Goal: Task Accomplishment & Management: Manage account settings

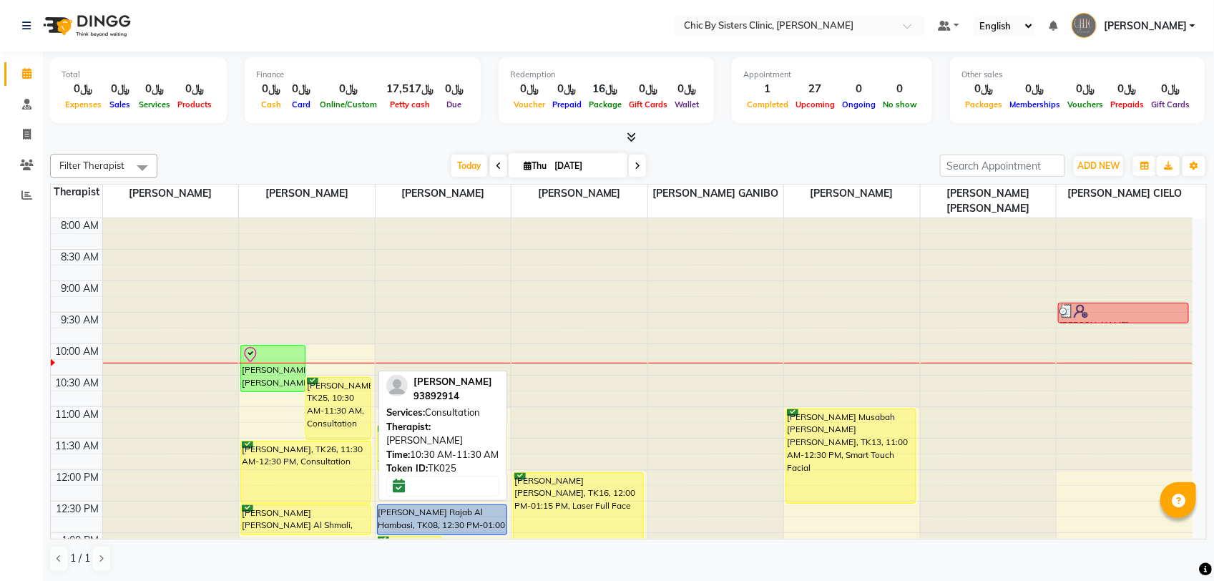
click at [341, 393] on div "Komal Rizwan, TK25, 10:30 AM-11:30 AM, Consultation" at bounding box center [338, 408] width 64 height 61
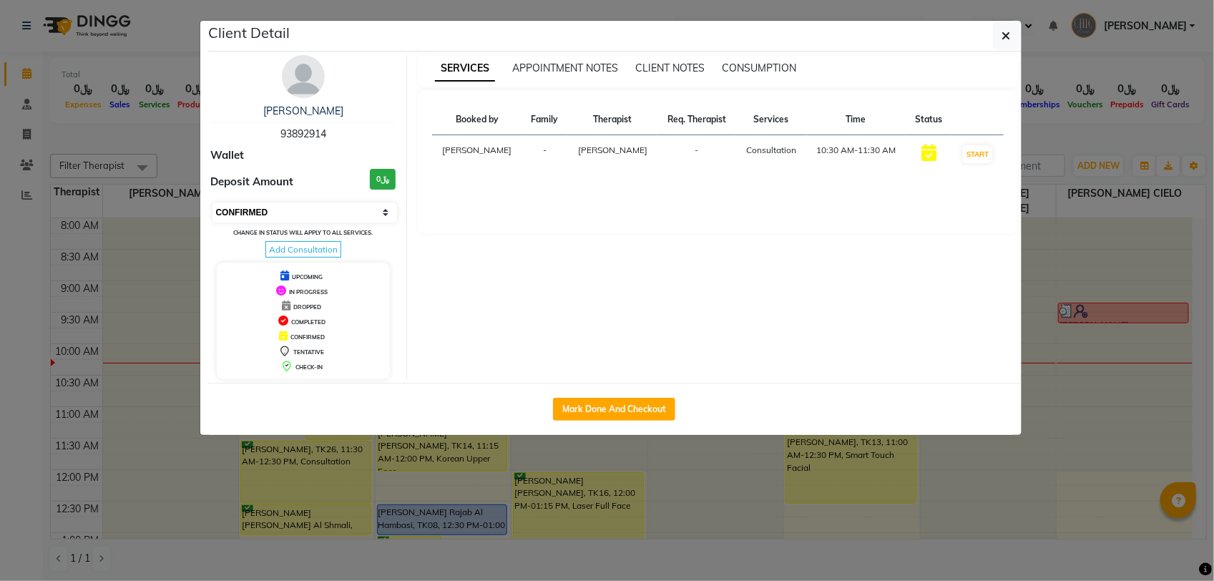
click at [325, 218] on select "Select IN SERVICE CONFIRMED TENTATIVE CHECK IN MARK DONE DROPPED UPCOMING" at bounding box center [304, 212] width 185 height 20
select select "8"
click at [212, 202] on select "Select IN SERVICE CONFIRMED TENTATIVE CHECK IN MARK DONE DROPPED UPCOMING" at bounding box center [304, 212] width 185 height 20
drag, startPoint x: 1002, startPoint y: 41, endPoint x: 978, endPoint y: 62, distance: 32.0
click at [1002, 41] on icon "button" at bounding box center [1006, 35] width 9 height 11
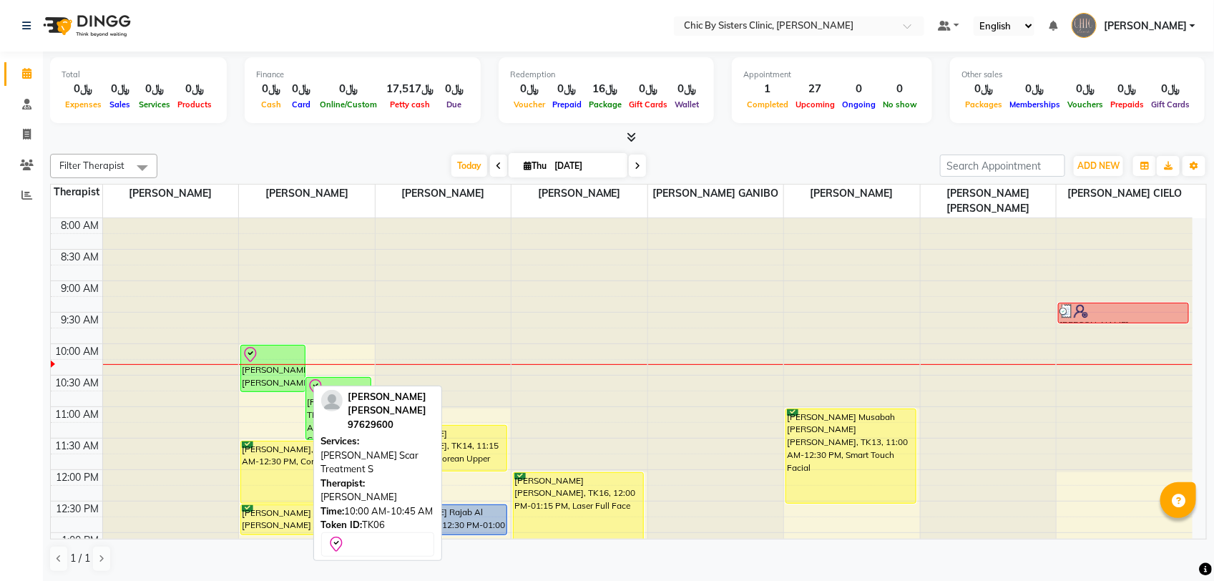
click at [269, 365] on div "Wafa Nasser Awadh Al hadrami, TK06, 10:00 AM-10:45 AM, Alma Scar Treatment S" at bounding box center [273, 368] width 64 height 46
select select "8"
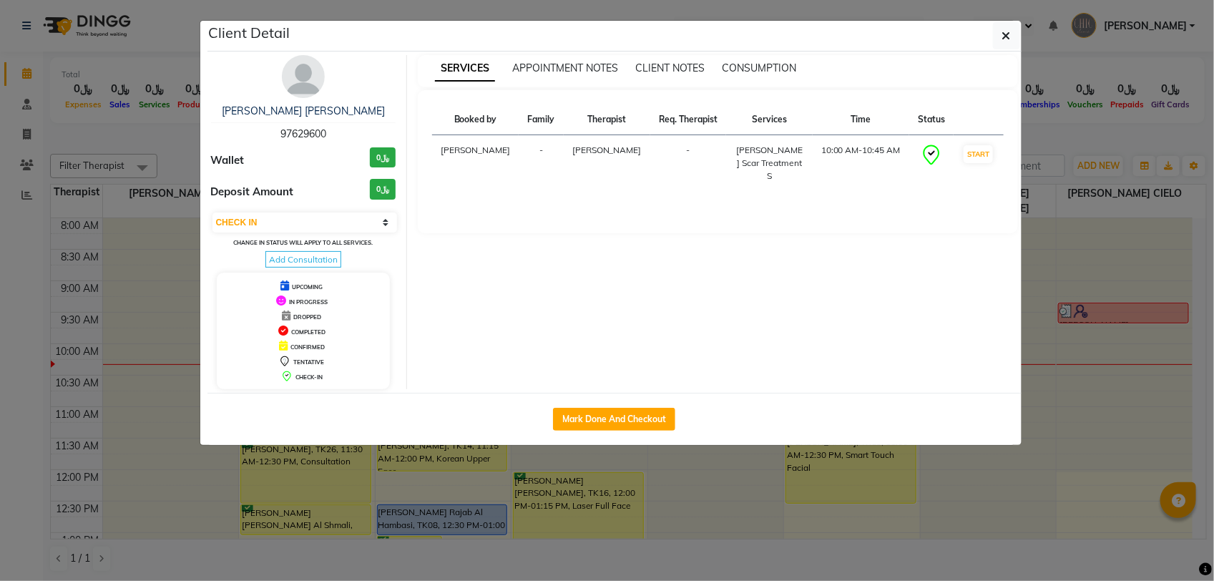
click at [286, 132] on span "97629600" at bounding box center [303, 133] width 46 height 13
copy span "97629600"
drag, startPoint x: 1016, startPoint y: 41, endPoint x: 518, endPoint y: 174, distance: 515.0
click at [1015, 41] on button "button" at bounding box center [1006, 35] width 27 height 27
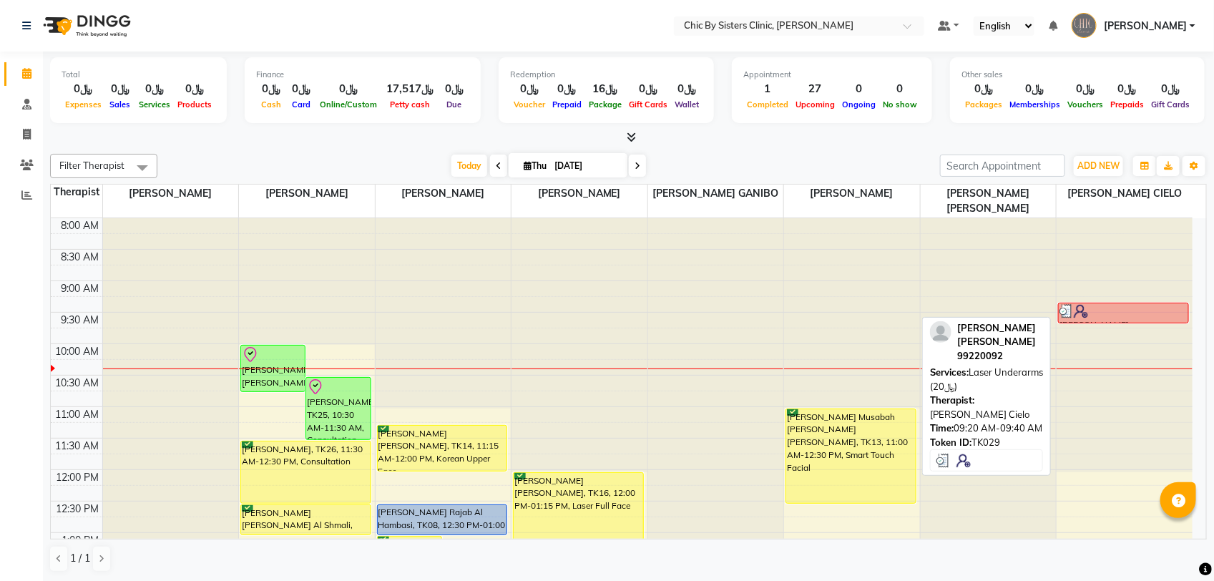
click at [1101, 317] on div at bounding box center [1123, 311] width 128 height 14
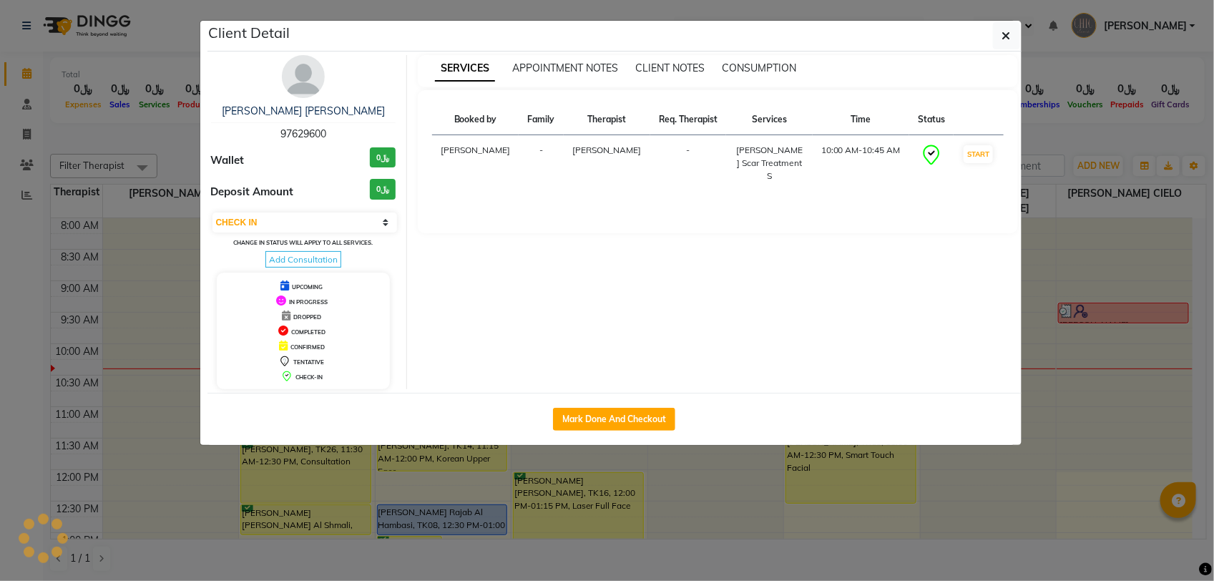
select select "3"
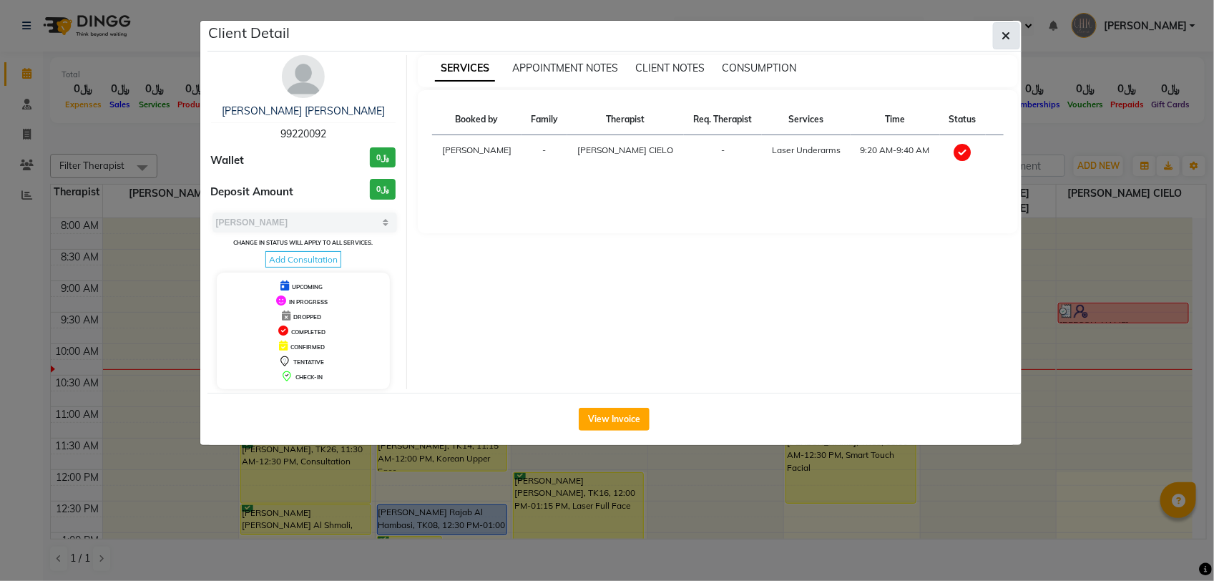
click at [1013, 40] on button "button" at bounding box center [1006, 35] width 27 height 27
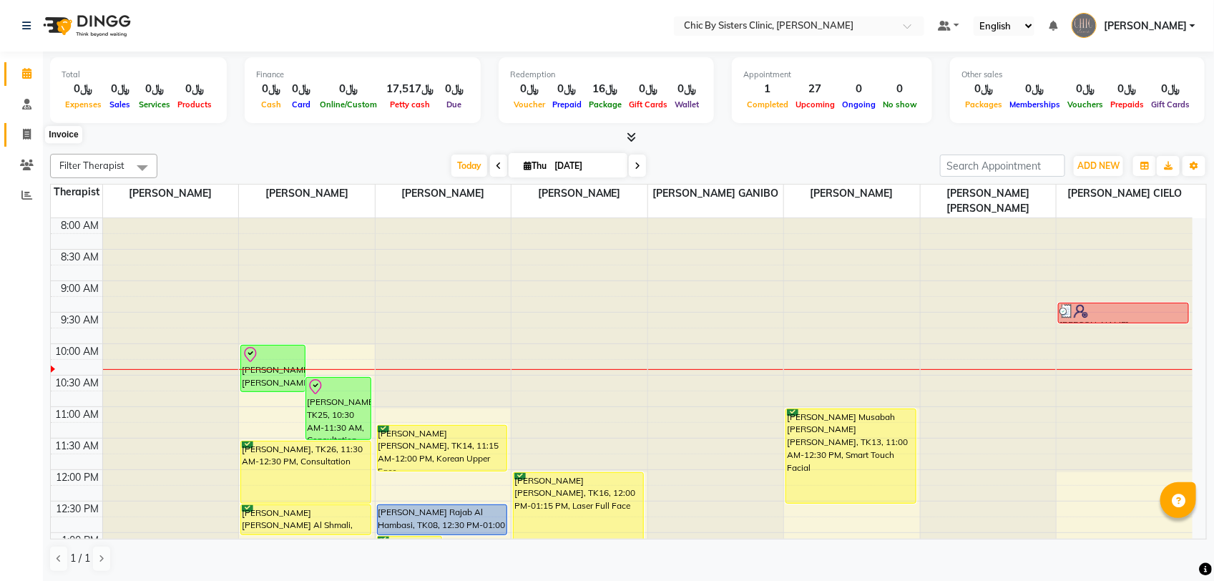
click at [32, 134] on span at bounding box center [26, 135] width 25 height 16
select select "service"
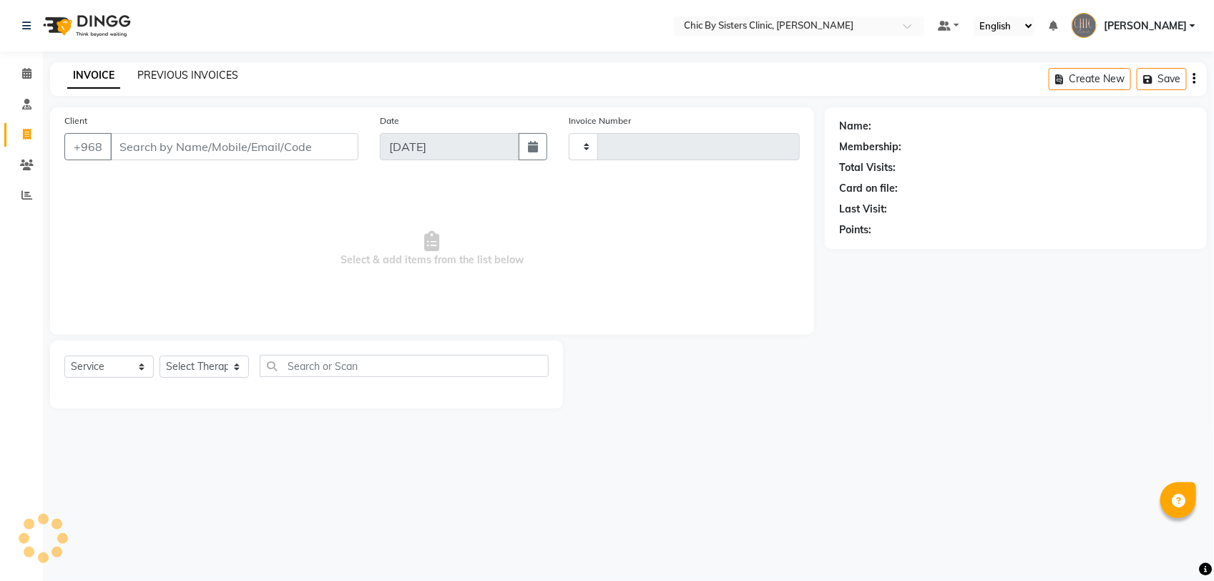
type input "2070"
click at [190, 77] on link "PREVIOUS INVOICES" at bounding box center [187, 75] width 101 height 13
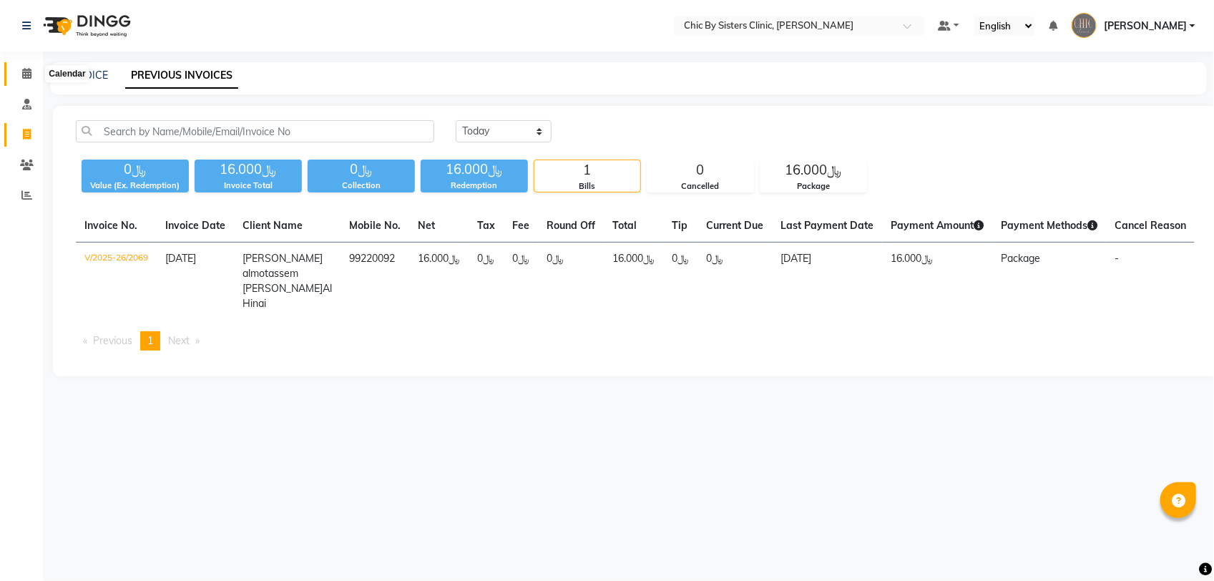
click at [30, 76] on icon at bounding box center [26, 73] width 9 height 11
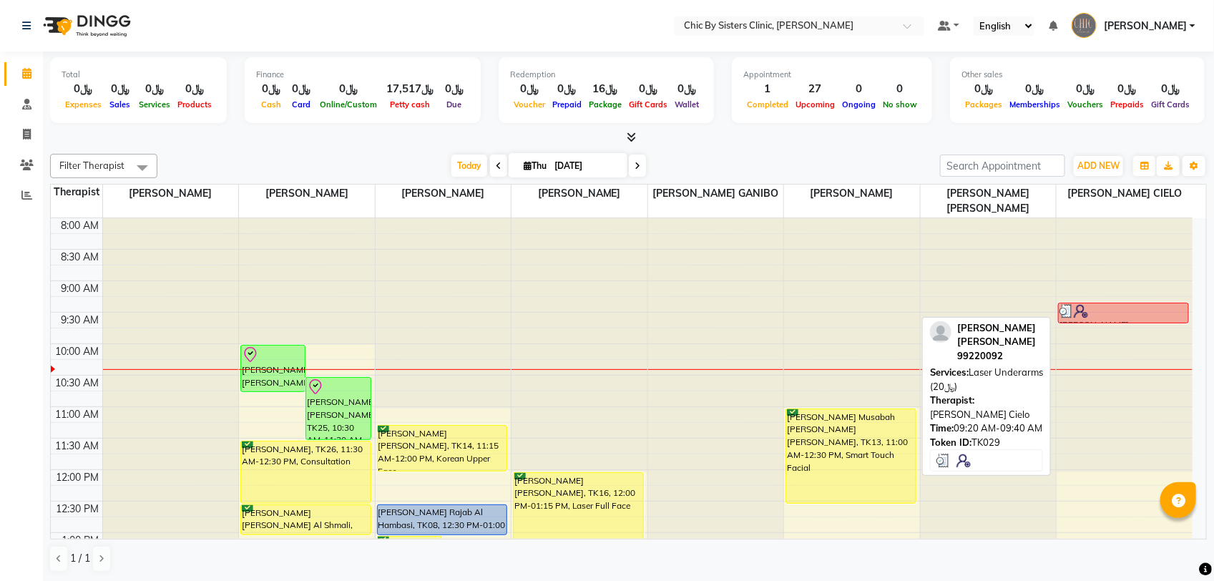
click at [1109, 312] on div at bounding box center [1123, 311] width 128 height 14
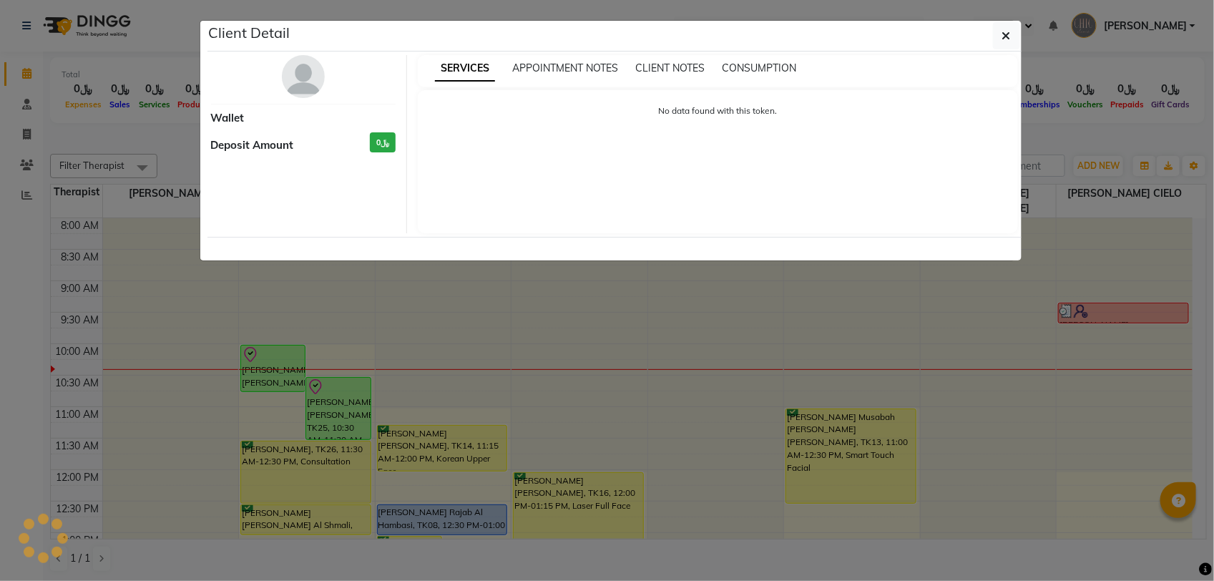
select select "3"
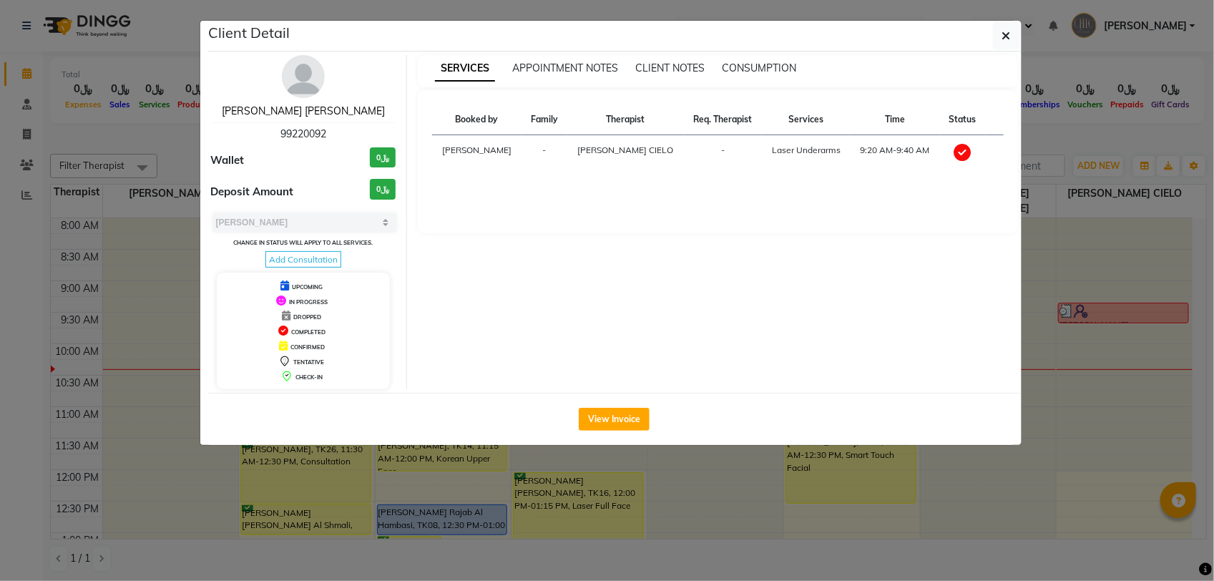
click at [330, 113] on link "Sara almotassem Mohamed Adi Al Hinai" at bounding box center [303, 110] width 163 height 13
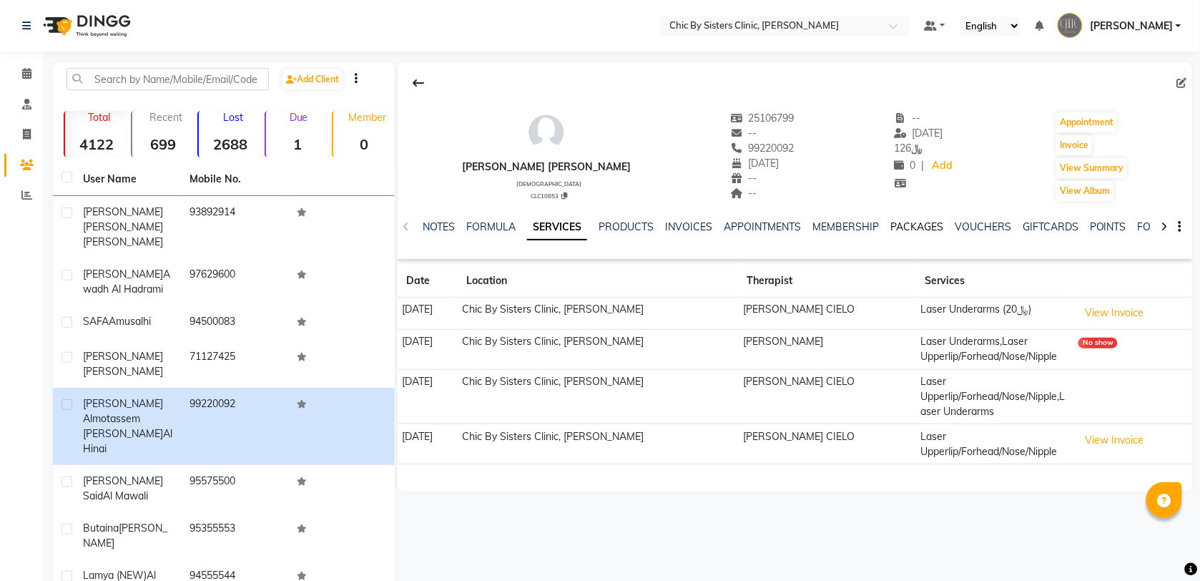
click at [915, 225] on link "PACKAGES" at bounding box center [916, 226] width 53 height 13
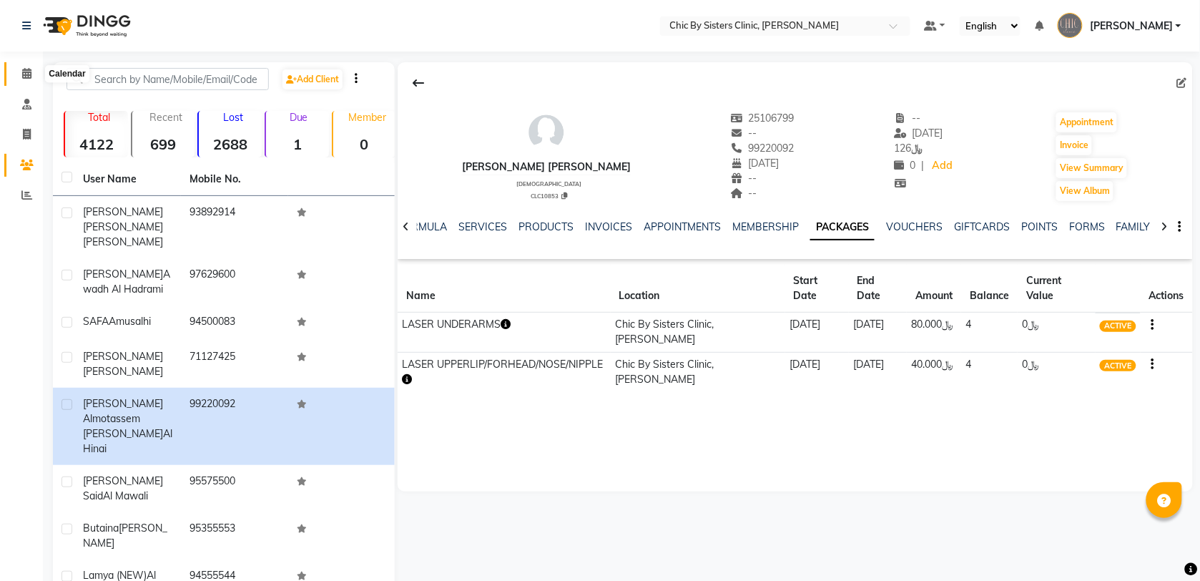
click at [20, 75] on span at bounding box center [26, 74] width 25 height 16
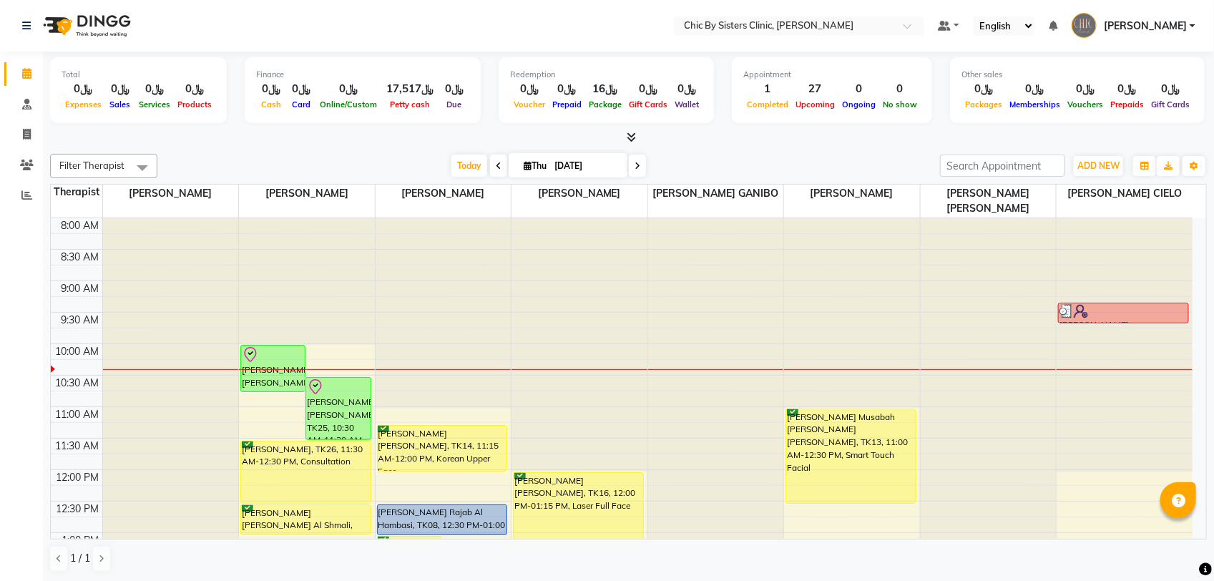
click at [311, 218] on div at bounding box center [307, 218] width 136 height 0
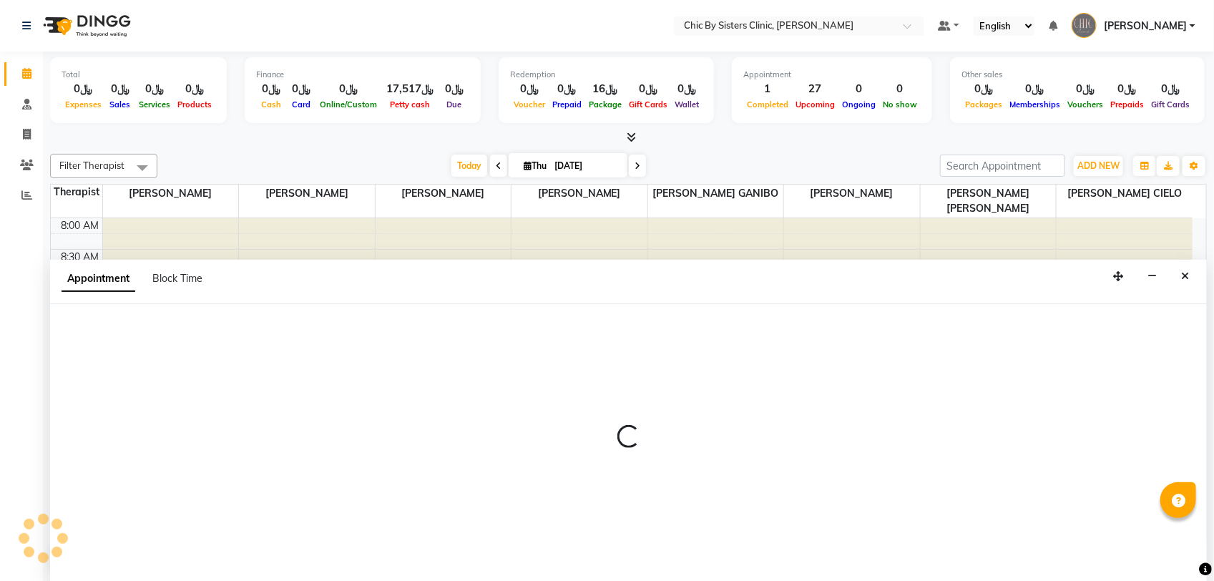
select select "49177"
select select "555"
select select "tentative"
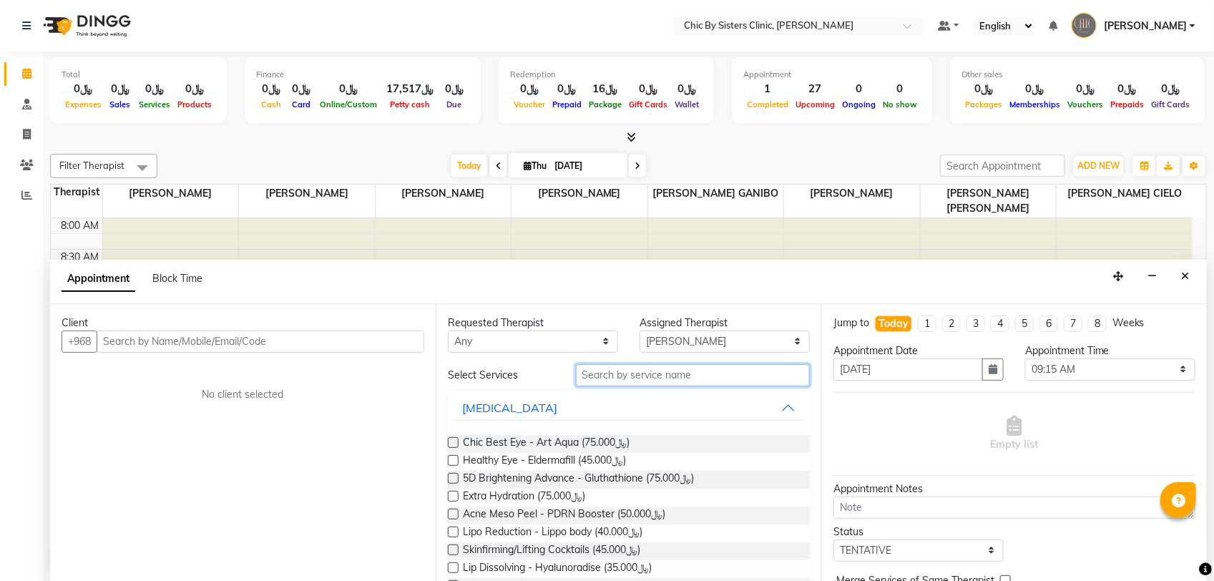
click at [626, 375] on input "text" at bounding box center [693, 375] width 234 height 22
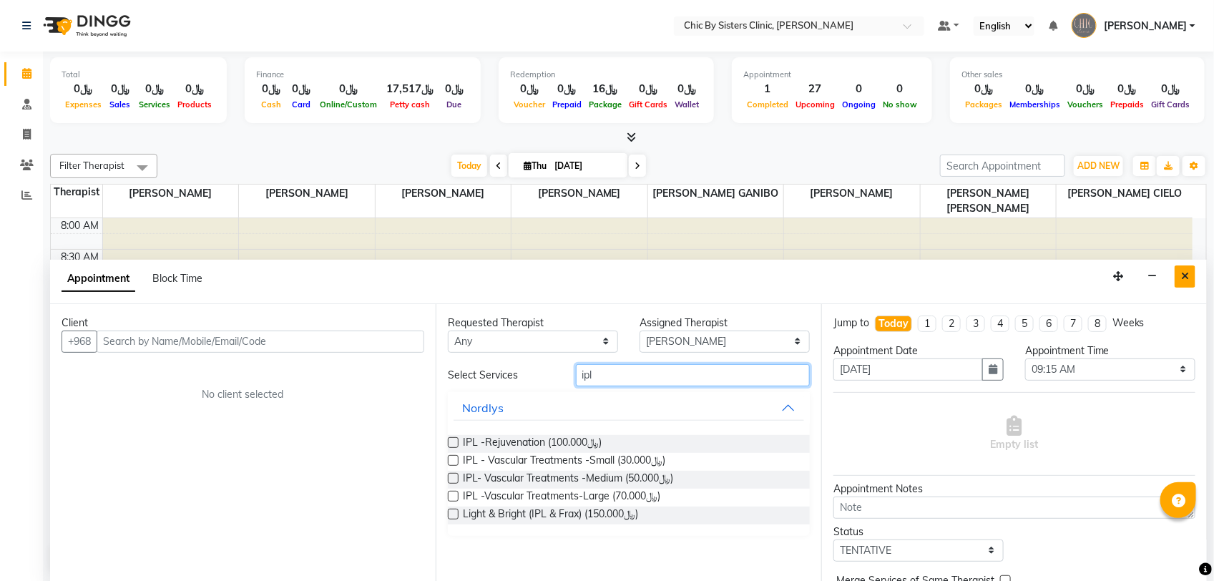
type input "ipl"
click at [1180, 276] on button "Close" at bounding box center [1184, 276] width 21 height 22
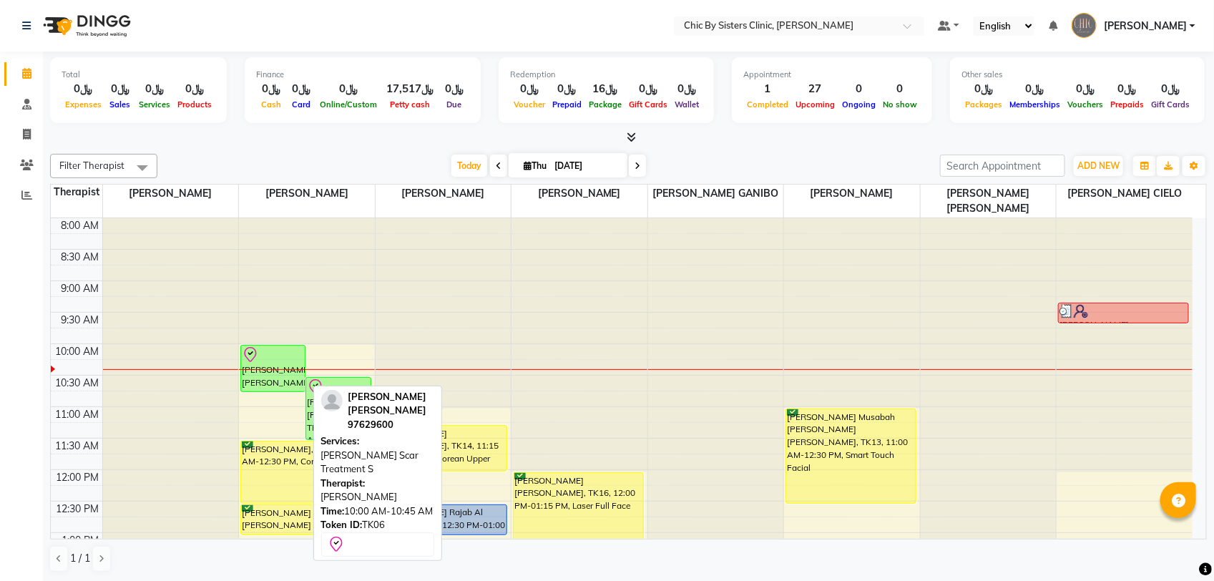
click at [286, 359] on div at bounding box center [273, 354] width 62 height 17
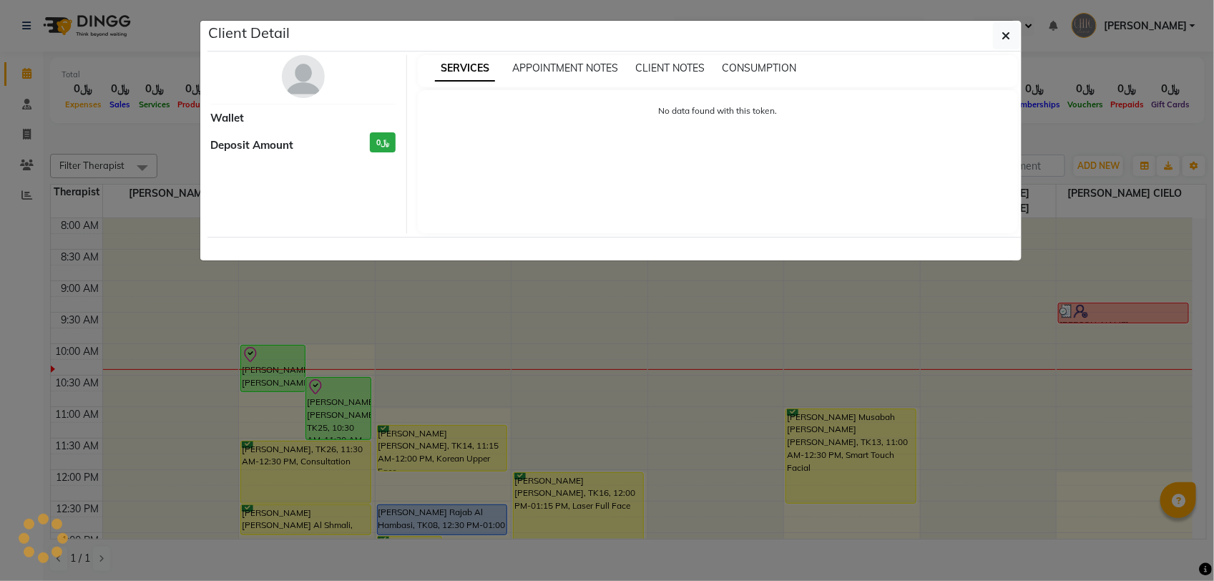
select select "8"
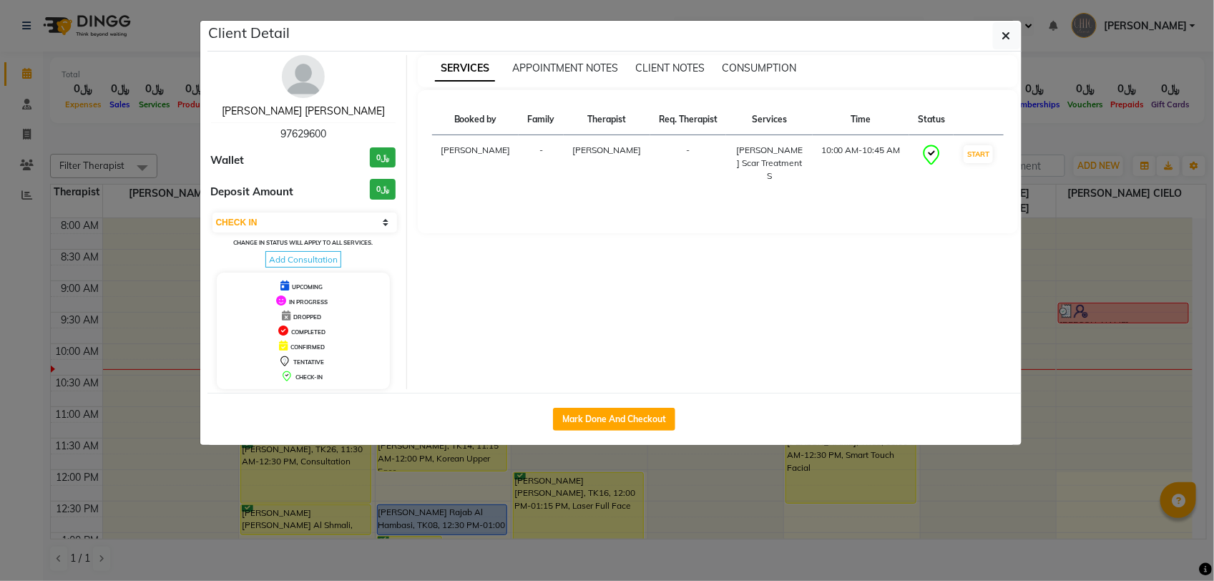
click at [322, 113] on link "[PERSON_NAME] [PERSON_NAME]" at bounding box center [303, 110] width 163 height 13
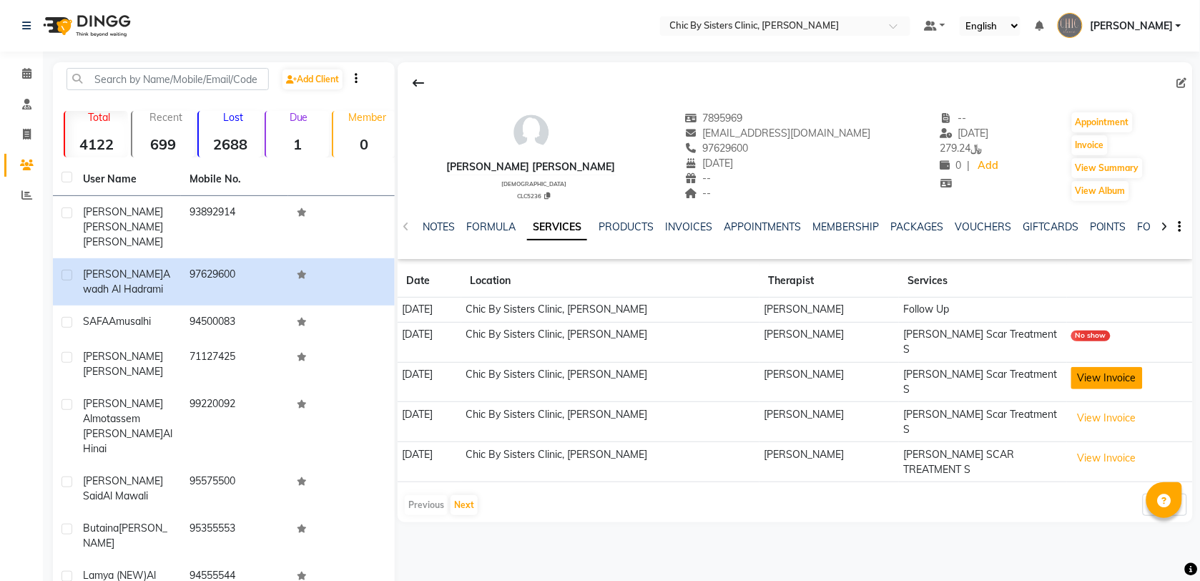
click at [1107, 367] on button "View Invoice" at bounding box center [1107, 378] width 72 height 22
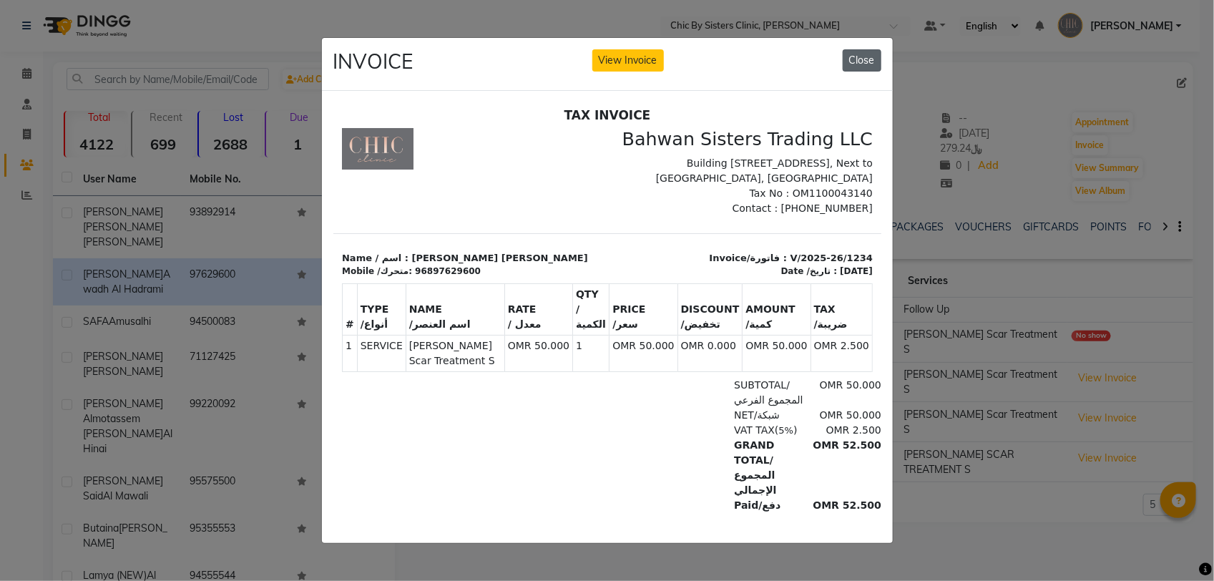
click at [862, 50] on button "Close" at bounding box center [861, 60] width 39 height 22
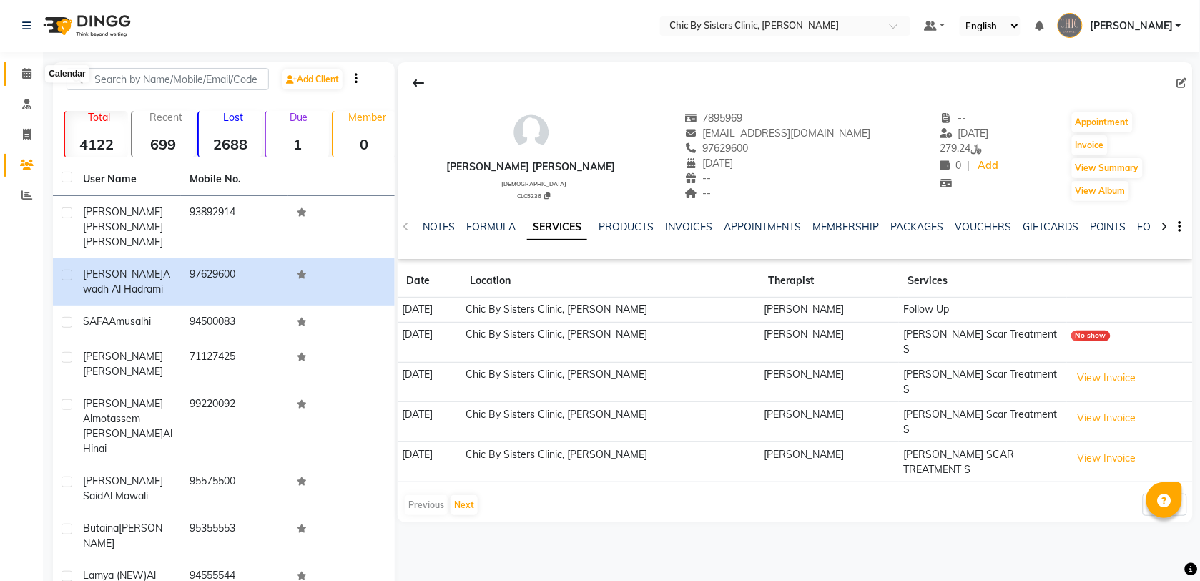
click at [26, 69] on icon at bounding box center [26, 73] width 9 height 11
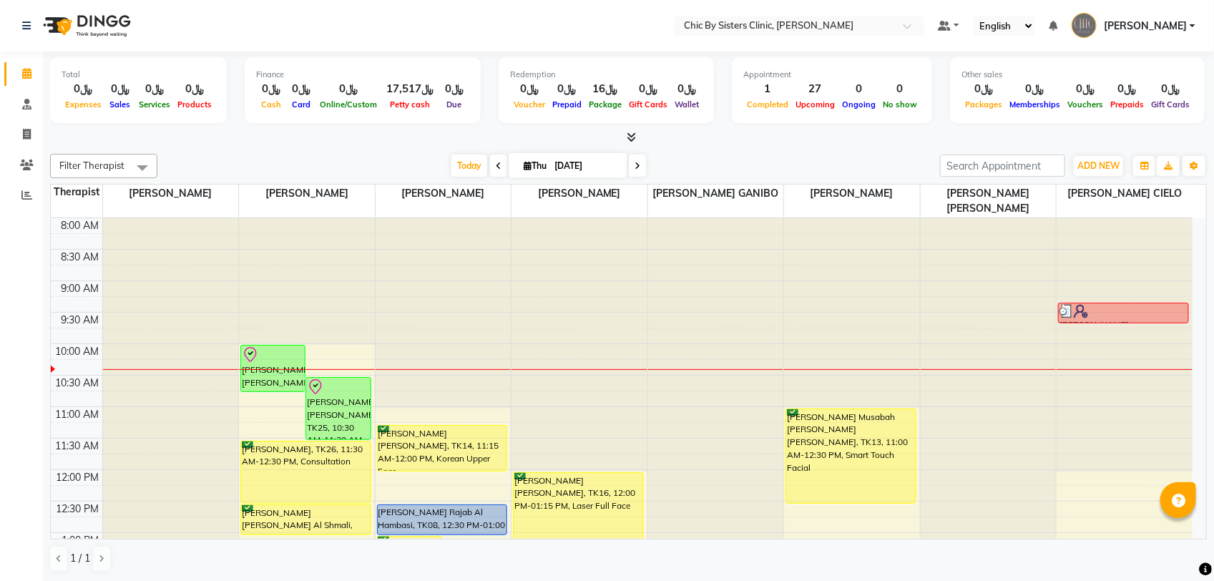
click at [316, 218] on div at bounding box center [307, 218] width 136 height 0
select select "49177"
select select "tentative"
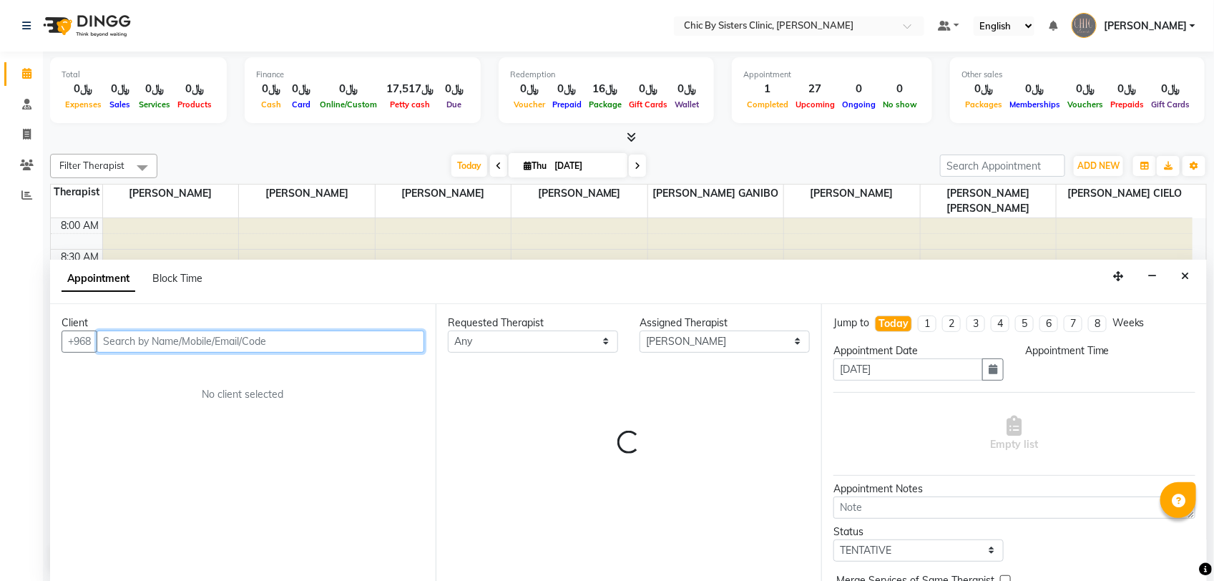
select select "555"
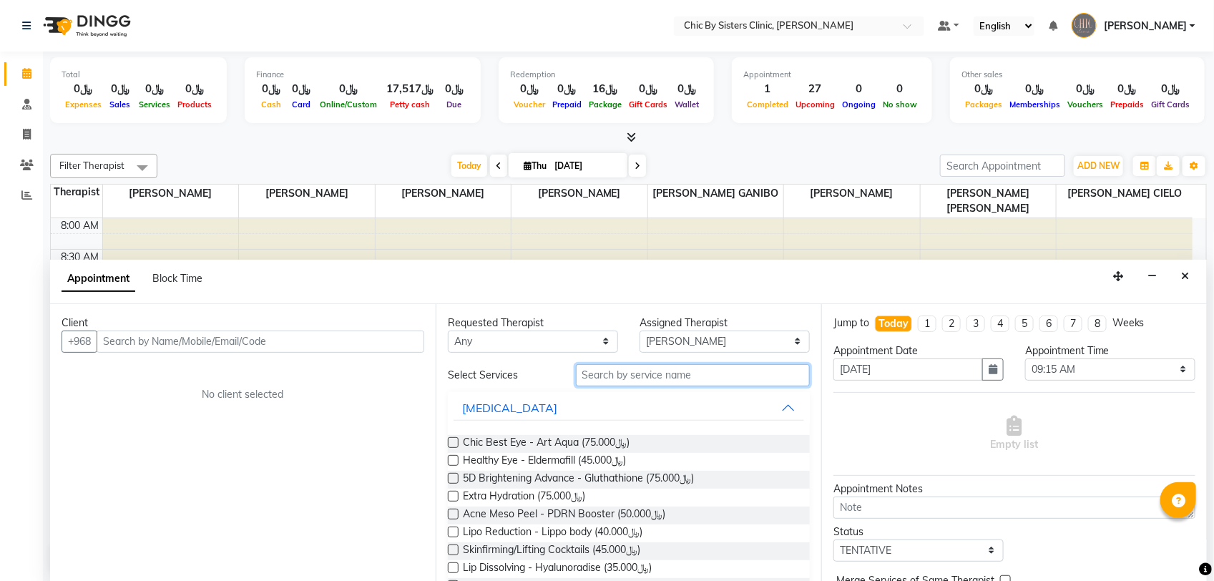
click at [651, 378] on input "text" at bounding box center [693, 375] width 234 height 22
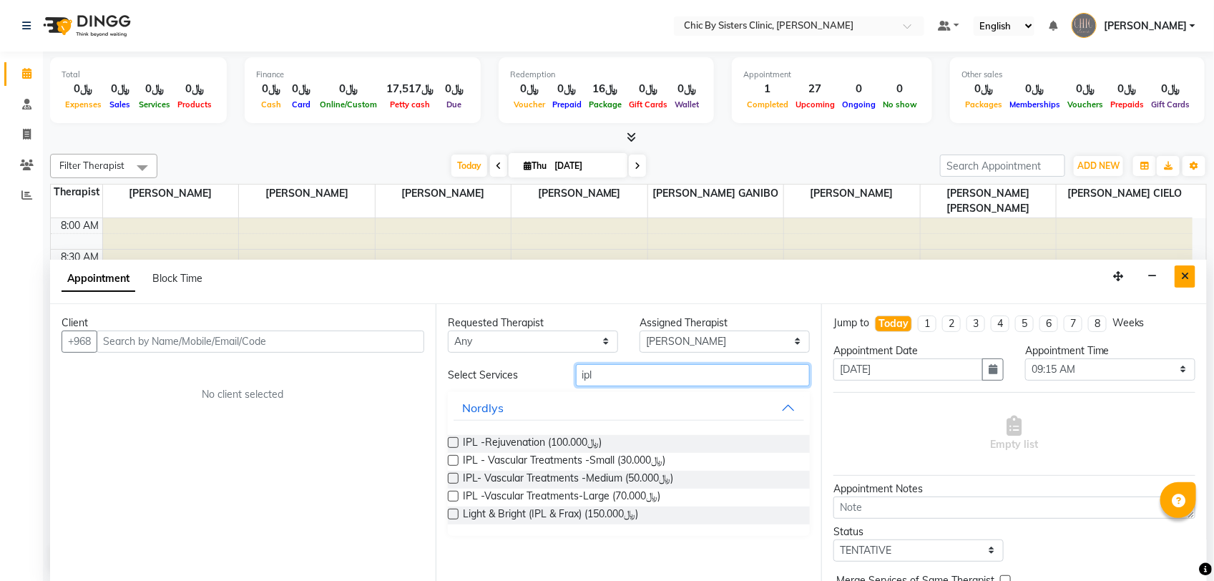
type input "ipl"
click at [1185, 279] on icon "Close" at bounding box center [1185, 276] width 8 height 10
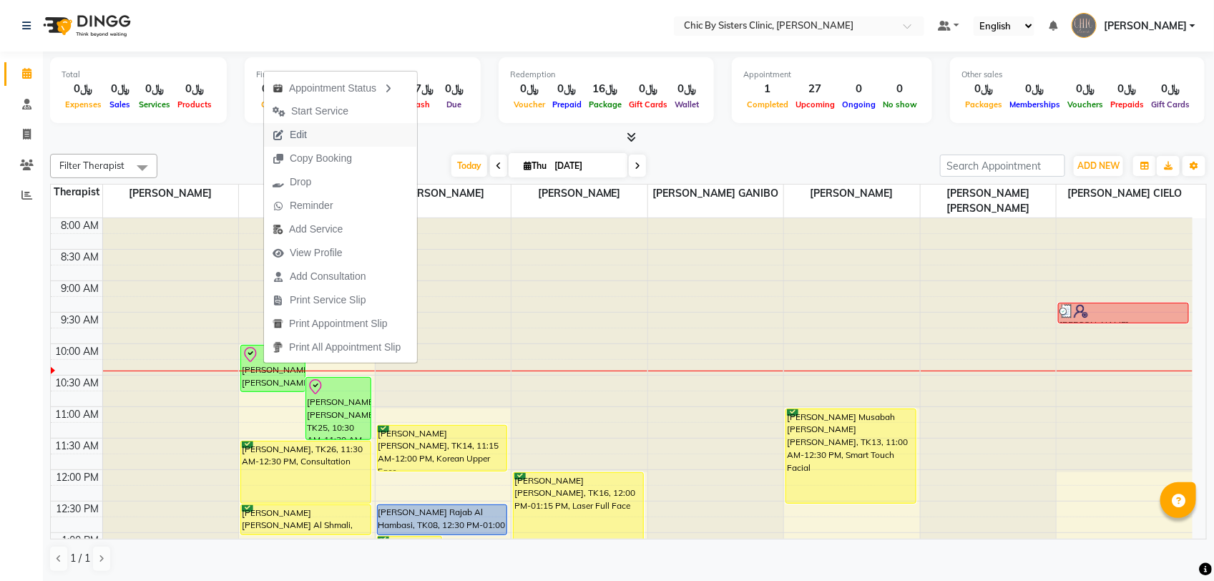
click at [305, 136] on span "Edit" at bounding box center [298, 134] width 17 height 15
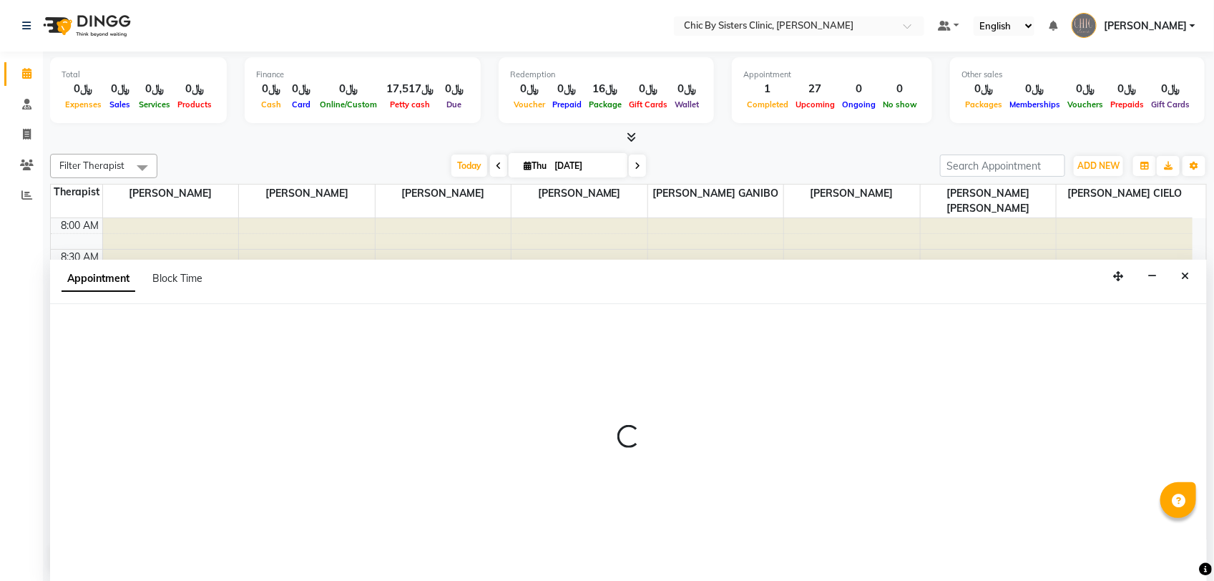
select select "tentative"
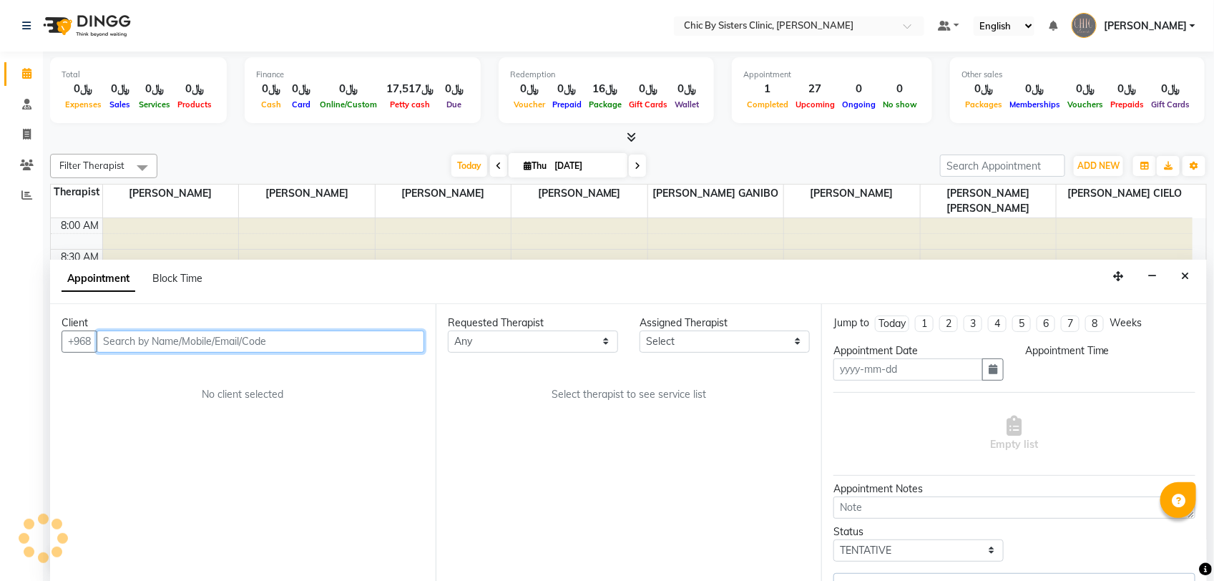
type input "[DATE]"
select select "check-in"
select select "600"
select select "49177"
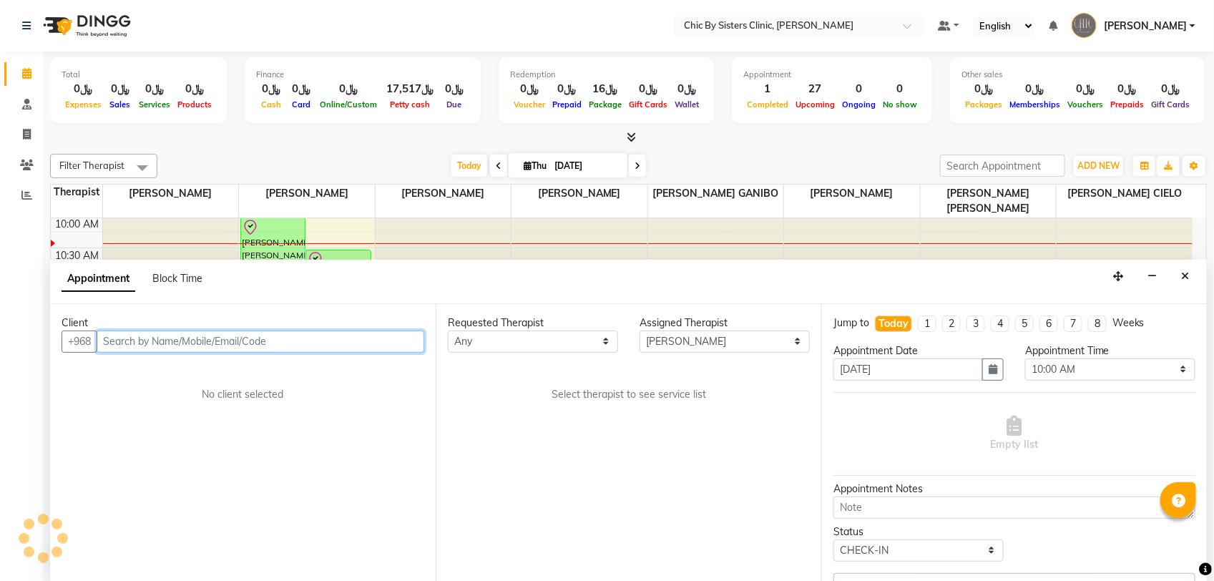
select select "3125"
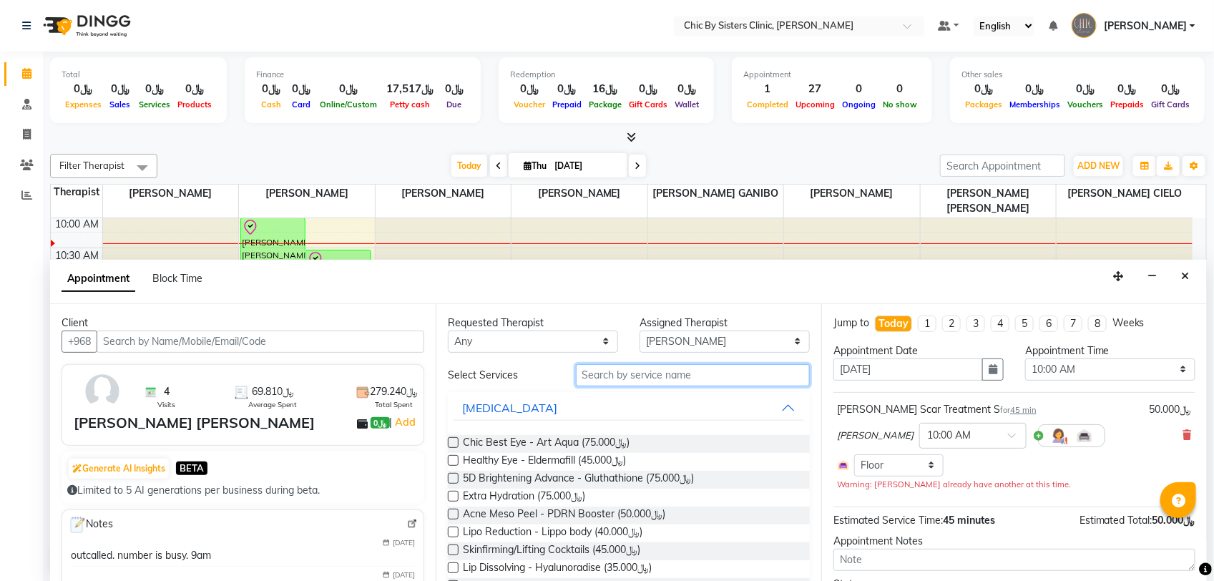
click at [649, 380] on input "text" at bounding box center [693, 375] width 234 height 22
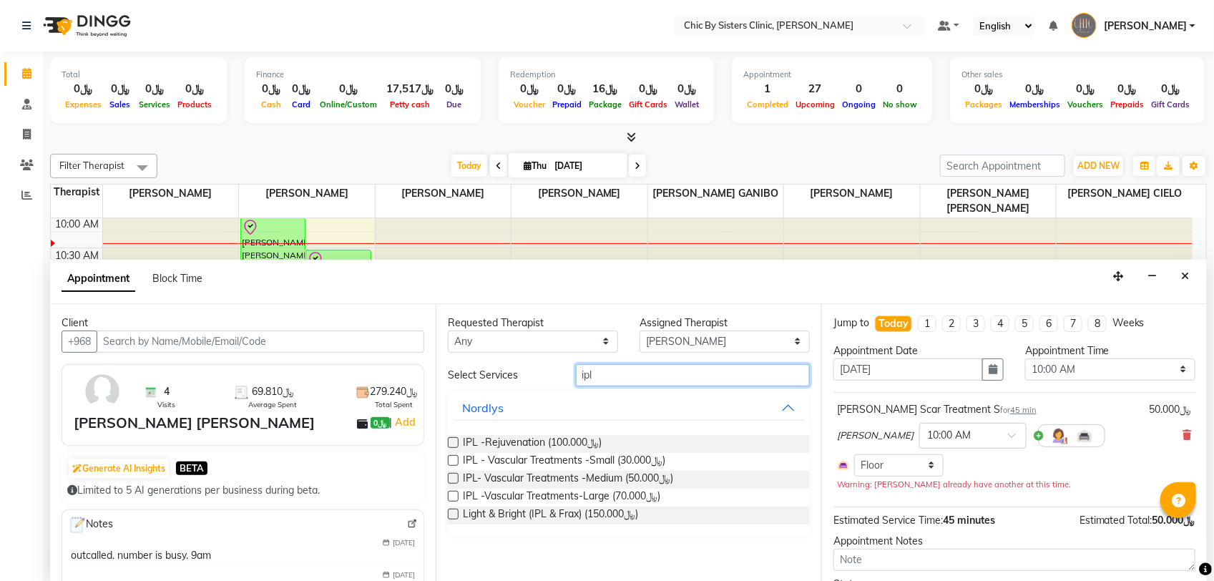
type input "ipl"
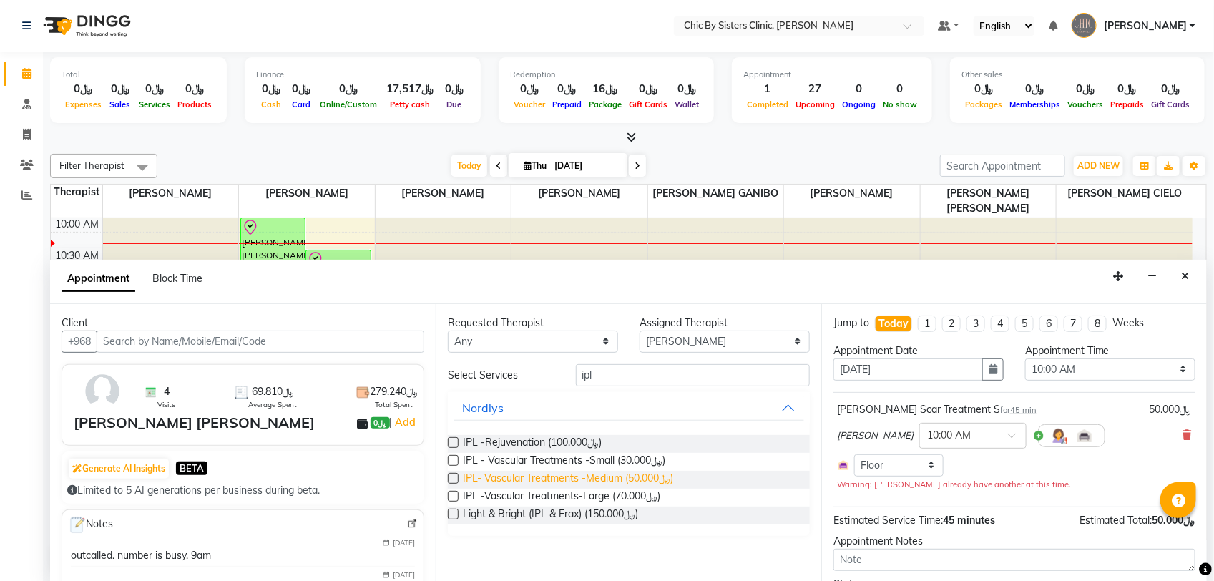
drag, startPoint x: 449, startPoint y: 479, endPoint x: 465, endPoint y: 479, distance: 15.7
click at [451, 479] on label at bounding box center [453, 478] width 11 height 11
click at [451, 479] on input "checkbox" at bounding box center [452, 479] width 9 height 9
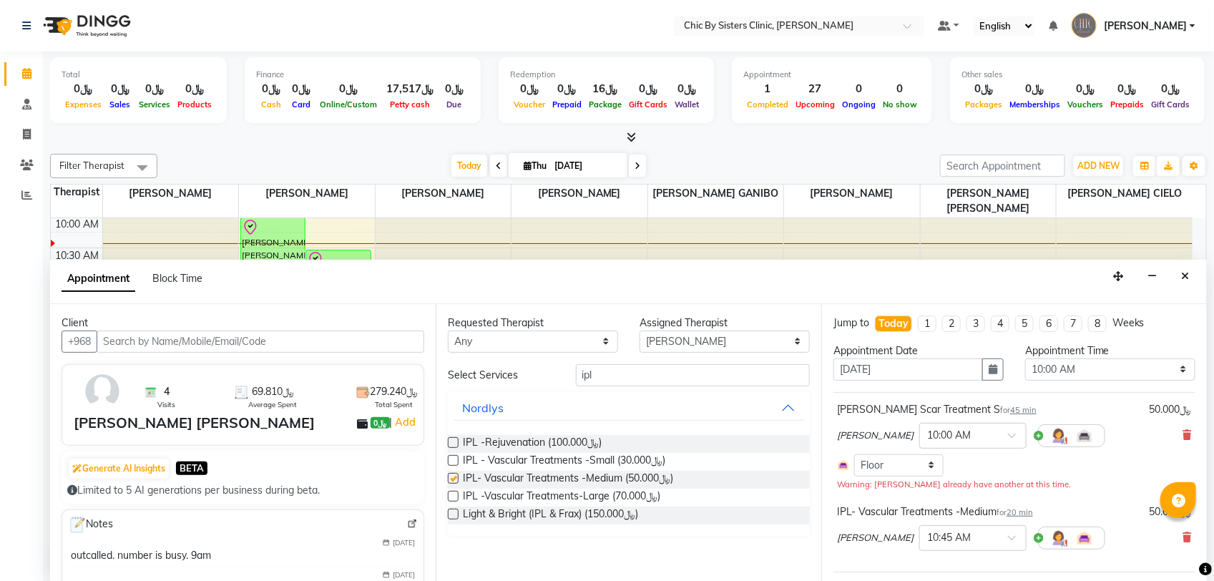
checkbox input "false"
click at [1183, 440] on icon at bounding box center [1187, 435] width 9 height 10
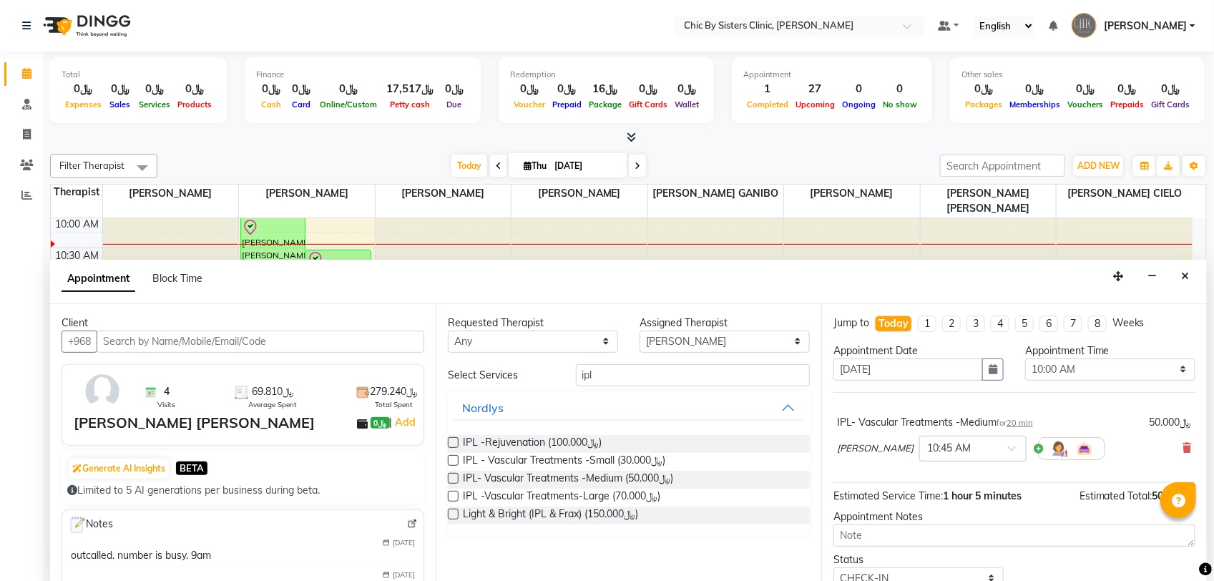
click at [988, 446] on input "text" at bounding box center [958, 447] width 63 height 15
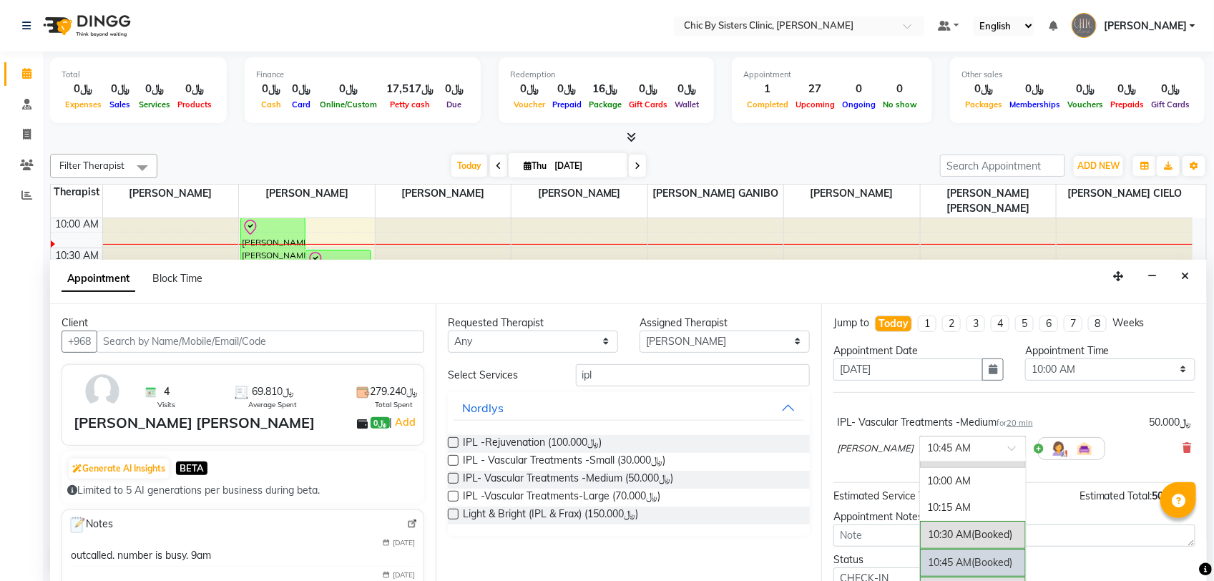
scroll to position [87, 0]
click at [985, 498] on div "10:00 AM" at bounding box center [973, 499] width 106 height 26
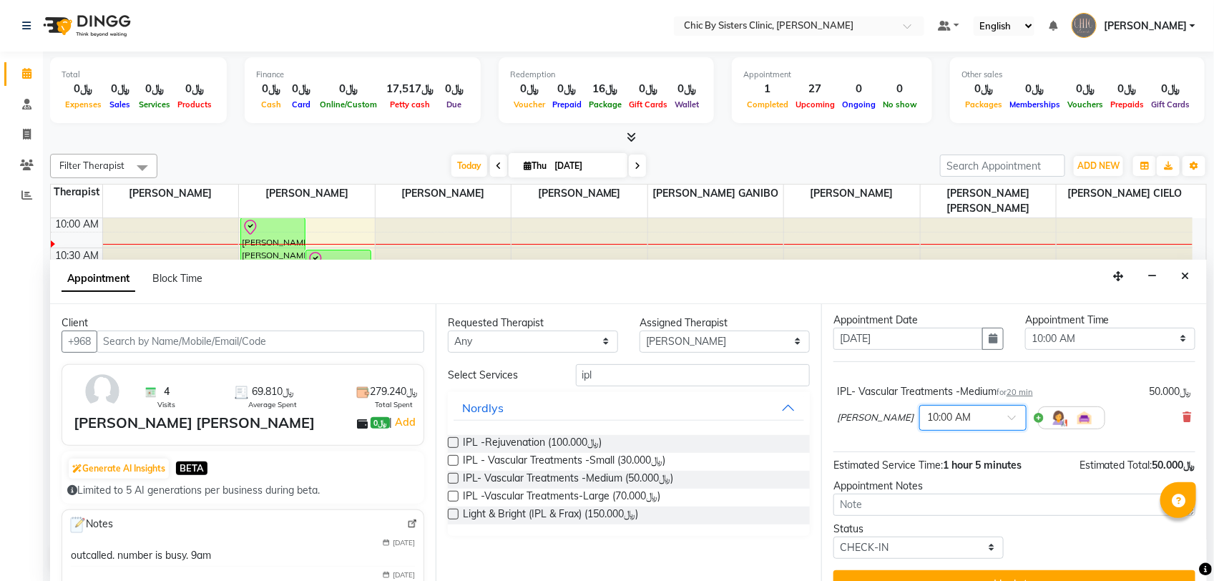
scroll to position [58, 0]
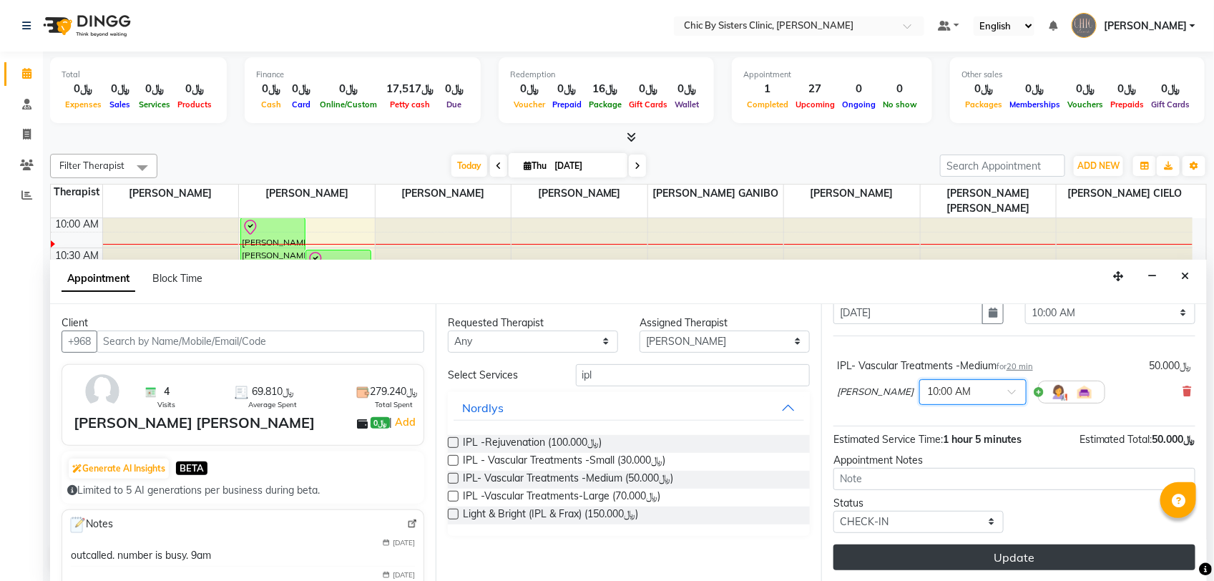
click at [862, 553] on button "Update" at bounding box center [1014, 557] width 362 height 26
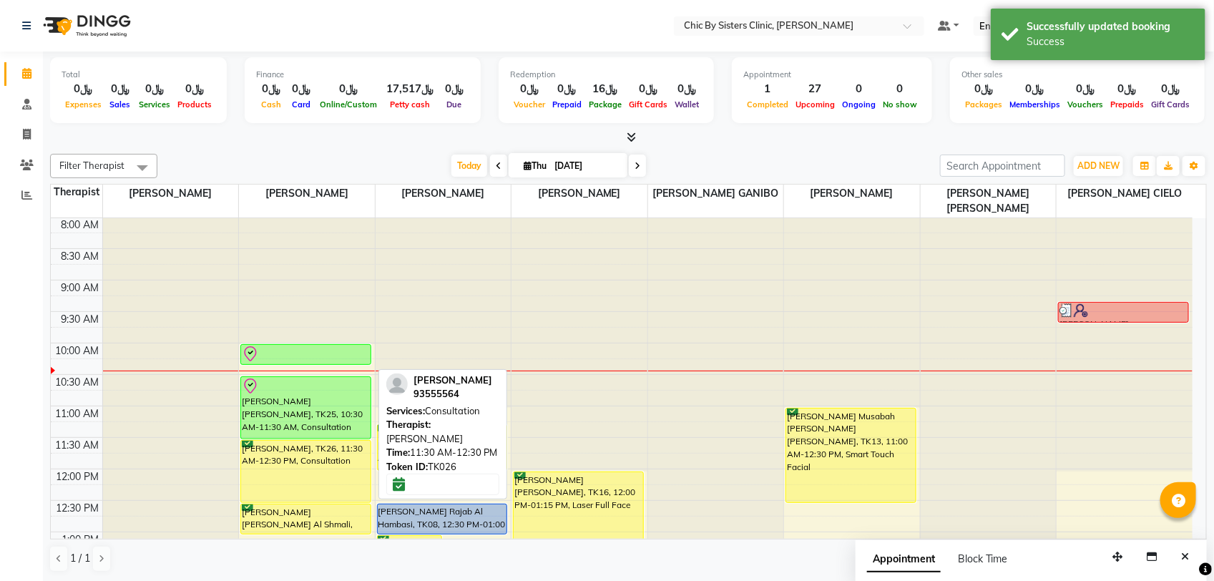
scroll to position [0, 0]
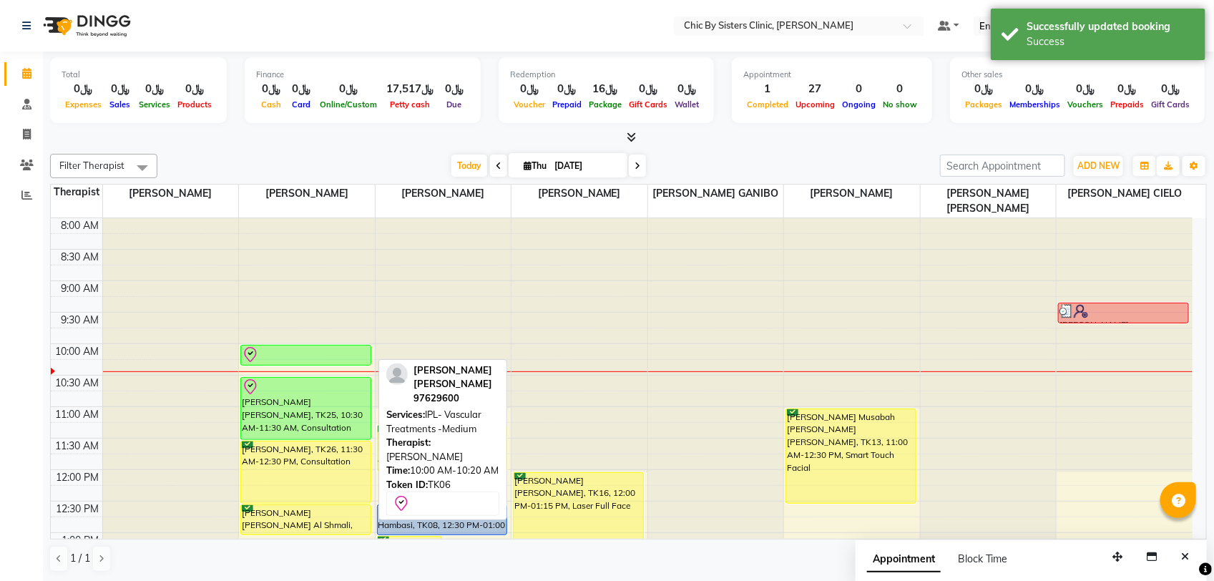
drag, startPoint x: 338, startPoint y: 363, endPoint x: 335, endPoint y: 372, distance: 9.7
drag, startPoint x: 340, startPoint y: 363, endPoint x: 336, endPoint y: 374, distance: 12.2
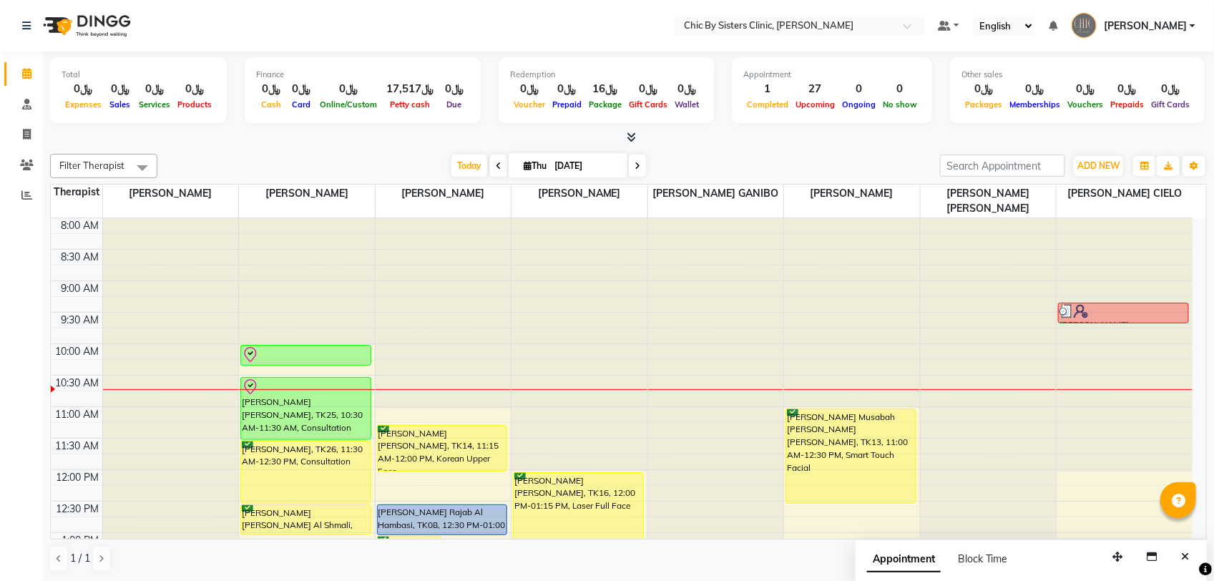
click at [577, 174] on input "[DATE]" at bounding box center [586, 165] width 72 height 21
select select "9"
select select "2025"
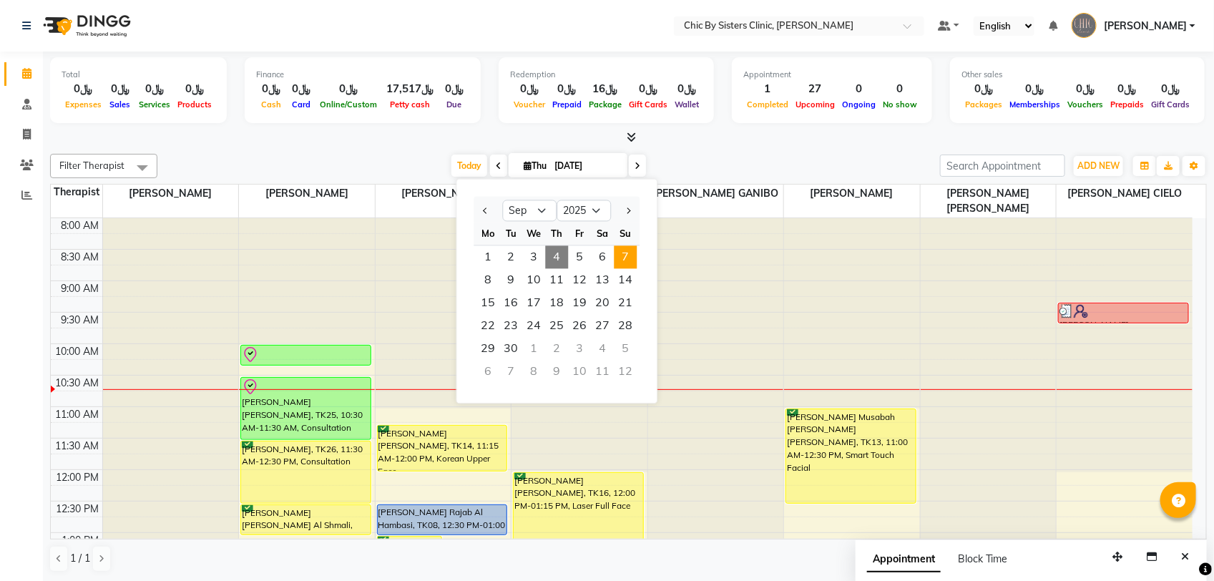
click at [624, 254] on span "7" at bounding box center [625, 257] width 23 height 23
type input "[DATE]"
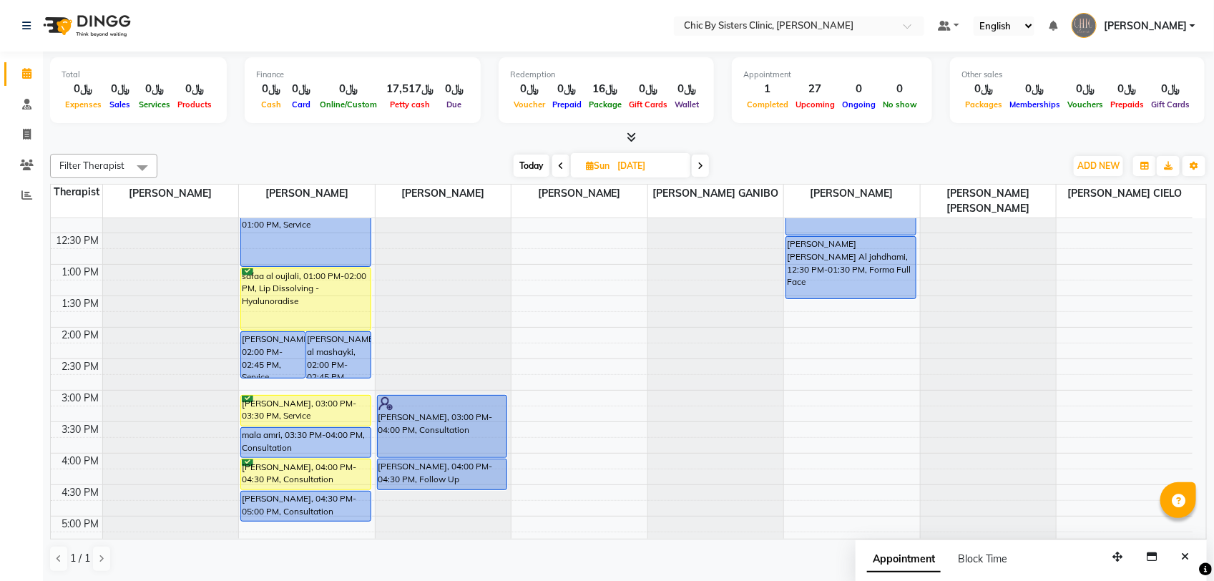
scroll to position [89, 0]
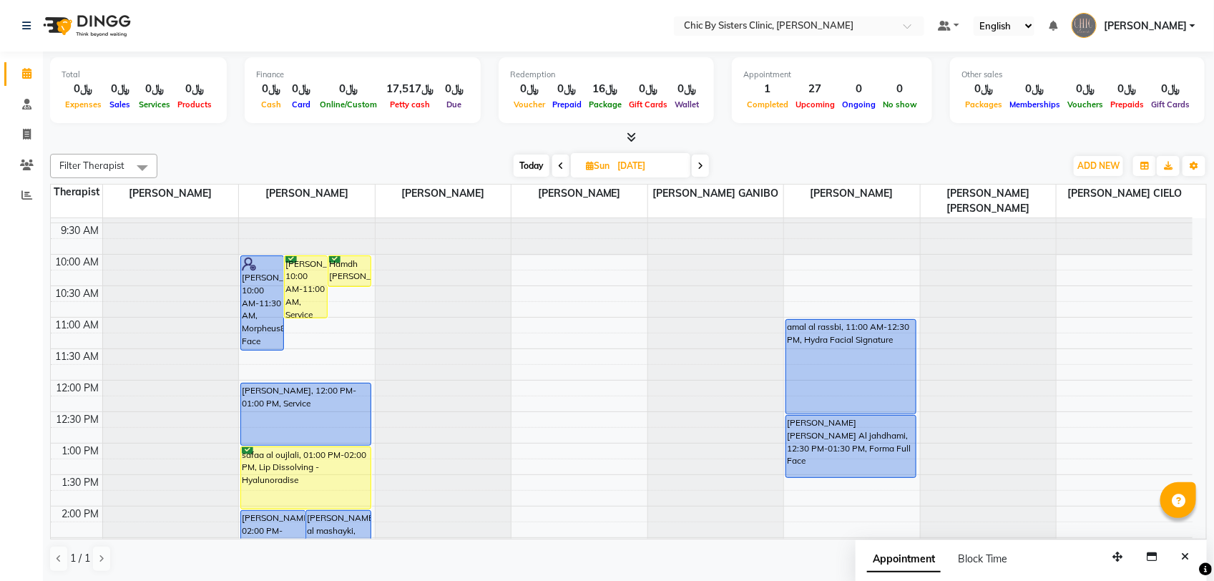
click at [631, 167] on input "[DATE]" at bounding box center [649, 165] width 72 height 21
select select "9"
select select "2025"
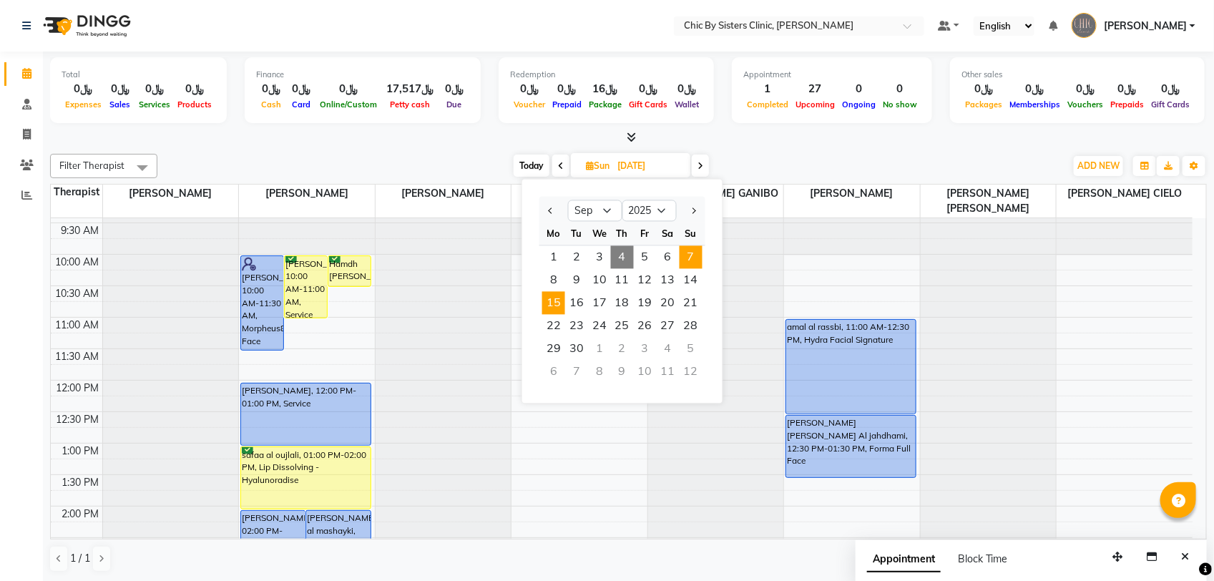
click at [562, 305] on span "15" at bounding box center [553, 303] width 23 height 23
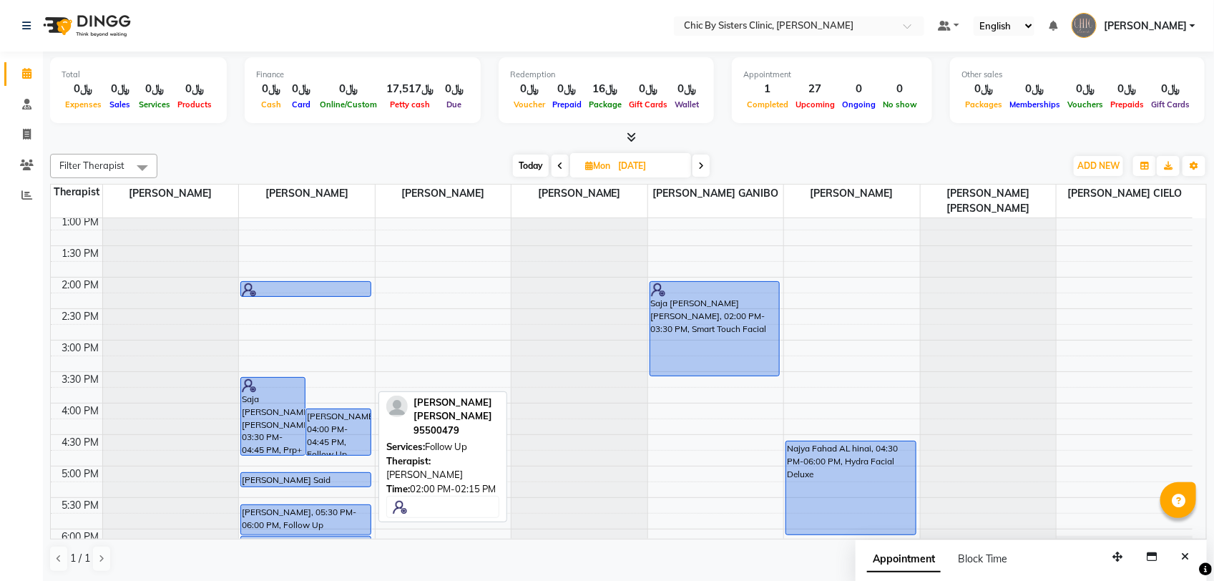
scroll to position [395, 0]
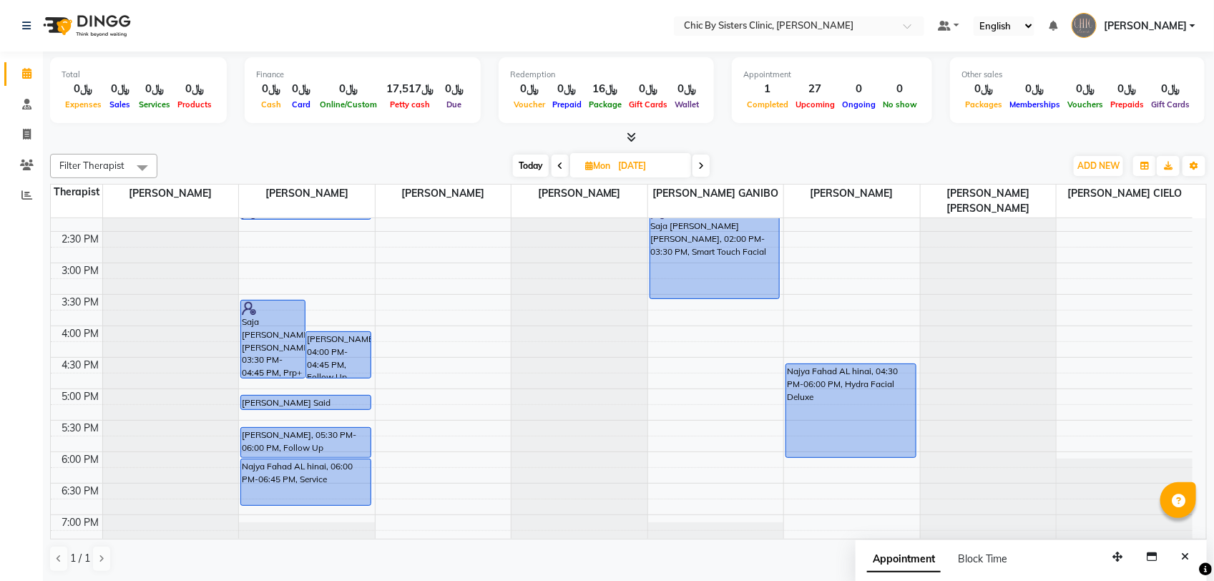
click at [554, 165] on span at bounding box center [559, 165] width 17 height 22
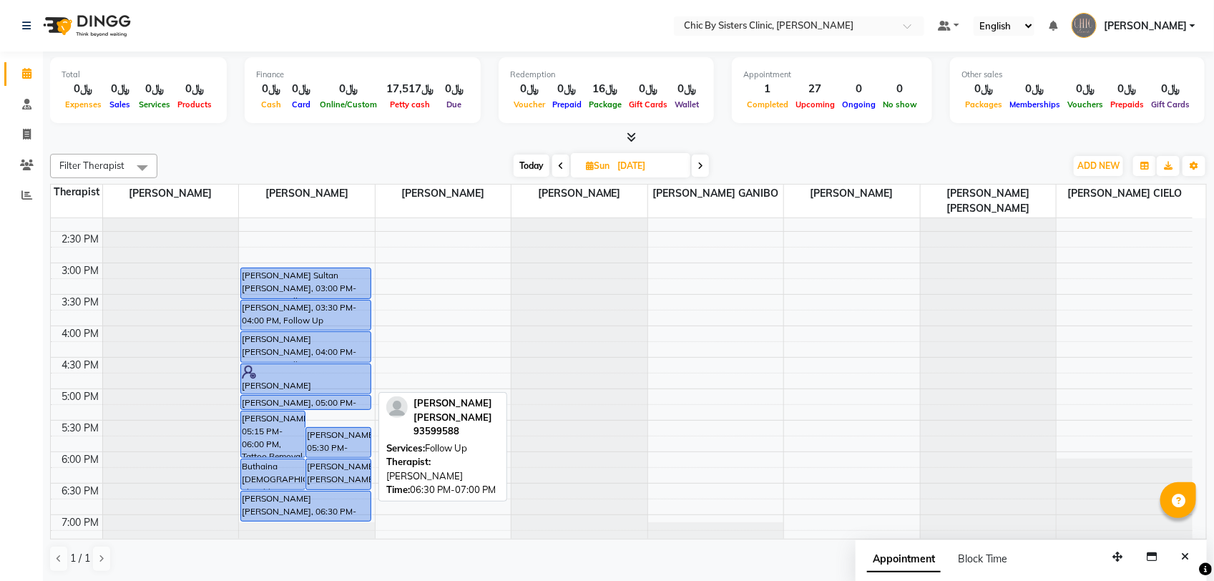
click at [302, 508] on div "[PERSON_NAME] [PERSON_NAME], 06:30 PM-07:00 PM, Follow Up" at bounding box center [305, 505] width 129 height 29
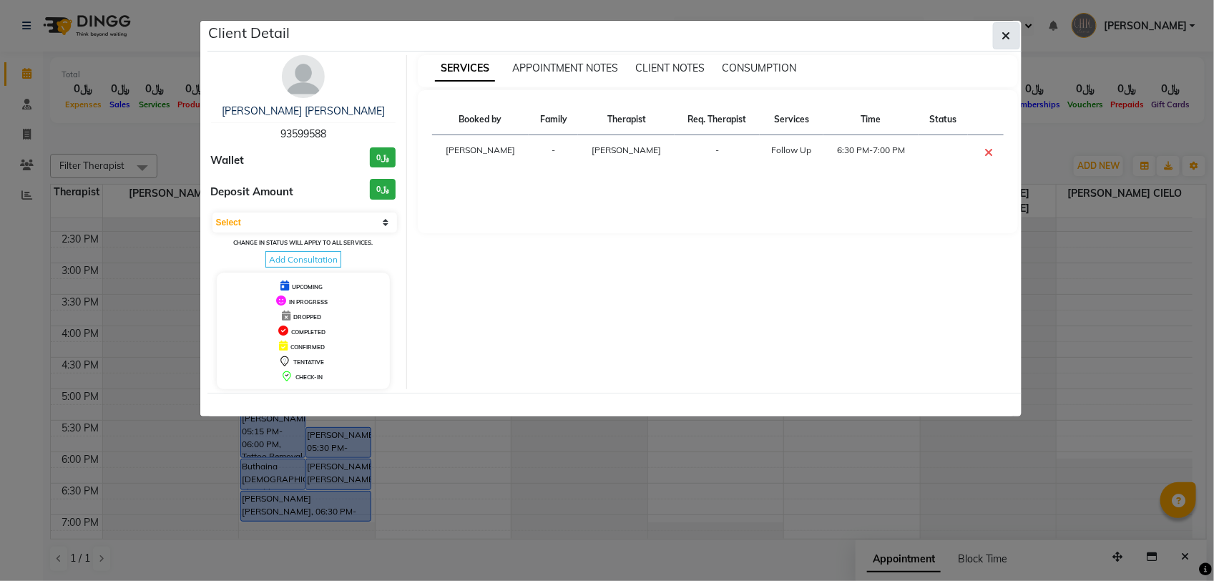
click at [993, 44] on button "button" at bounding box center [1006, 35] width 27 height 27
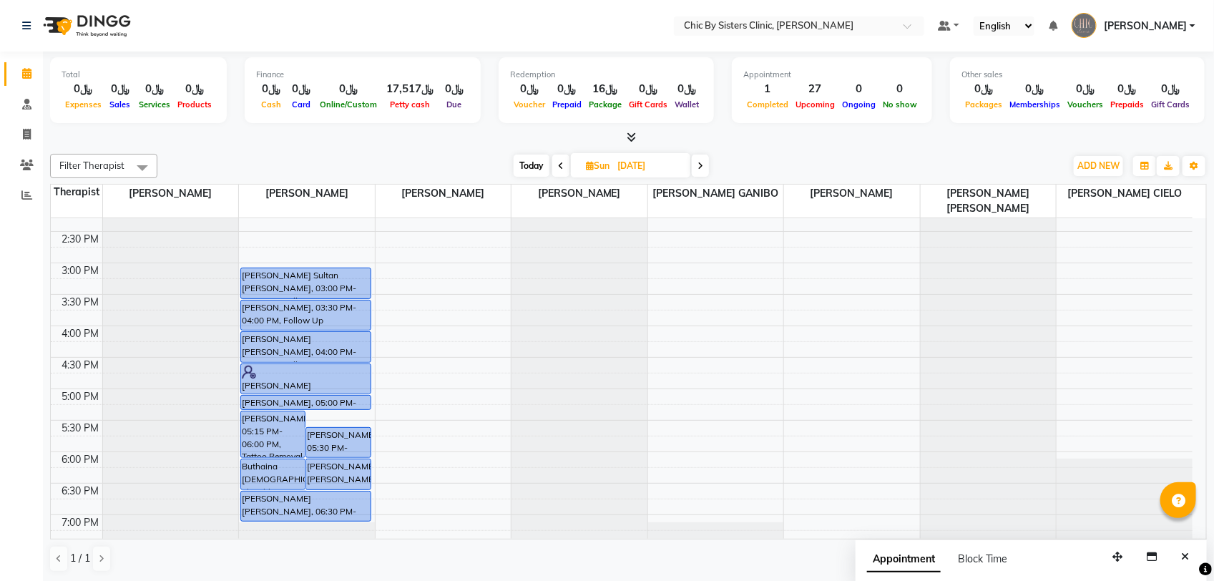
click at [526, 168] on span "Today" at bounding box center [531, 165] width 36 height 22
type input "[DATE]"
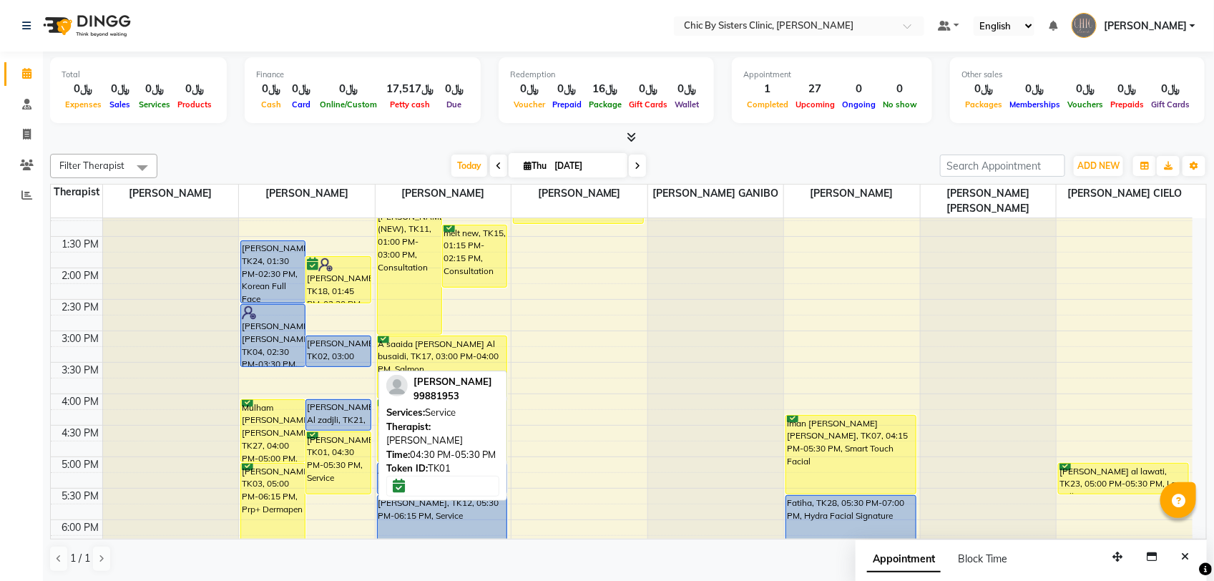
scroll to position [217, 0]
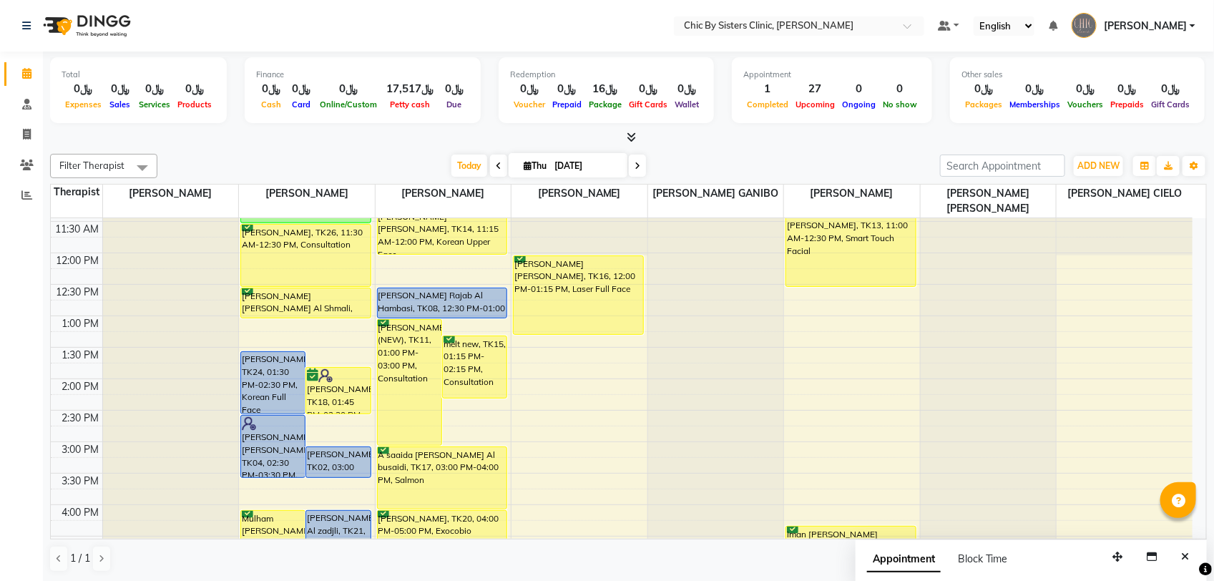
click at [580, 169] on input "[DATE]" at bounding box center [586, 165] width 72 height 21
select select "9"
select select "2025"
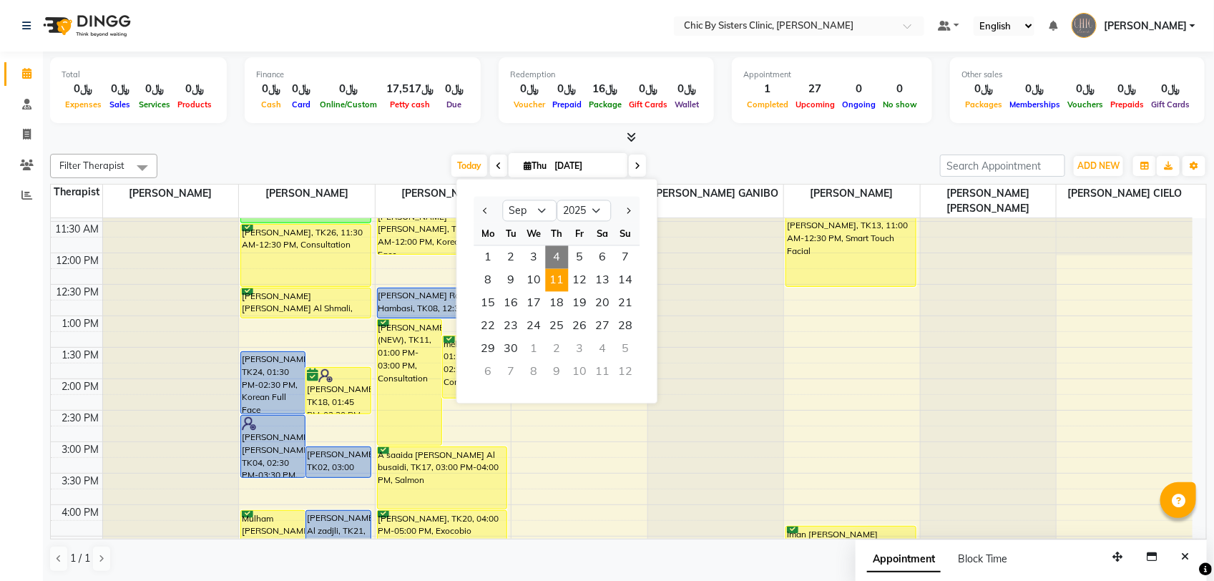
click at [558, 282] on span "11" at bounding box center [557, 280] width 23 height 23
type input "11-09-2025"
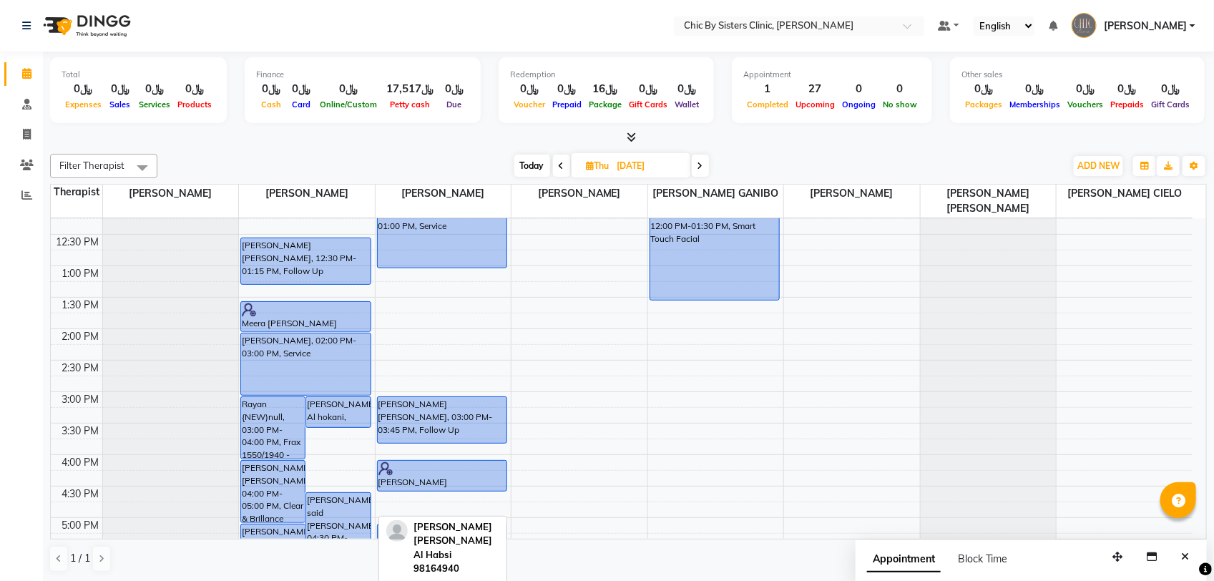
scroll to position [306, 0]
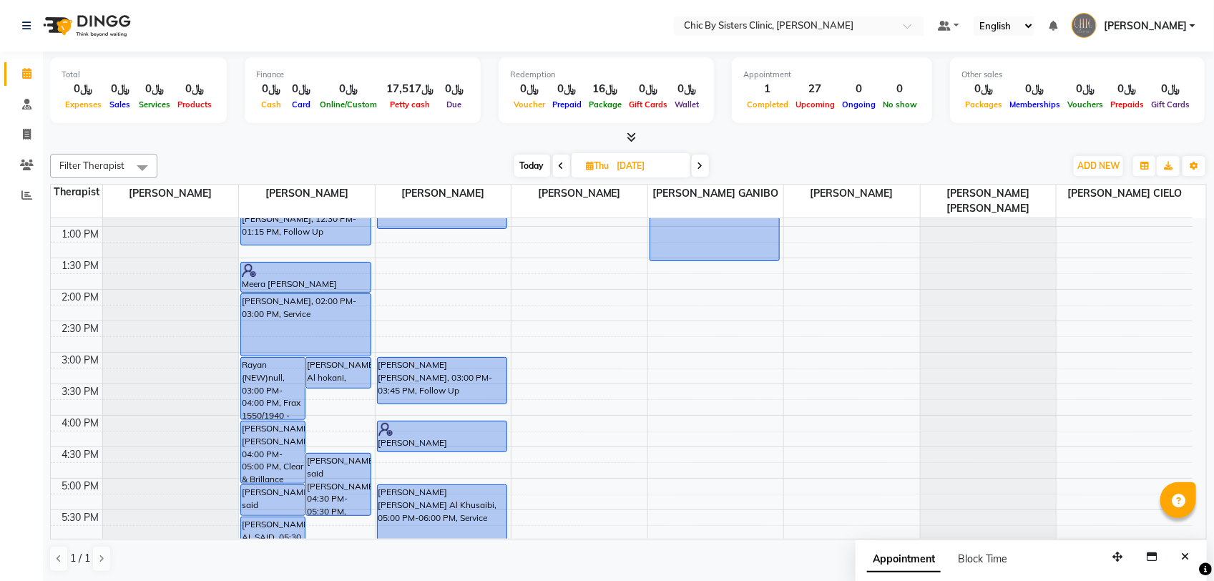
click at [613, 166] on input "11-09-2025" at bounding box center [649, 165] width 72 height 21
select select "9"
select select "2025"
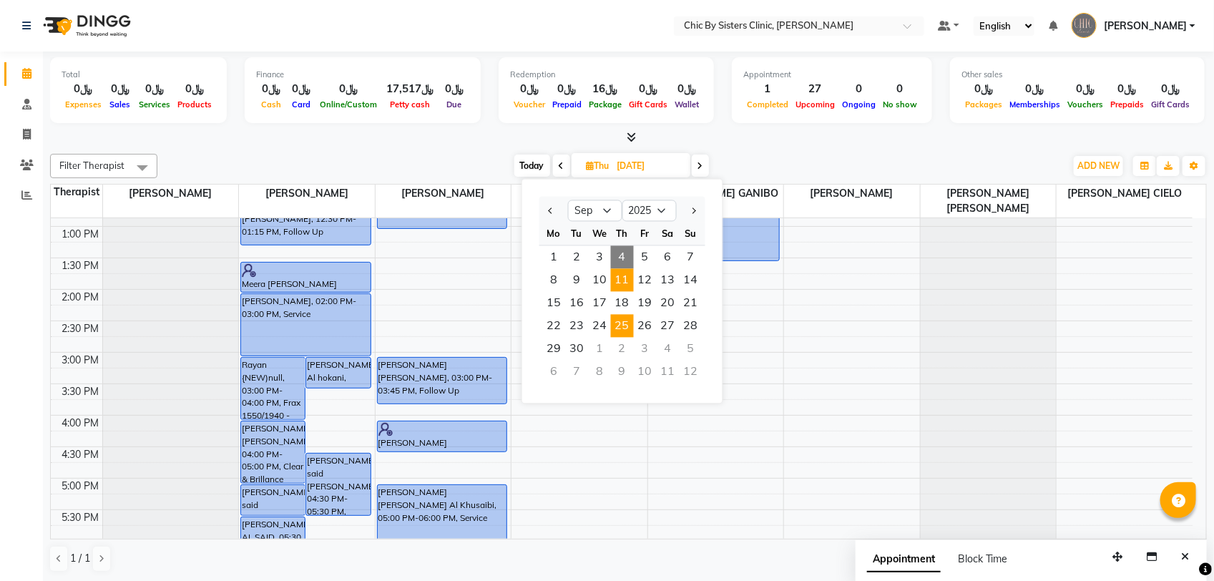
click at [626, 330] on span "25" at bounding box center [622, 326] width 23 height 23
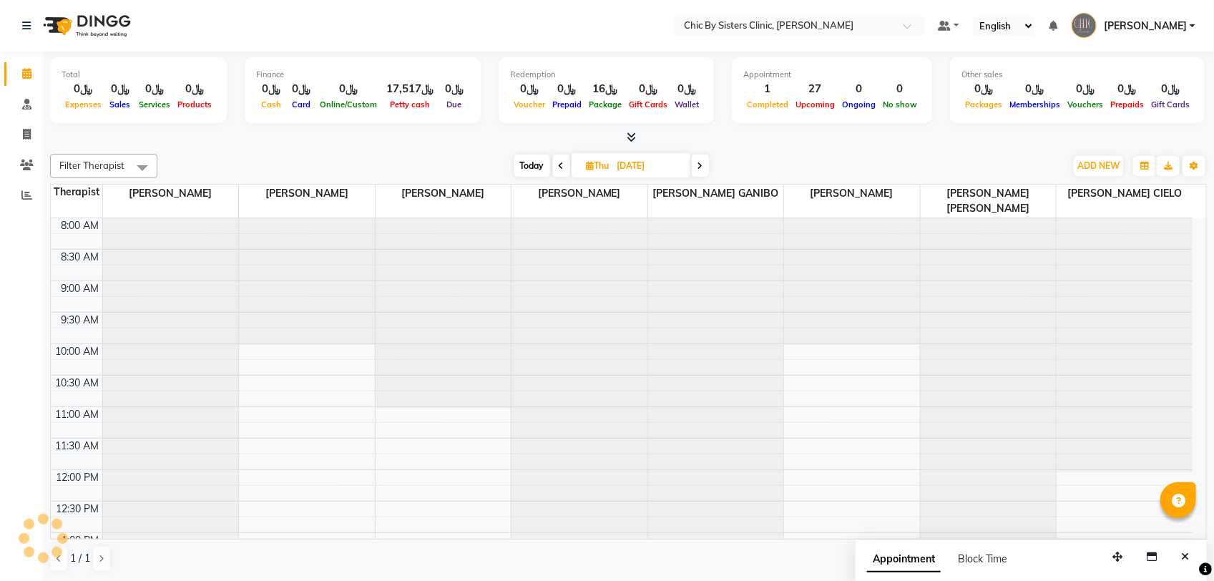
scroll to position [127, 0]
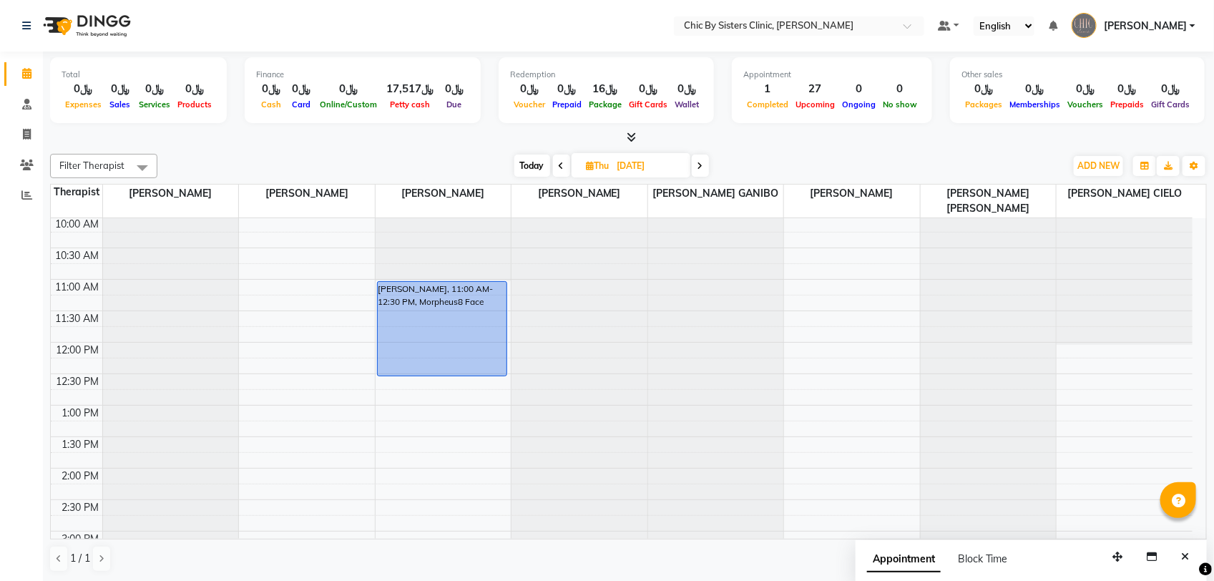
click at [523, 165] on span "Today" at bounding box center [532, 165] width 36 height 22
type input "[DATE]"
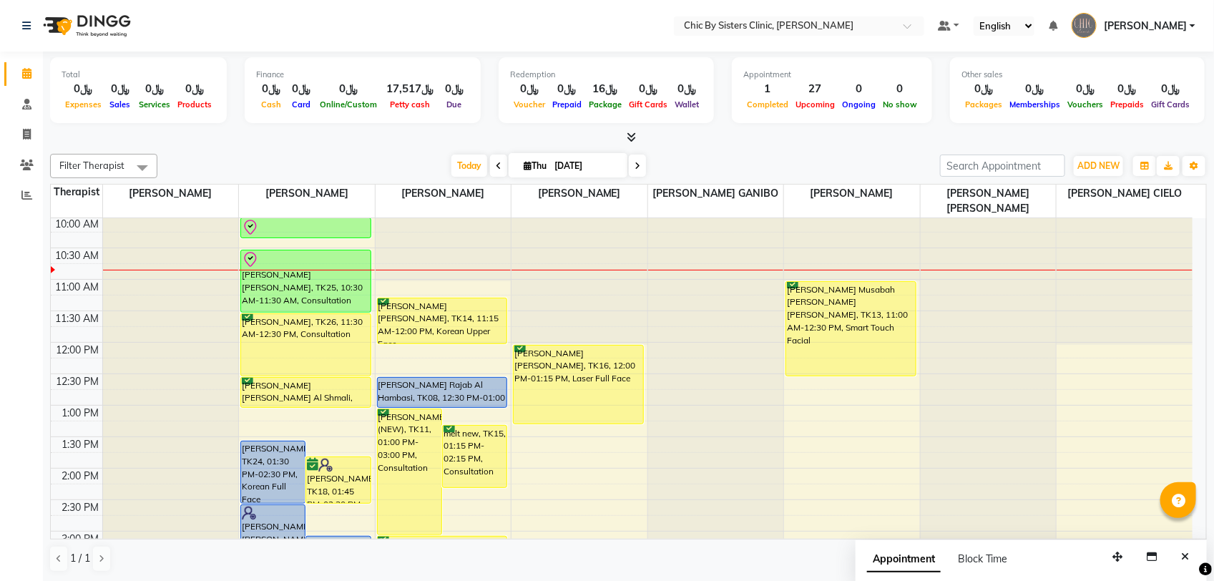
click at [558, 165] on input "[DATE]" at bounding box center [586, 165] width 72 height 21
select select "9"
select select "2025"
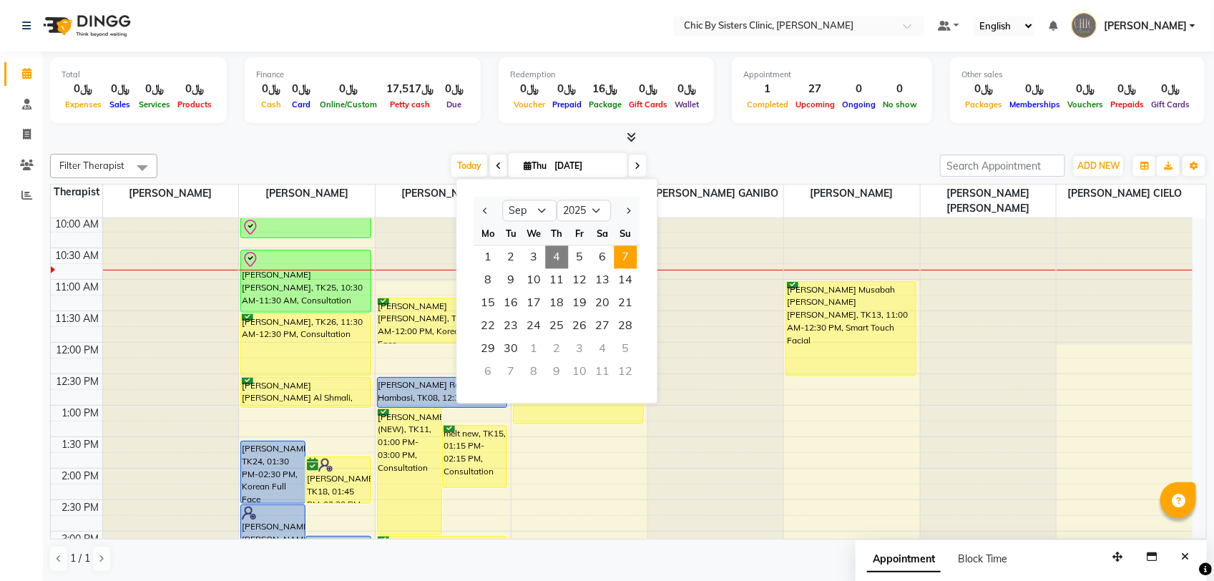
click at [624, 255] on span "7" at bounding box center [625, 257] width 23 height 23
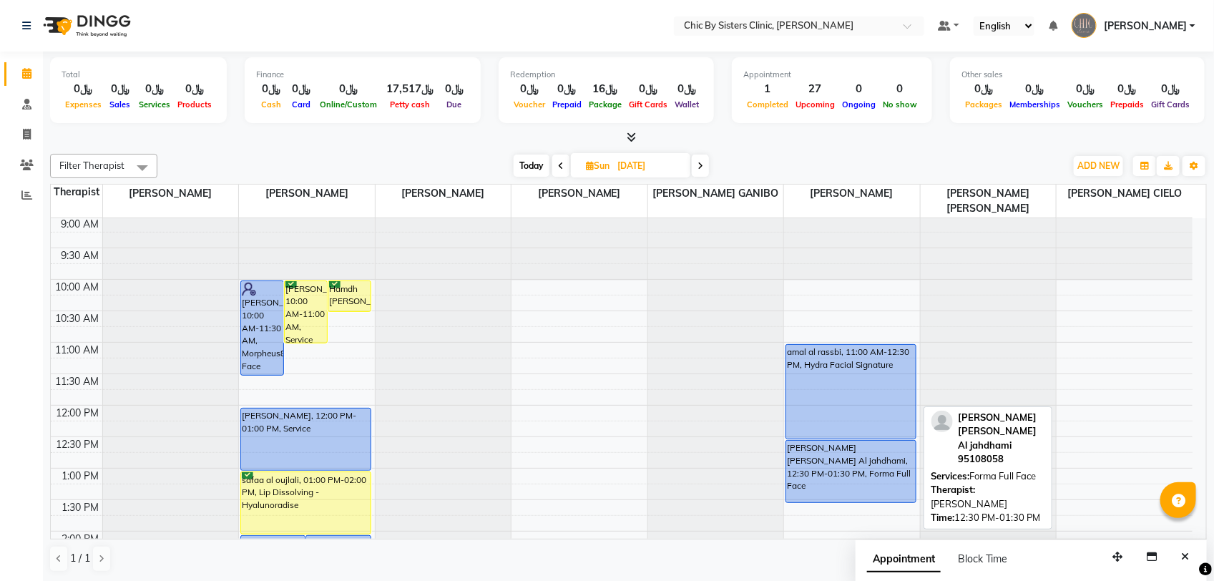
scroll to position [0, 0]
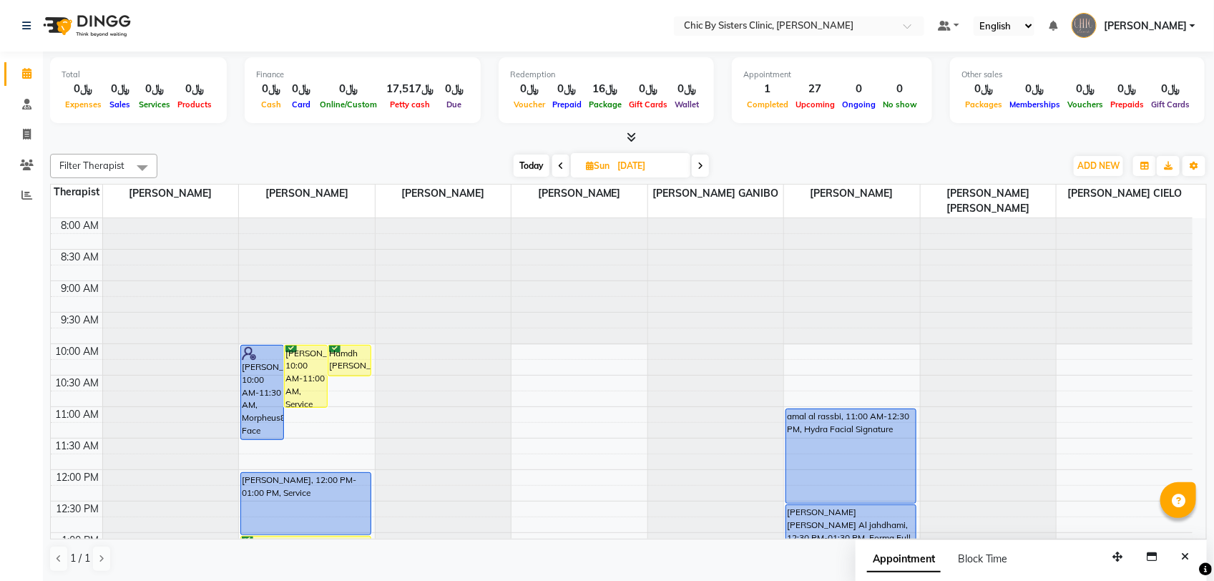
click at [702, 167] on icon at bounding box center [700, 166] width 6 height 9
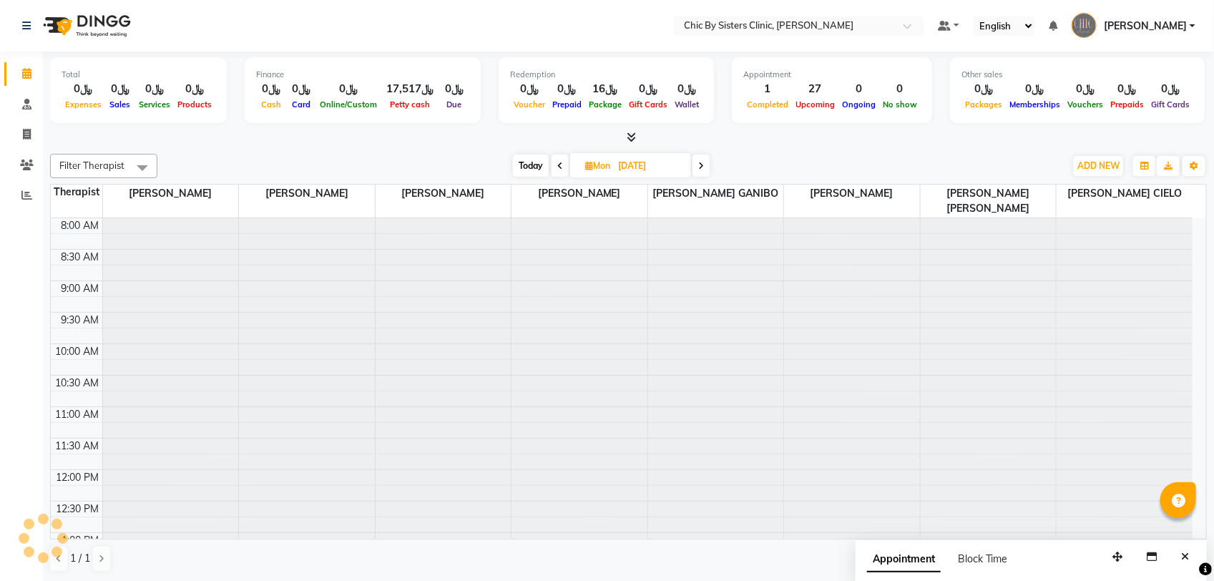
scroll to position [127, 0]
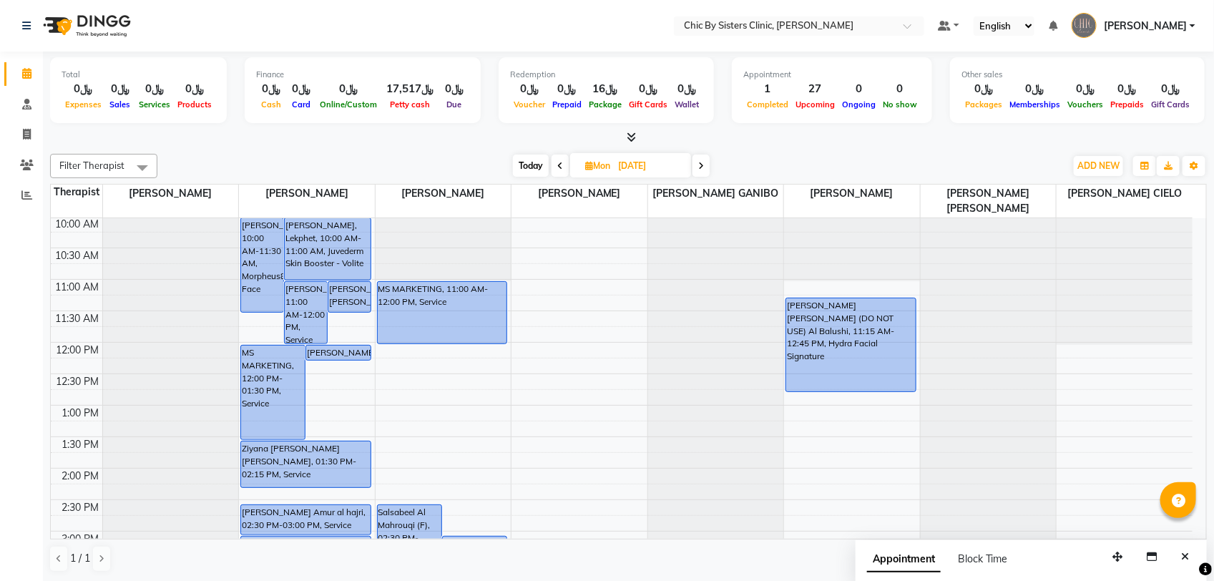
click at [706, 163] on span at bounding box center [700, 165] width 17 height 22
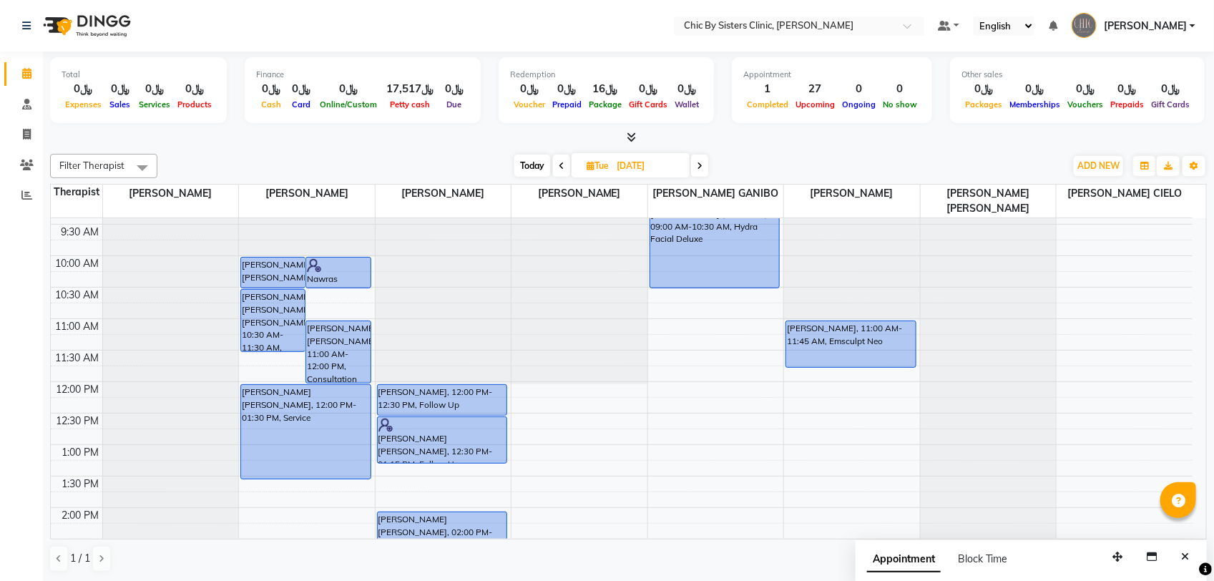
scroll to position [0, 0]
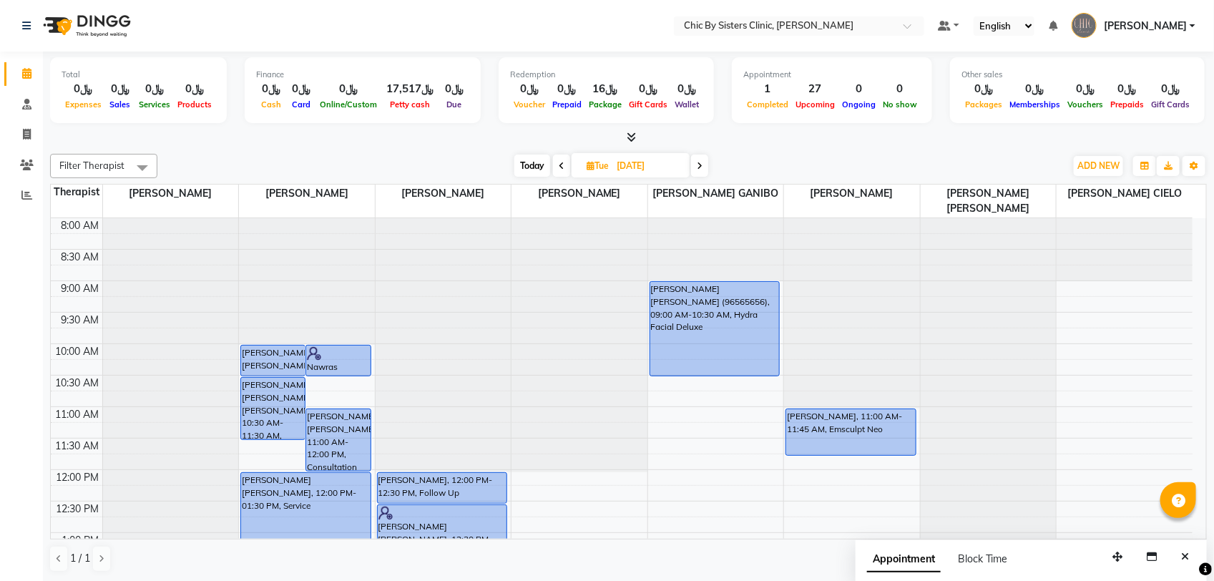
click at [537, 172] on span "Today" at bounding box center [532, 165] width 36 height 22
type input "[DATE]"
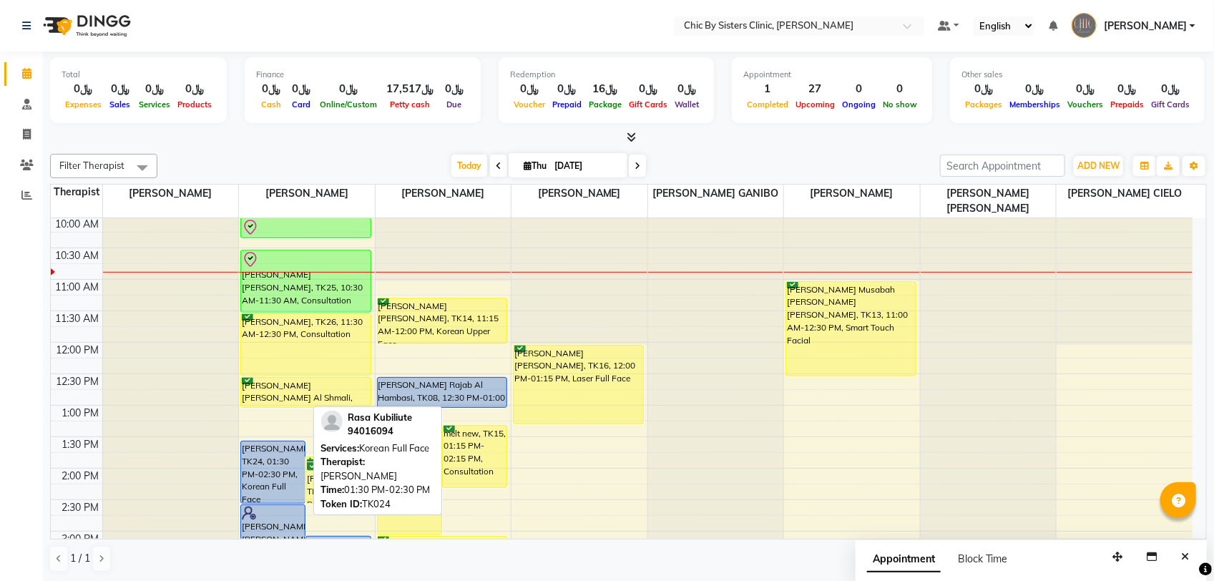
scroll to position [38, 0]
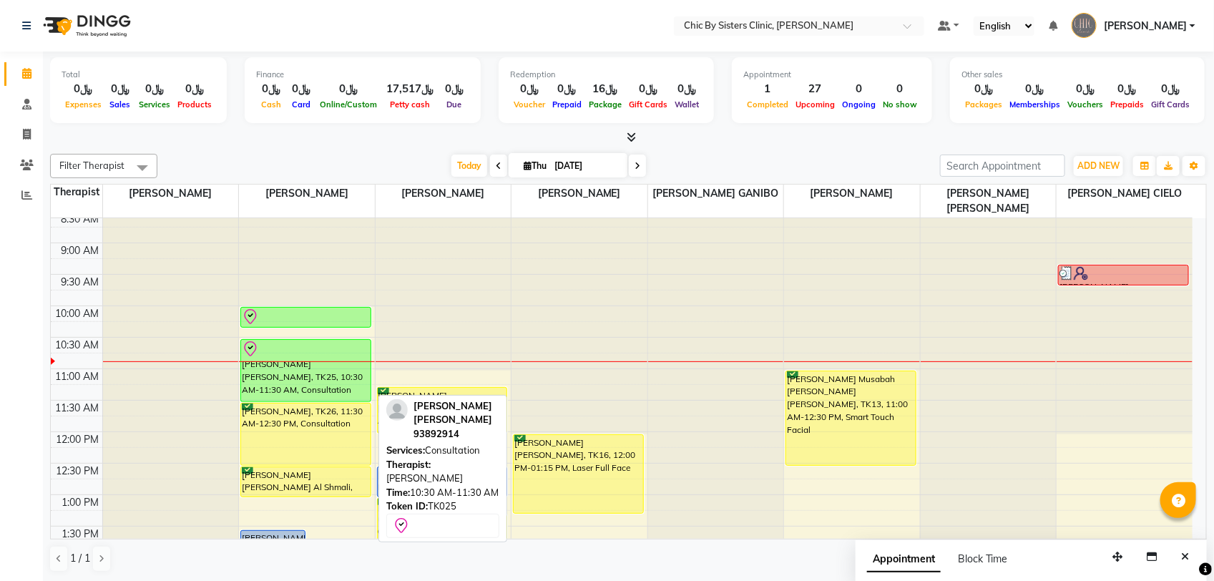
click at [280, 367] on div "Komal Rizwan Nasim Rizwan, TK25, 10:30 AM-11:30 AM, Consultation" at bounding box center [305, 370] width 129 height 61
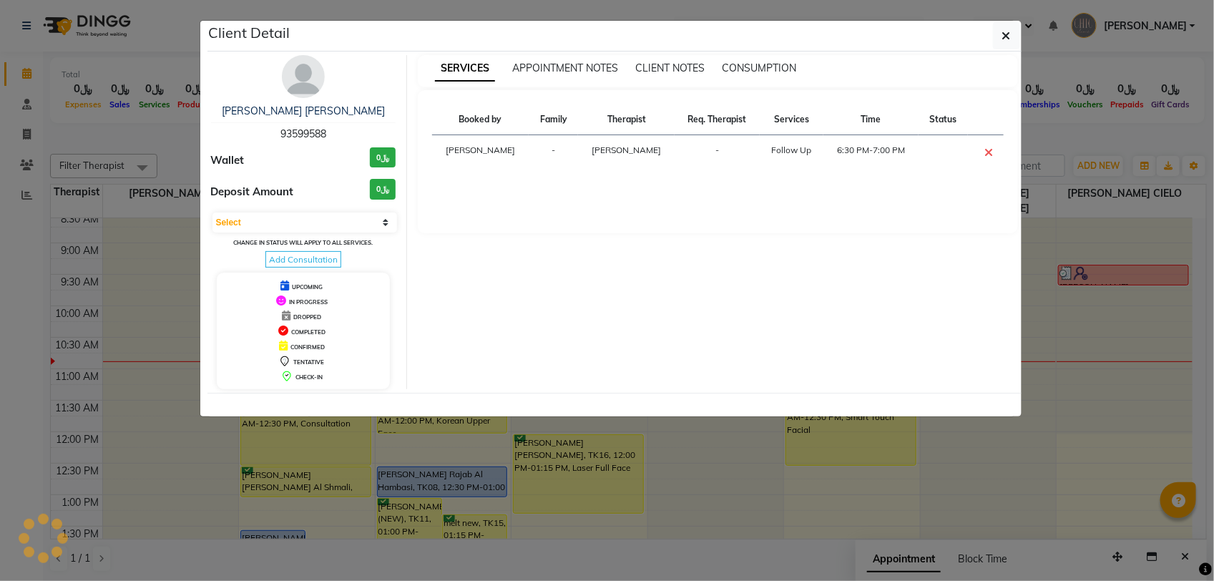
select select "8"
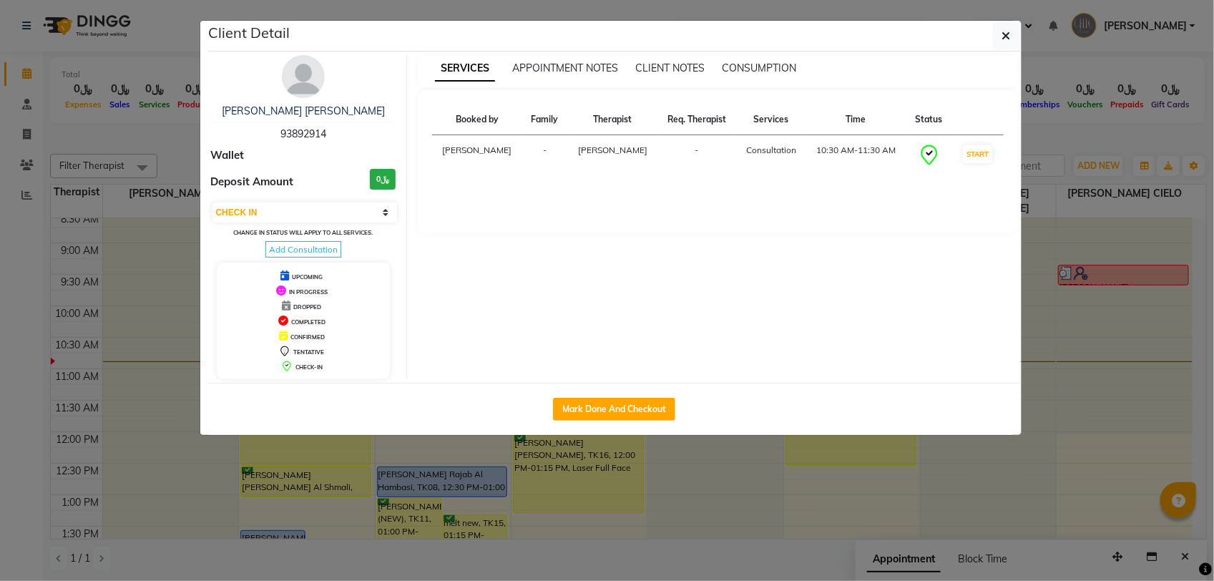
click at [315, 134] on span "93892914" at bounding box center [303, 133] width 46 height 13
copy span "93892914"
click at [1010, 36] on button "button" at bounding box center [1006, 35] width 27 height 27
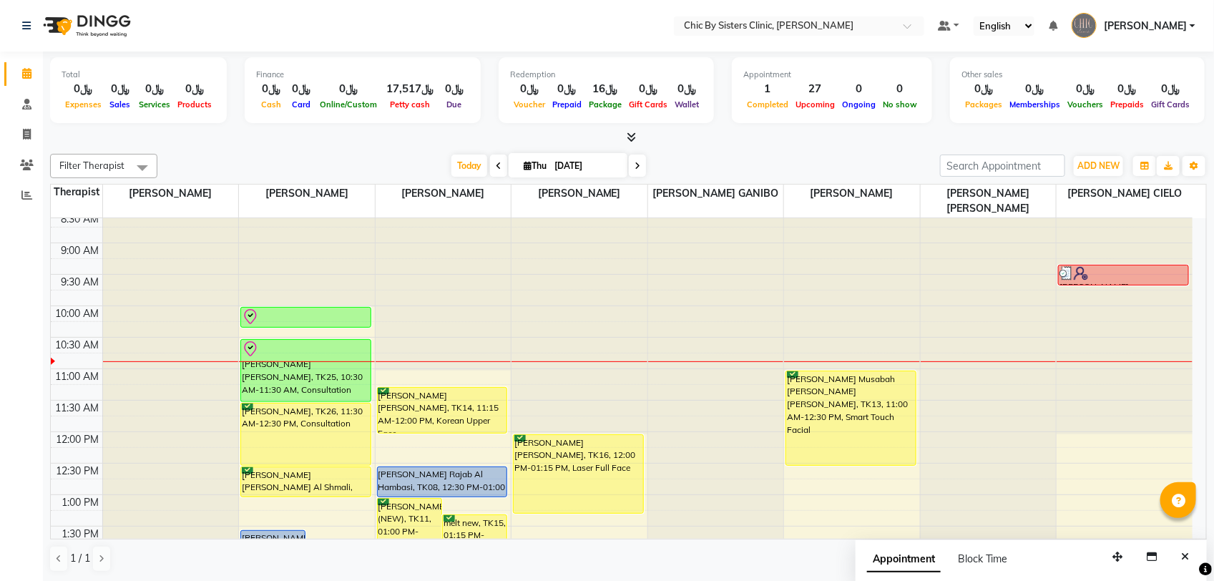
click at [544, 156] on span "Thu 04-09-2025" at bounding box center [567, 165] width 119 height 24
click at [563, 169] on input "[DATE]" at bounding box center [586, 165] width 72 height 21
select select "9"
select select "2025"
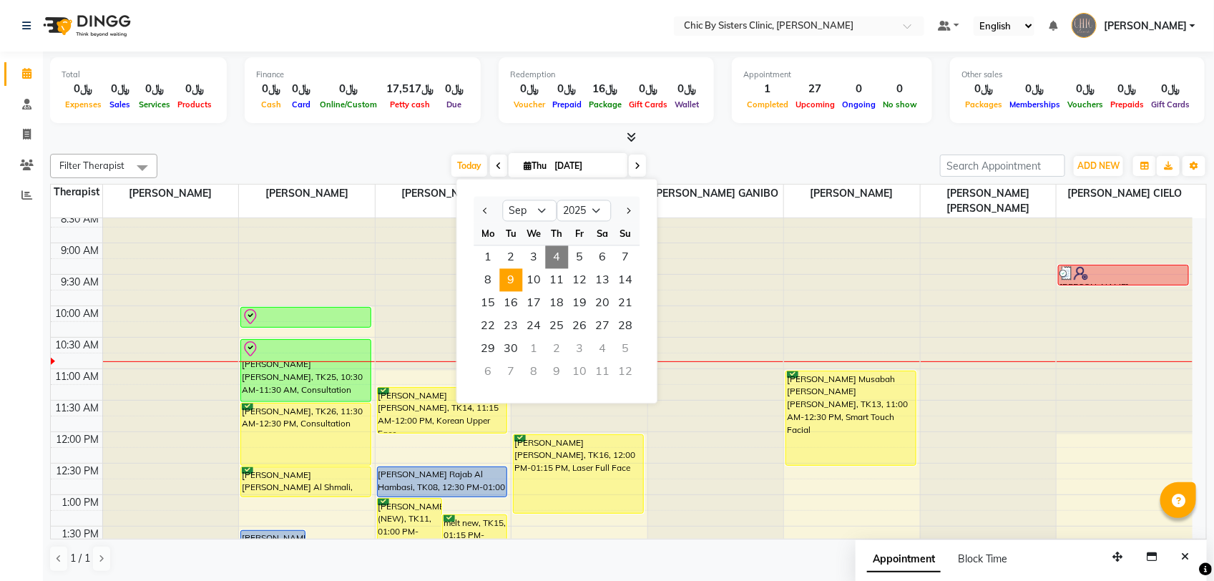
click at [516, 280] on span "9" at bounding box center [511, 280] width 23 height 23
type input "09-09-2025"
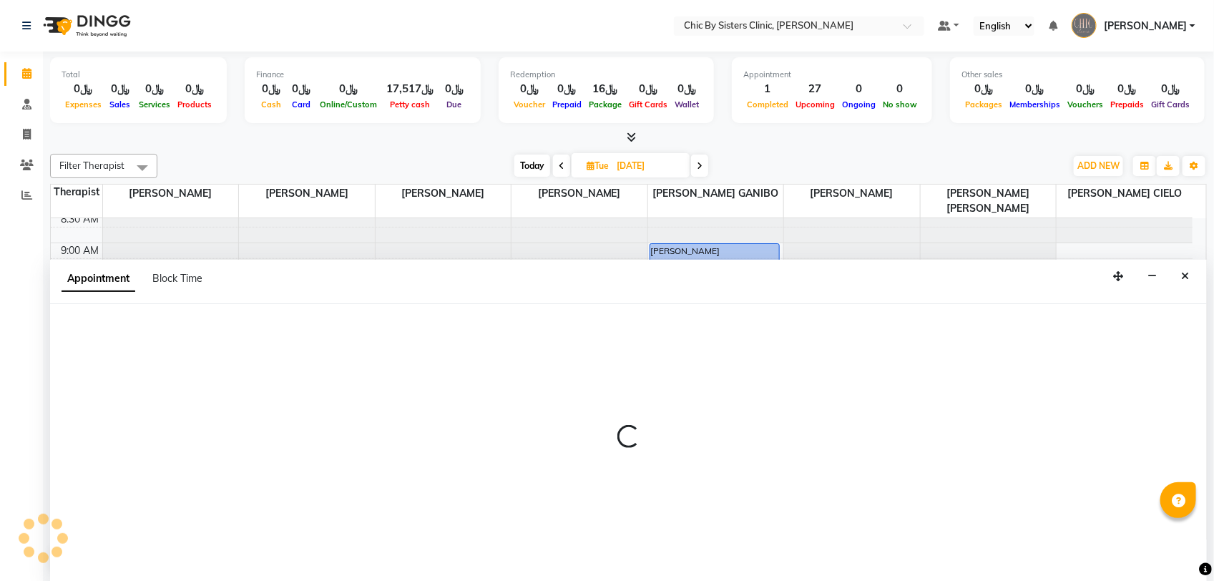
select select "49181"
select select "630"
select select "tentative"
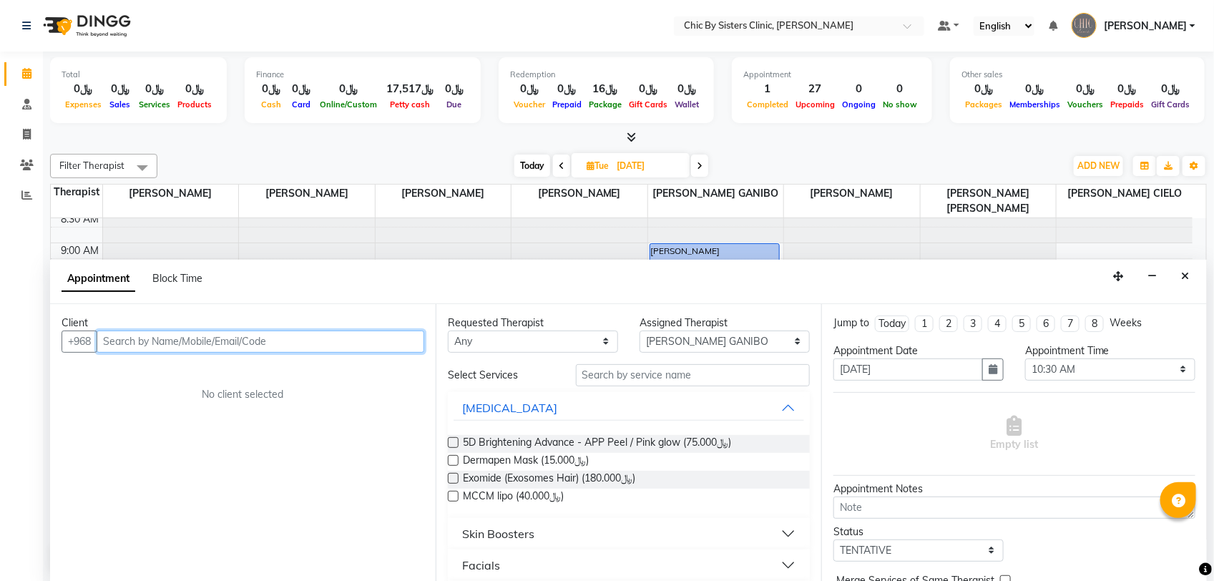
paste input "93892914"
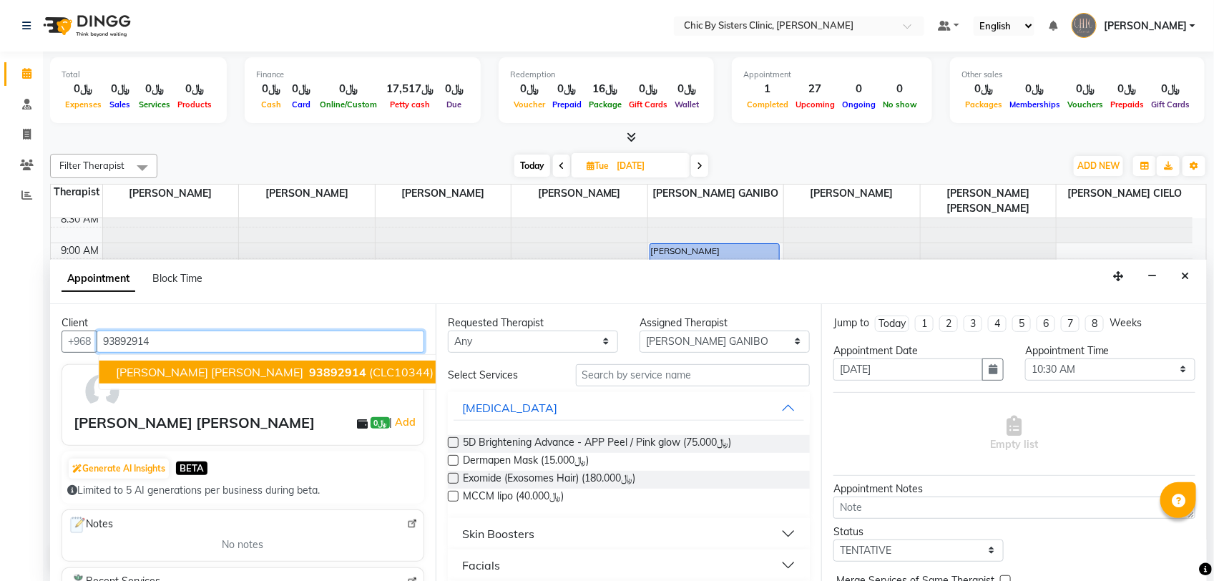
click at [193, 373] on span "[PERSON_NAME] [PERSON_NAME]" at bounding box center [210, 372] width 187 height 14
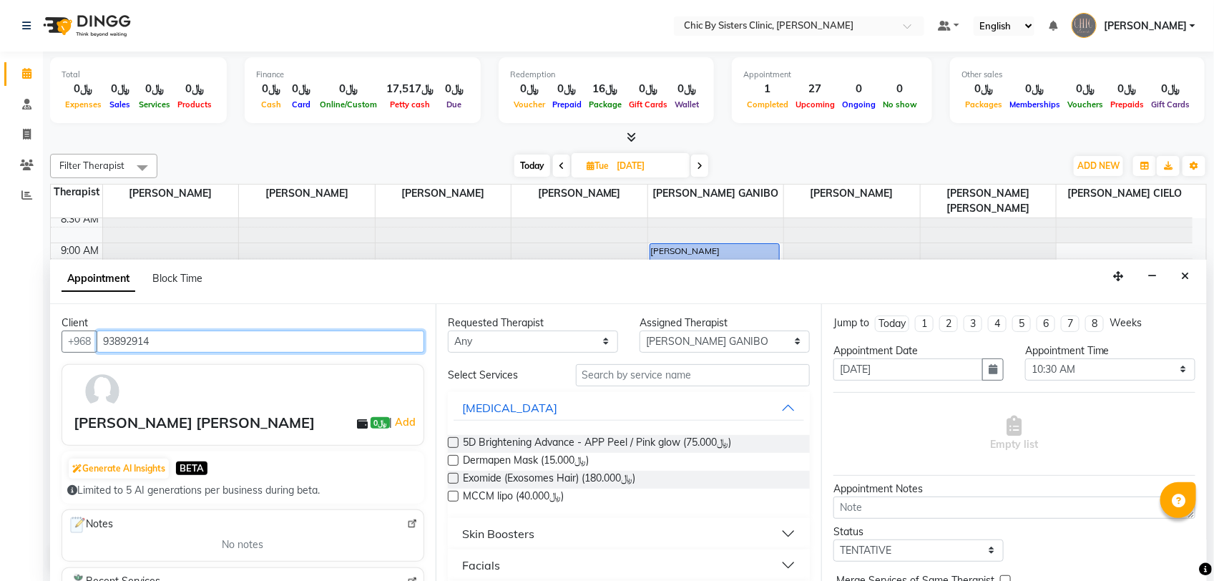
type input "93892914"
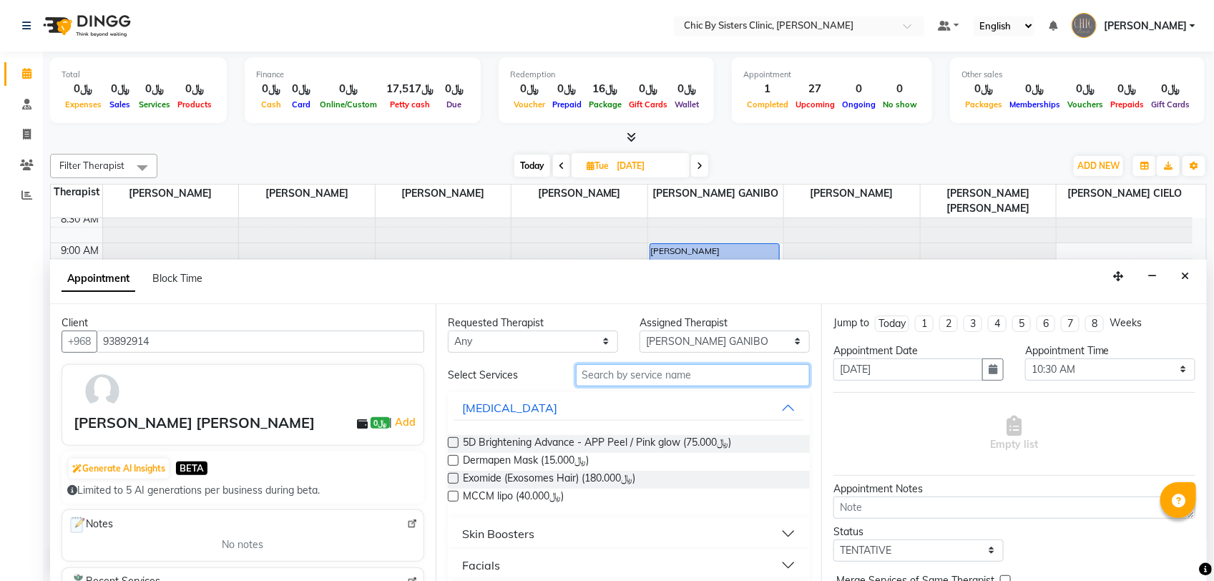
click at [612, 380] on input "text" at bounding box center [693, 375] width 234 height 22
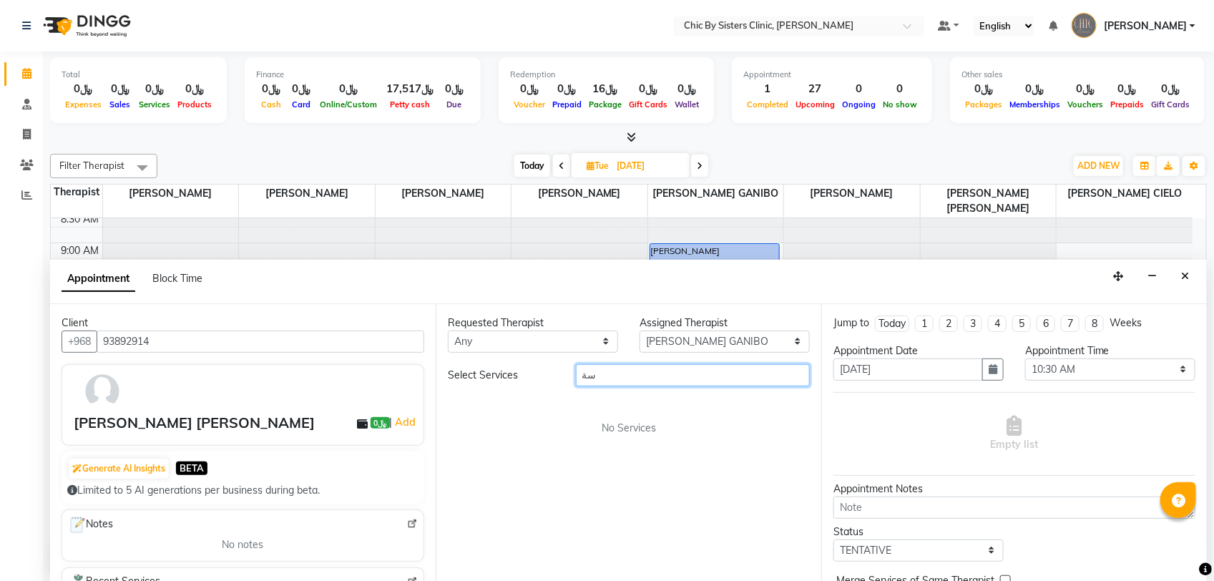
type input "س"
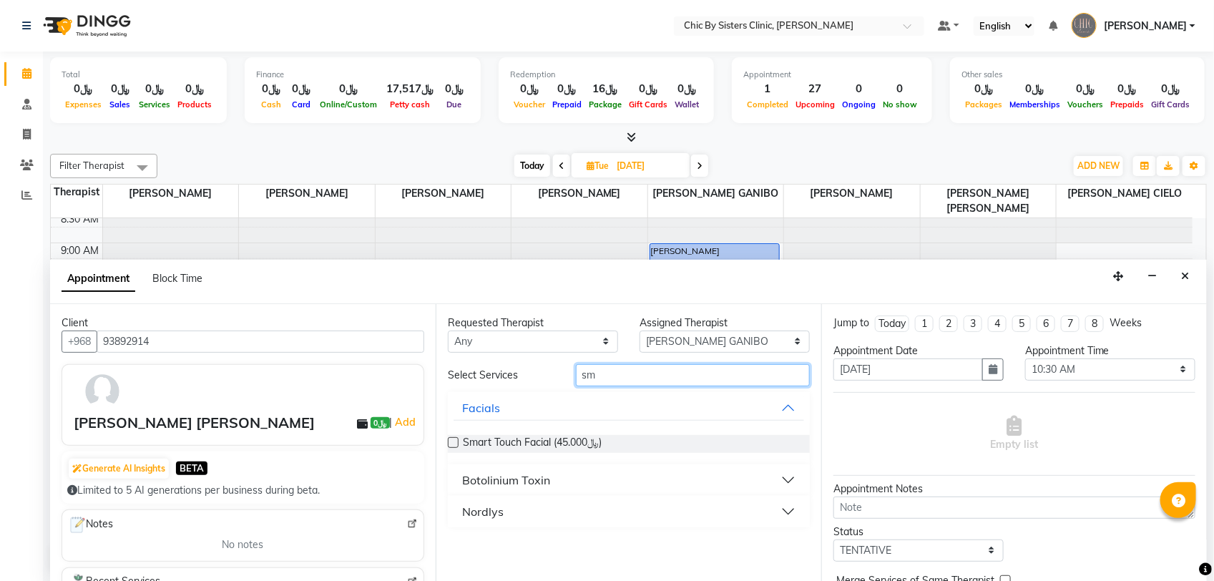
type input "sm"
click at [451, 446] on label at bounding box center [453, 442] width 11 height 11
click at [451, 446] on input "checkbox" at bounding box center [452, 443] width 9 height 9
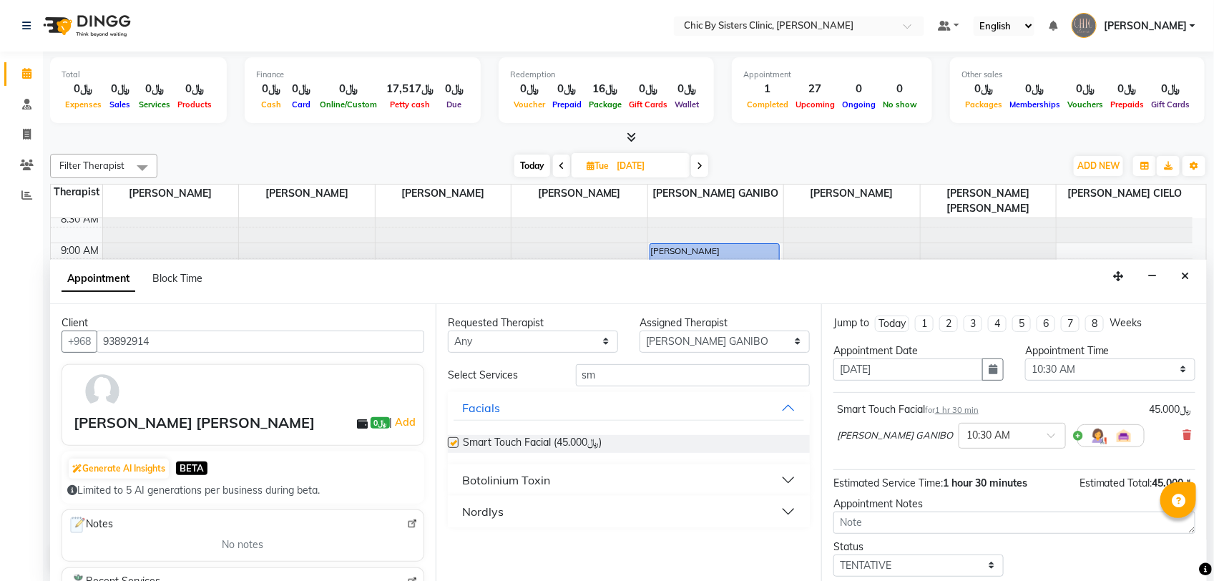
checkbox input "false"
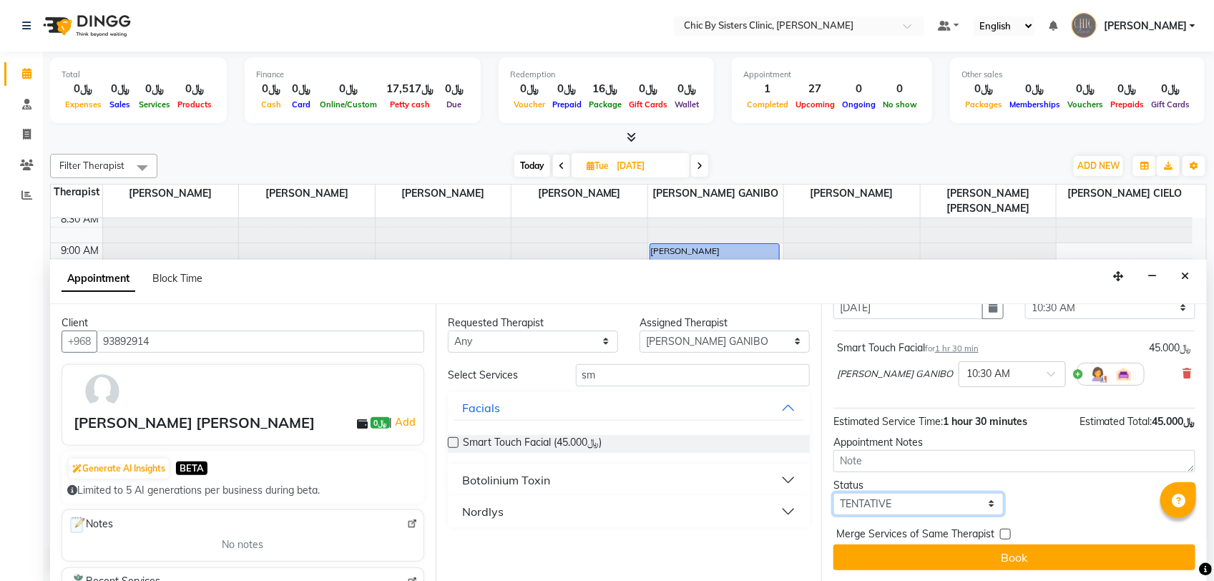
click at [928, 499] on select "Select TENTATIVE CONFIRM UPCOMING" at bounding box center [918, 504] width 170 height 22
select select "upcoming"
click at [833, 493] on select "Select TENTATIVE CONFIRM UPCOMING" at bounding box center [918, 504] width 170 height 22
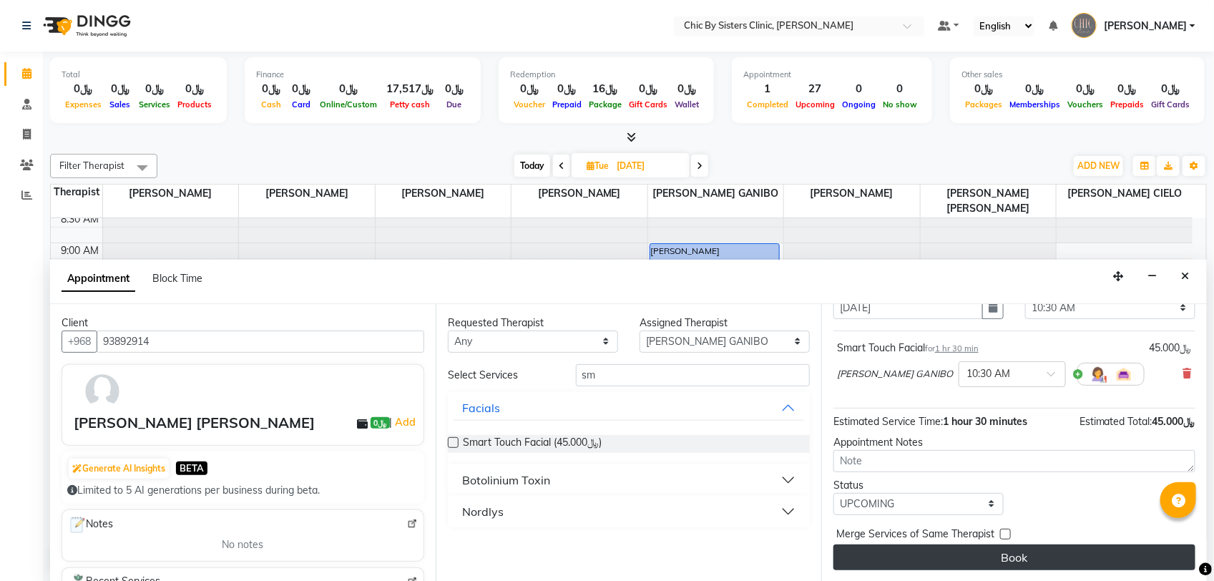
click at [888, 559] on button "Book" at bounding box center [1014, 557] width 362 height 26
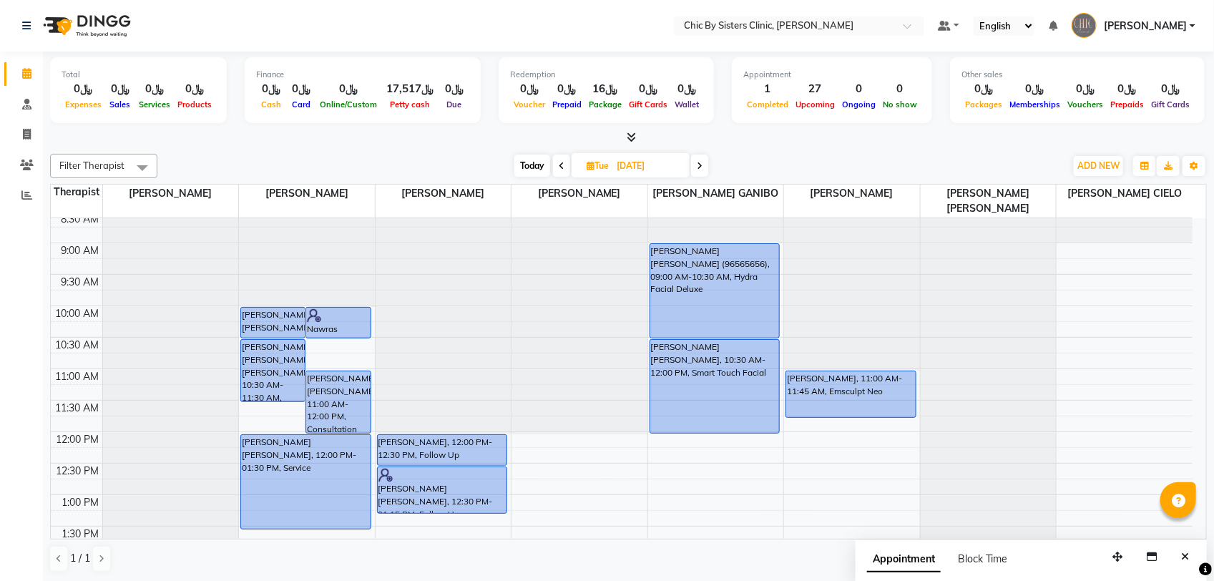
click at [523, 164] on span "Today" at bounding box center [532, 165] width 36 height 22
type input "[DATE]"
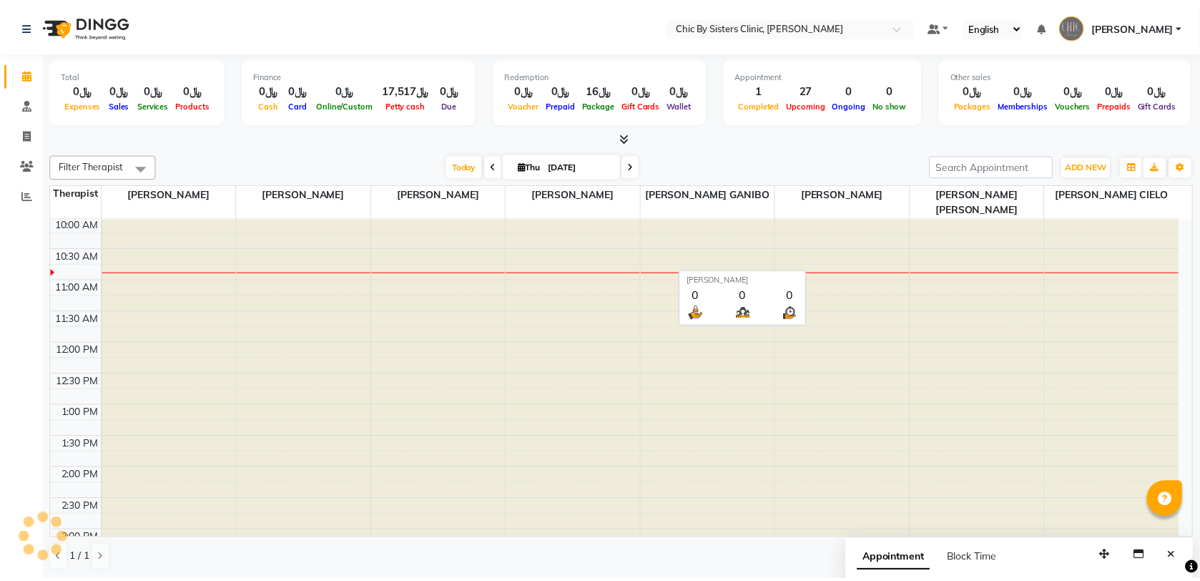
scroll to position [127, 0]
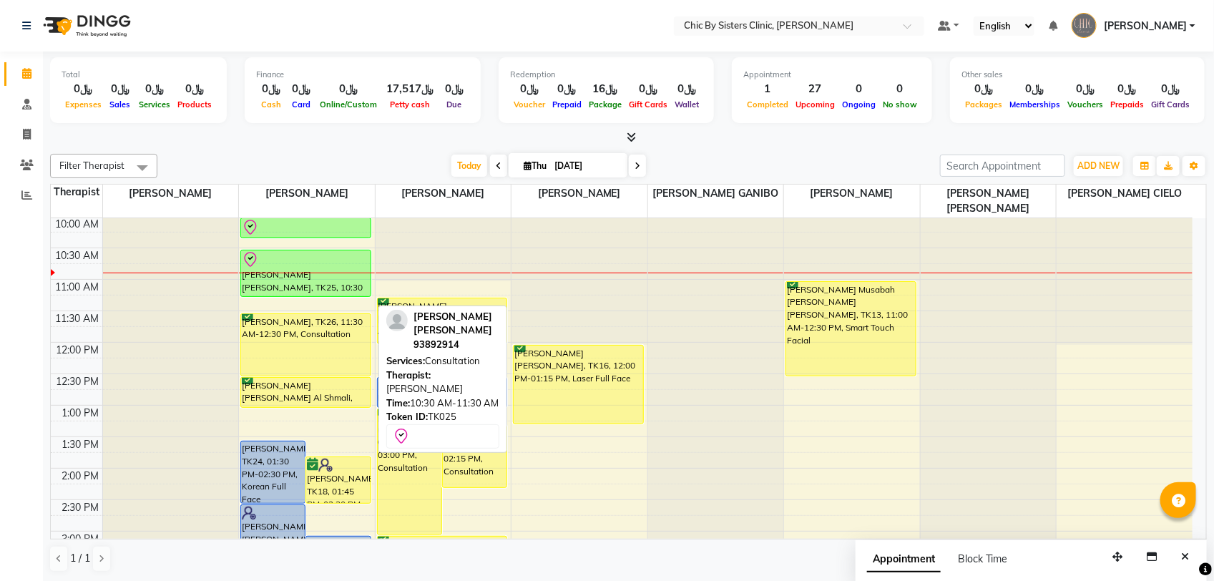
drag, startPoint x: 316, startPoint y: 310, endPoint x: 322, endPoint y: 287, distance: 23.6
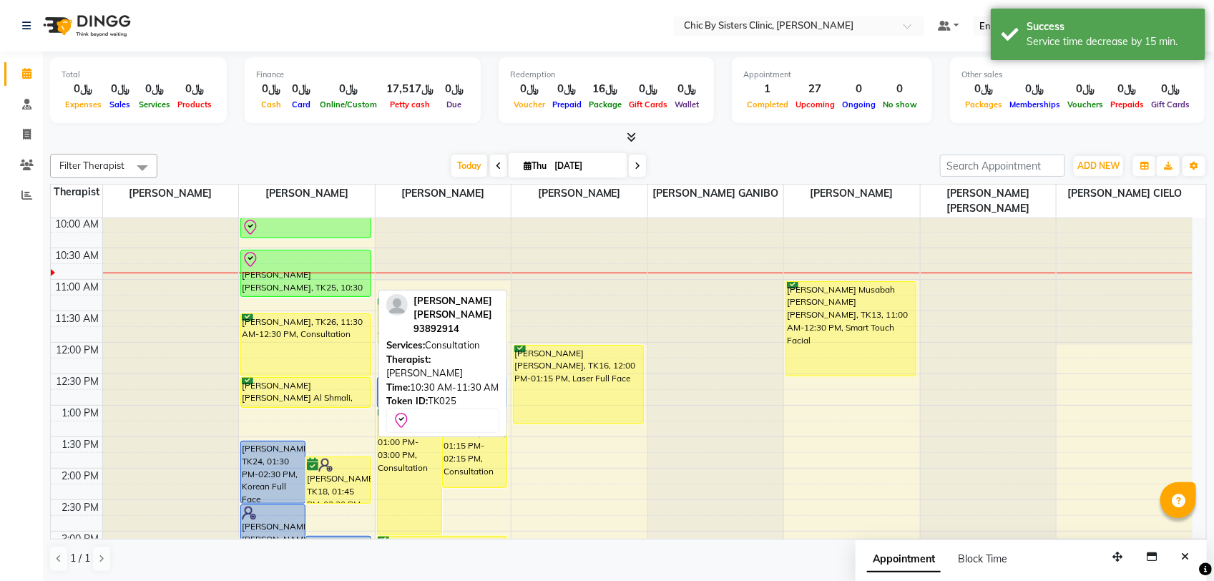
click at [342, 283] on div "[PERSON_NAME] [PERSON_NAME], TK25, 10:30 AM-11:15 AM, Consultation" at bounding box center [305, 273] width 129 height 46
select select "8"
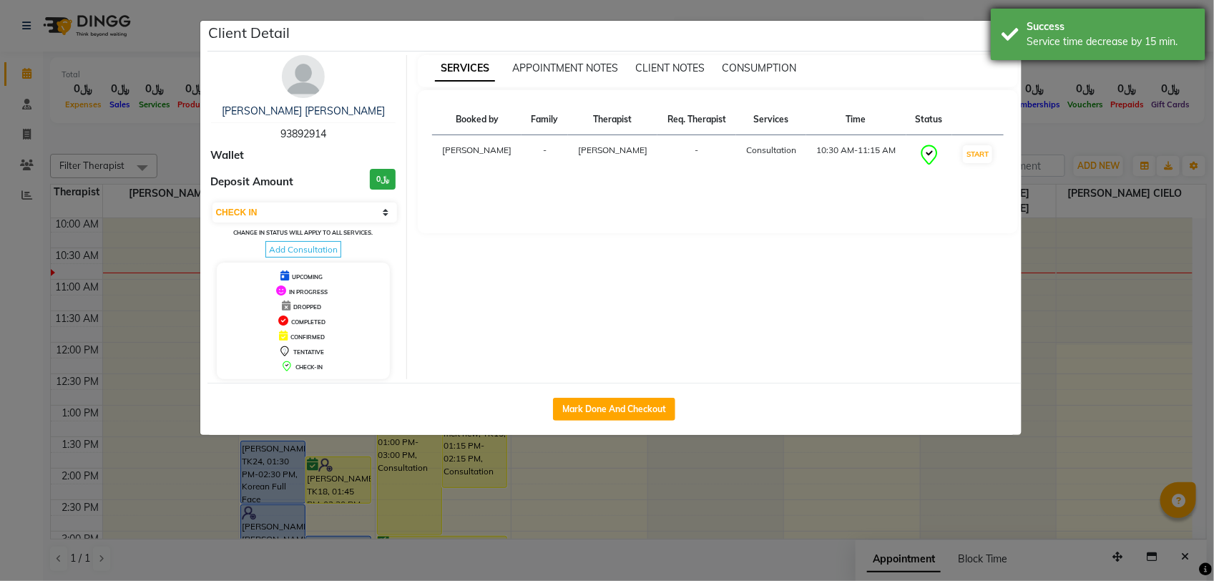
click at [1019, 43] on div "Success Service time decrease by 15 min." at bounding box center [1097, 34] width 215 height 51
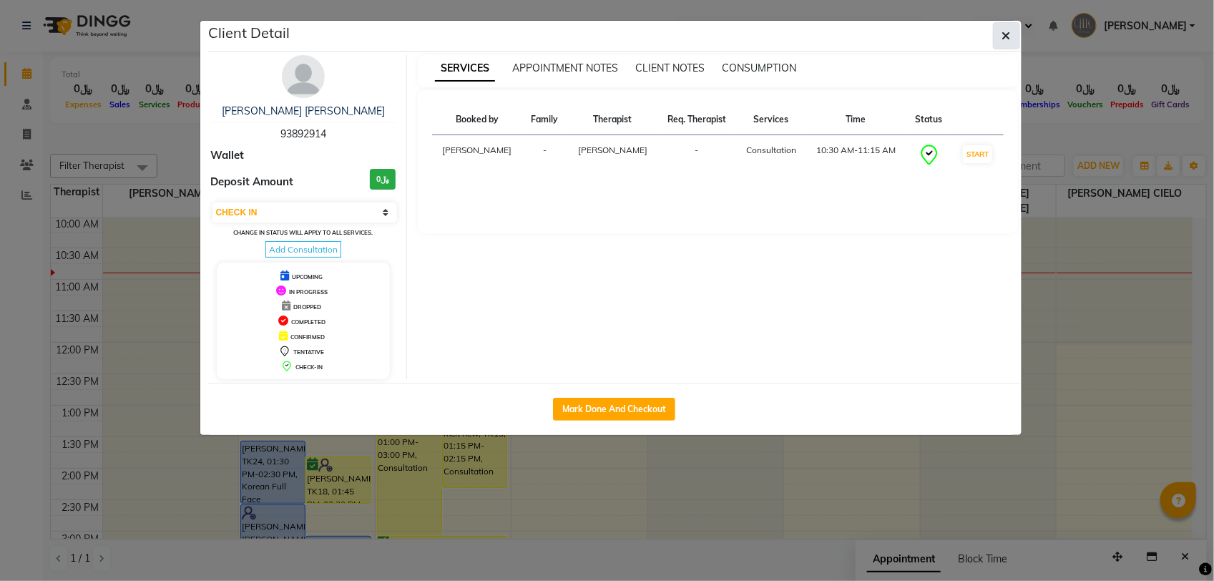
click at [1008, 40] on icon "button" at bounding box center [1006, 35] width 9 height 11
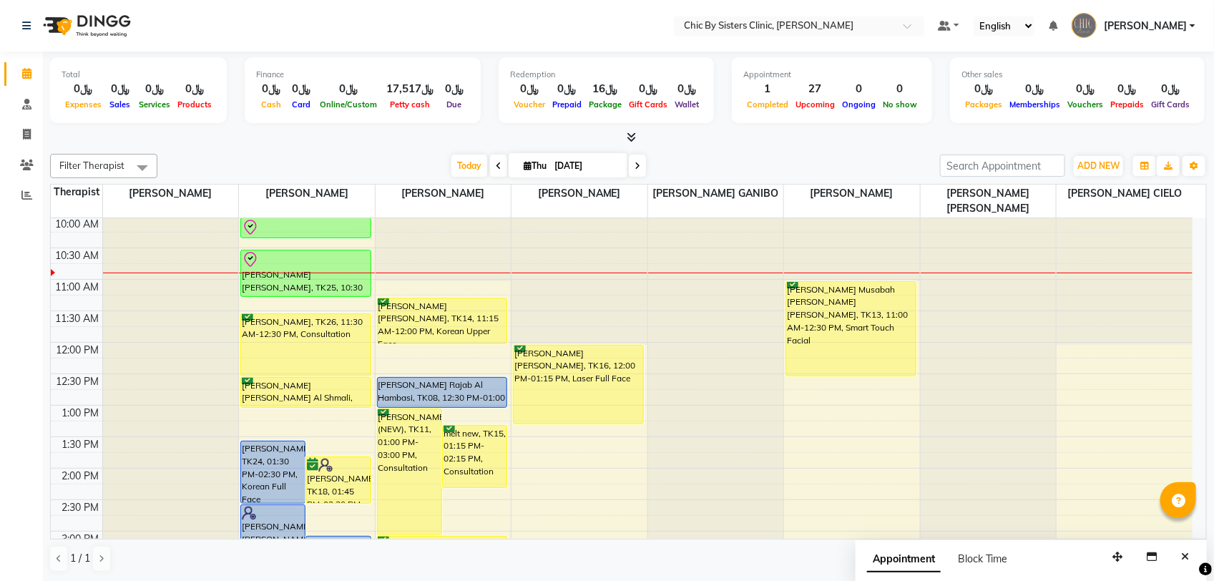
drag, startPoint x: 588, startPoint y: 147, endPoint x: 572, endPoint y: 172, distance: 29.6
click at [587, 147] on div "Total ﷼0 Expenses ﷼0 Sales ﷼0 Services ﷼0 Products Finance ﷼0 Cash ﷼0 Card ﷼0 O…" at bounding box center [628, 316] width 1171 height 530
click at [571, 172] on input "[DATE]" at bounding box center [586, 165] width 72 height 21
select select "9"
select select "2025"
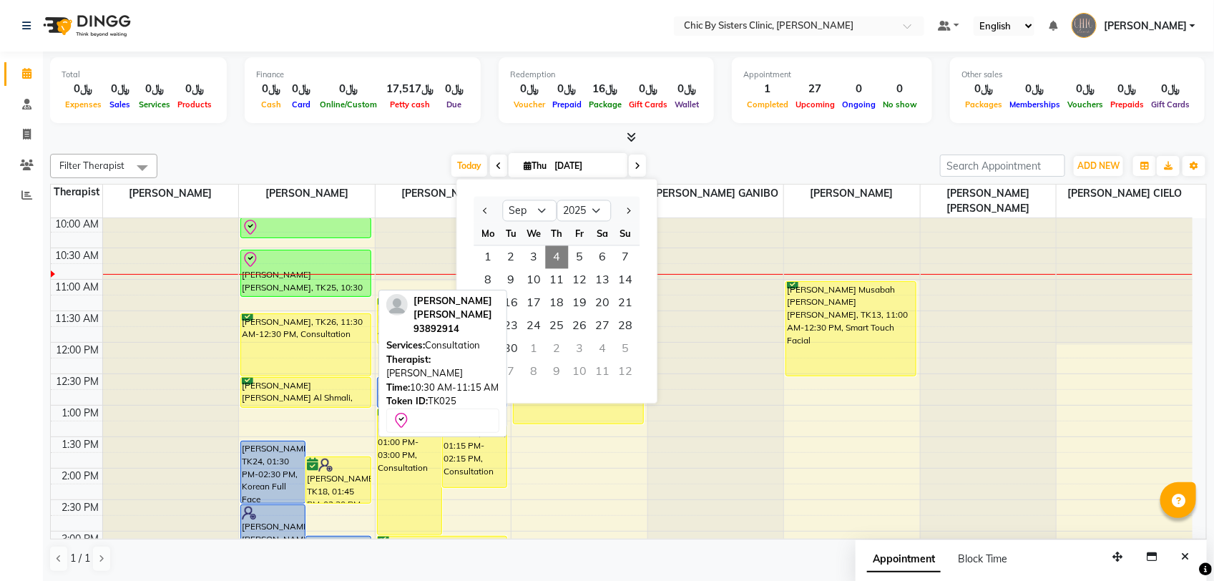
click at [312, 269] on div "[PERSON_NAME] [PERSON_NAME], TK25, 10:30 AM-11:15 AM, Consultation" at bounding box center [305, 273] width 129 height 46
select select "8"
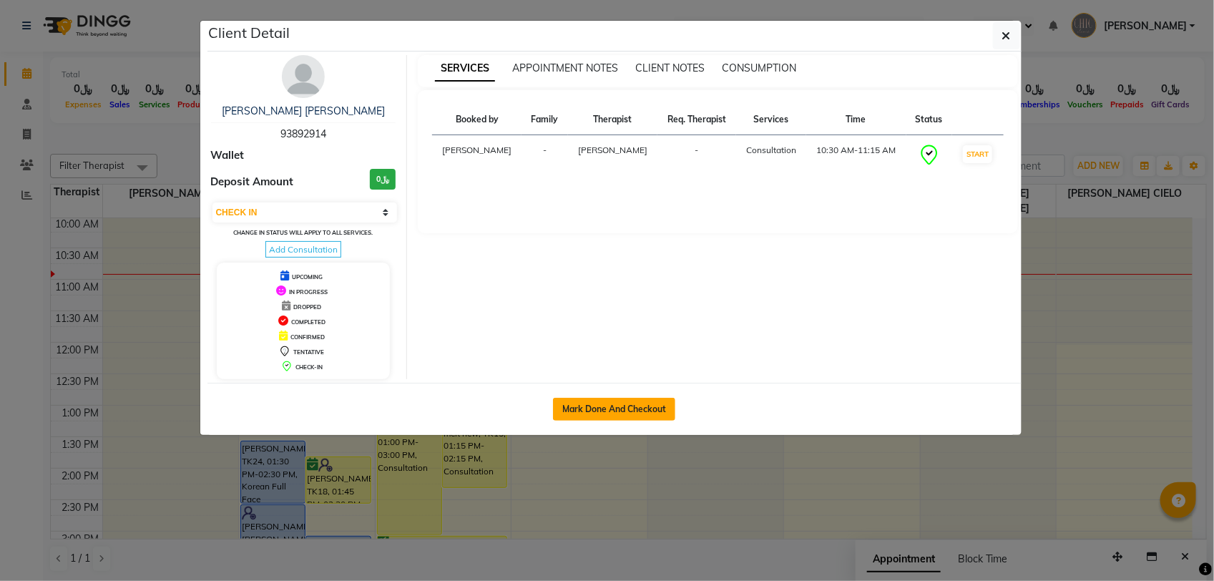
click at [651, 411] on button "Mark Done And Checkout" at bounding box center [614, 409] width 122 height 23
select select "service"
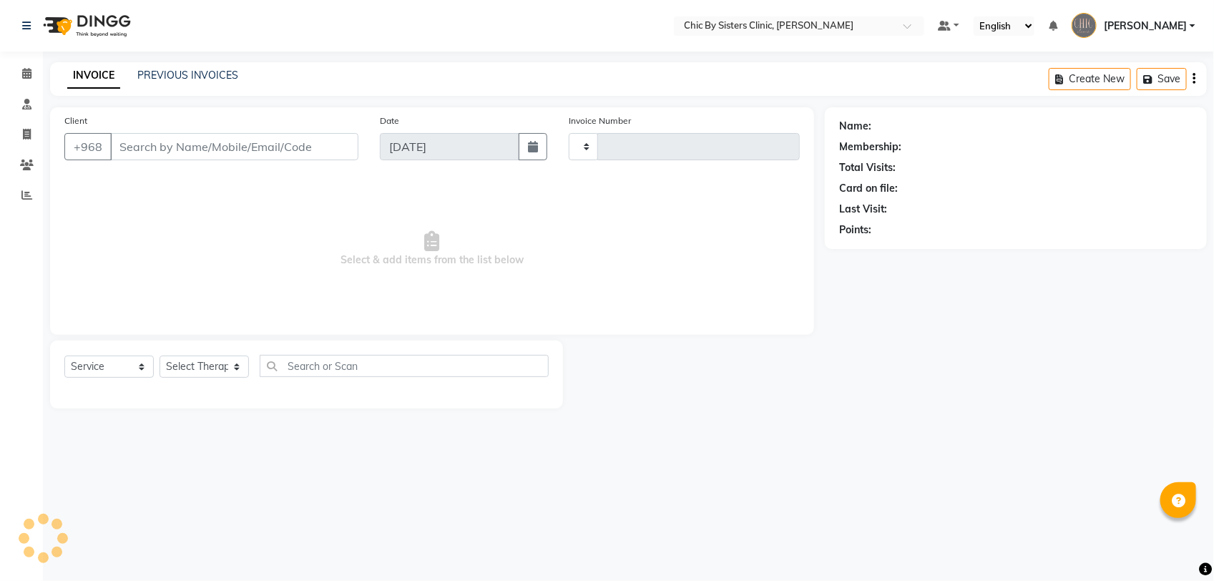
type input "2070"
select select "6348"
type input "93892914"
select select "49177"
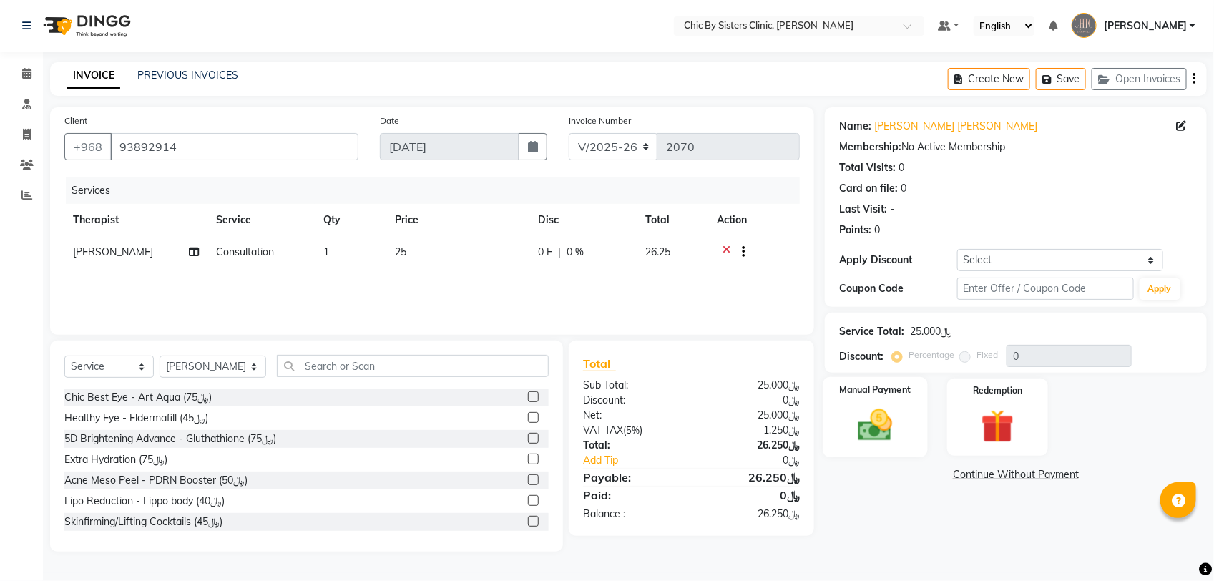
click at [877, 394] on label "Manual Payment" at bounding box center [876, 390] width 72 height 14
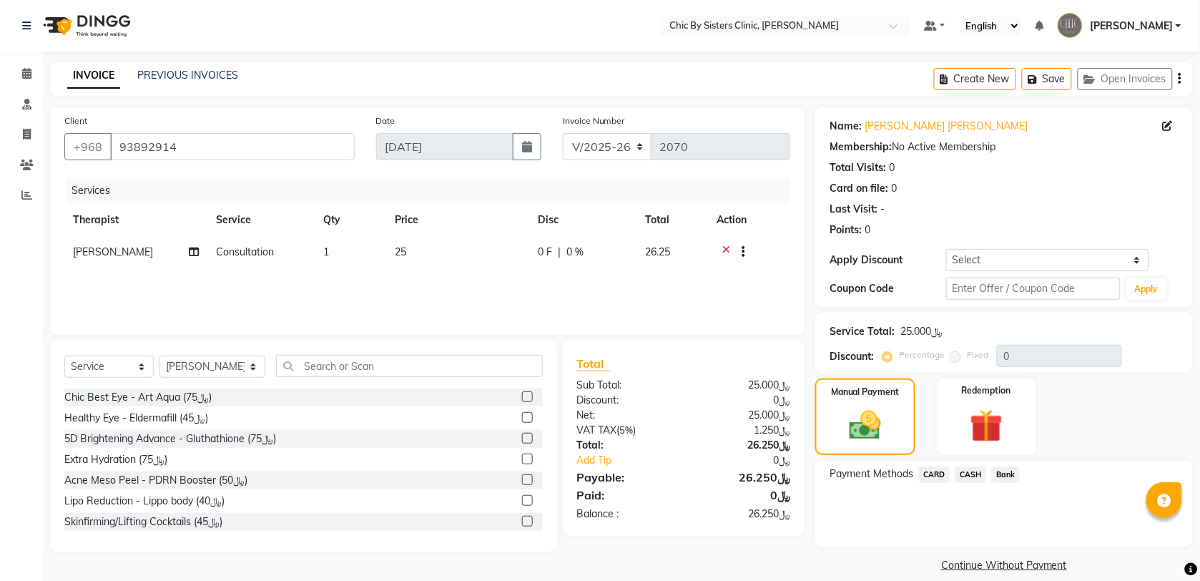
click at [933, 476] on span "CARD" at bounding box center [934, 474] width 31 height 16
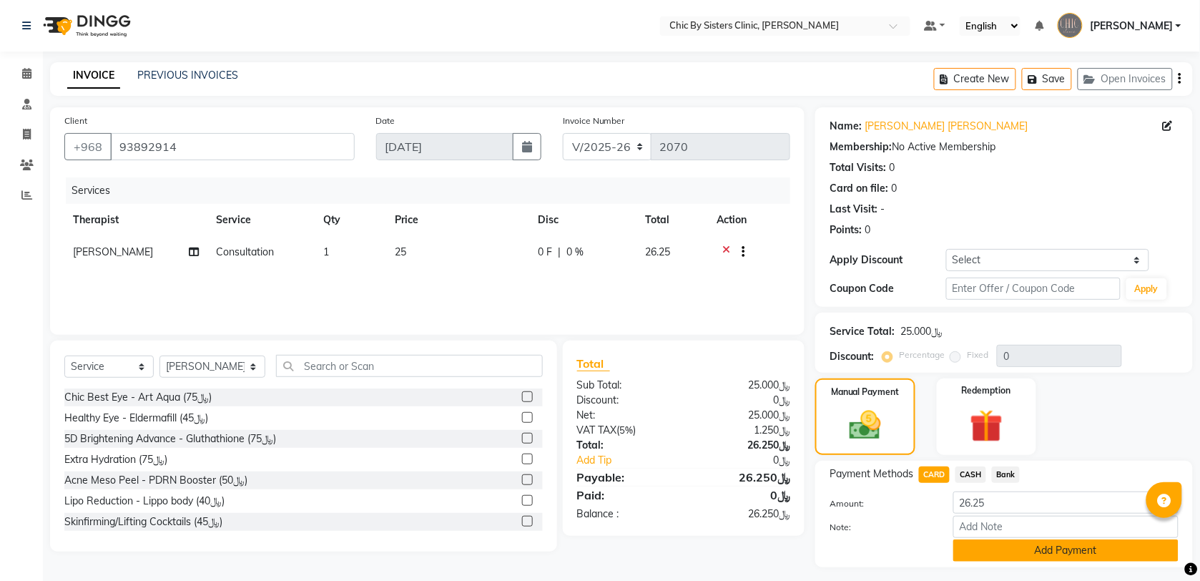
click at [1003, 548] on button "Add Payment" at bounding box center [1065, 550] width 225 height 22
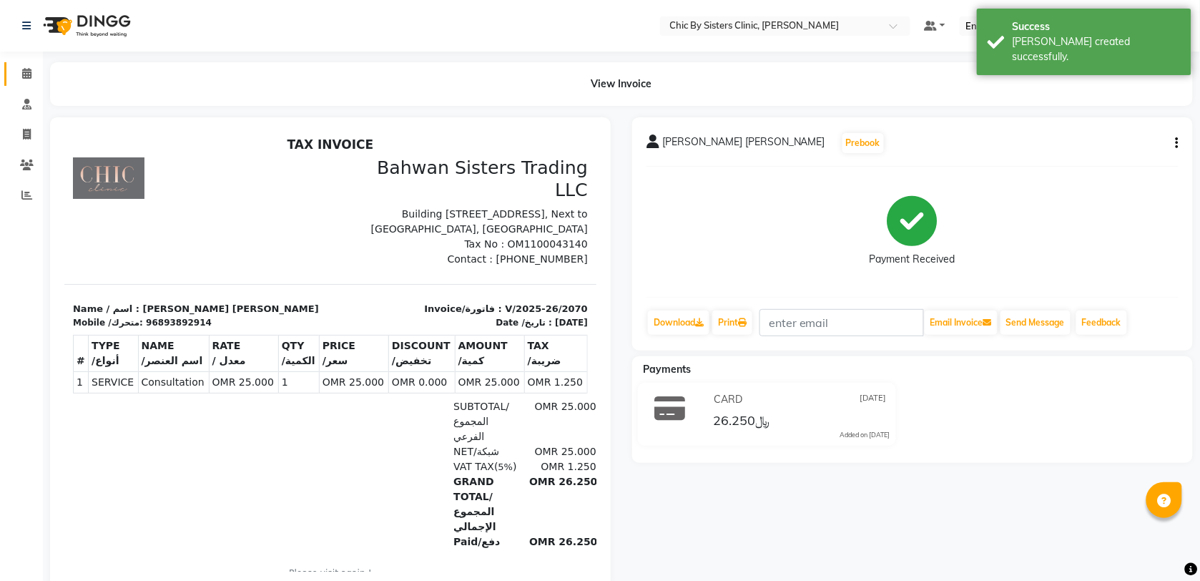
click at [12, 72] on link "Calendar" at bounding box center [21, 74] width 34 height 24
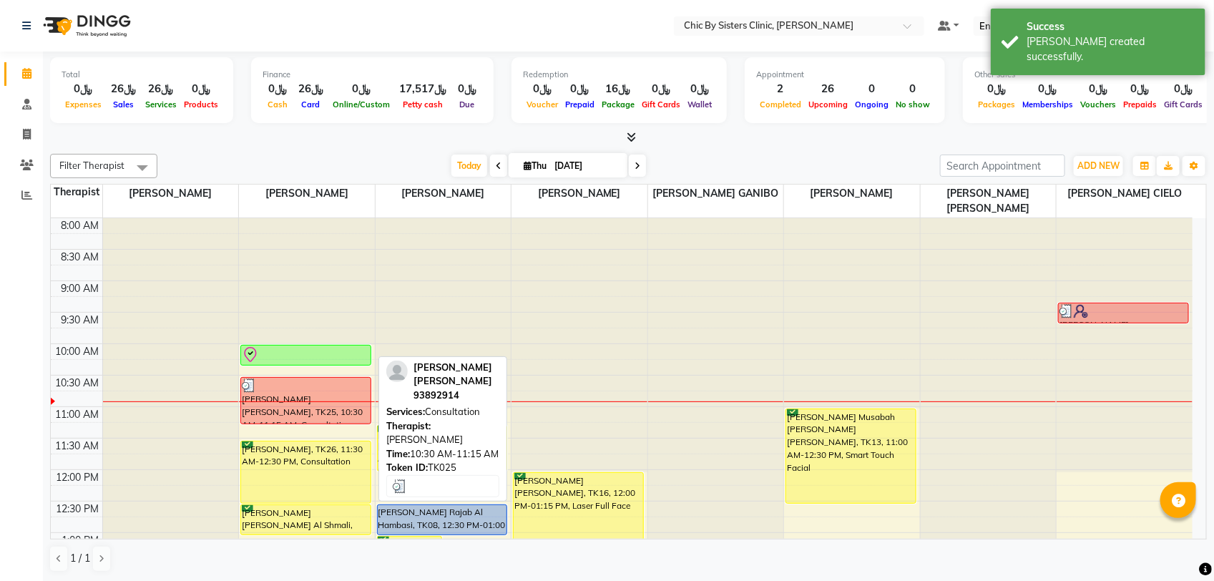
click at [315, 413] on div "[PERSON_NAME] [PERSON_NAME], TK25, 10:30 AM-11:15 AM, Consultation" at bounding box center [305, 401] width 129 height 46
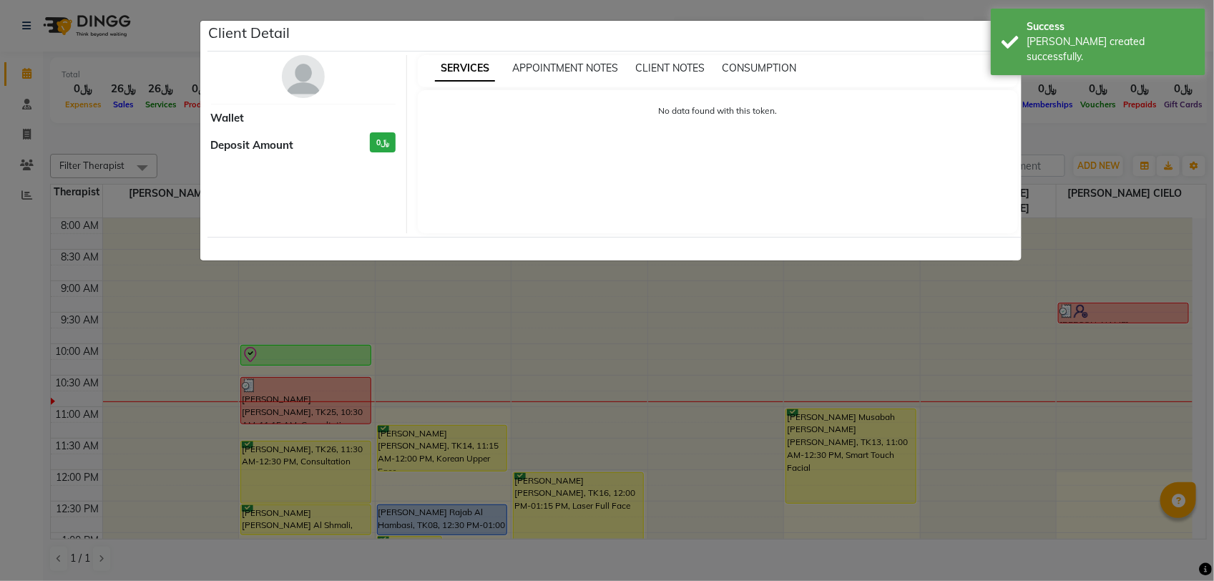
select select "3"
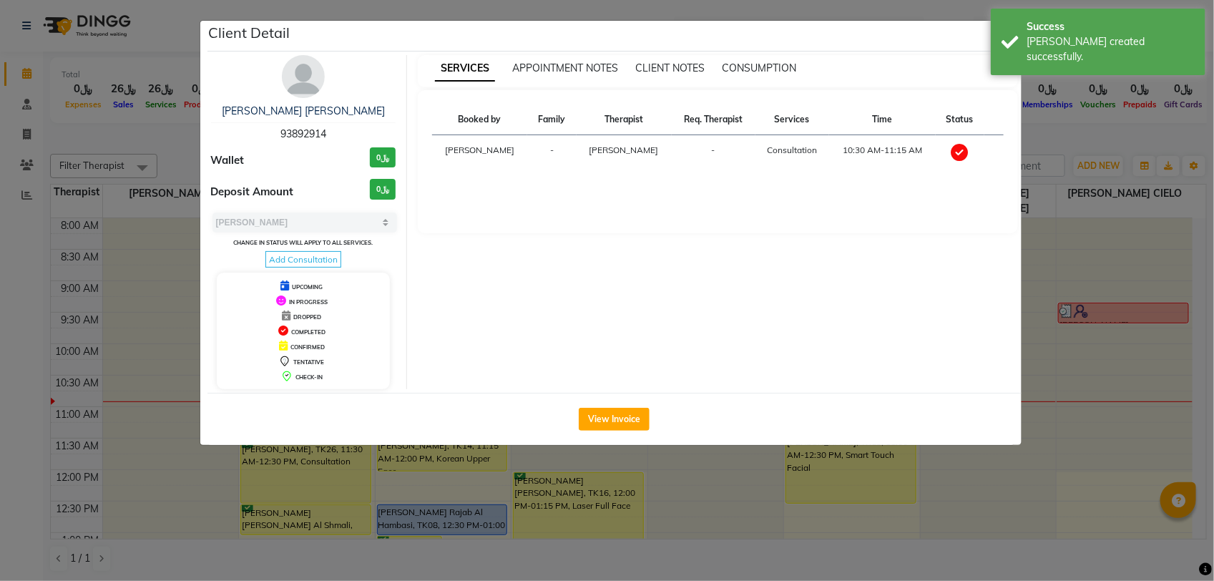
click at [301, 129] on span "93892914" at bounding box center [303, 133] width 46 height 13
copy span "93892914"
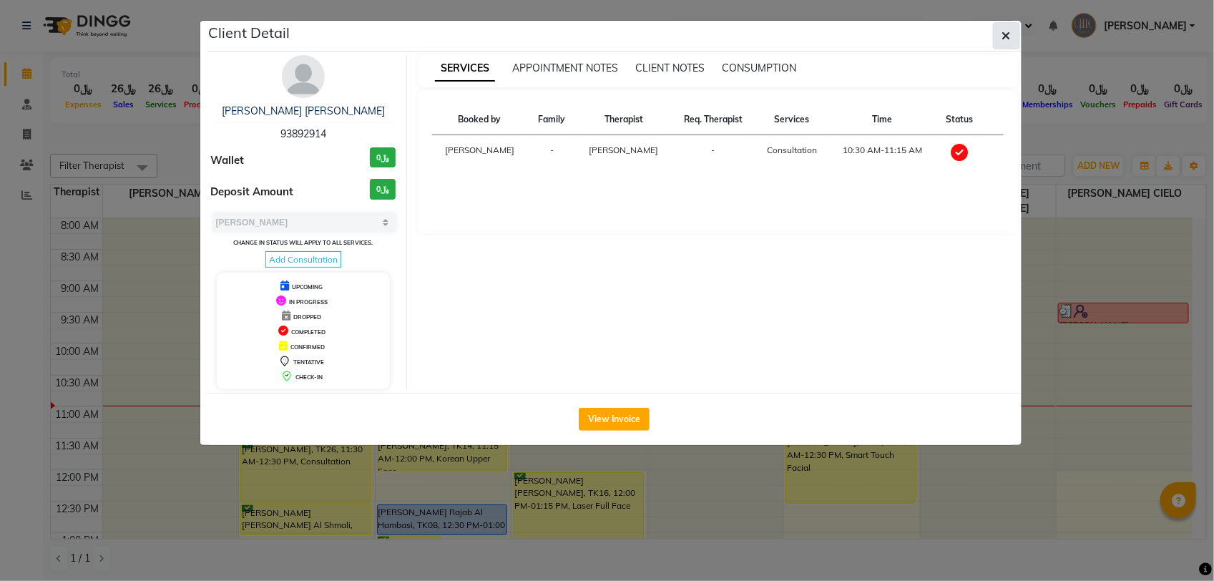
click at [1005, 44] on button "button" at bounding box center [1006, 35] width 27 height 27
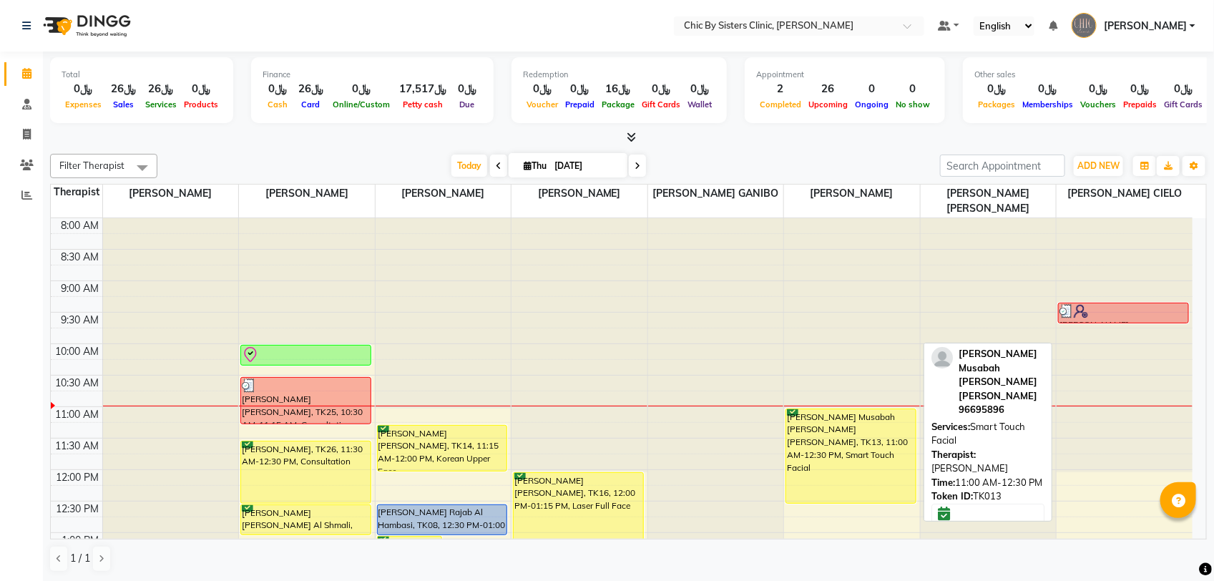
click at [842, 433] on div "[PERSON_NAME] Musabah [PERSON_NAME] [PERSON_NAME], TK13, 11:00 AM-12:30 PM, Sma…" at bounding box center [850, 456] width 129 height 94
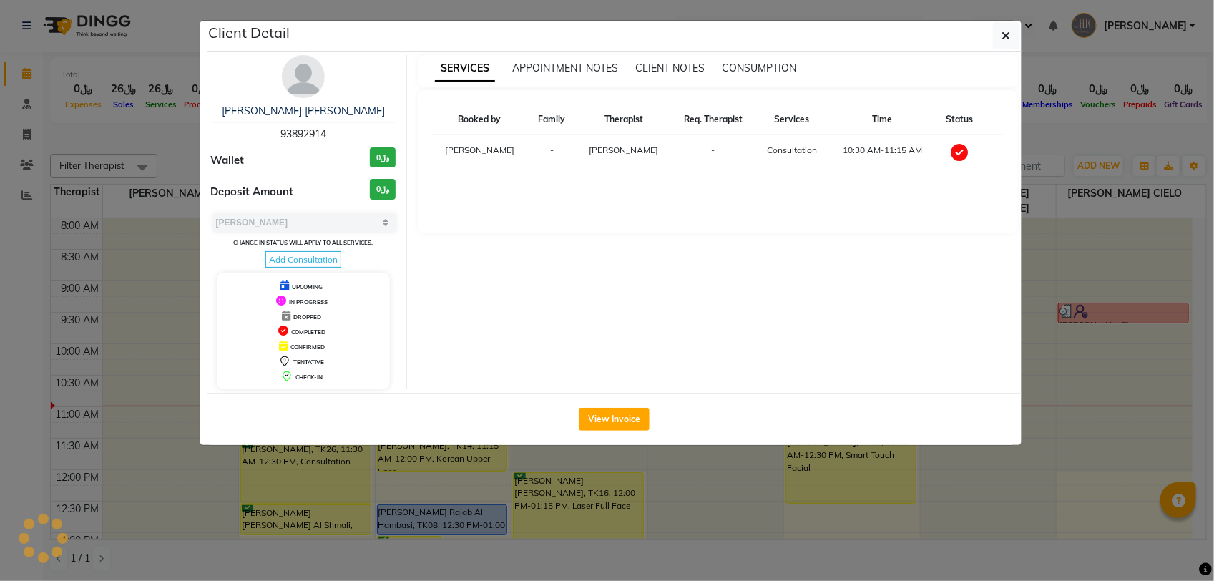
select select "6"
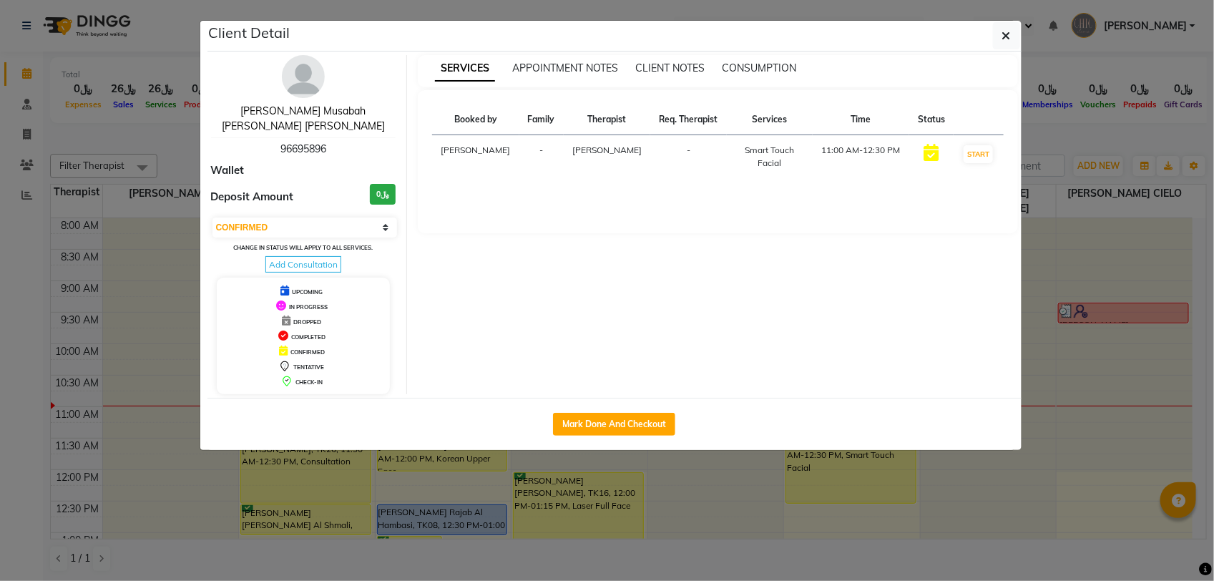
click at [340, 115] on link "Areej Musabah Hammod Ali AL MAMARI" at bounding box center [303, 118] width 163 height 28
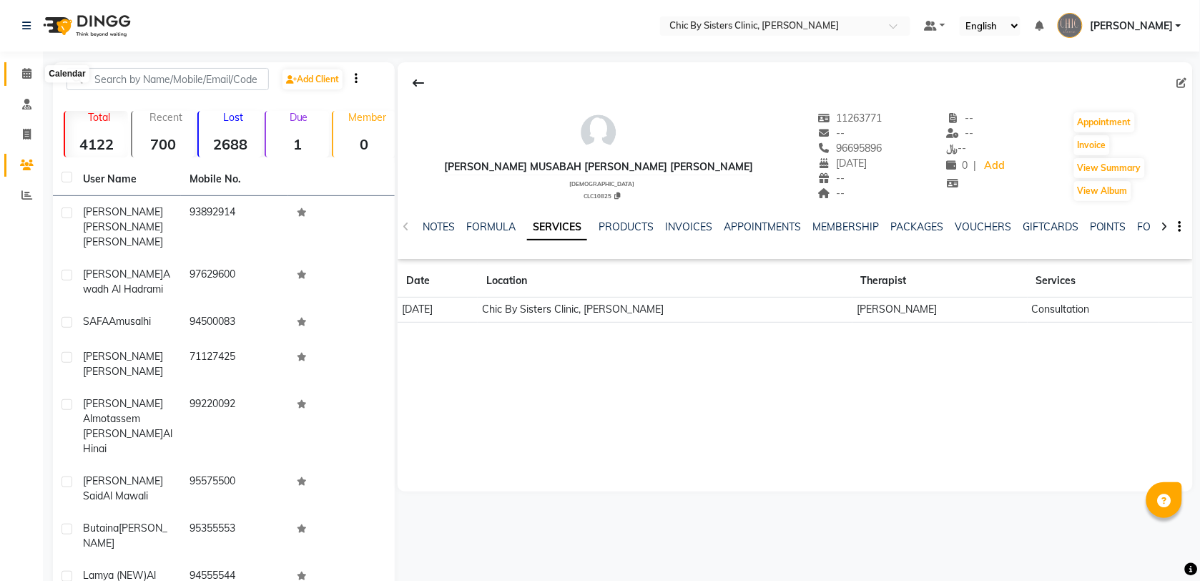
click at [26, 81] on span at bounding box center [26, 74] width 25 height 16
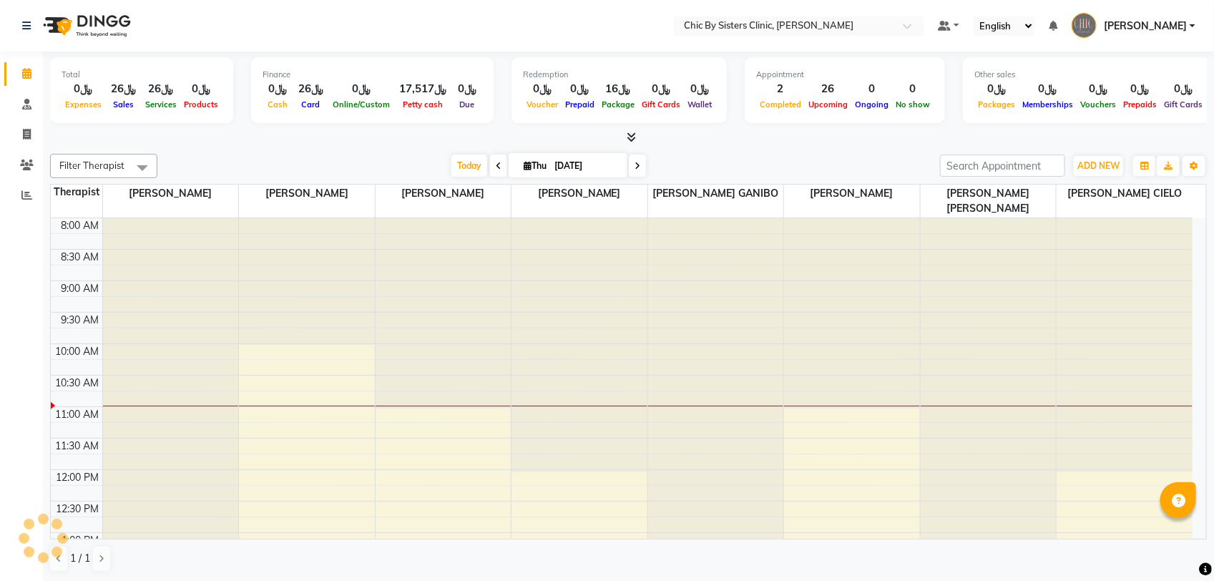
scroll to position [127, 0]
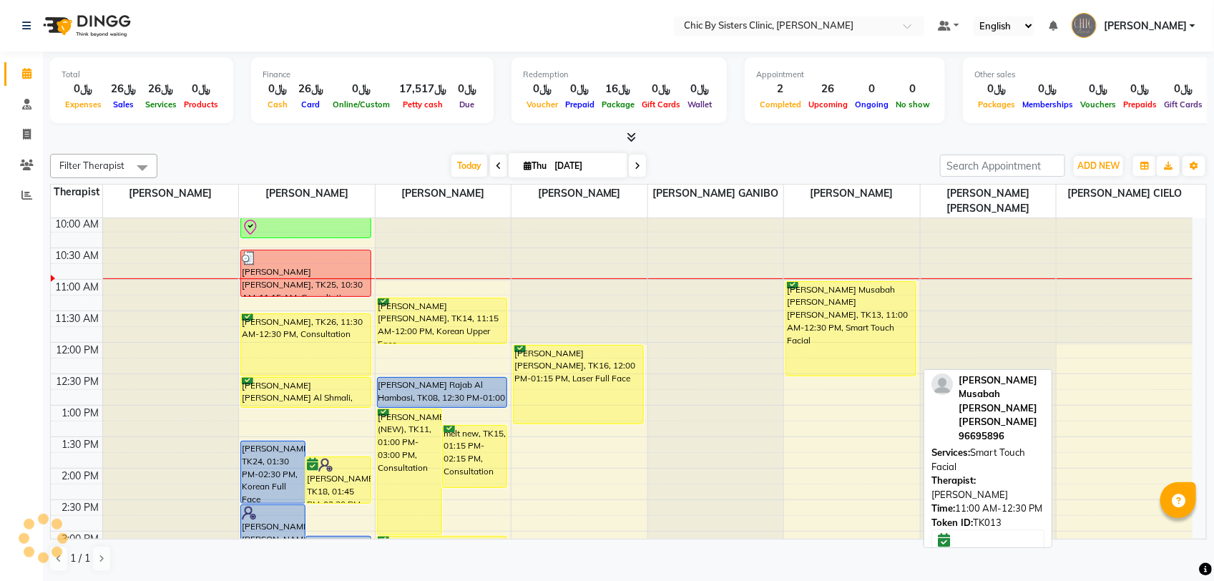
click at [847, 344] on div "[PERSON_NAME] Musabah [PERSON_NAME] [PERSON_NAME], TK13, 11:00 AM-12:30 PM, Sma…" at bounding box center [850, 329] width 129 height 94
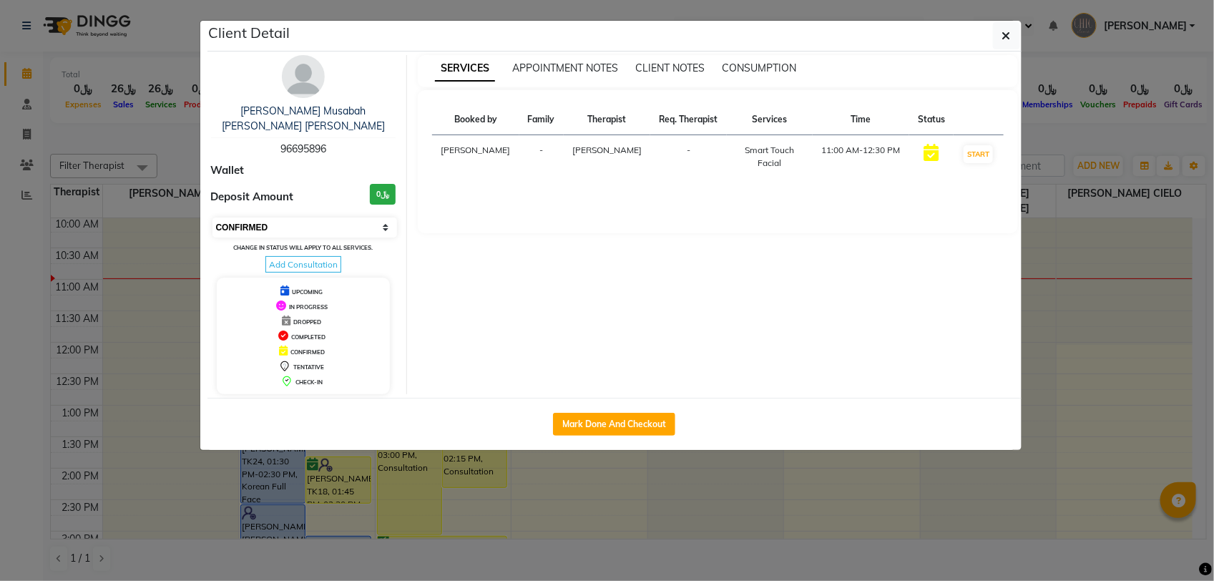
drag, startPoint x: 335, startPoint y: 226, endPoint x: 335, endPoint y: 237, distance: 10.7
click at [335, 226] on select "Select IN SERVICE CONFIRMED TENTATIVE CHECK IN MARK DONE DROPPED UPCOMING" at bounding box center [304, 227] width 185 height 20
select select "8"
click at [212, 217] on select "Select IN SERVICE CONFIRMED TENTATIVE CHECK IN MARK DONE DROPPED UPCOMING" at bounding box center [304, 227] width 185 height 20
click at [999, 41] on button "button" at bounding box center [1006, 35] width 27 height 27
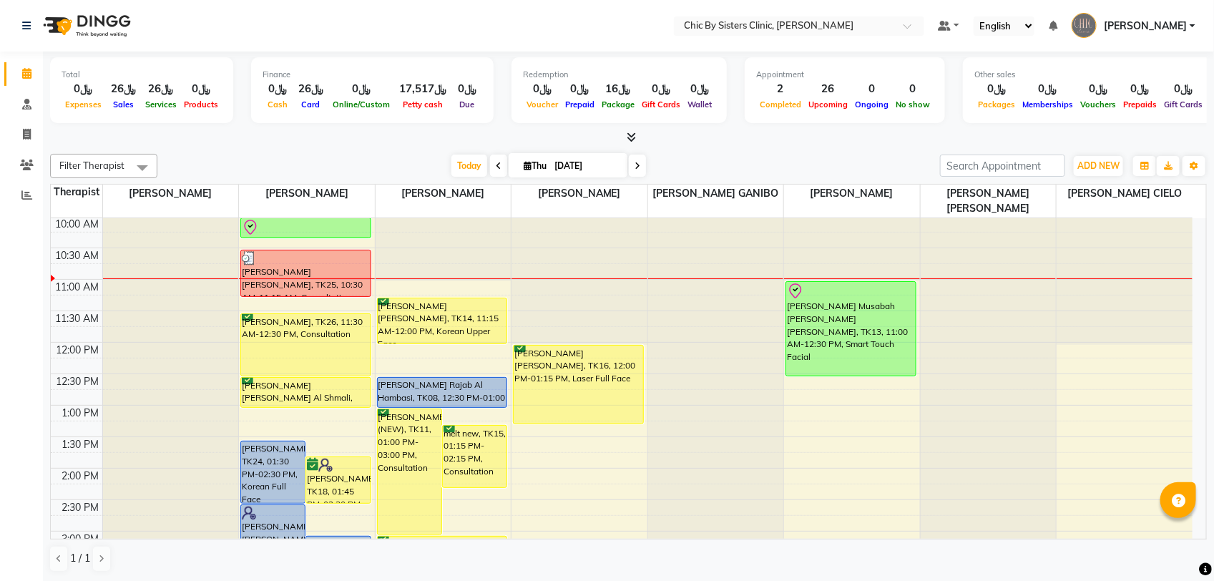
click at [592, 162] on input "[DATE]" at bounding box center [586, 165] width 72 height 21
select select "9"
select select "2025"
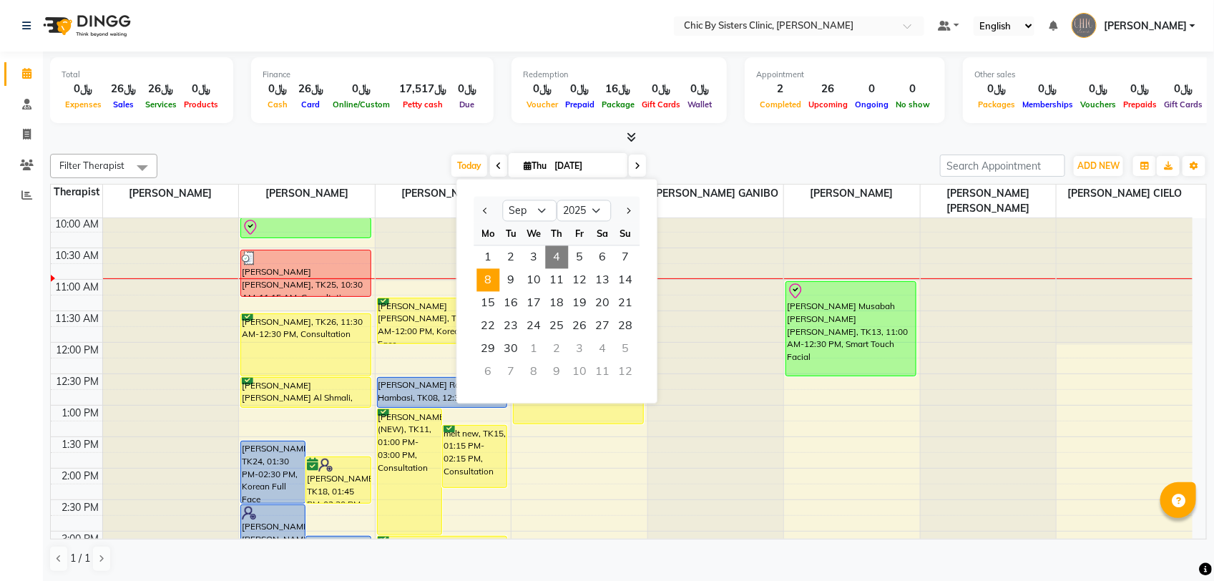
click at [484, 283] on span "8" at bounding box center [488, 280] width 23 height 23
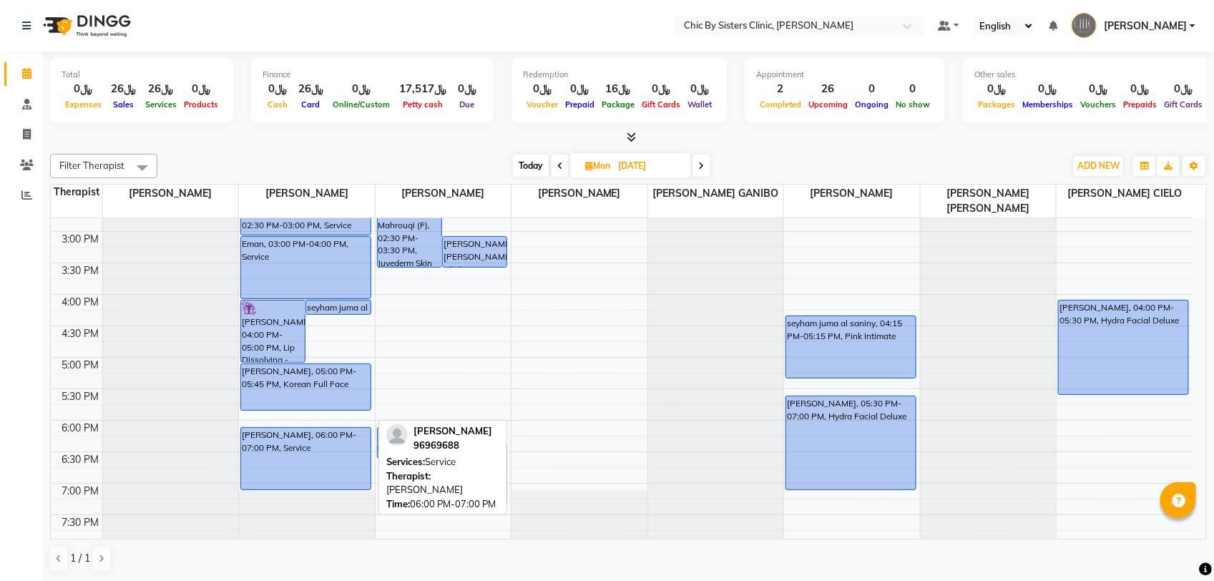
scroll to position [395, 0]
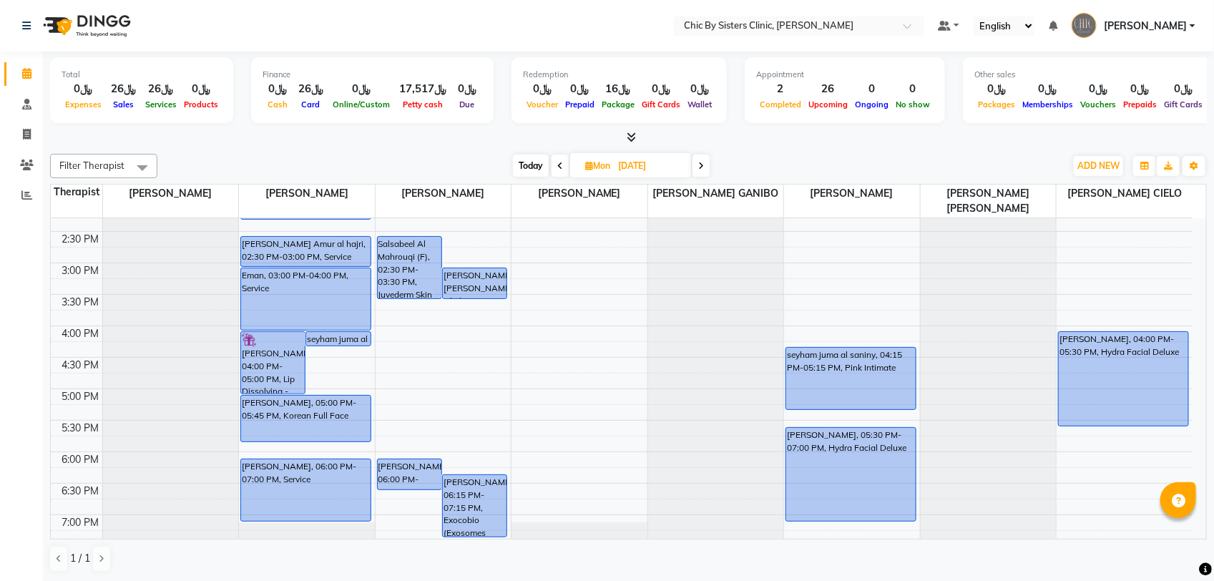
click at [702, 169] on icon at bounding box center [701, 166] width 6 height 9
type input "[DATE]"
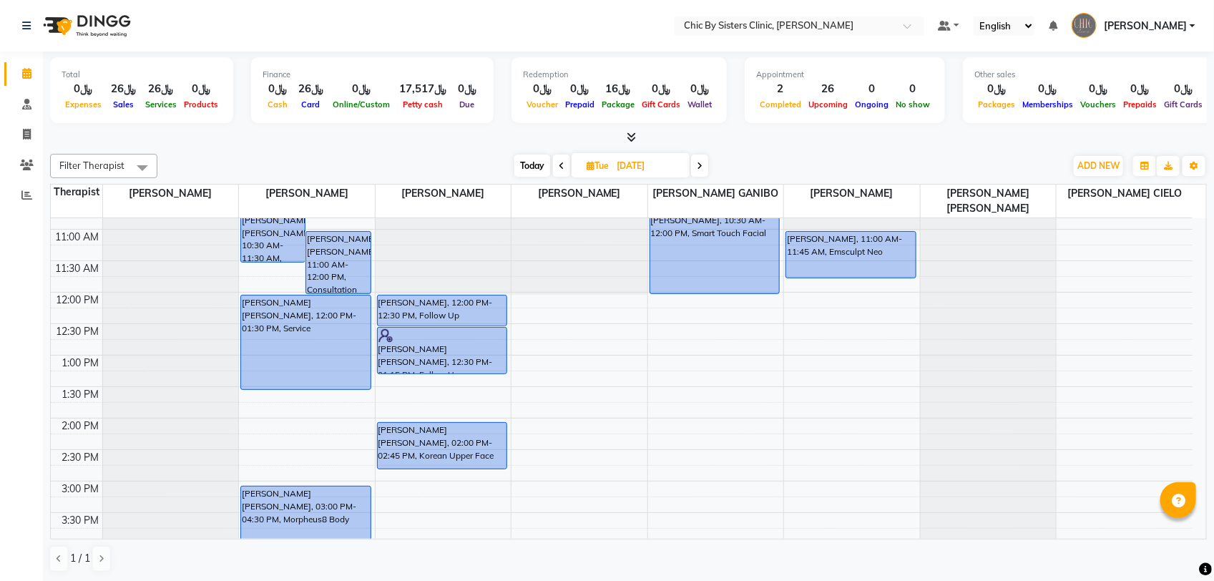
scroll to position [217, 0]
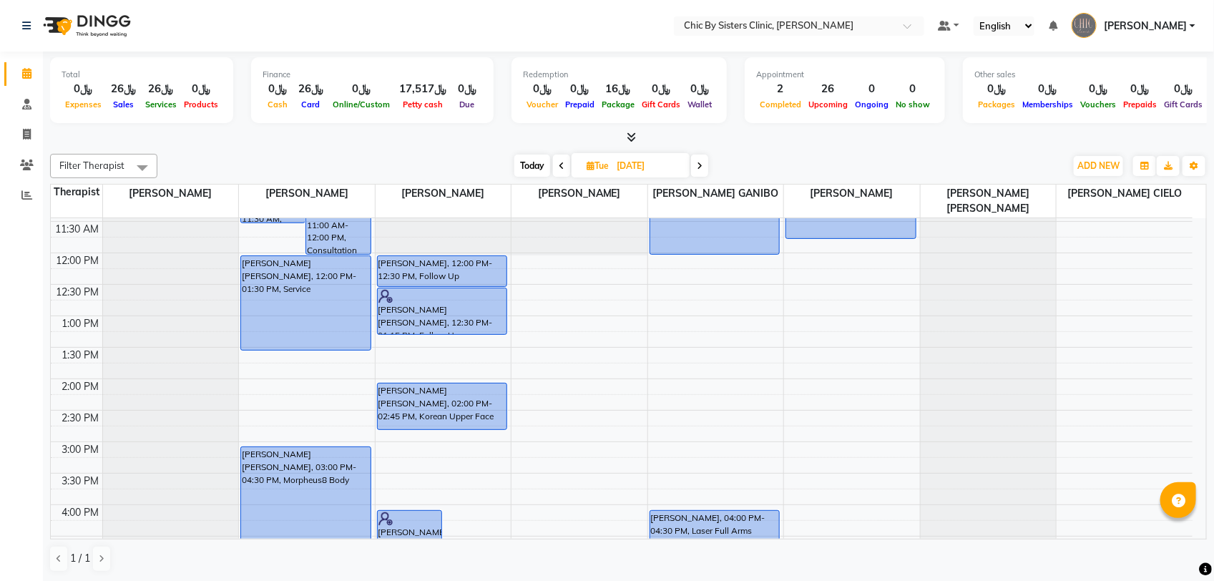
click at [651, 159] on input "[DATE]" at bounding box center [648, 165] width 72 height 21
select select "9"
select select "2025"
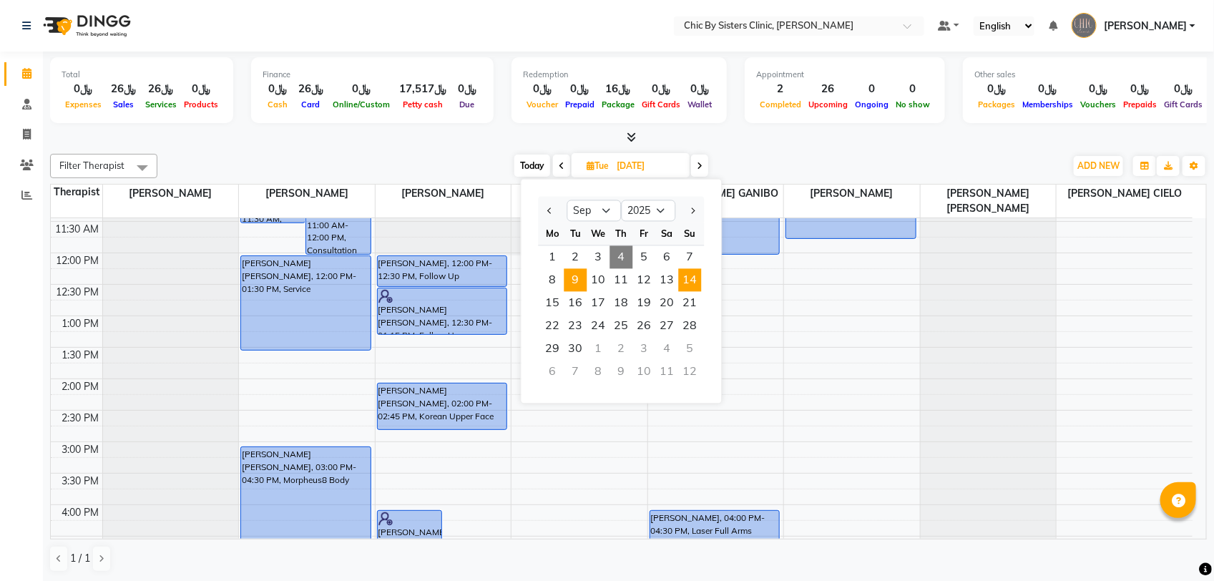
click at [695, 276] on span "14" at bounding box center [690, 280] width 23 height 23
type input "14-09-2025"
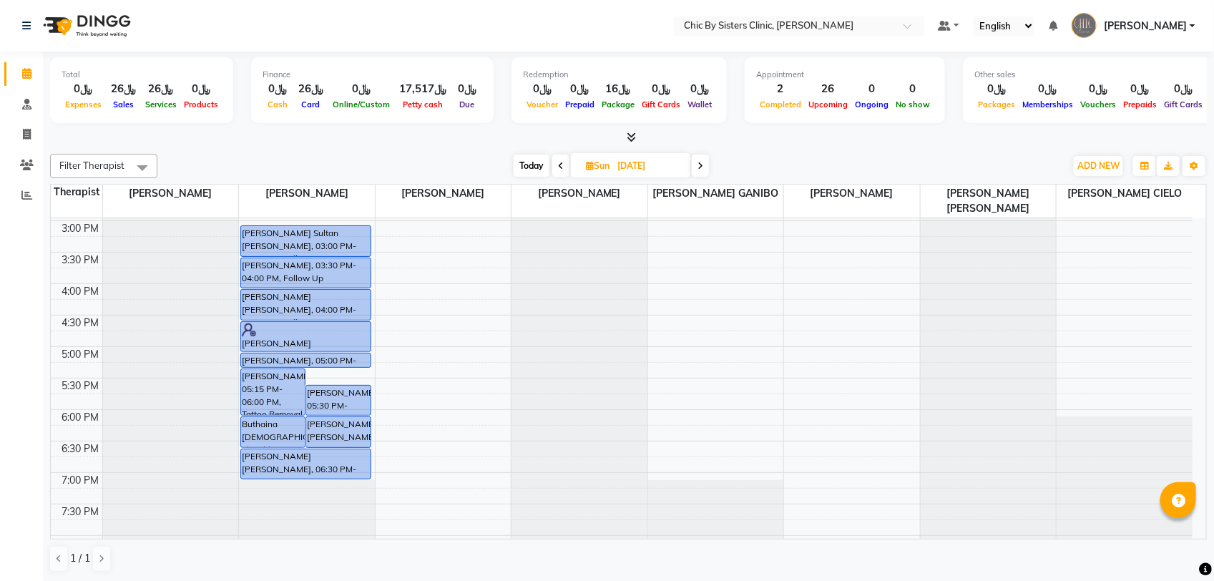
scroll to position [395, 0]
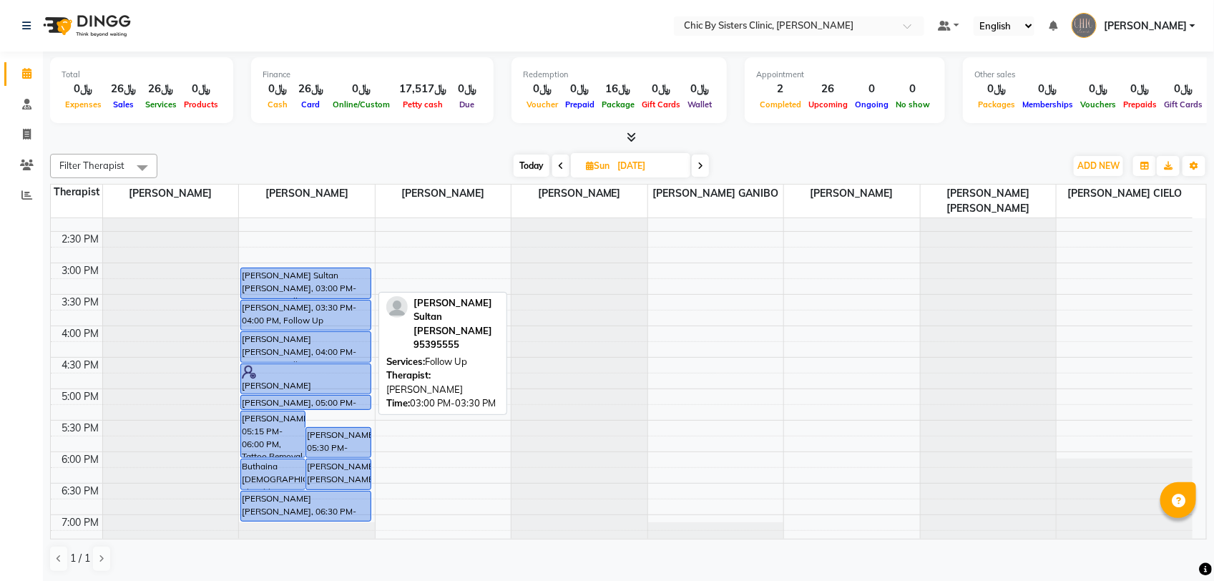
click at [341, 283] on div "Sharifa Moahmed Sultan Al busaidi, 03:00 PM-03:30 PM, Follow Up" at bounding box center [305, 283] width 129 height 30
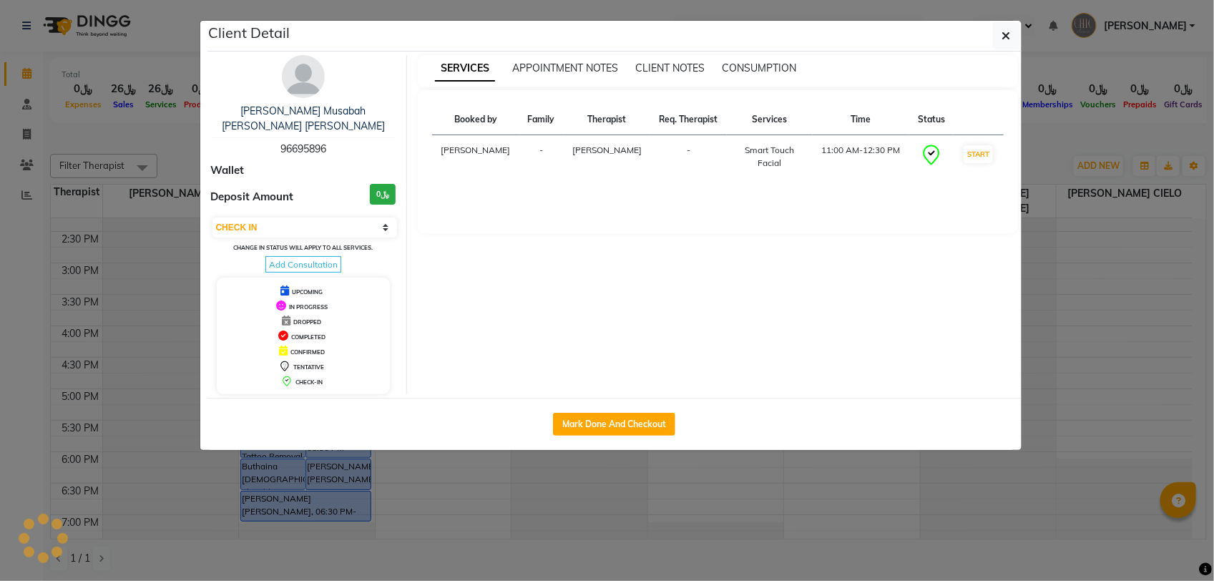
select select "select"
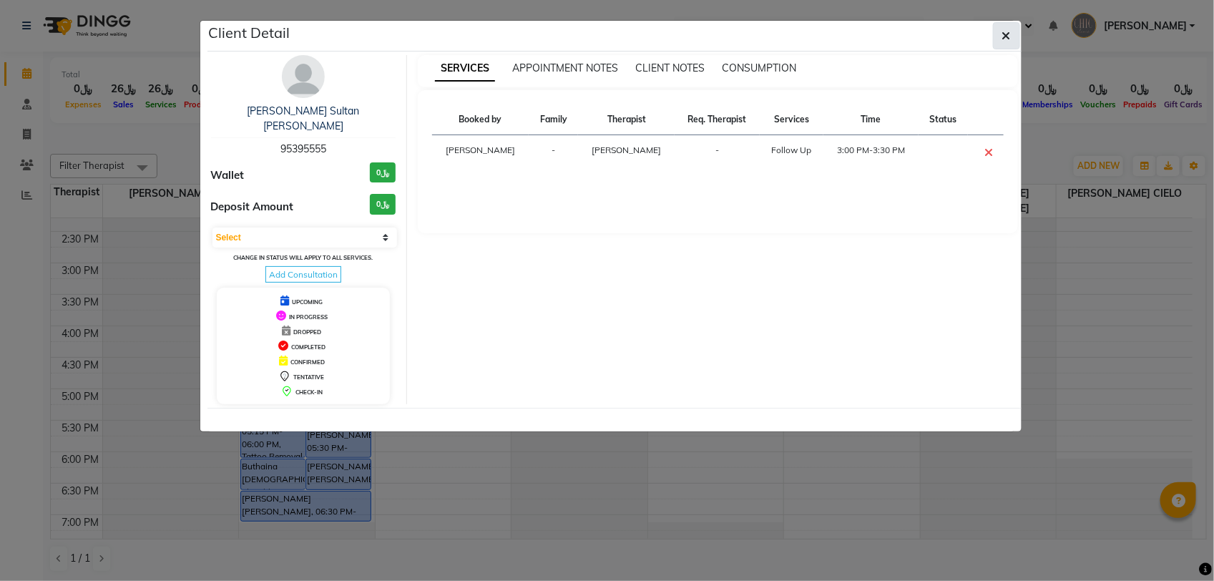
click at [1002, 46] on button "button" at bounding box center [1006, 35] width 27 height 27
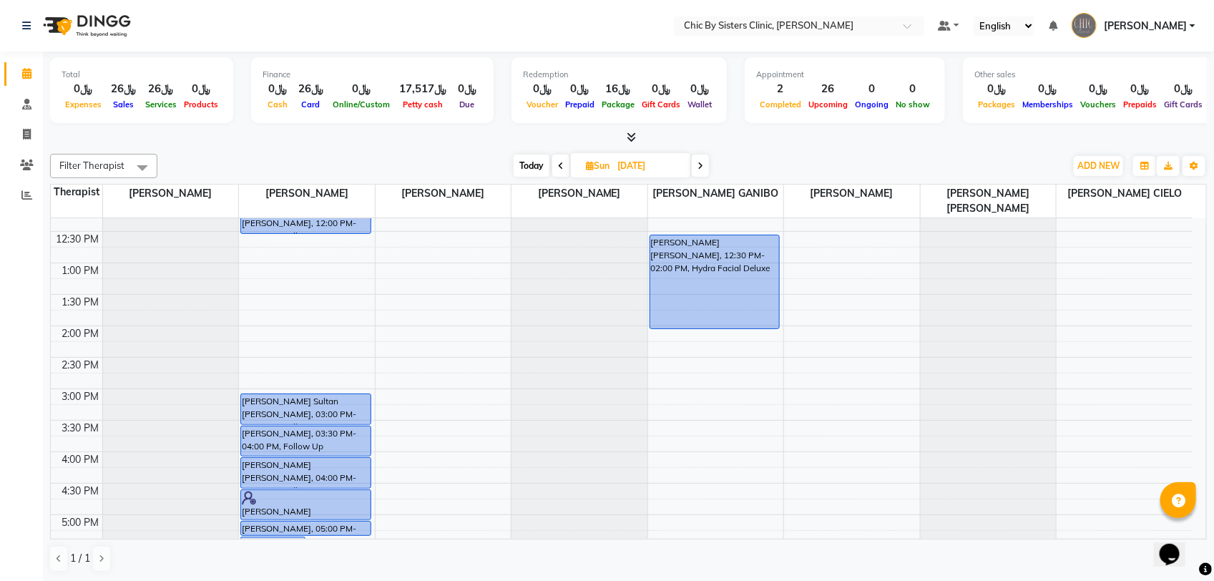
scroll to position [268, 0]
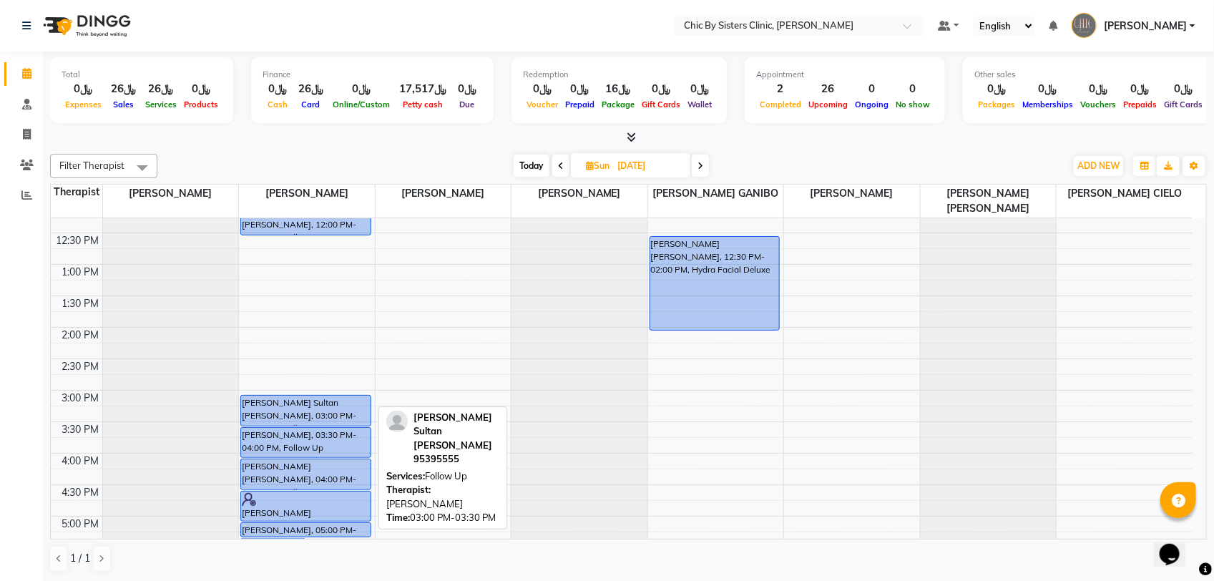
click at [273, 413] on div "[PERSON_NAME] Sultan [PERSON_NAME], 03:00 PM-03:30 PM, Follow Up" at bounding box center [305, 410] width 129 height 30
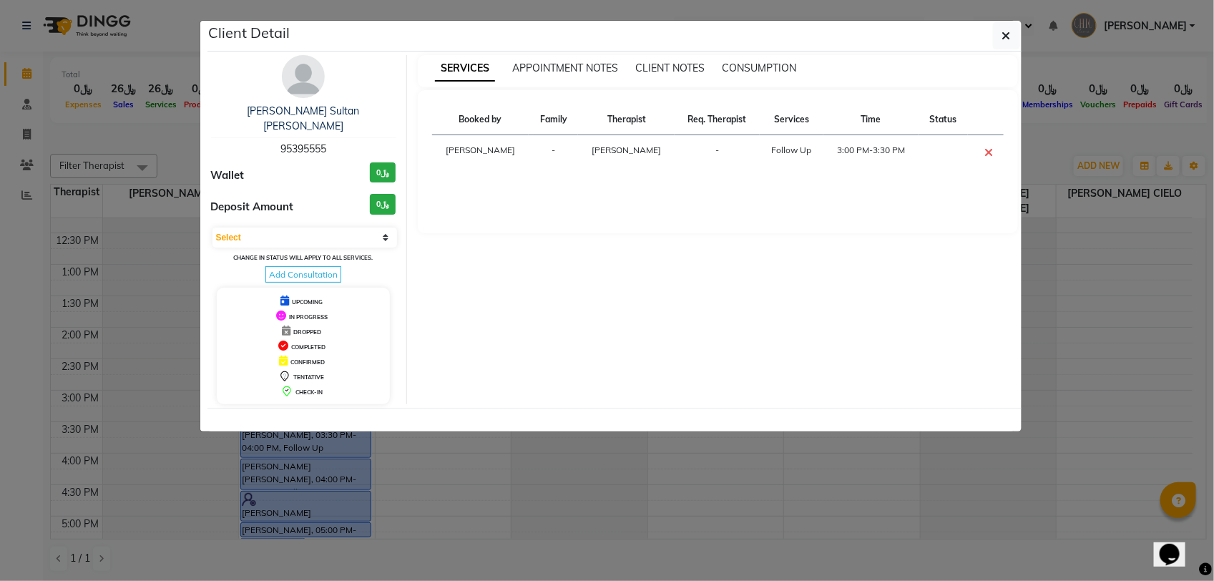
click at [184, 144] on ngb-modal-window "Client Detail [PERSON_NAME] Sultan Al busaidi 95395555 Wallet ﷼0 Deposit Amount…" at bounding box center [607, 290] width 1214 height 581
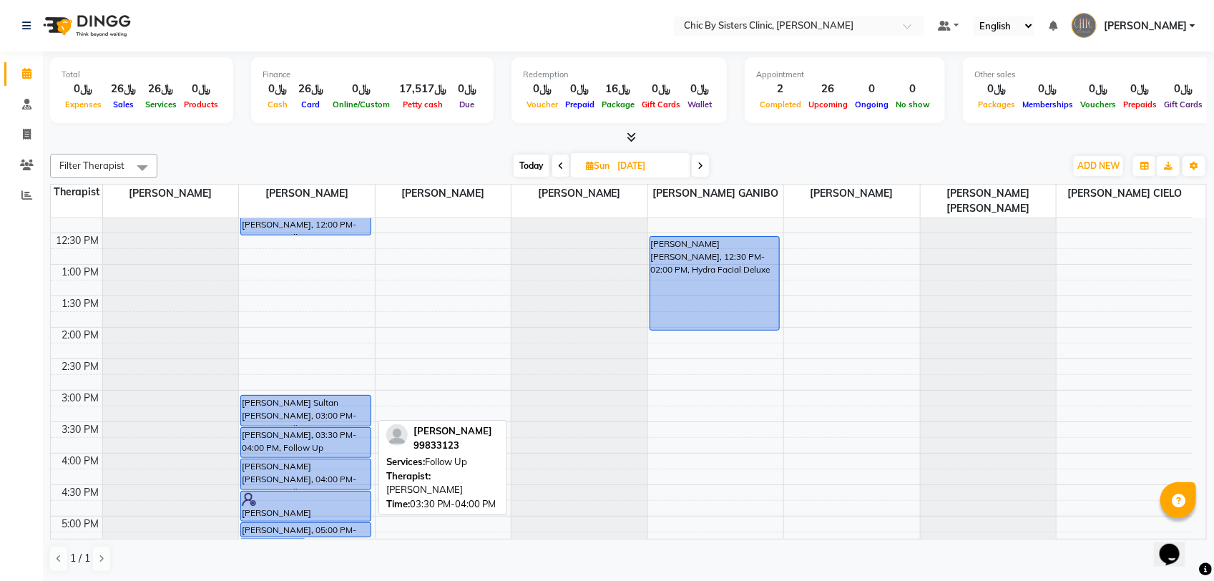
click at [295, 448] on div "[PERSON_NAME], 03:30 PM-04:00 PM, Follow Up" at bounding box center [305, 442] width 129 height 29
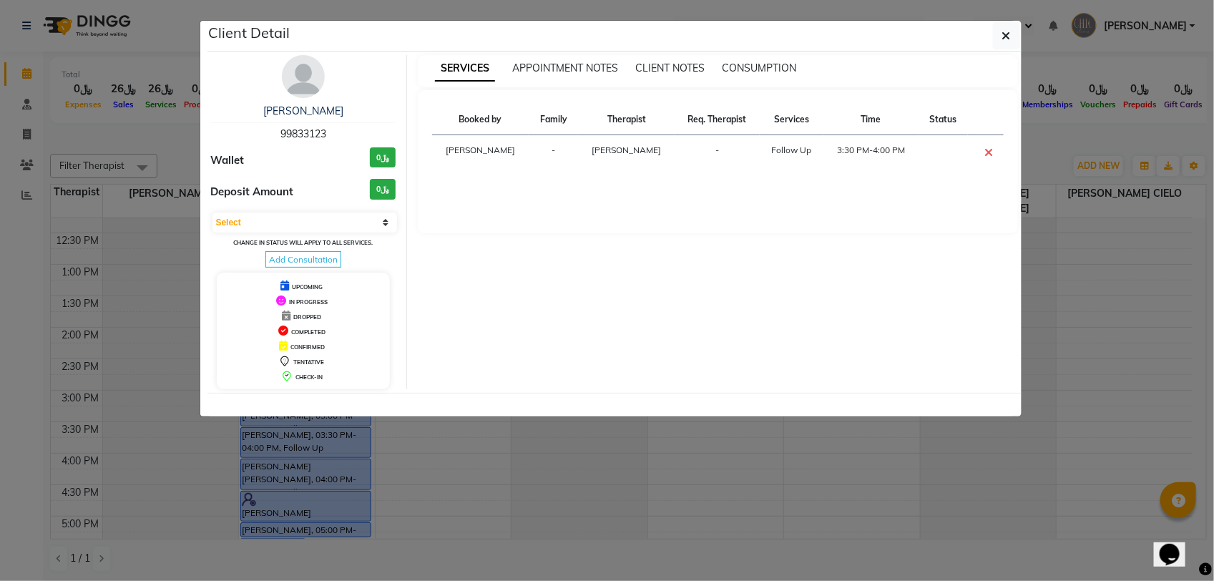
click at [129, 129] on ngb-modal-window "Client Detail [PERSON_NAME] 99833123 Wallet ﷼0 Deposit Amount ﷼0 Select CONFIRM…" at bounding box center [607, 290] width 1214 height 581
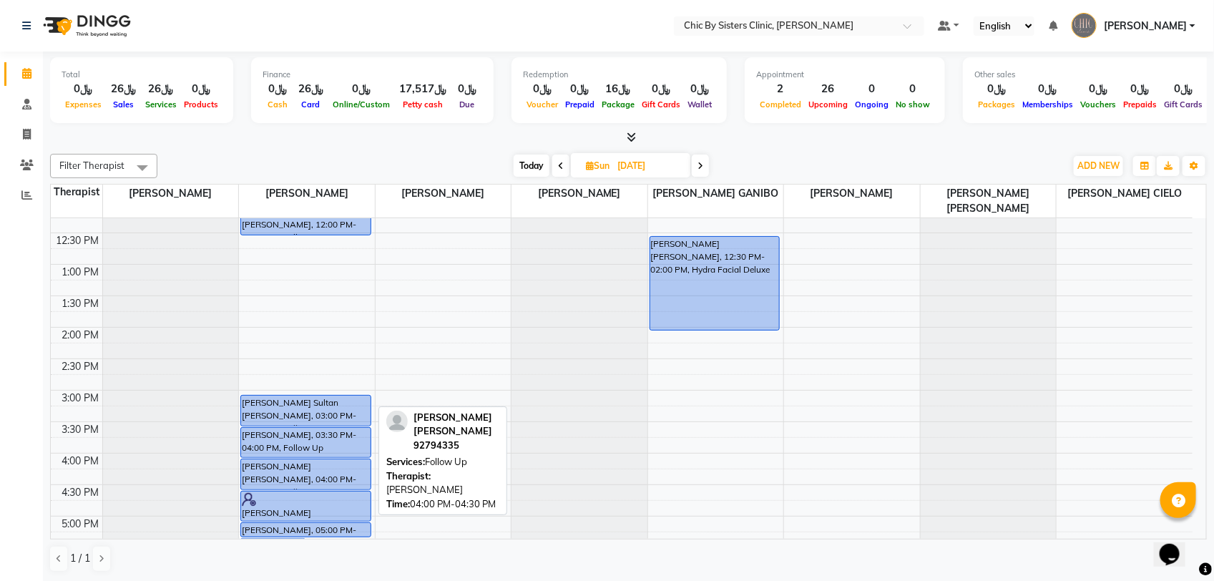
click at [265, 469] on div "[PERSON_NAME] [PERSON_NAME], 04:00 PM-04:30 PM, Follow Up" at bounding box center [305, 474] width 129 height 30
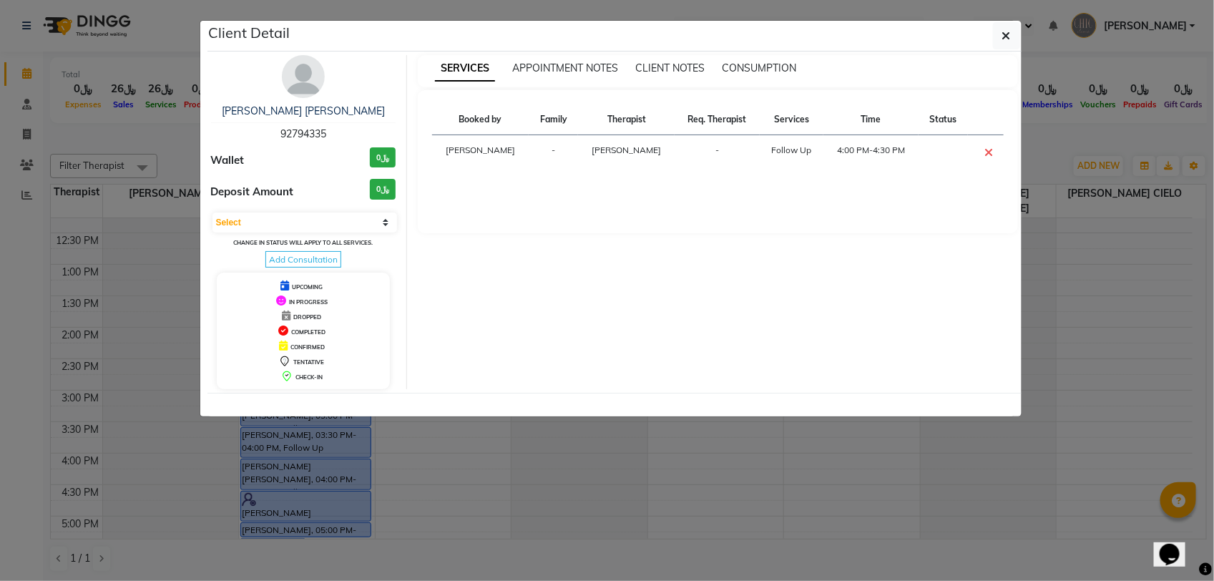
click at [143, 137] on ngb-modal-window "Client Detail [PERSON_NAME] [PERSON_NAME] 92794335 Wallet ﷼0 Deposit Amount ﷼0 …" at bounding box center [607, 290] width 1214 height 581
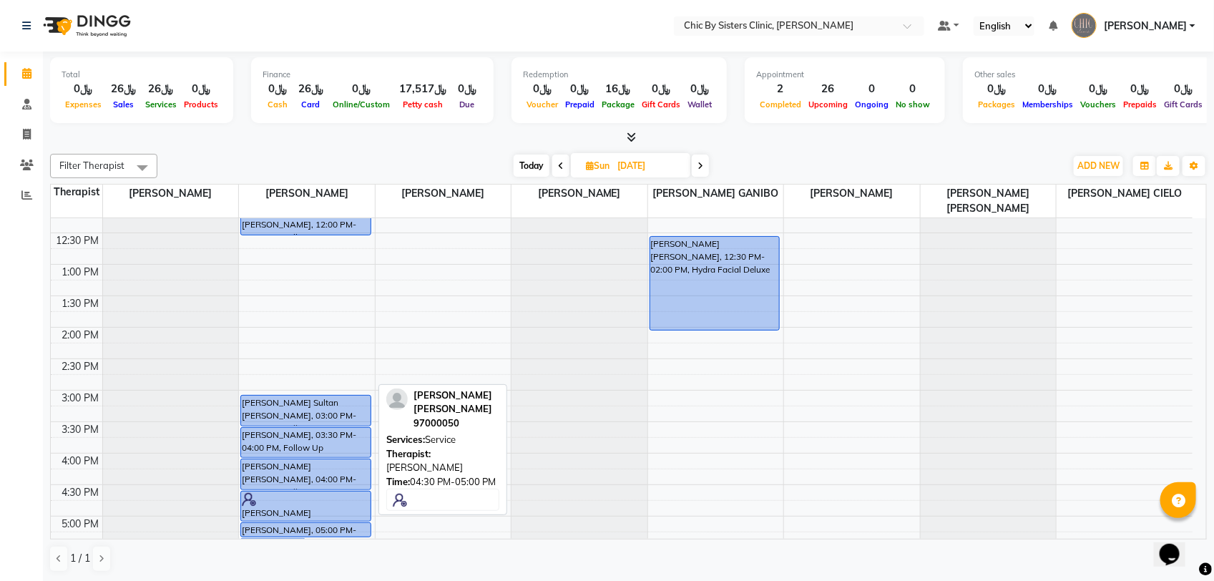
click at [273, 501] on div at bounding box center [306, 499] width 128 height 14
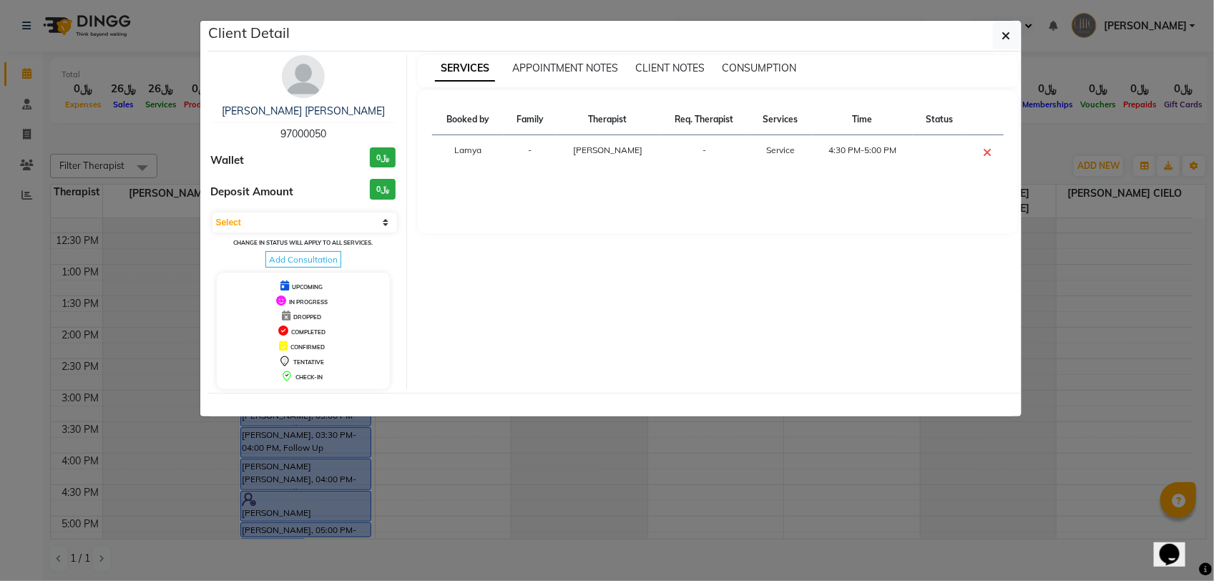
click at [158, 138] on ngb-modal-window "Client Detail [PERSON_NAME] [PERSON_NAME] 97000050 Wallet ﷼0 Deposit Amount ﷼0 …" at bounding box center [607, 290] width 1214 height 581
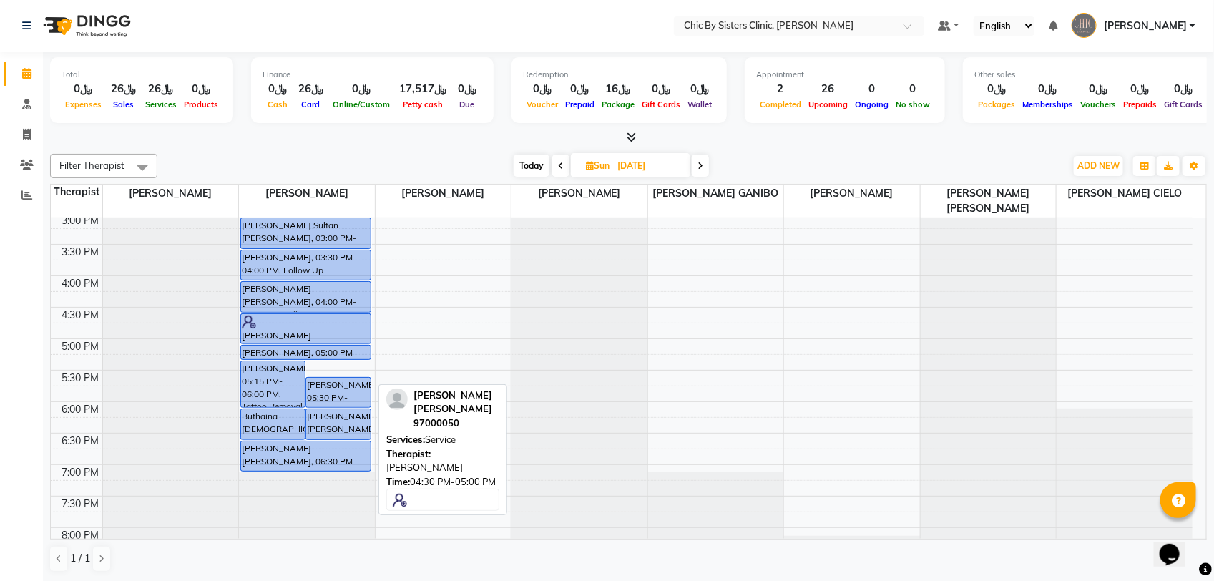
scroll to position [447, 0]
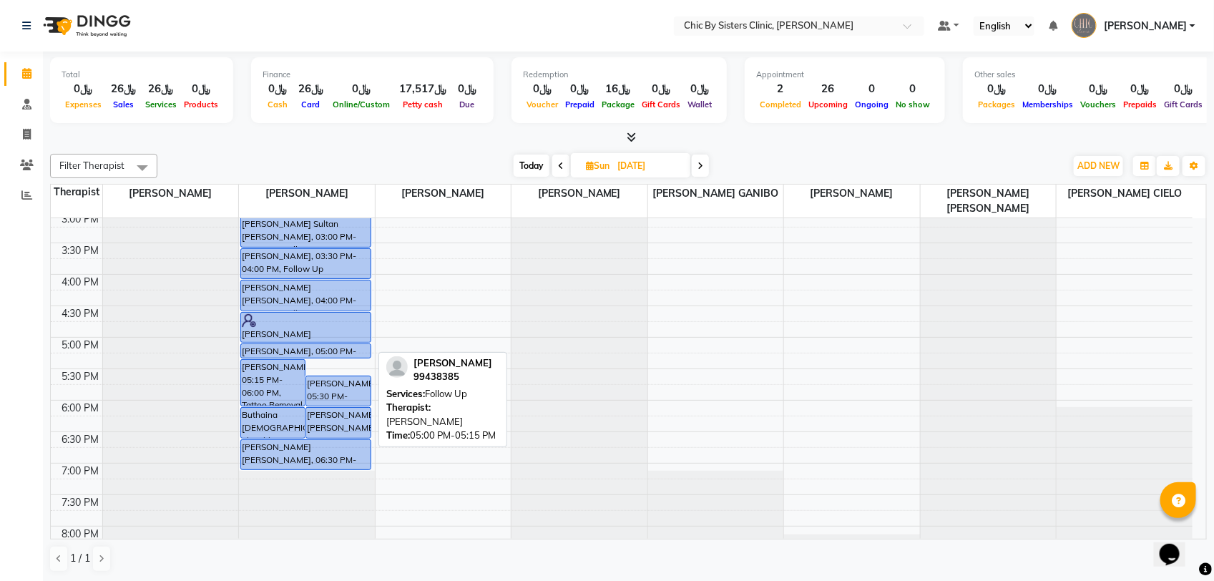
click at [308, 354] on div "[PERSON_NAME], 05:00 PM-05:15 PM, Follow Up" at bounding box center [305, 351] width 129 height 14
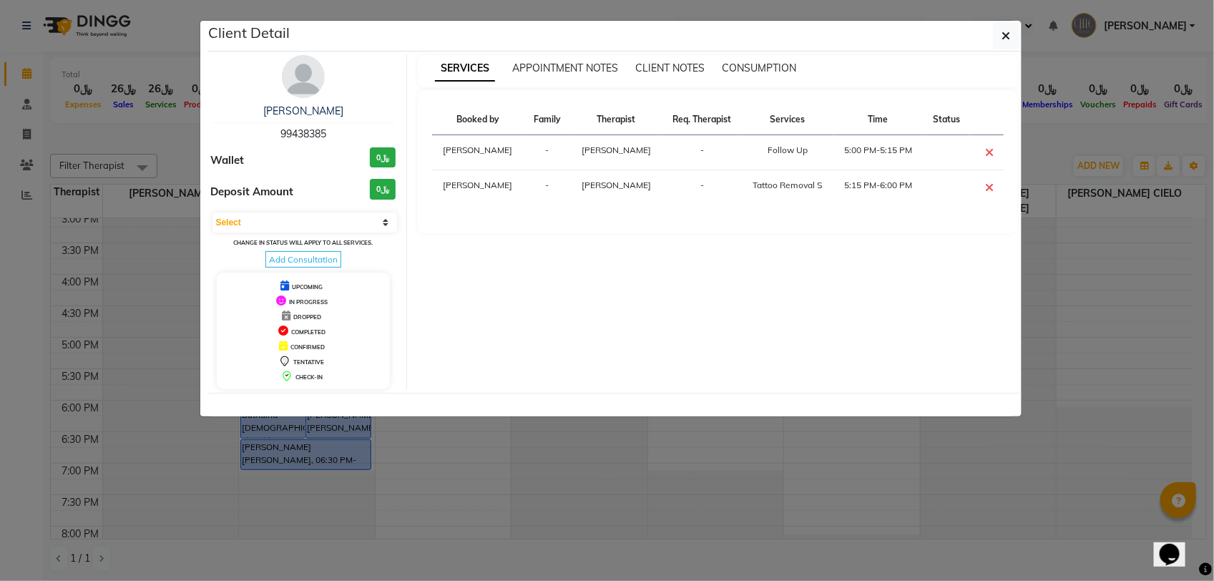
click at [127, 124] on ngb-modal-window "Client Detail Majan [PERSON_NAME] 99438385 Wallet ﷼0 Deposit Amount ﷼0 Select C…" at bounding box center [607, 290] width 1214 height 581
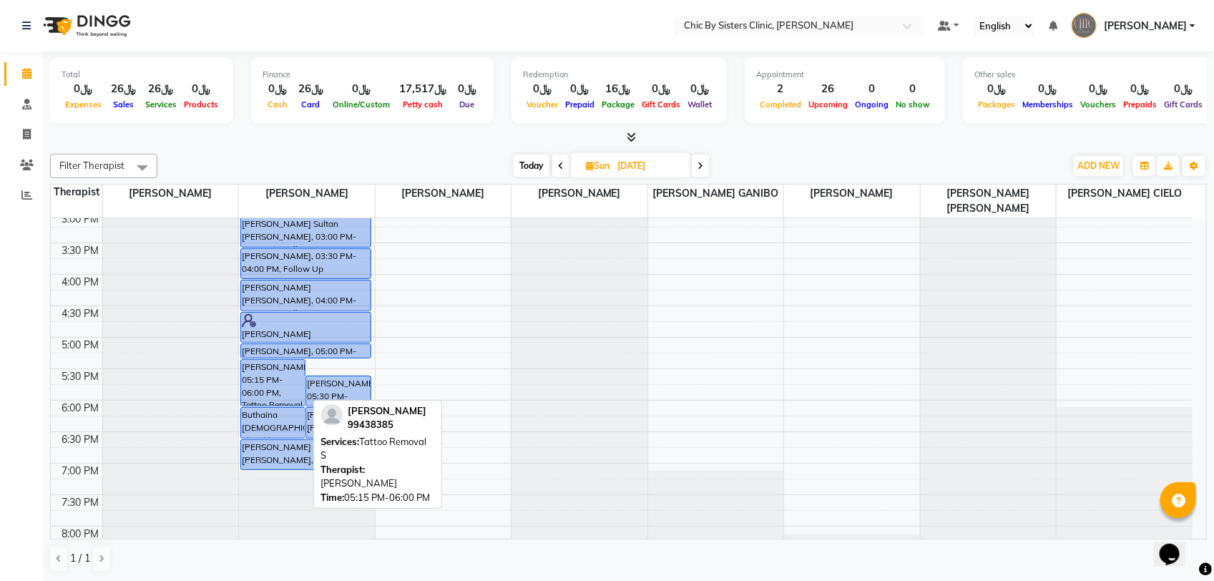
click at [265, 387] on div "[PERSON_NAME], 05:15 PM-06:00 PM, Tattoo Removal S" at bounding box center [273, 383] width 64 height 46
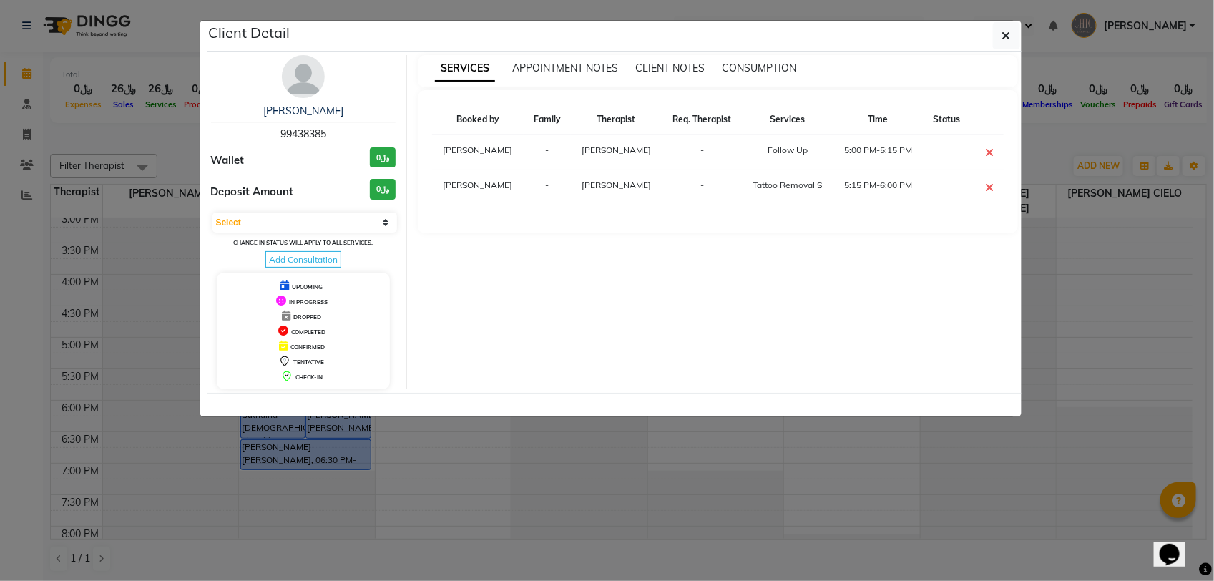
click at [130, 119] on ngb-modal-window "Client Detail Majan [PERSON_NAME] 99438385 Wallet ﷼0 Deposit Amount ﷼0 Select C…" at bounding box center [607, 290] width 1214 height 581
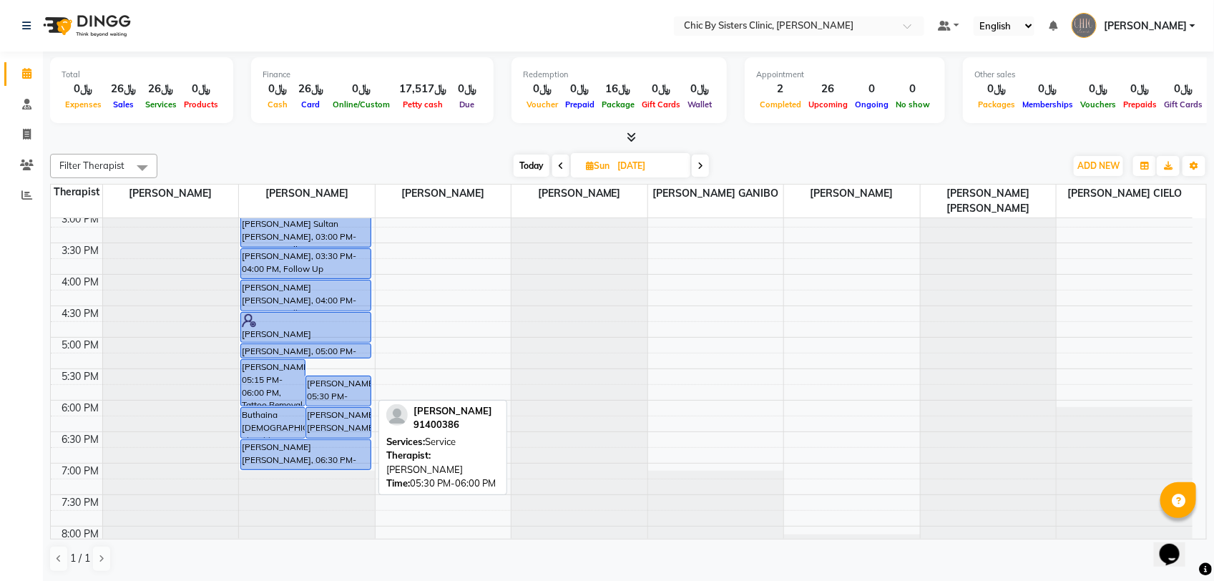
click at [348, 392] on div "[PERSON_NAME], 05:30 PM-06:00 PM, Service" at bounding box center [338, 390] width 64 height 29
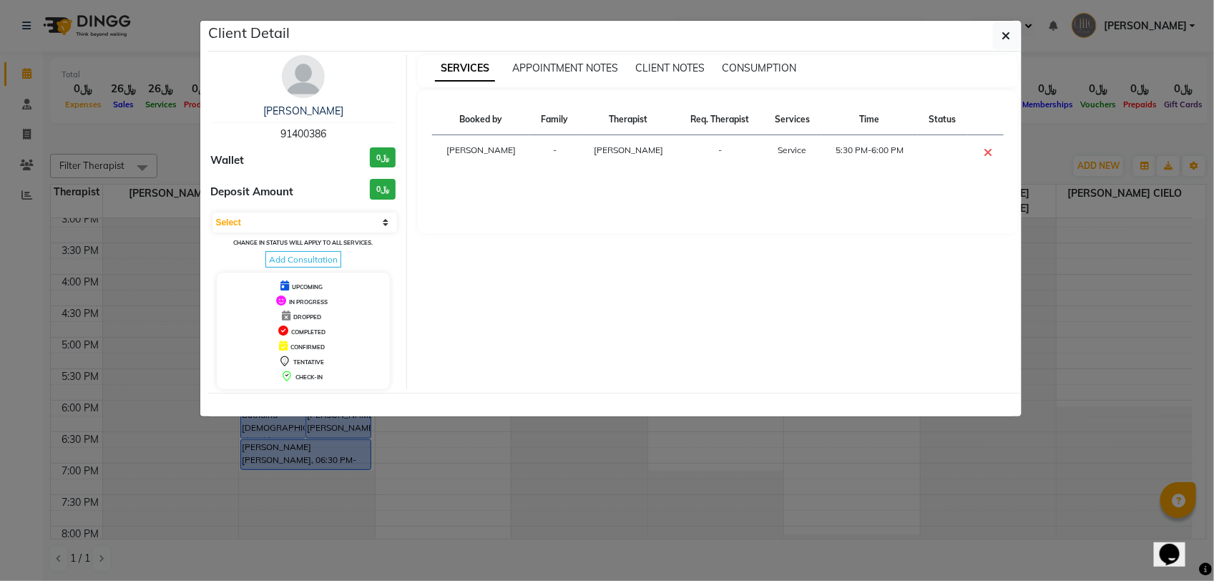
click at [140, 134] on ngb-modal-window "Client Detail [PERSON_NAME] mahri 91400386 Wallet ﷼0 Deposit Amount ﷼0 Select C…" at bounding box center [607, 290] width 1214 height 581
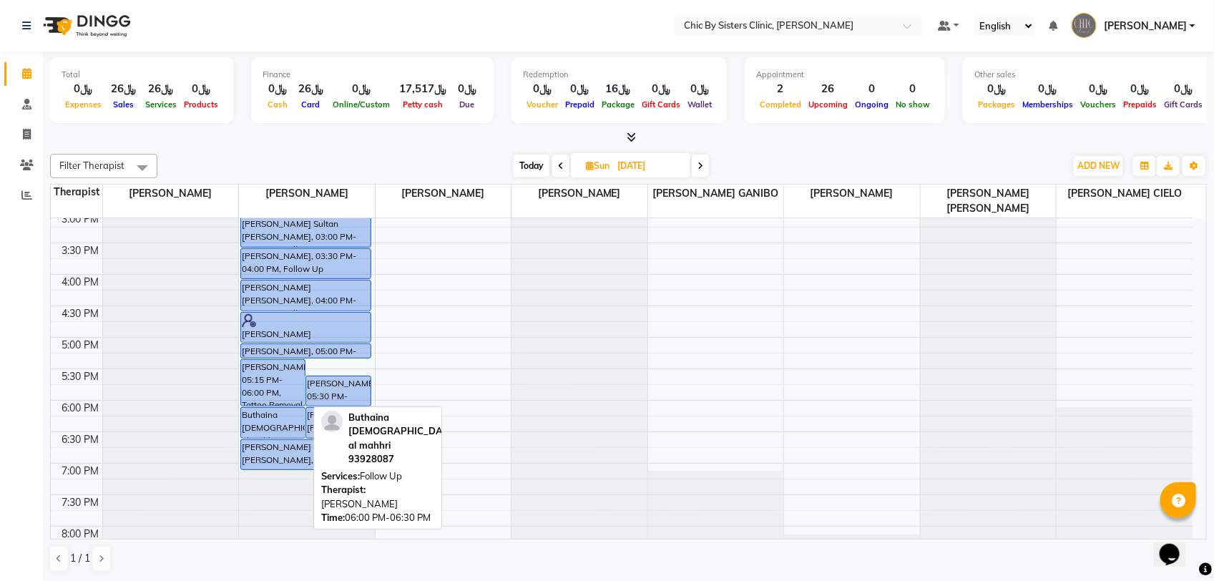
click at [262, 428] on div "Buthaina [DEMOGRAPHIC_DATA] al mahhri, 06:00 PM-06:30 PM, Follow Up" at bounding box center [273, 423] width 64 height 30
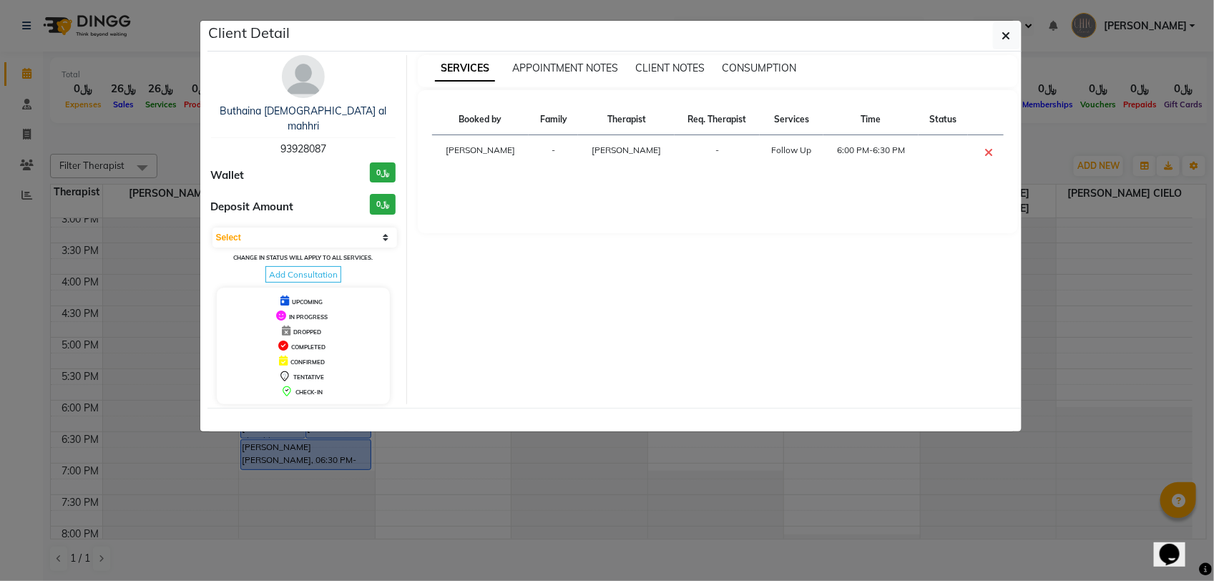
click at [169, 161] on ngb-modal-window "Client Detail Buthaina [DEMOGRAPHIC_DATA] al mahhri 93928087 Wallet ﷼0 Deposit …" at bounding box center [607, 290] width 1214 height 581
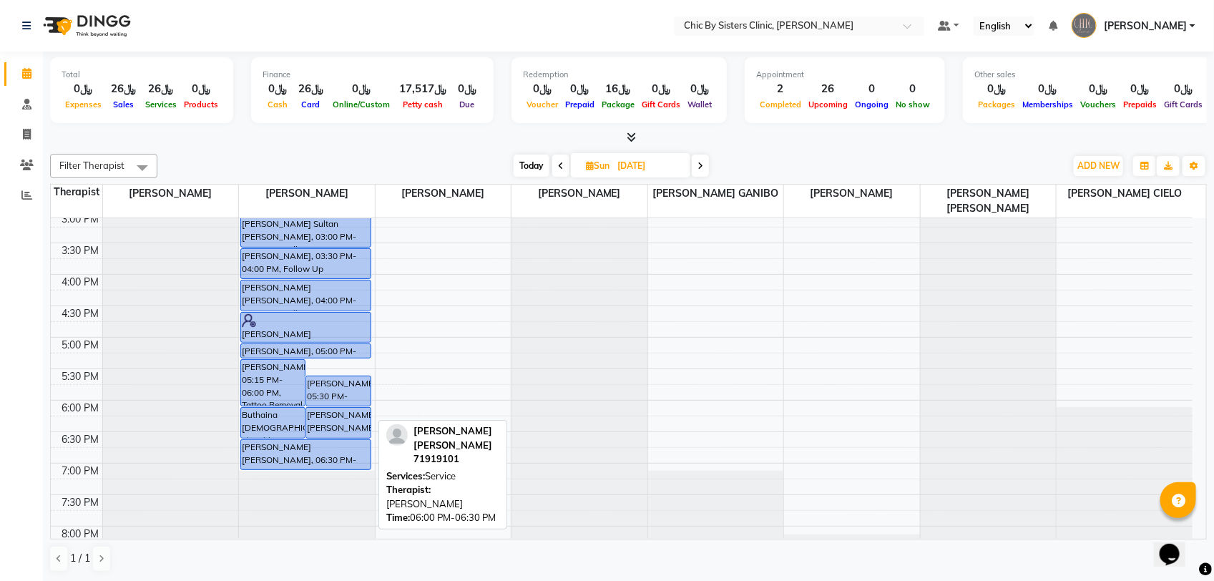
click at [316, 430] on div "[PERSON_NAME] [PERSON_NAME], 06:00 PM-06:30 PM, Service" at bounding box center [338, 423] width 64 height 30
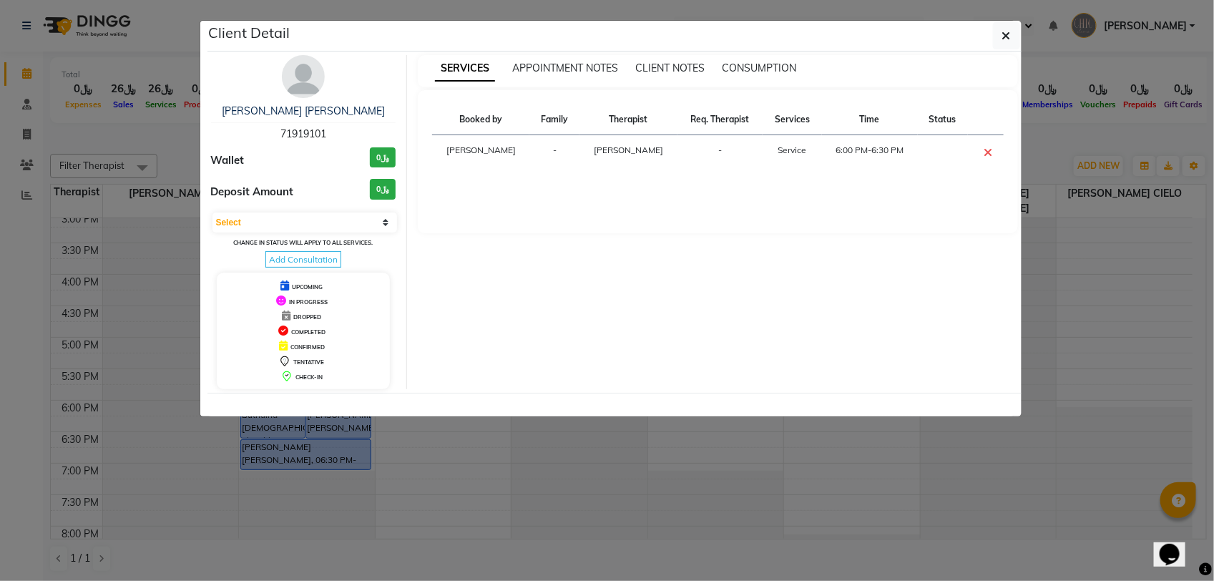
click at [154, 151] on ngb-modal-window "Client Detail [PERSON_NAME] [PERSON_NAME] 71919101 Wallet ﷼0 Deposit Amount ﷼0 …" at bounding box center [607, 290] width 1214 height 581
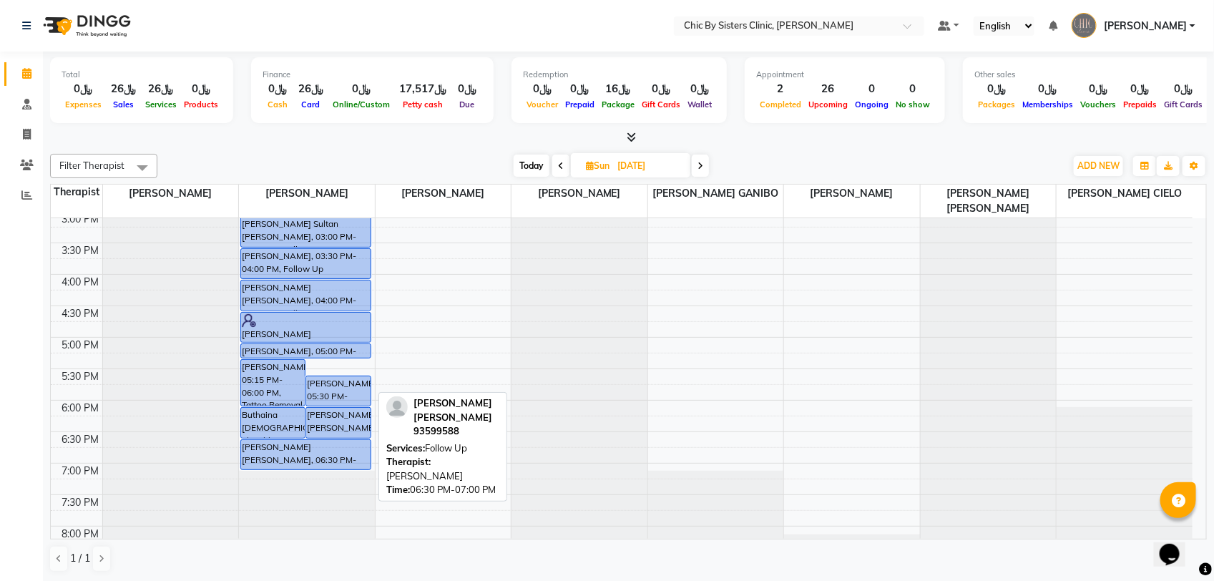
click at [265, 452] on div "[PERSON_NAME] [PERSON_NAME], 06:30 PM-07:00 PM, Follow Up" at bounding box center [305, 454] width 129 height 29
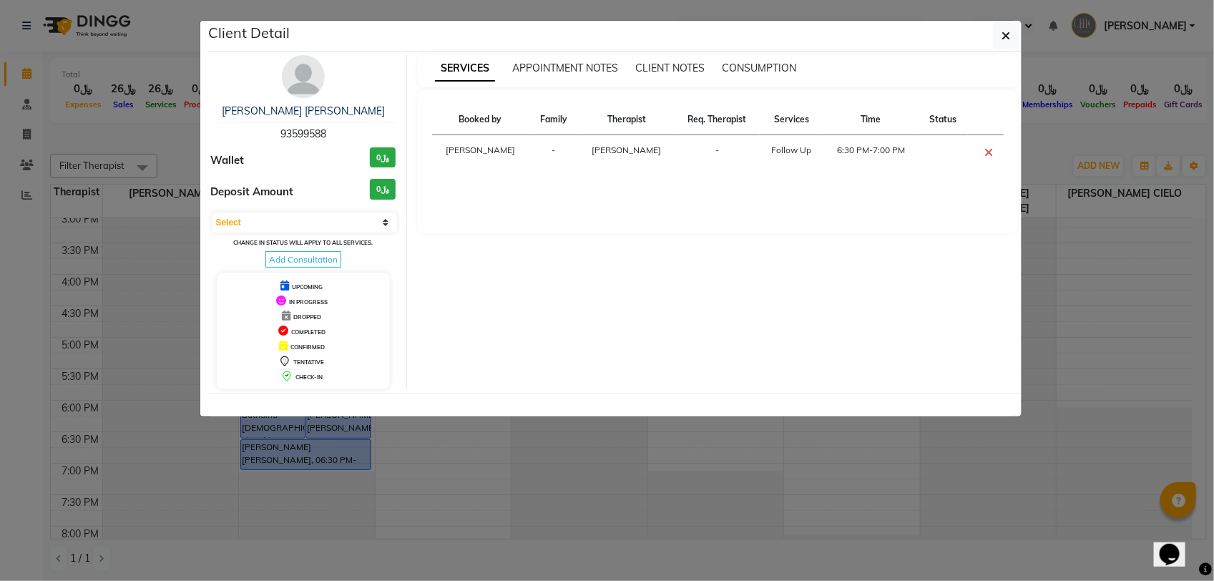
click at [173, 140] on ngb-modal-window "Client Detail [PERSON_NAME] Sulaiman Al Balushi 93599588 Wallet ﷼0 Deposit Amou…" at bounding box center [607, 290] width 1214 height 581
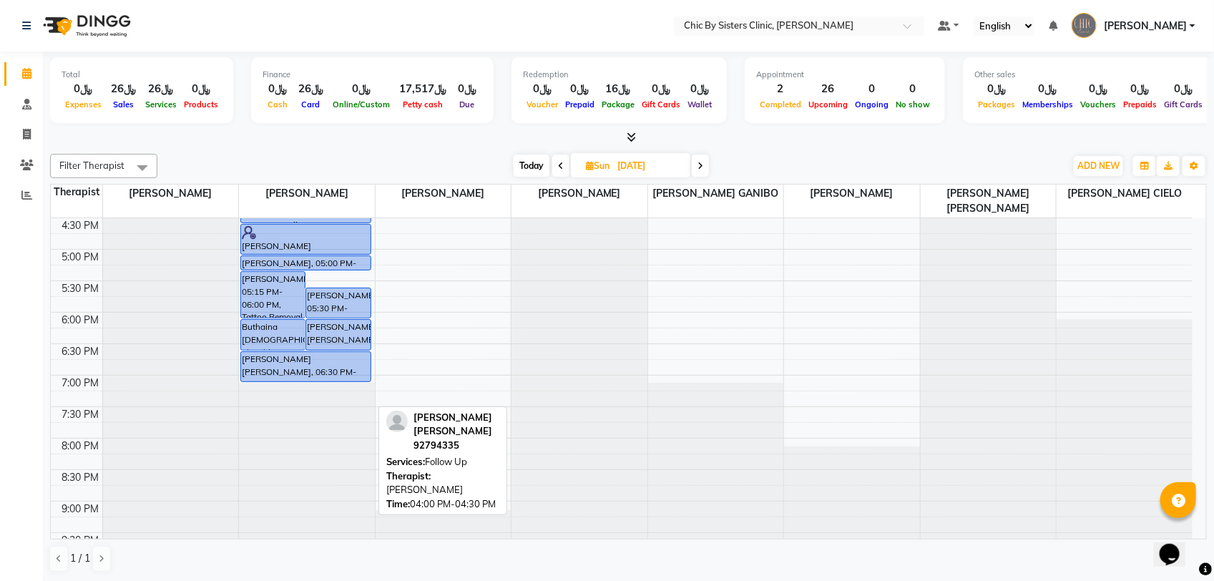
scroll to position [536, 0]
click at [522, 169] on span "Today" at bounding box center [531, 165] width 36 height 22
type input "[DATE]"
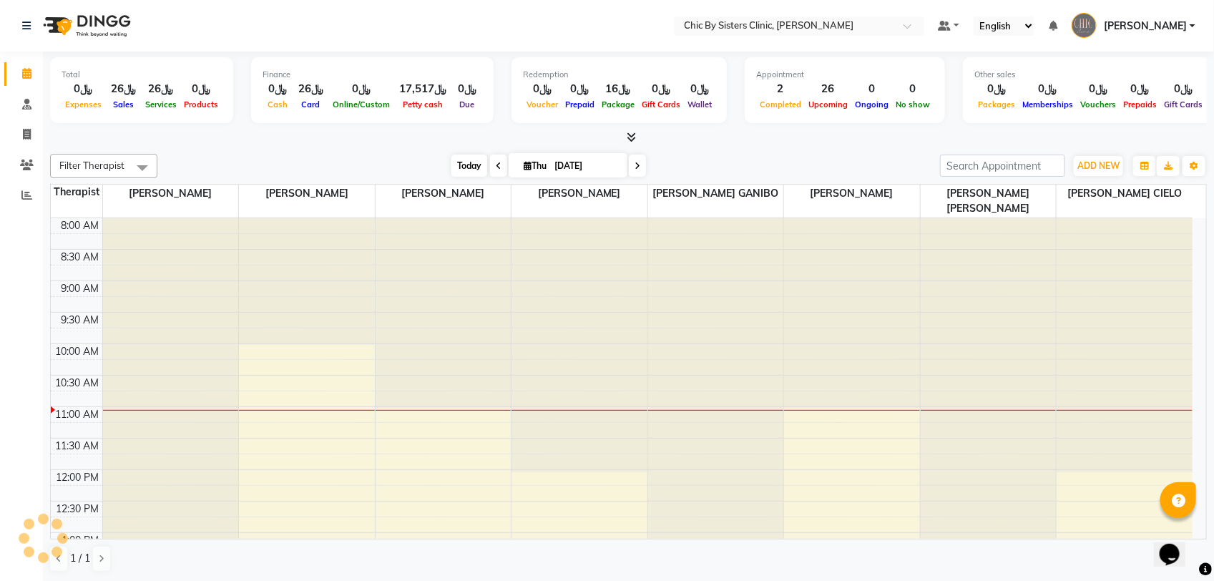
scroll to position [191, 0]
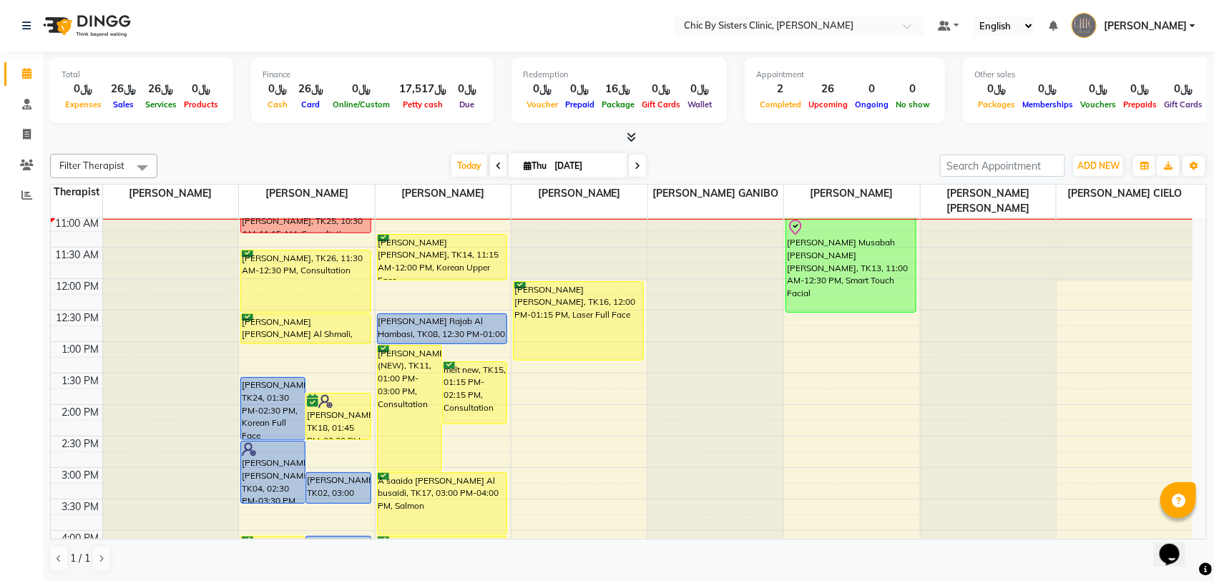
click at [562, 162] on input "[DATE]" at bounding box center [586, 165] width 72 height 21
select select "9"
select select "2025"
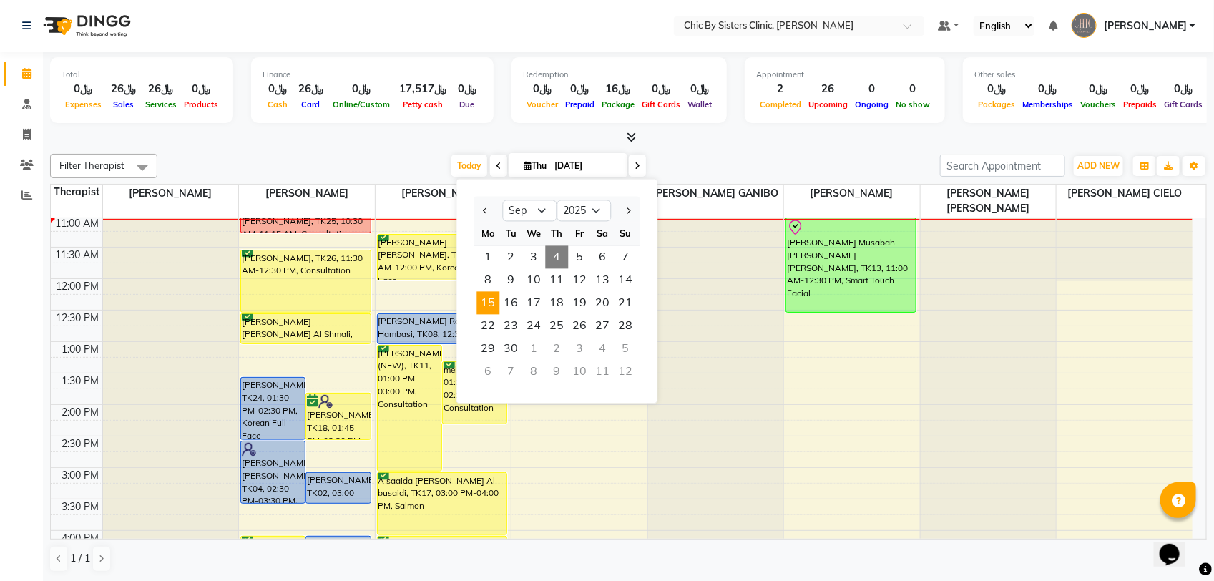
click at [493, 310] on span "15" at bounding box center [488, 303] width 23 height 23
type input "15-09-2025"
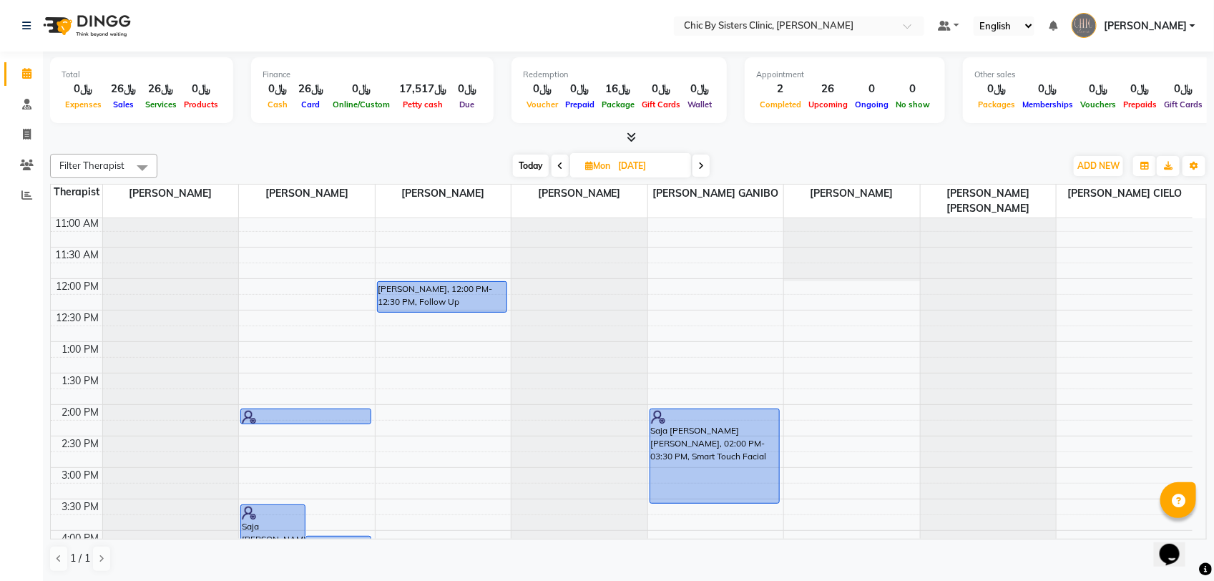
scroll to position [370, 0]
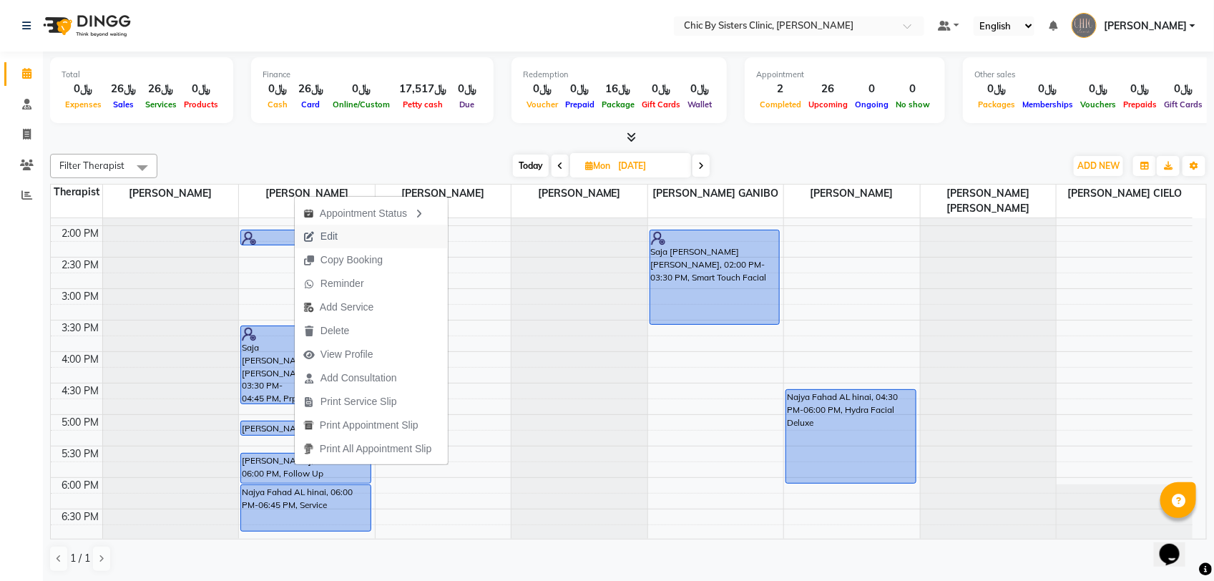
click at [334, 233] on span "Edit" at bounding box center [328, 236] width 17 height 15
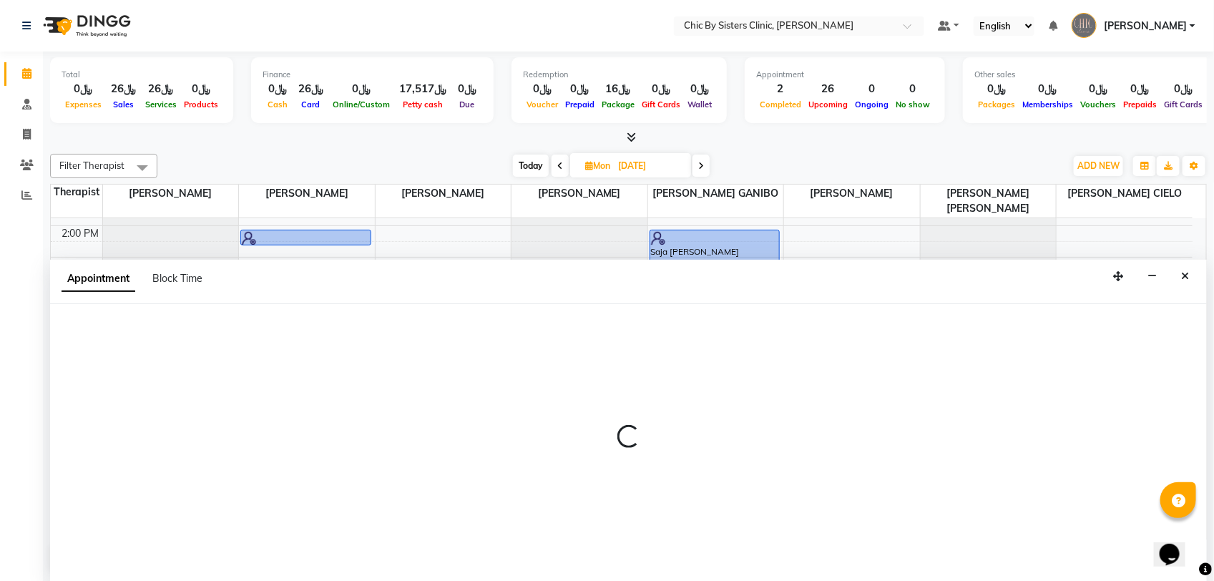
select select "tentative"
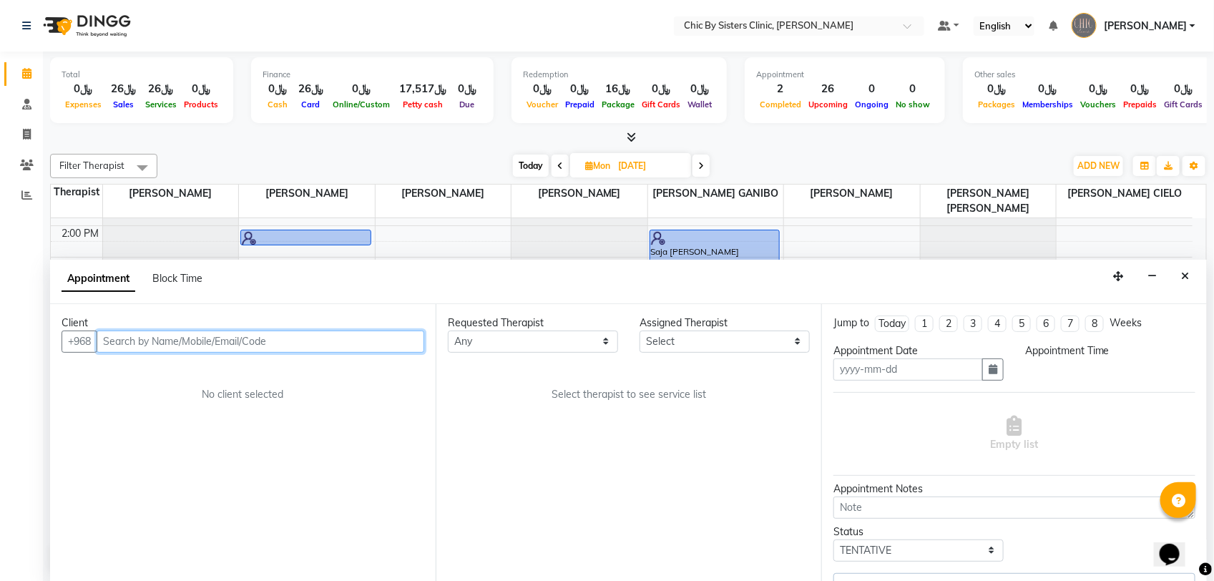
type input "15-09-2025"
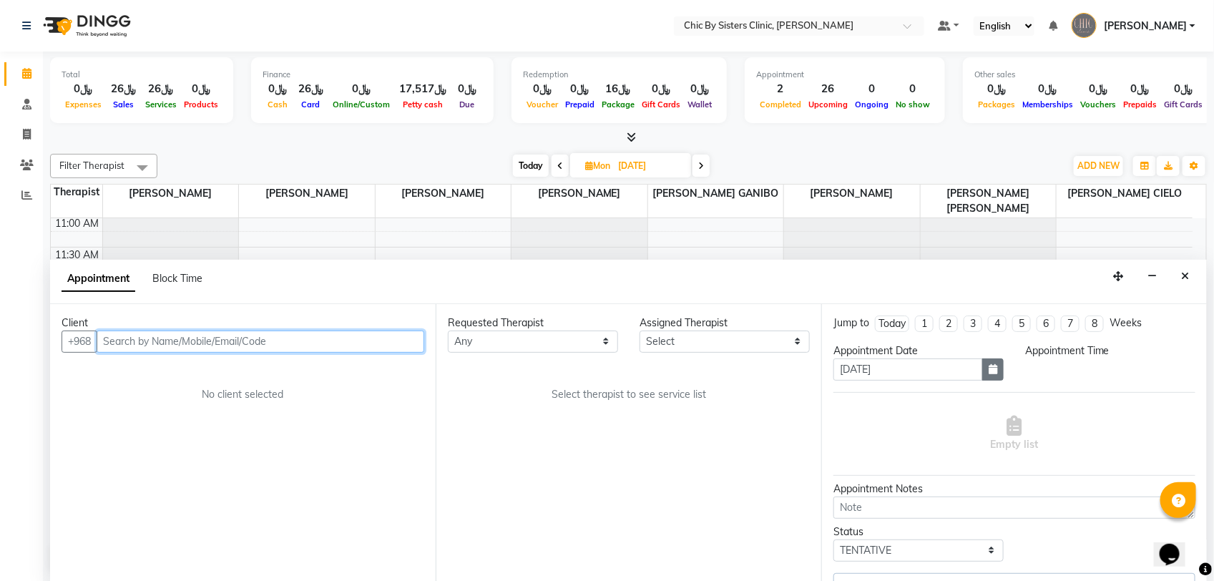
select select "upcoming"
select select "1050"
select select "49177"
select select "3125"
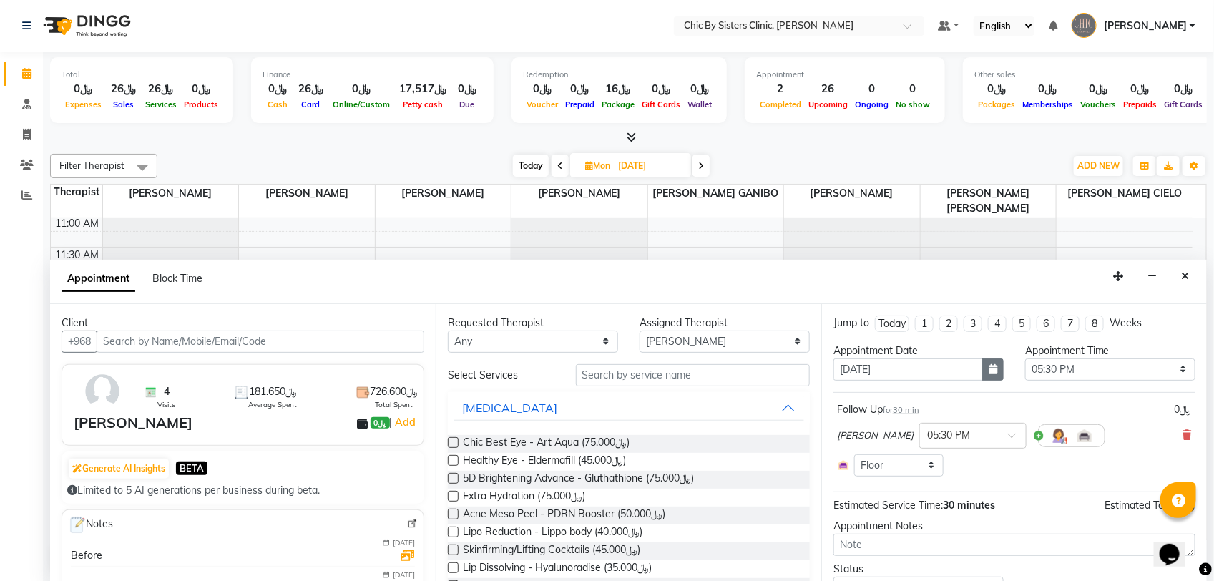
click at [982, 366] on button "button" at bounding box center [992, 369] width 21 height 22
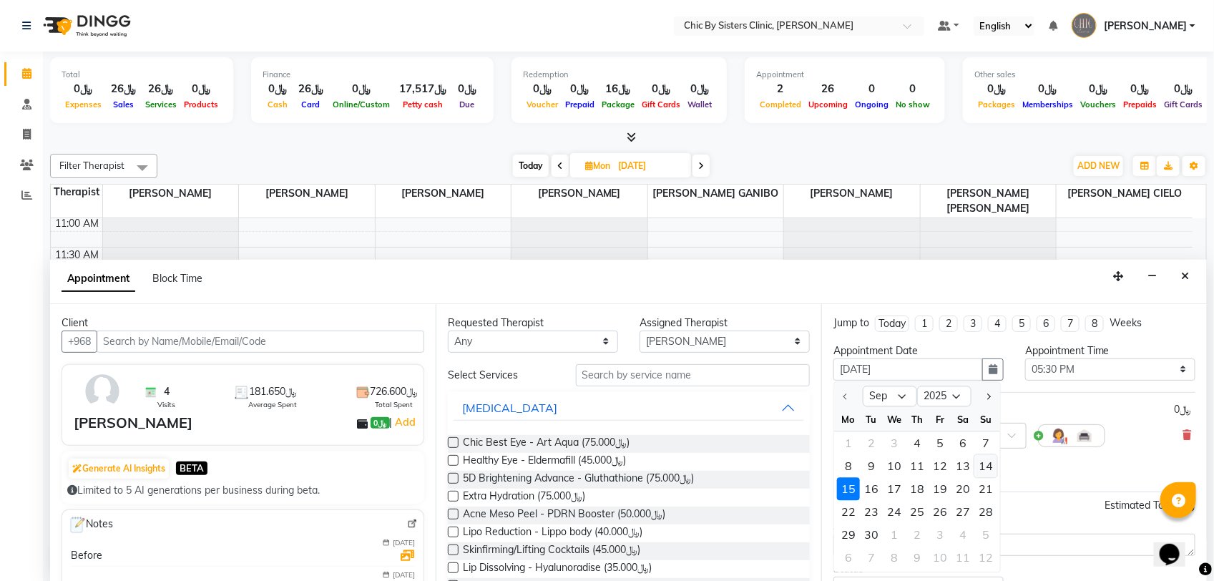
click at [988, 469] on div "14" at bounding box center [985, 465] width 23 height 23
type input "14-09-2025"
select select "1050"
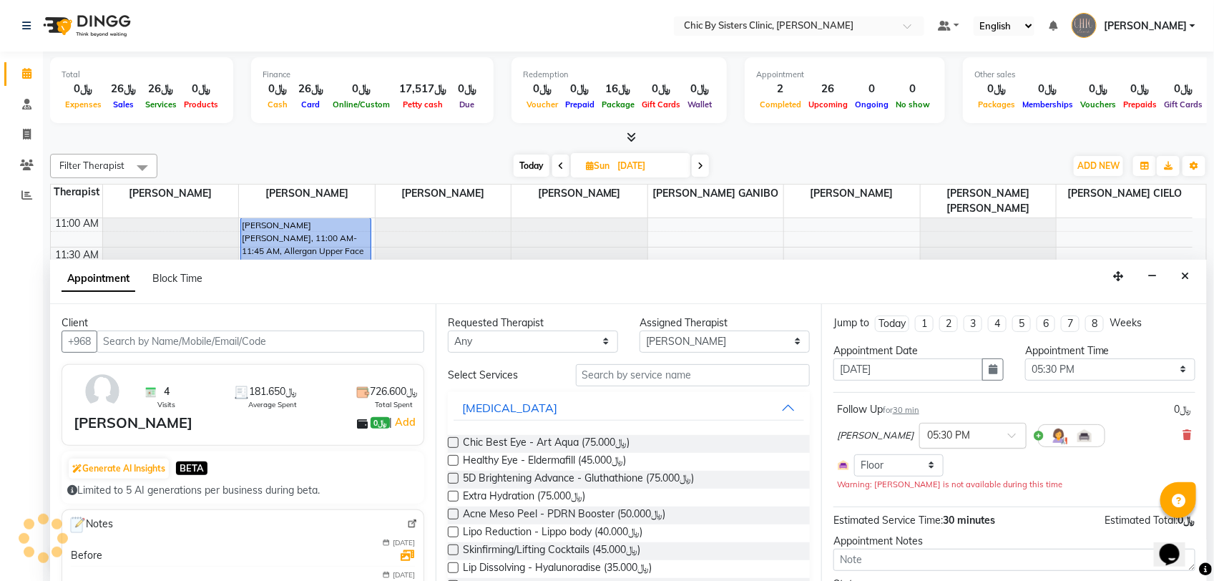
click at [978, 438] on input "text" at bounding box center [958, 434] width 63 height 15
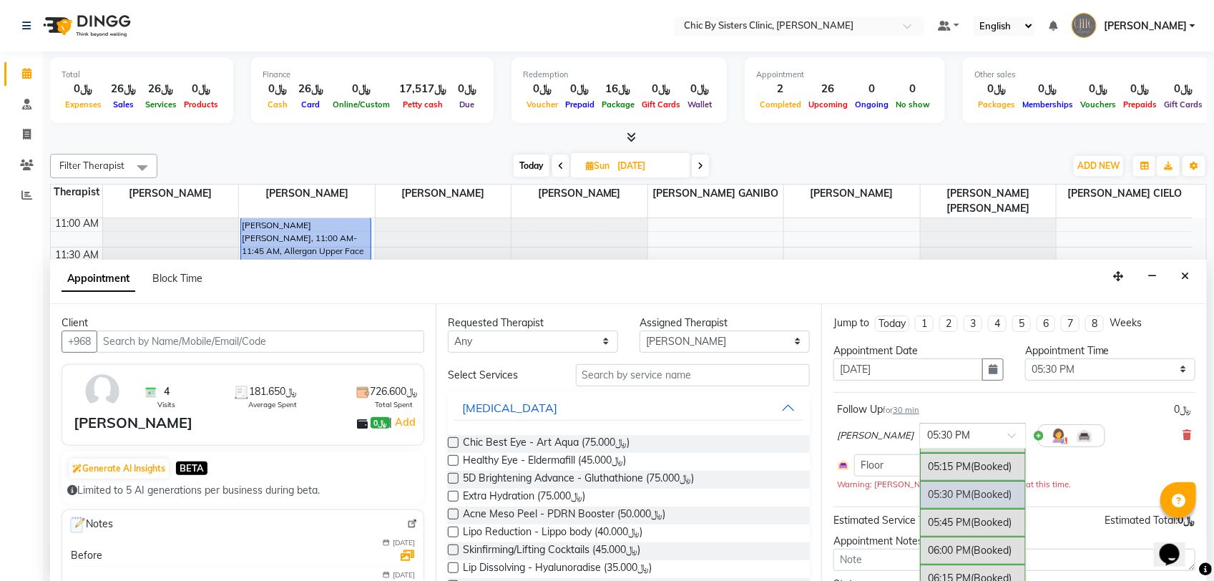
type input "2"
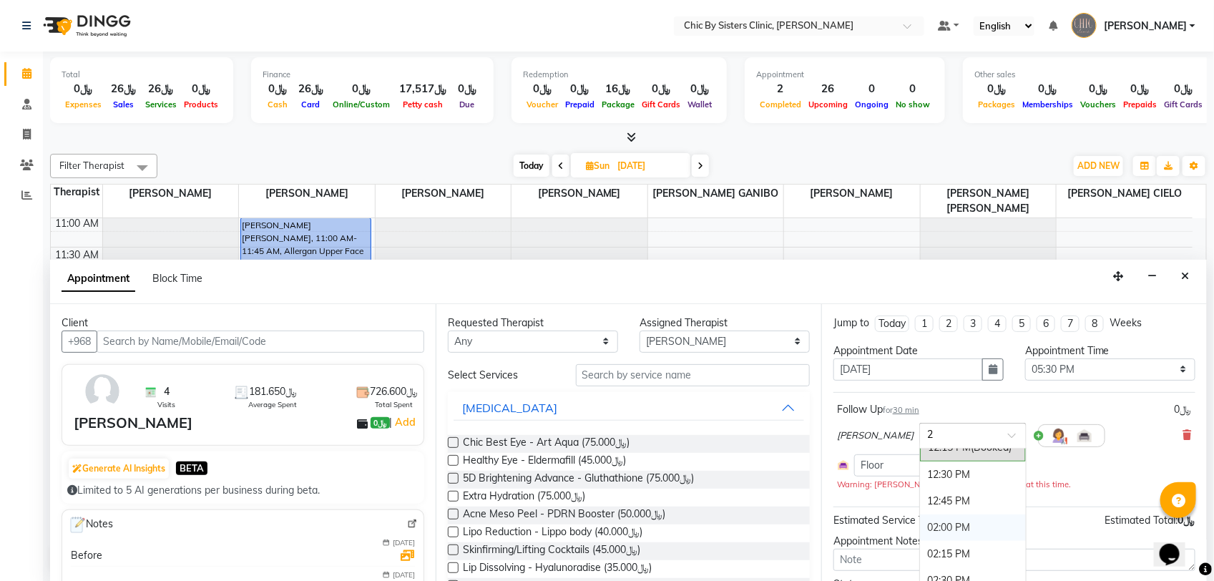
click at [995, 530] on div "02:00 PM" at bounding box center [973, 527] width 106 height 26
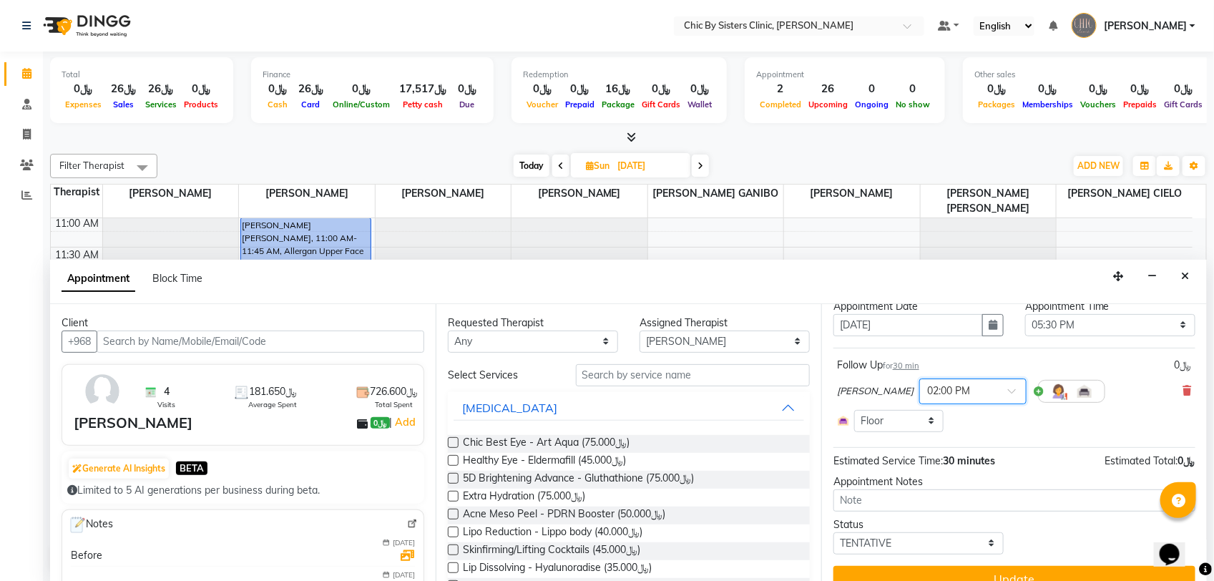
scroll to position [67, 0]
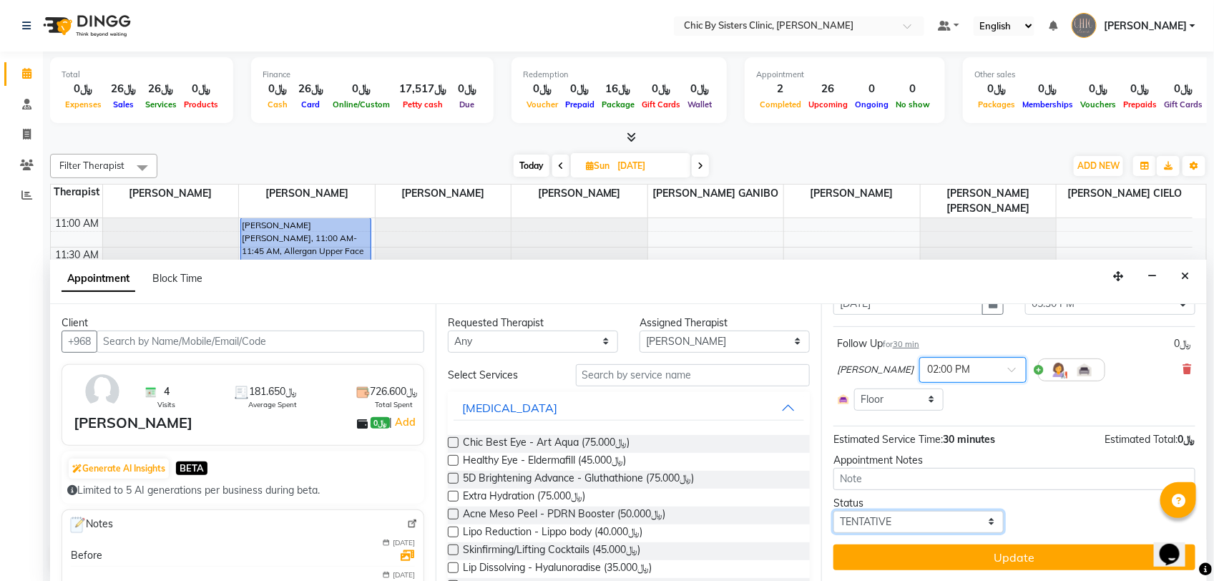
click at [909, 516] on select "Select TENTATIVE CONFIRM UPCOMING" at bounding box center [918, 522] width 170 height 22
select select "upcoming"
click at [833, 511] on select "Select TENTATIVE CONFIRM UPCOMING" at bounding box center [918, 522] width 170 height 22
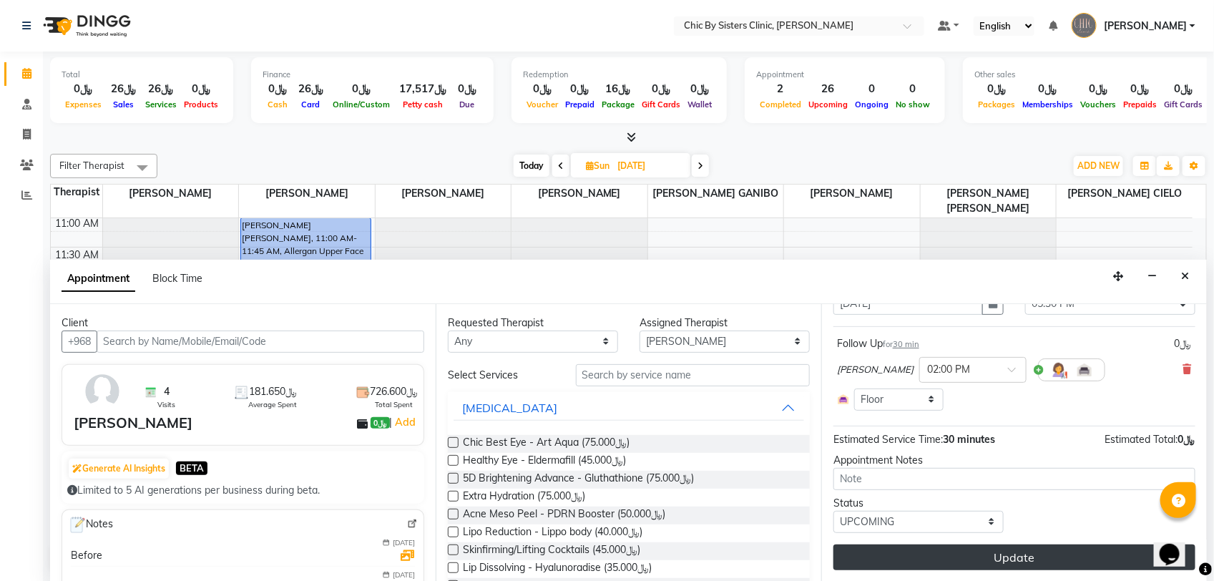
click at [888, 566] on button "Update" at bounding box center [1014, 557] width 362 height 26
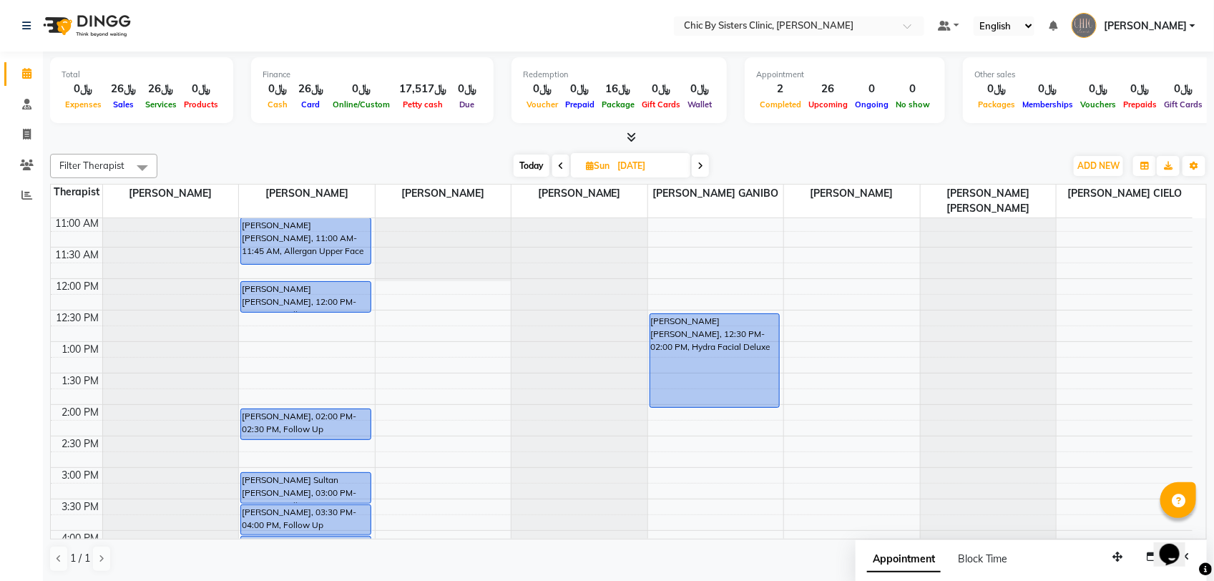
click at [538, 169] on span "Today" at bounding box center [531, 165] width 36 height 22
type input "[DATE]"
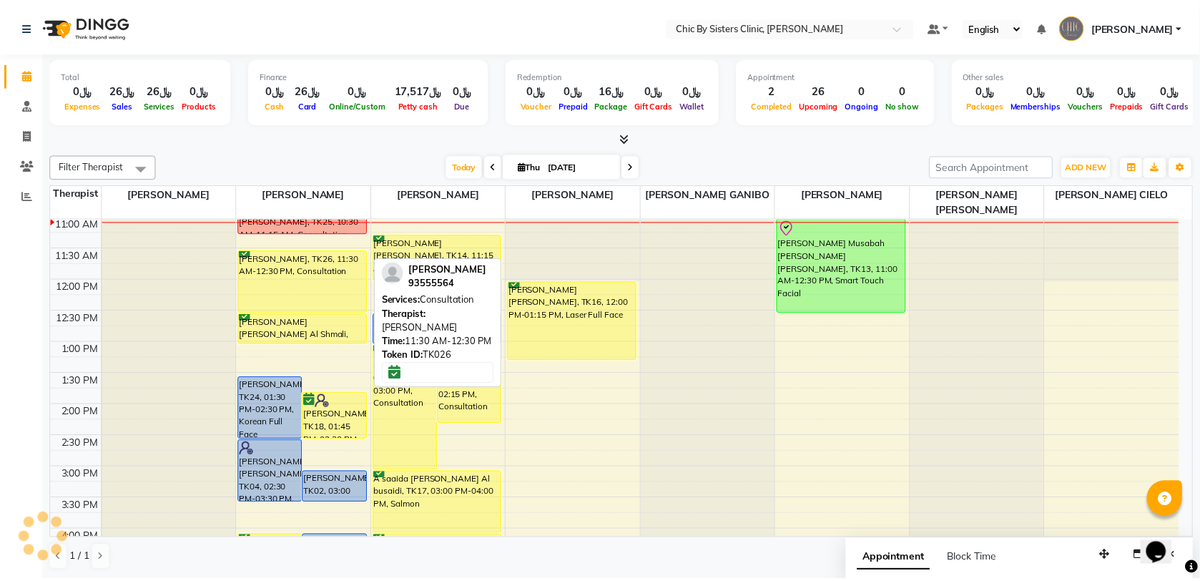
scroll to position [12, 0]
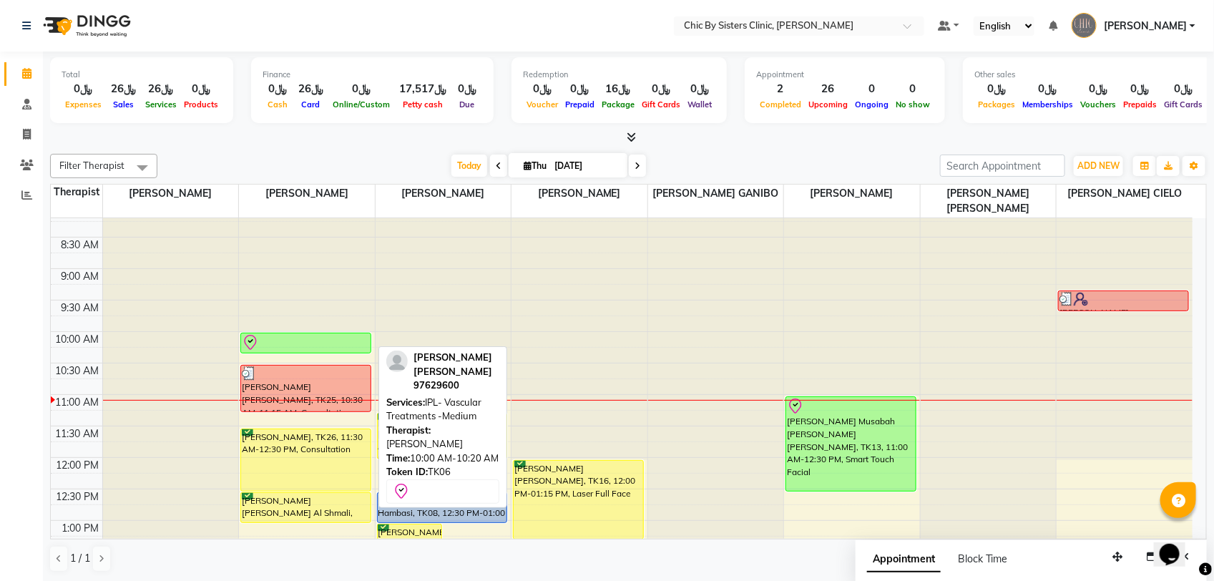
click at [304, 344] on div at bounding box center [306, 342] width 128 height 17
select select "8"
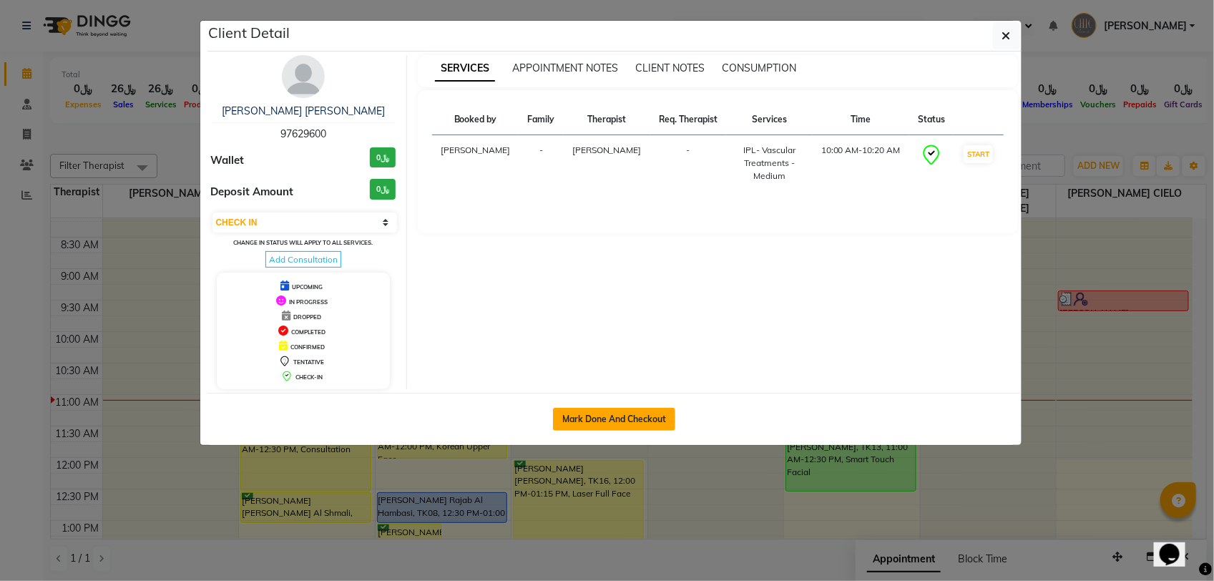
click at [599, 420] on button "Mark Done And Checkout" at bounding box center [614, 419] width 122 height 23
select select "service"
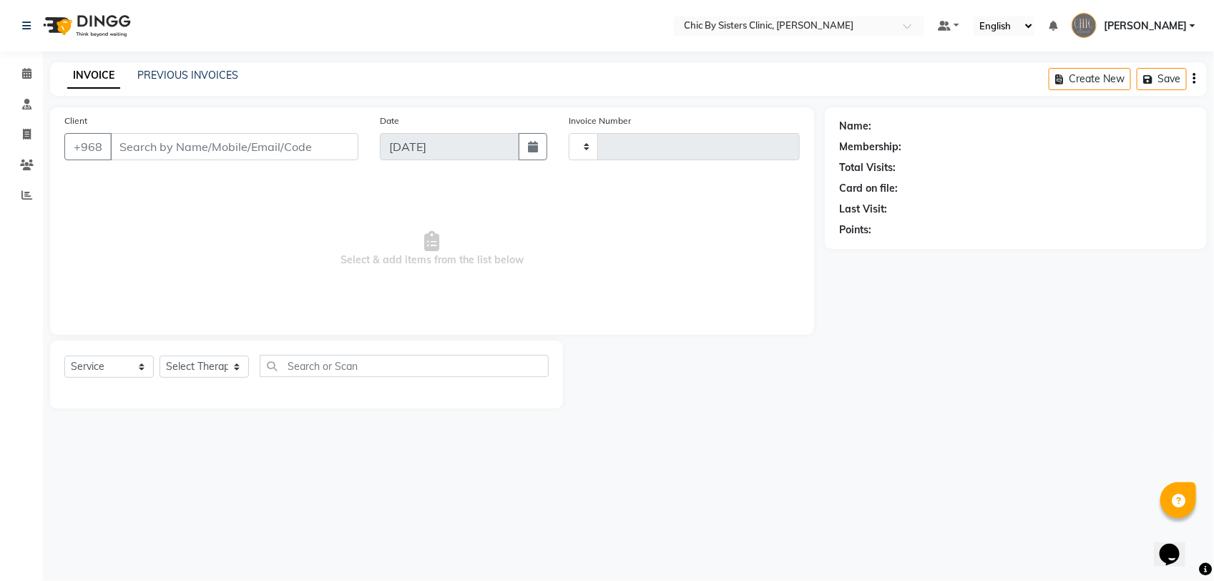
type input "2071"
select select "6348"
type input "97629600"
select select "49177"
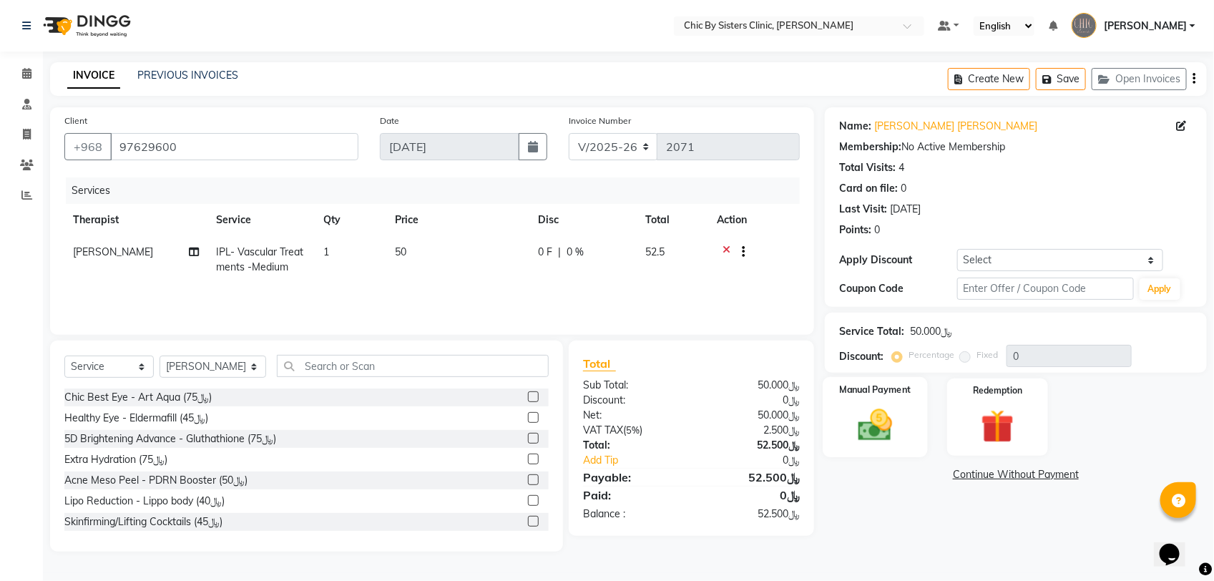
click at [872, 420] on img at bounding box center [875, 425] width 56 height 40
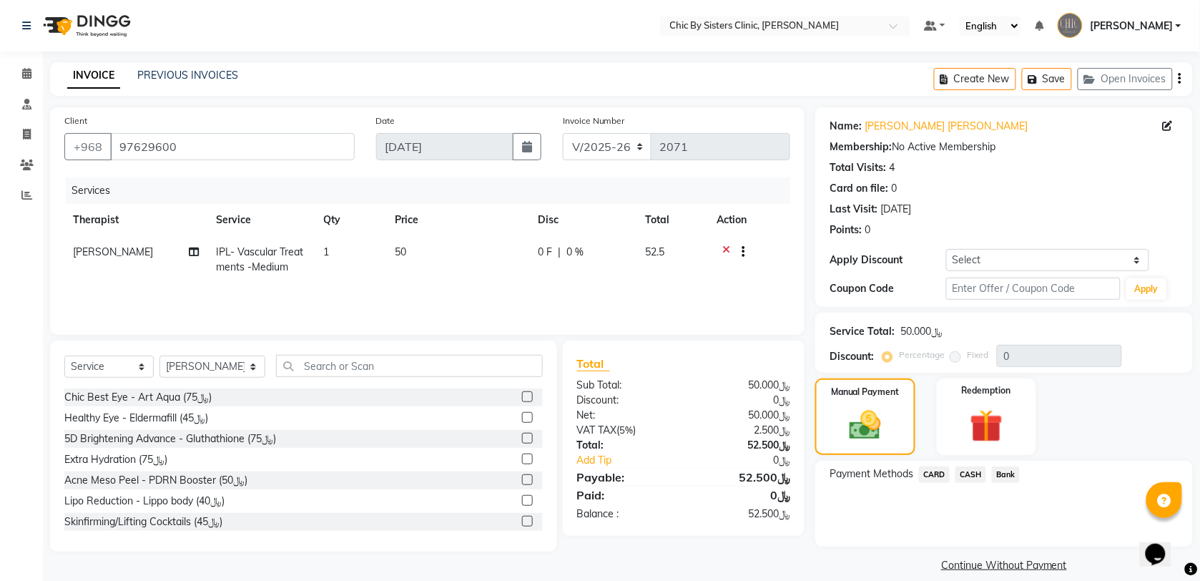
click at [927, 472] on span "CARD" at bounding box center [934, 474] width 31 height 16
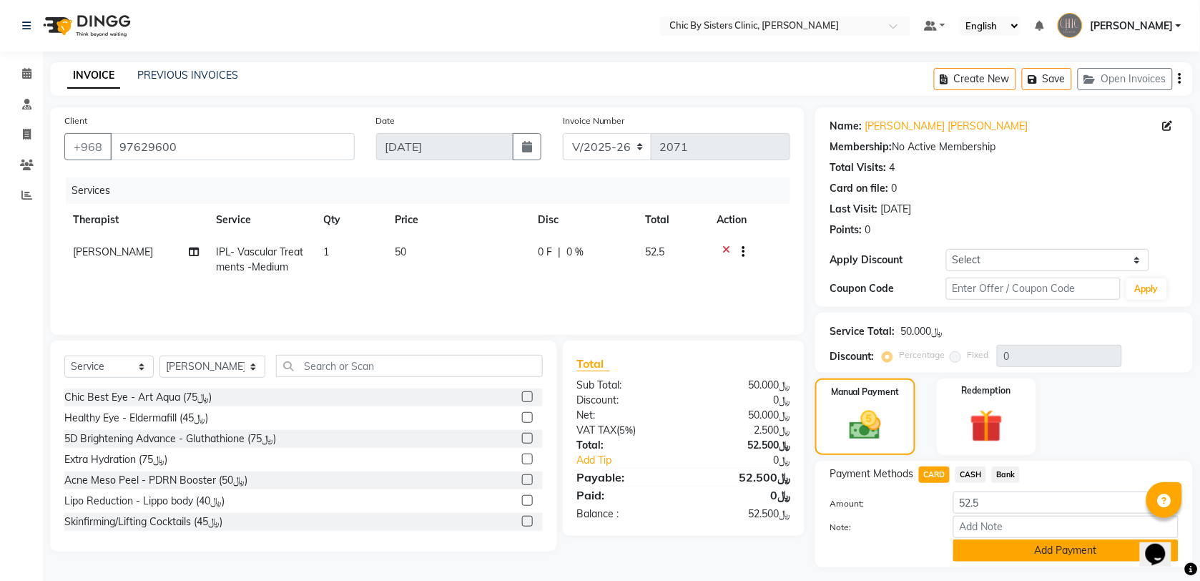
click at [977, 549] on button "Add Payment" at bounding box center [1065, 550] width 225 height 22
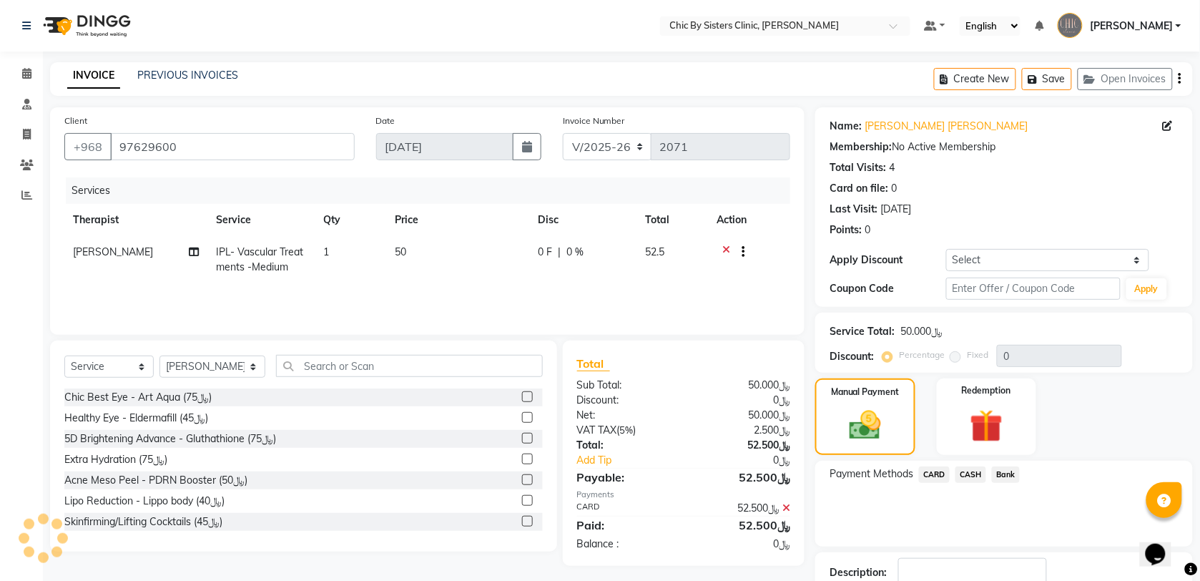
scroll to position [77, 0]
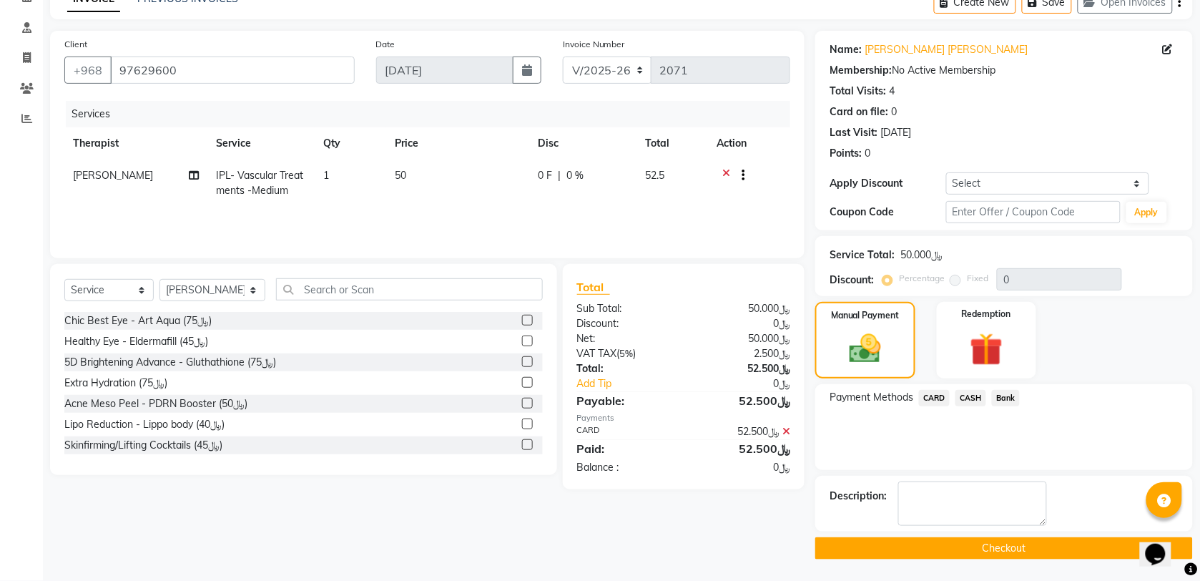
click at [842, 548] on button "Checkout" at bounding box center [1004, 548] width 378 height 22
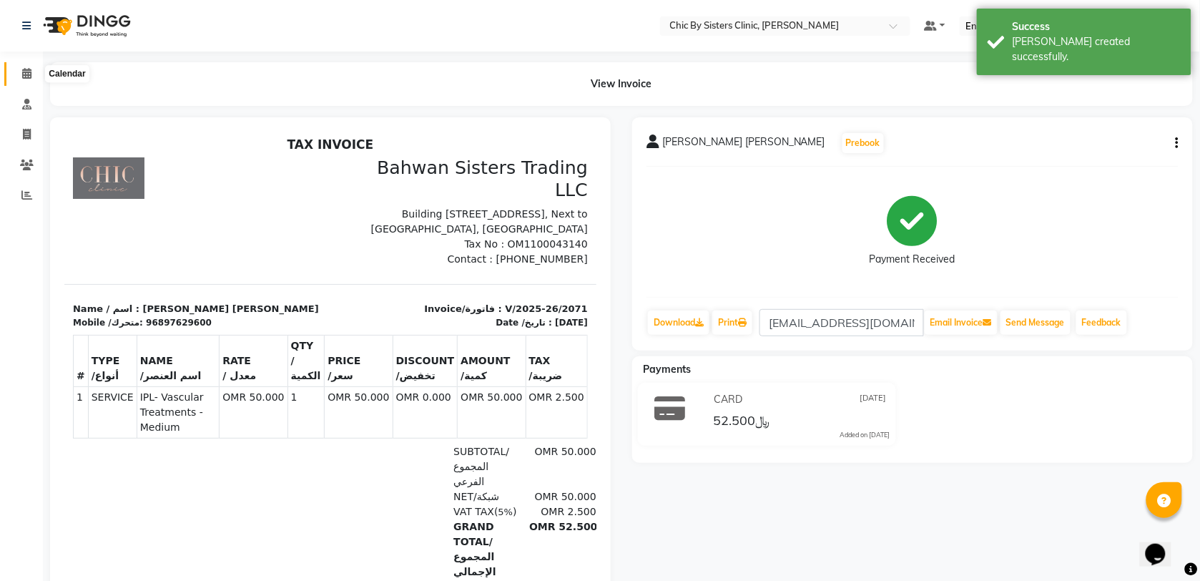
click at [30, 75] on icon at bounding box center [26, 73] width 9 height 11
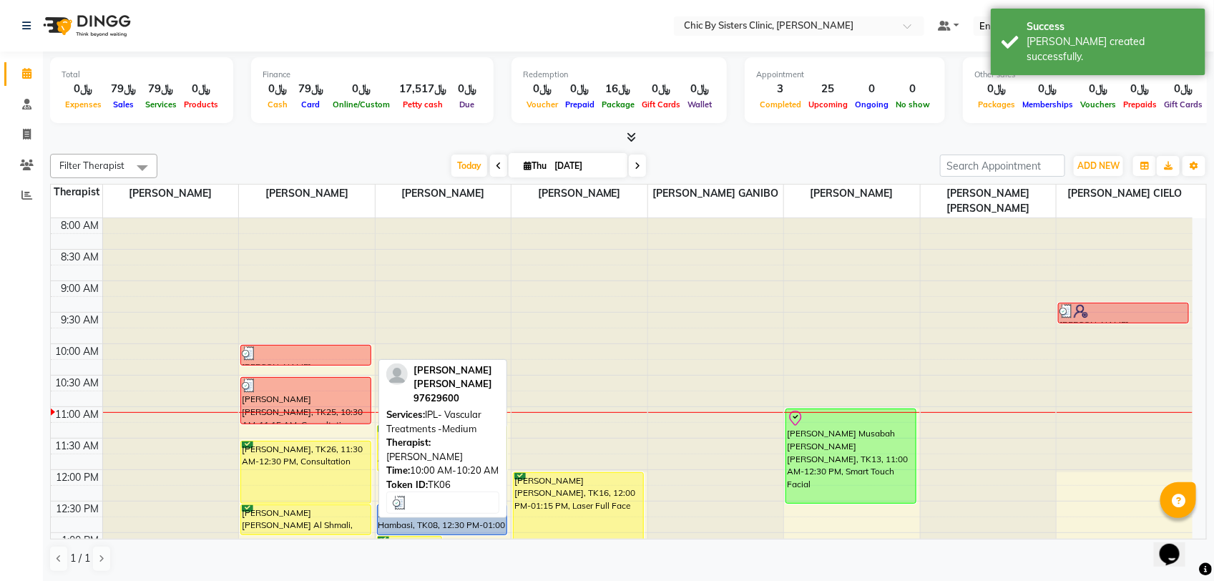
click at [297, 355] on div at bounding box center [306, 353] width 128 height 14
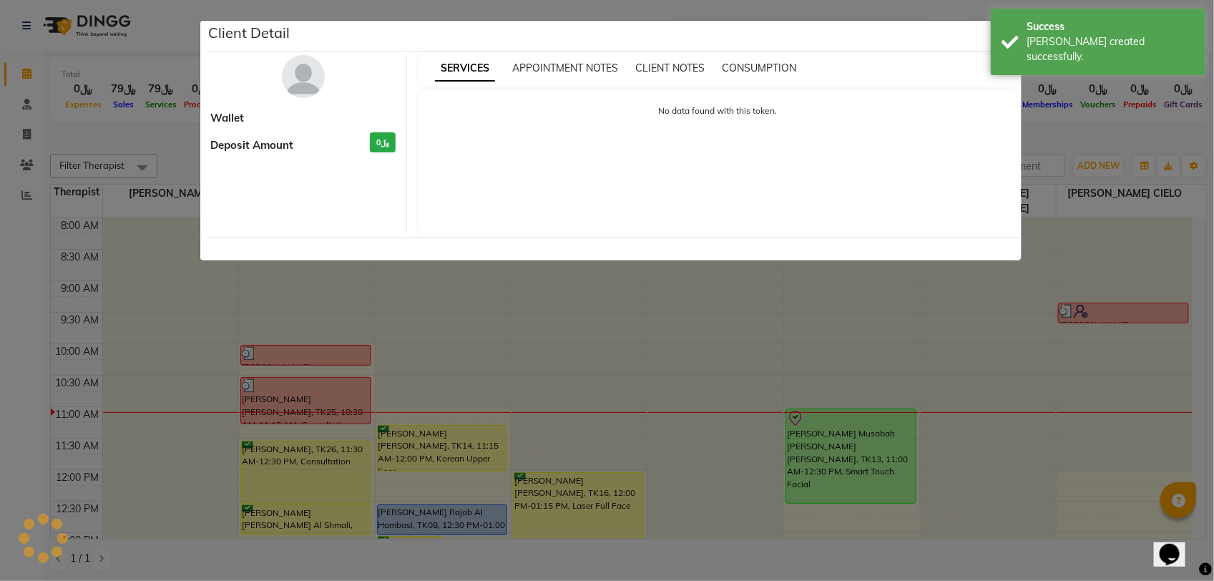
select select "3"
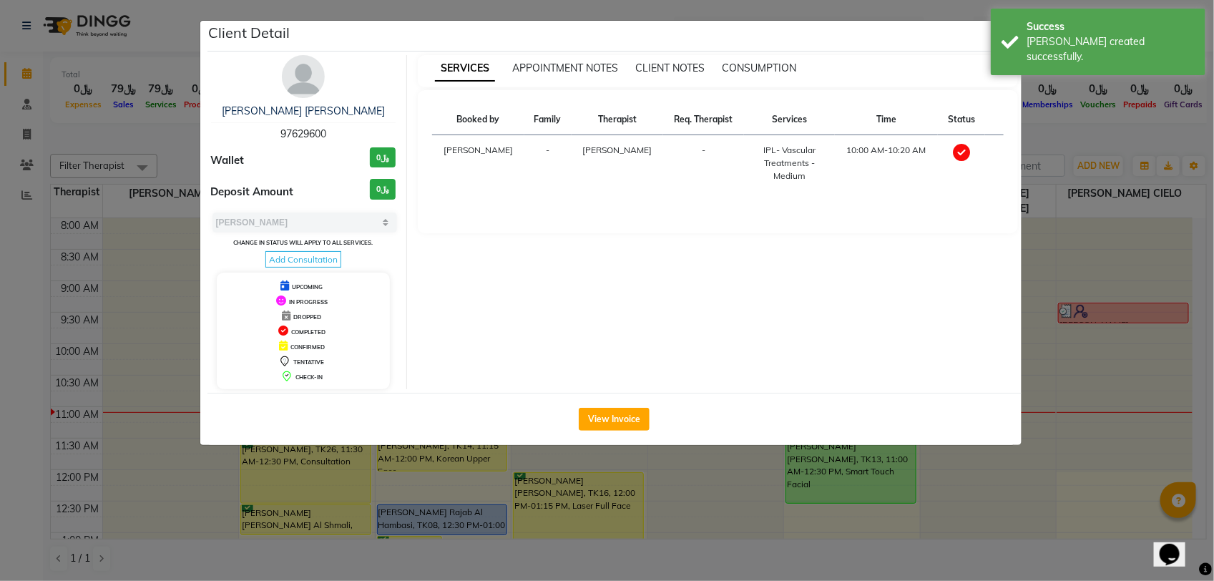
click at [319, 129] on span "97629600" at bounding box center [303, 133] width 46 height 13
click at [318, 131] on span "97629600" at bounding box center [303, 133] width 46 height 13
copy span "97629600"
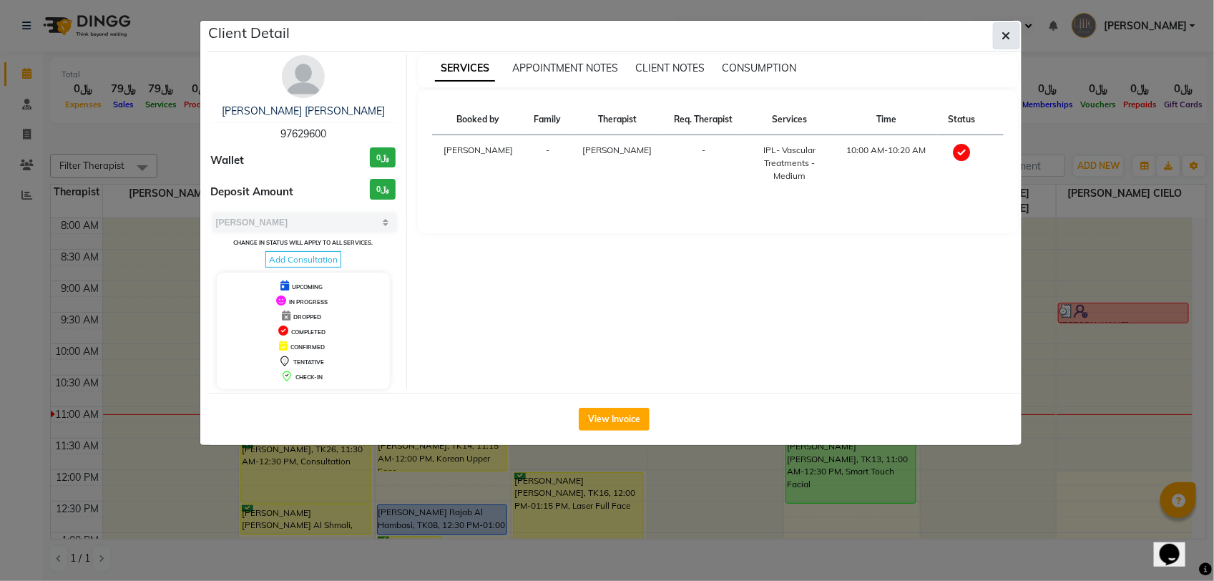
click at [1002, 39] on icon "button" at bounding box center [1006, 35] width 9 height 11
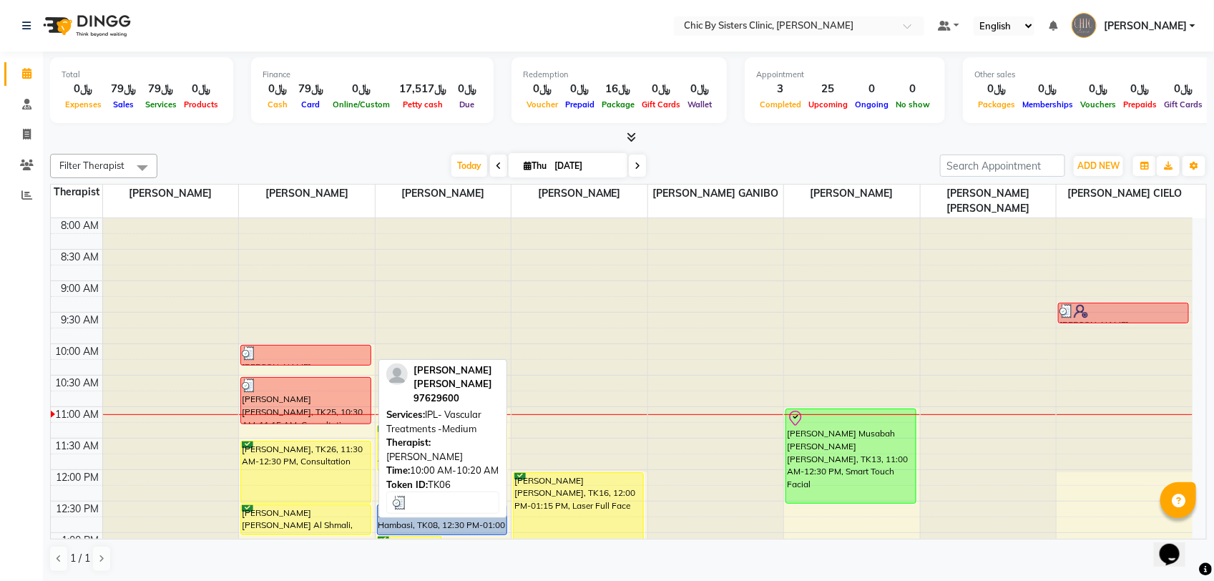
click at [291, 354] on div at bounding box center [306, 353] width 128 height 14
select select "3"
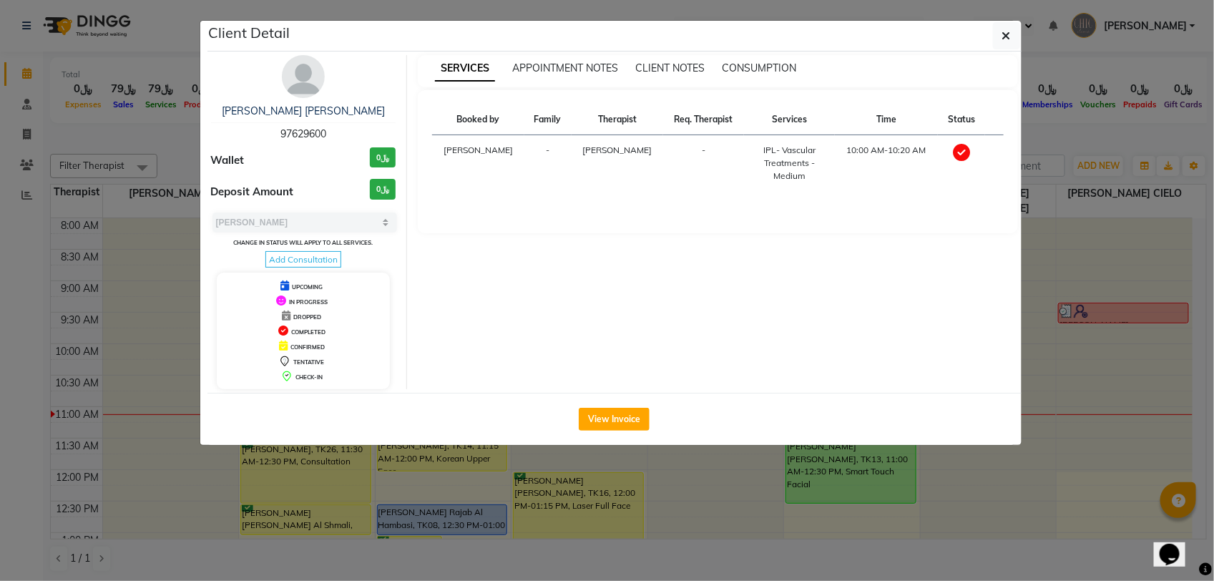
click at [308, 131] on span "97629600" at bounding box center [303, 133] width 46 height 13
copy span "97629600"
drag, startPoint x: 1010, startPoint y: 34, endPoint x: 816, endPoint y: 175, distance: 239.6
click at [1010, 34] on button "button" at bounding box center [1006, 35] width 27 height 27
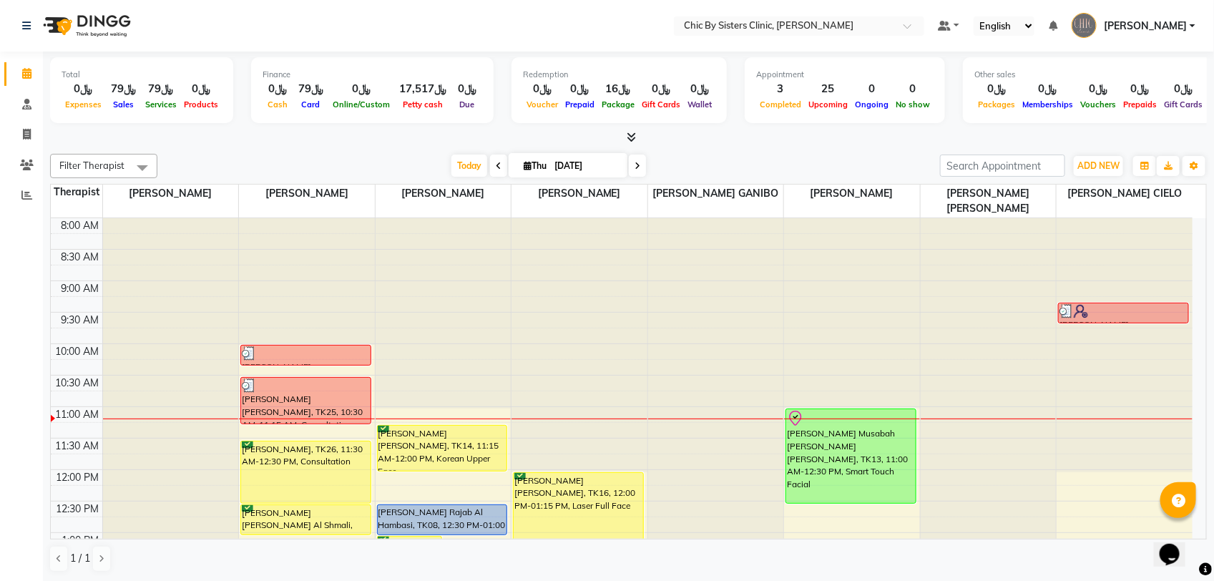
click at [556, 163] on input "[DATE]" at bounding box center [586, 165] width 72 height 21
select select "9"
select select "2025"
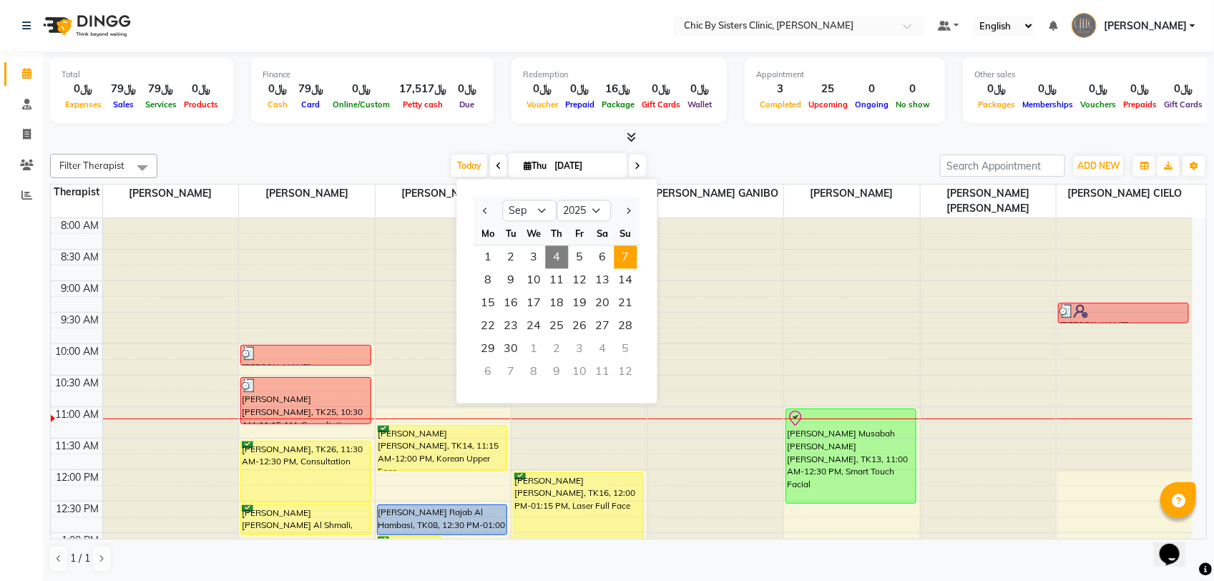
drag, startPoint x: 558, startPoint y: 164, endPoint x: 624, endPoint y: 261, distance: 116.8
click at [624, 261] on span "7" at bounding box center [625, 257] width 23 height 23
type input "[DATE]"
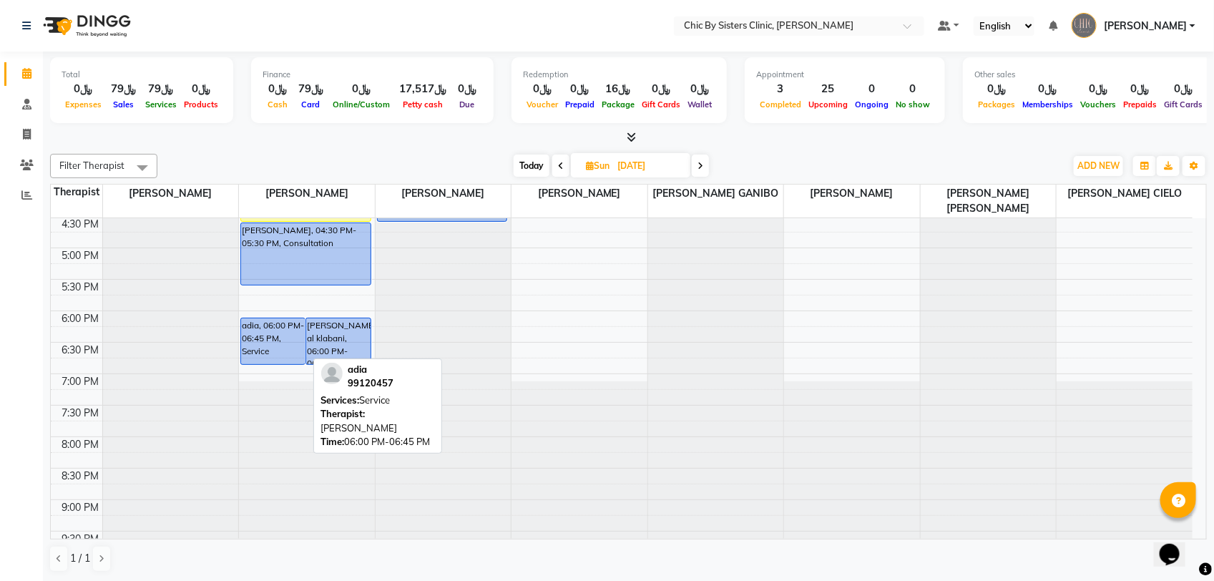
scroll to position [358, 0]
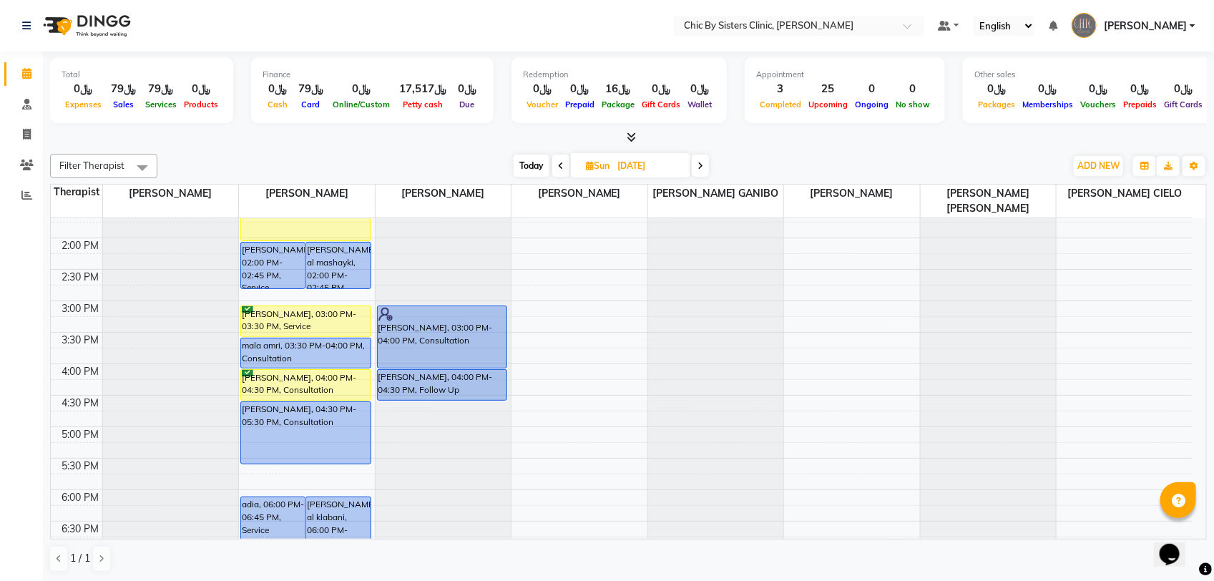
click at [799, 410] on div "8:00 AM 8:30 AM 9:00 AM 9:30 AM 10:00 AM 10:30 AM 11:00 AM 11:30 AM 12:00 PM 12…" at bounding box center [621, 364] width 1141 height 1006
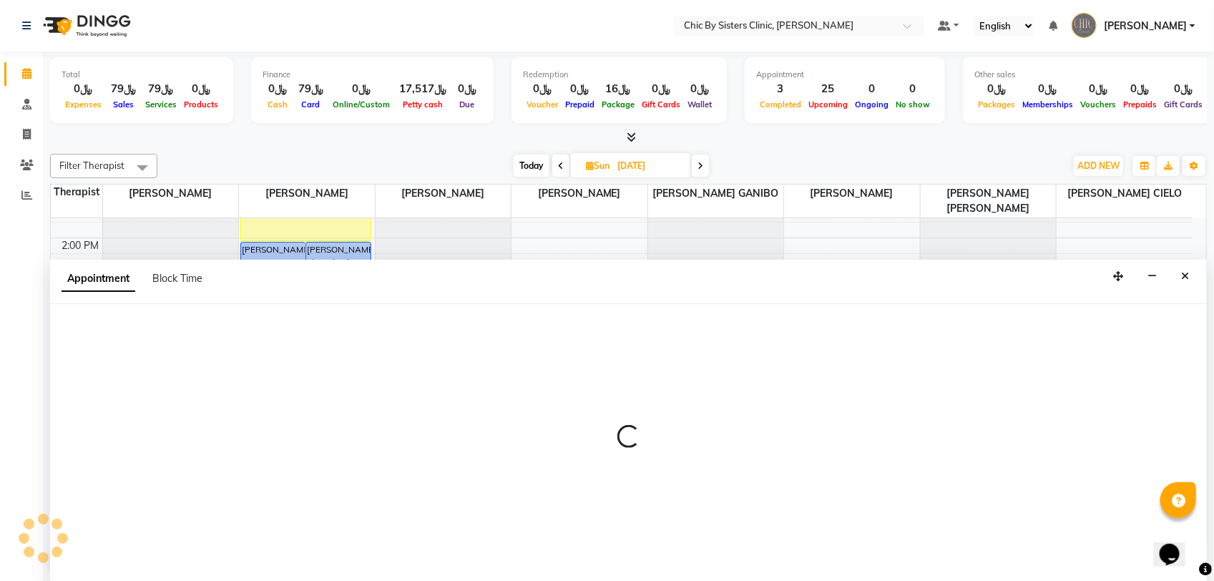
select select "49183"
select select "tentative"
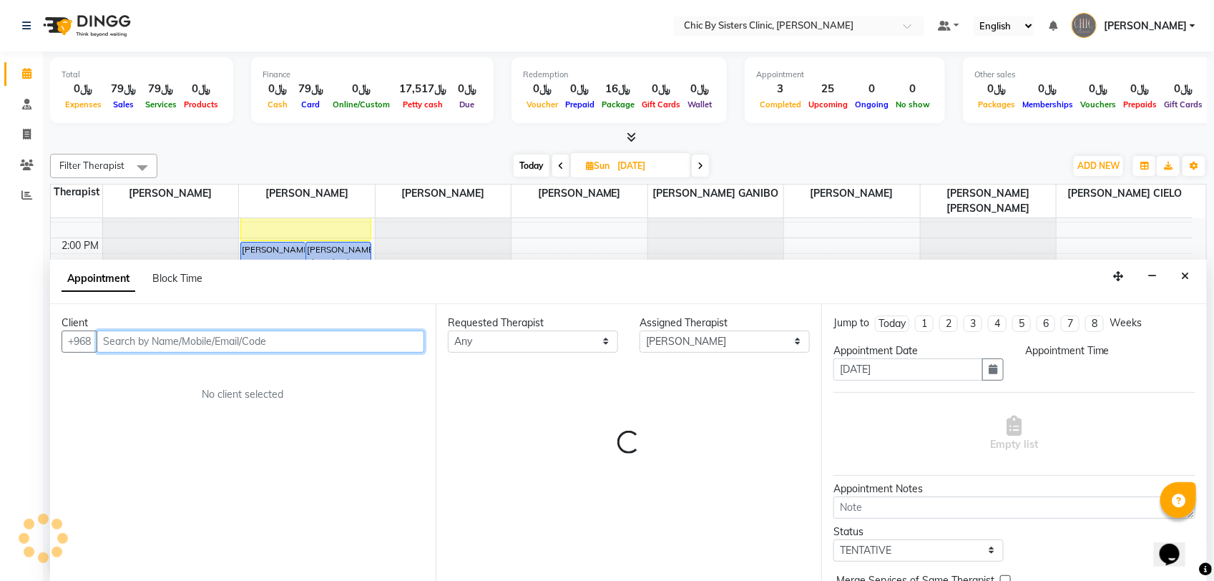
select select "990"
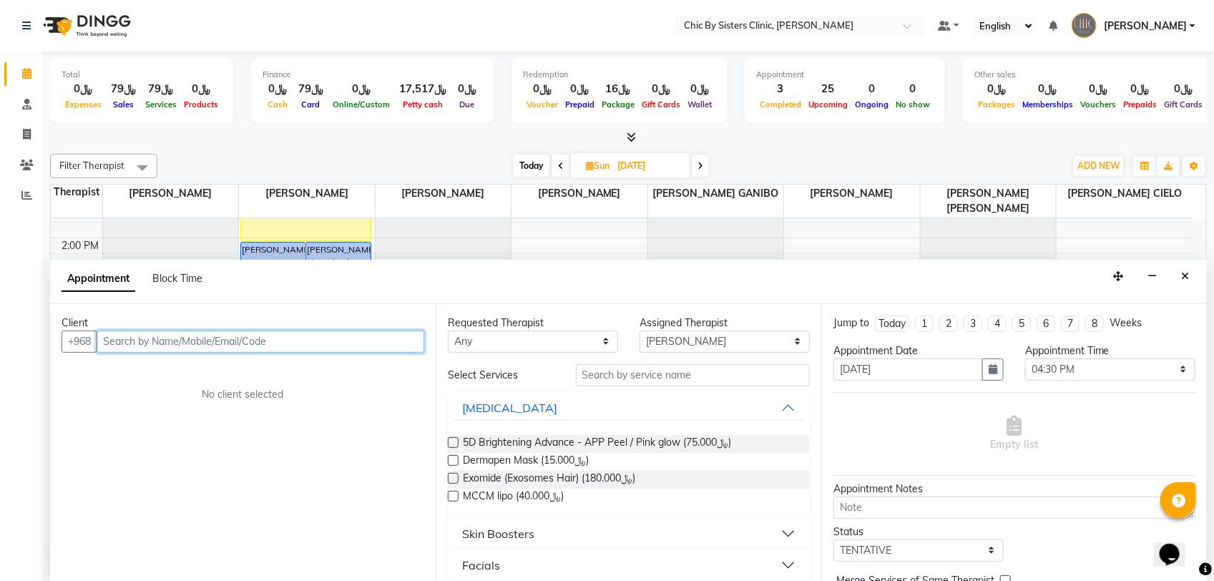
click at [331, 348] on input "text" at bounding box center [261, 341] width 328 height 22
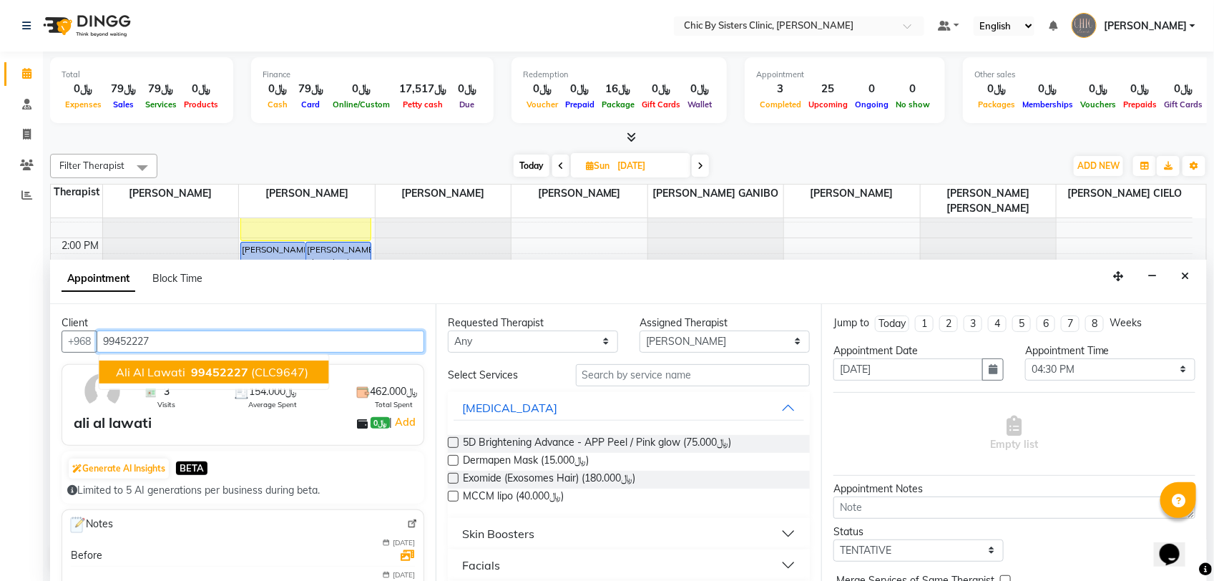
click at [256, 378] on span "(CLC9647)" at bounding box center [280, 372] width 57 height 14
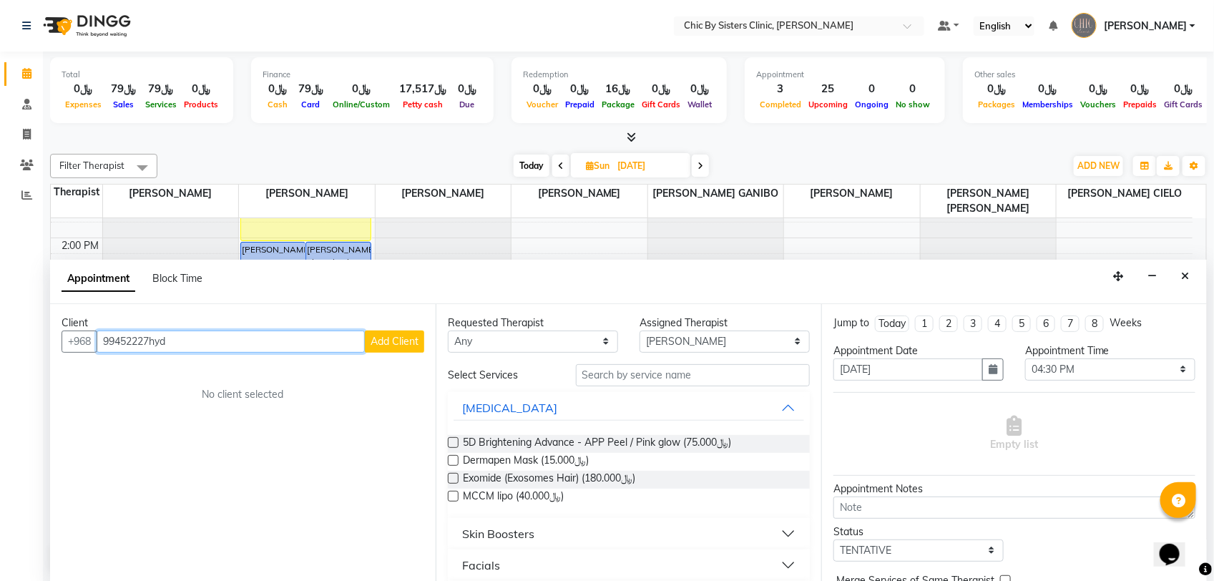
type input "99452227hyd"
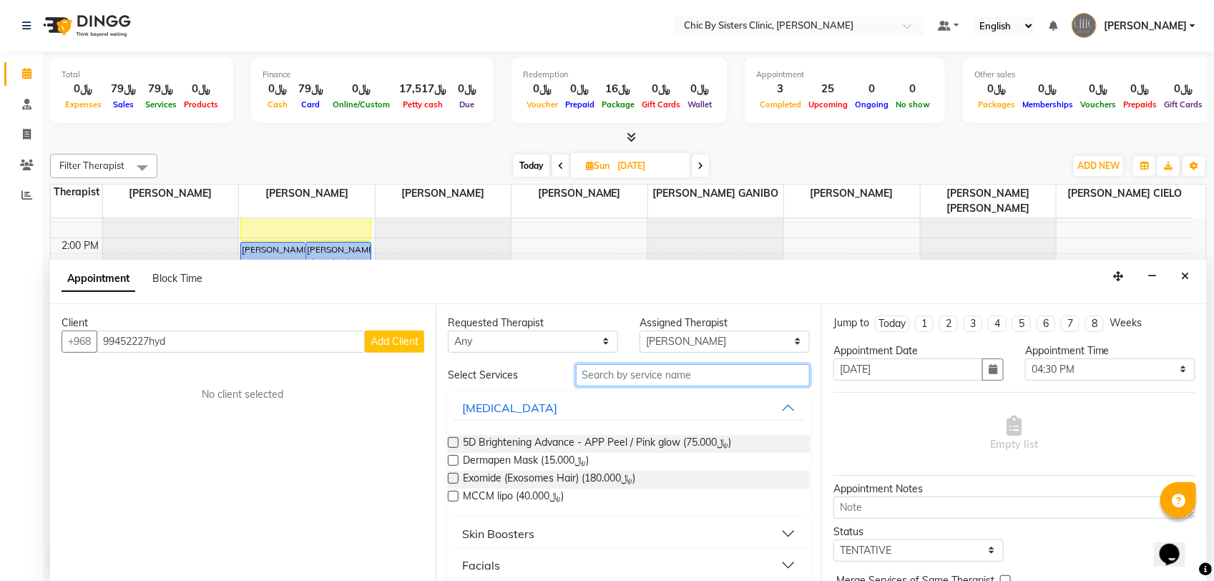
click at [673, 374] on input "text" at bounding box center [693, 375] width 234 height 22
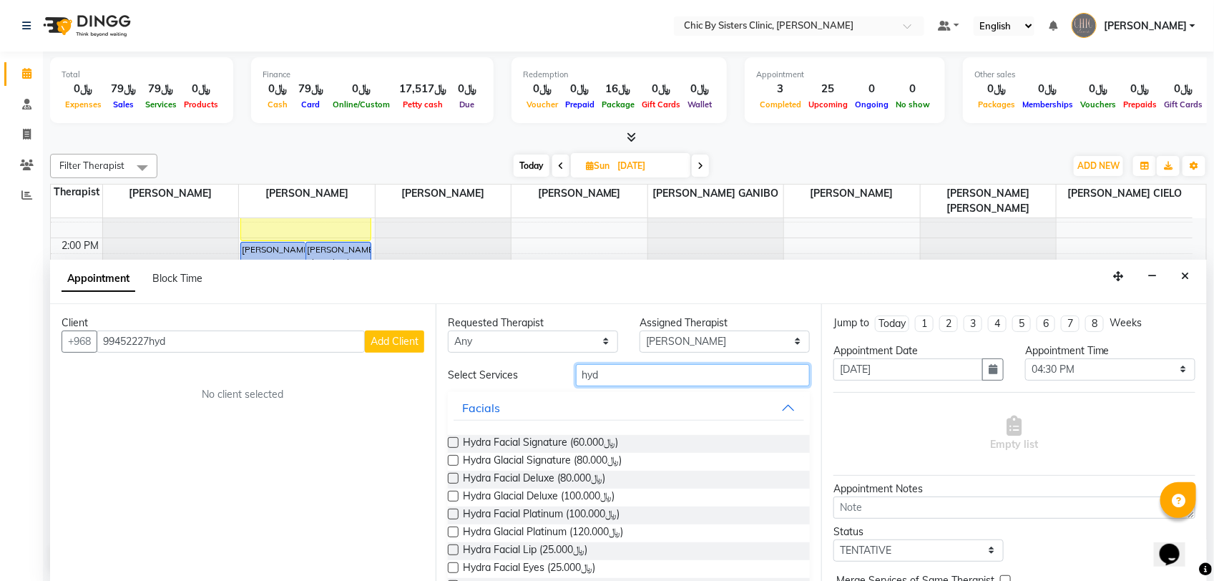
type input "hyd"
click at [456, 479] on label at bounding box center [453, 478] width 11 height 11
click at [456, 479] on input "checkbox" at bounding box center [452, 479] width 9 height 9
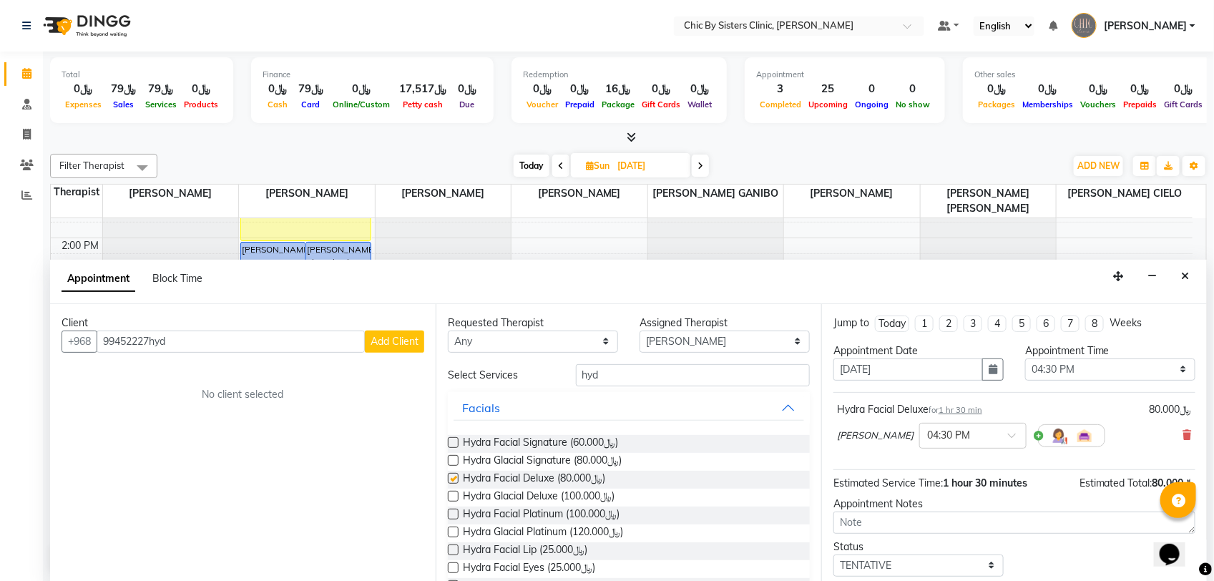
checkbox input "false"
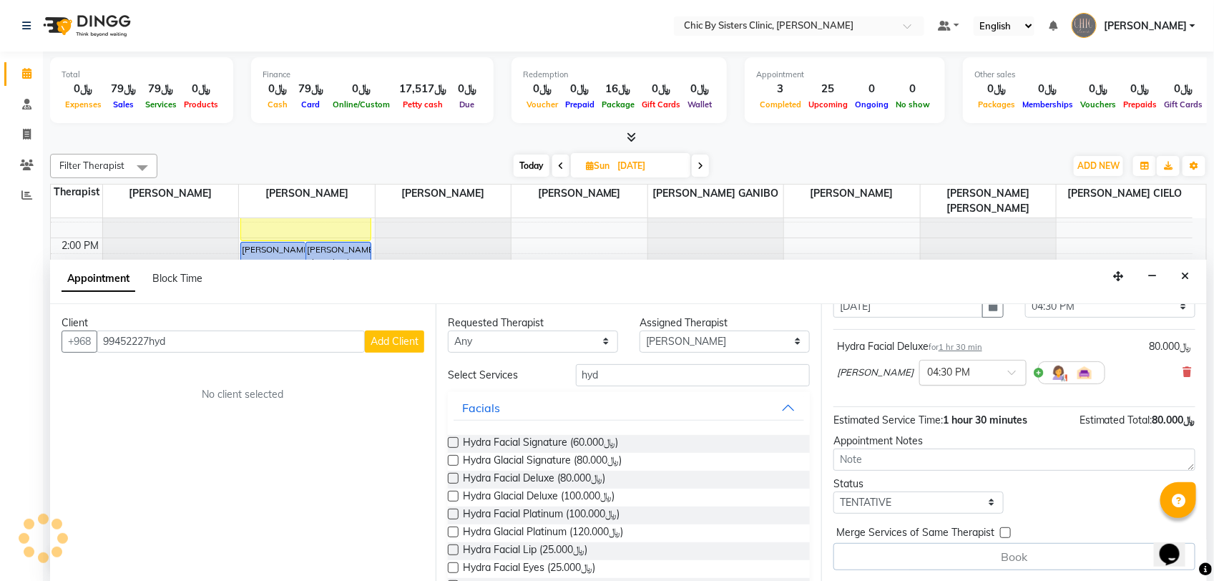
click at [953, 373] on input "text" at bounding box center [958, 371] width 63 height 15
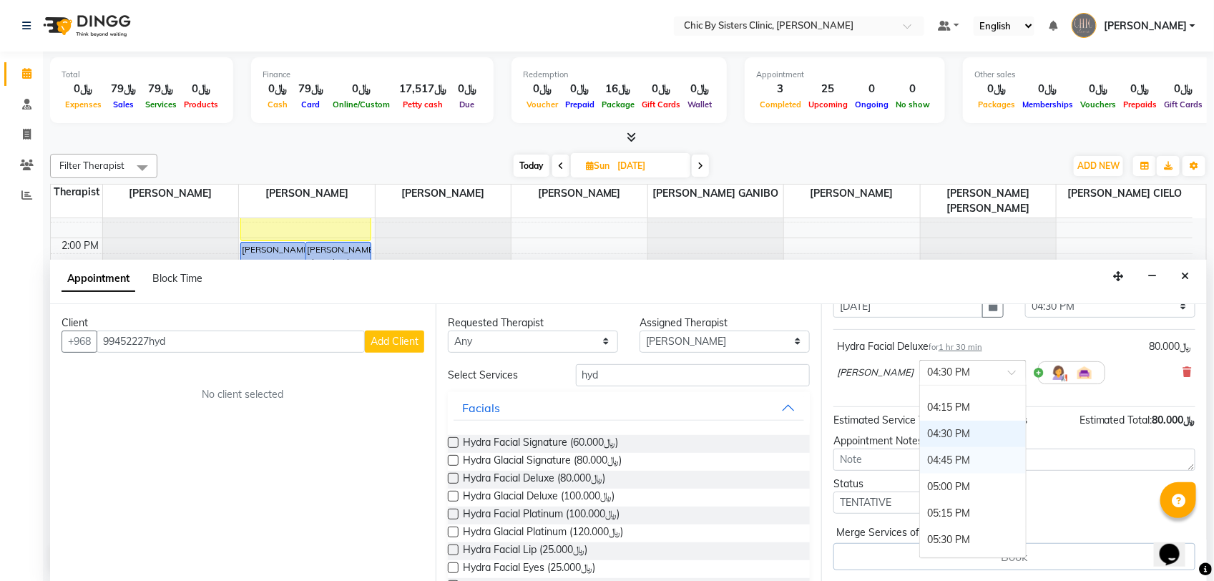
scroll to position [735, 0]
click at [962, 415] on div "04:00 PM" at bounding box center [973, 416] width 106 height 26
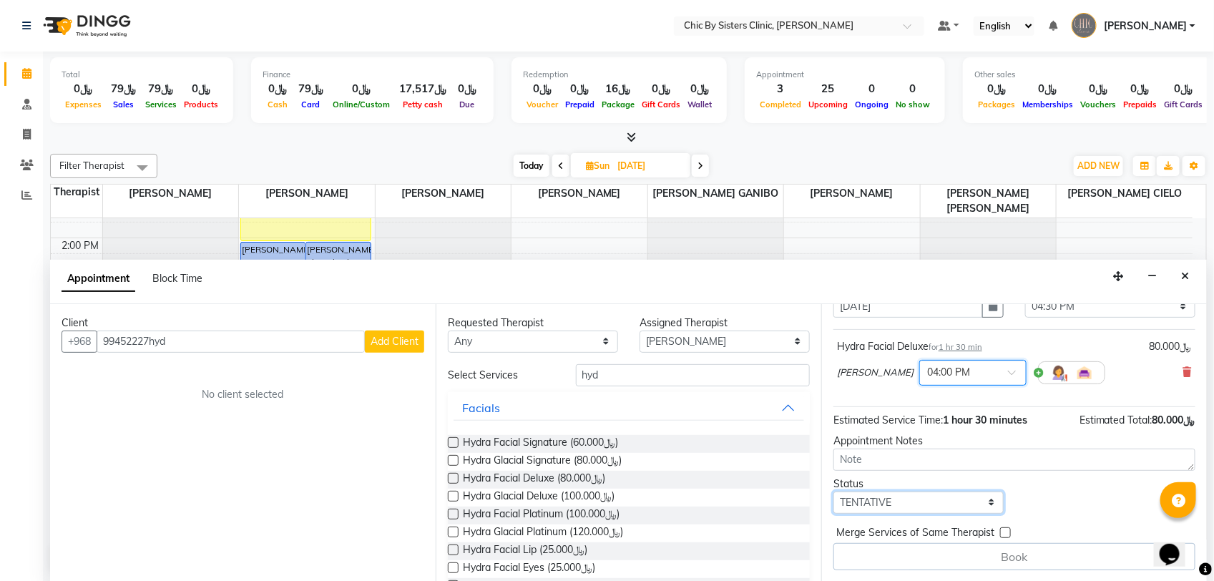
click at [885, 501] on select "Select TENTATIVE CONFIRM UPCOMING" at bounding box center [918, 502] width 170 height 22
select select "upcoming"
click at [833, 491] on select "Select TENTATIVE CONFIRM UPCOMING" at bounding box center [918, 502] width 170 height 22
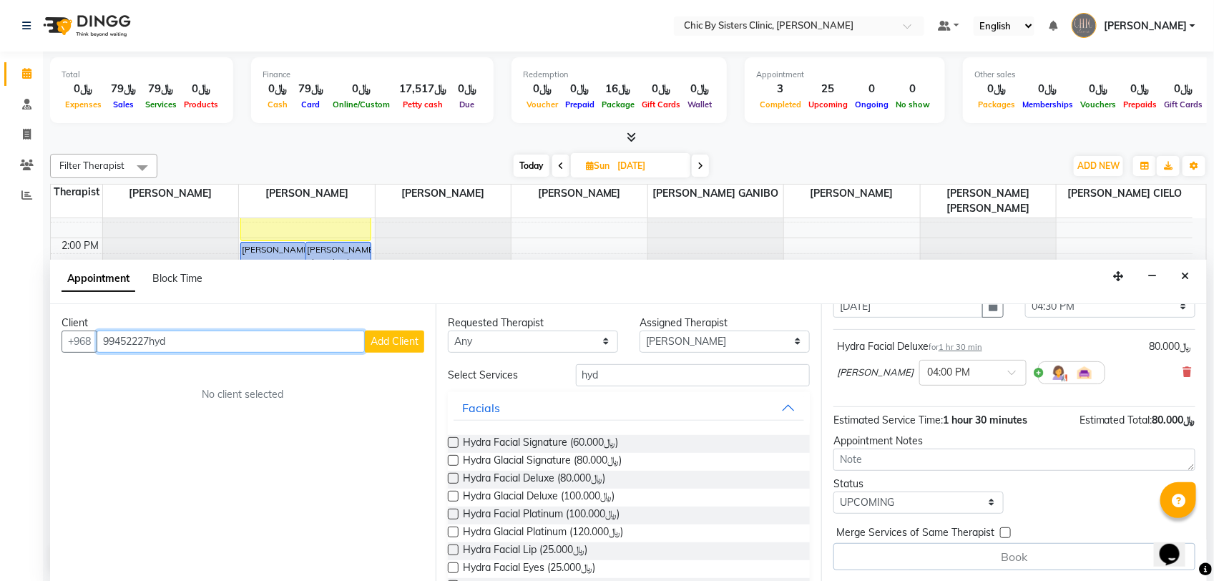
click at [213, 336] on input "99452227hyd" at bounding box center [231, 341] width 268 height 22
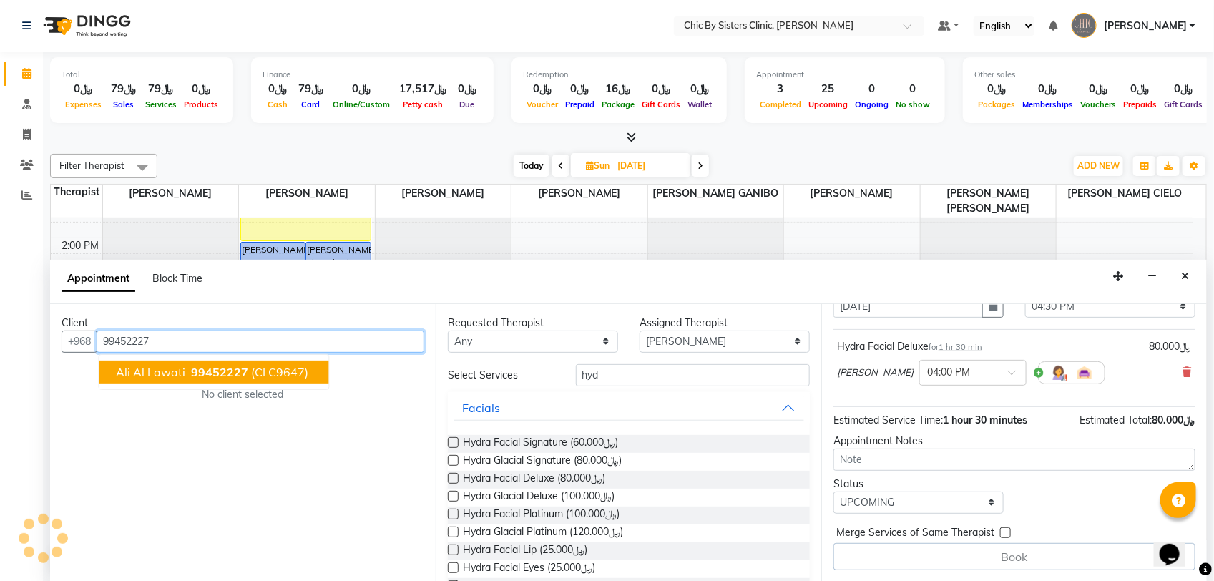
scroll to position [63, 0]
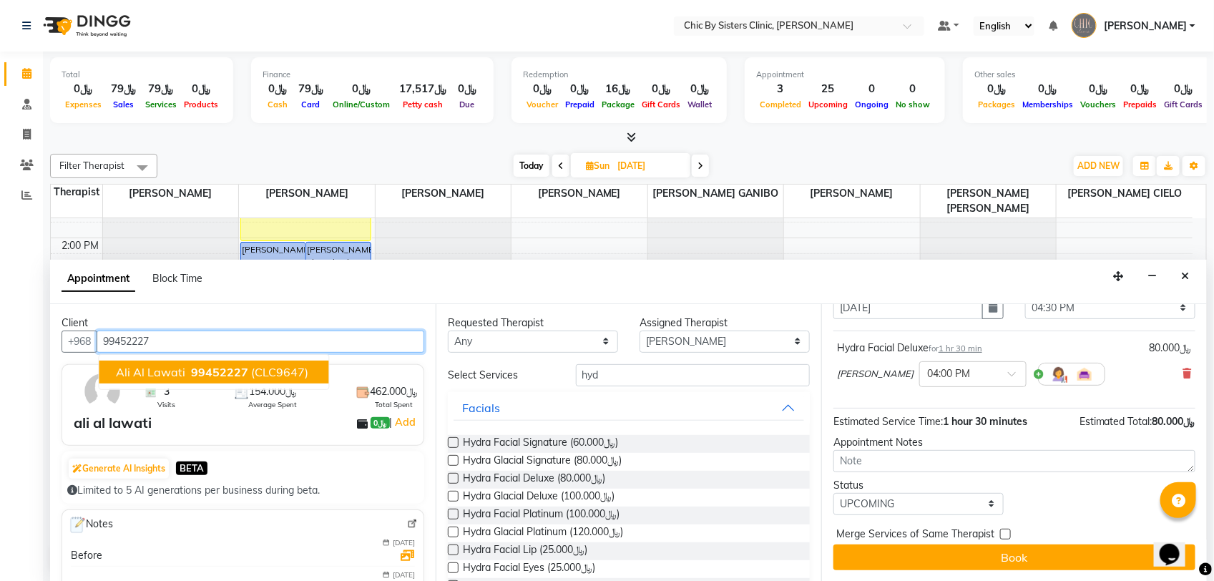
click at [225, 374] on span "99452227" at bounding box center [220, 372] width 57 height 14
type input "99452227"
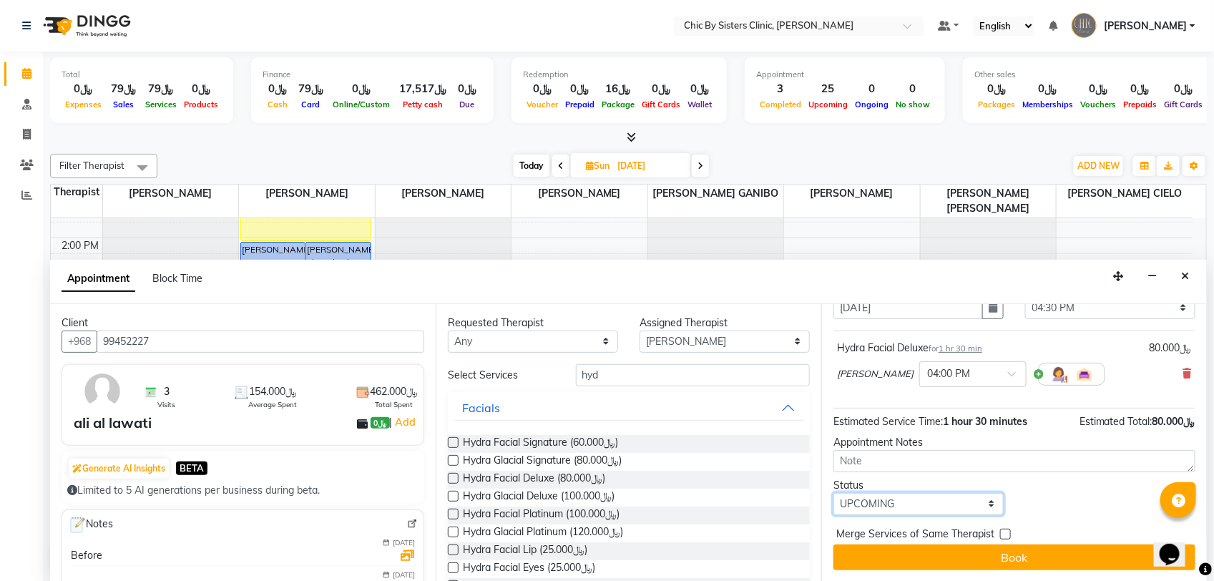
click at [910, 510] on select "Select TENTATIVE CONFIRM UPCOMING" at bounding box center [918, 504] width 170 height 22
click at [833, 493] on select "Select TENTATIVE CONFIRM UPCOMING" at bounding box center [918, 504] width 170 height 22
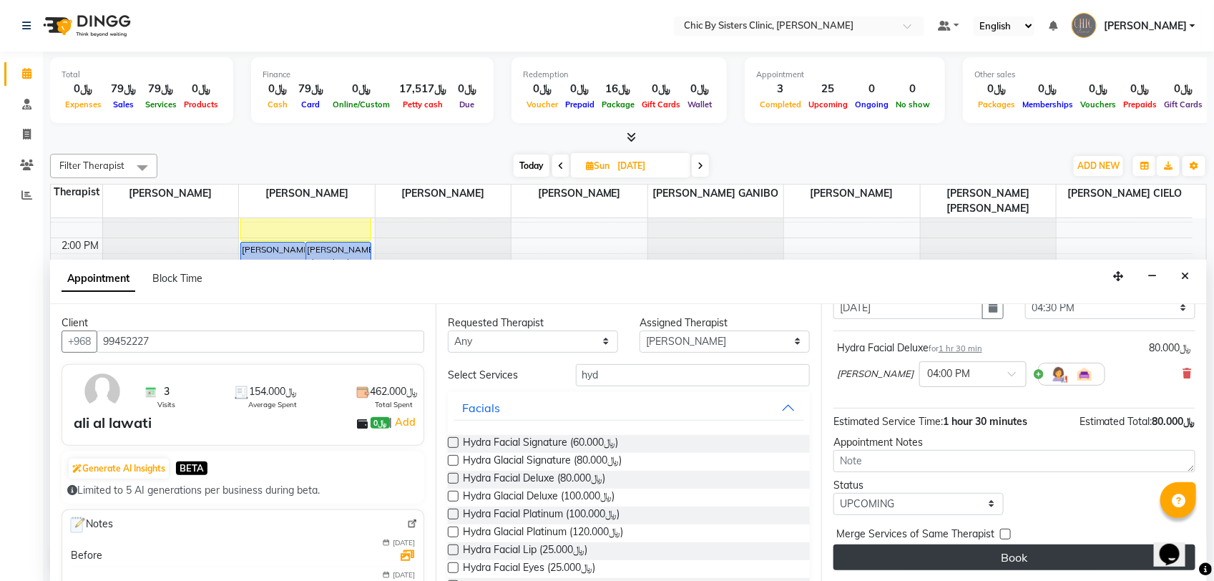
click at [887, 563] on button "Book" at bounding box center [1014, 557] width 362 height 26
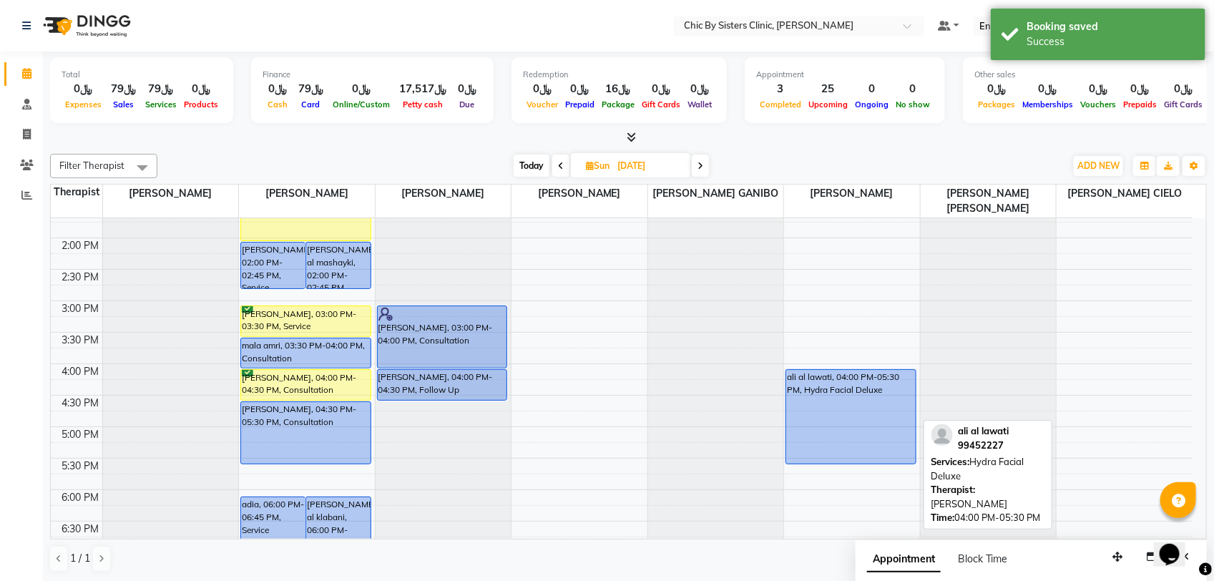
click at [870, 435] on div "ali al lawati, 04:00 PM-05:30 PM, Hydra Facial Deluxe" at bounding box center [850, 417] width 129 height 94
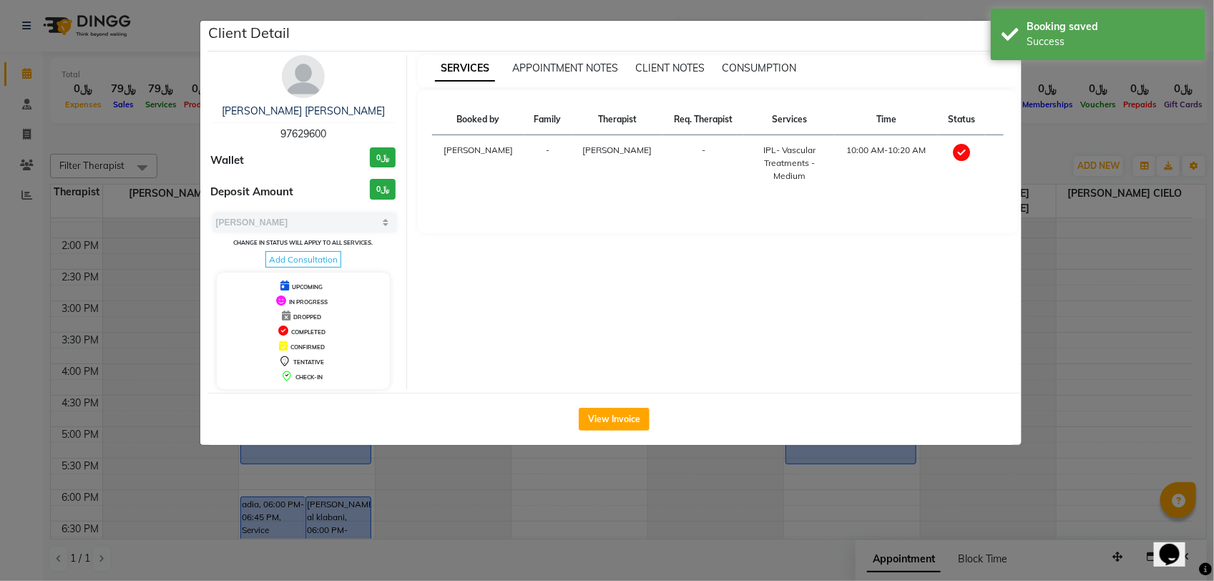
select select "select"
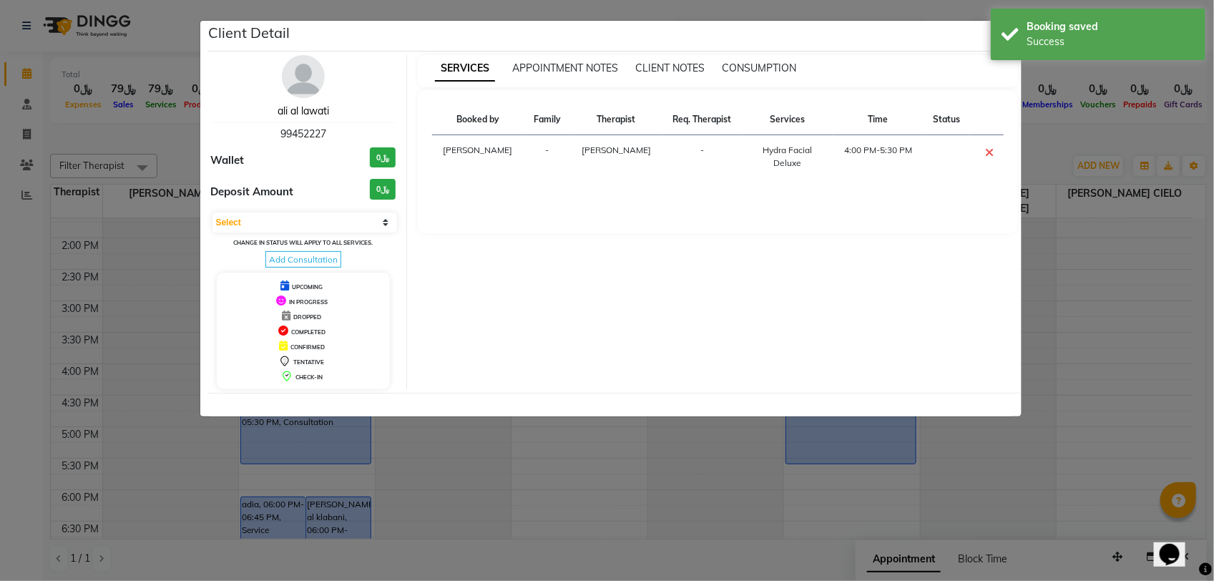
click at [323, 112] on link "ali al lawati" at bounding box center [302, 110] width 51 height 13
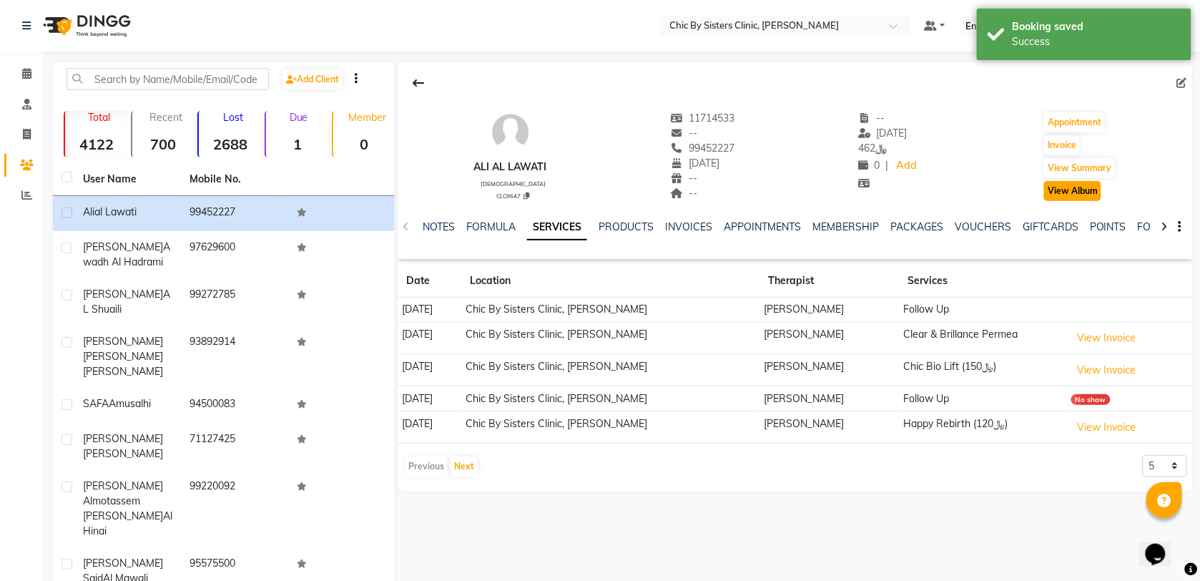
click at [1053, 191] on button "View Album" at bounding box center [1072, 191] width 57 height 20
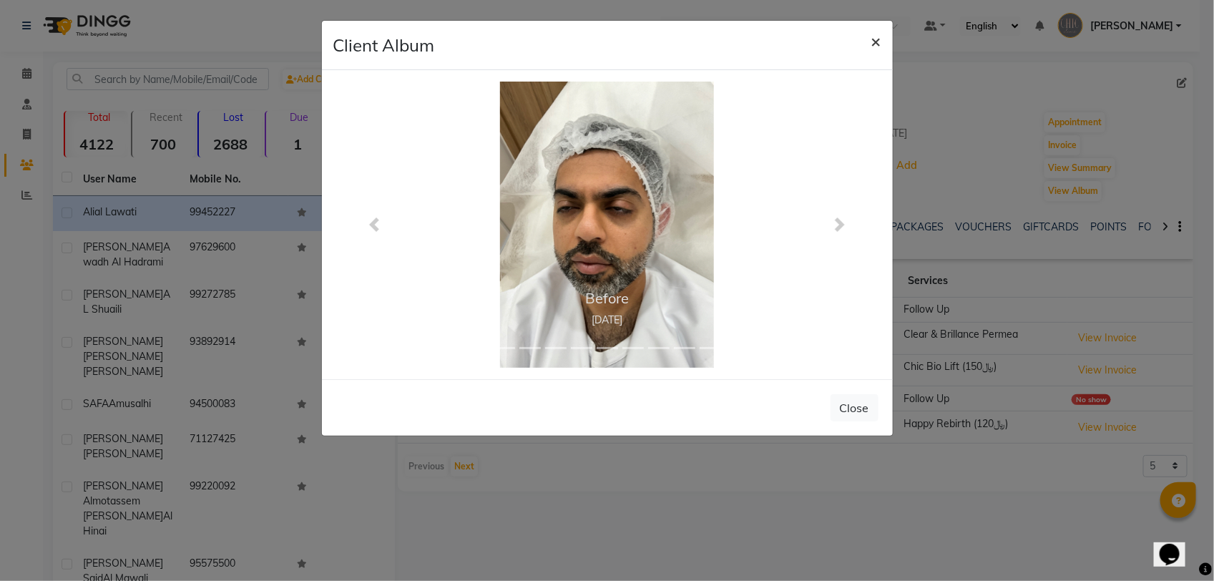
click at [877, 43] on span "×" at bounding box center [876, 40] width 10 height 21
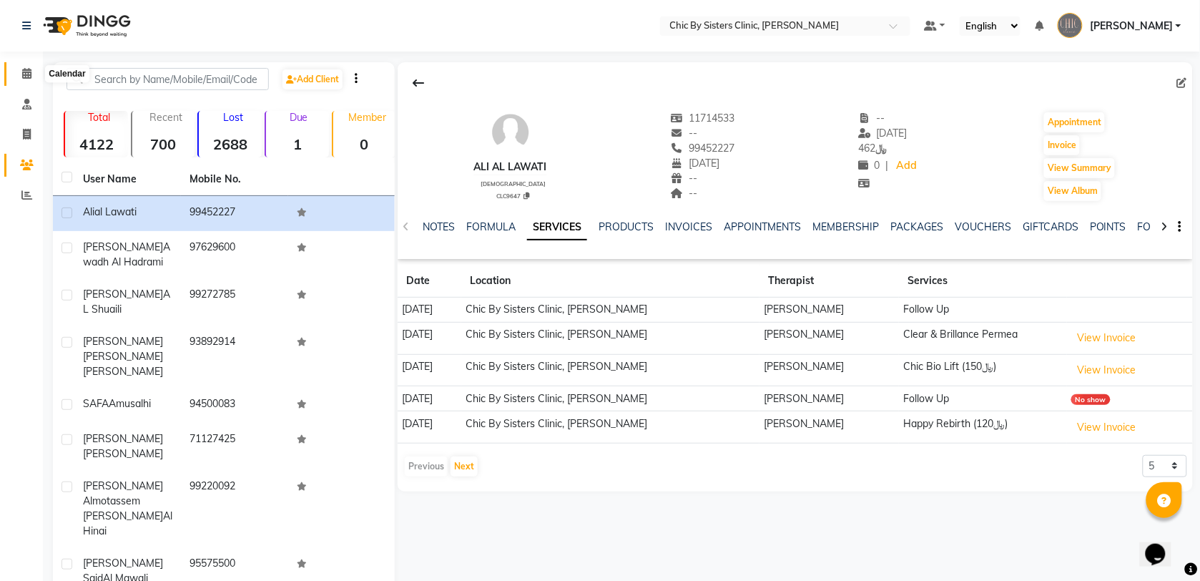
click at [27, 69] on icon at bounding box center [26, 73] width 9 height 11
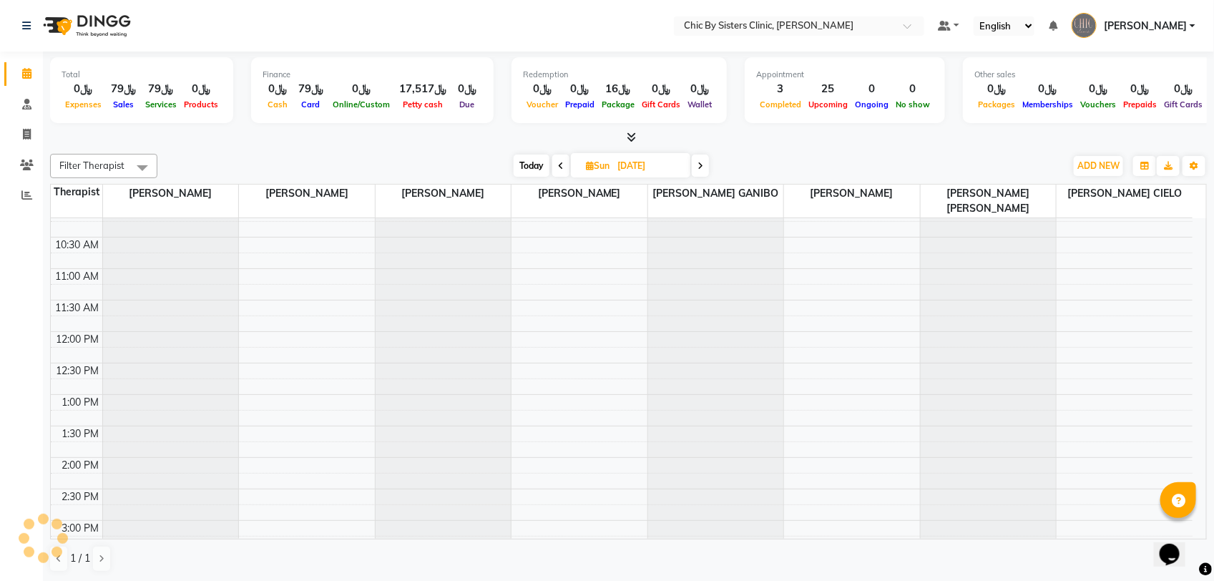
scroll to position [268, 0]
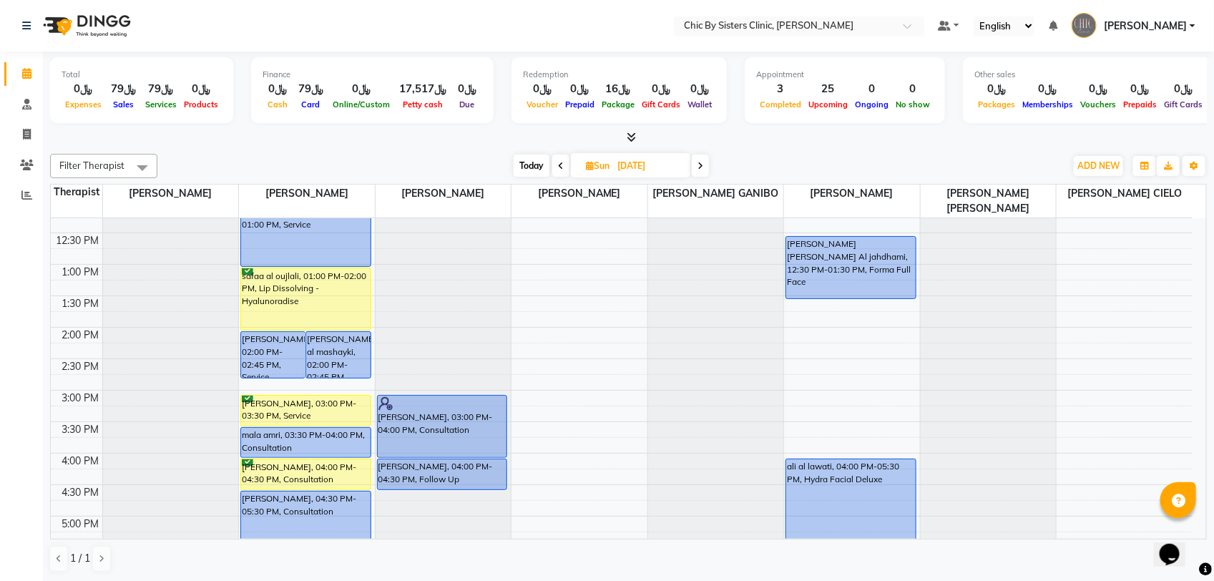
click at [526, 169] on span "Today" at bounding box center [531, 165] width 36 height 22
type input "[DATE]"
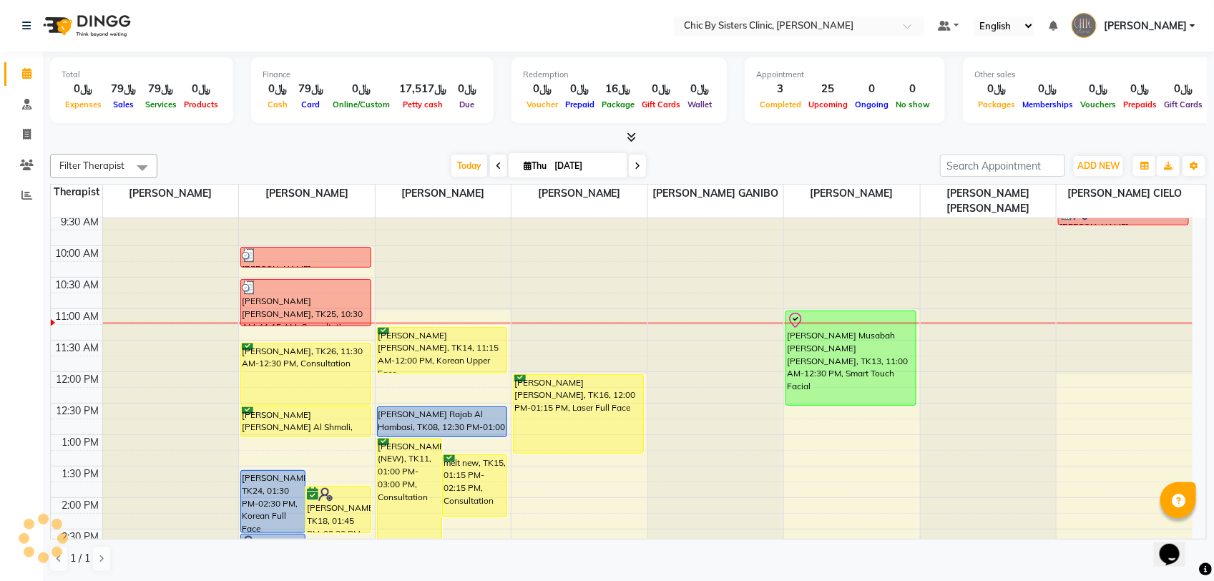
scroll to position [12, 0]
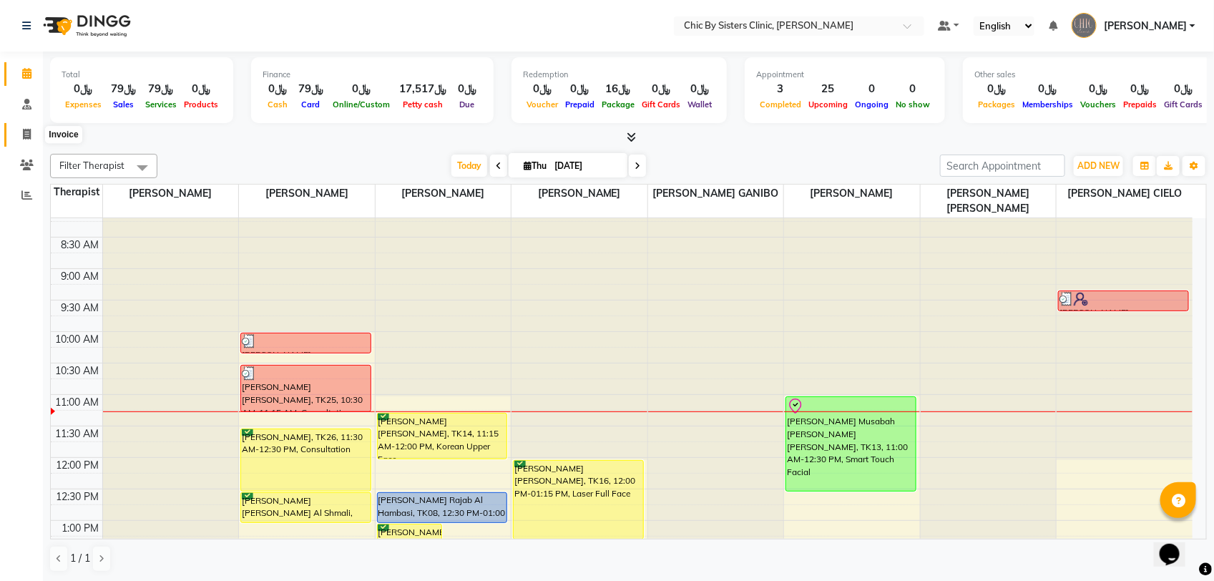
drag, startPoint x: 30, startPoint y: 129, endPoint x: 45, endPoint y: 130, distance: 15.1
click at [30, 129] on icon at bounding box center [27, 134] width 8 height 11
select select "service"
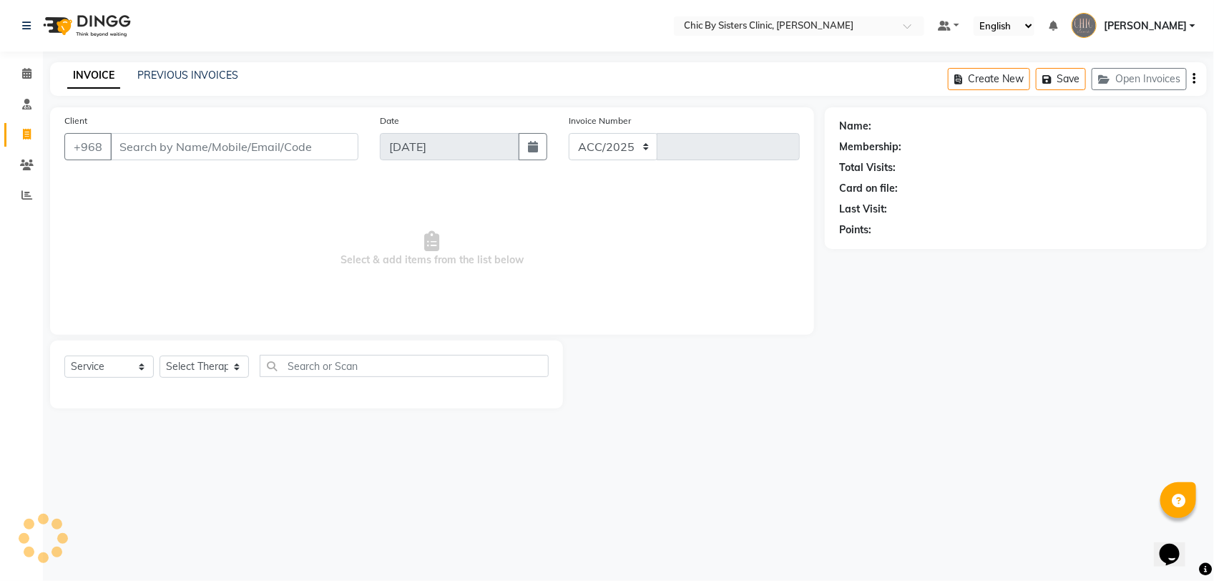
select select "6348"
type input "2072"
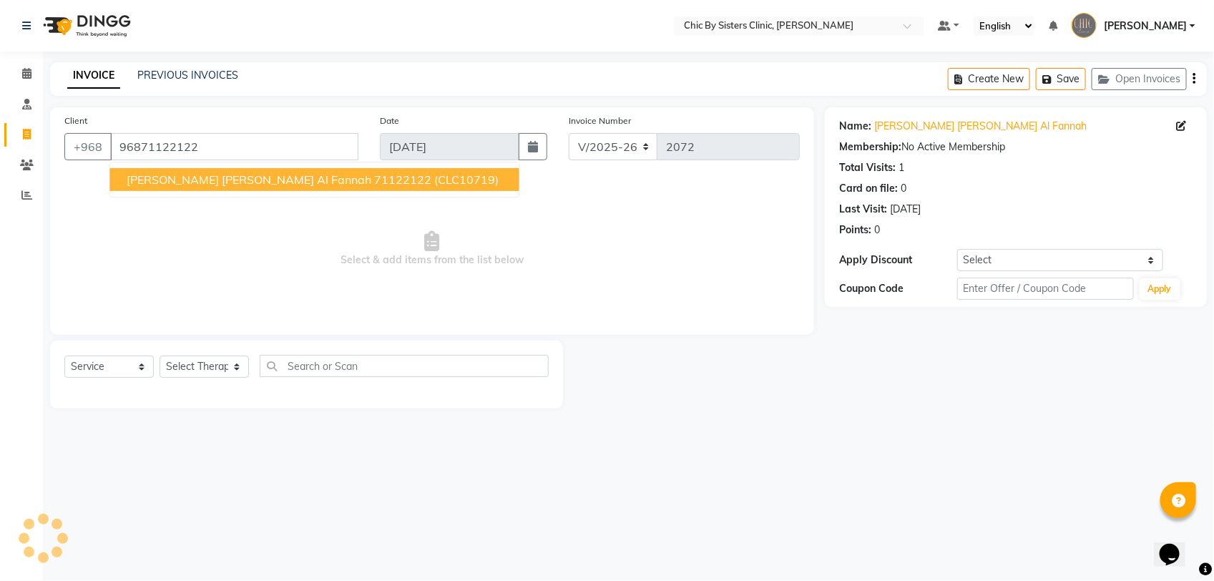
click at [195, 179] on span "Suad Abdullah Salim Al Fannah" at bounding box center [249, 179] width 245 height 14
type input "71122122"
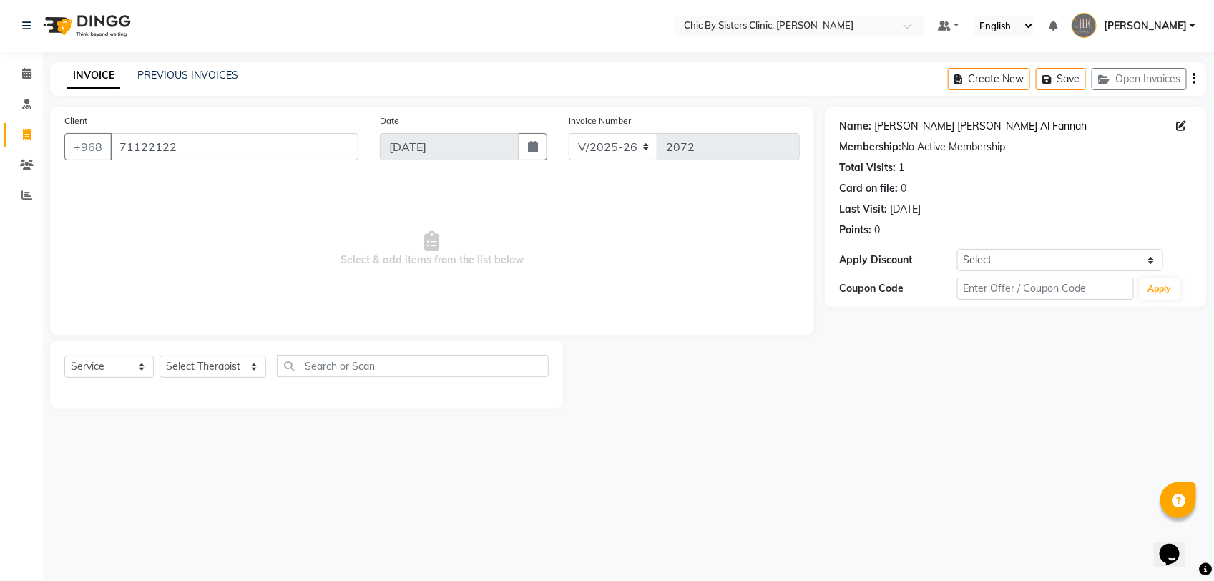
click at [914, 130] on link "Suad Abdullah Salim Al Fannah" at bounding box center [980, 126] width 212 height 15
click at [939, 126] on link "Suad Abdullah Salim Al Fannah" at bounding box center [980, 126] width 212 height 15
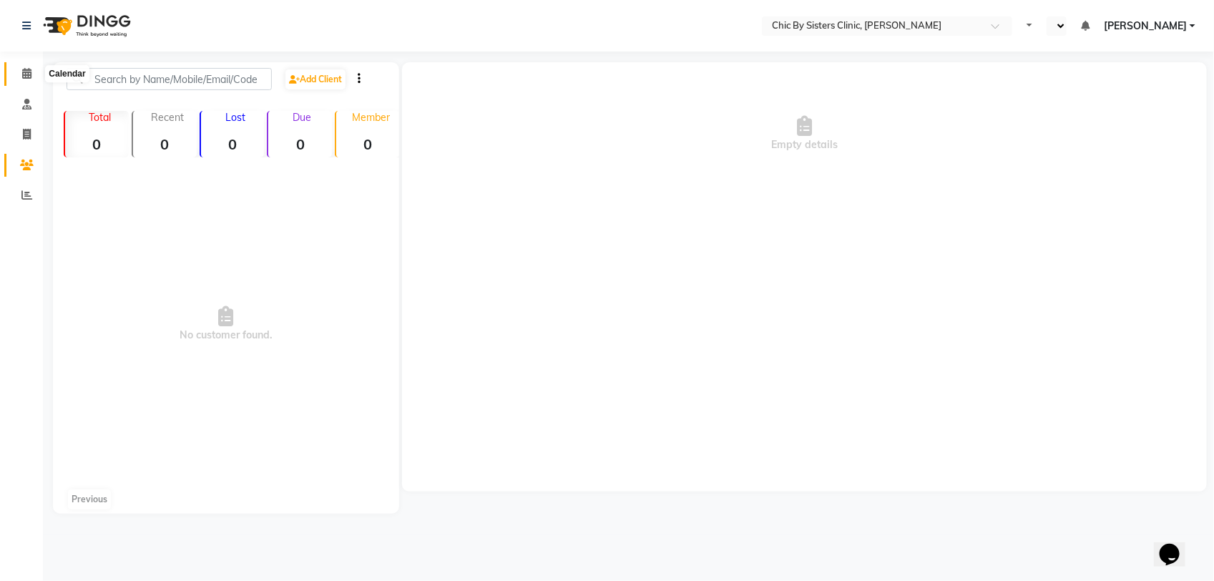
click at [30, 75] on icon at bounding box center [26, 73] width 9 height 11
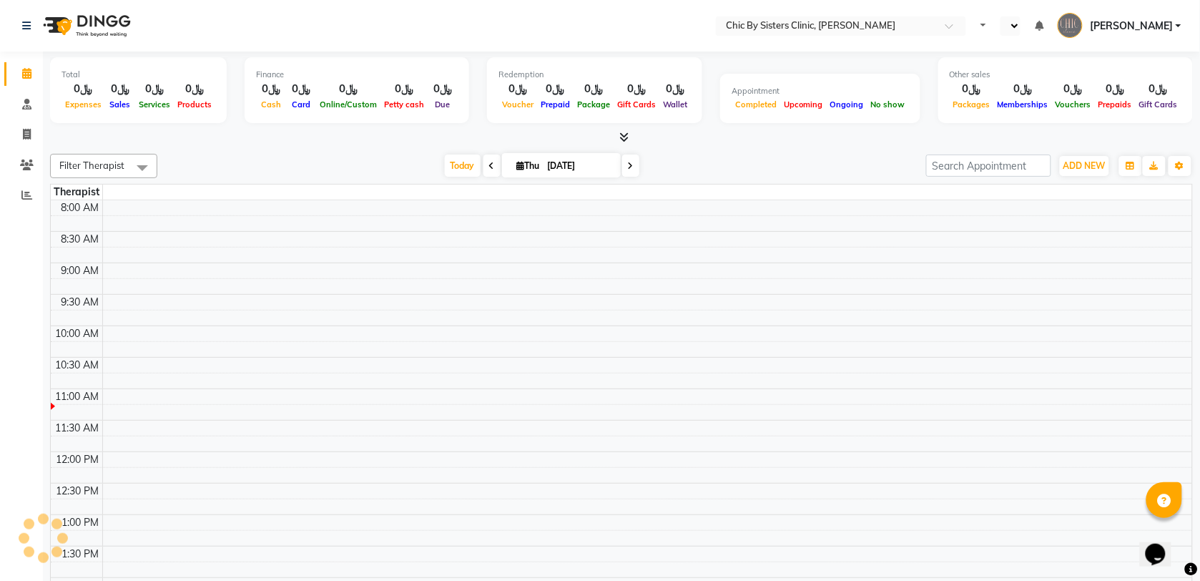
select select "en"
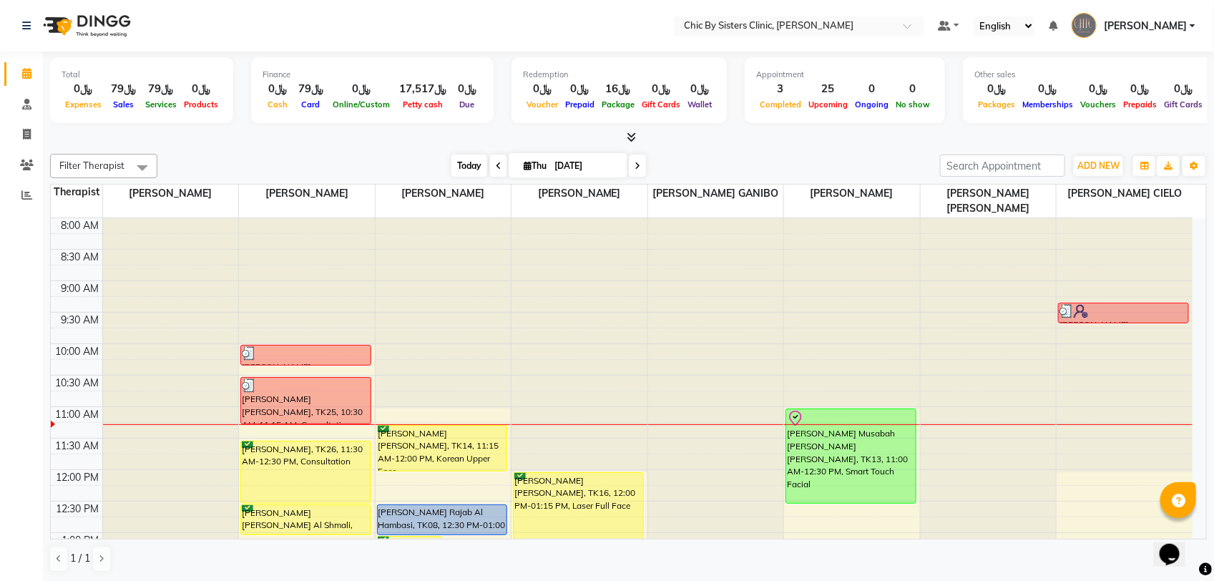
click at [458, 169] on span "Today" at bounding box center [469, 165] width 36 height 22
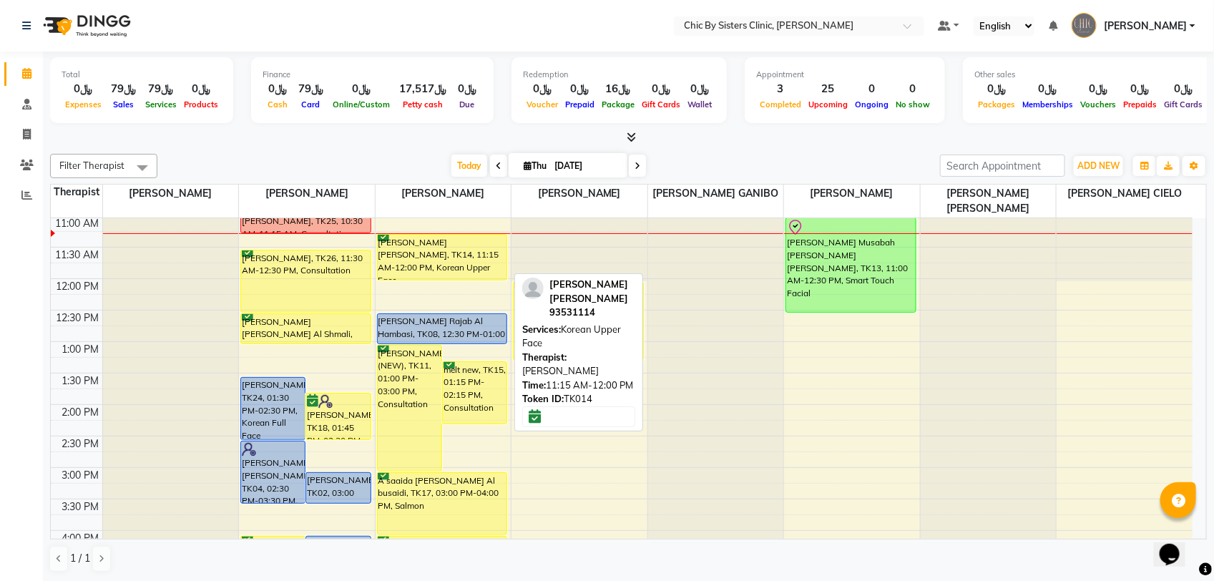
click at [417, 258] on div "[PERSON_NAME] [PERSON_NAME], TK14, 11:15 AM-12:00 PM, Korean Upper Face" at bounding box center [442, 257] width 129 height 45
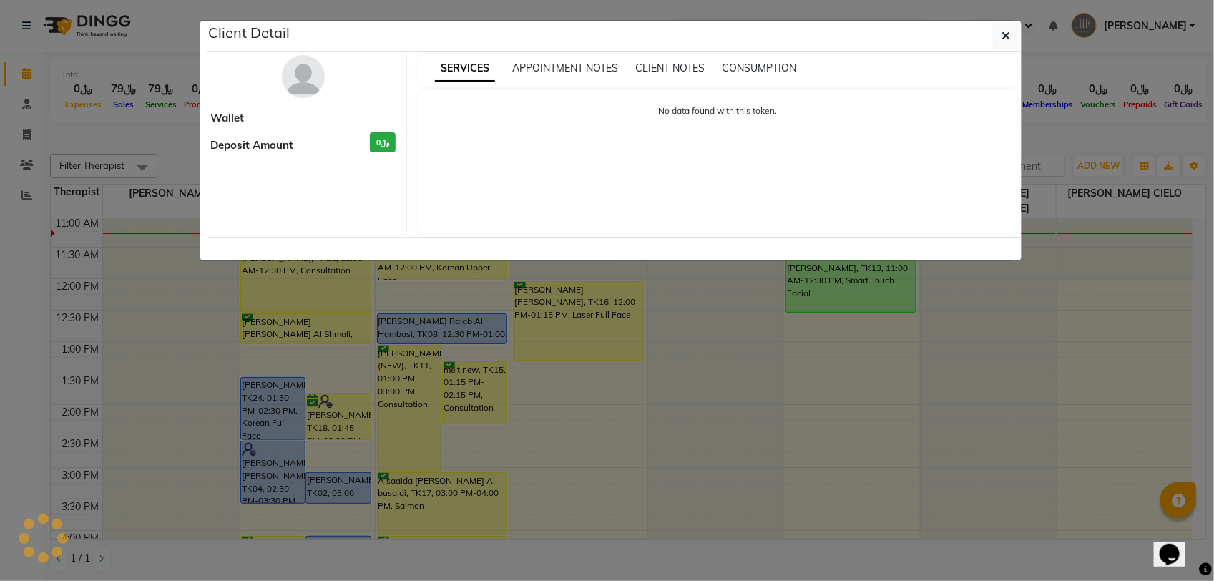
select select "6"
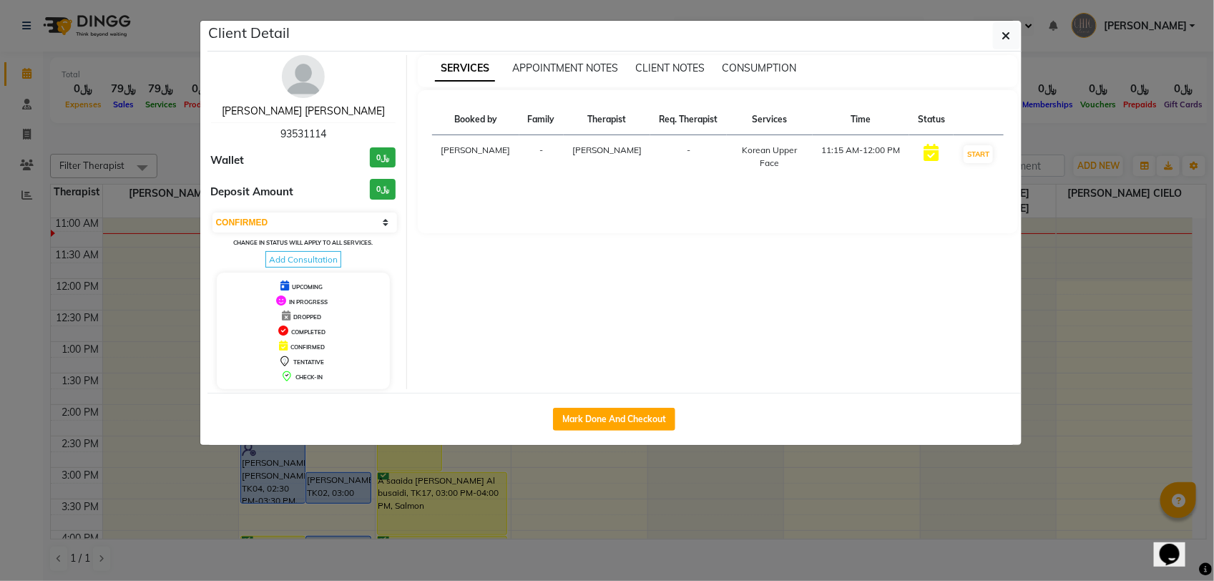
click at [348, 117] on link "[PERSON_NAME] [PERSON_NAME]" at bounding box center [303, 110] width 163 height 13
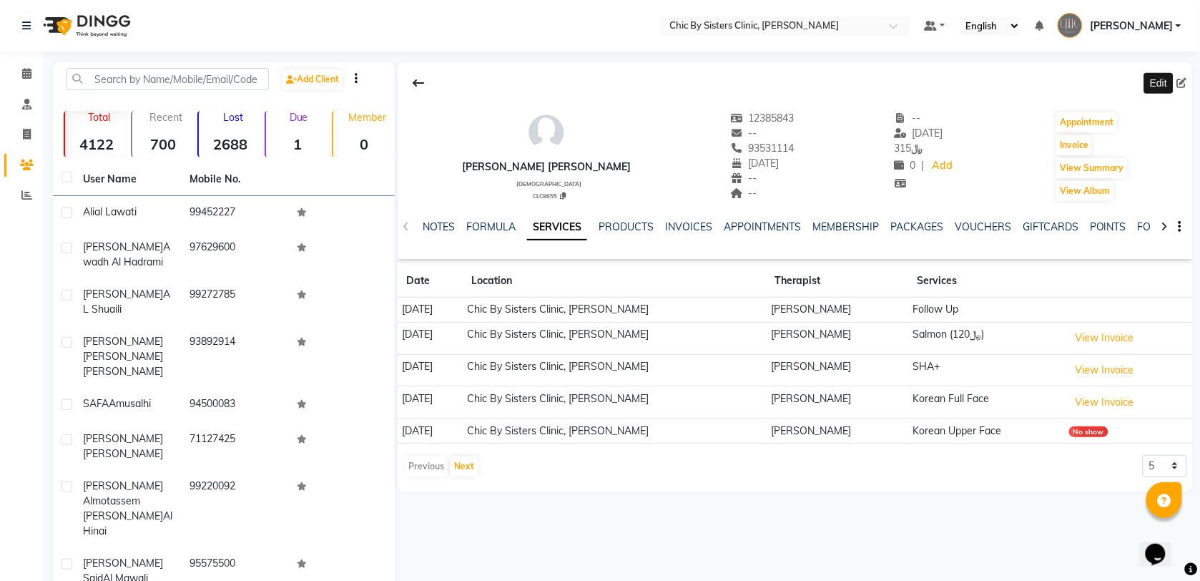
click at [1181, 81] on icon at bounding box center [1182, 83] width 10 height 10
select select "10"
select select "1982"
select select "female"
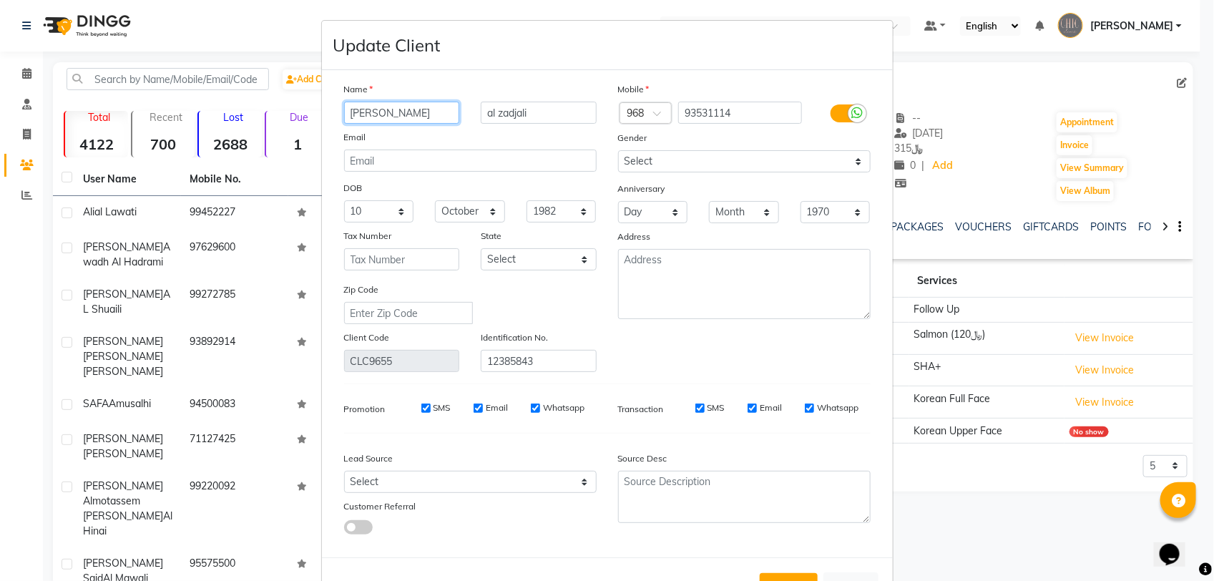
type input "Shahira Ahmed"
click at [481, 111] on input "al zadjali" at bounding box center [539, 113] width 116 height 22
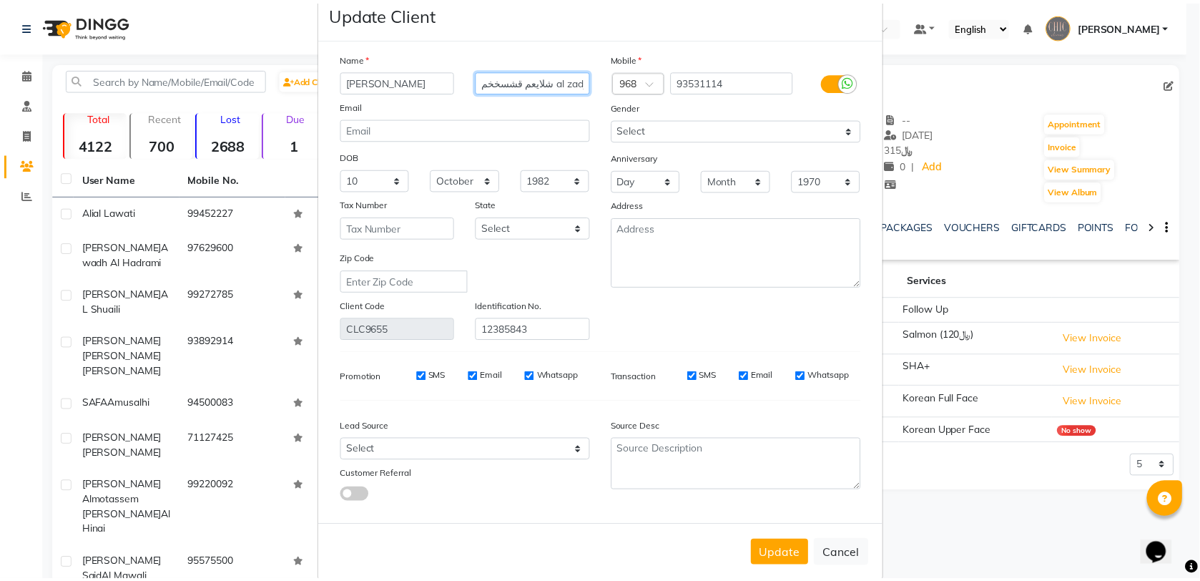
scroll to position [49, 0]
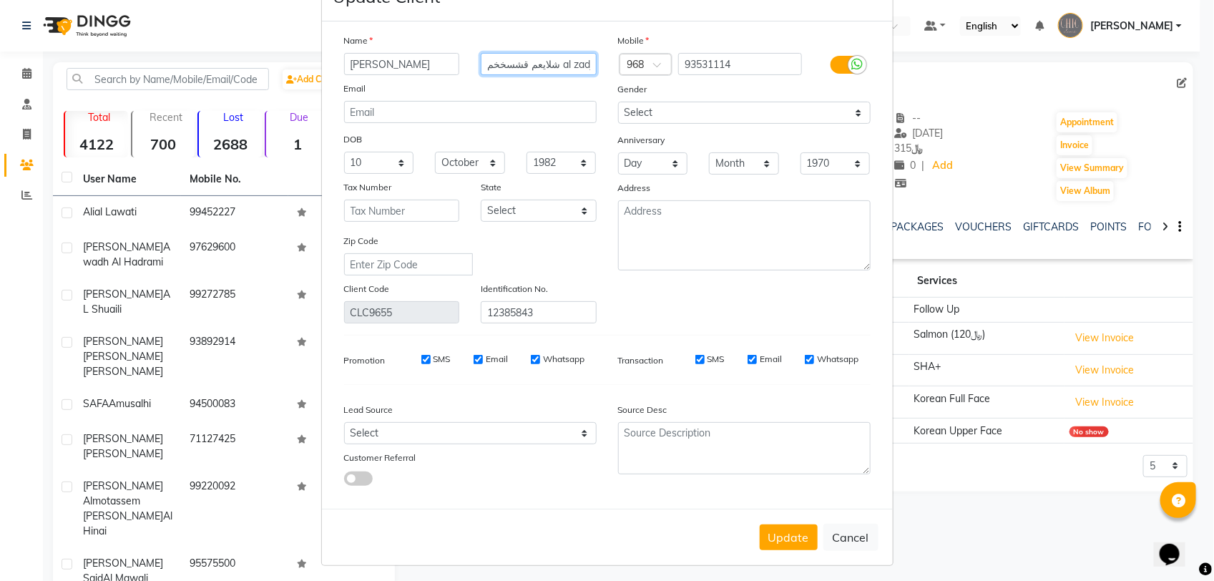
drag, startPoint x: 533, startPoint y: 64, endPoint x: 478, endPoint y: 57, distance: 56.2
click at [481, 57] on input "شلايعم قشسخخم al zadjali" at bounding box center [539, 64] width 116 height 22
click at [544, 62] on input "Abdul rassol al zadjali" at bounding box center [539, 64] width 116 height 22
type input "Abdul rassol Al zadjali"
click at [774, 524] on button "Update" at bounding box center [788, 537] width 58 height 26
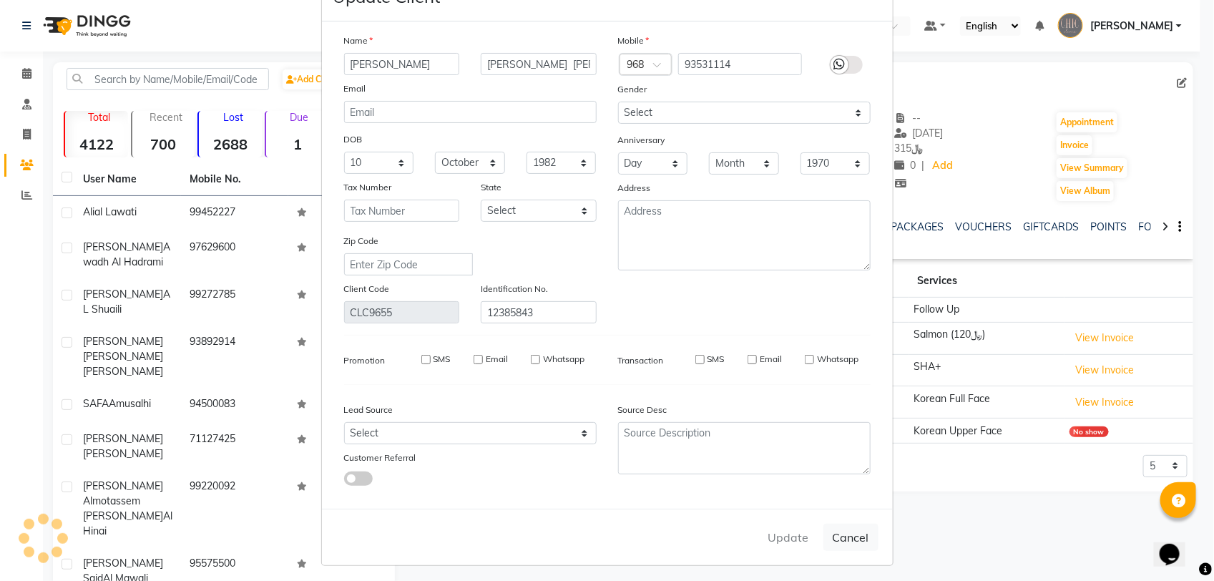
select select
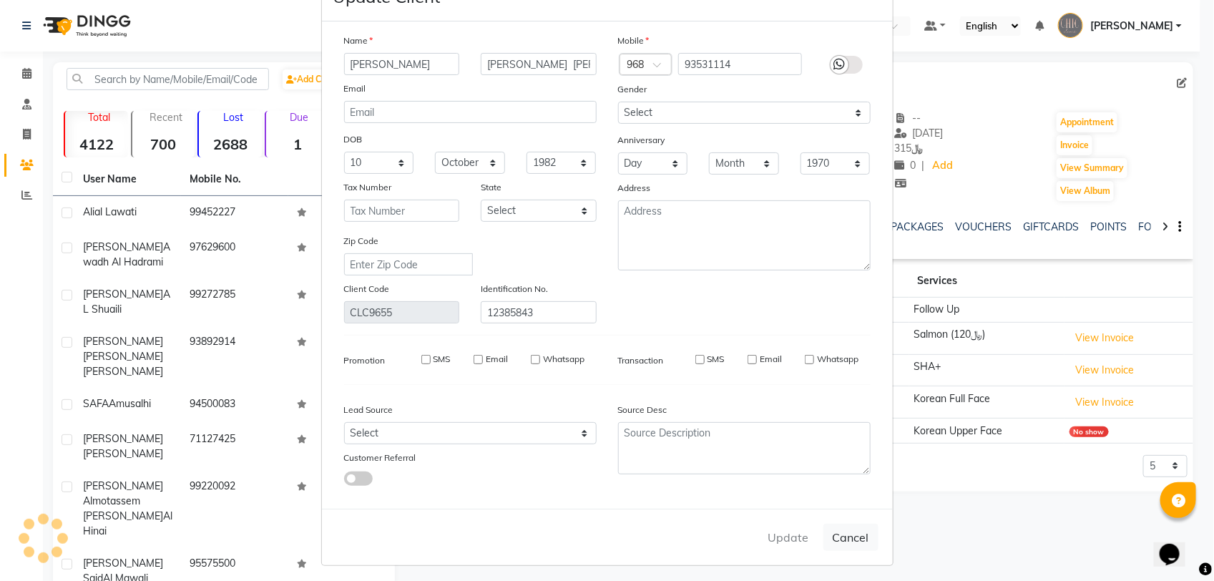
select select
checkbox input "false"
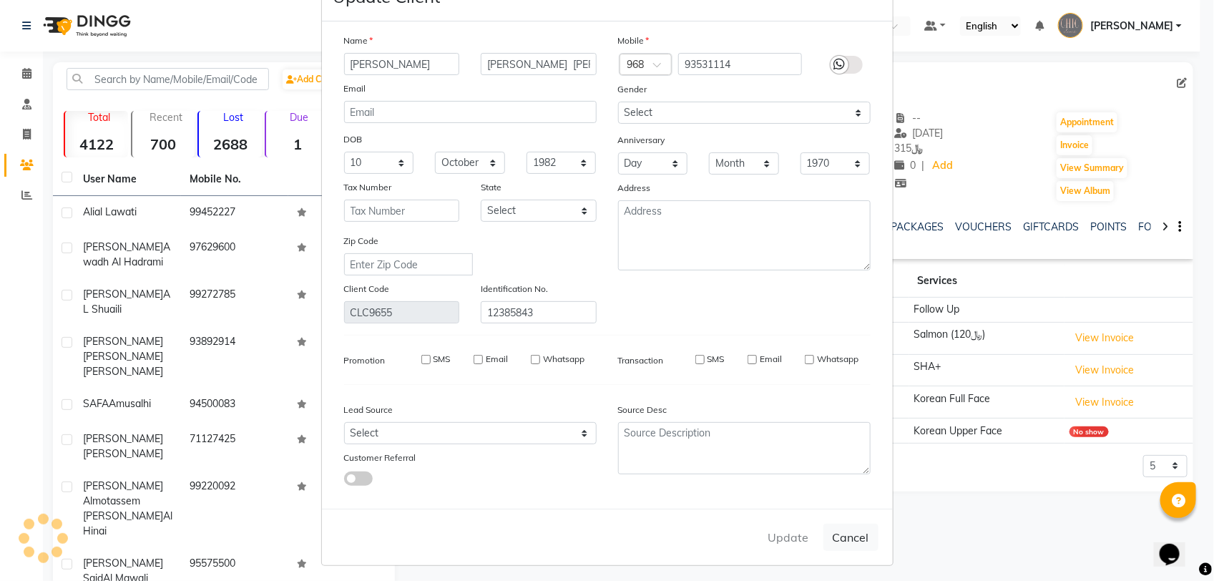
checkbox input "false"
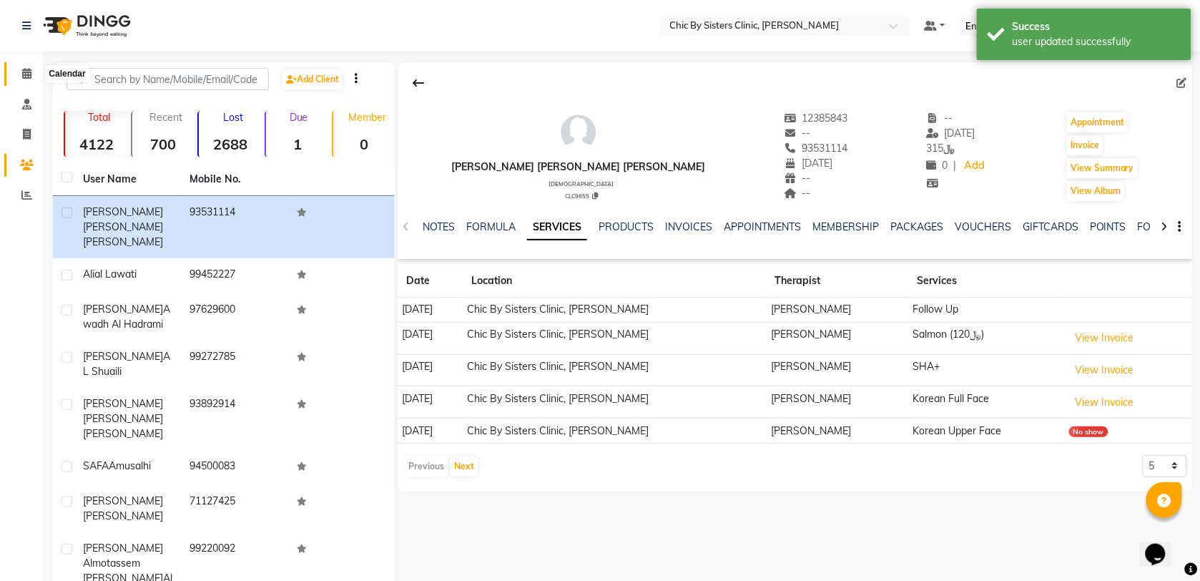
click at [27, 77] on icon at bounding box center [26, 73] width 9 height 11
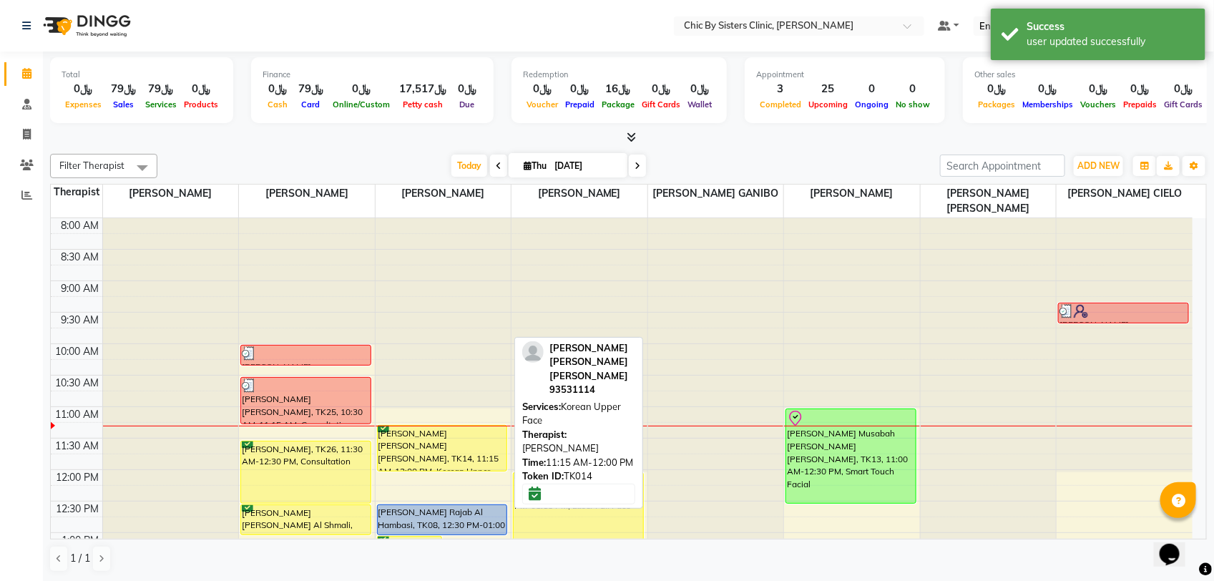
click at [436, 446] on div "Shahira Ahmed Abdul rassol Al zadjali, TK14, 11:15 AM-12:00 PM, Korean Upper Fa…" at bounding box center [442, 447] width 129 height 45
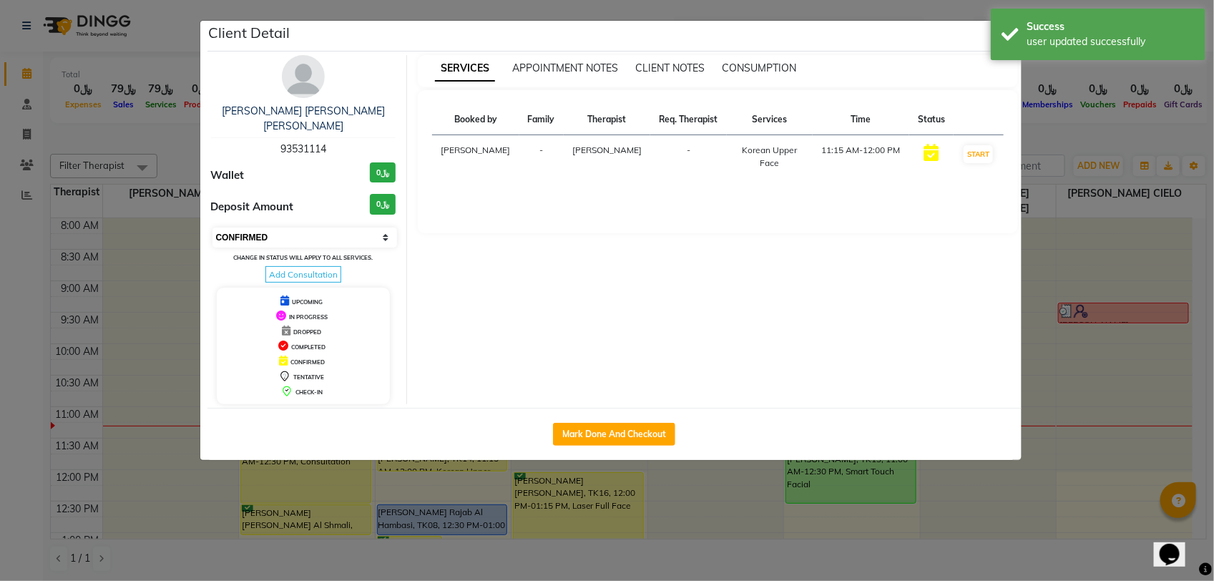
click at [354, 227] on select "Select IN SERVICE CONFIRMED TENTATIVE CHECK IN MARK DONE DROPPED UPCOMING" at bounding box center [304, 237] width 185 height 20
select select "8"
click at [212, 227] on select "Select IN SERVICE CONFIRMED TENTATIVE CHECK IN MARK DONE DROPPED UPCOMING" at bounding box center [304, 237] width 185 height 20
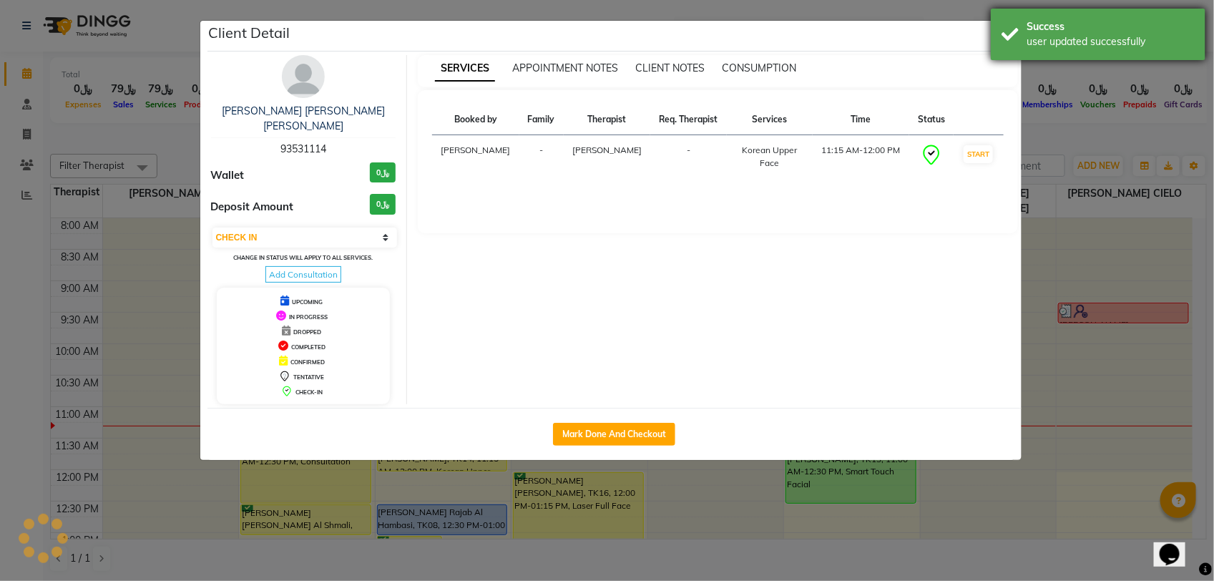
click at [998, 41] on div "Success user updated successfully" at bounding box center [1097, 34] width 215 height 51
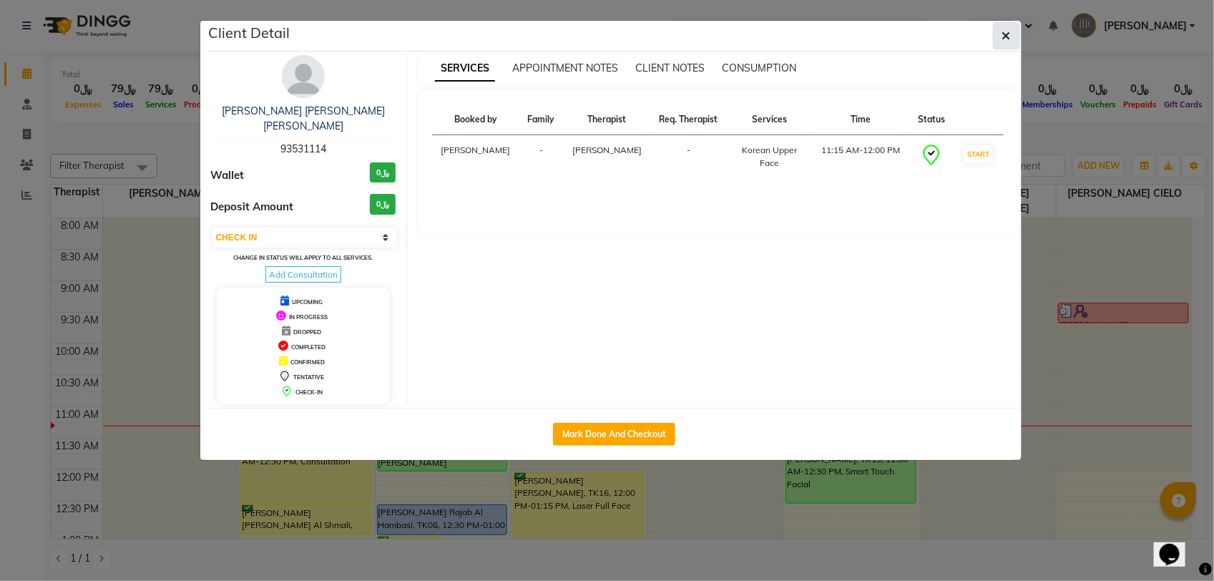
click at [999, 41] on button "button" at bounding box center [1006, 35] width 27 height 27
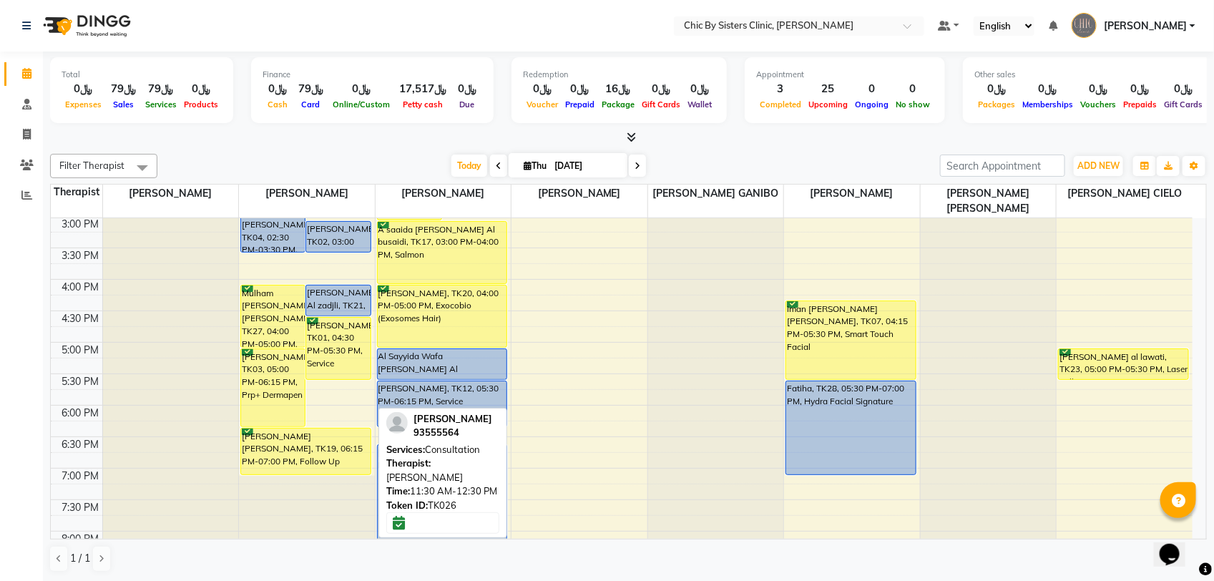
scroll to position [447, 0]
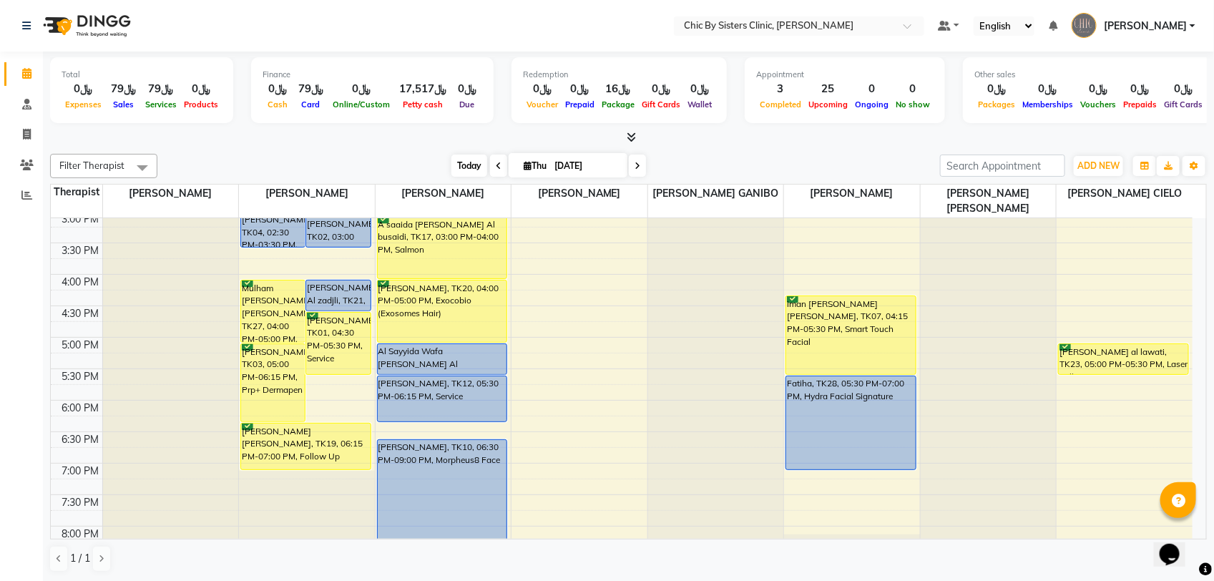
click at [463, 166] on span "Today" at bounding box center [469, 165] width 36 height 22
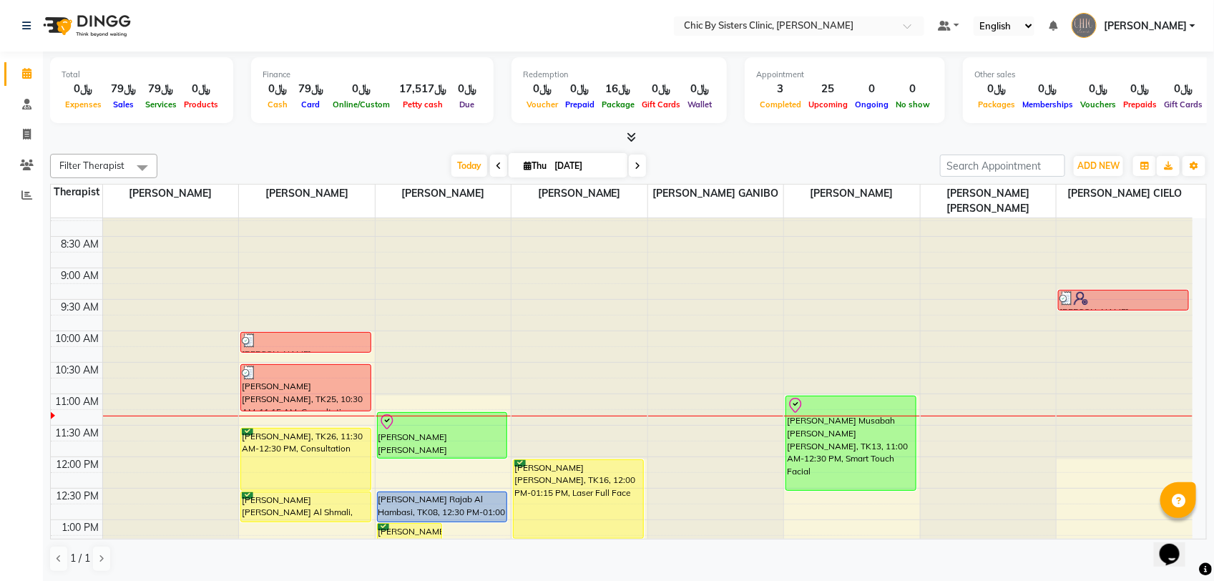
scroll to position [12, 0]
click at [463, 169] on span "Today" at bounding box center [469, 165] width 36 height 22
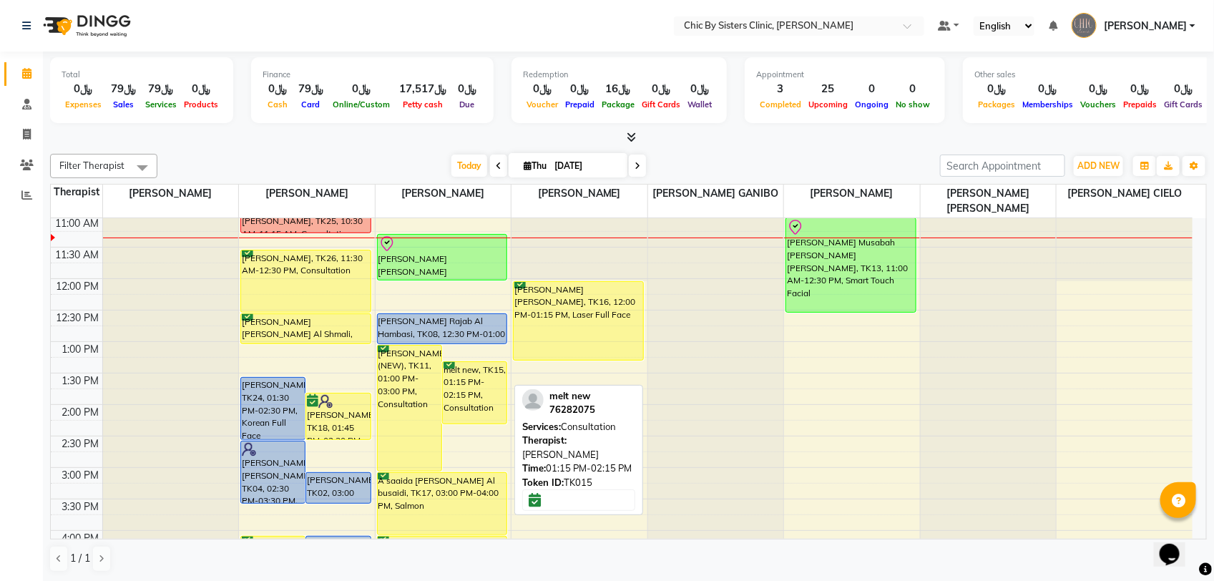
scroll to position [102, 0]
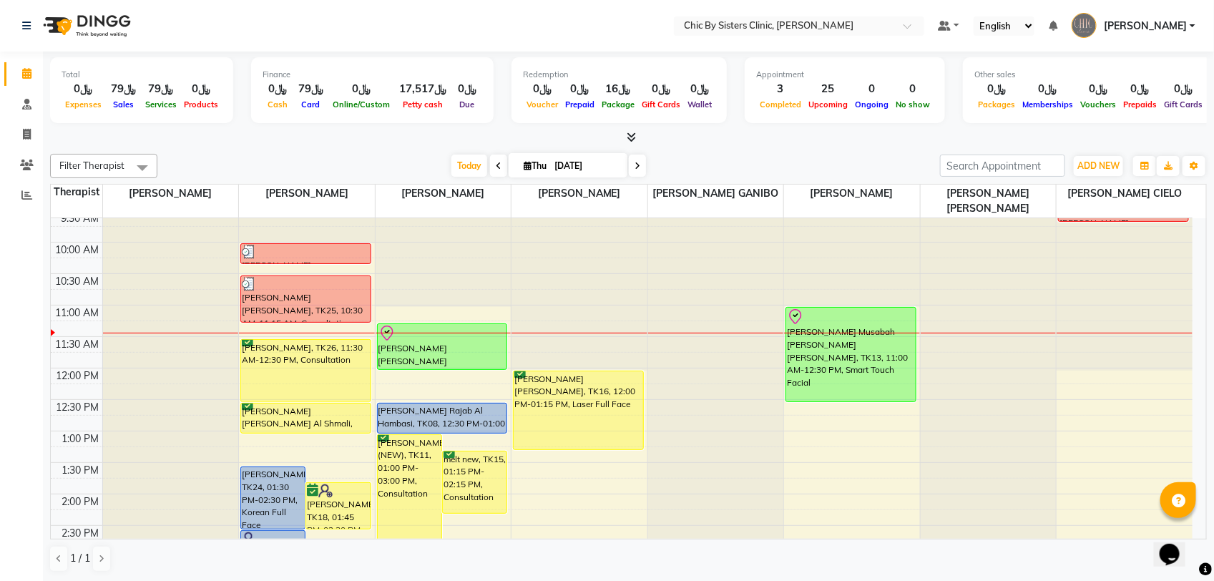
click at [573, 169] on input "[DATE]" at bounding box center [586, 165] width 72 height 21
select select "9"
select select "2025"
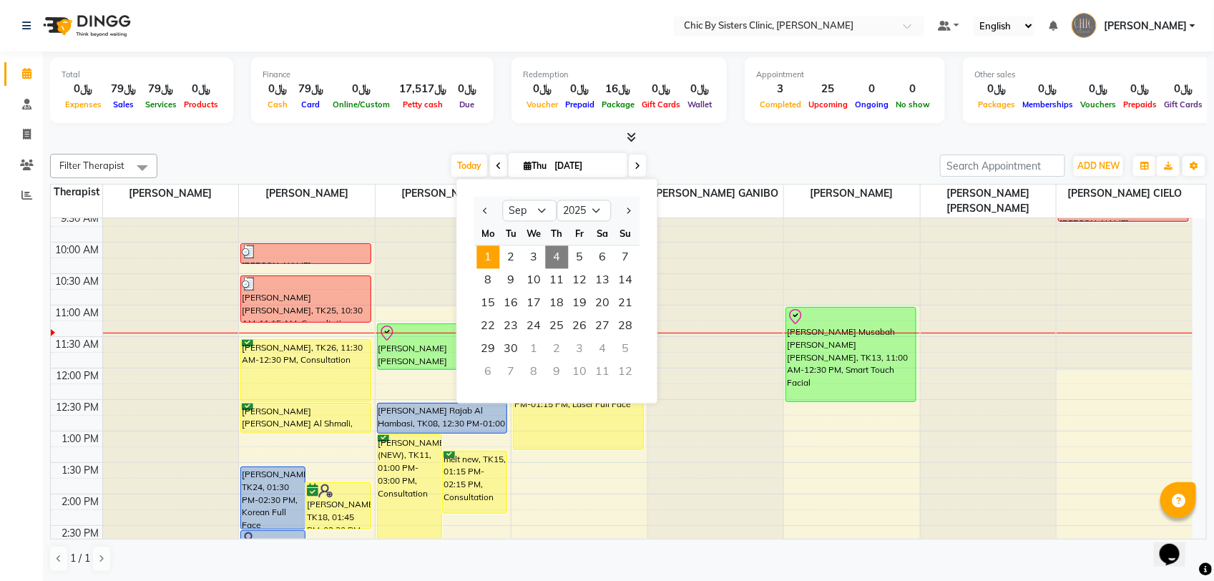
click at [486, 254] on span "1" at bounding box center [488, 257] width 23 height 23
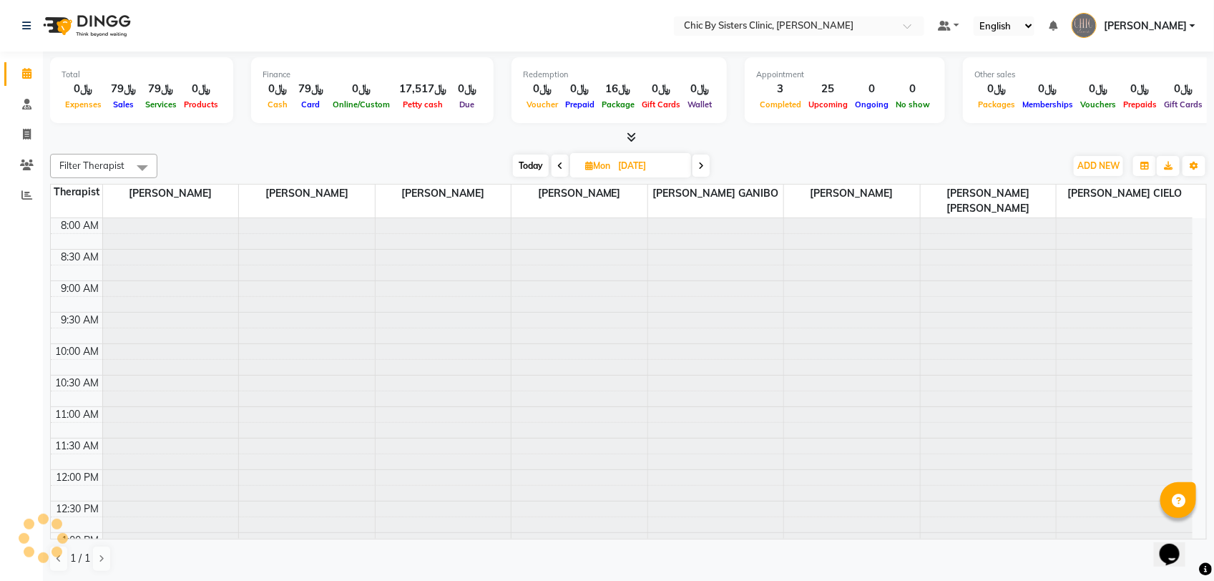
scroll to position [191, 0]
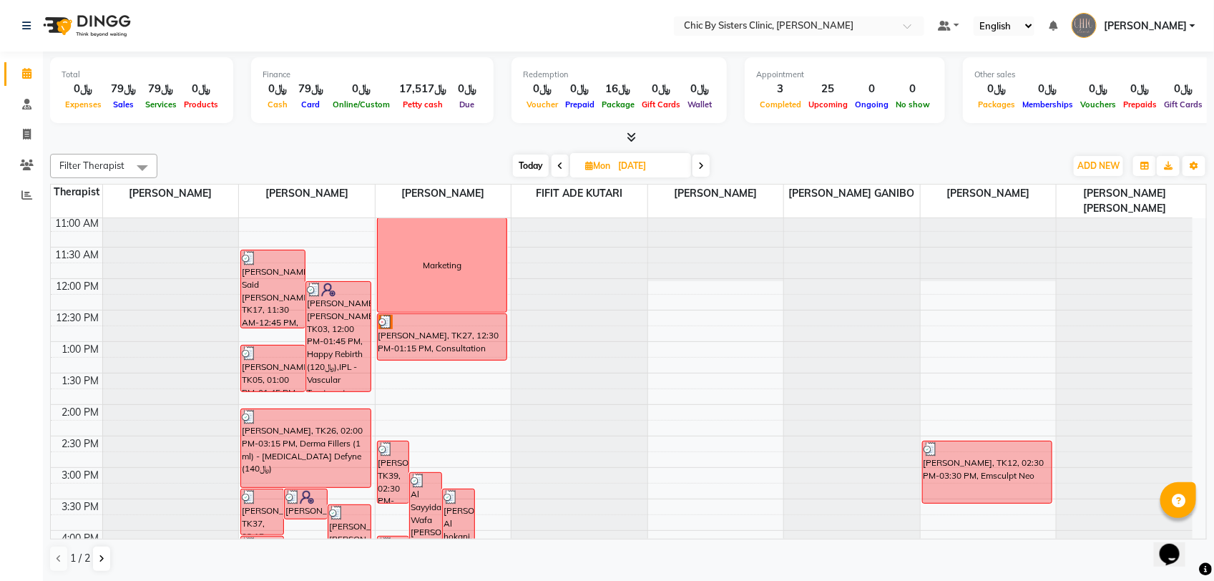
click at [557, 162] on icon at bounding box center [560, 166] width 6 height 9
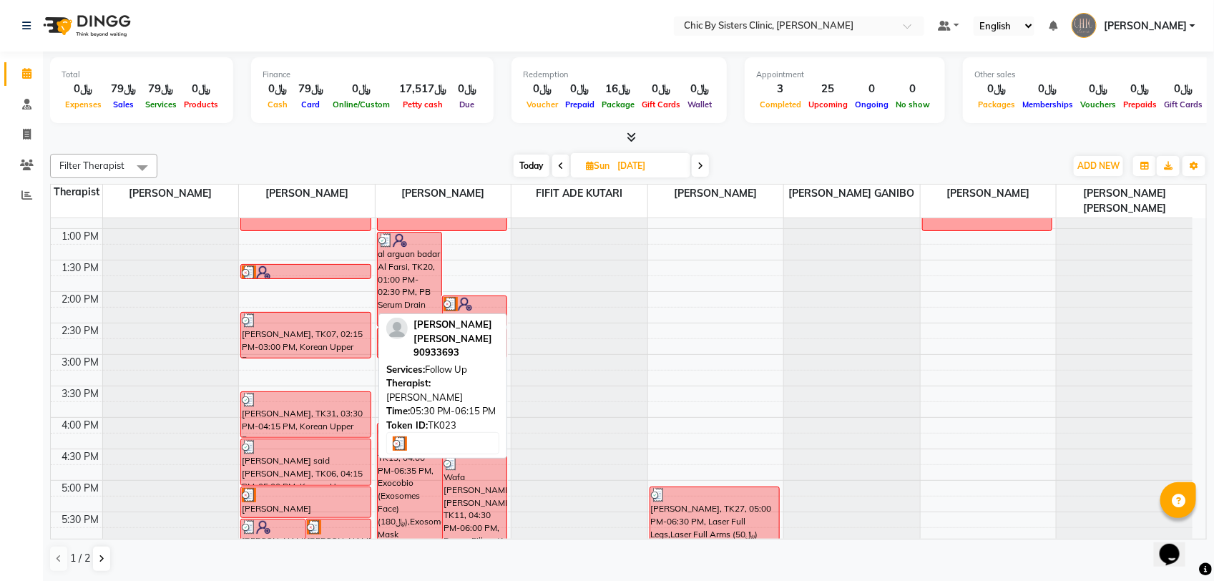
scroll to position [280, 0]
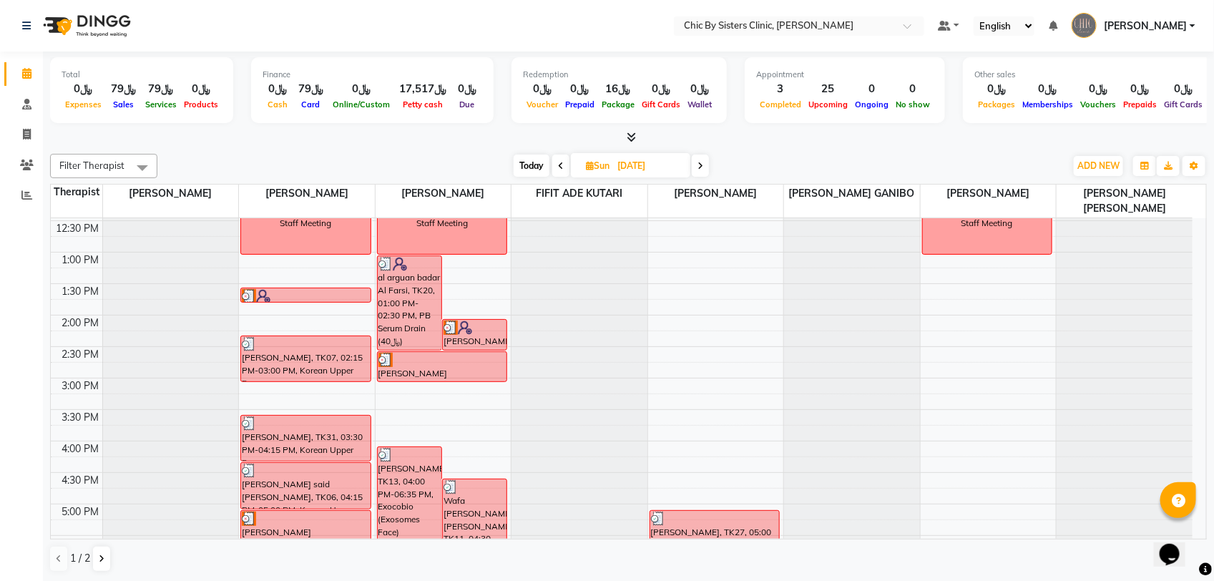
click at [698, 169] on icon at bounding box center [700, 166] width 6 height 9
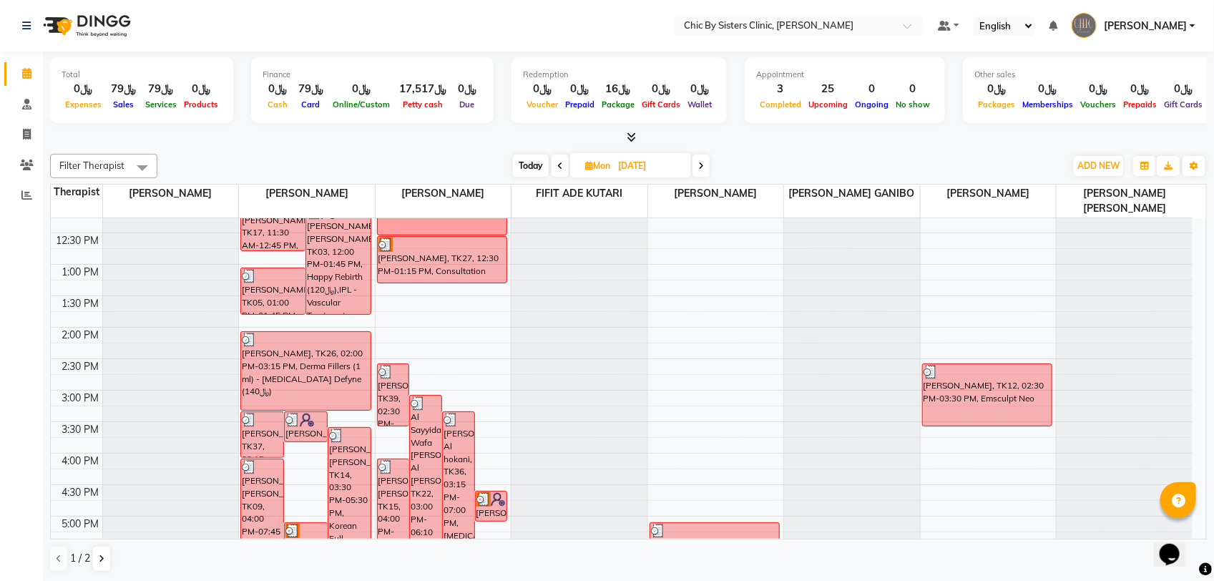
scroll to position [272, 0]
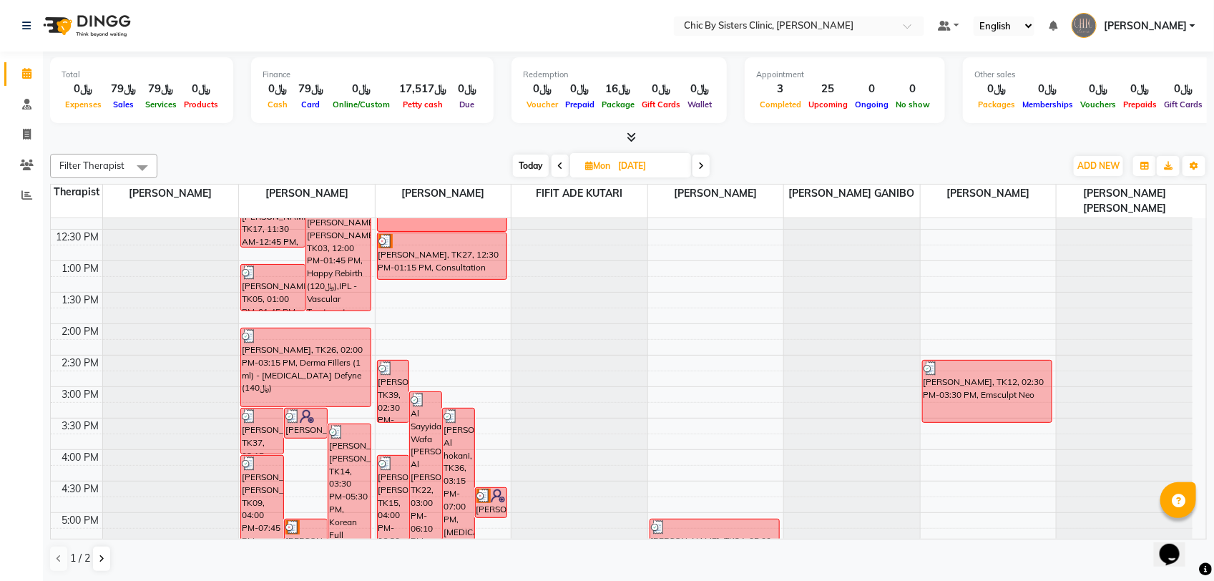
click at [524, 169] on span "Today" at bounding box center [531, 165] width 36 height 22
type input "[DATE]"
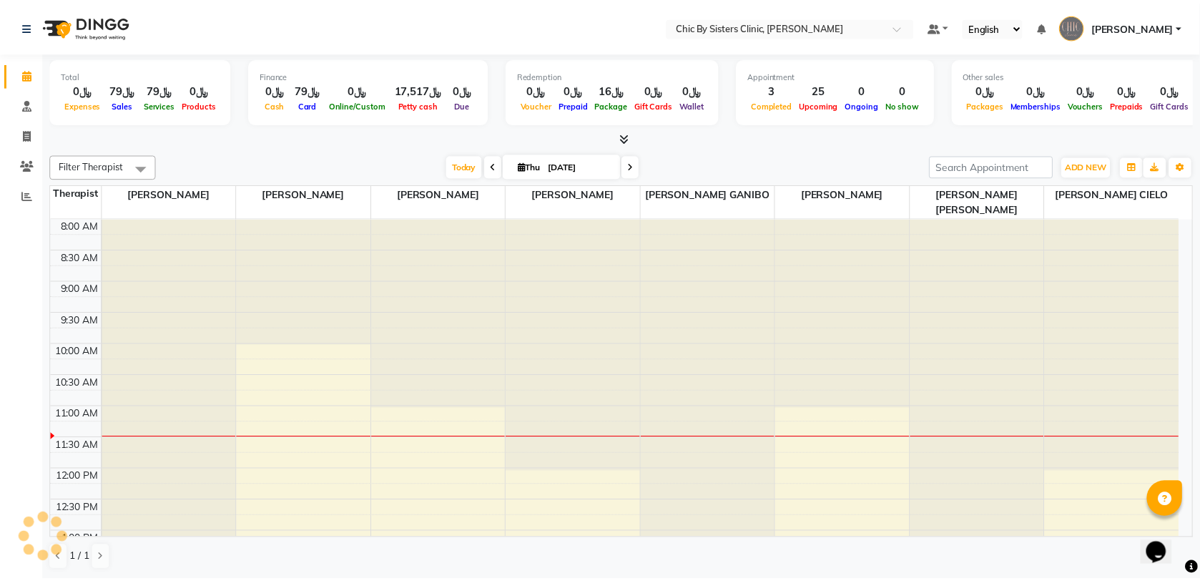
scroll to position [191, 0]
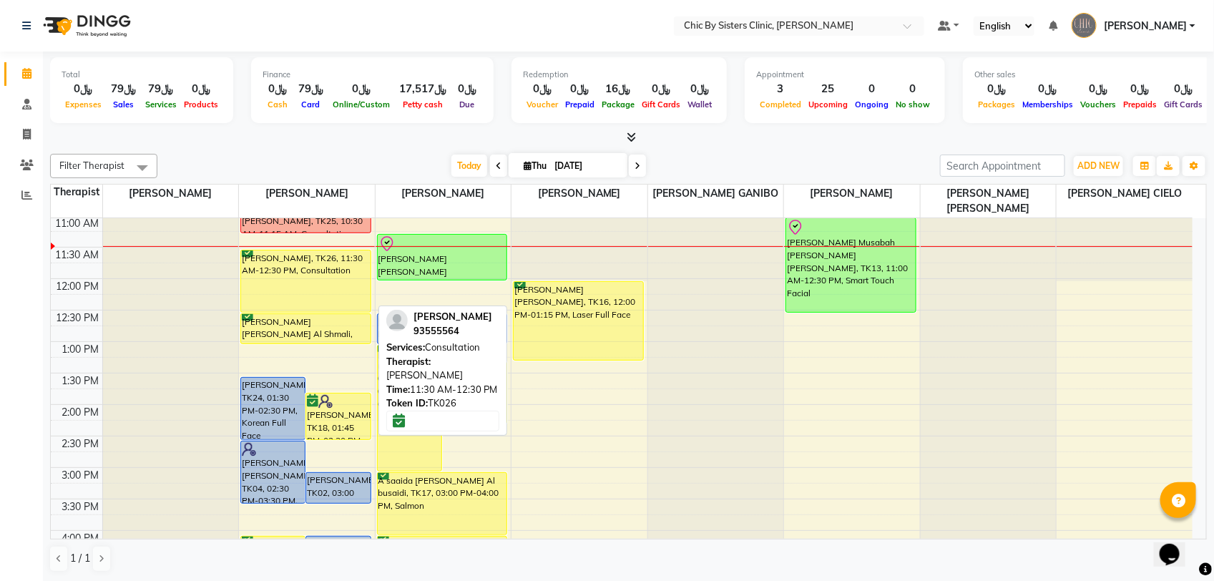
click at [300, 272] on div "[PERSON_NAME], TK26, 11:30 AM-12:30 PM, Consultation" at bounding box center [305, 280] width 129 height 61
select select "6"
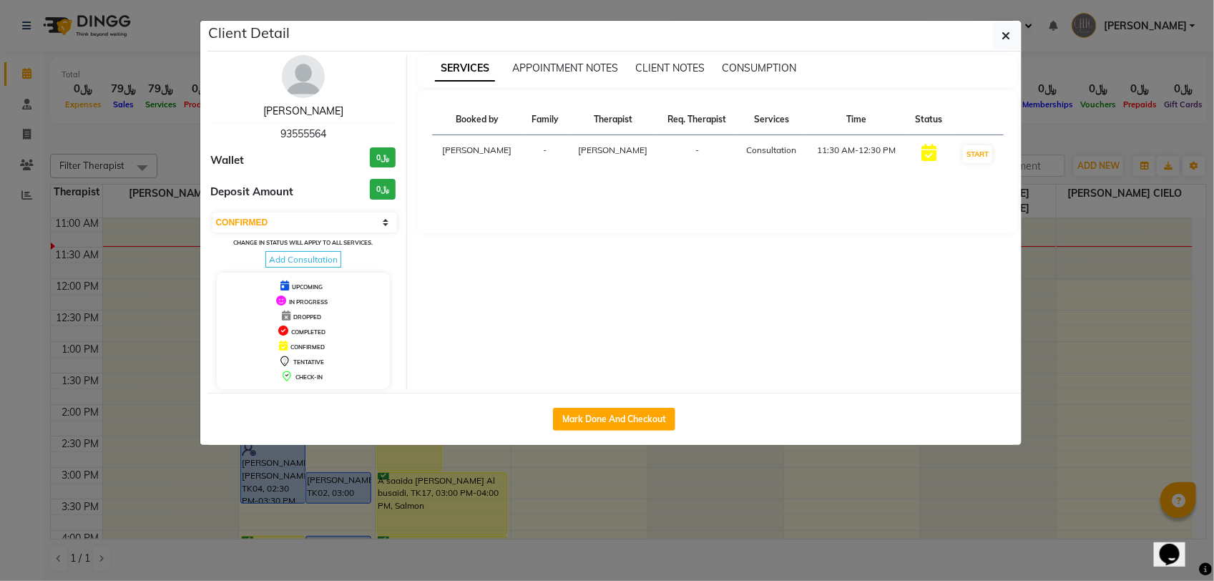
click at [286, 111] on link "[PERSON_NAME]" at bounding box center [303, 110] width 80 height 13
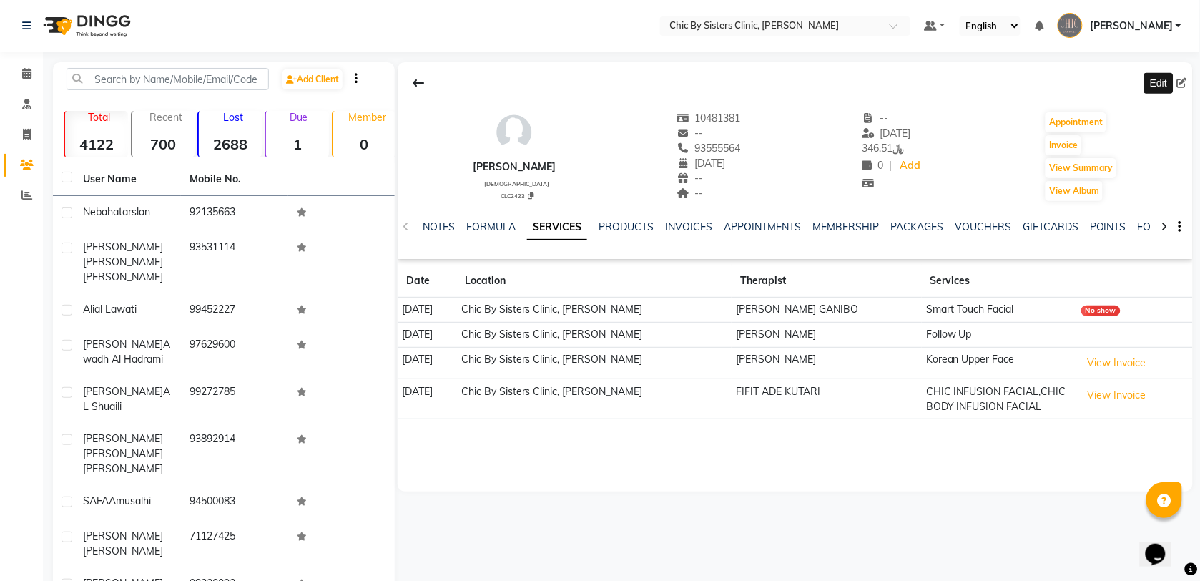
click at [1186, 83] on icon at bounding box center [1182, 83] width 10 height 10
select select "16"
select select "12"
select select "1996"
select select "female"
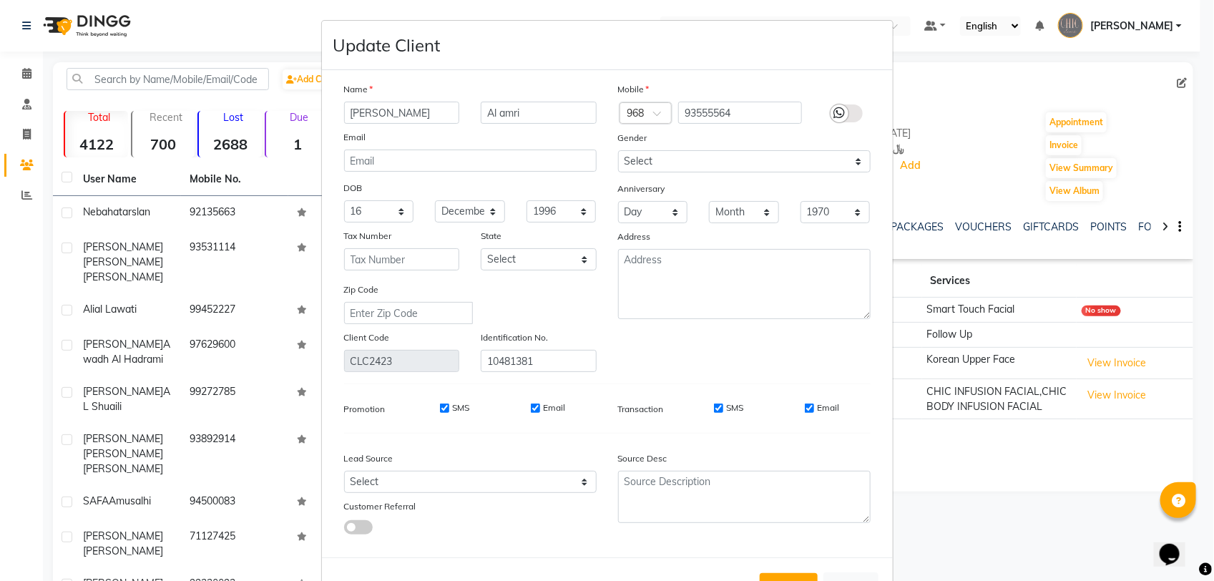
click at [385, 116] on input "Nada ibrahim" at bounding box center [402, 113] width 116 height 22
type input "Nada Ibrahim"
click at [785, 580] on button "Update" at bounding box center [788, 586] width 58 height 26
select select
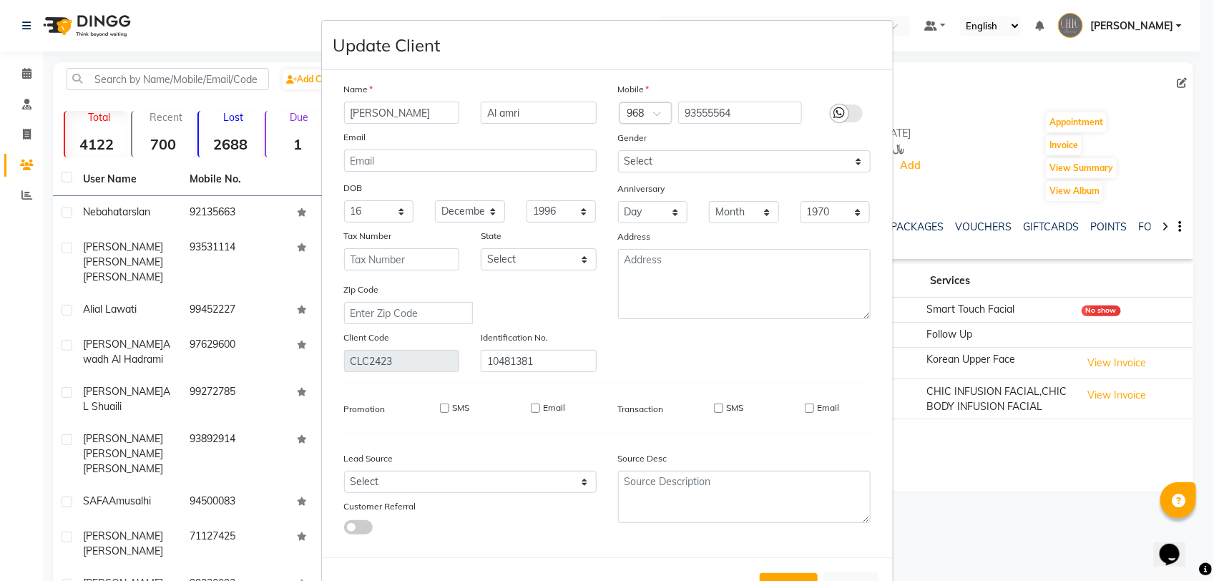
select select
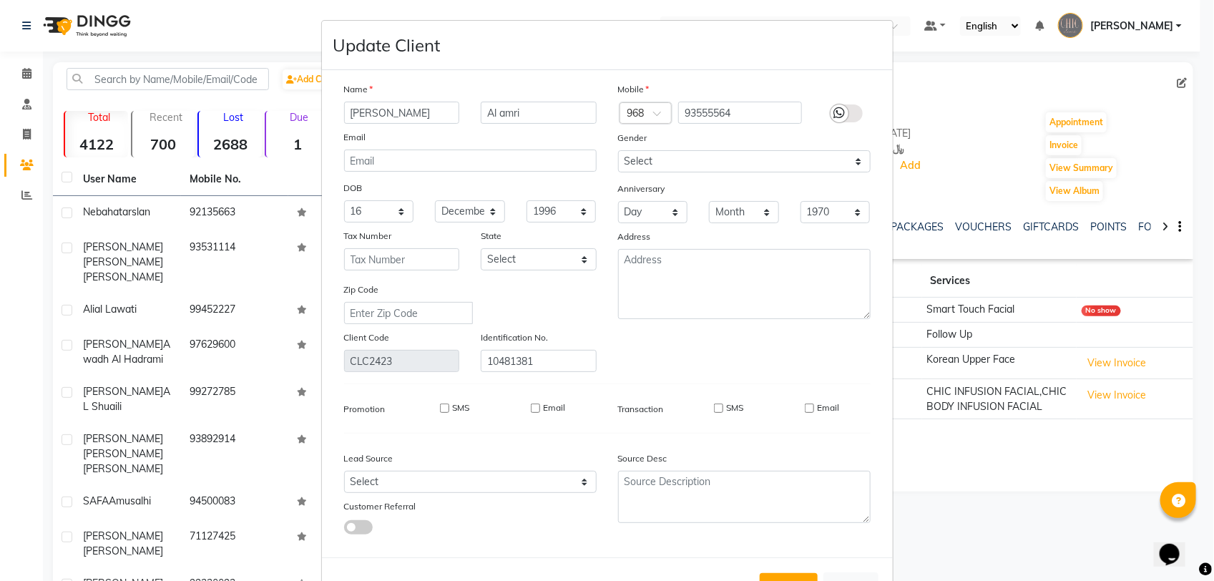
checkbox input "false"
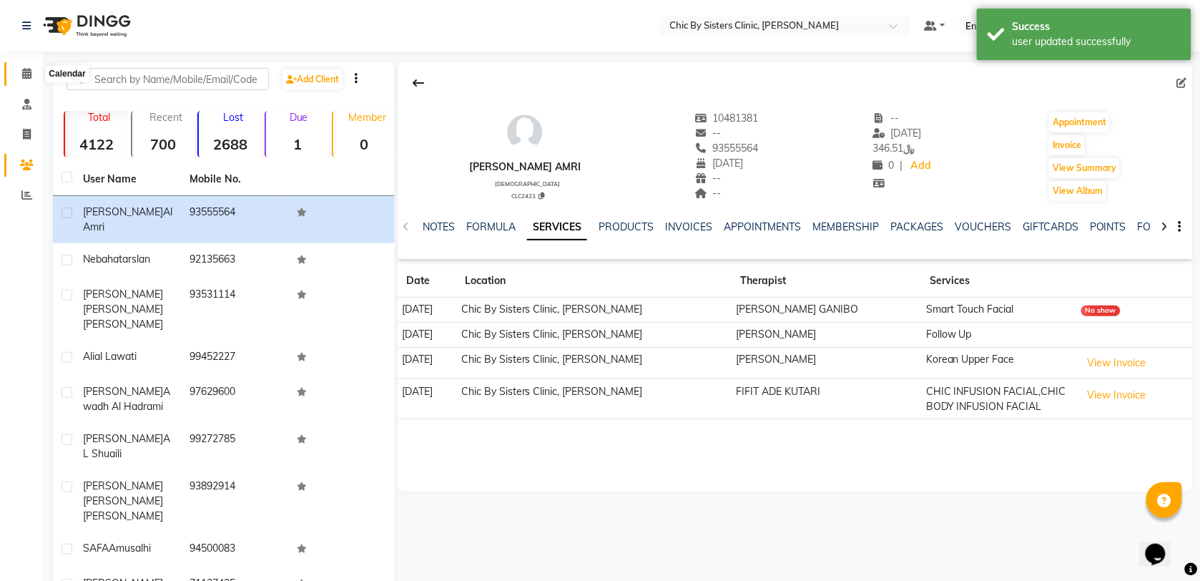
click at [23, 74] on icon at bounding box center [26, 73] width 9 height 11
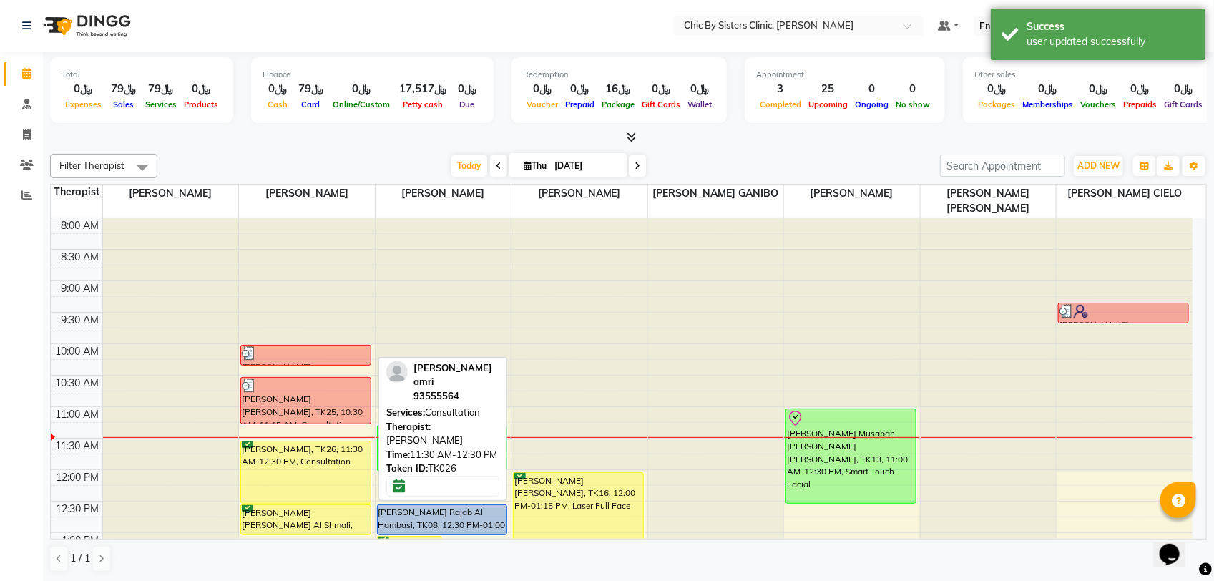
click at [323, 463] on div "Nada Ibrahim Al amri, TK26, 11:30 AM-12:30 PM, Consultation" at bounding box center [305, 471] width 129 height 61
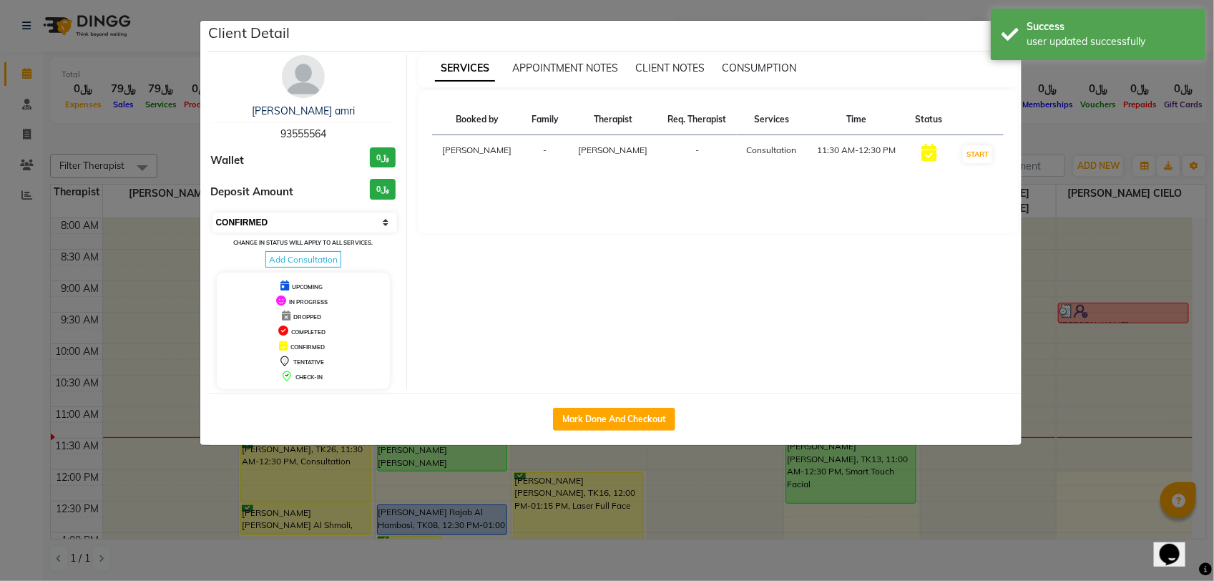
click at [304, 224] on select "Select IN SERVICE CONFIRMED TENTATIVE CHECK IN MARK DONE DROPPED UPCOMING" at bounding box center [304, 222] width 185 height 20
select select "8"
click at [212, 212] on select "Select IN SERVICE CONFIRMED TENTATIVE CHECK IN MARK DONE DROPPED UPCOMING" at bounding box center [304, 222] width 185 height 20
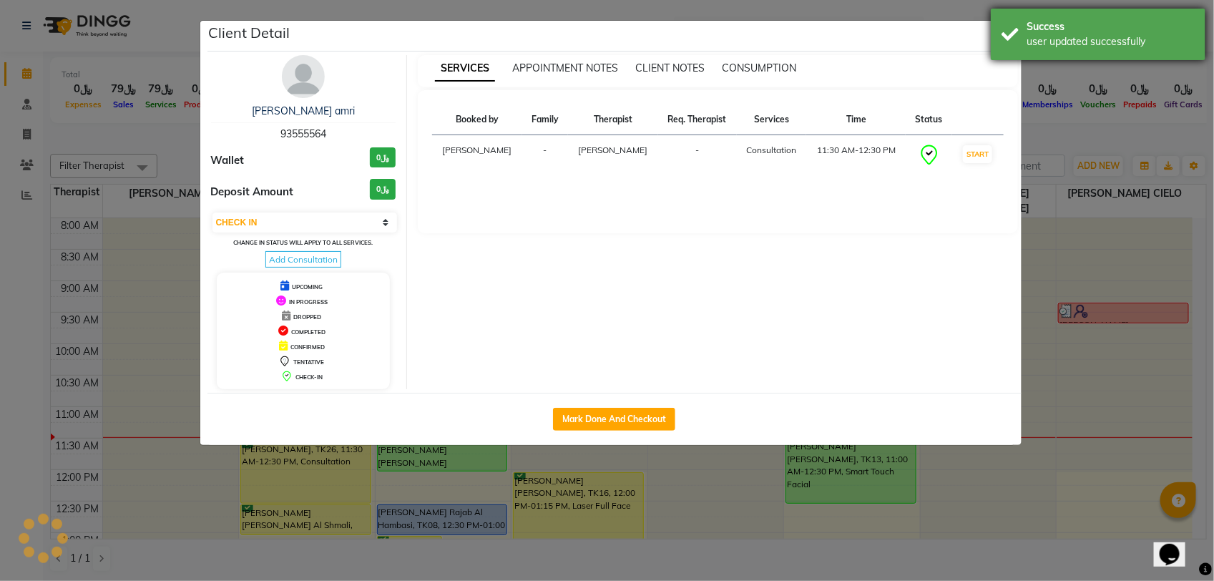
click at [1009, 46] on div "Success user updated successfully" at bounding box center [1097, 34] width 215 height 51
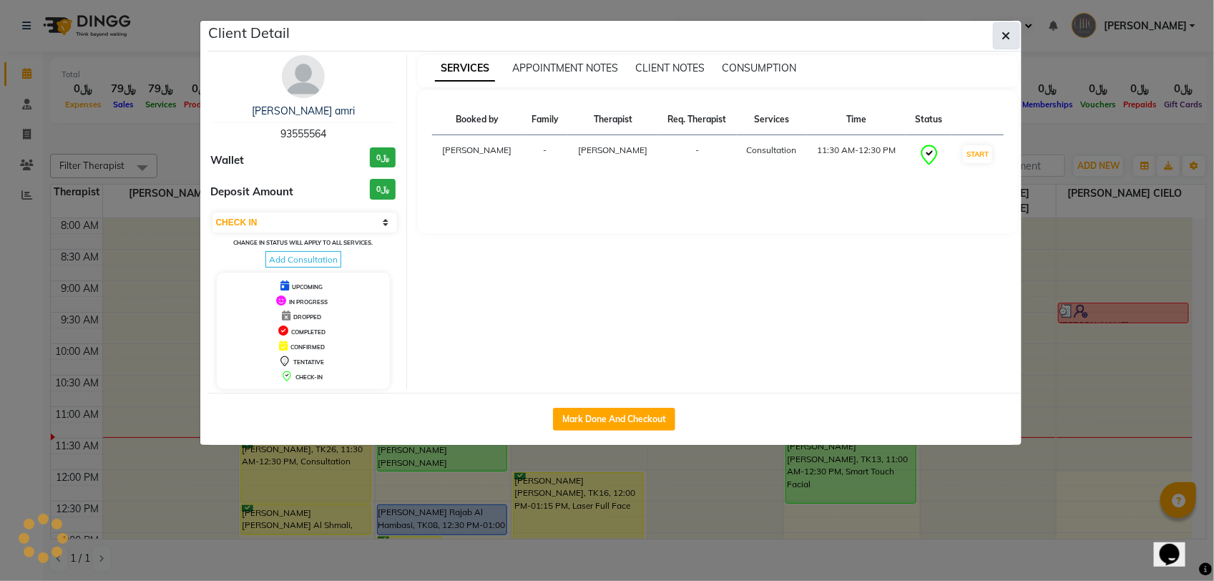
click at [1009, 41] on icon "button" at bounding box center [1006, 35] width 9 height 11
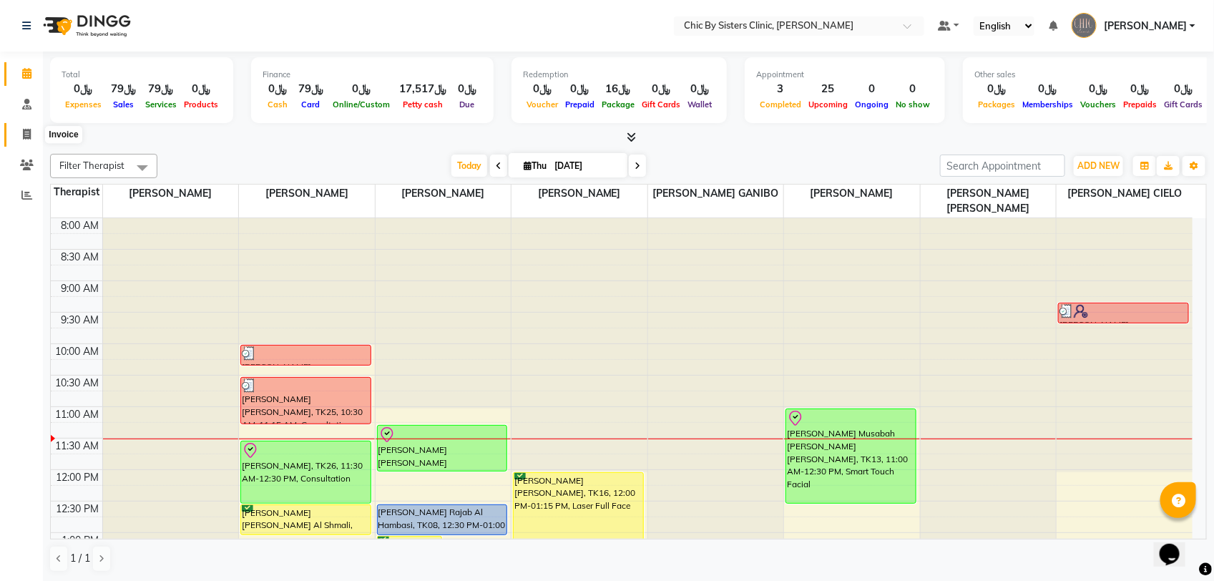
click at [29, 140] on span at bounding box center [26, 135] width 25 height 16
select select "6348"
select select "service"
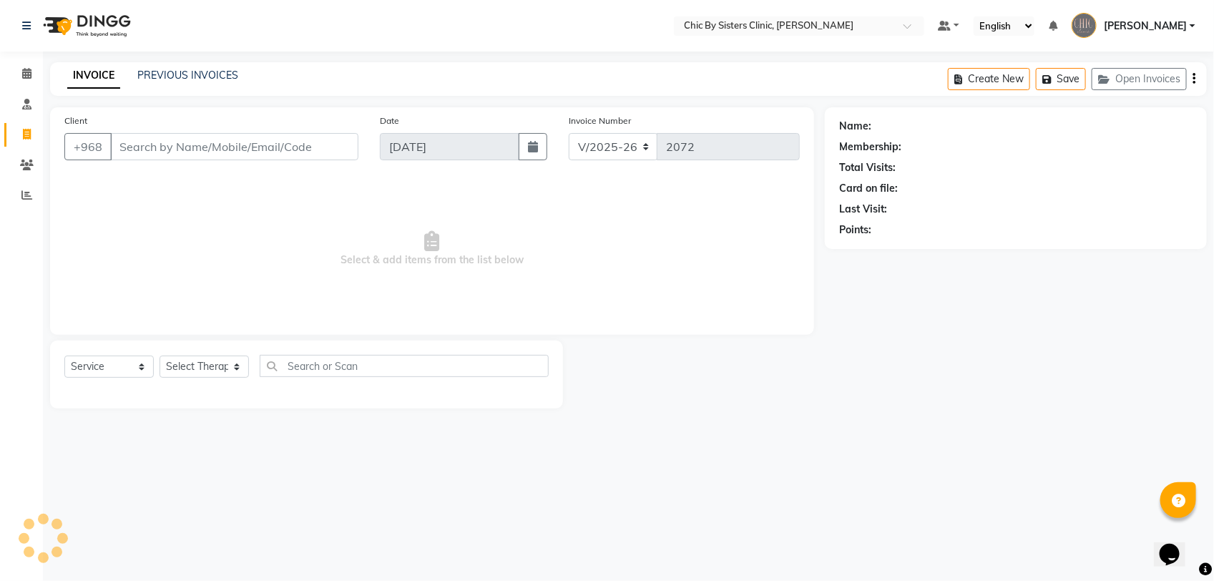
click at [130, 152] on input "Client" at bounding box center [234, 146] width 248 height 27
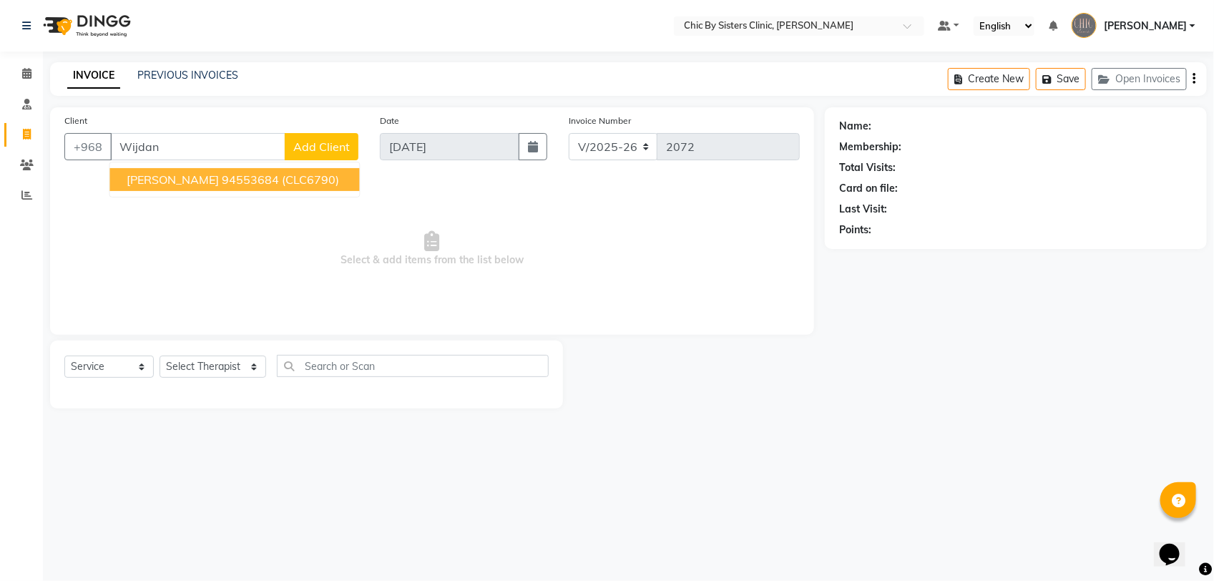
click at [208, 184] on span "Wijdan Moahmmed" at bounding box center [173, 179] width 92 height 14
type input "94553684"
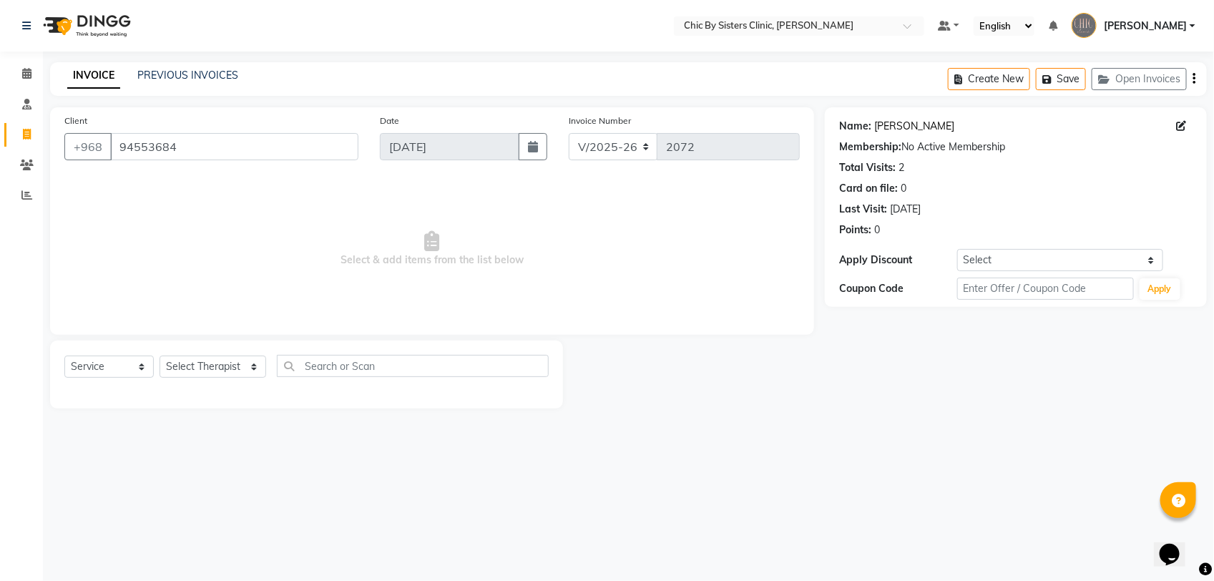
click at [903, 127] on link "Wijdan Moahmmed" at bounding box center [914, 126] width 80 height 15
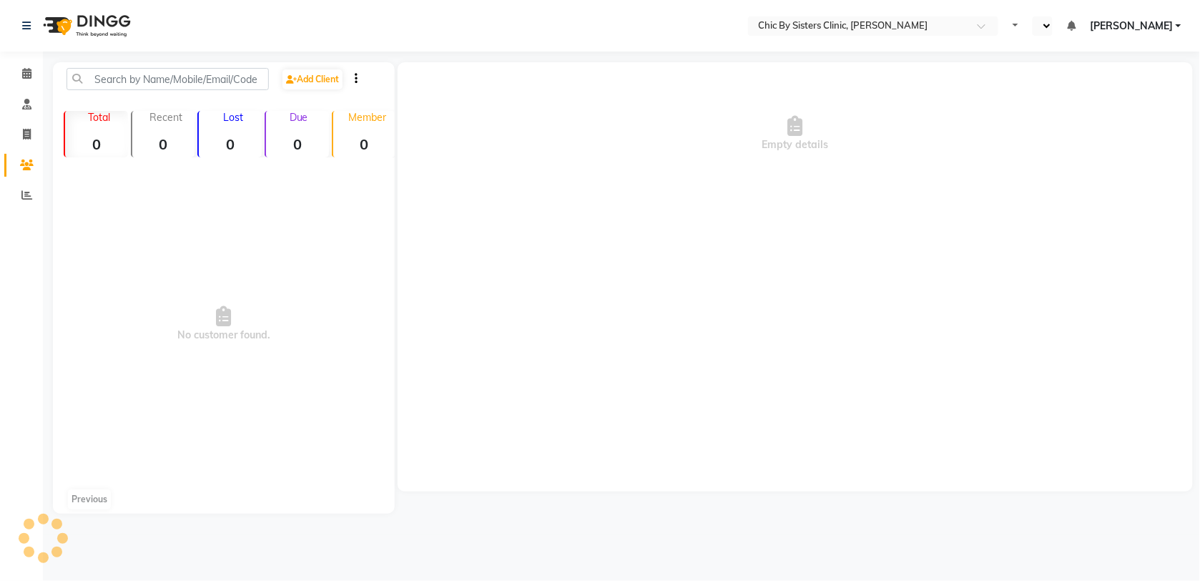
select select "en"
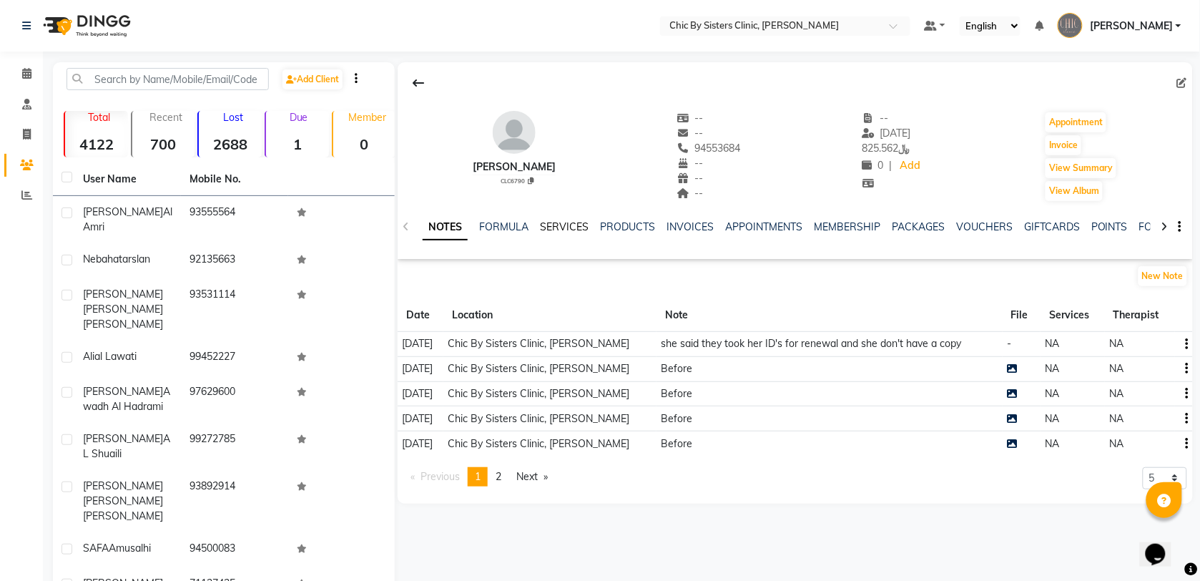
click at [559, 227] on link "SERVICES" at bounding box center [564, 226] width 49 height 13
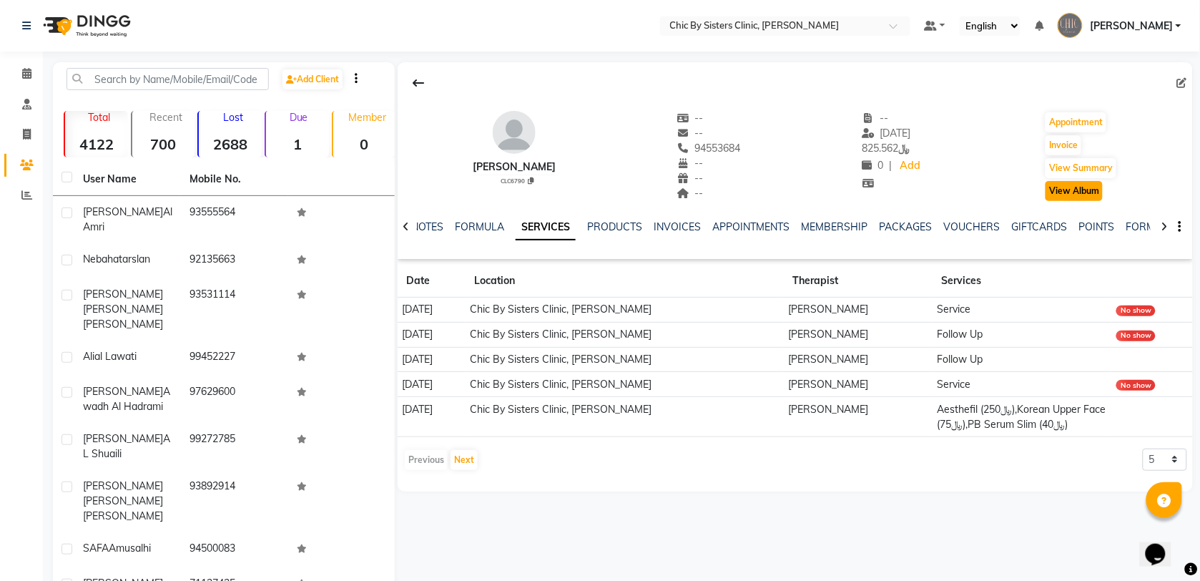
click at [1091, 187] on button "View Album" at bounding box center [1073, 191] width 57 height 20
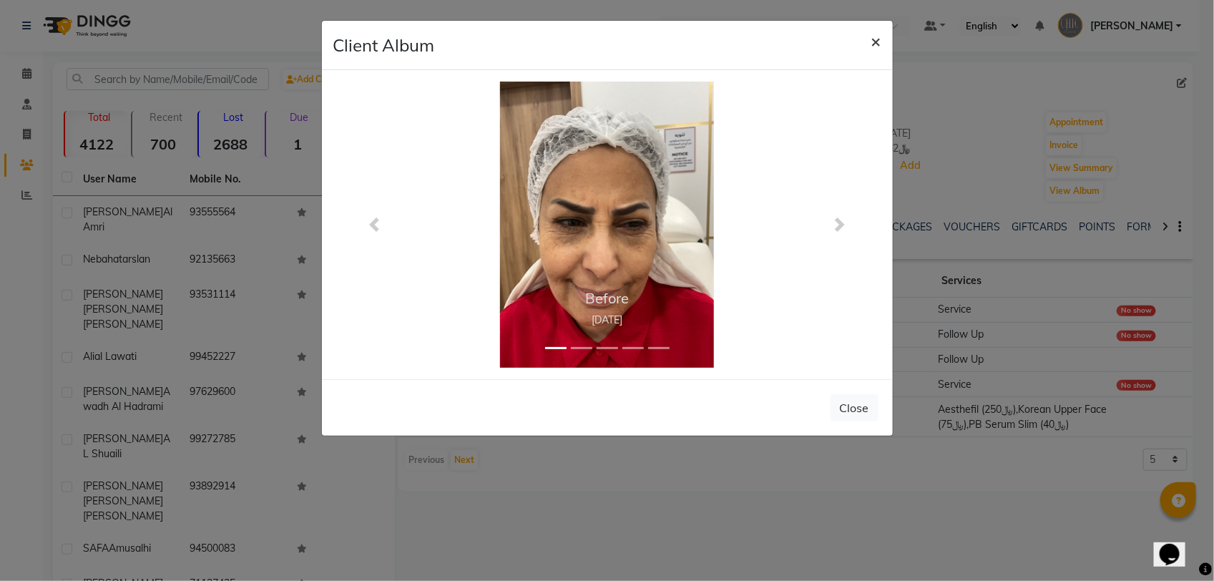
click at [869, 45] on button "×" at bounding box center [876, 41] width 33 height 40
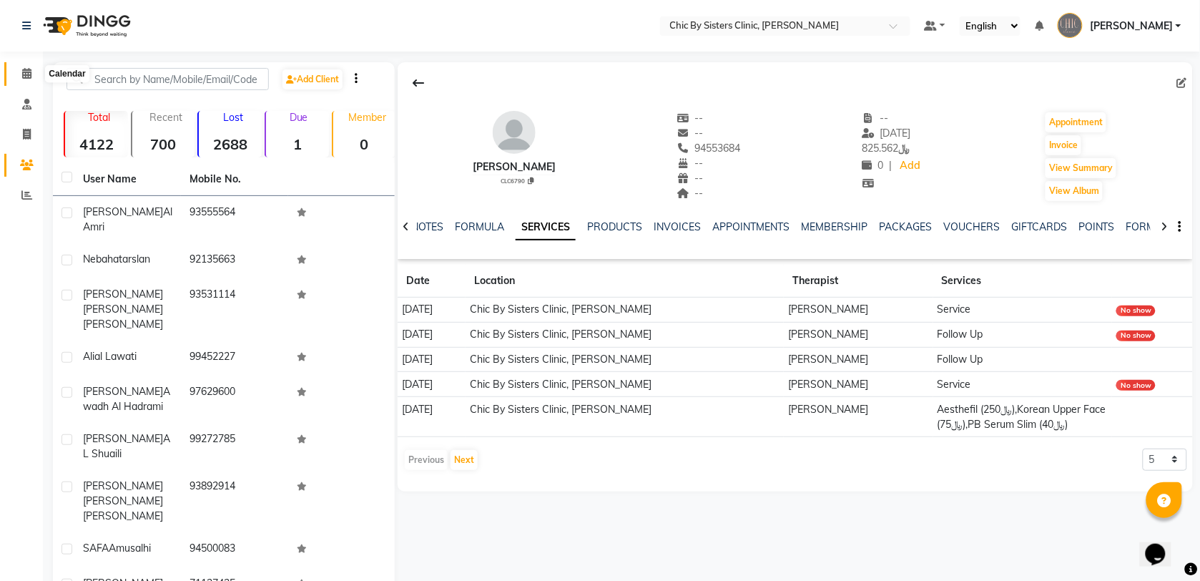
click at [29, 72] on icon at bounding box center [26, 73] width 9 height 11
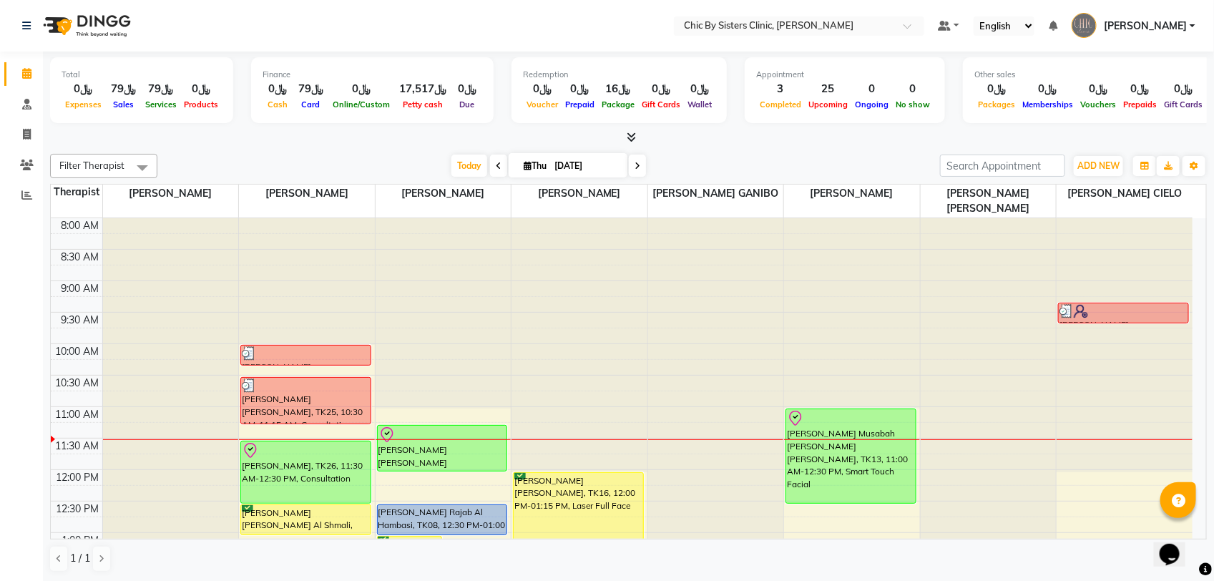
click at [553, 159] on input "[DATE]" at bounding box center [586, 165] width 72 height 21
select select "9"
select select "2025"
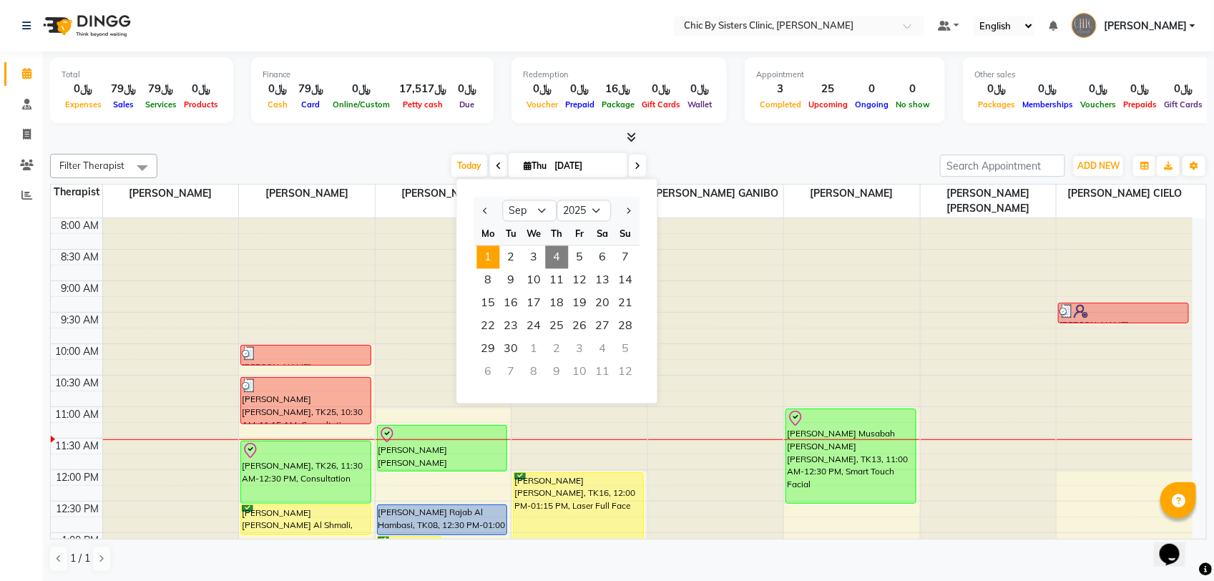
click at [488, 255] on span "1" at bounding box center [488, 257] width 23 height 23
type input "01-09-2025"
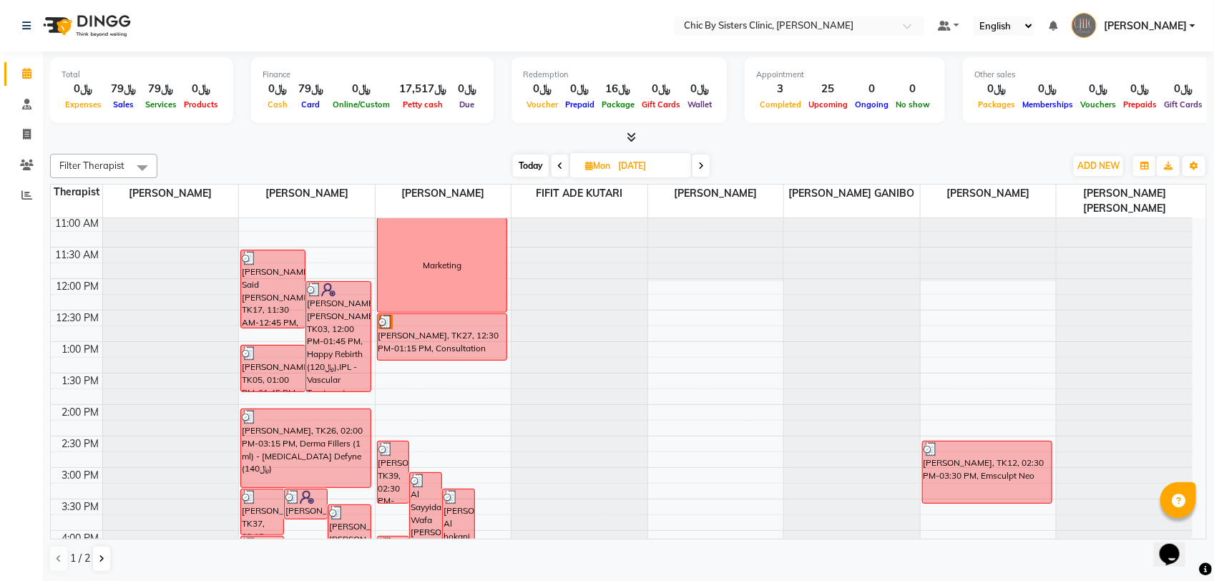
scroll to position [102, 0]
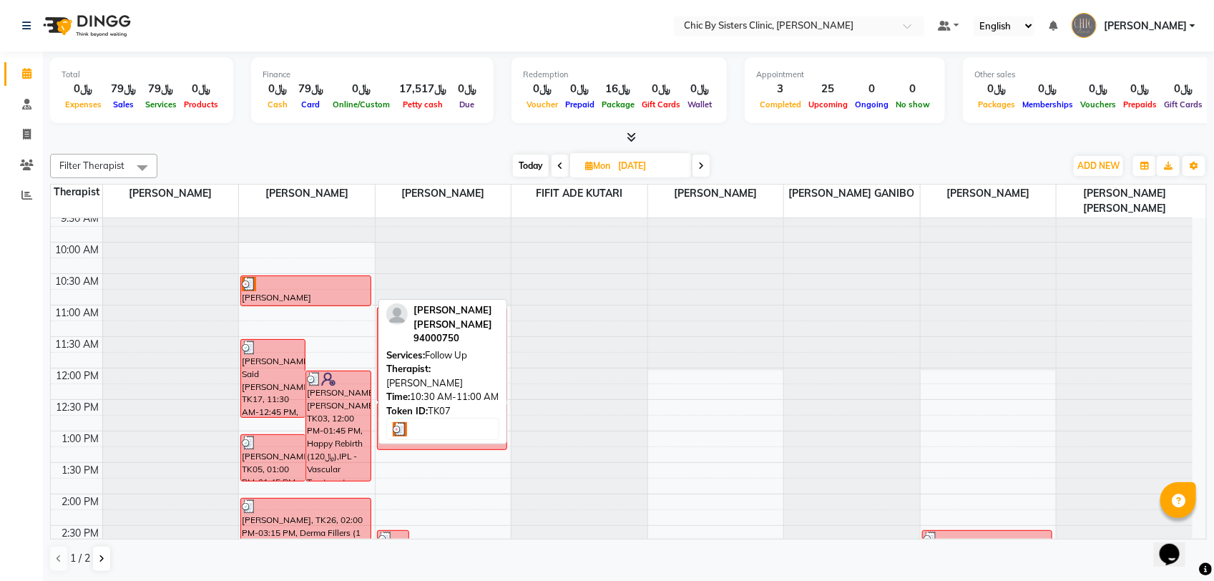
click at [315, 290] on div at bounding box center [306, 284] width 128 height 14
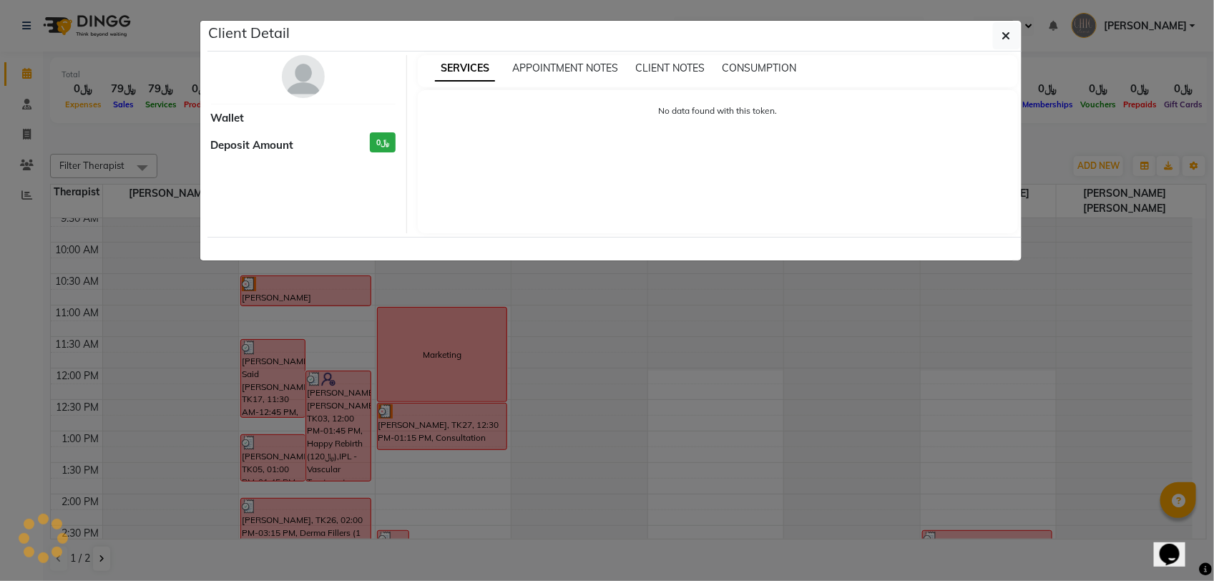
select select "3"
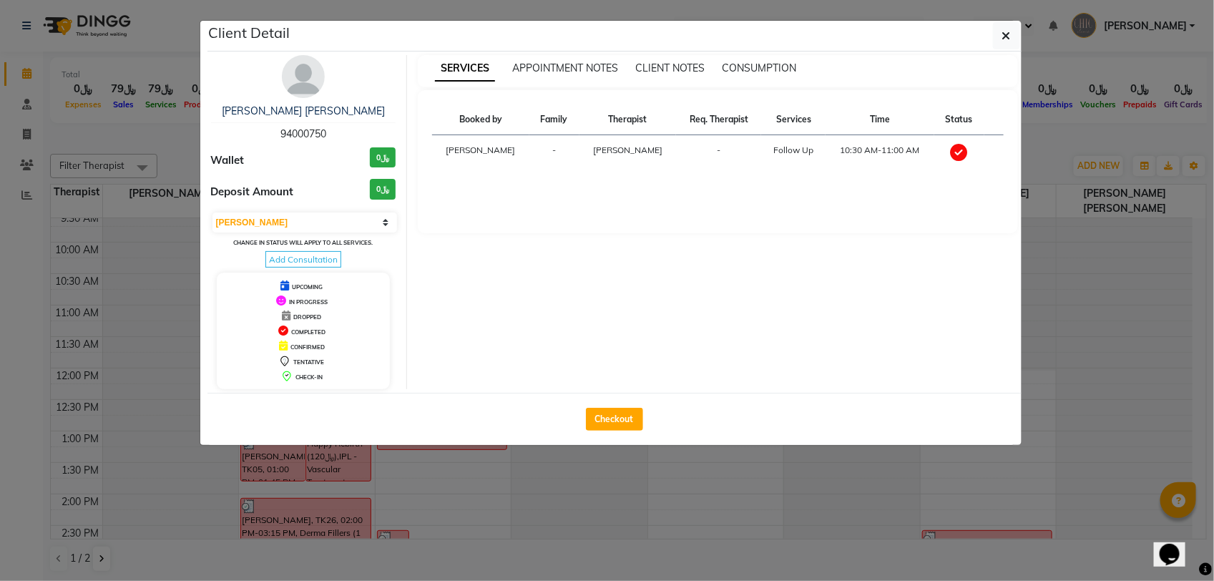
drag, startPoint x: 1018, startPoint y: 44, endPoint x: 998, endPoint y: 55, distance: 22.7
click at [1018, 44] on button "button" at bounding box center [1006, 35] width 27 height 27
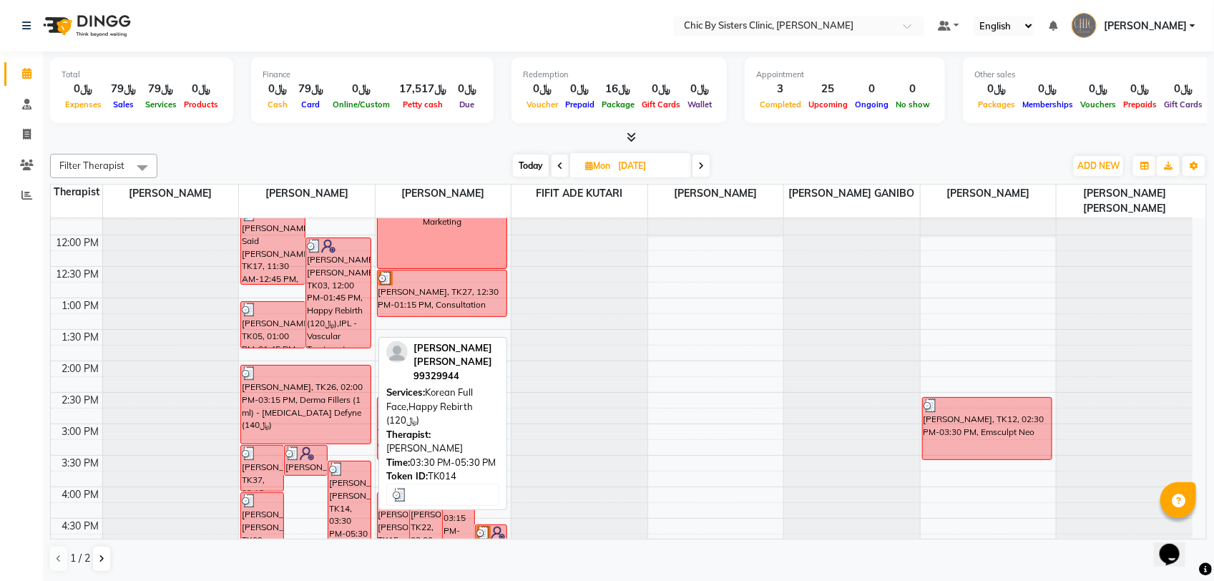
scroll to position [191, 0]
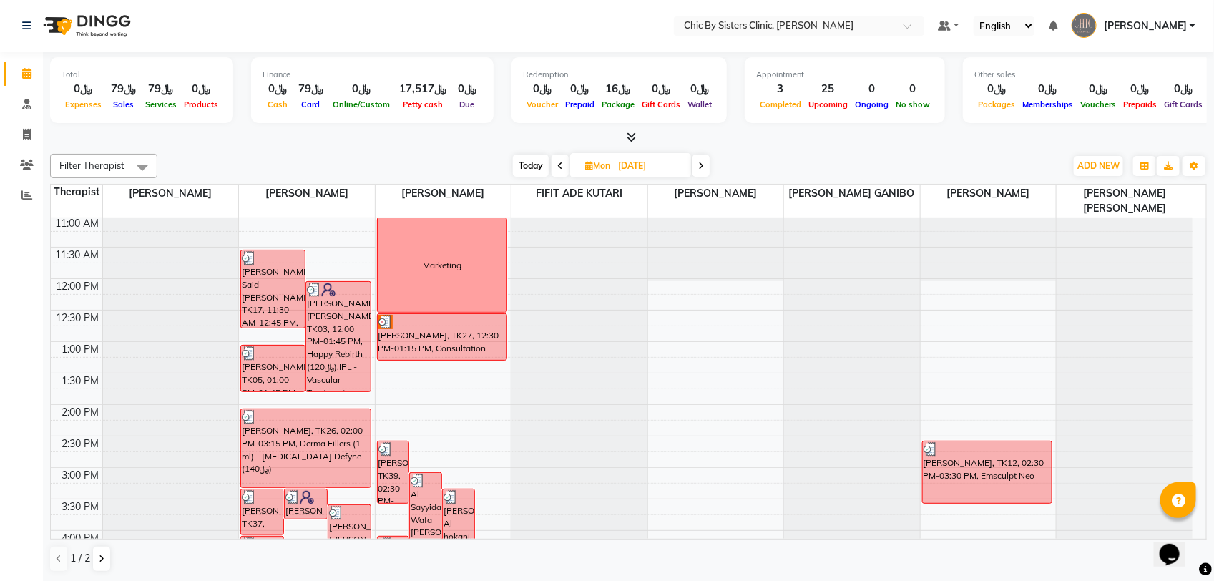
click at [558, 168] on icon at bounding box center [560, 166] width 6 height 9
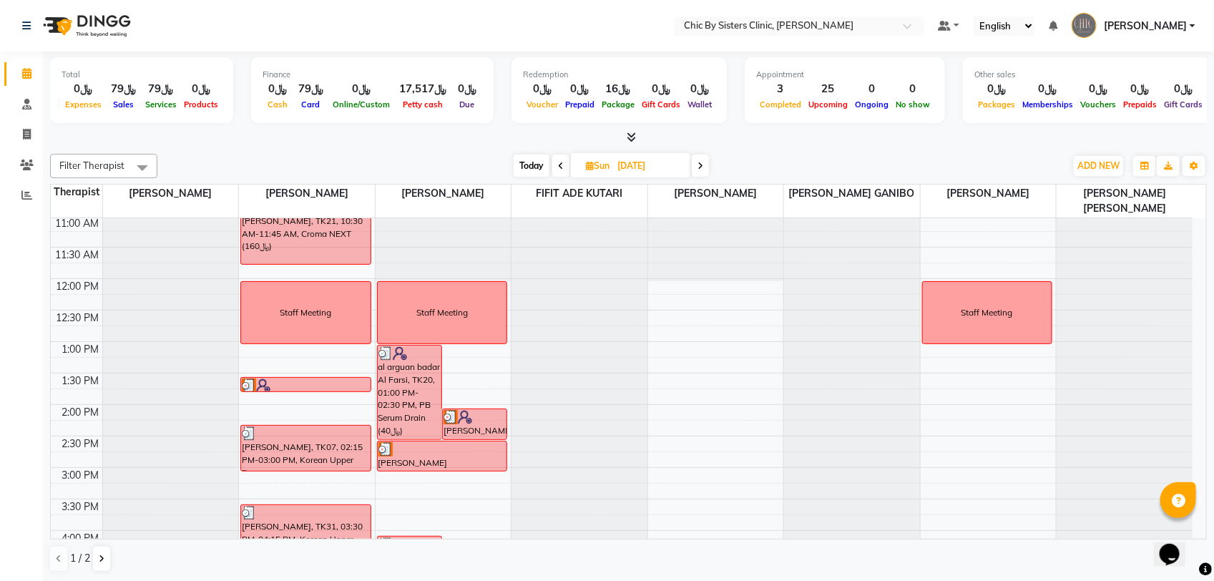
click at [697, 170] on span at bounding box center [700, 165] width 17 height 22
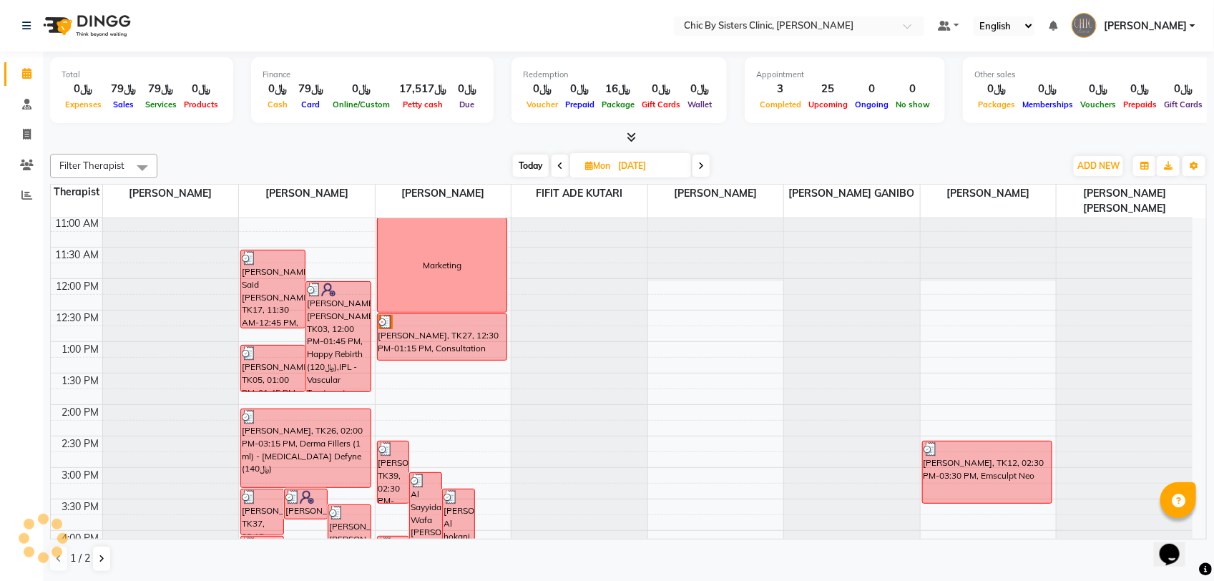
click at [702, 170] on icon at bounding box center [701, 166] width 6 height 9
type input "02-09-2025"
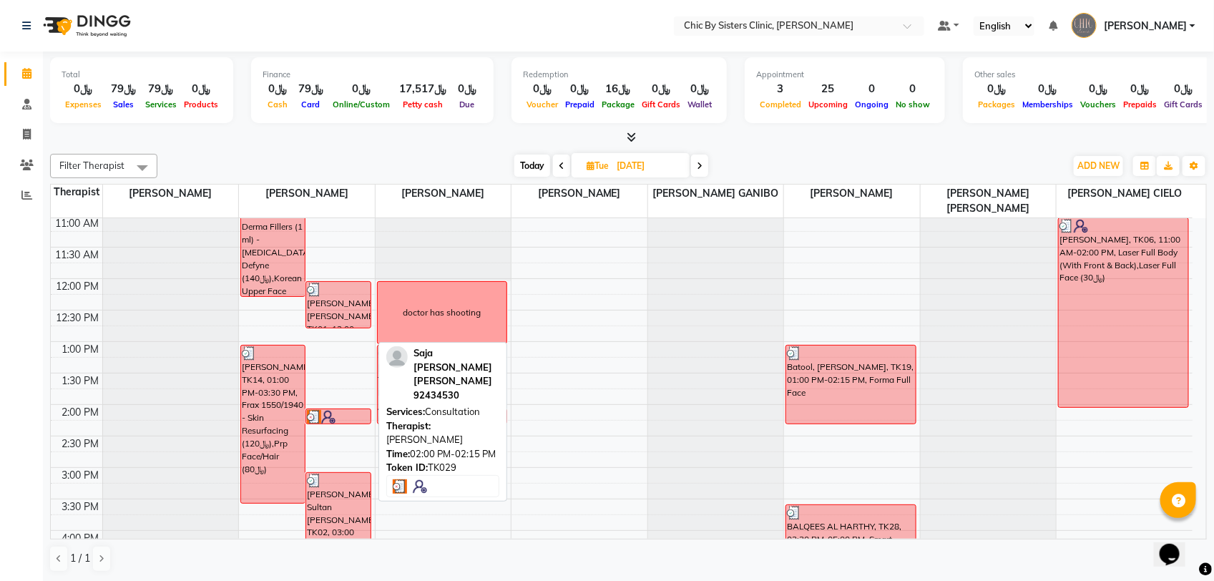
scroll to position [12, 0]
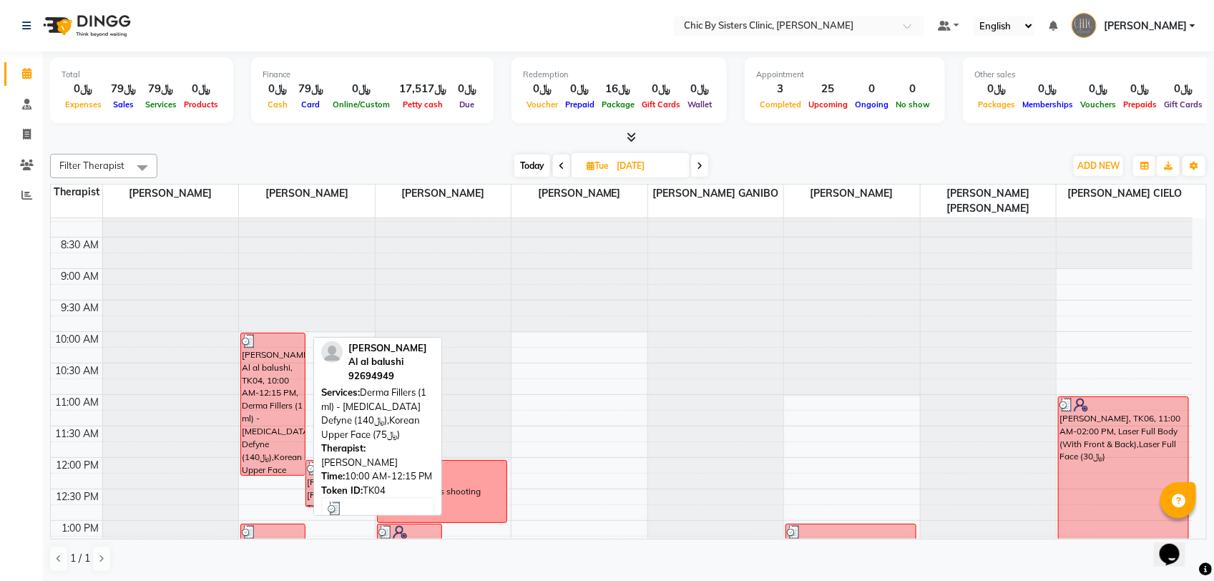
click at [279, 397] on div "noor hamood Al al balushi, TK04, 10:00 AM-12:15 PM, Derma Fillers (1 ml) - Rest…" at bounding box center [273, 404] width 64 height 142
select select "3"
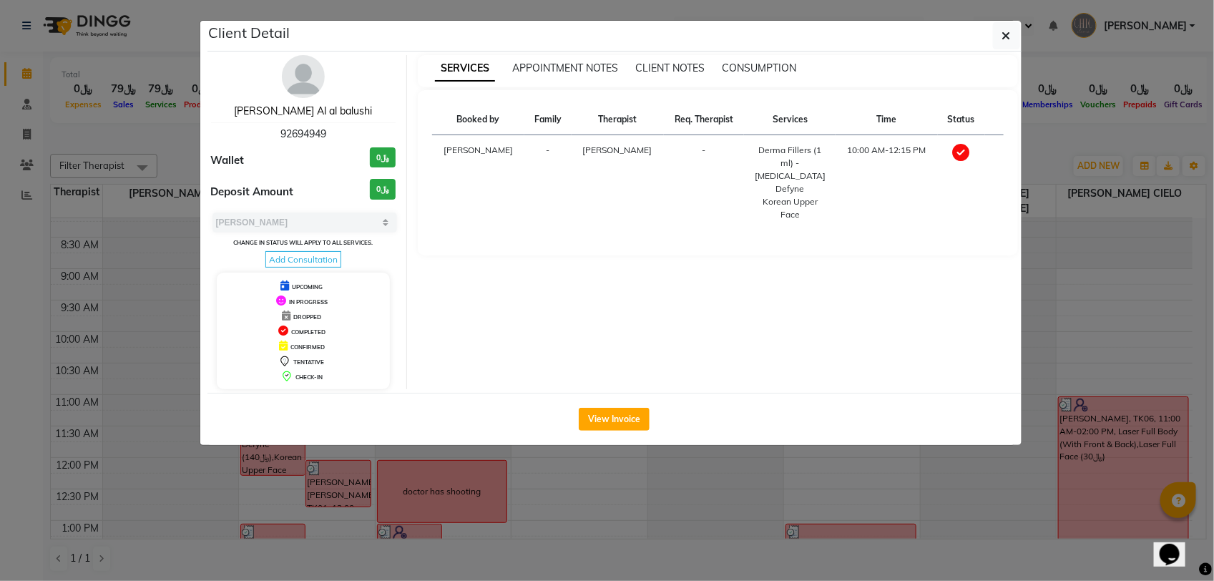
click at [336, 112] on link "noor hamood Al al balushi" at bounding box center [303, 110] width 138 height 13
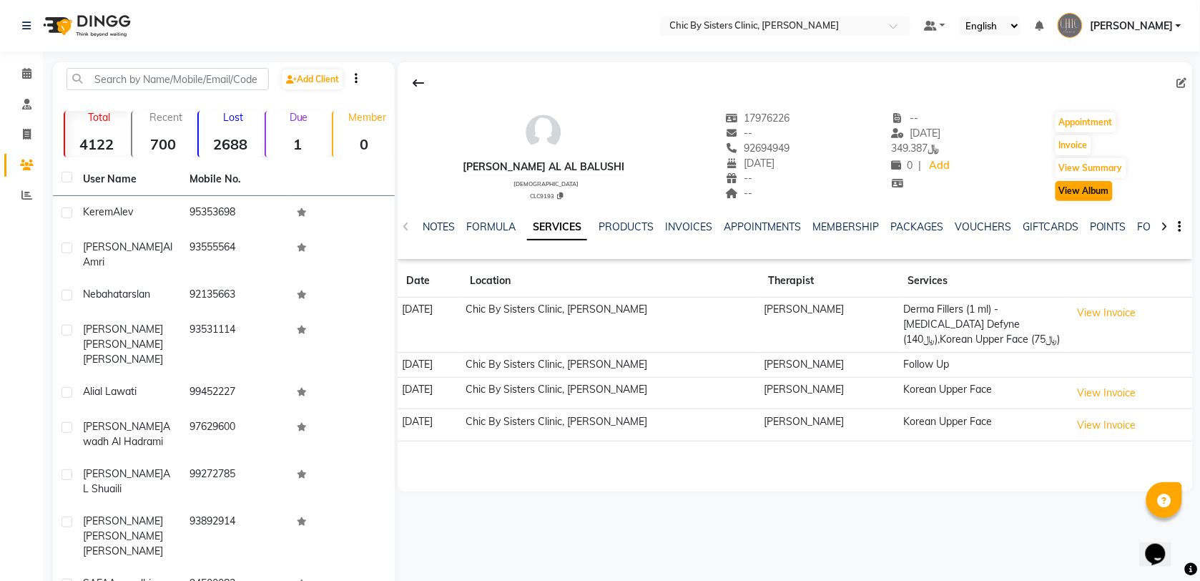
click at [1088, 193] on button "View Album" at bounding box center [1083, 191] width 57 height 20
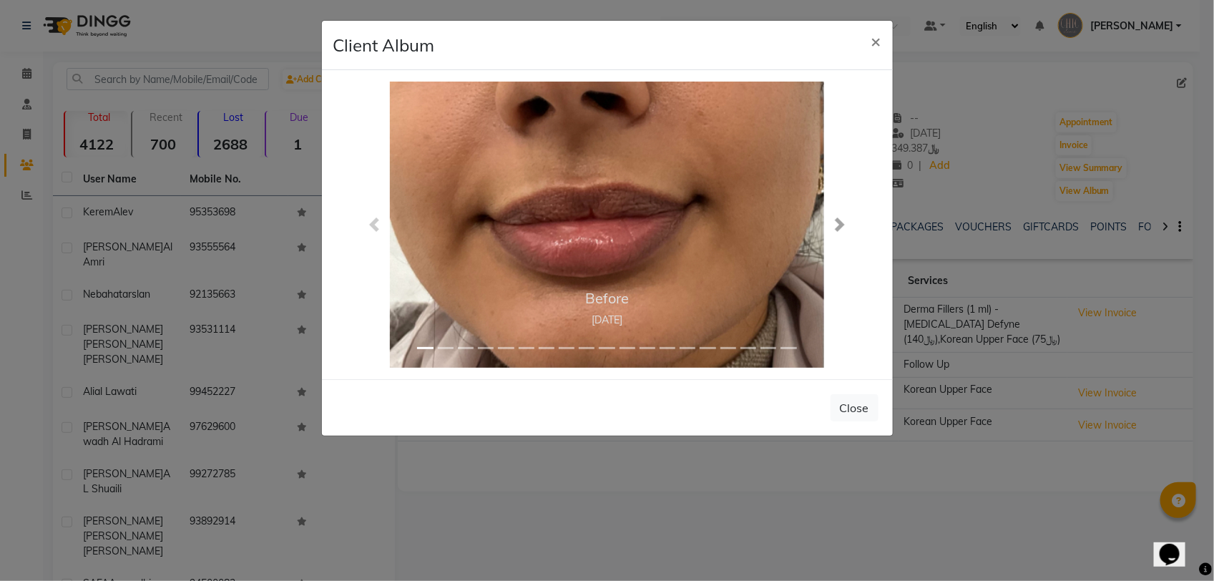
click at [842, 227] on span at bounding box center [839, 224] width 14 height 14
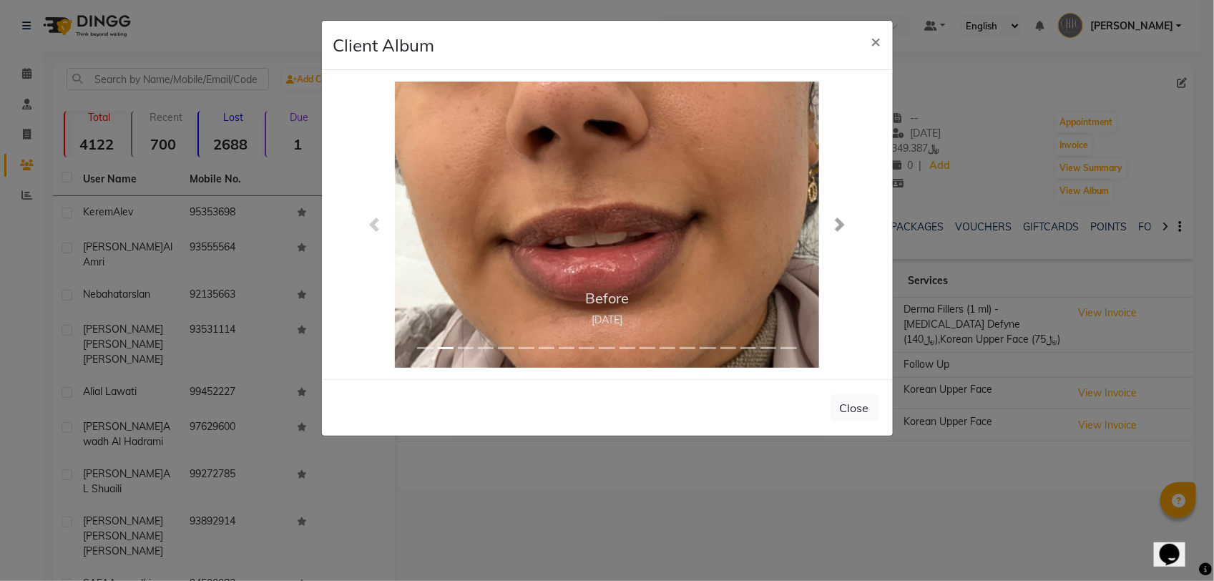
click at [842, 227] on span at bounding box center [839, 224] width 14 height 14
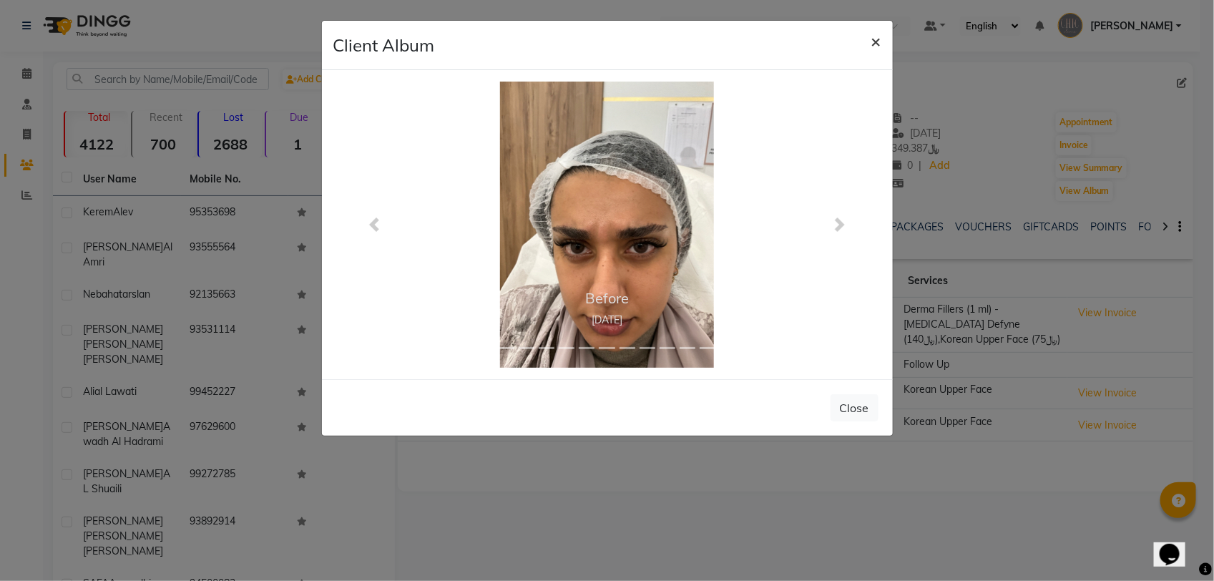
click at [875, 47] on span "×" at bounding box center [876, 40] width 10 height 21
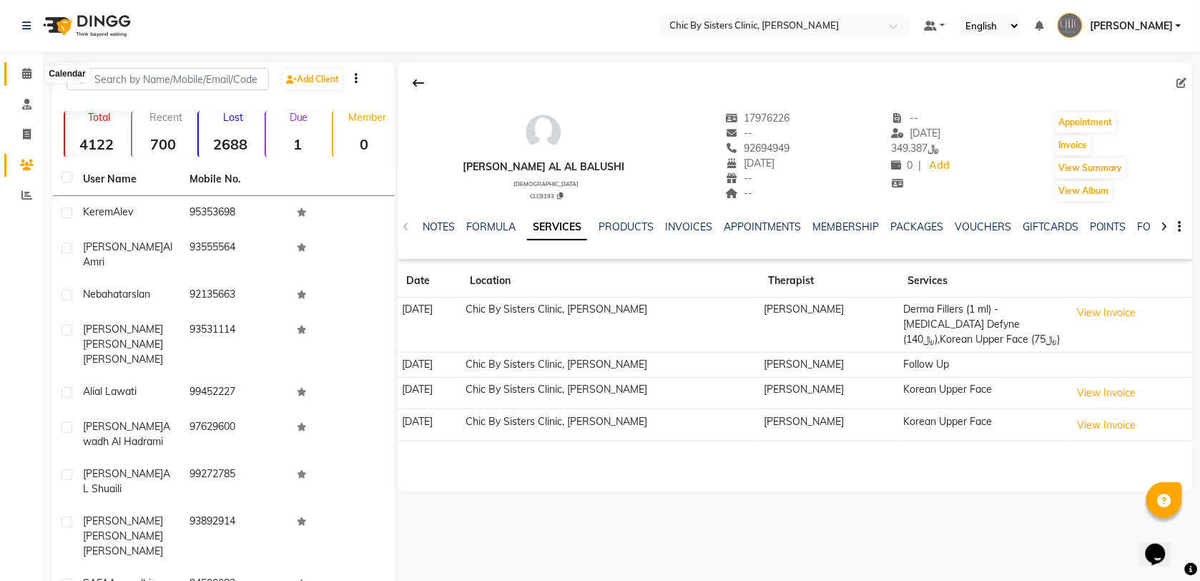
click at [24, 73] on icon at bounding box center [26, 73] width 9 height 11
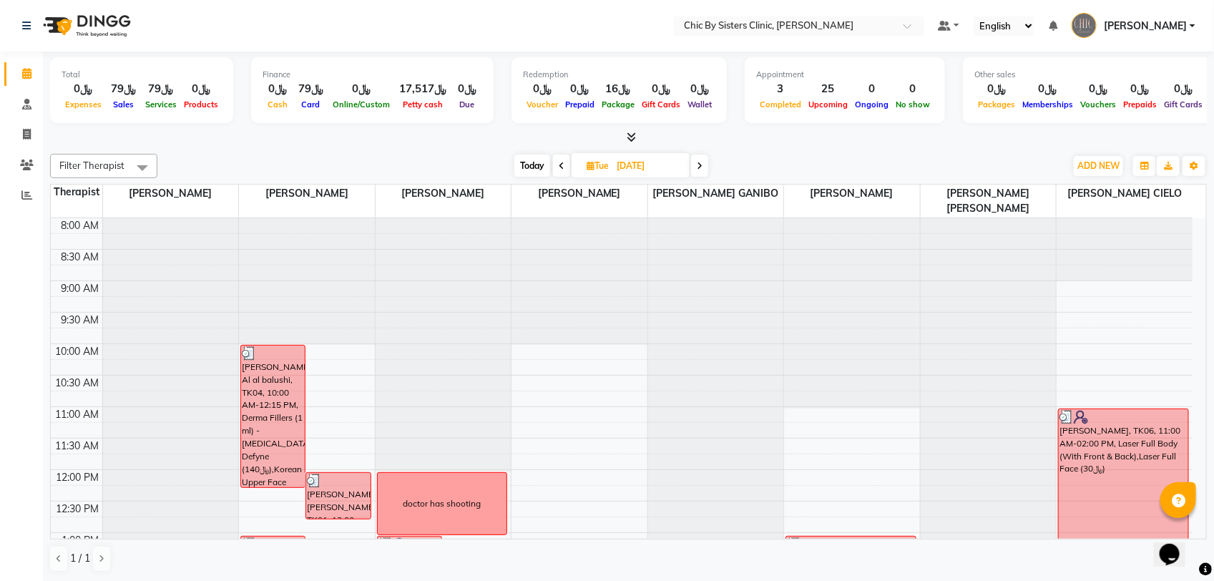
click at [566, 165] on span at bounding box center [561, 165] width 17 height 22
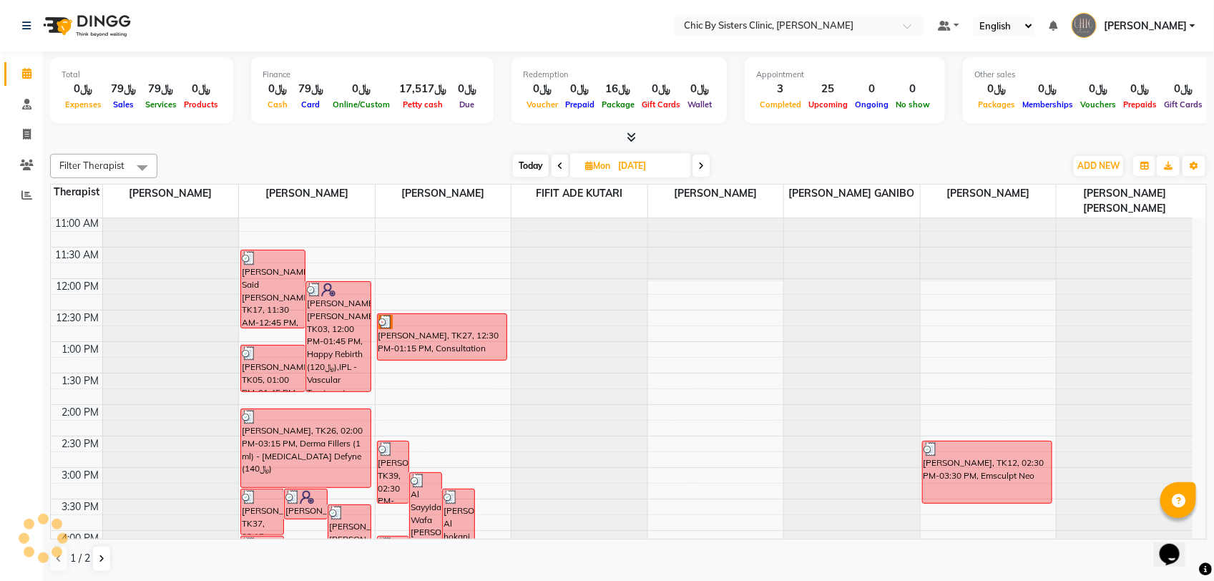
click at [561, 167] on icon at bounding box center [560, 166] width 6 height 9
type input "31-08-2025"
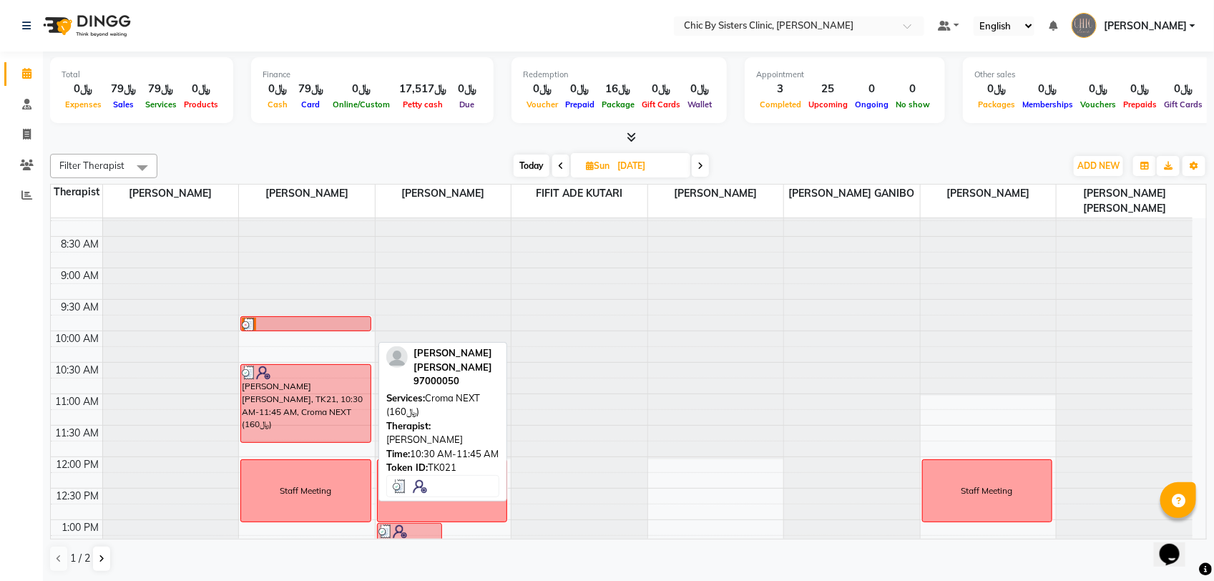
scroll to position [12, 0]
click at [295, 405] on div "Noora Sultan al naimi, TK21, 10:30 AM-11:45 AM, Croma NEXT (﷼160)" at bounding box center [305, 403] width 129 height 77
select select "3"
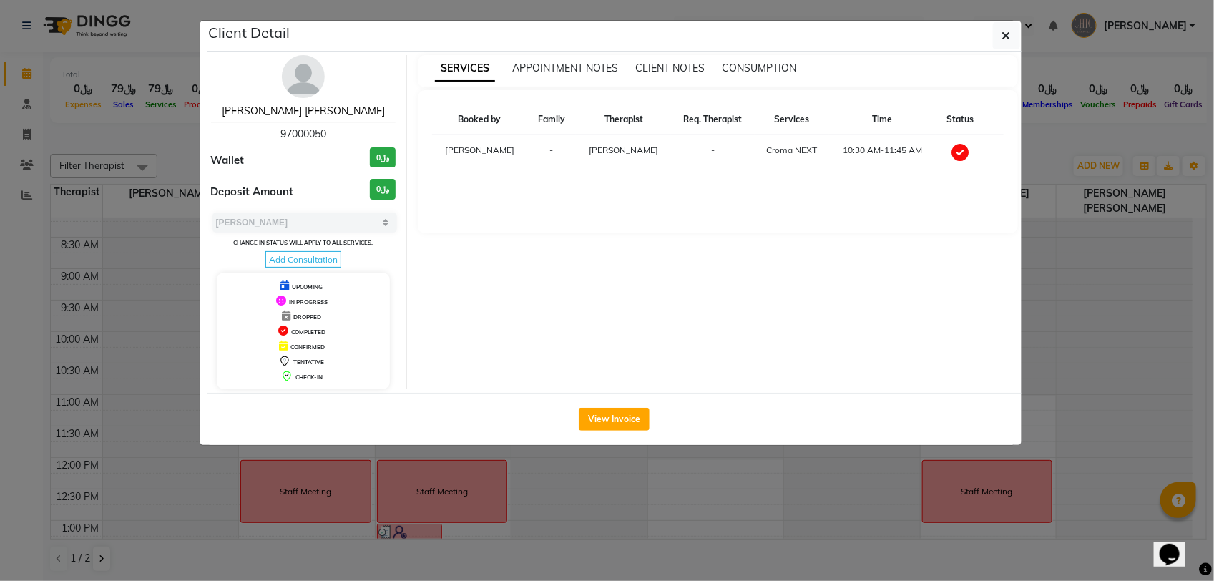
click at [337, 116] on link "[PERSON_NAME] [PERSON_NAME]" at bounding box center [303, 110] width 163 height 13
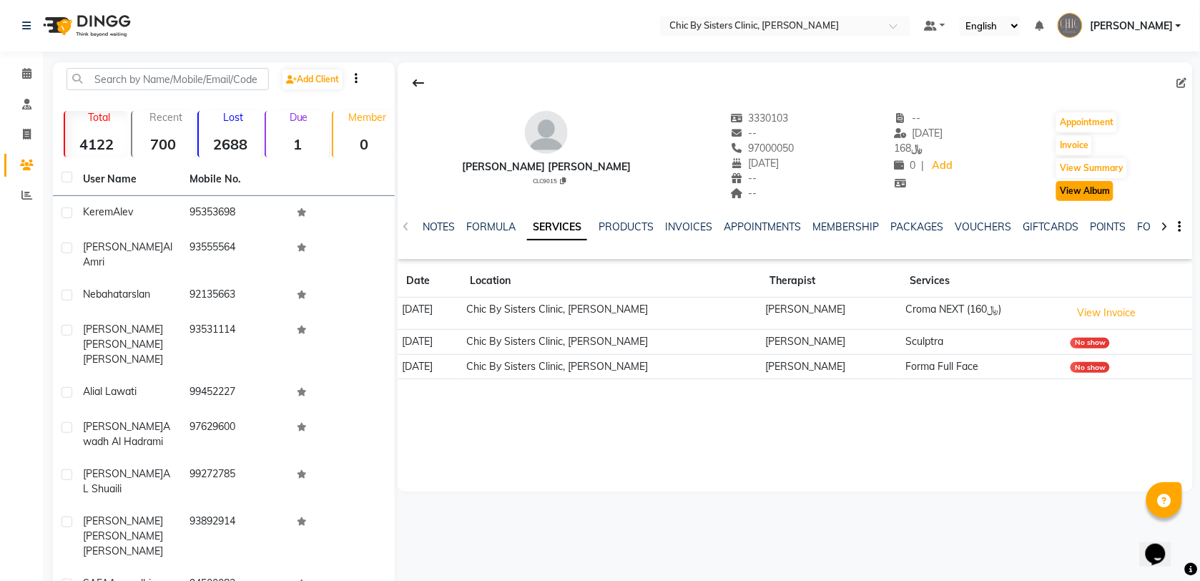
click at [1098, 193] on button "View Album" at bounding box center [1084, 191] width 57 height 20
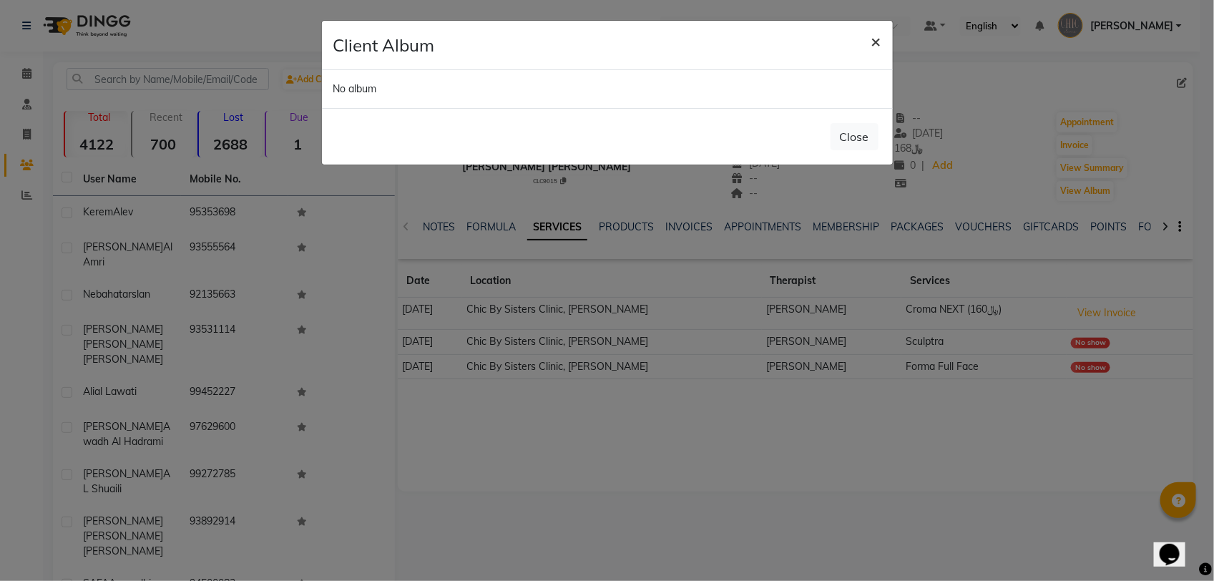
click at [875, 49] on span "×" at bounding box center [876, 40] width 10 height 21
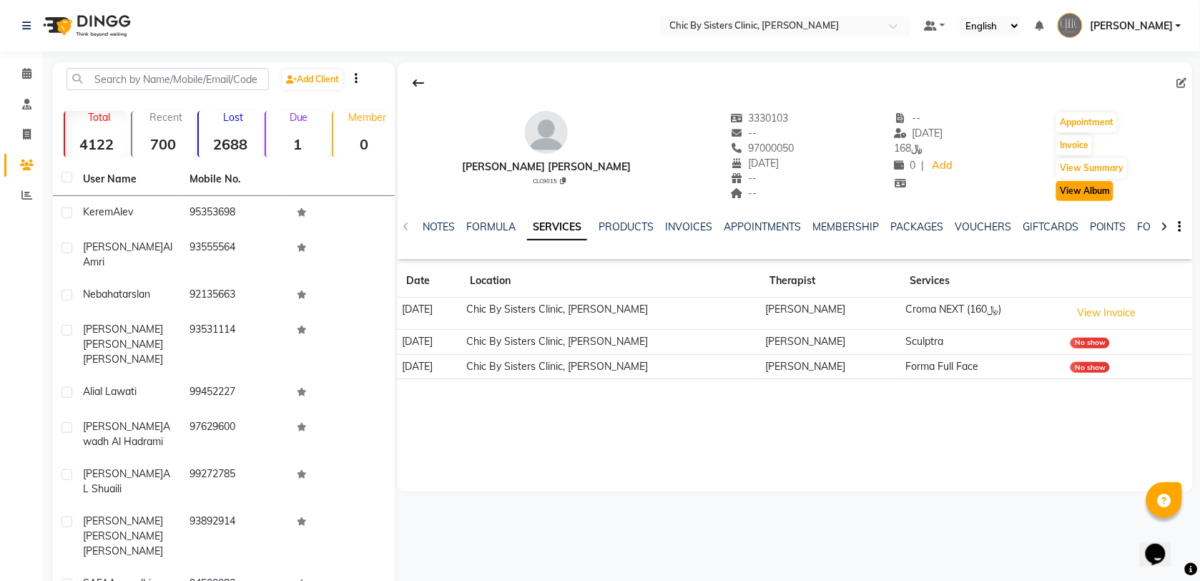
click at [1093, 193] on button "View Album" at bounding box center [1084, 191] width 57 height 20
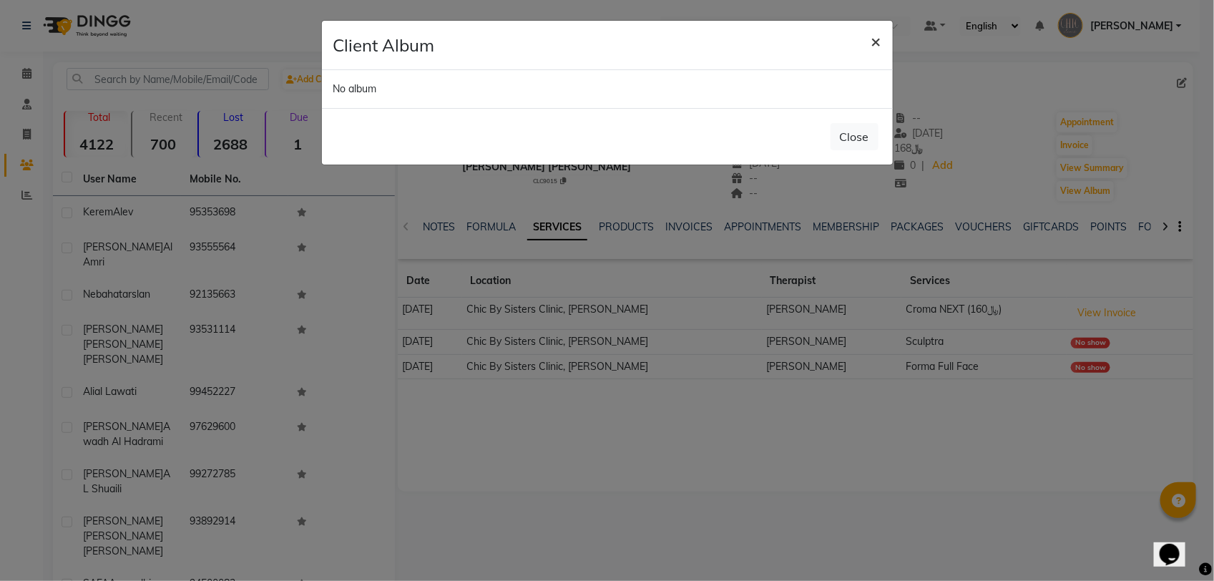
click at [882, 41] on button "×" at bounding box center [876, 41] width 33 height 40
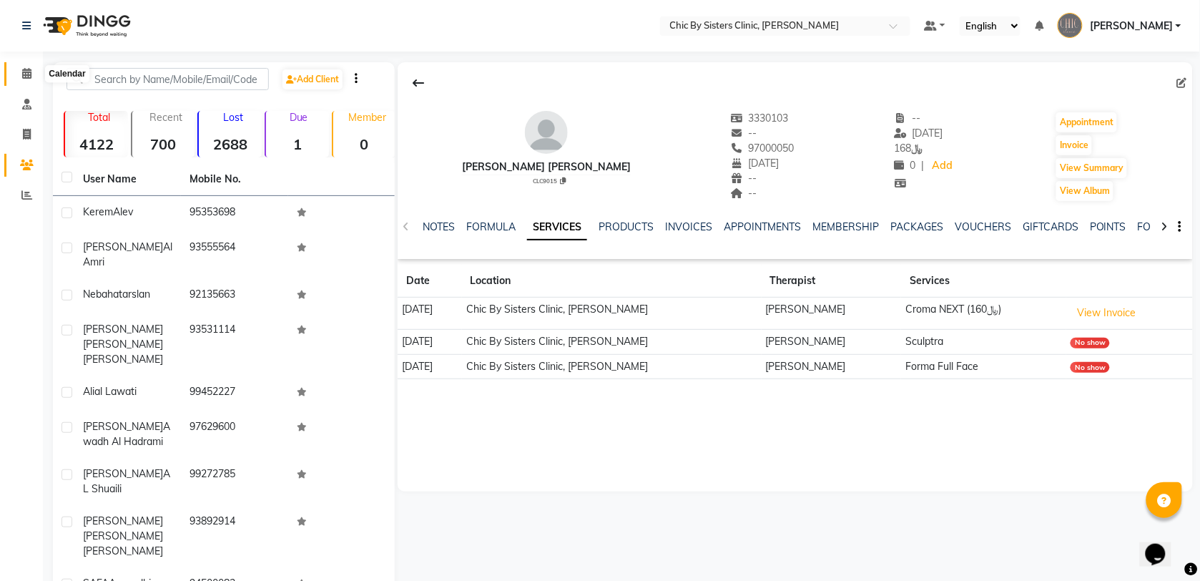
click at [31, 75] on span at bounding box center [26, 74] width 25 height 16
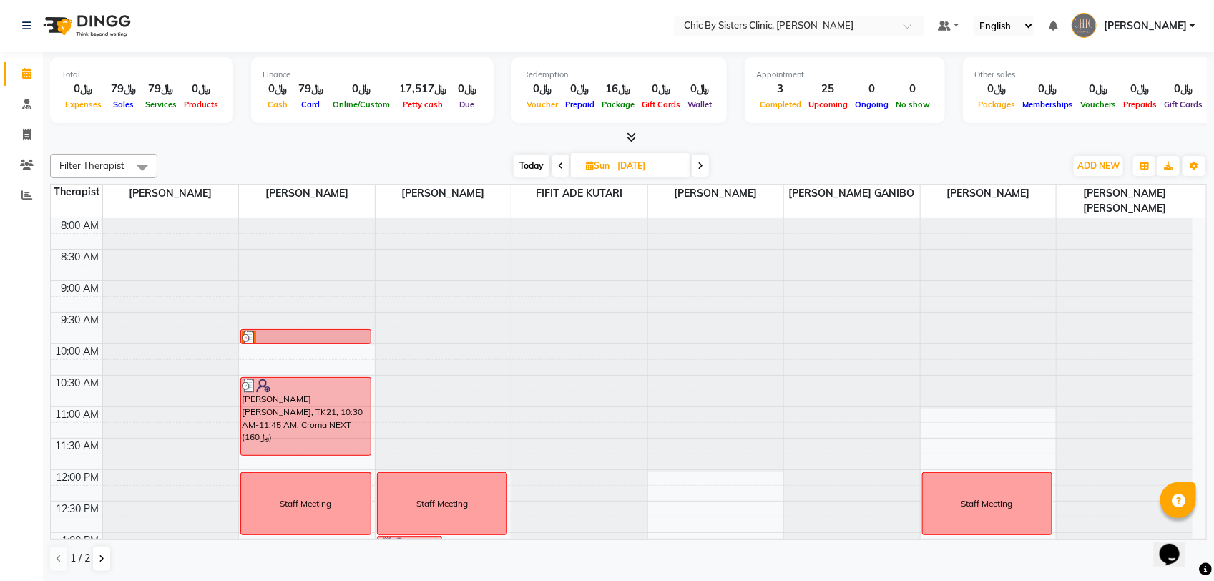
click at [520, 163] on span "Today" at bounding box center [531, 165] width 36 height 22
type input "[DATE]"
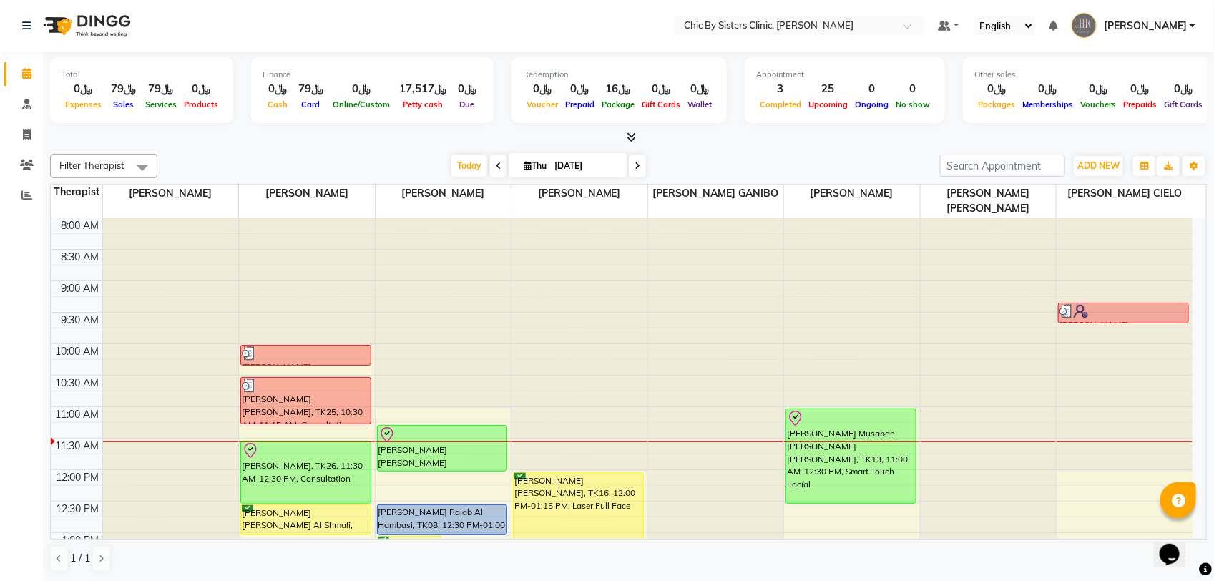
click at [302, 218] on div at bounding box center [307, 218] width 136 height 0
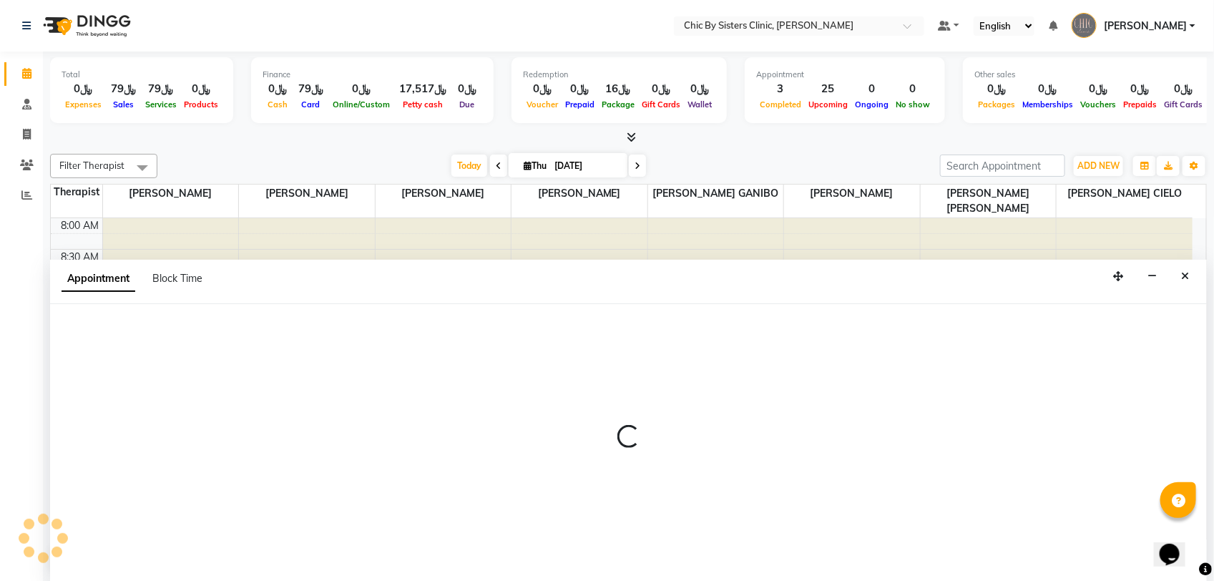
select select "49177"
select select "555"
select select "tentative"
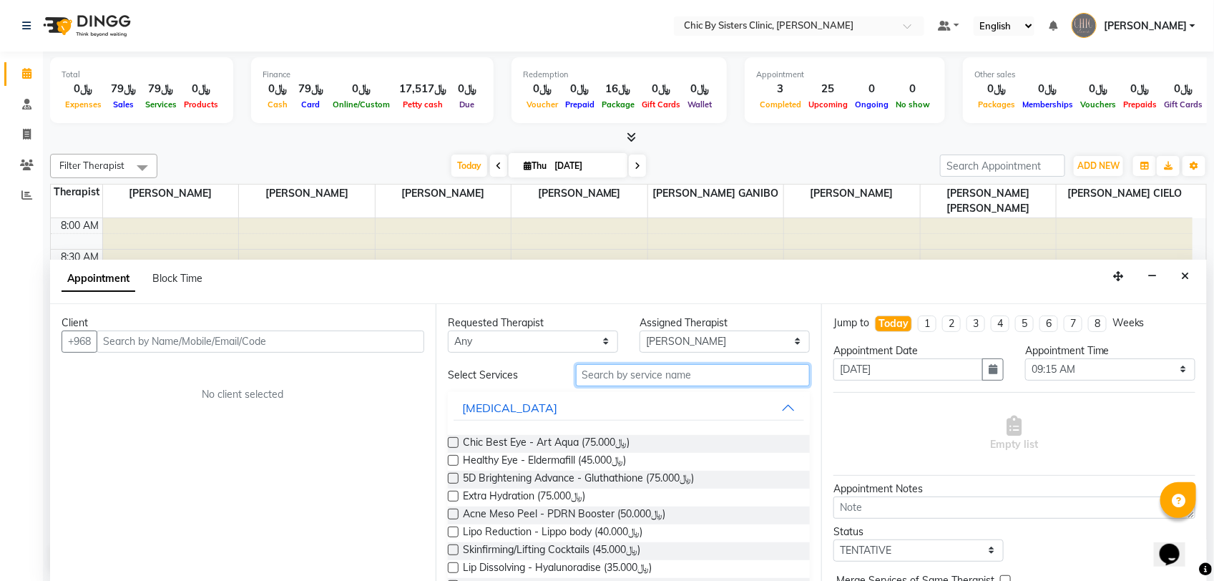
click at [601, 374] on input "text" at bounding box center [693, 375] width 234 height 22
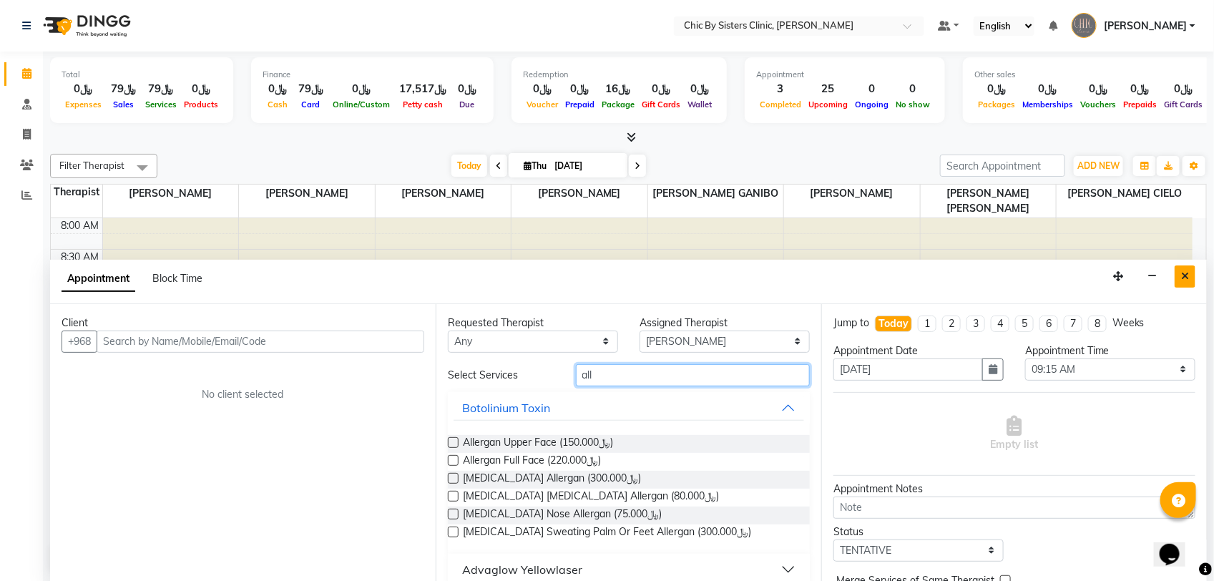
type input "all"
click at [1183, 281] on icon "Close" at bounding box center [1185, 276] width 8 height 10
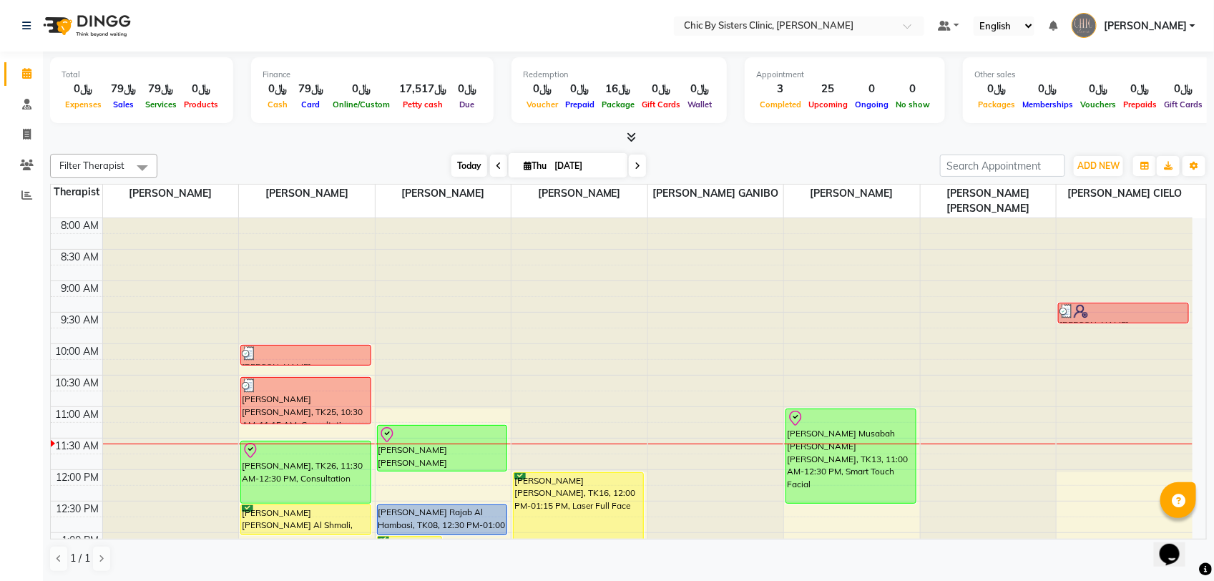
click at [453, 154] on span "Today" at bounding box center [469, 165] width 36 height 22
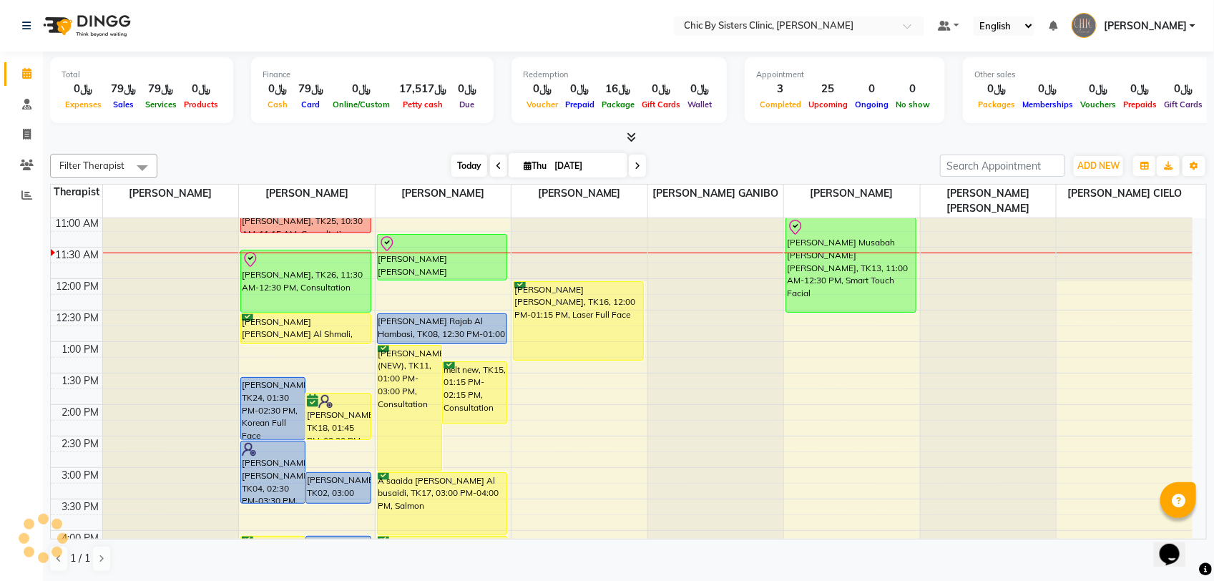
click at [458, 161] on span "Today" at bounding box center [469, 165] width 36 height 22
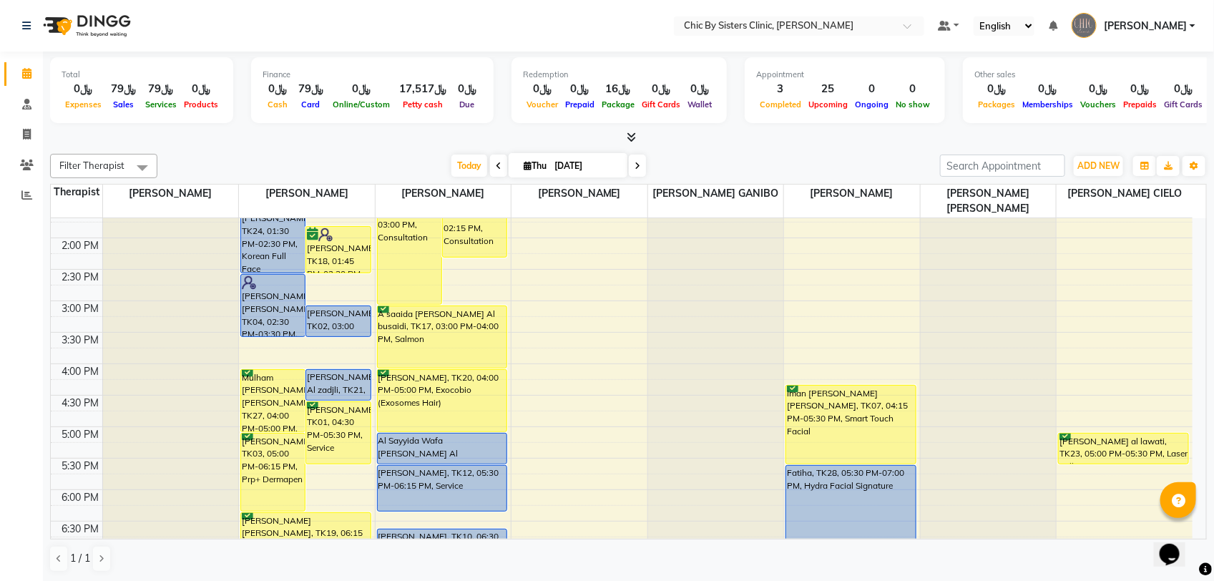
scroll to position [89, 0]
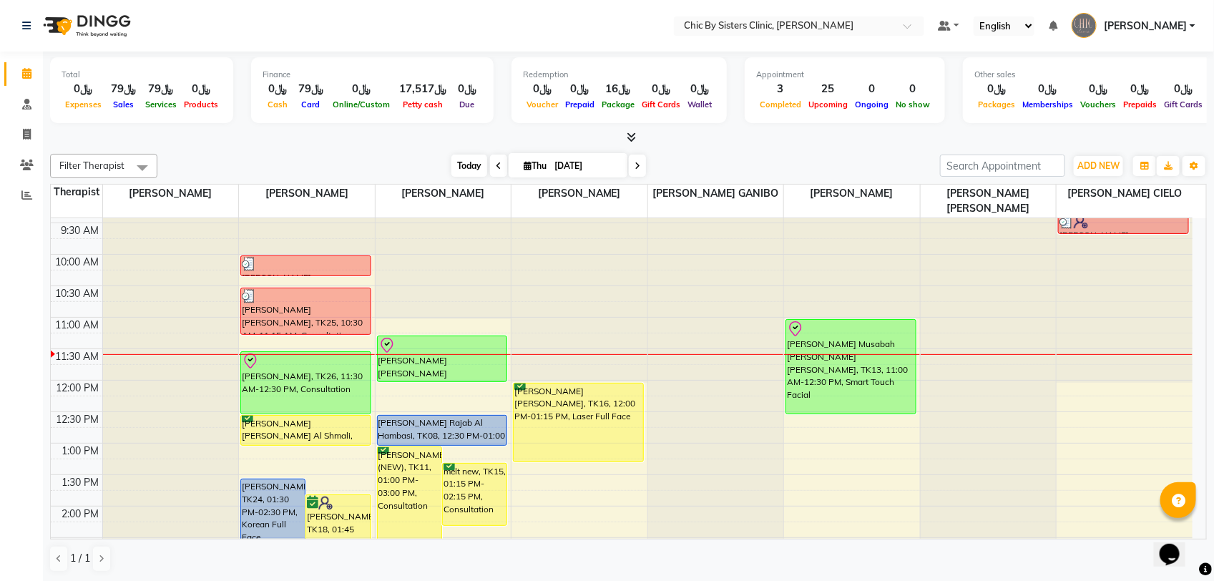
click at [456, 161] on span "Today" at bounding box center [469, 165] width 36 height 22
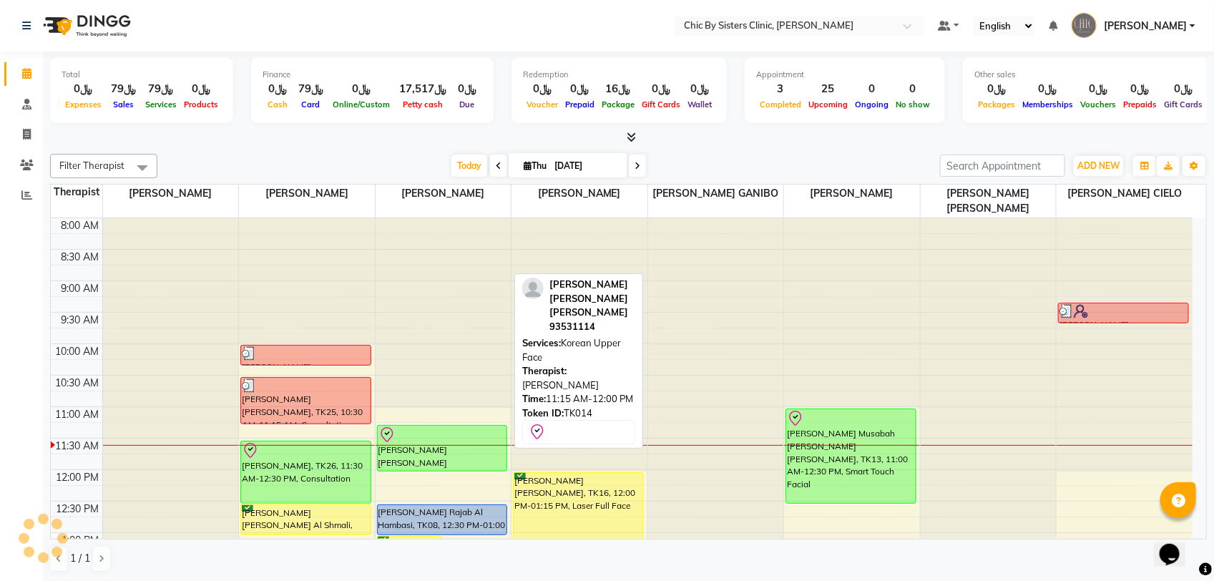
scroll to position [191, 0]
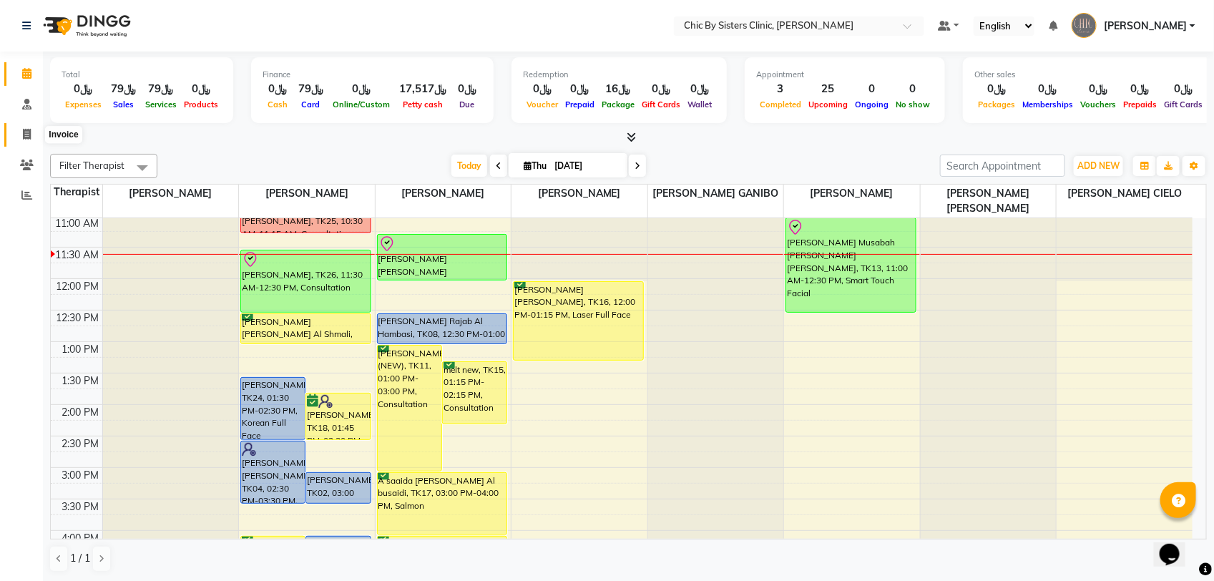
click at [18, 137] on span at bounding box center [26, 135] width 25 height 16
select select "service"
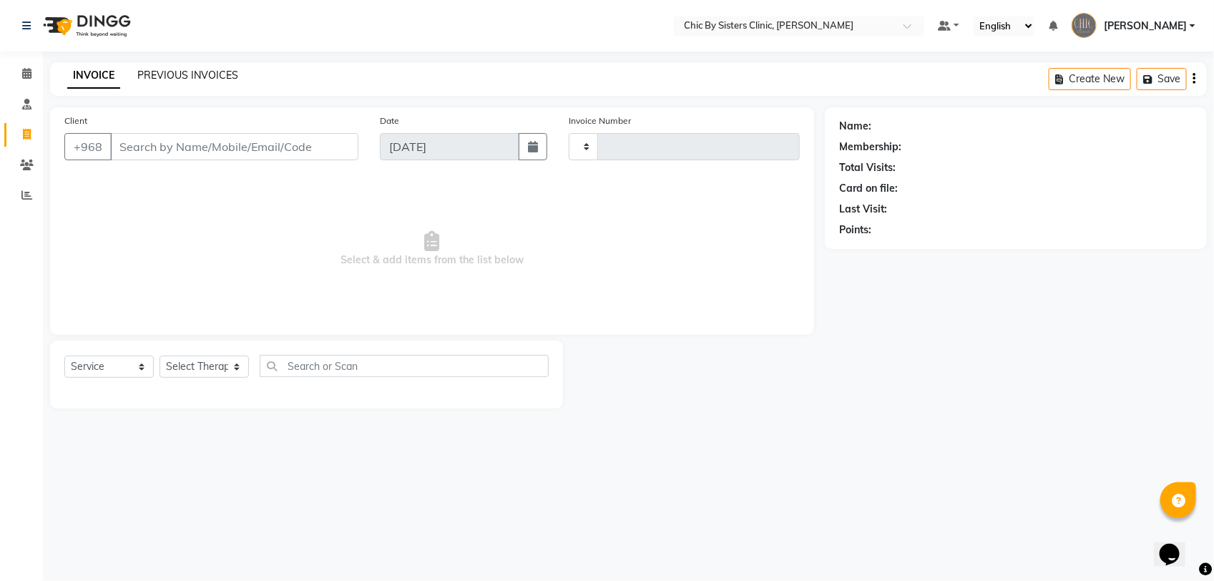
type input "2072"
click at [154, 74] on link "PREVIOUS INVOICES" at bounding box center [187, 75] width 101 height 13
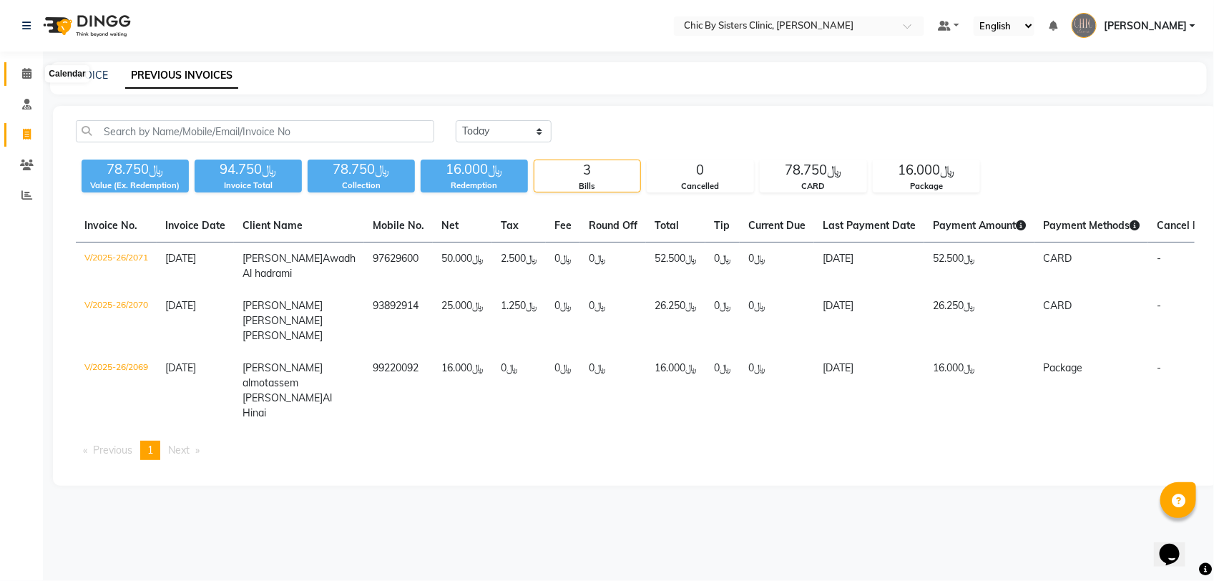
click at [30, 74] on icon at bounding box center [26, 73] width 9 height 11
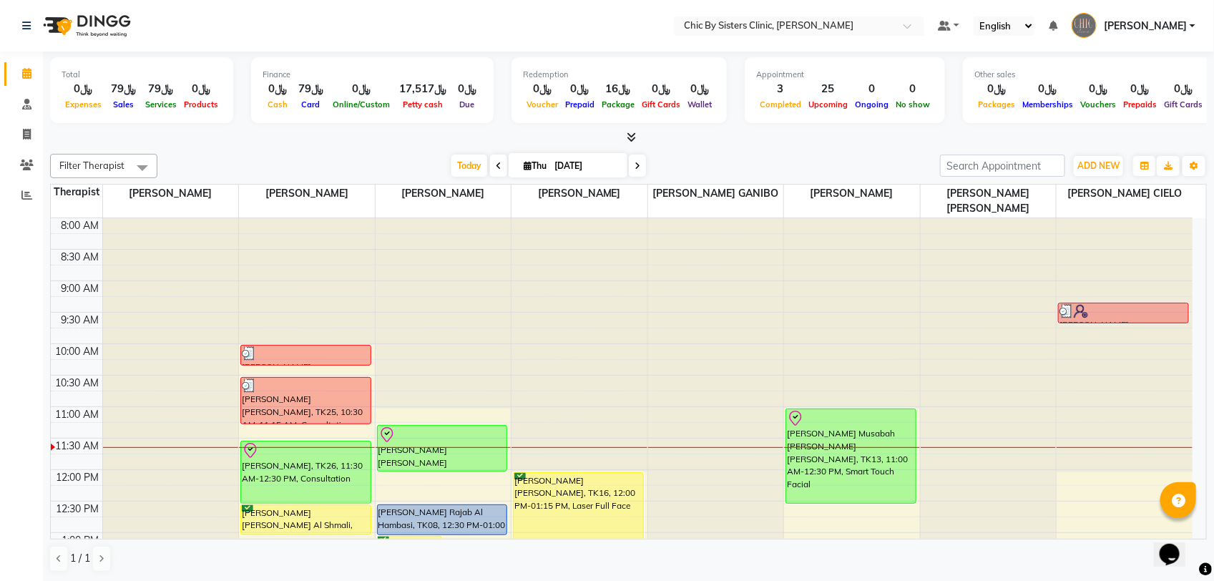
click at [444, 169] on div "Today Thu 04-09-2025" at bounding box center [548, 165] width 768 height 21
click at [461, 169] on span "Today" at bounding box center [469, 165] width 36 height 22
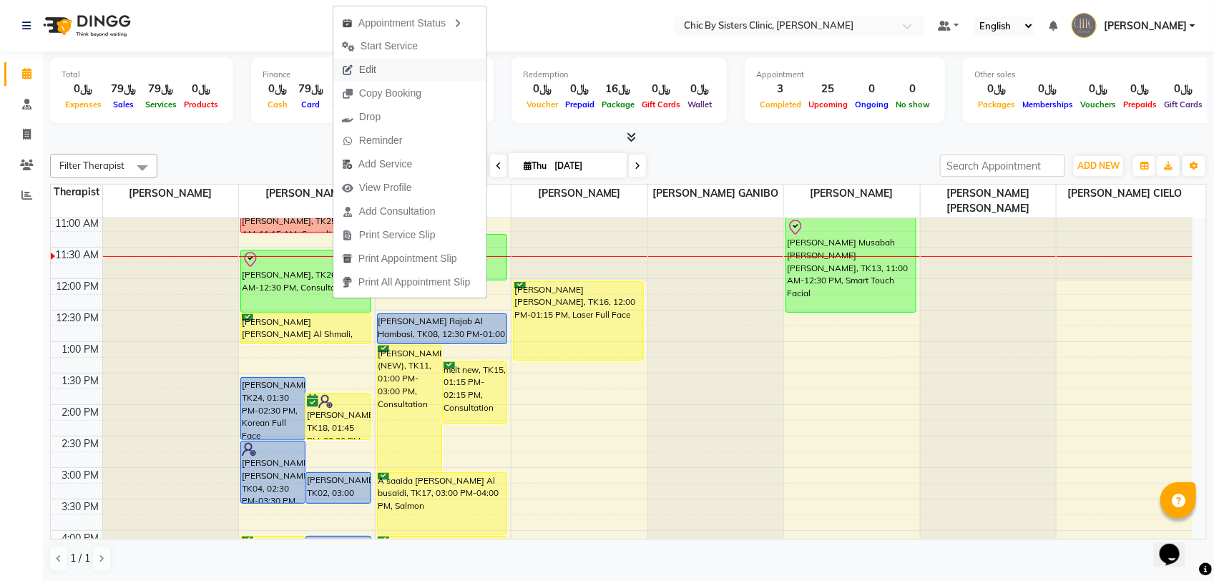
click at [372, 68] on span "Edit" at bounding box center [367, 69] width 17 height 15
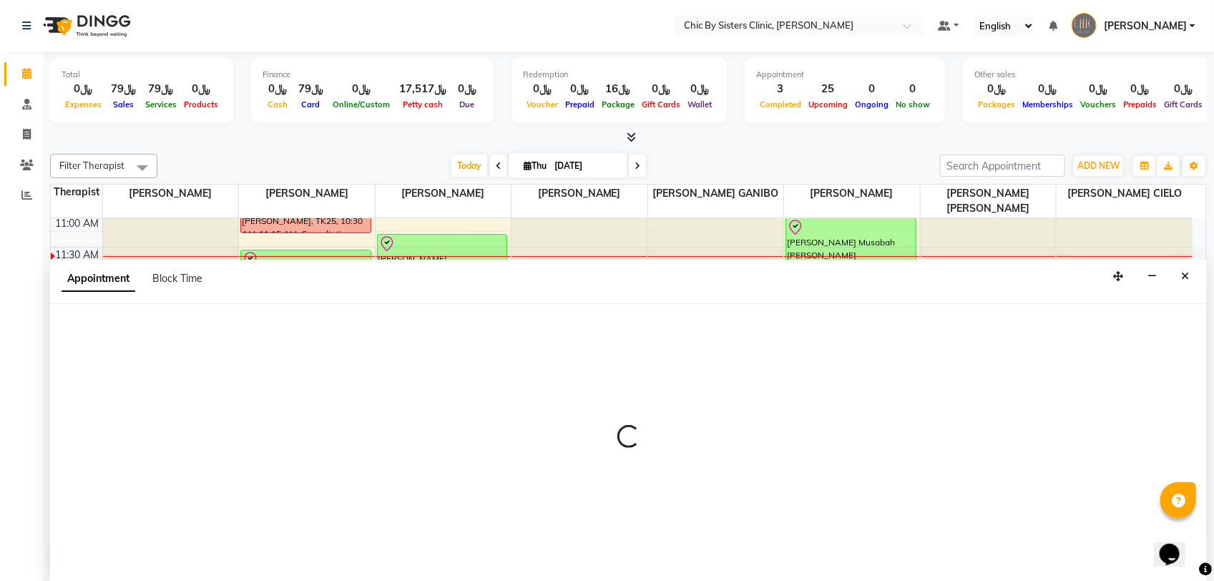
select select "tentative"
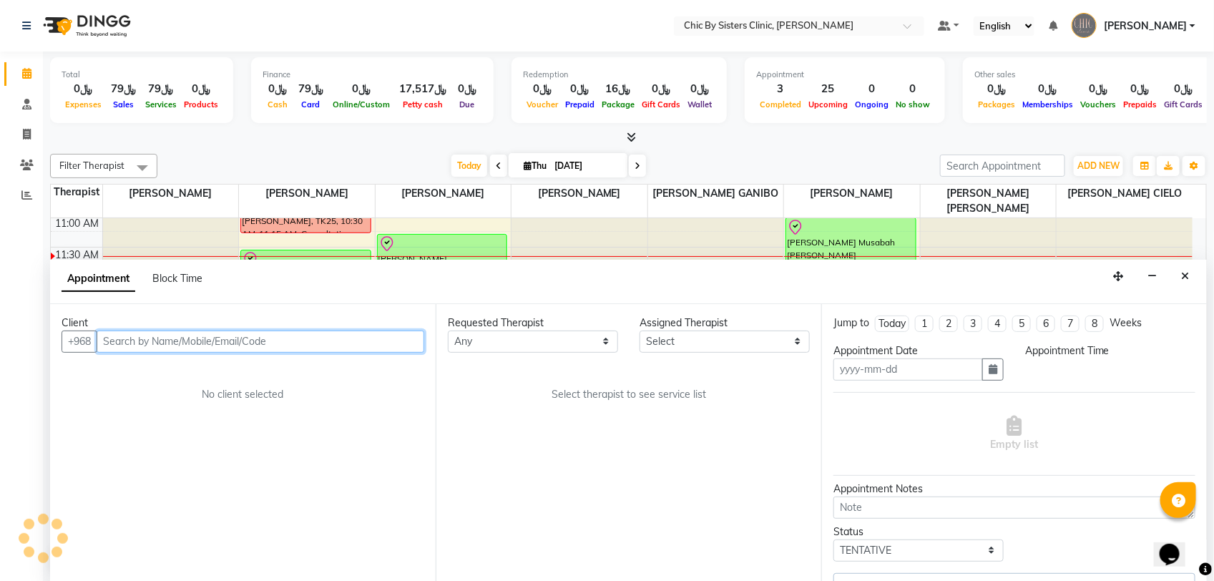
type input "[DATE]"
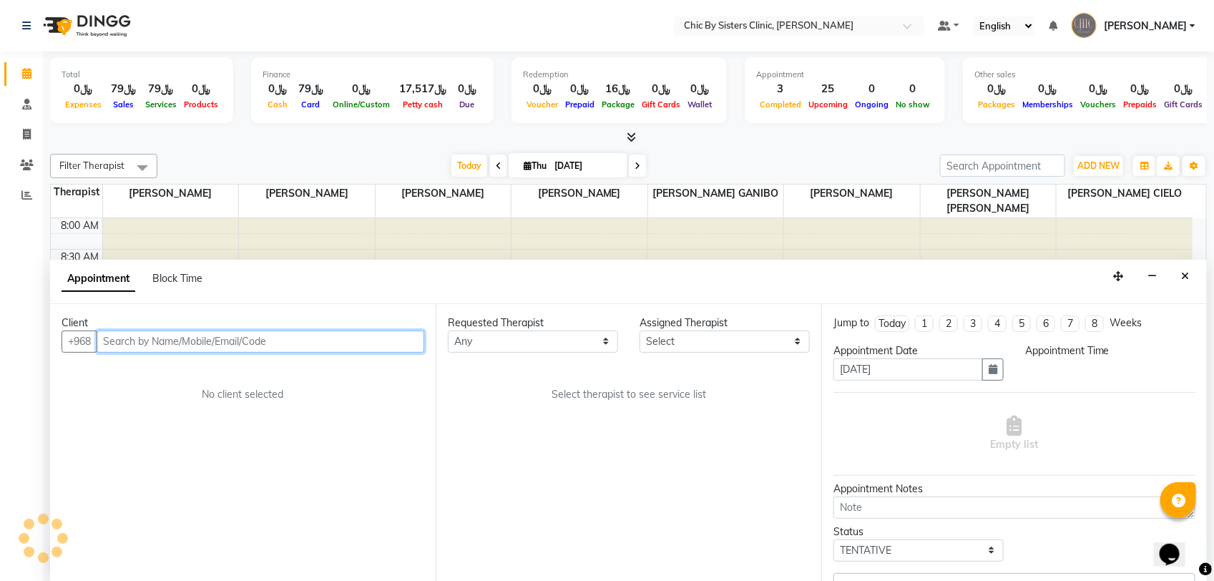
select select "check-in"
select select "690"
select select "49177"
select select "3125"
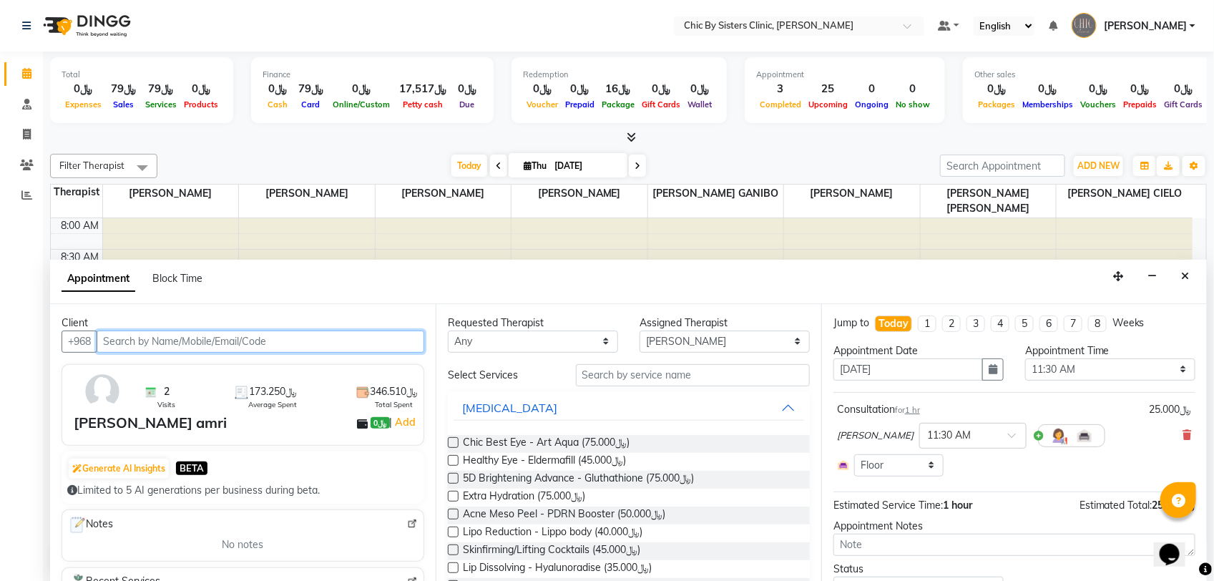
scroll to position [191, 0]
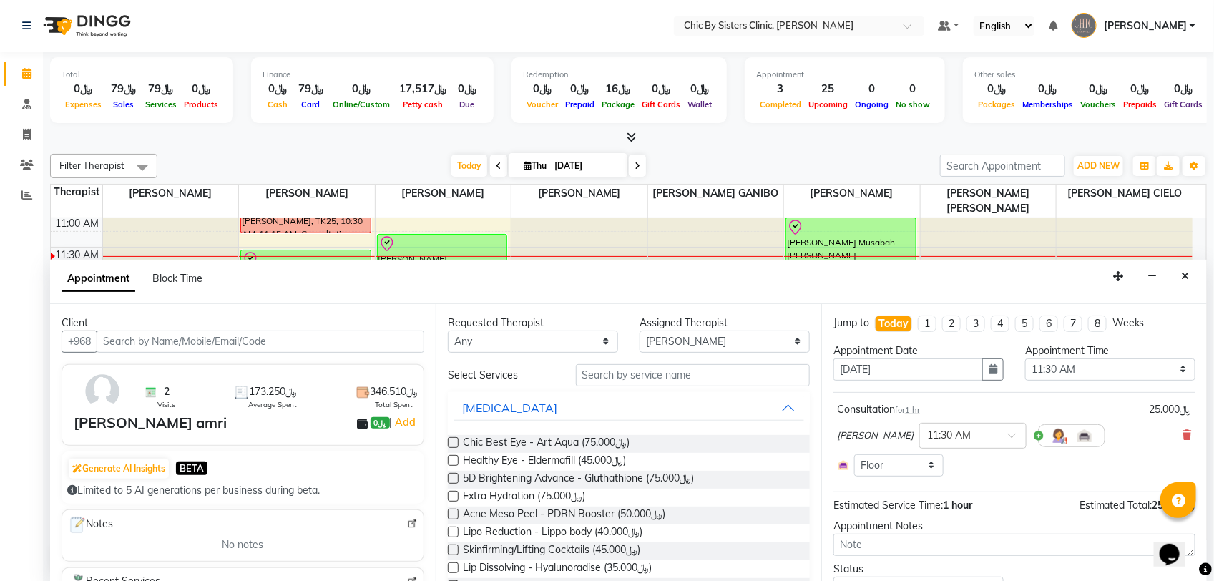
drag, startPoint x: 1175, startPoint y: 437, endPoint x: 1166, endPoint y: 438, distance: 9.3
click at [1183, 437] on icon at bounding box center [1187, 435] width 9 height 10
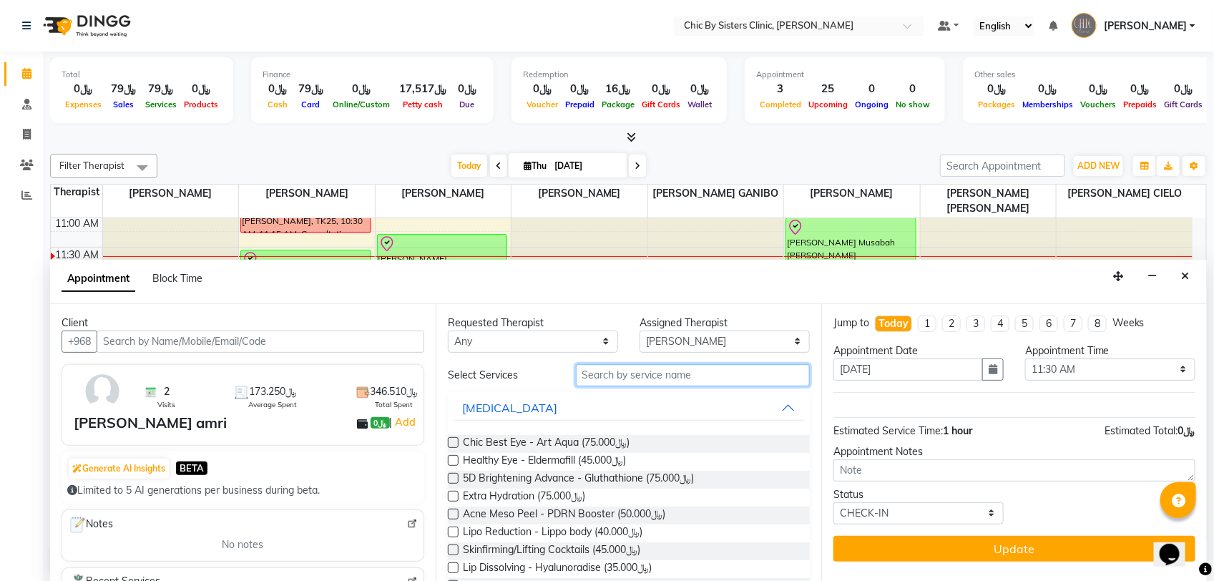
click at [716, 373] on input "text" at bounding box center [693, 375] width 234 height 22
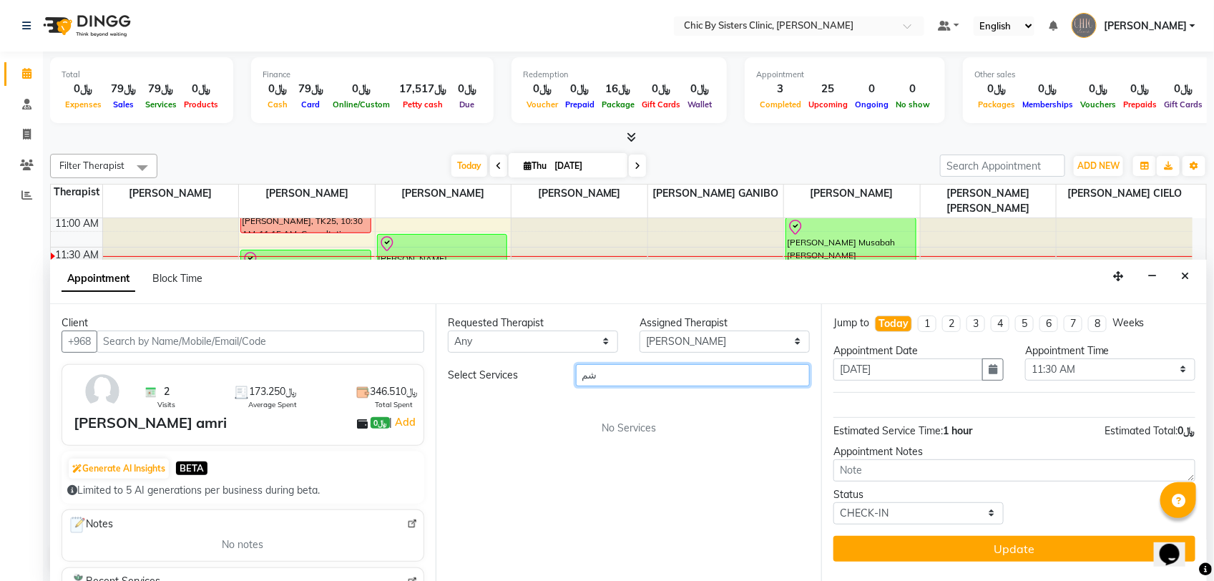
type input "ش"
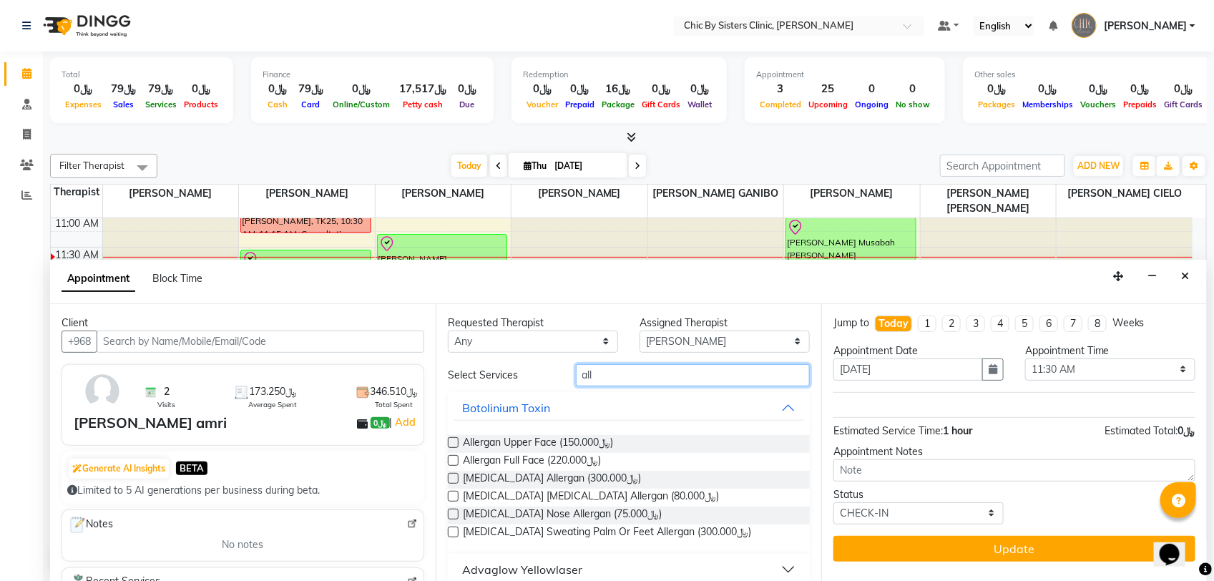
type input "all"
click at [453, 476] on label at bounding box center [453, 478] width 11 height 11
click at [453, 476] on input "checkbox" at bounding box center [452, 479] width 9 height 9
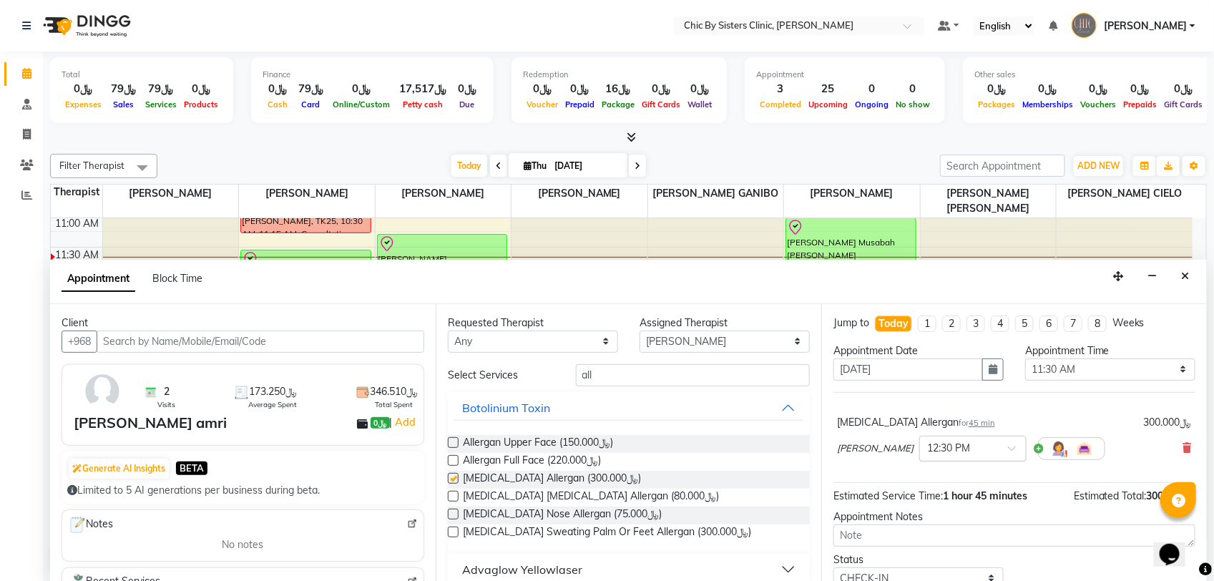
checkbox input "false"
click at [977, 449] on input "text" at bounding box center [958, 447] width 63 height 15
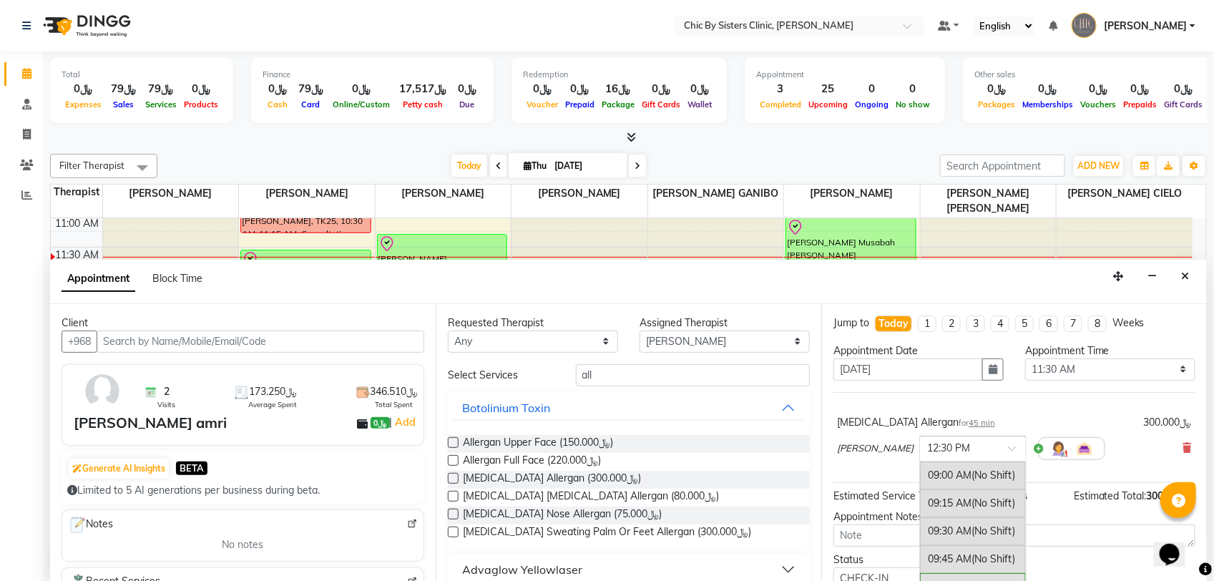
scroll to position [386, 0]
type input "11"
click at [1017, 476] on div "11:30 AM" at bounding box center [973, 481] width 106 height 26
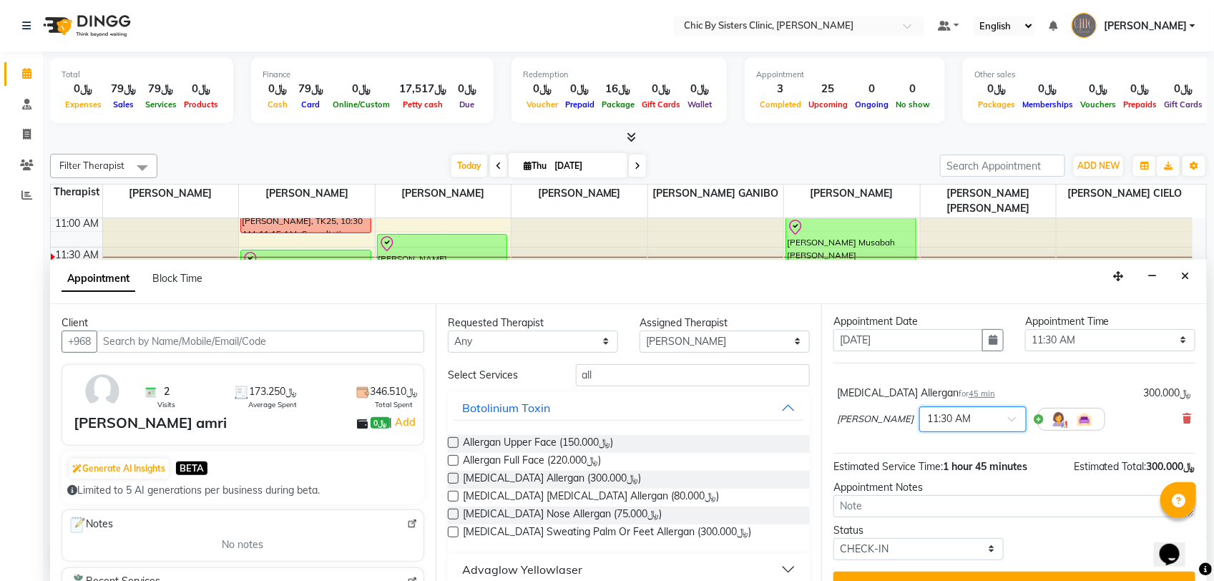
scroll to position [58, 0]
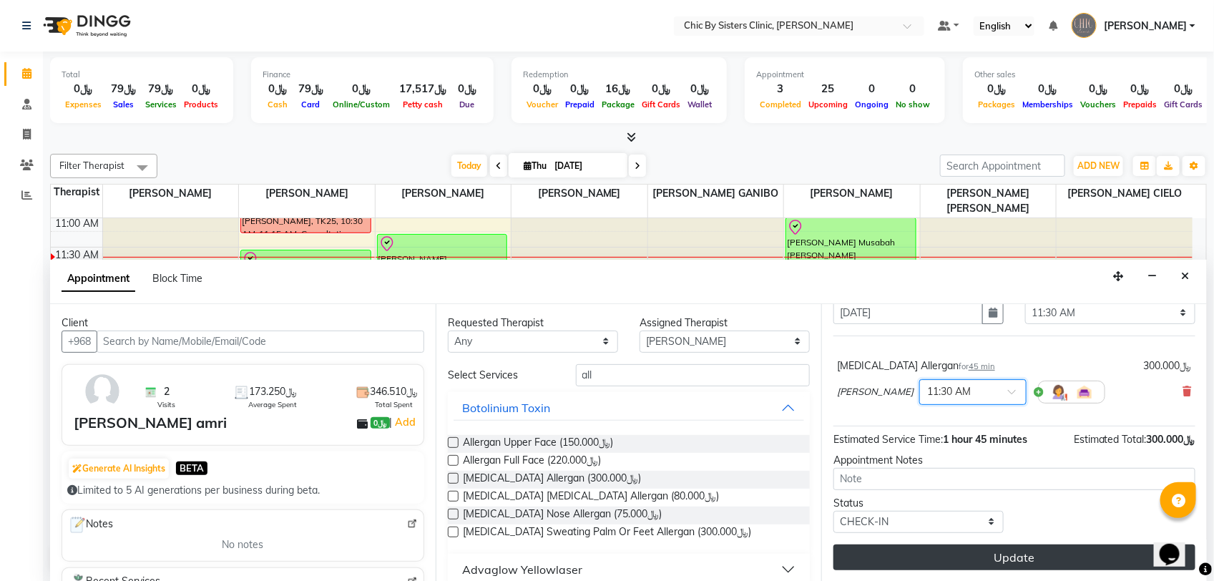
click at [882, 559] on button "Update" at bounding box center [1014, 557] width 362 height 26
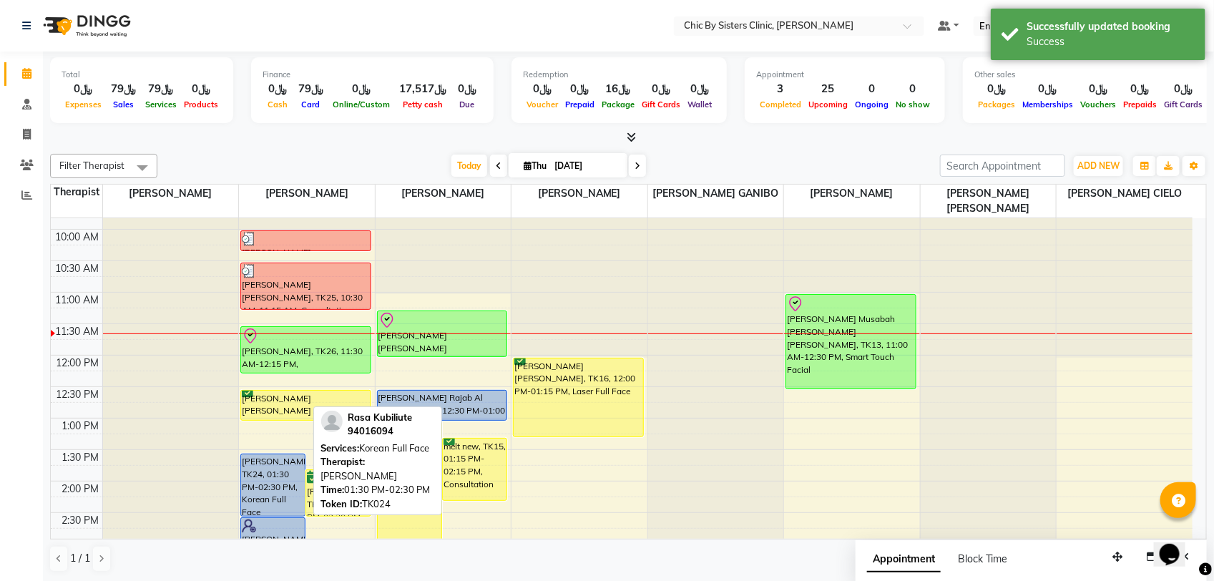
scroll to position [12, 0]
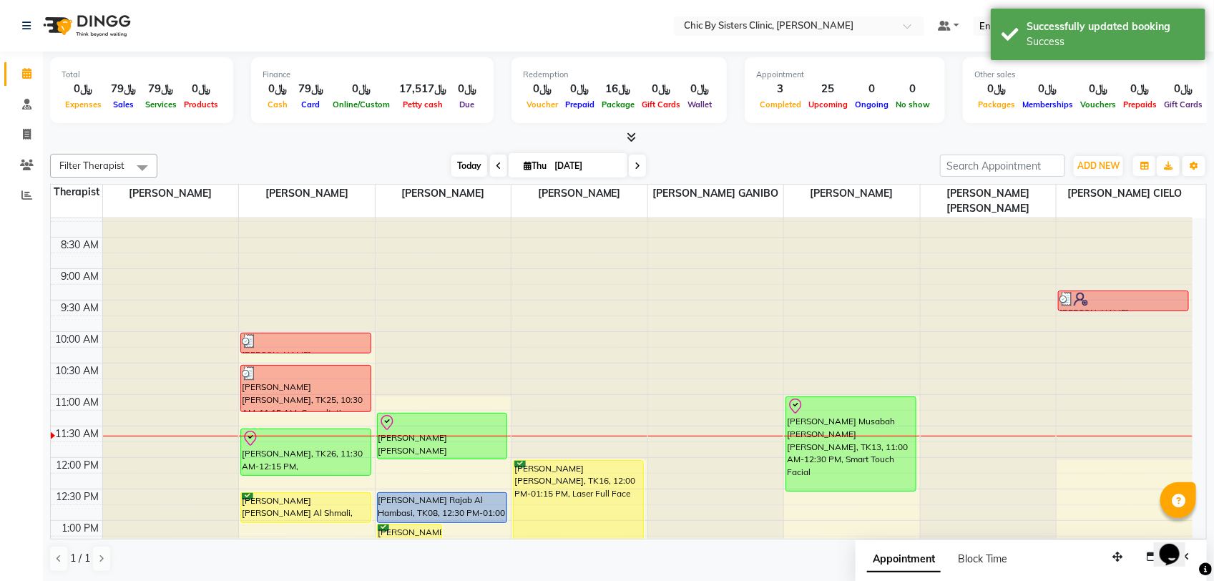
click at [456, 163] on span "Today" at bounding box center [469, 165] width 36 height 22
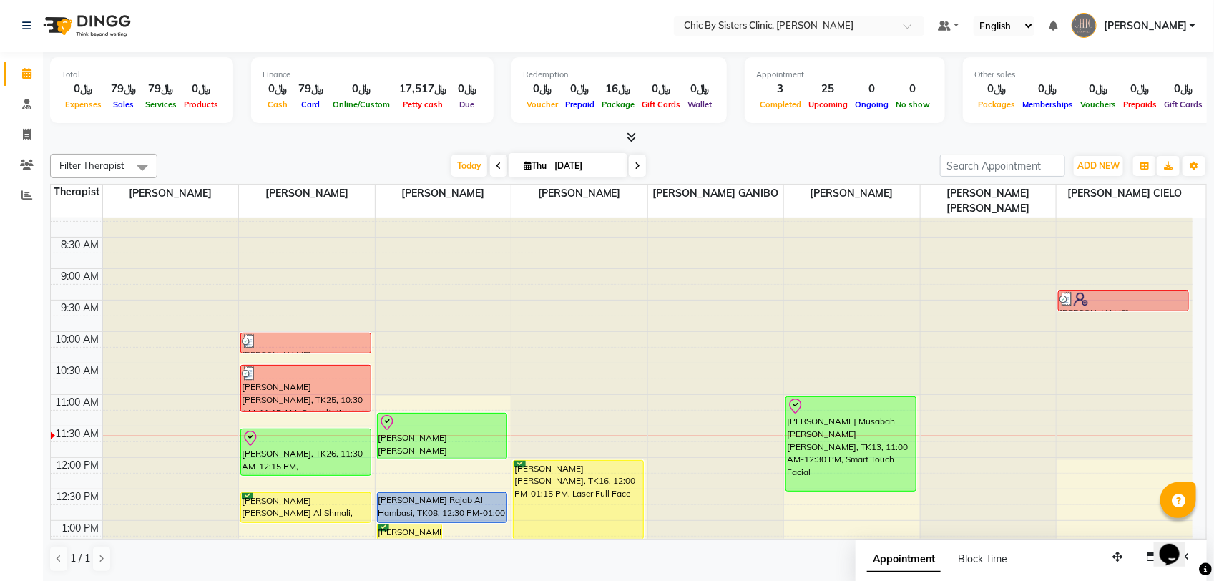
drag, startPoint x: 559, startPoint y: 155, endPoint x: 563, endPoint y: 165, distance: 10.6
click at [560, 155] on input "[DATE]" at bounding box center [586, 165] width 72 height 21
select select "9"
select select "2025"
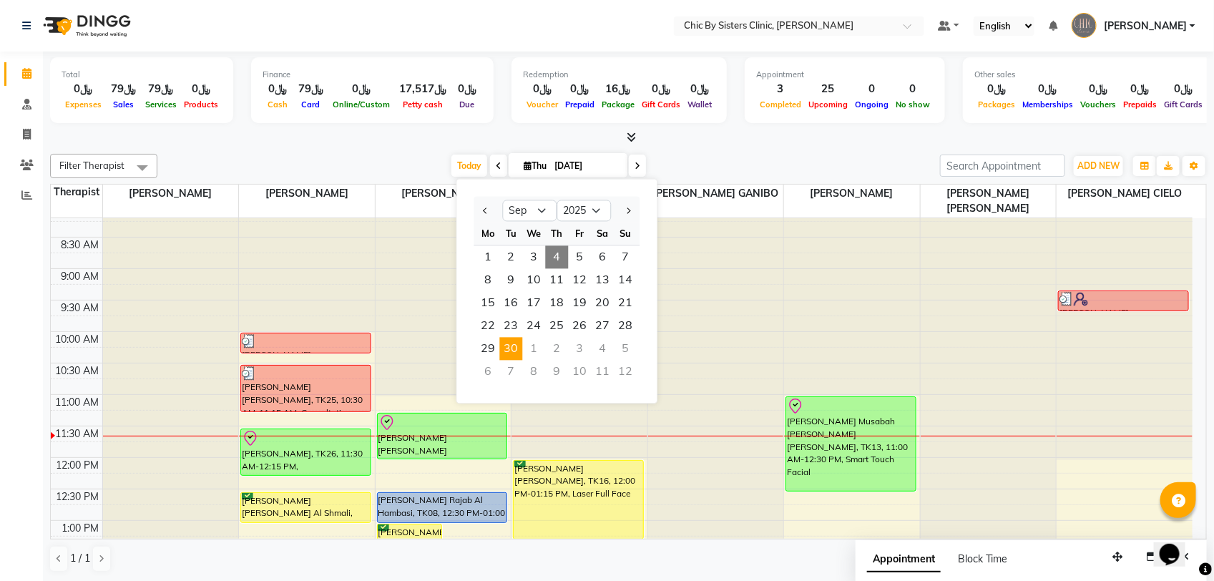
click at [512, 348] on span "30" at bounding box center [511, 349] width 23 height 23
type input "30-09-2025"
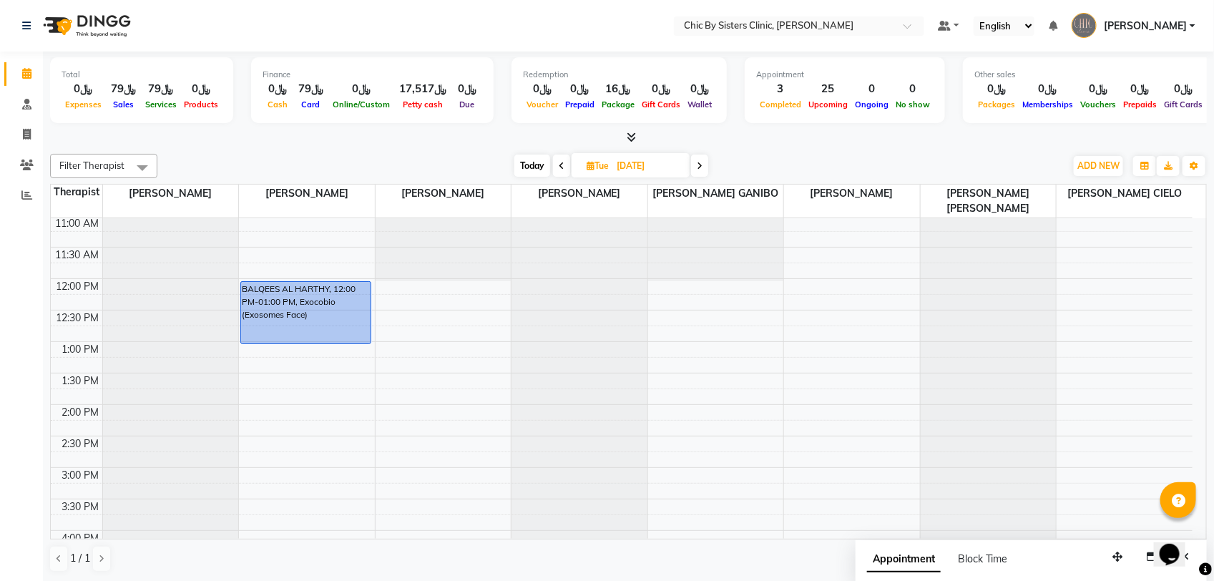
scroll to position [459, 0]
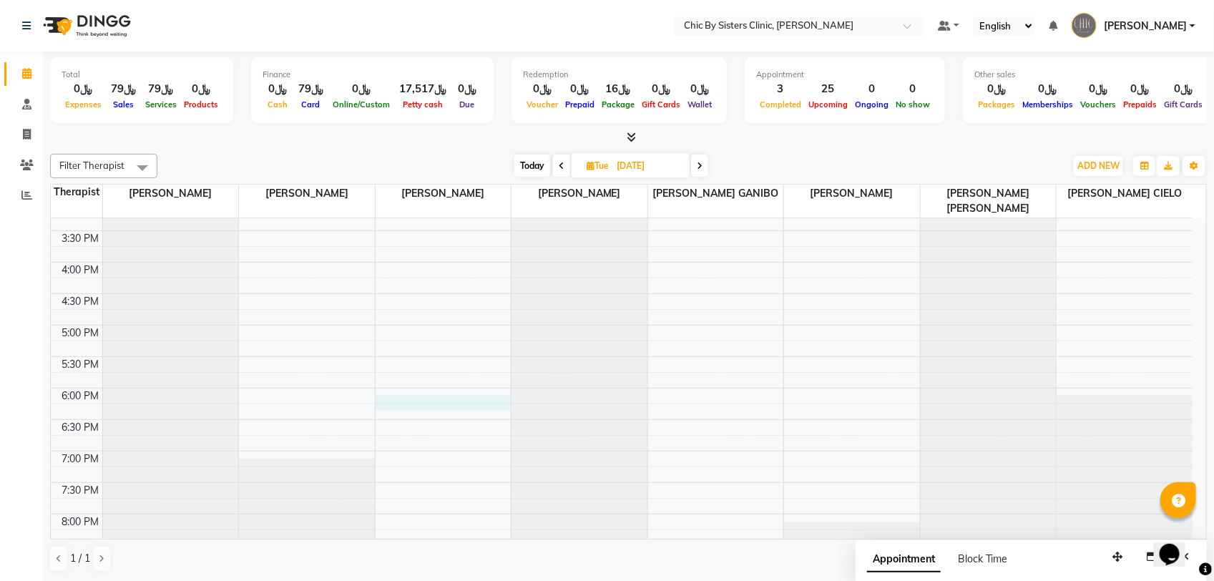
click at [427, 403] on div "8:00 AM 8:30 AM 9:00 AM 9:30 AM 10:00 AM 10:30 AM 11:00 AM 11:30 AM 12:00 PM 12…" at bounding box center [621, 262] width 1141 height 1006
select select "49178"
select select "1080"
select select "tentative"
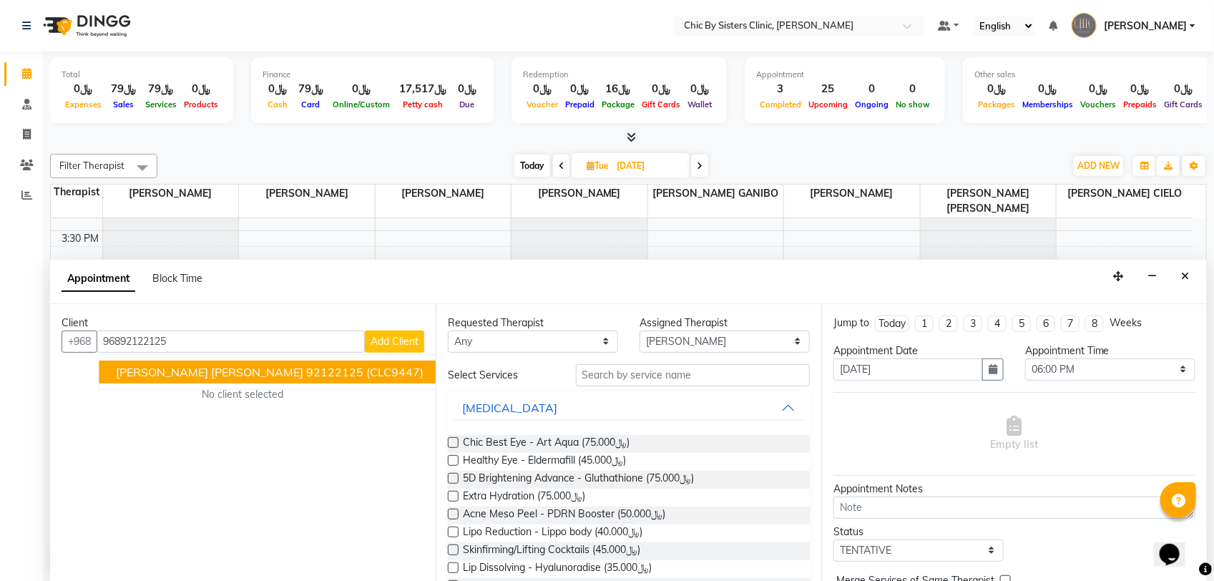
click at [164, 370] on span "Kamila Hussain Abdul Aziz" at bounding box center [210, 372] width 187 height 14
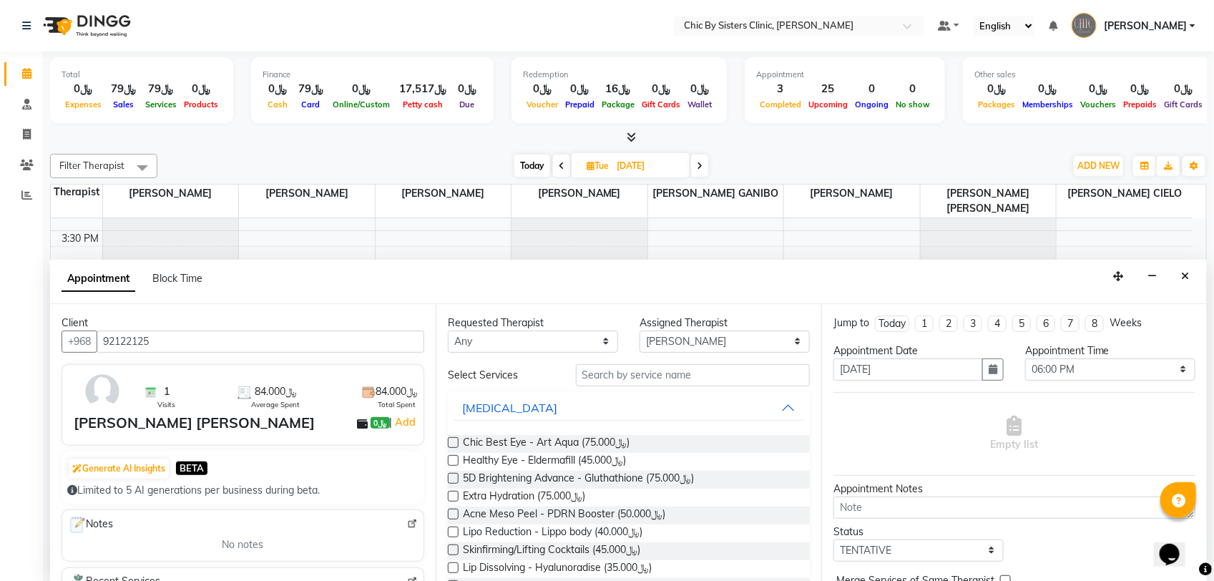
type input "92122125"
click at [647, 373] on input "text" at bounding box center [693, 375] width 234 height 22
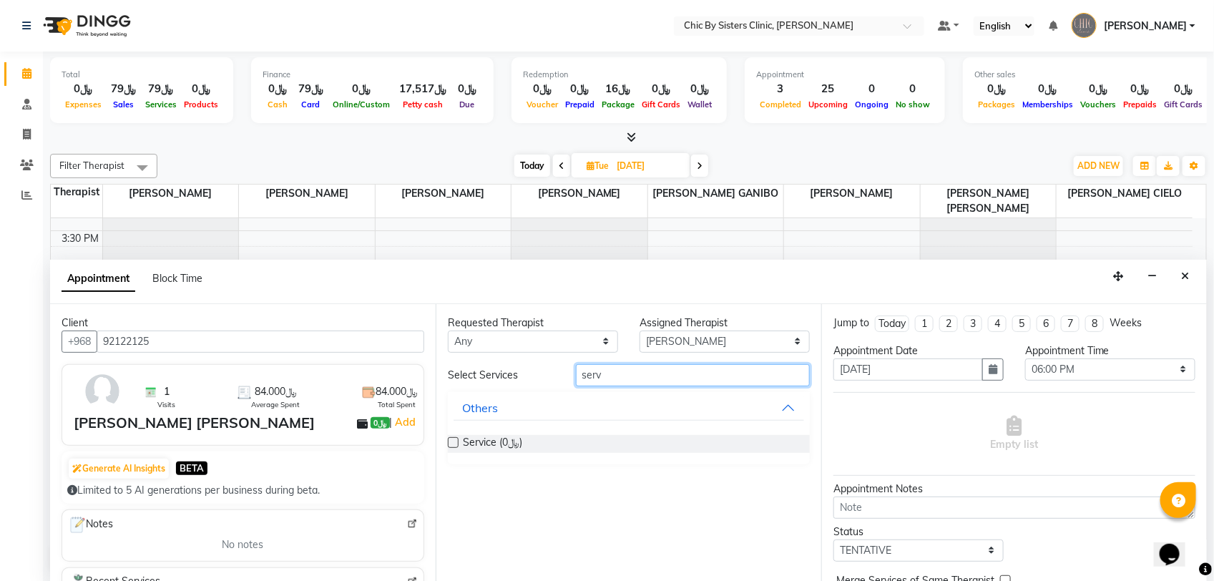
type input "serv"
click at [454, 445] on label at bounding box center [453, 442] width 11 height 11
click at [454, 445] on input "checkbox" at bounding box center [452, 443] width 9 height 9
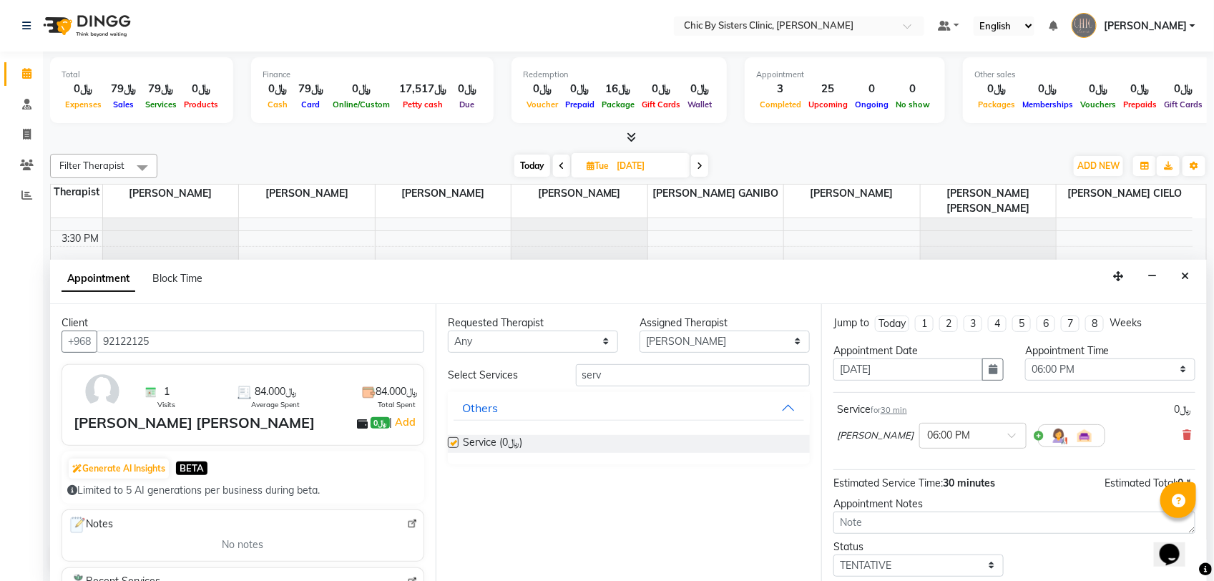
checkbox input "false"
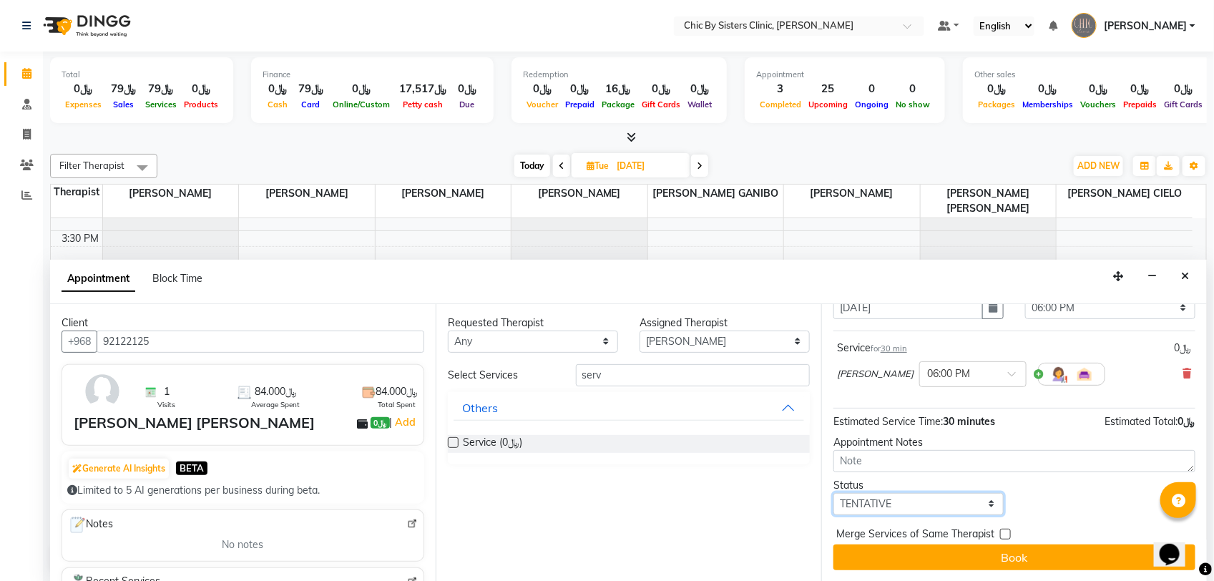
click at [885, 505] on select "Select TENTATIVE CONFIRM UPCOMING" at bounding box center [918, 504] width 170 height 22
select select "upcoming"
click at [833, 493] on select "Select TENTATIVE CONFIRM UPCOMING" at bounding box center [918, 504] width 170 height 22
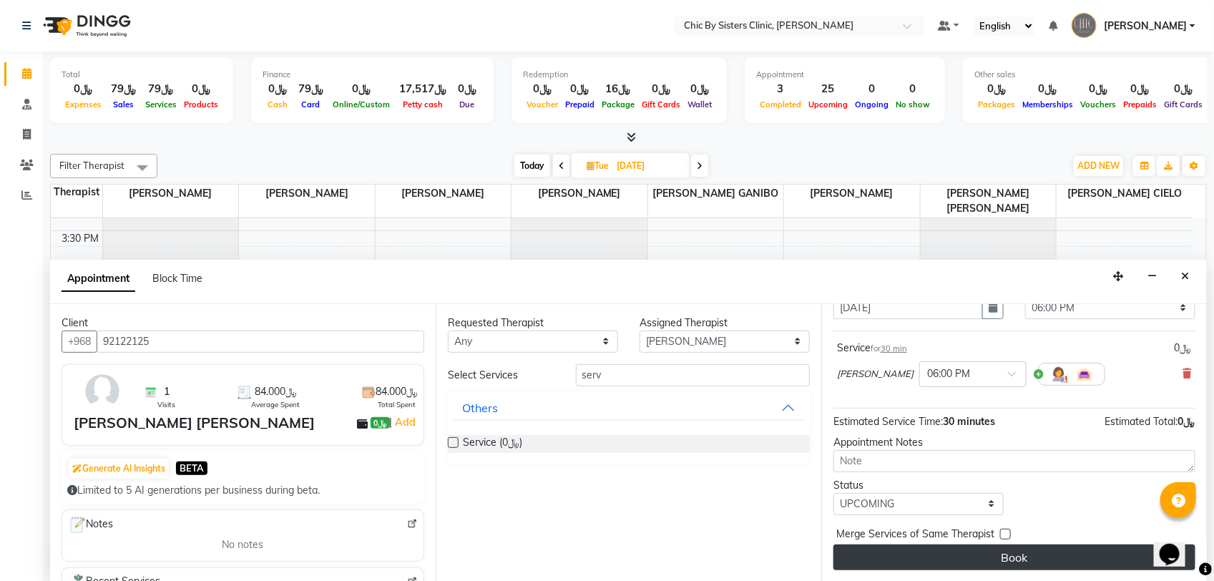
click at [870, 552] on button "Book" at bounding box center [1014, 557] width 362 height 26
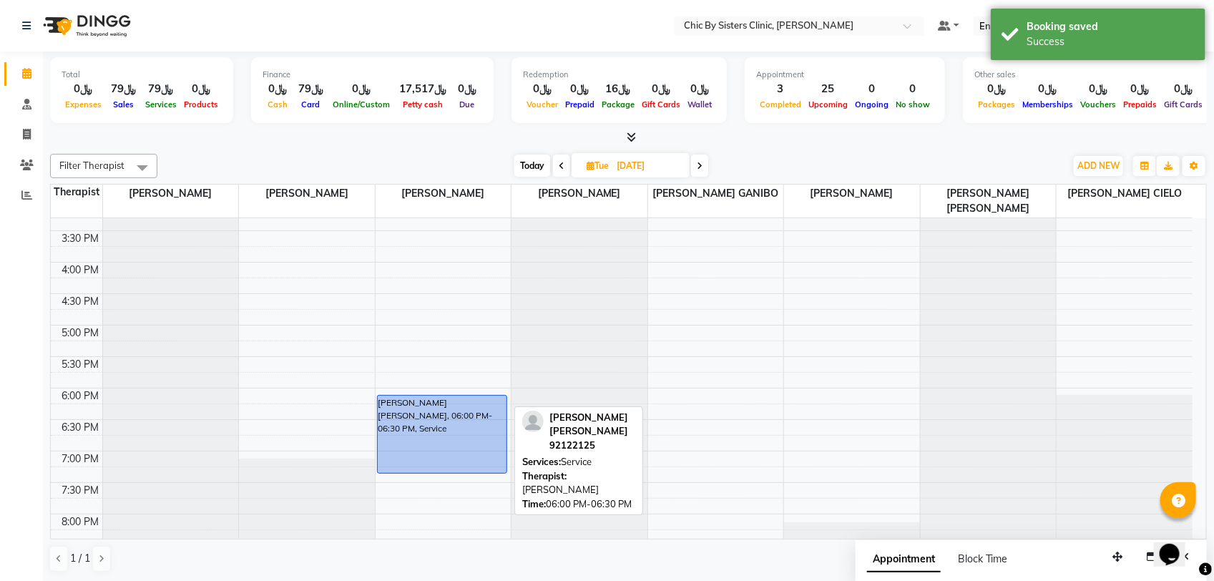
drag, startPoint x: 441, startPoint y: 423, endPoint x: 435, endPoint y: 463, distance: 40.6
click at [435, 463] on div "Kamila Hussain Abdul Aziz, 06:00 PM-06:30 PM, Service Kamila Hussain Abdul Aziz…" at bounding box center [443, 262] width 136 height 1006
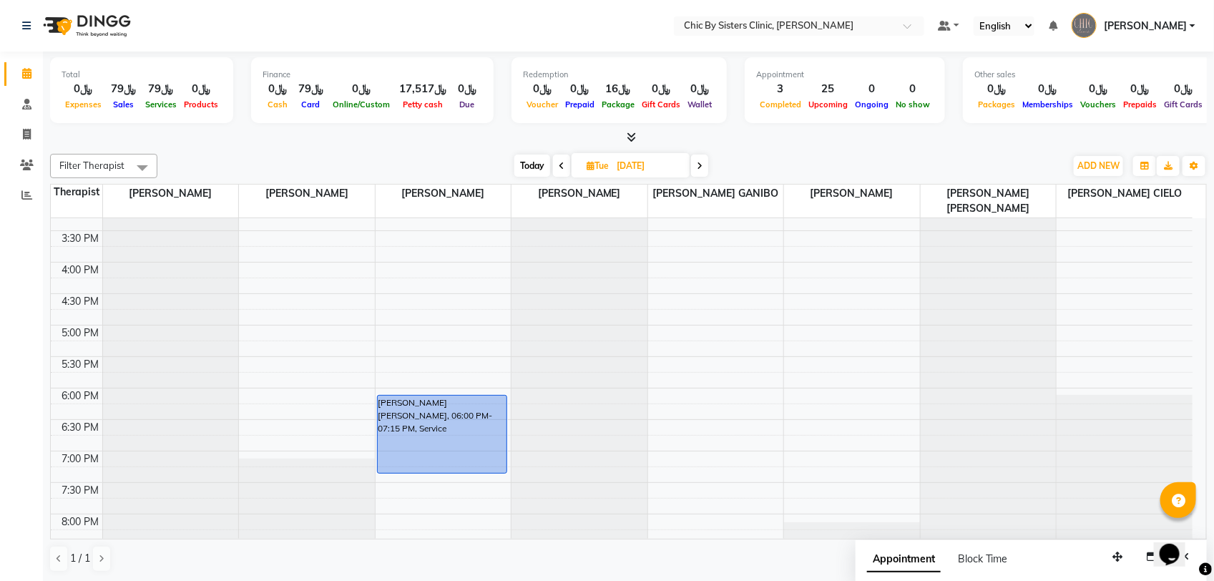
click at [529, 165] on span "Today" at bounding box center [532, 165] width 36 height 22
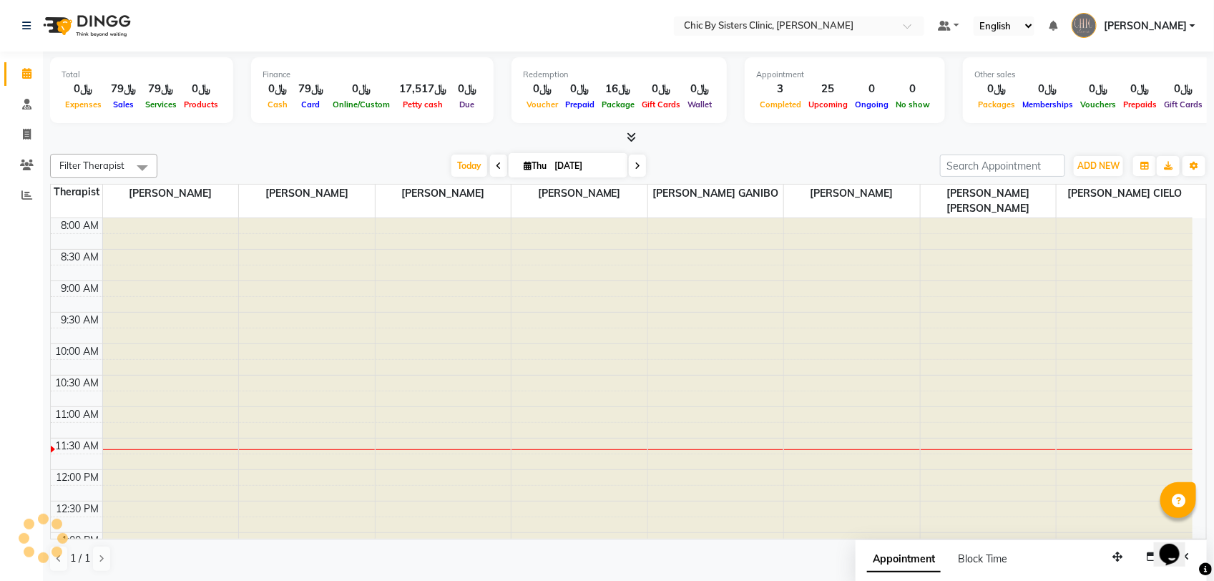
scroll to position [191, 0]
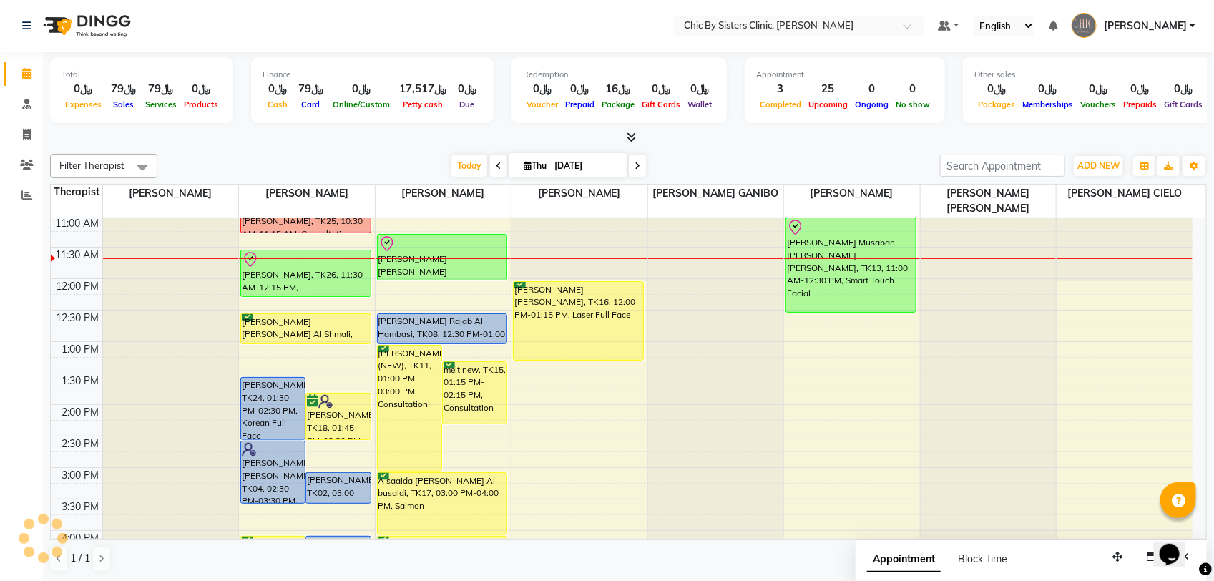
drag, startPoint x: 491, startPoint y: 163, endPoint x: 456, endPoint y: 216, distance: 63.5
click at [496, 163] on icon at bounding box center [499, 166] width 6 height 9
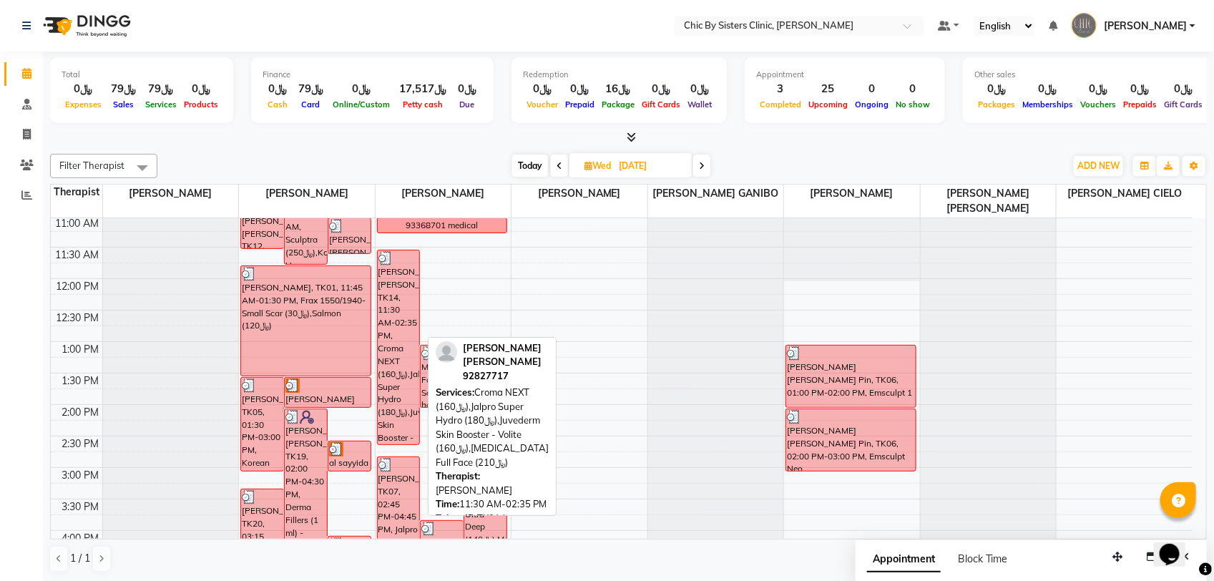
scroll to position [102, 0]
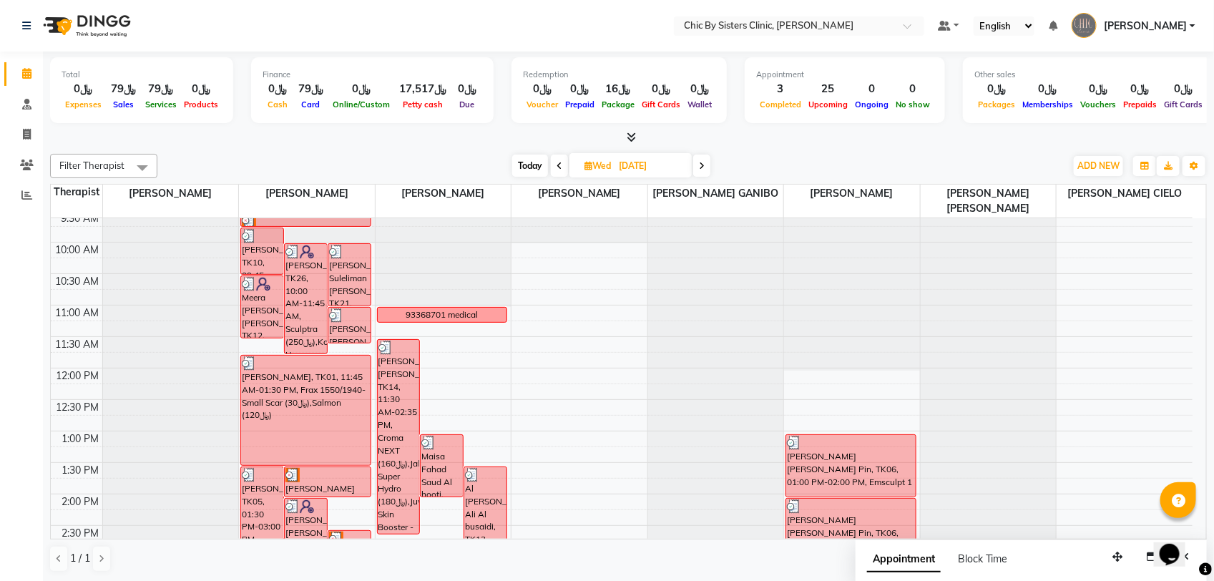
click at [526, 166] on span "Today" at bounding box center [530, 165] width 36 height 22
type input "[DATE]"
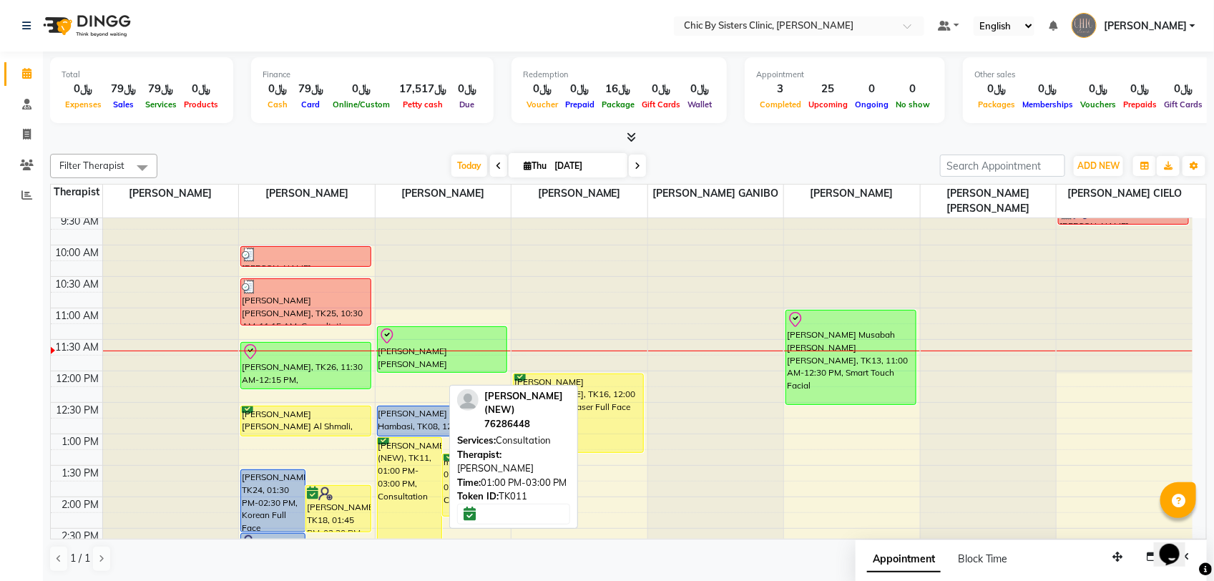
scroll to position [12, 0]
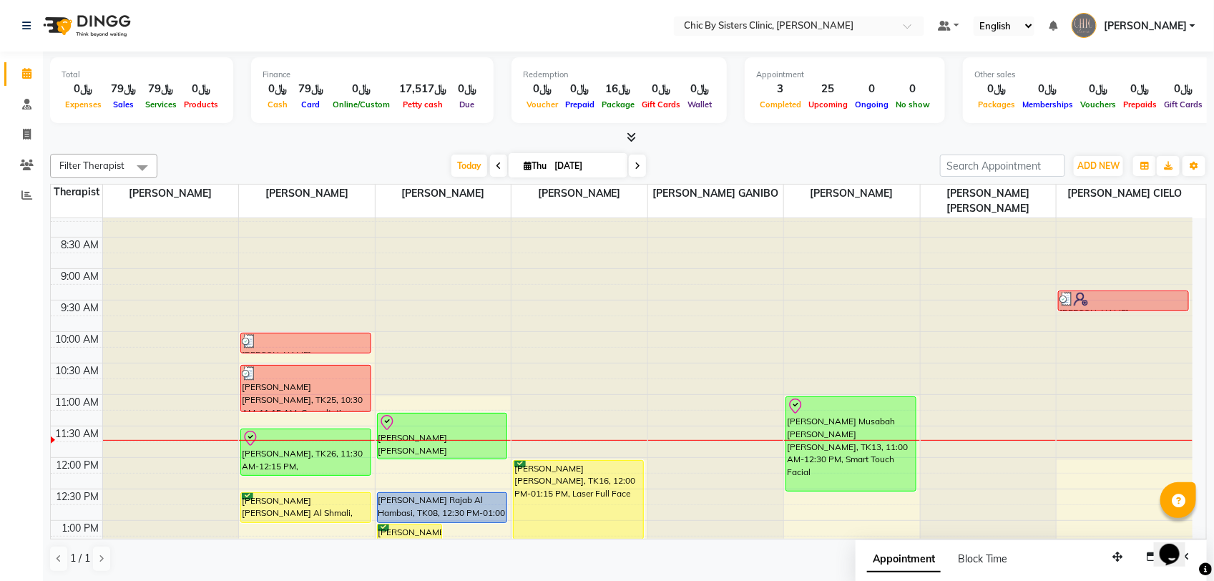
click at [598, 172] on input "[DATE]" at bounding box center [586, 165] width 72 height 21
select select "9"
select select "2025"
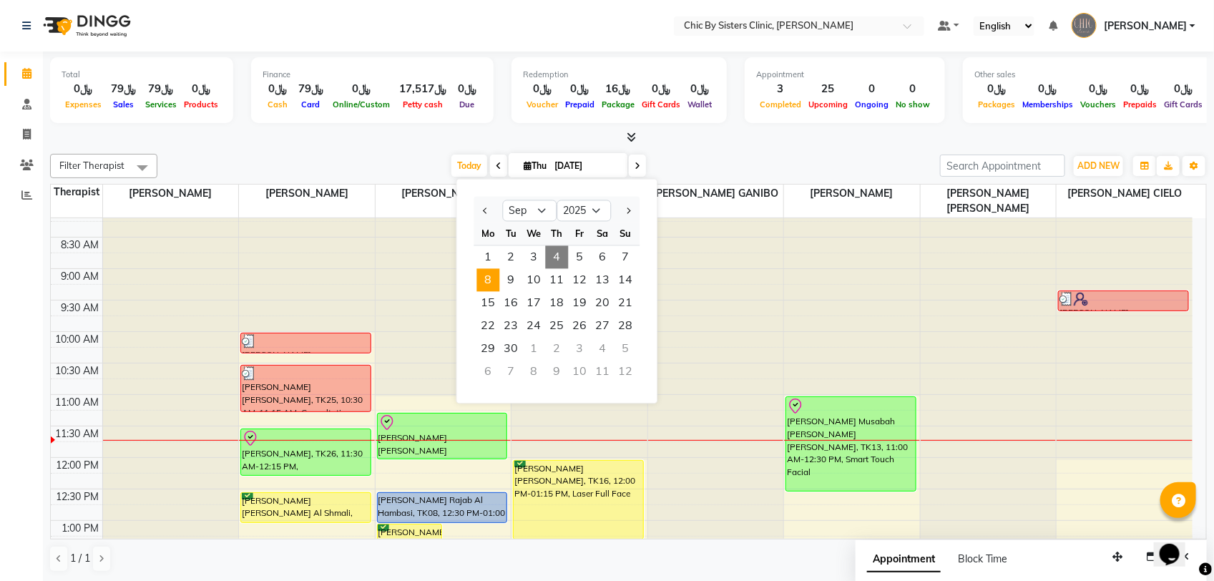
click at [491, 277] on span "8" at bounding box center [488, 280] width 23 height 23
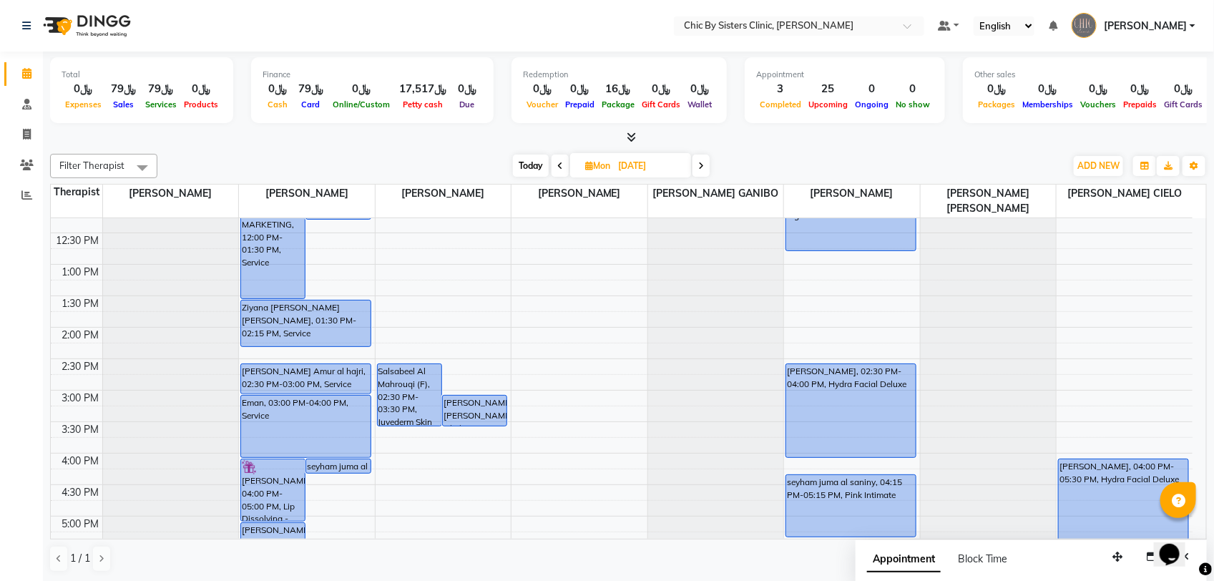
scroll to position [89, 0]
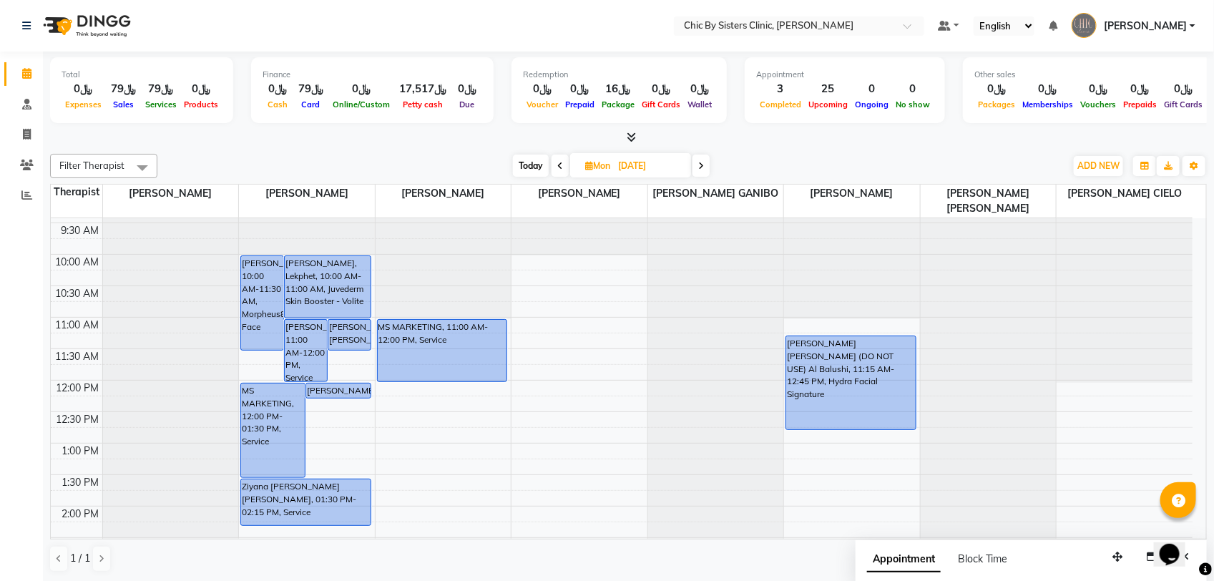
click at [537, 167] on span "Today" at bounding box center [531, 165] width 36 height 22
type input "[DATE]"
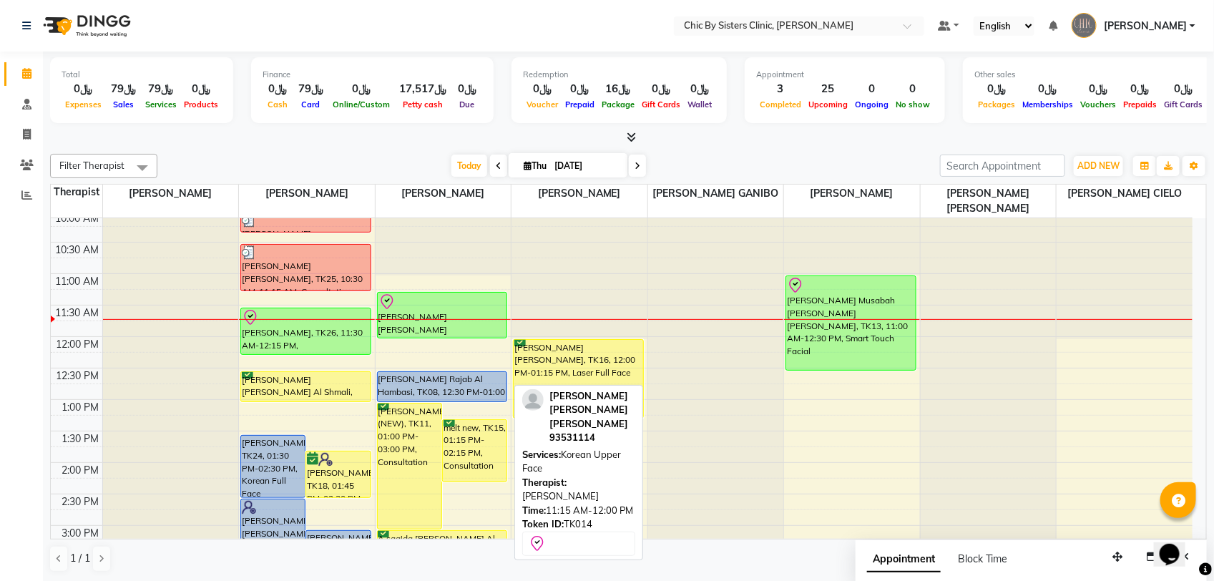
scroll to position [102, 0]
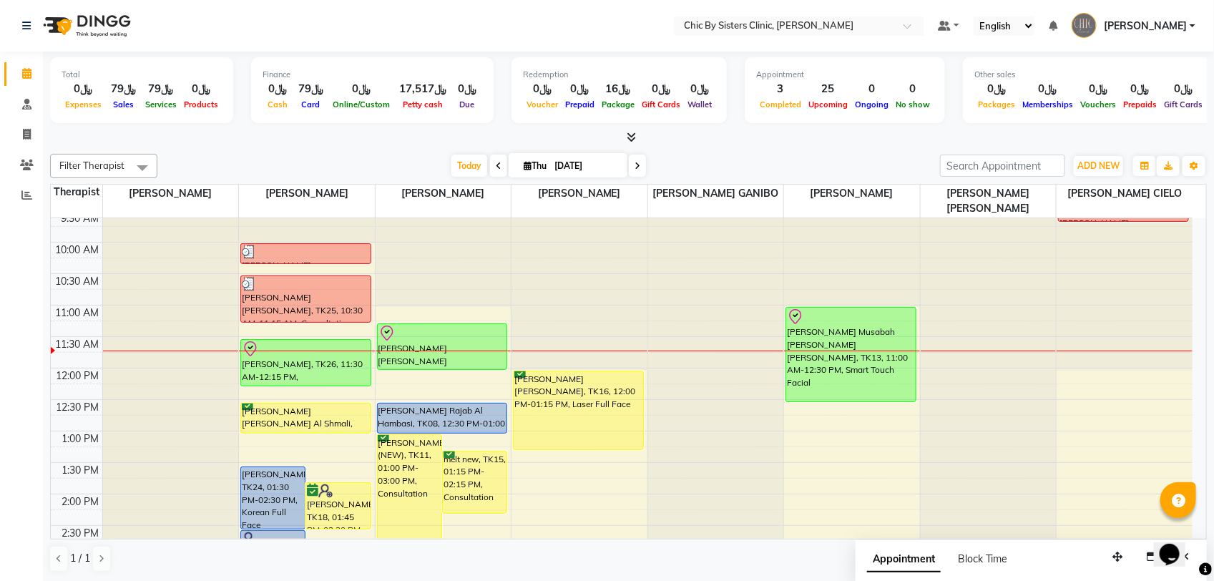
click at [560, 166] on input "[DATE]" at bounding box center [586, 165] width 72 height 21
select select "9"
select select "2025"
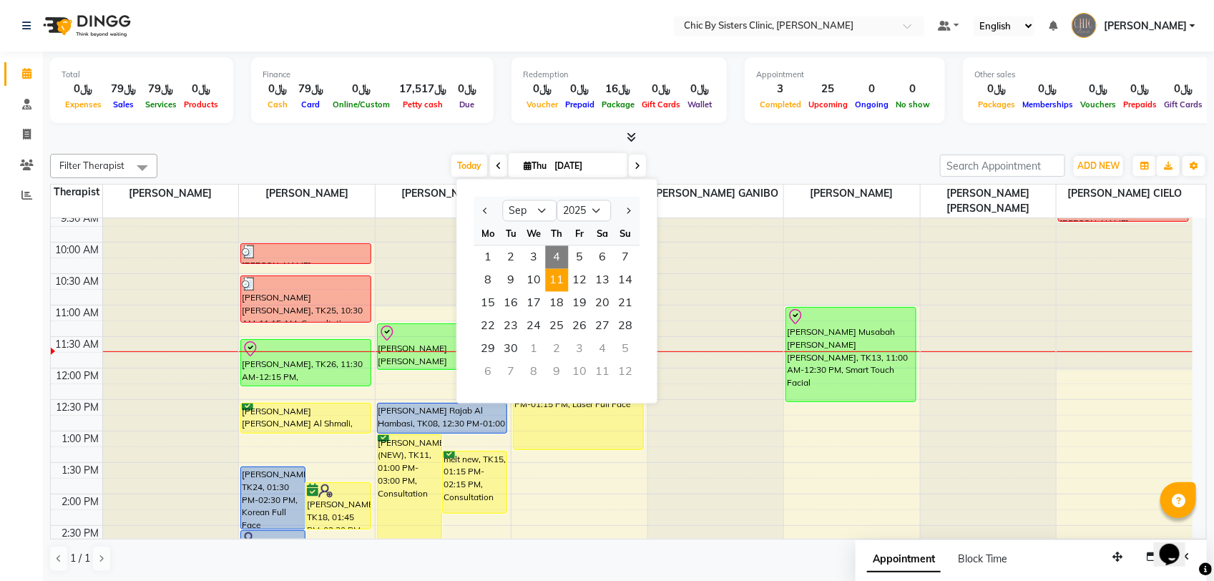
click at [562, 287] on span "11" at bounding box center [557, 280] width 23 height 23
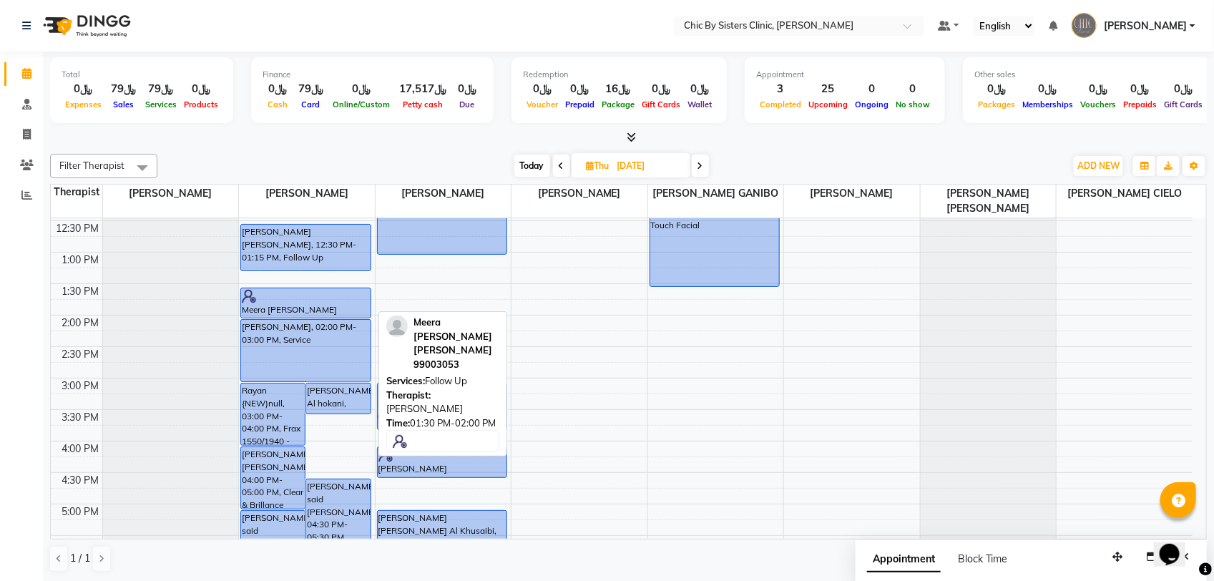
scroll to position [459, 0]
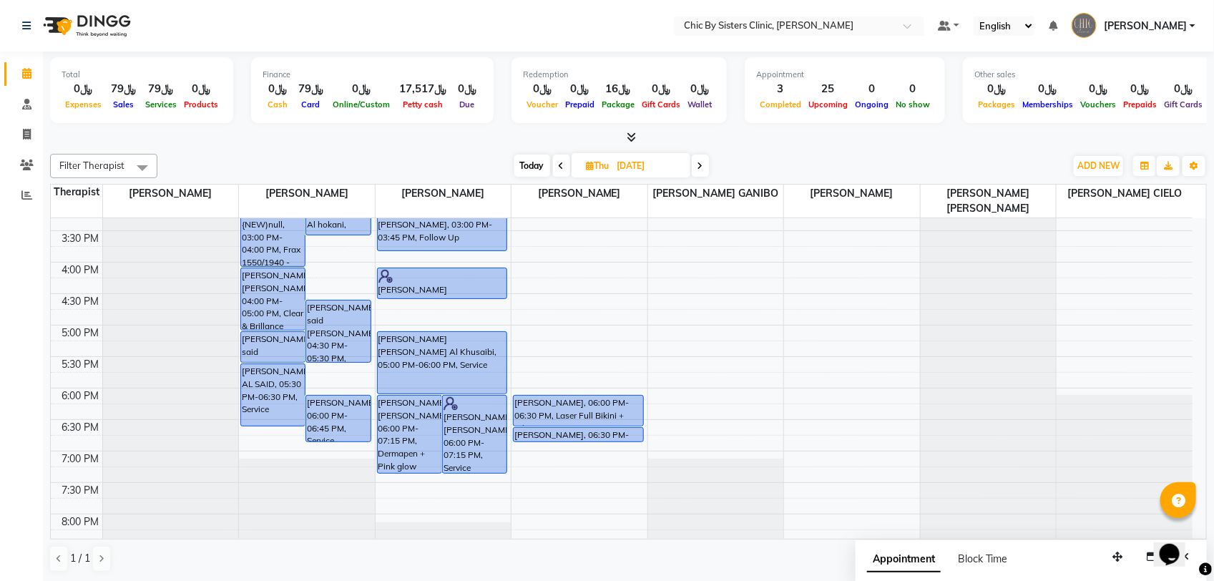
click at [523, 166] on span "Today" at bounding box center [532, 165] width 36 height 22
type input "[DATE]"
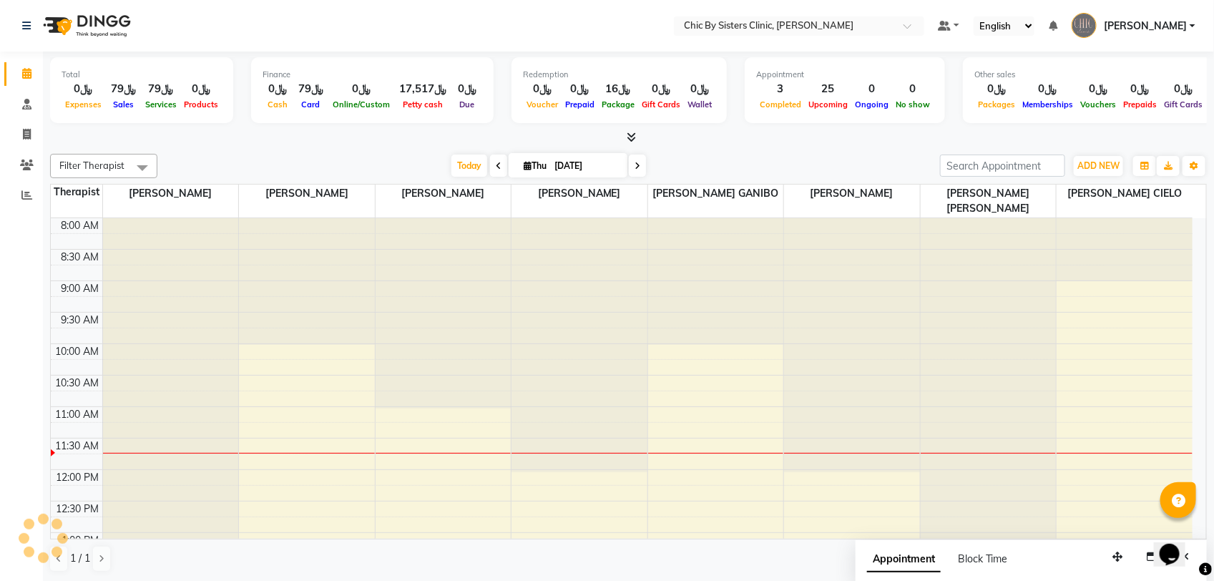
scroll to position [191, 0]
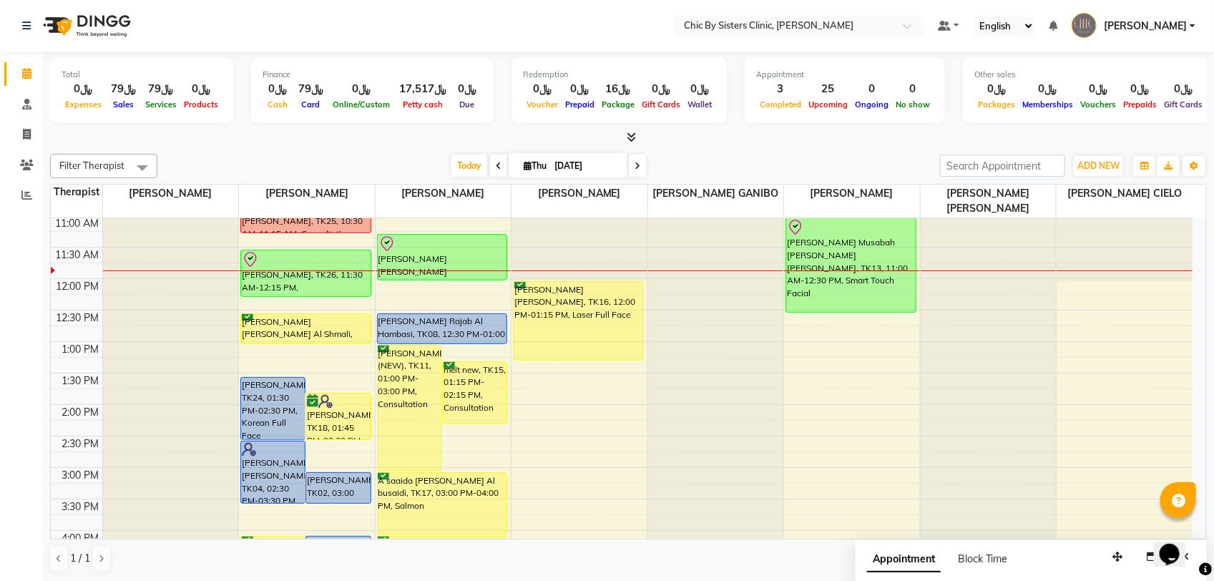
click at [544, 164] on span "Thu" at bounding box center [535, 165] width 30 height 11
select select "9"
select select "2025"
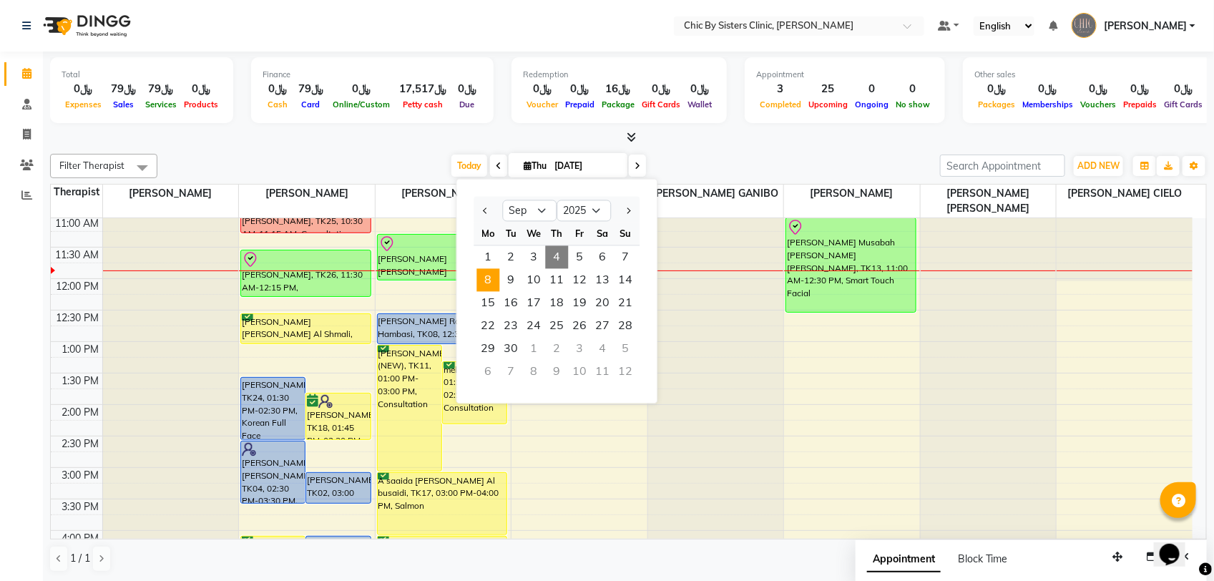
click at [491, 274] on span "8" at bounding box center [488, 280] width 23 height 23
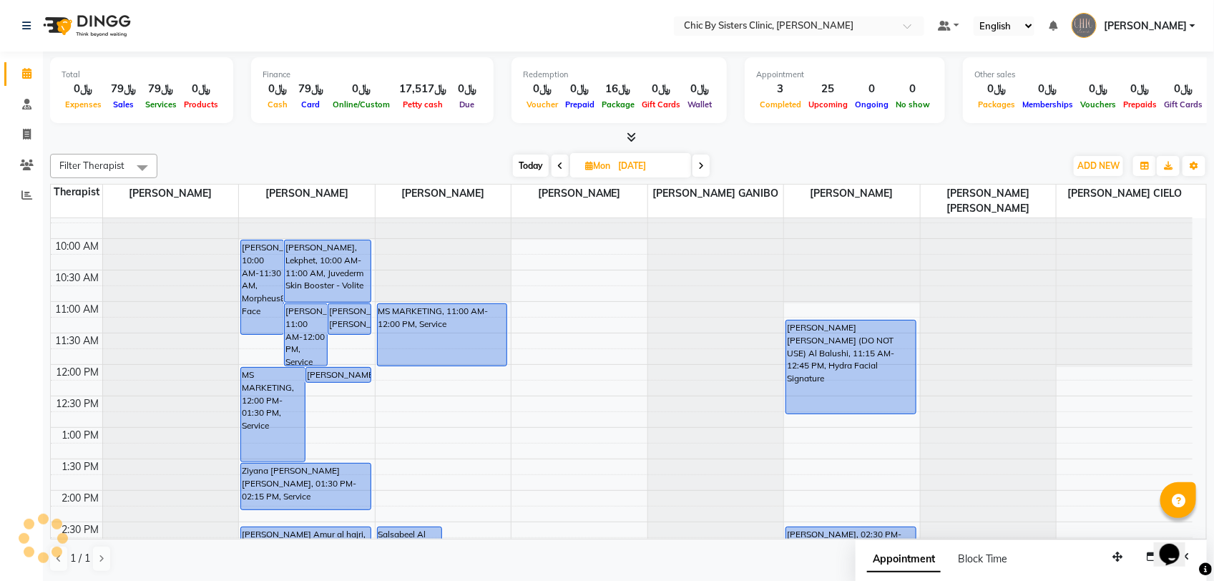
scroll to position [12, 0]
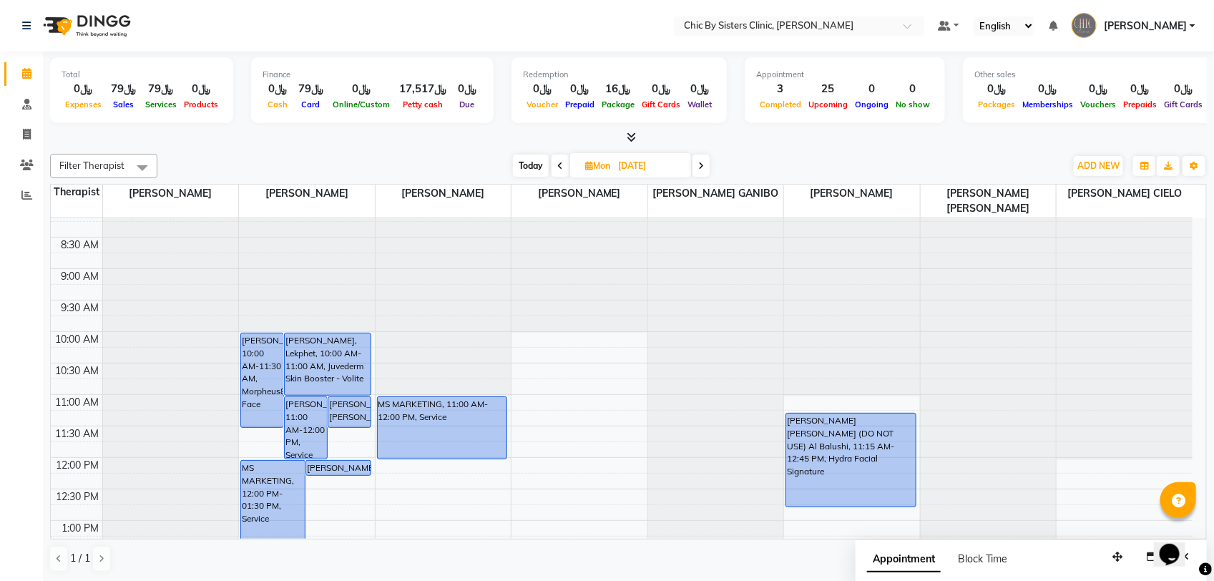
click at [702, 168] on icon at bounding box center [701, 166] width 6 height 9
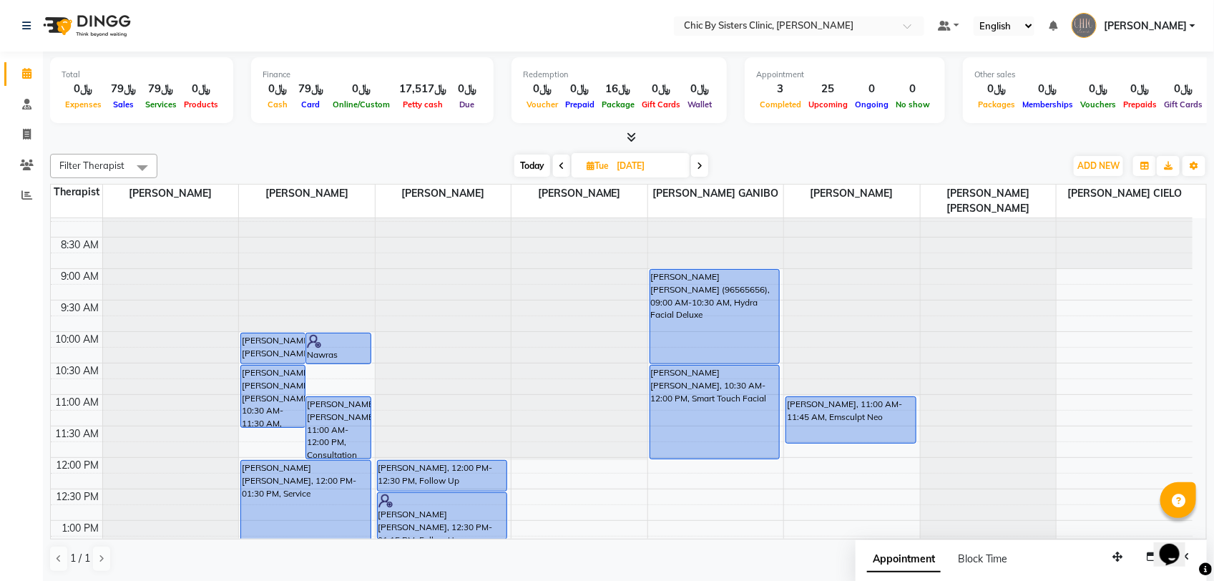
click at [556, 167] on span at bounding box center [561, 165] width 17 height 22
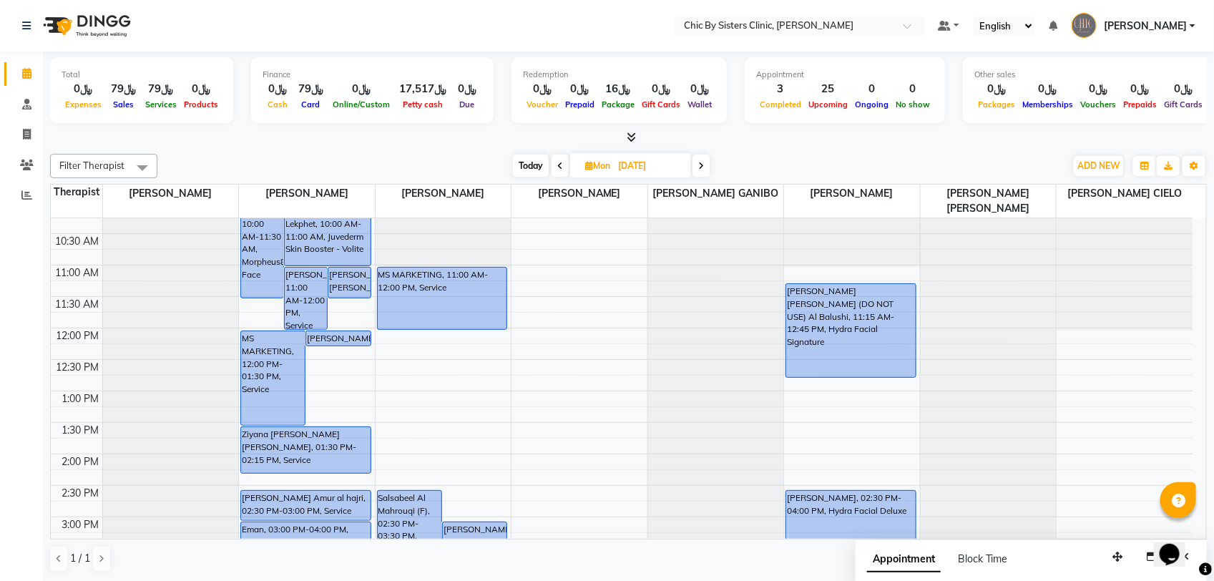
scroll to position [102, 0]
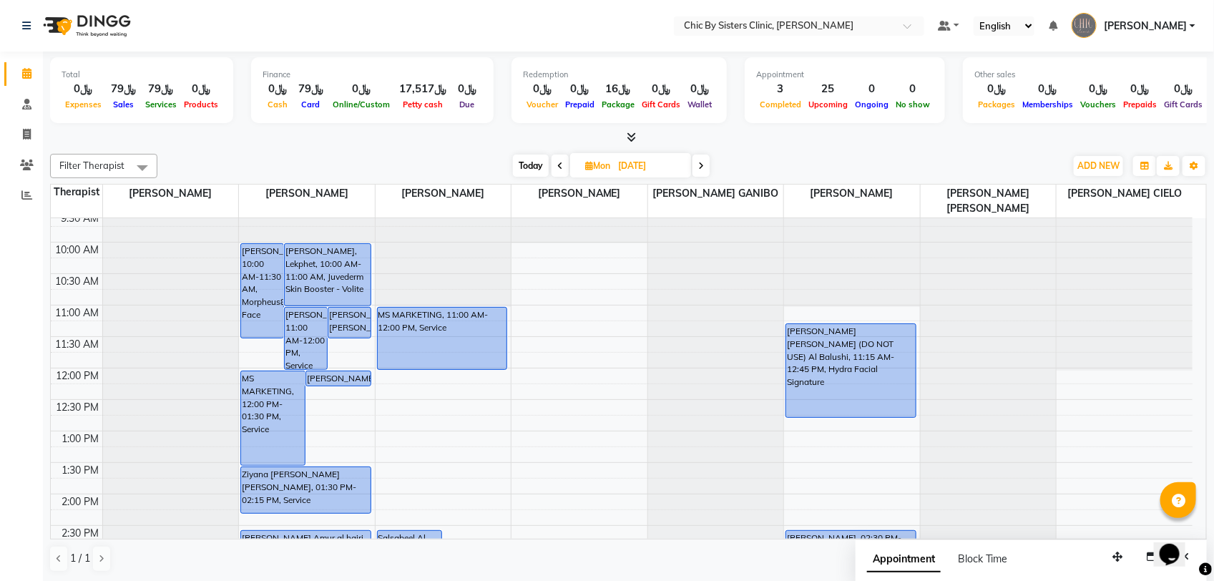
click at [527, 162] on span "Today" at bounding box center [531, 165] width 36 height 22
type input "[DATE]"
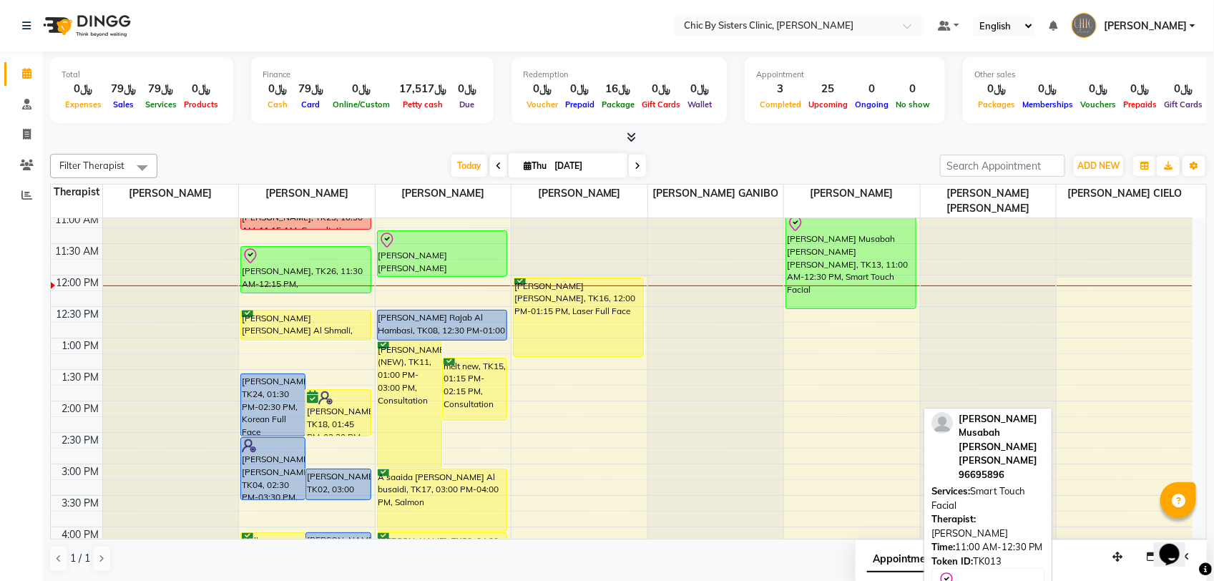
scroll to position [268, 0]
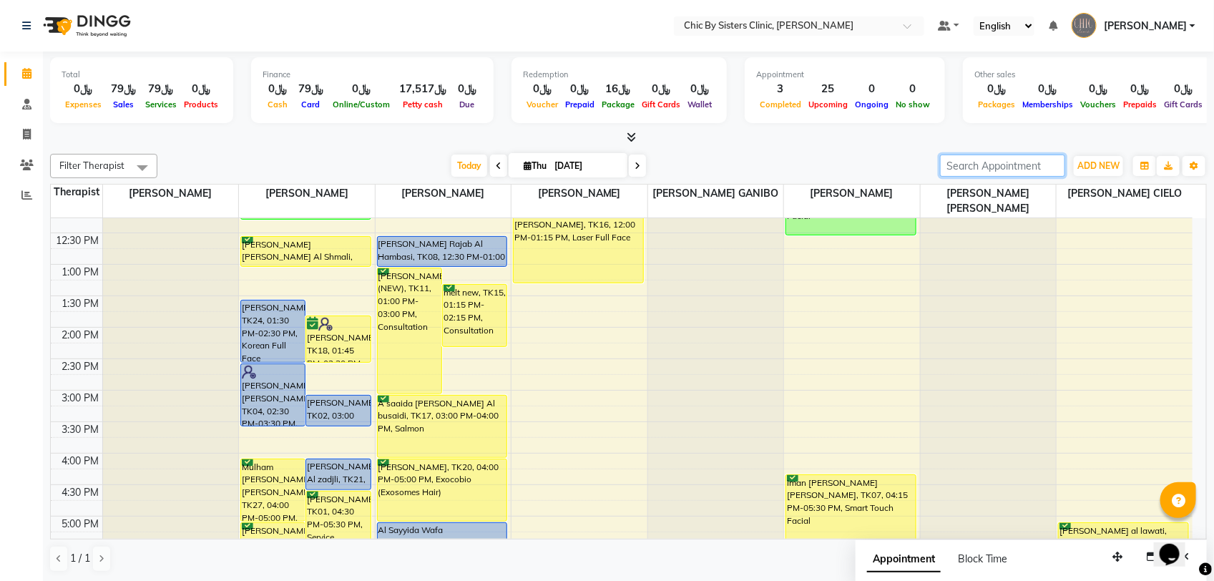
click at [983, 169] on input "search" at bounding box center [1002, 165] width 125 height 22
click at [468, 170] on span "Today" at bounding box center [469, 165] width 36 height 22
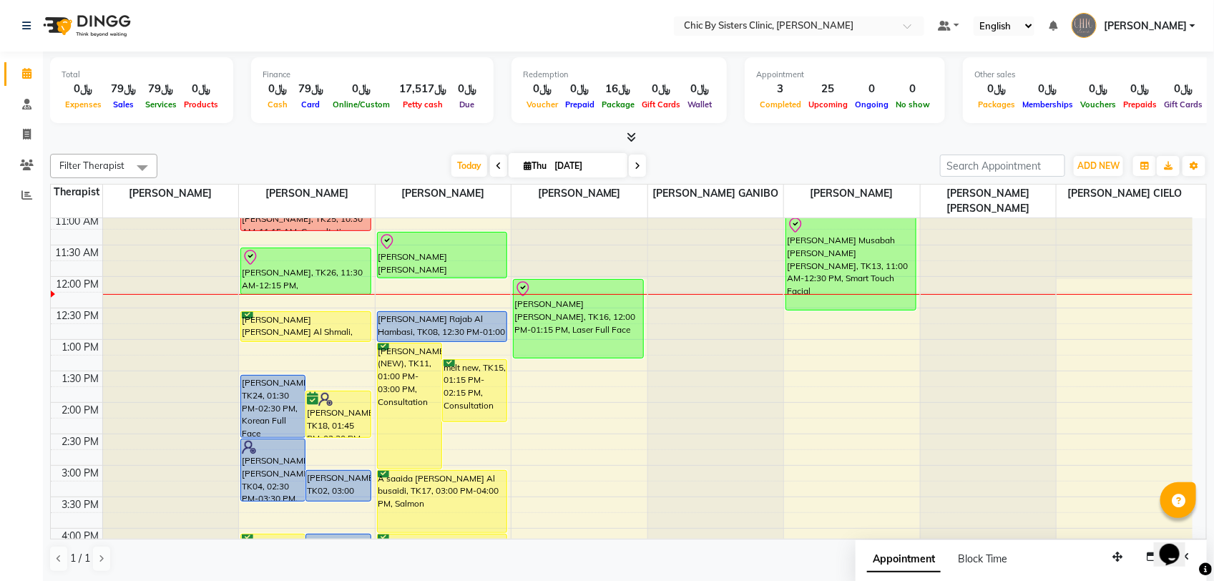
scroll to position [92, 0]
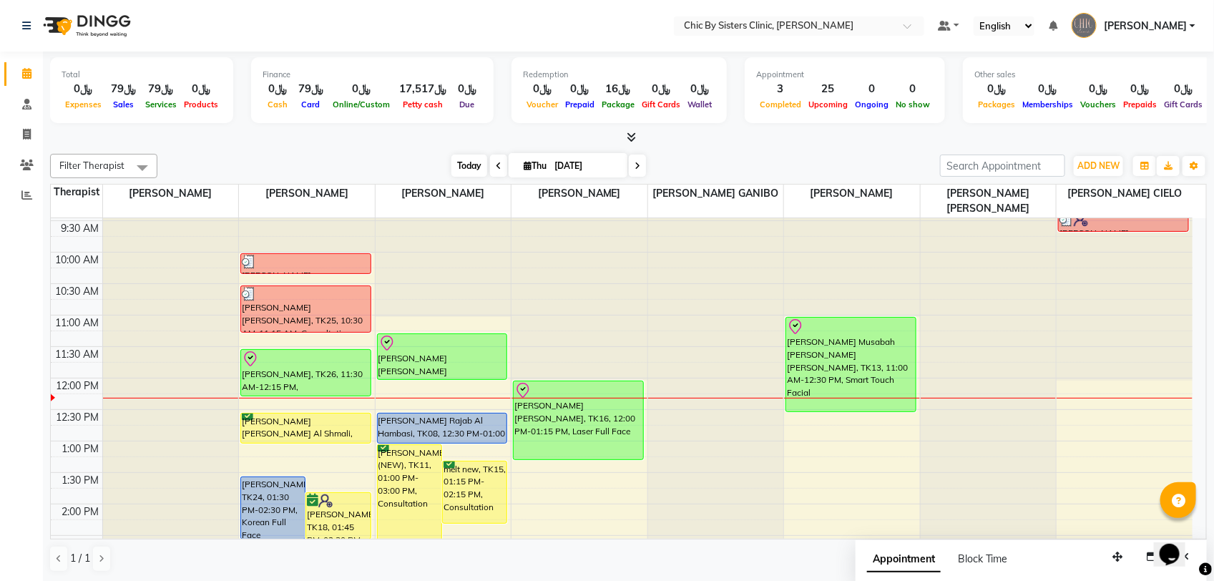
click at [461, 167] on span "Today" at bounding box center [469, 165] width 36 height 22
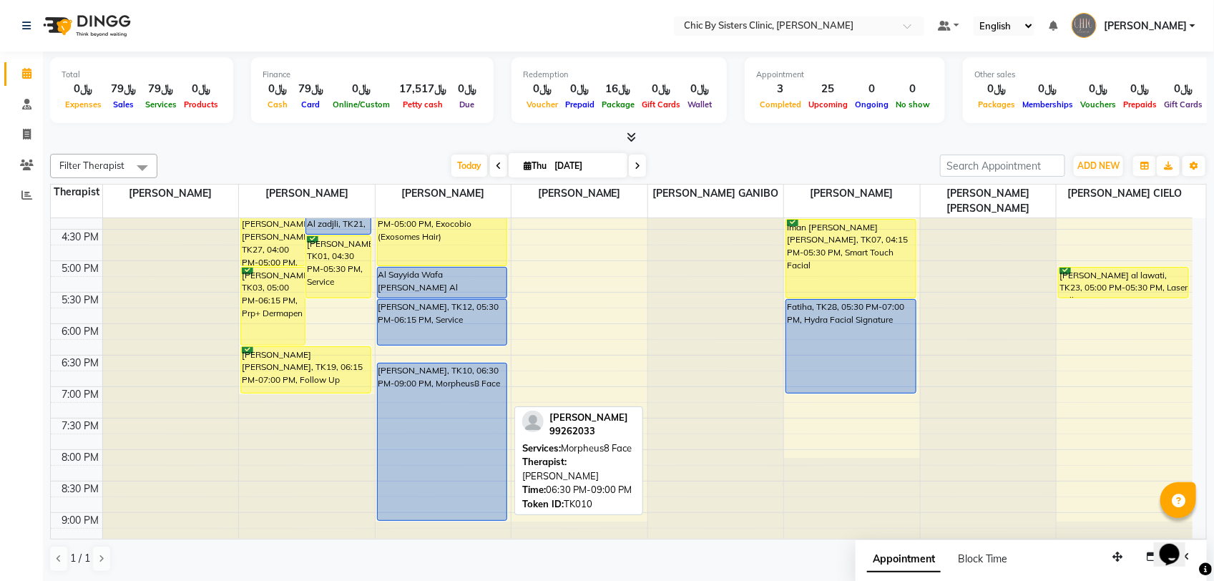
scroll to position [166, 0]
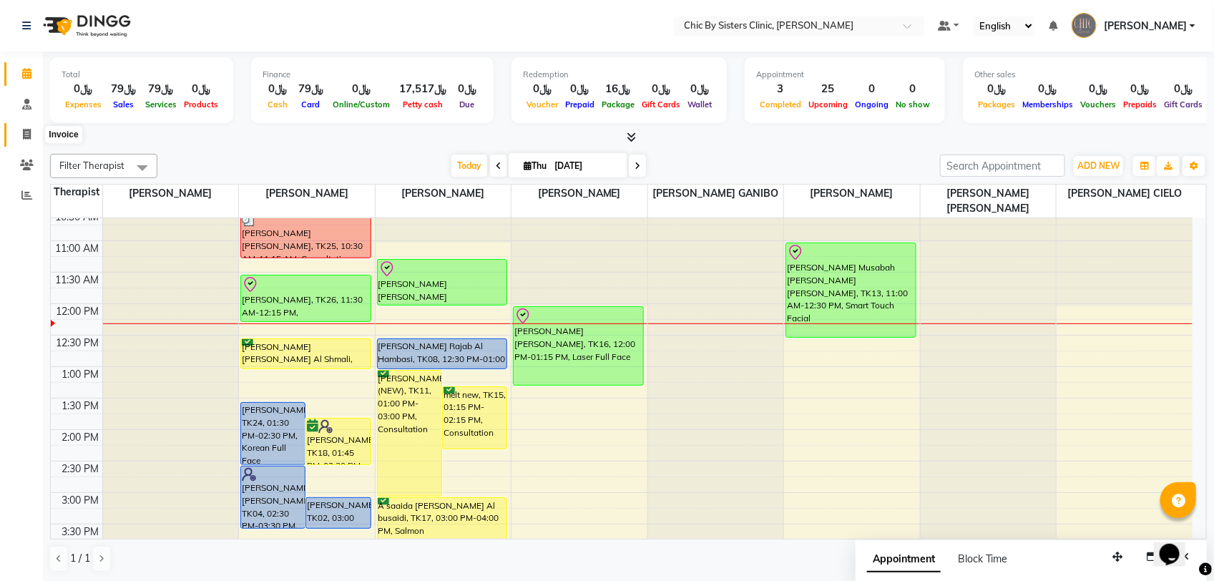
click at [29, 137] on icon at bounding box center [27, 134] width 8 height 11
select select "service"
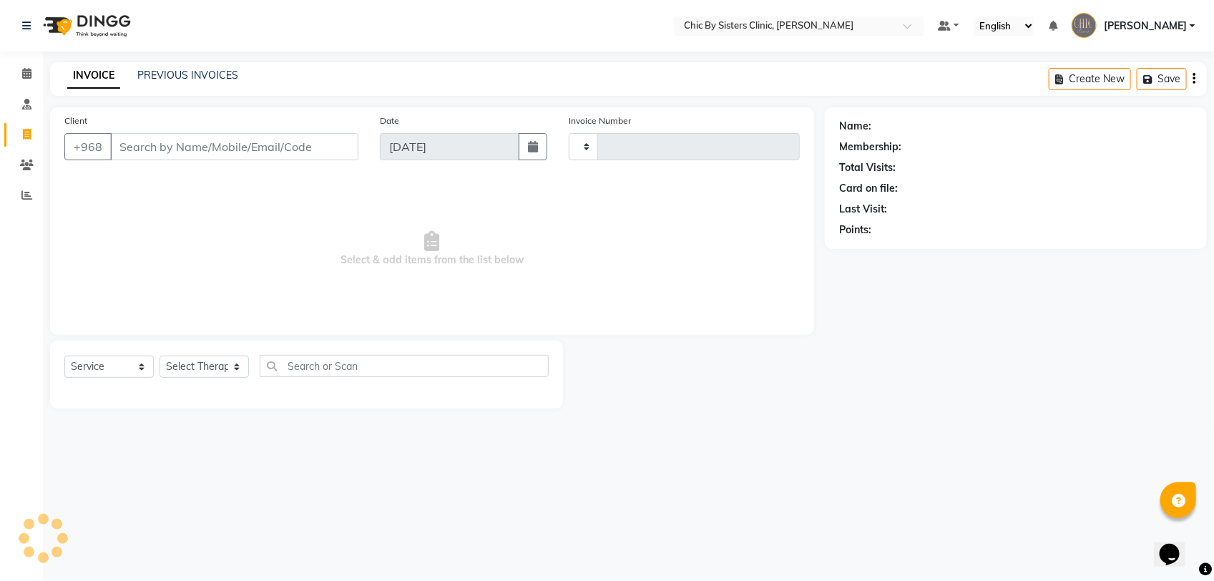
type input "96897867777"
select select "6348"
type input "2072"
type input "96897867777"
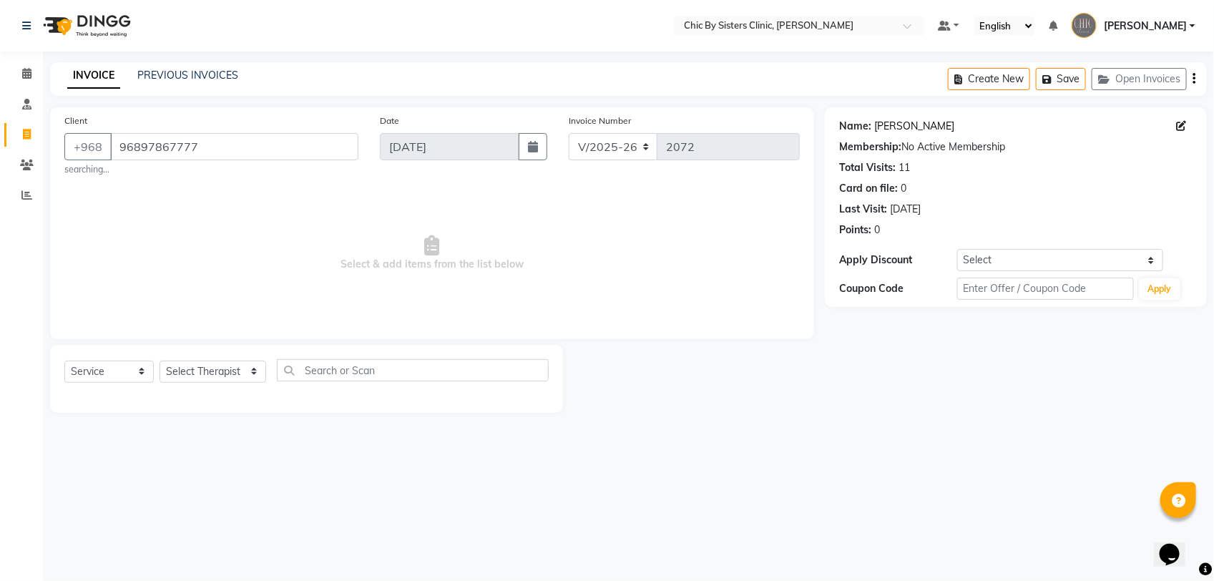
click at [905, 129] on link "[PERSON_NAME]" at bounding box center [914, 126] width 80 height 15
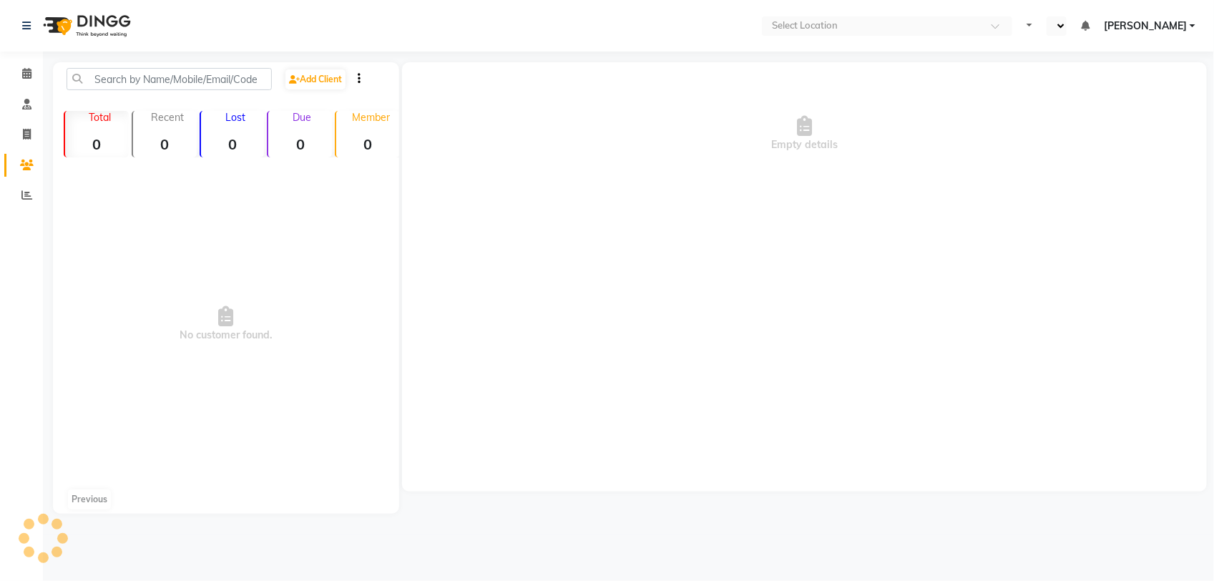
select select "en"
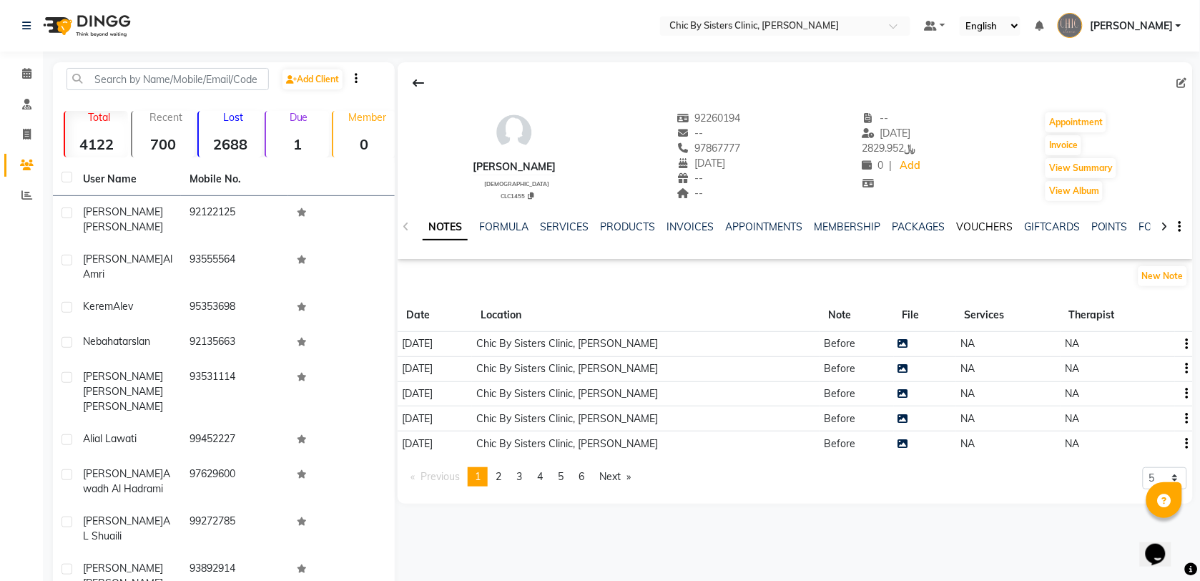
click at [977, 230] on link "VOUCHERS" at bounding box center [984, 226] width 56 height 13
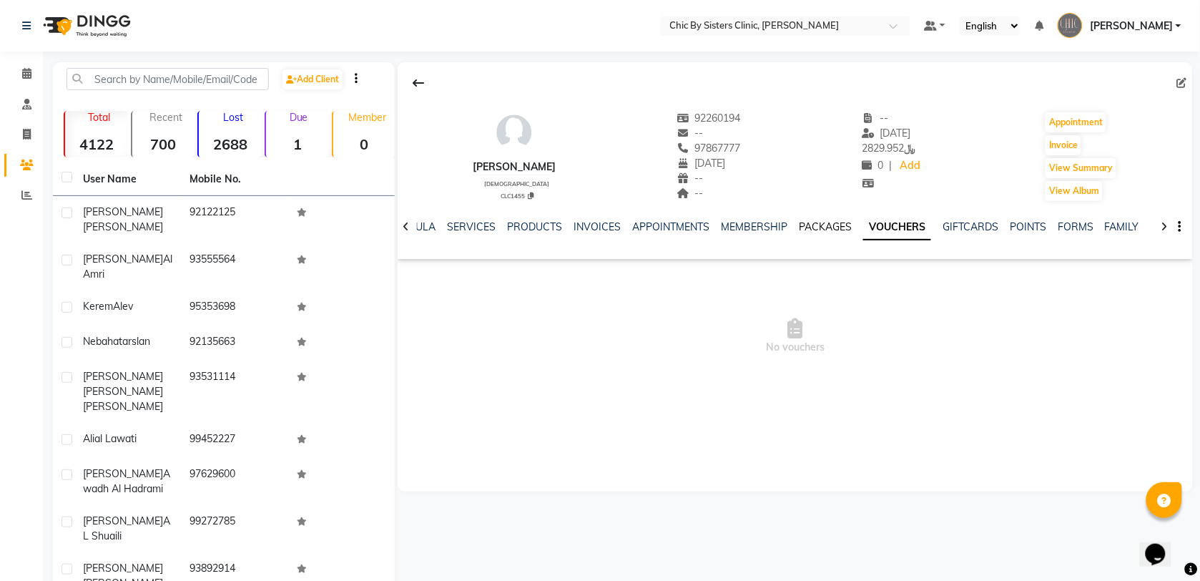
click at [823, 230] on link "PACKAGES" at bounding box center [825, 226] width 53 height 13
click at [597, 227] on link "INVOICES" at bounding box center [608, 226] width 47 height 13
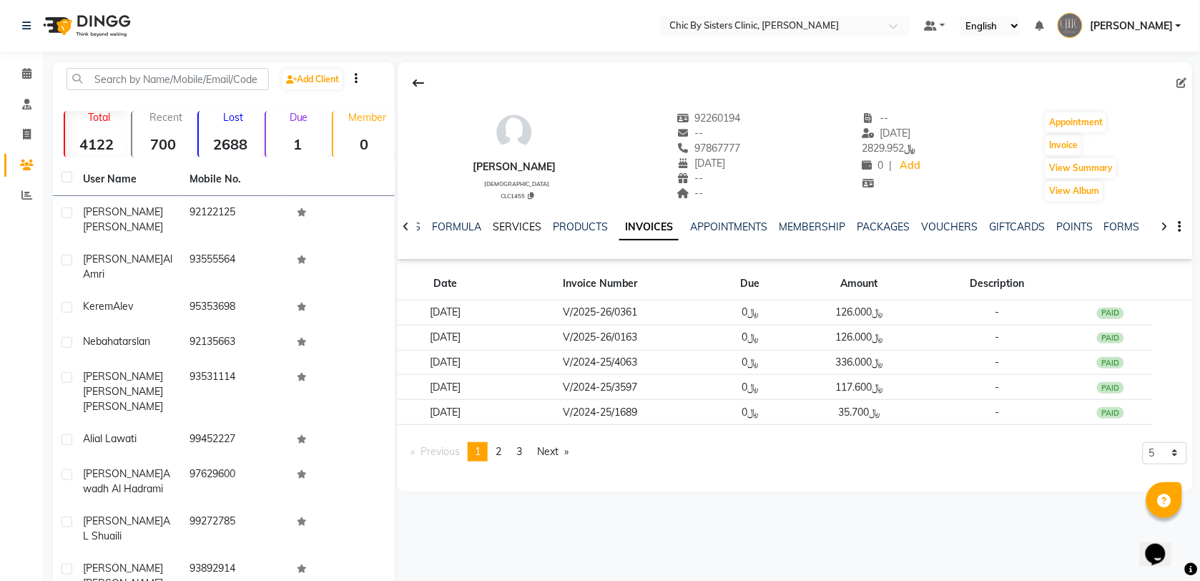
click at [519, 227] on link "SERVICES" at bounding box center [517, 226] width 49 height 13
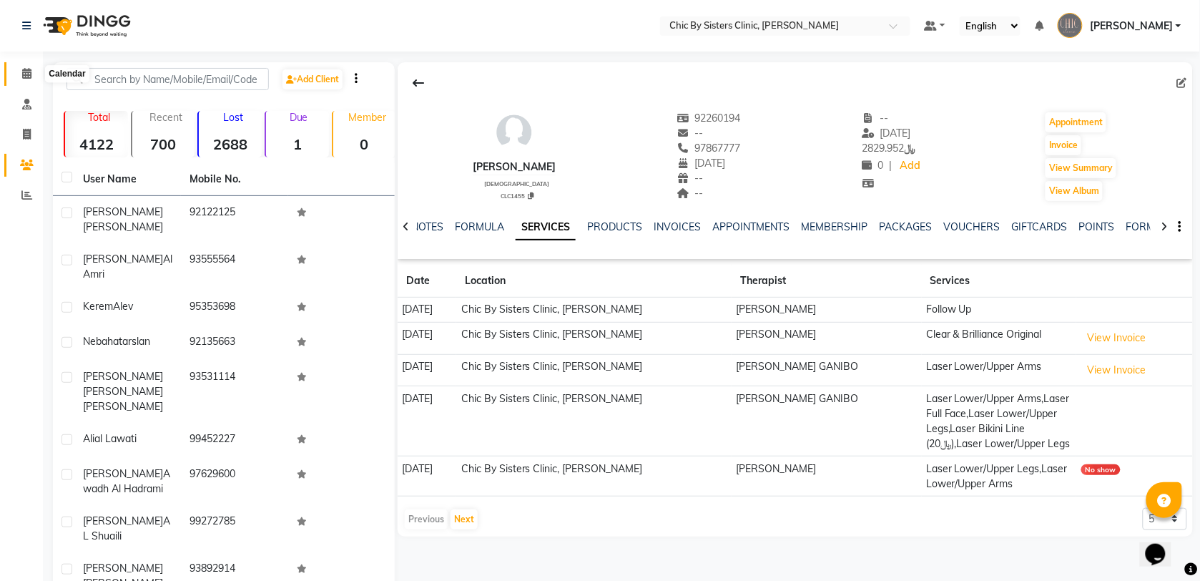
click at [26, 76] on icon at bounding box center [26, 73] width 9 height 11
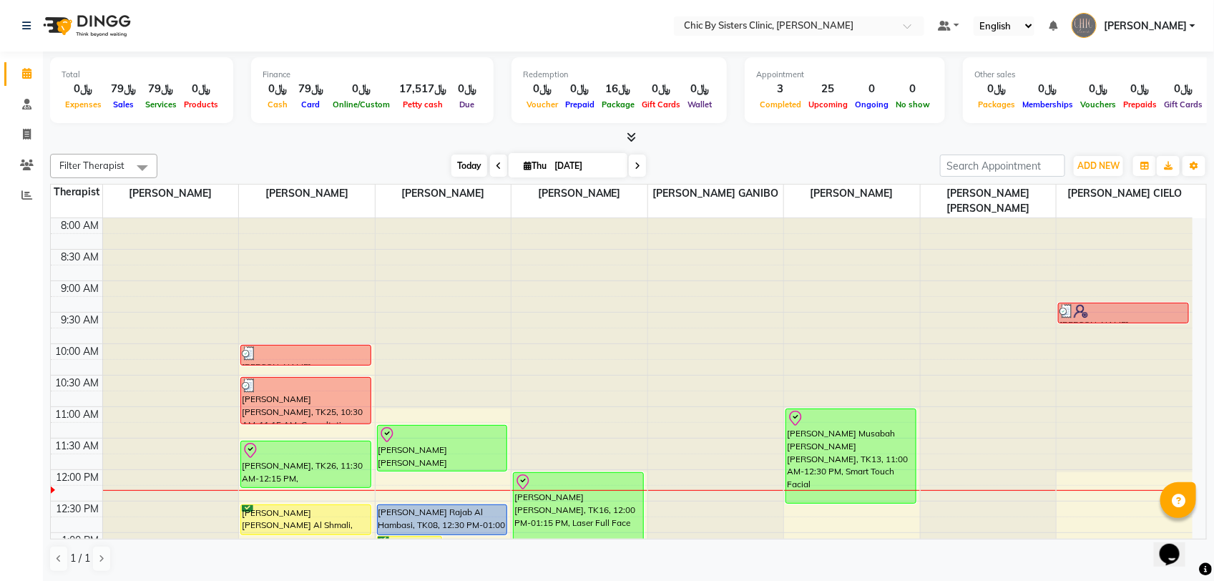
click at [463, 165] on span "Today" at bounding box center [469, 165] width 36 height 22
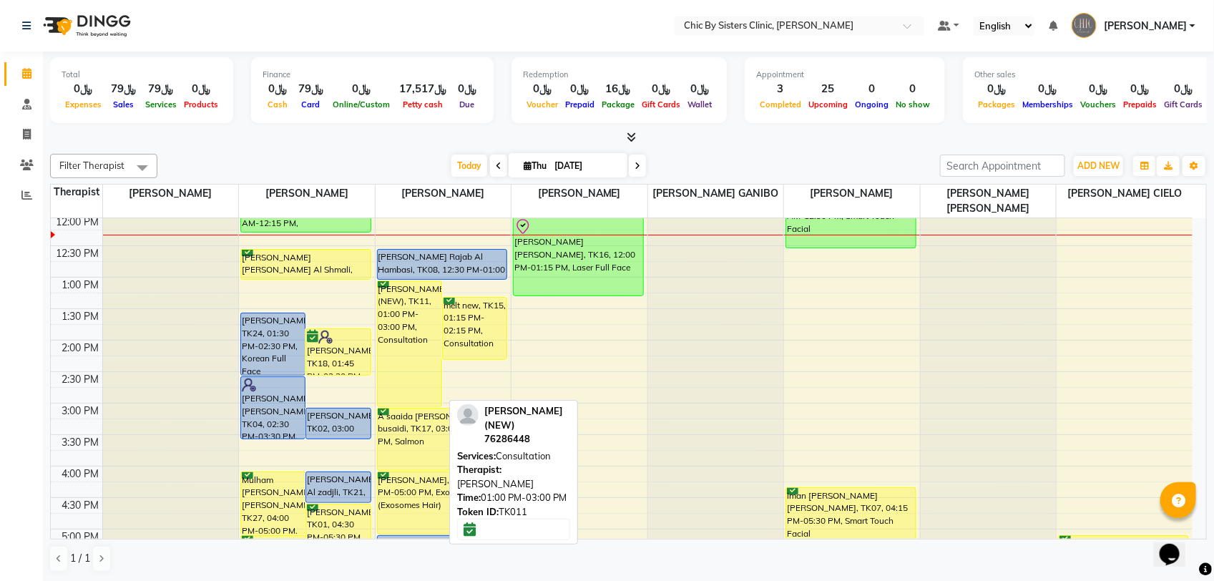
scroll to position [77, 0]
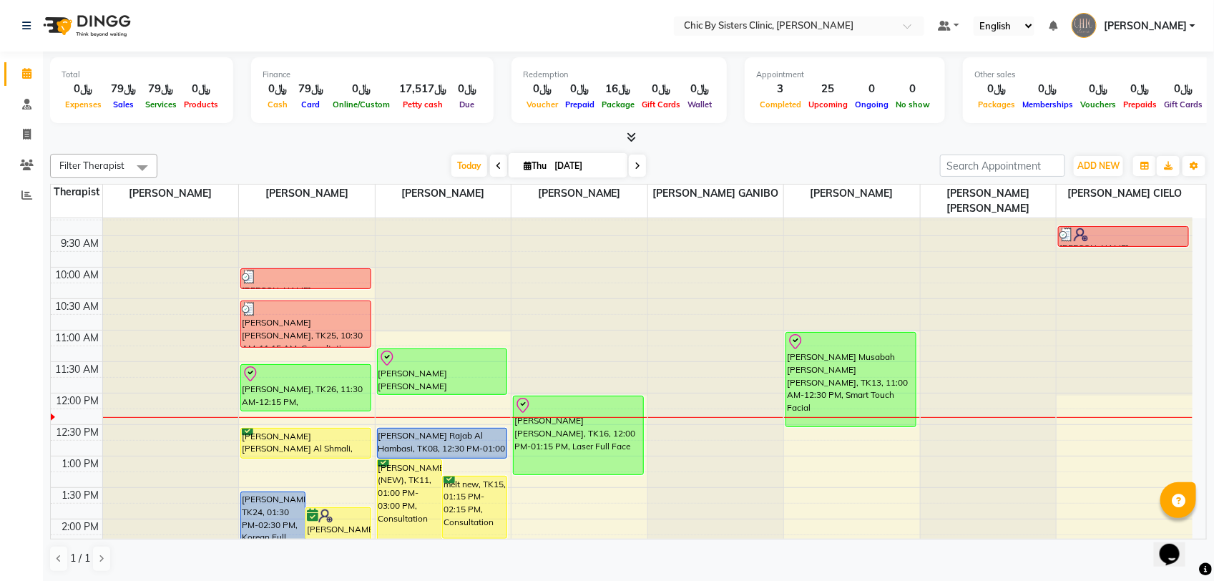
click at [1193, 528] on div "Opens Chat This icon Opens the chat window." at bounding box center [1175, 528] width 34 height 0
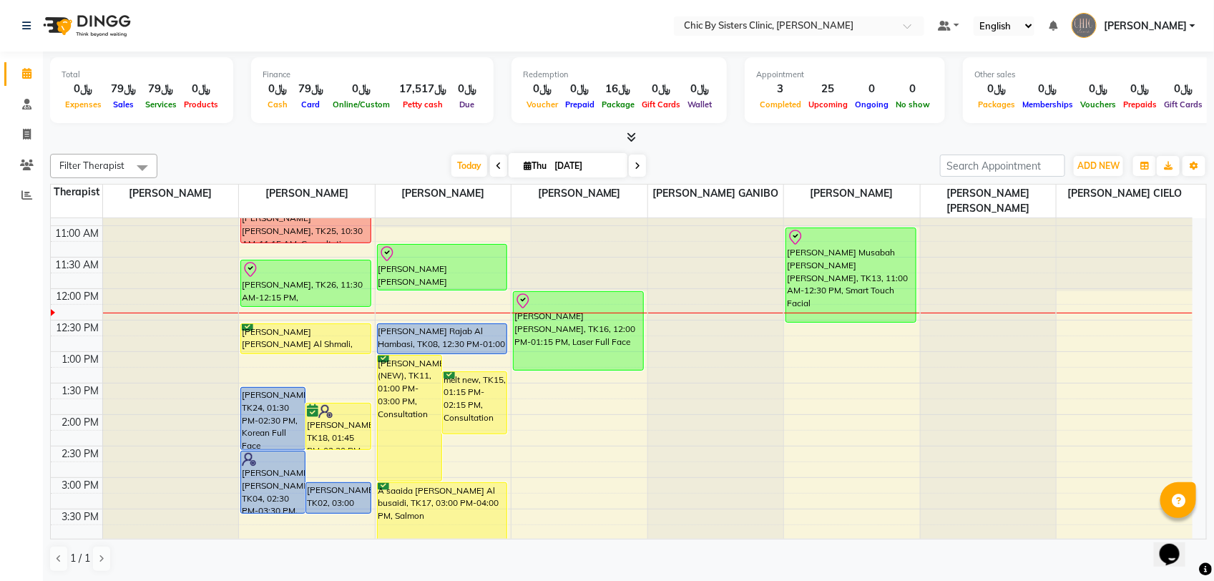
scroll to position [179, 0]
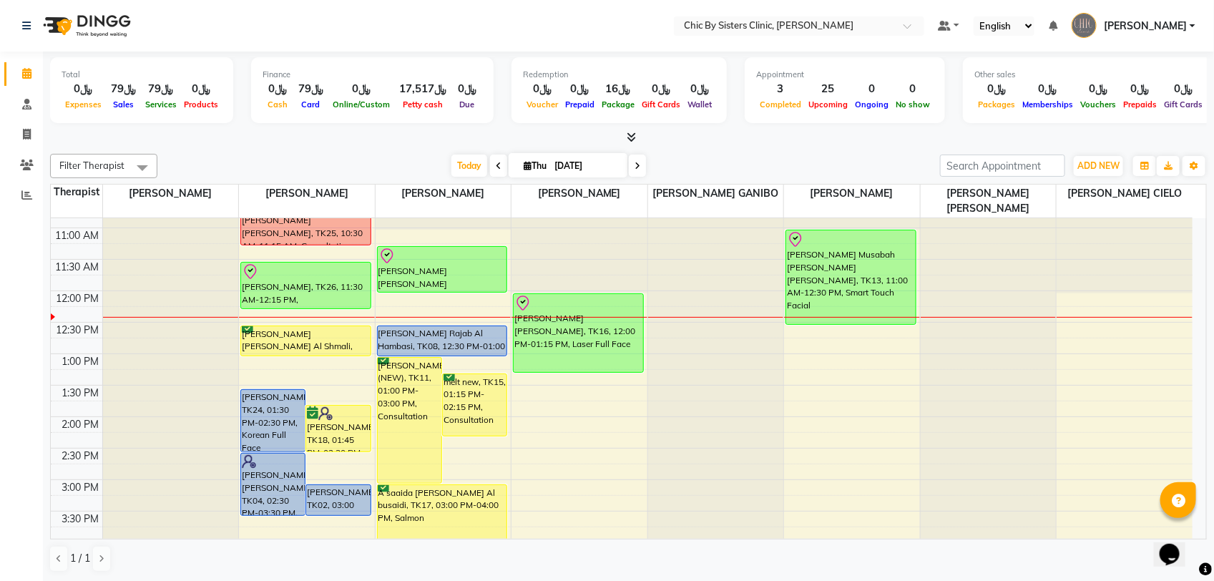
click at [584, 164] on input "[DATE]" at bounding box center [586, 165] width 72 height 21
select select "9"
select select "2025"
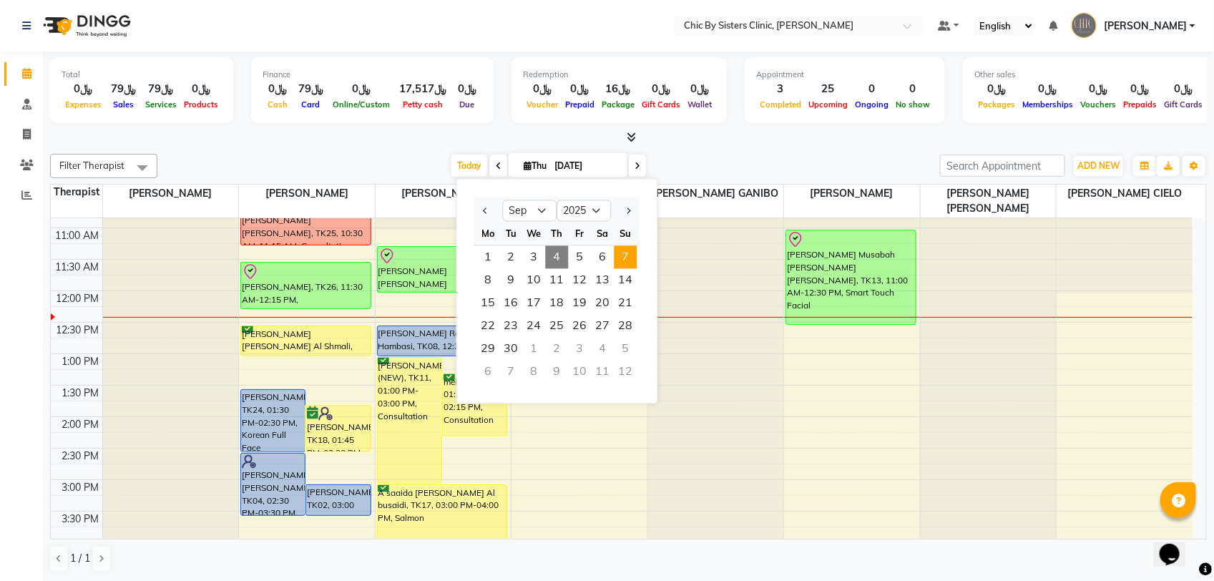
click at [619, 259] on span "7" at bounding box center [625, 257] width 23 height 23
type input "[DATE]"
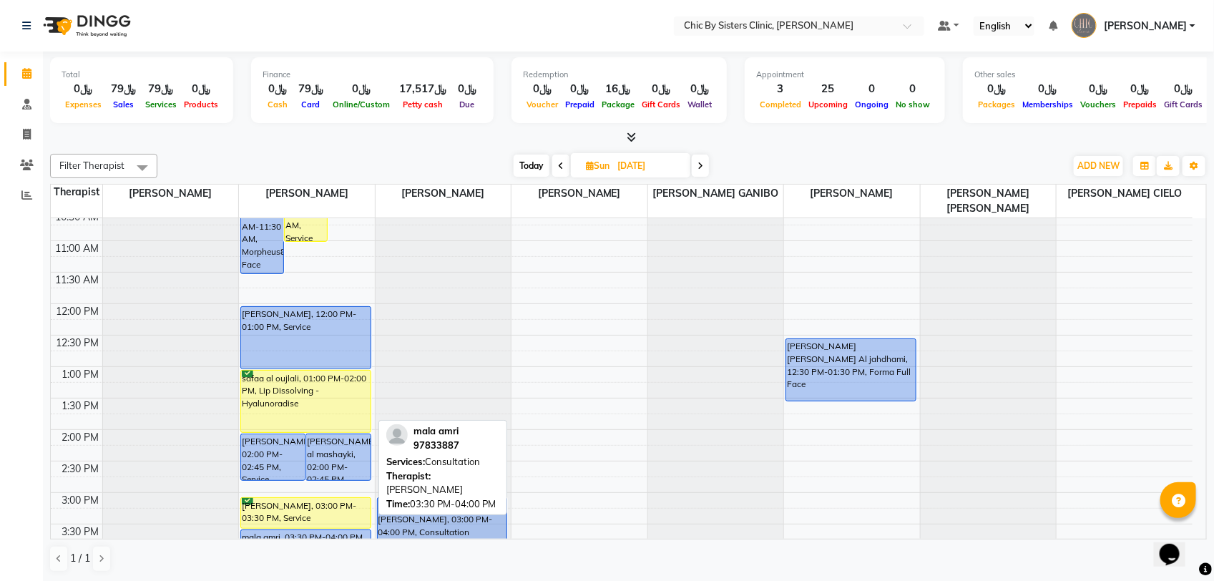
scroll to position [77, 0]
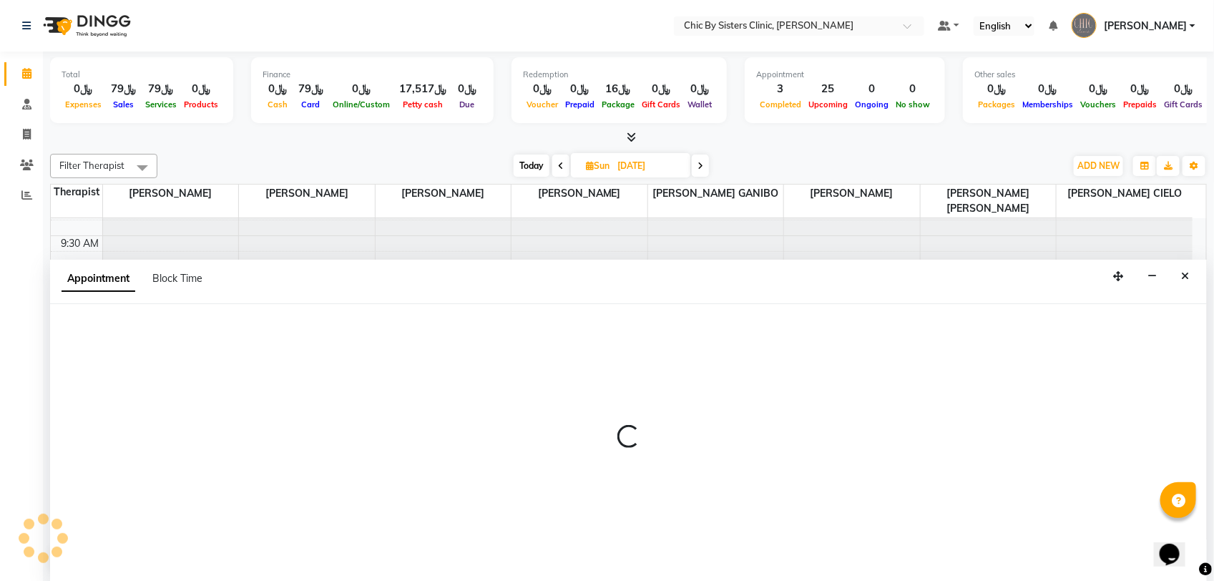
select select "49177"
select select "tentative"
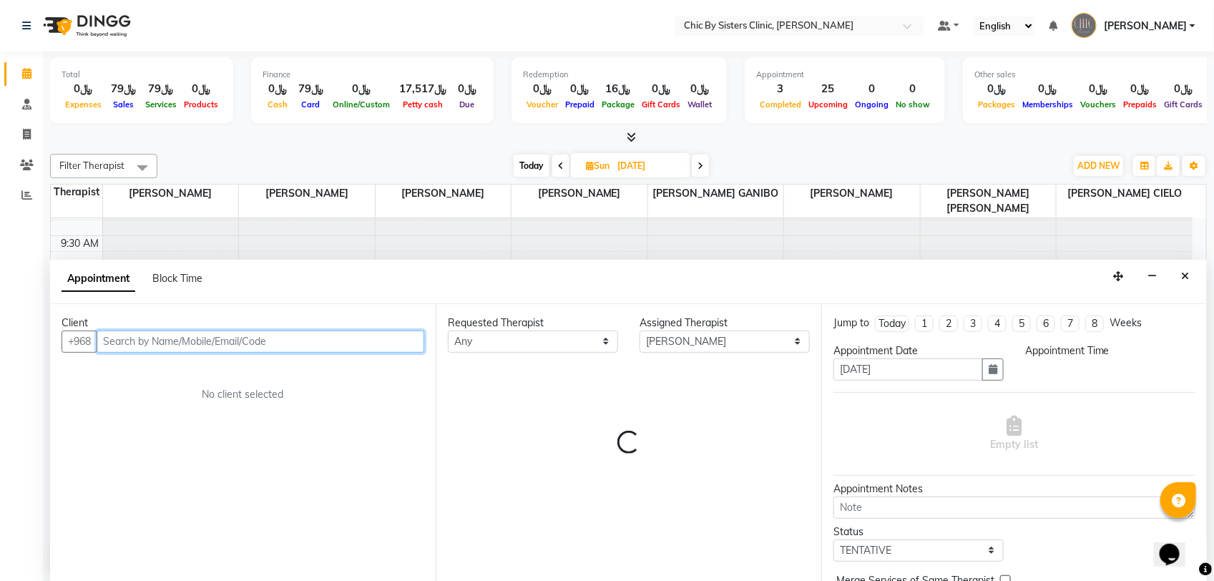
select select "690"
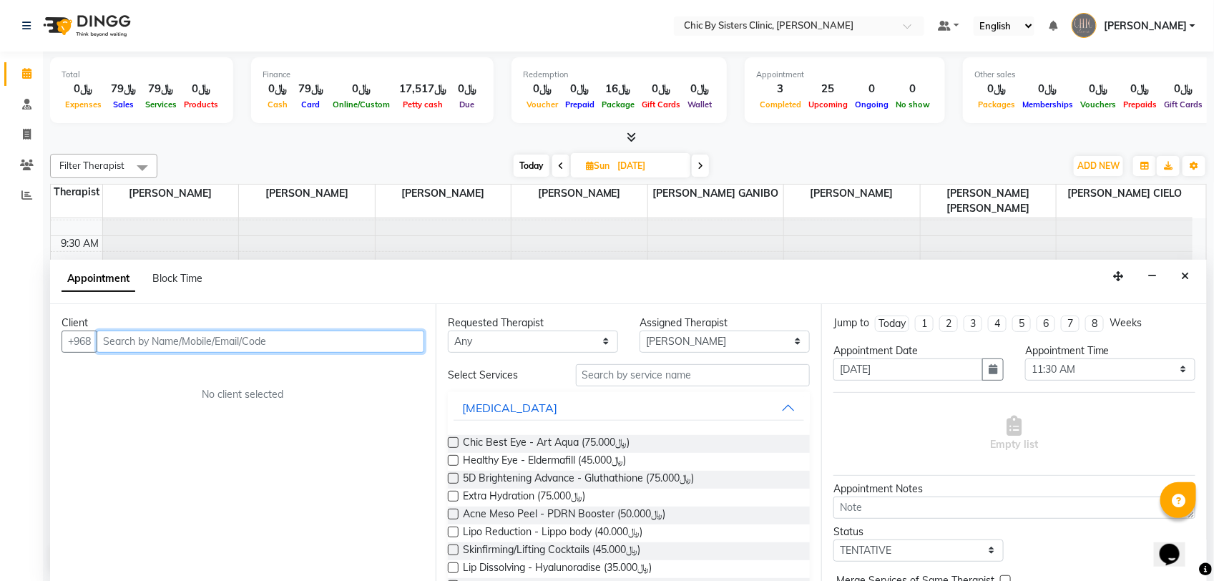
click at [179, 345] on input "text" at bounding box center [261, 341] width 328 height 22
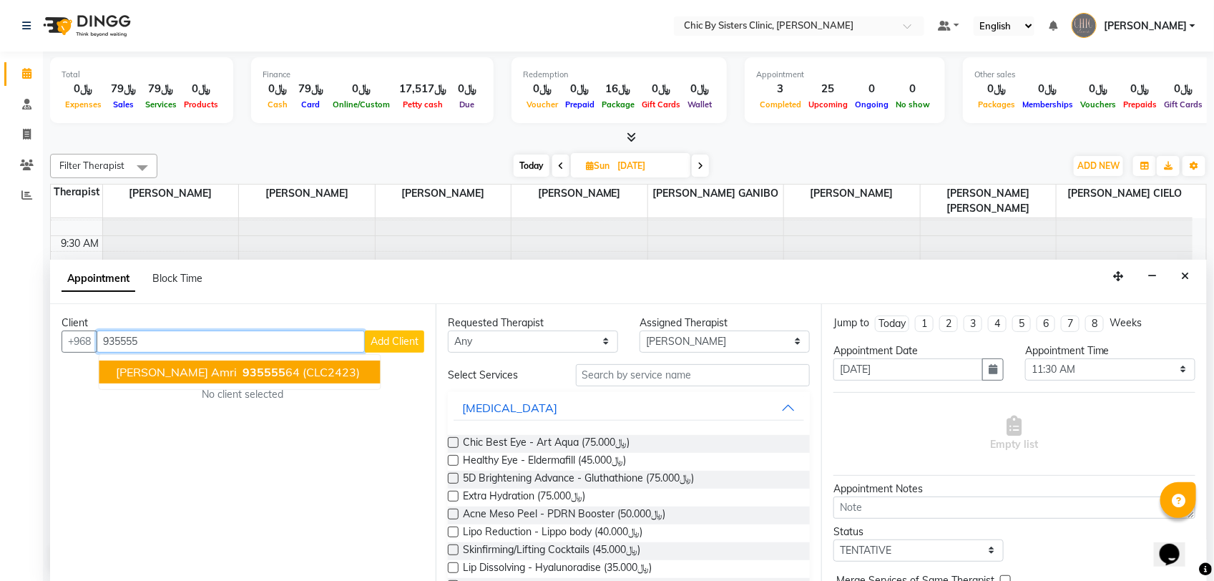
drag, startPoint x: 184, startPoint y: 366, endPoint x: 401, endPoint y: 375, distance: 216.9
click at [186, 366] on span "[PERSON_NAME] amri" at bounding box center [177, 372] width 121 height 14
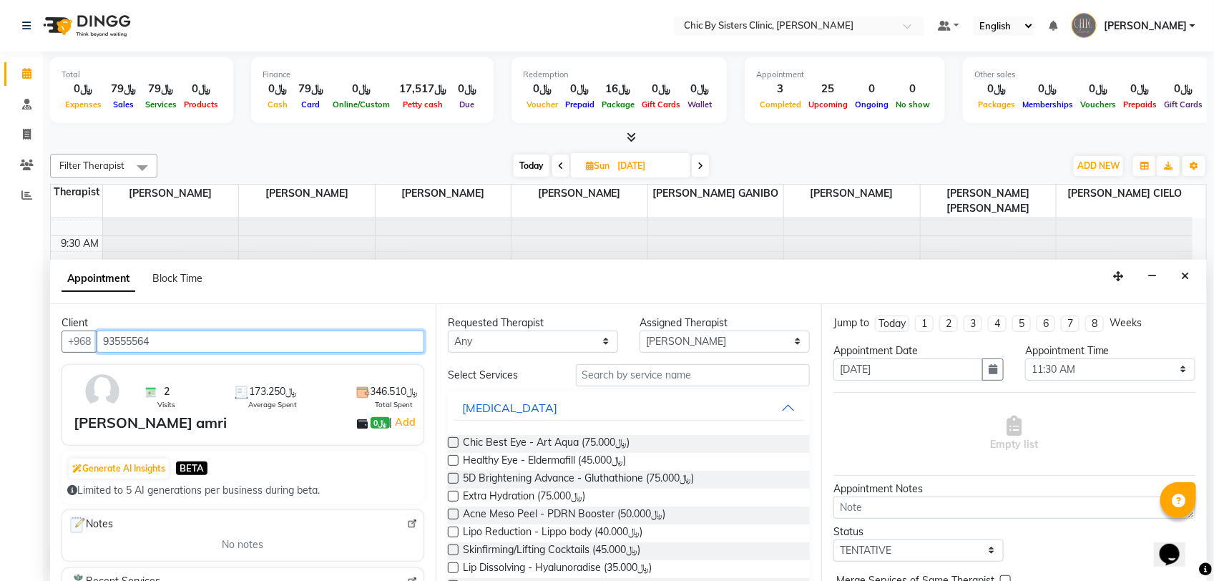
type input "93555564"
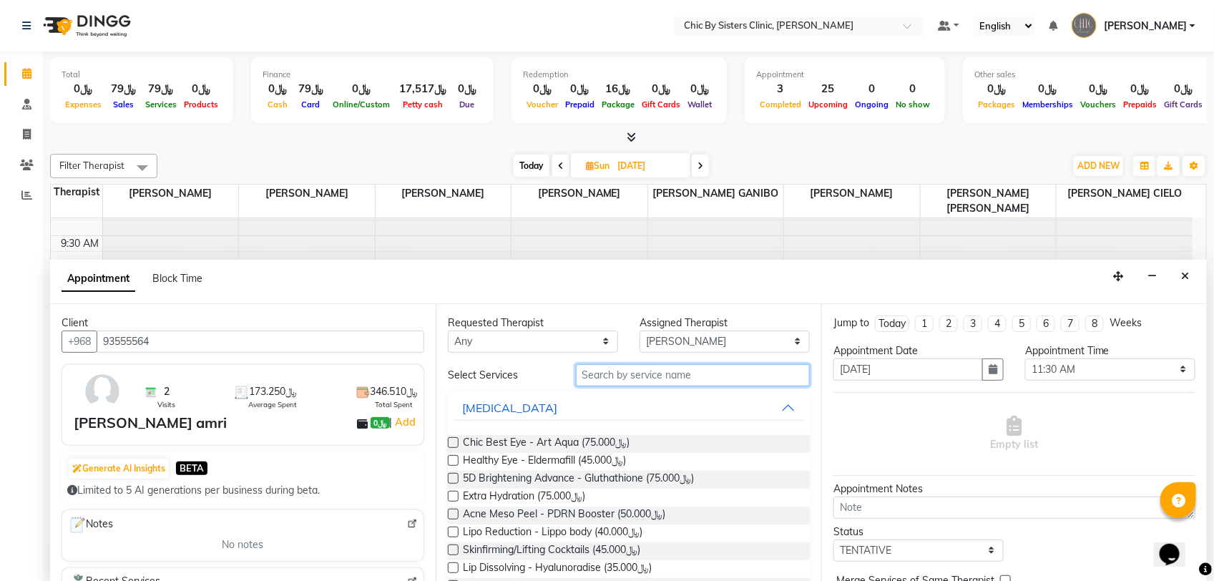
click at [606, 376] on input "text" at bounding box center [693, 375] width 234 height 22
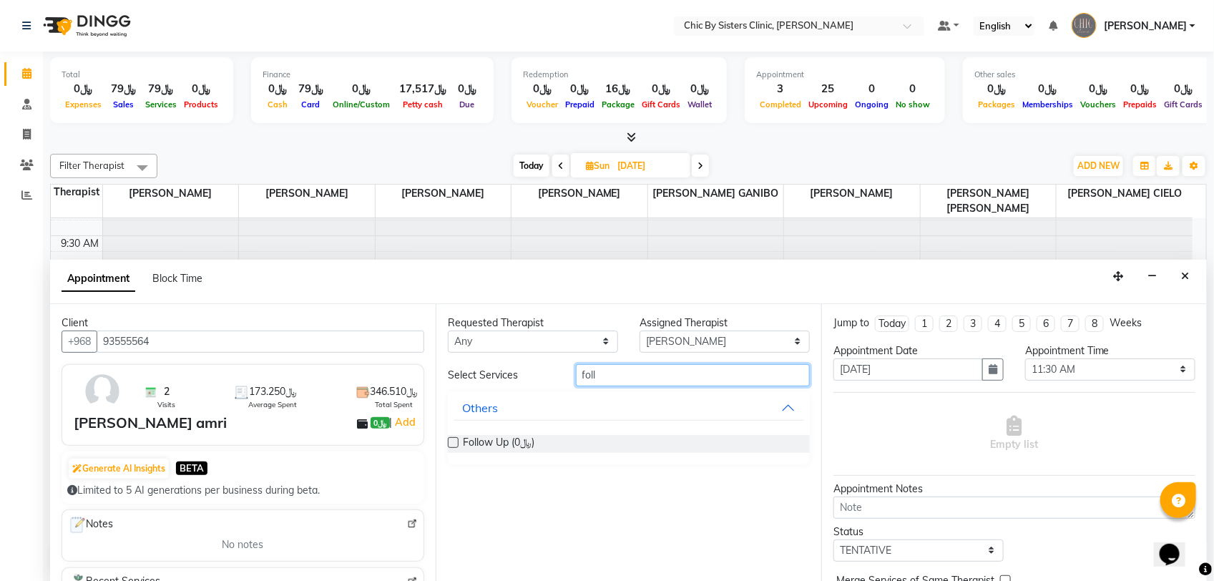
type input "foll"
click at [452, 442] on label at bounding box center [453, 442] width 11 height 11
click at [452, 442] on input "checkbox" at bounding box center [452, 443] width 9 height 9
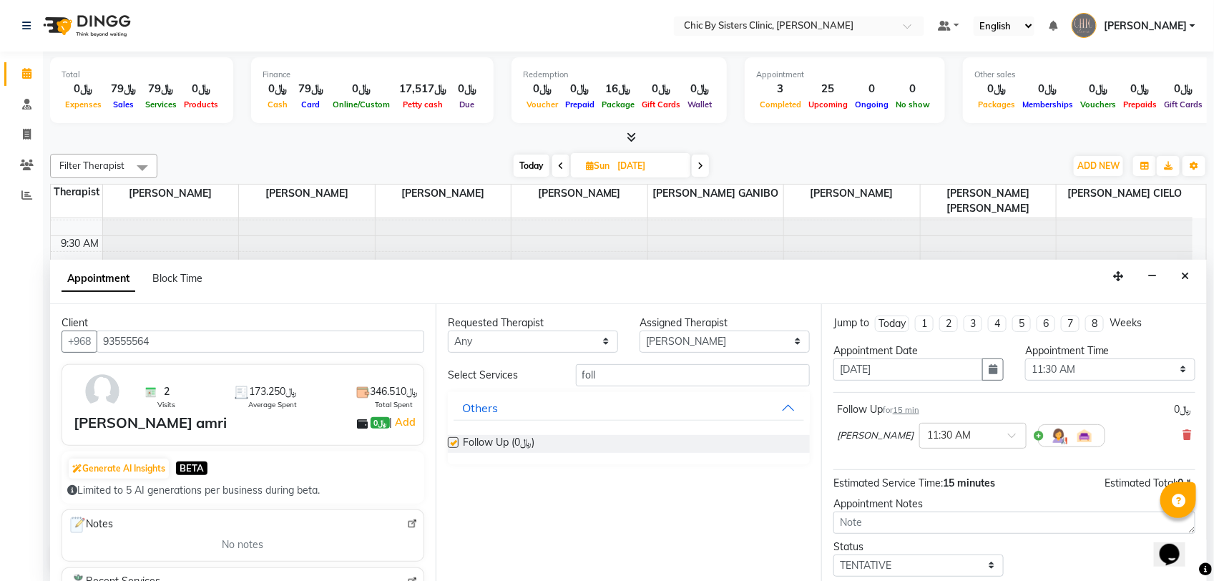
checkbox input "false"
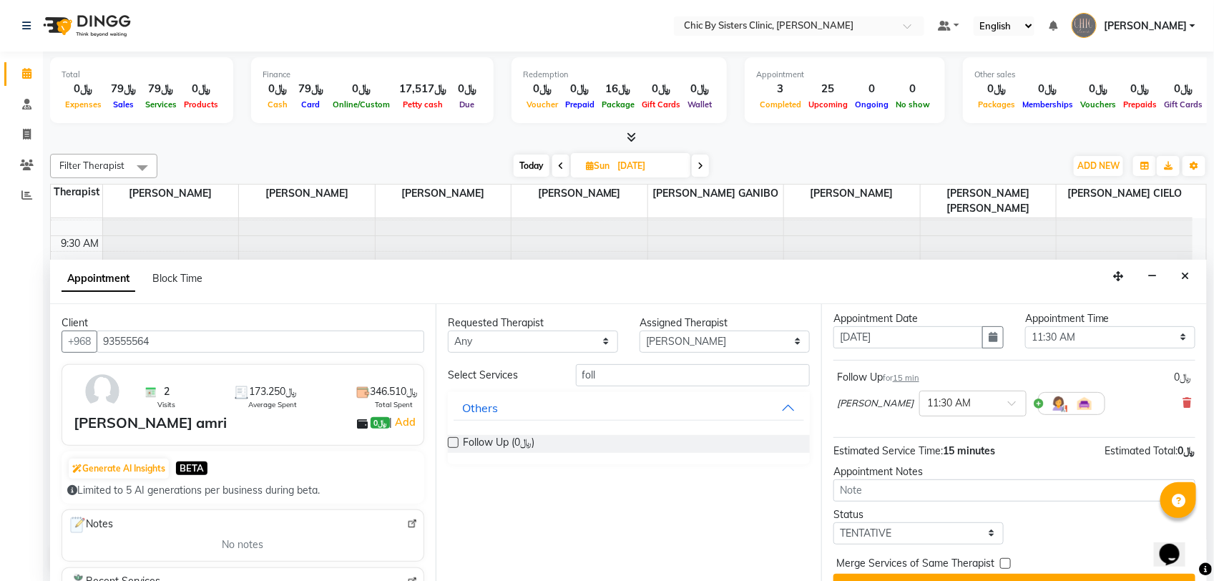
scroll to position [63, 0]
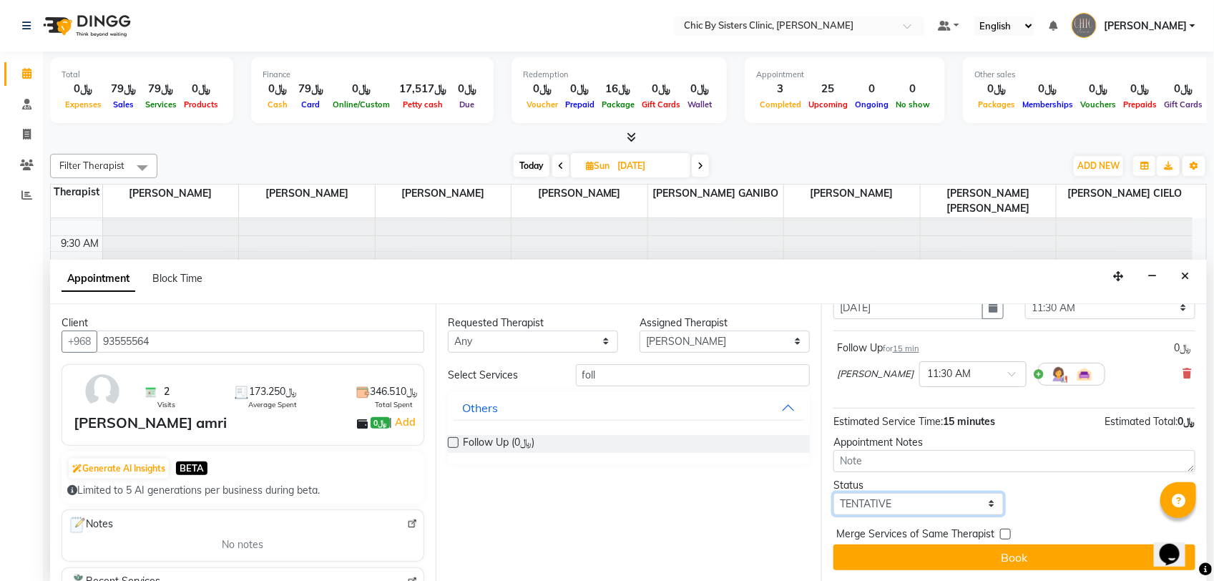
click at [885, 509] on select "Select TENTATIVE CONFIRM UPCOMING" at bounding box center [918, 504] width 170 height 22
select select "upcoming"
click at [833, 493] on select "Select TENTATIVE CONFIRM UPCOMING" at bounding box center [918, 504] width 170 height 22
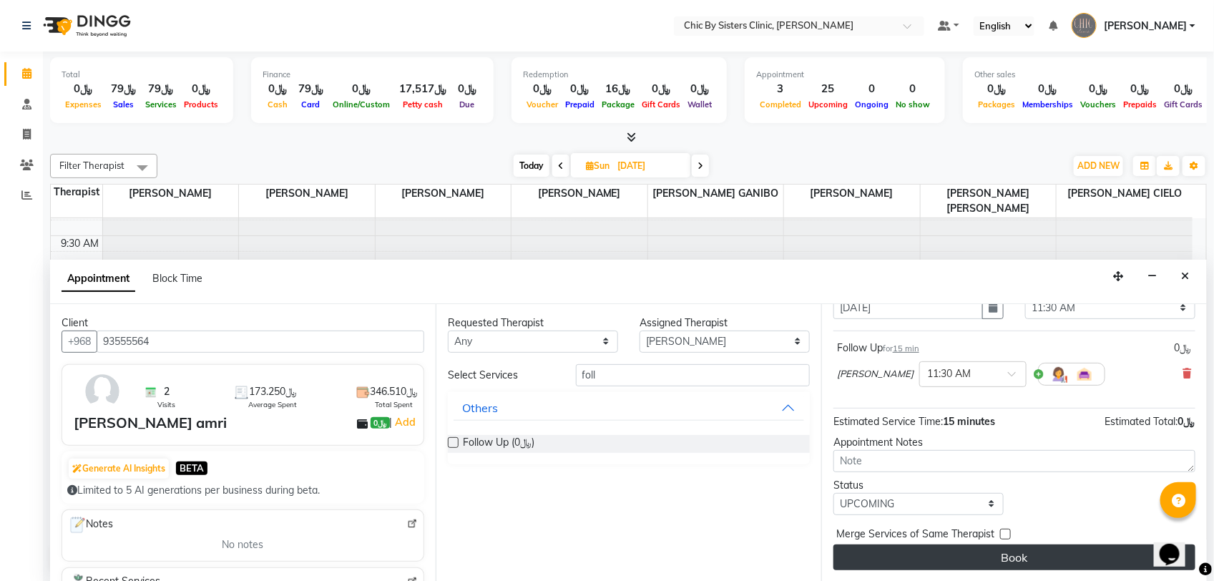
click at [875, 556] on button "Book" at bounding box center [1014, 557] width 362 height 26
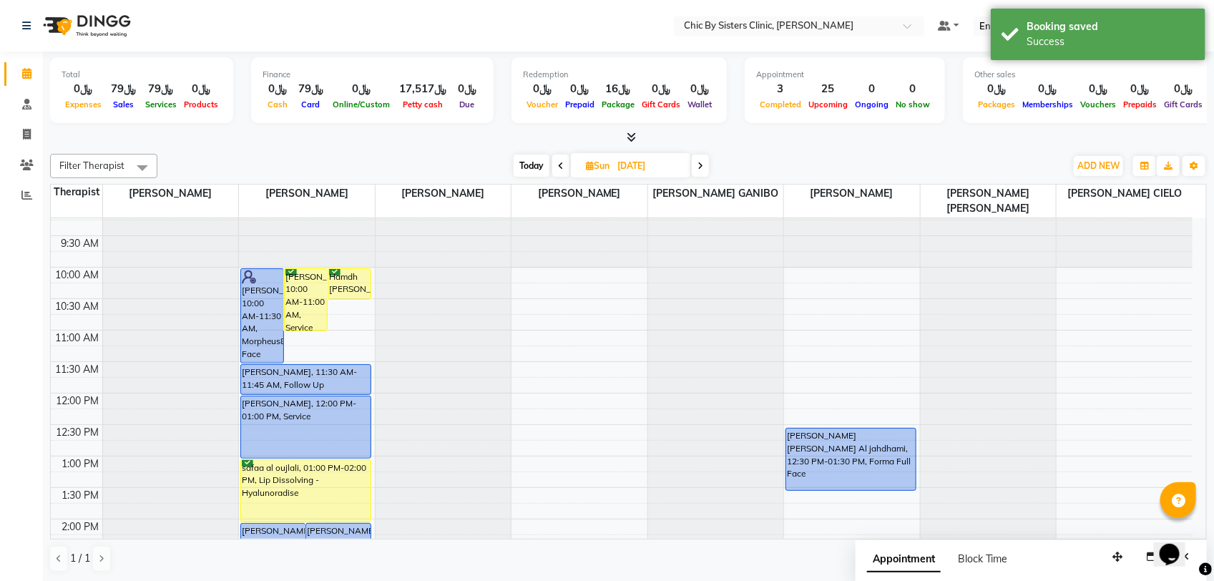
drag, startPoint x: 308, startPoint y: 377, endPoint x: 360, endPoint y: 349, distance: 58.6
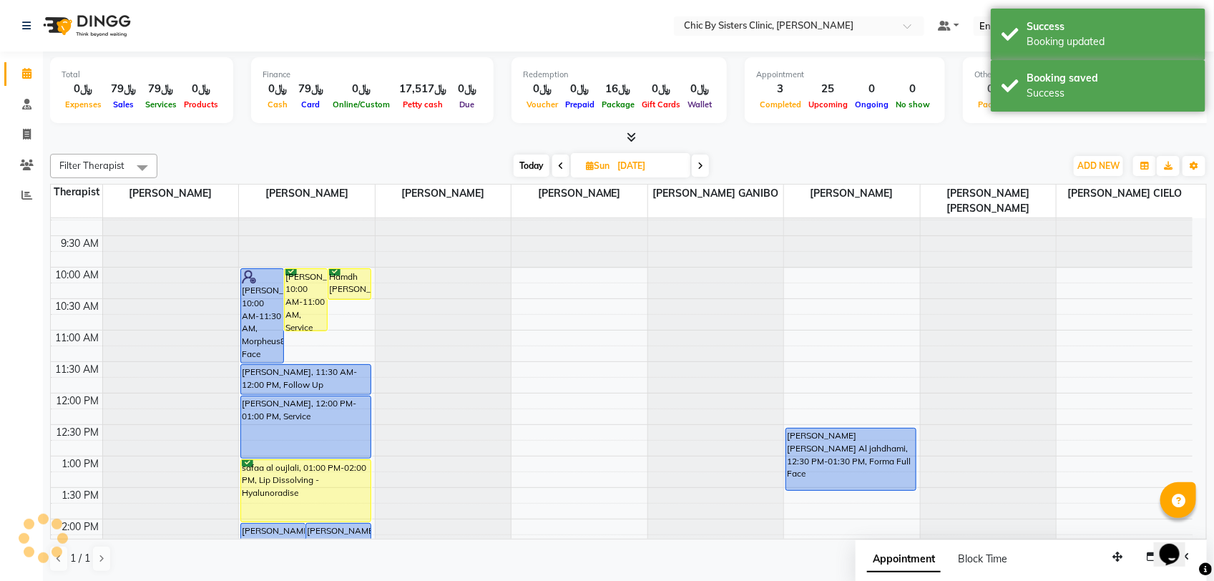
click at [526, 163] on span "Today" at bounding box center [531, 165] width 36 height 22
type input "[DATE]"
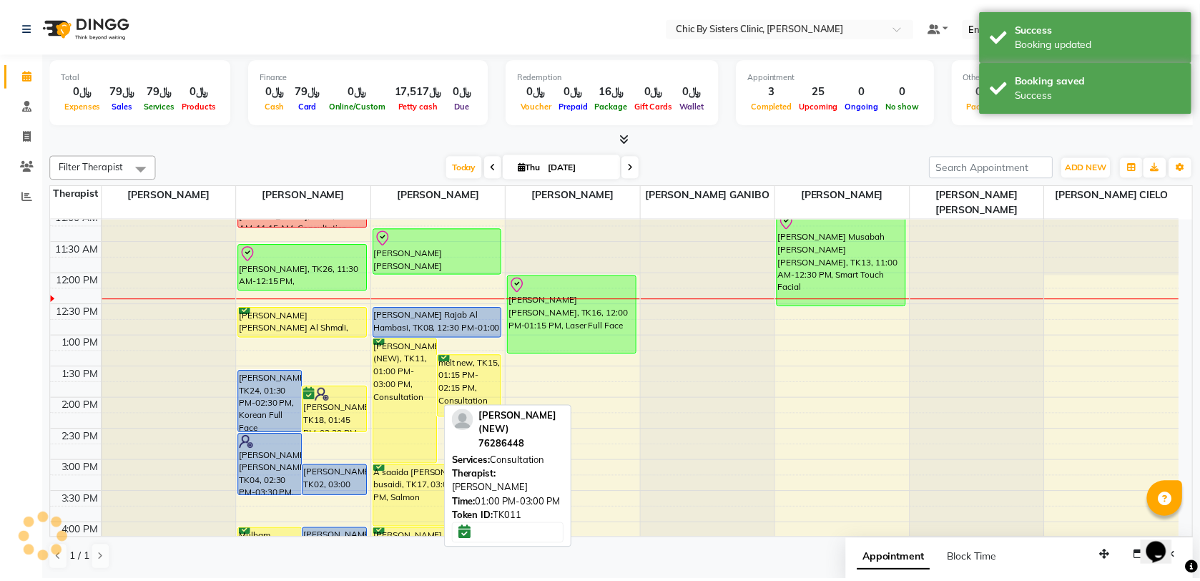
scroll to position [166, 0]
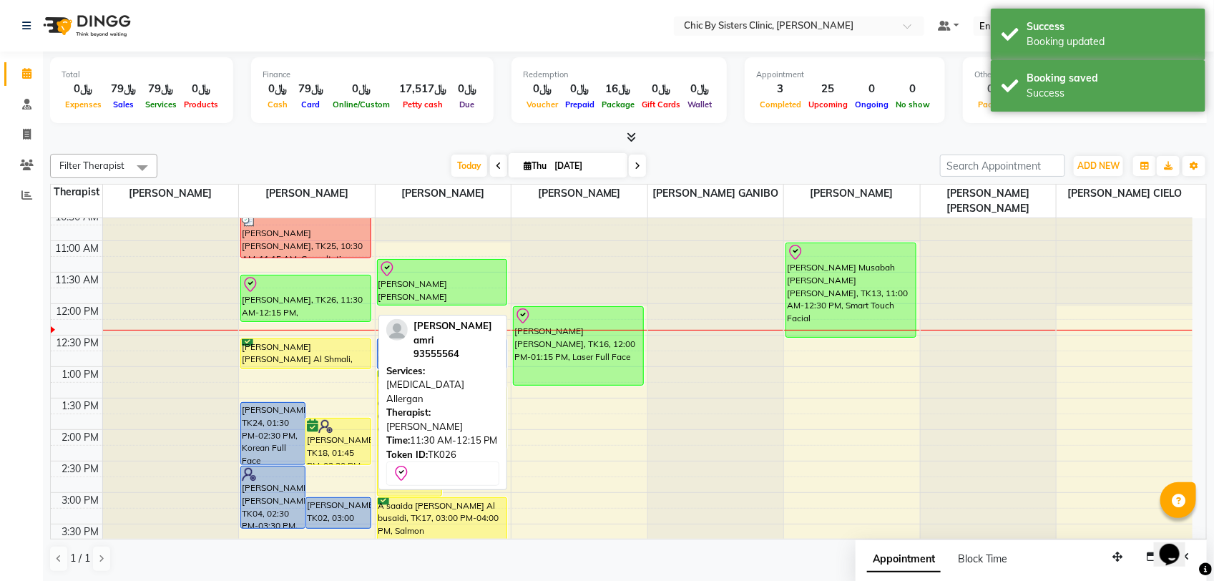
click at [298, 313] on div "[PERSON_NAME], TK26, 11:30 AM-12:15 PM, [MEDICAL_DATA] Allergan" at bounding box center [305, 298] width 129 height 46
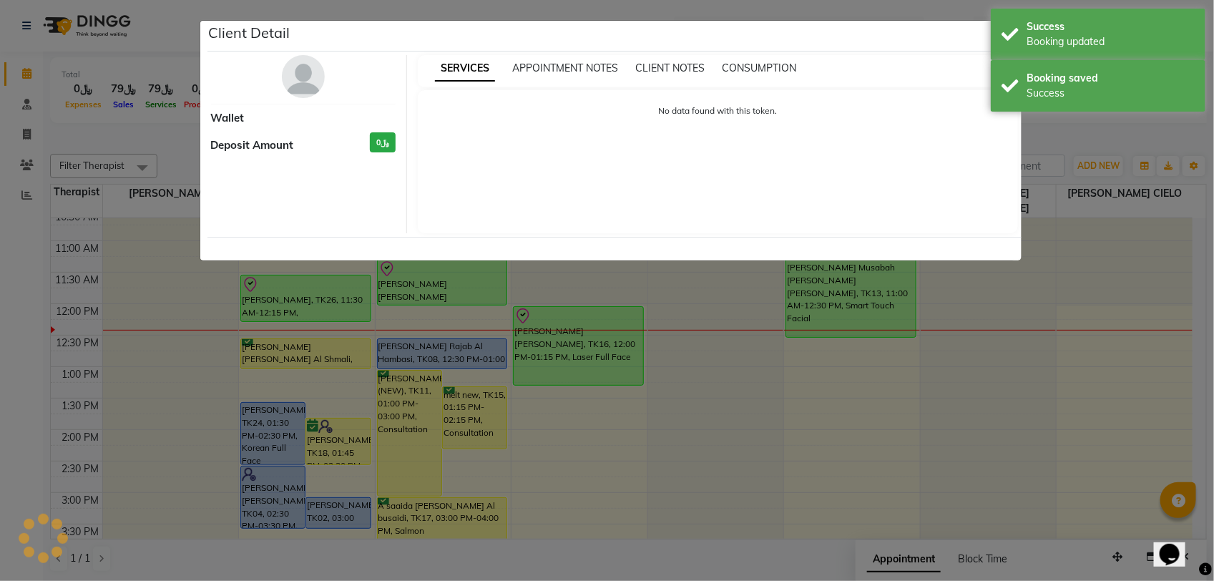
select select "8"
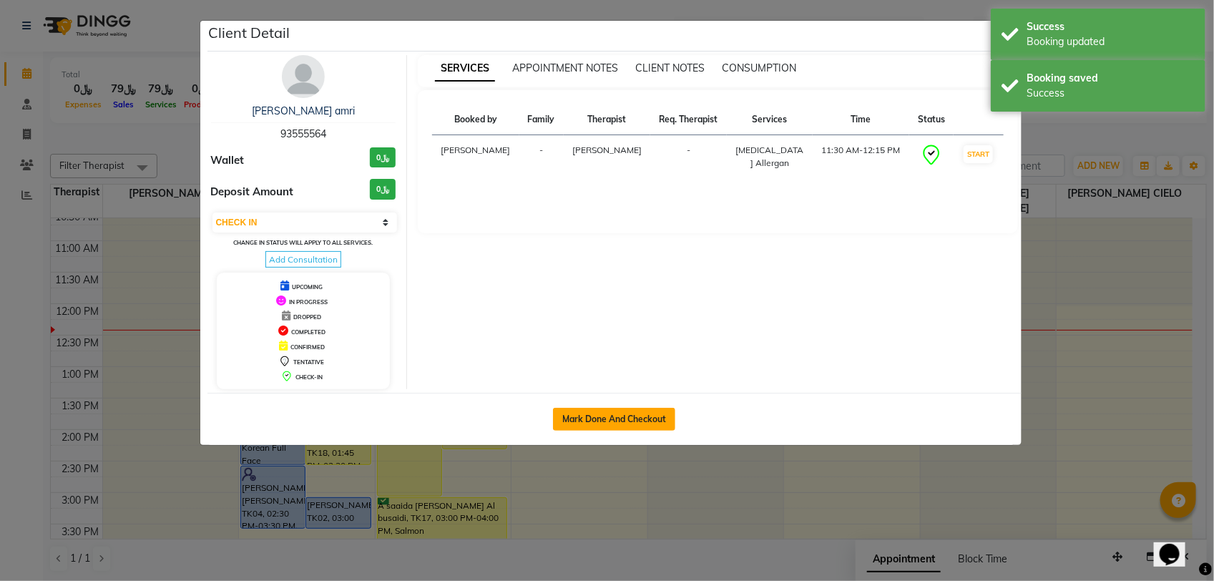
click at [619, 413] on button "Mark Done And Checkout" at bounding box center [614, 419] width 122 height 23
select select "service"
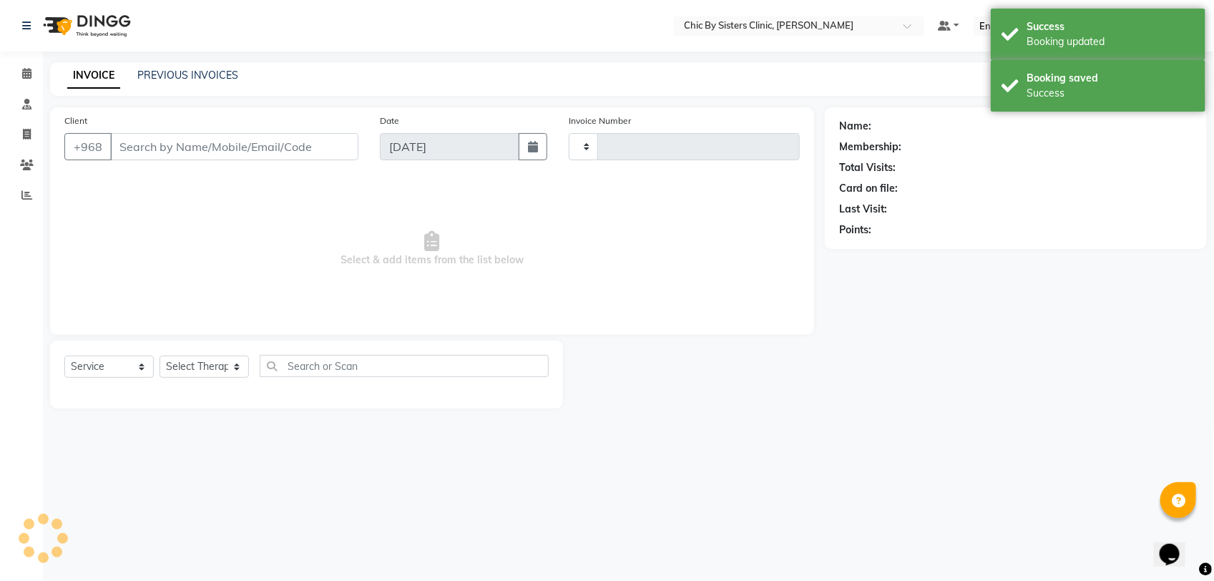
type input "2072"
select select "6348"
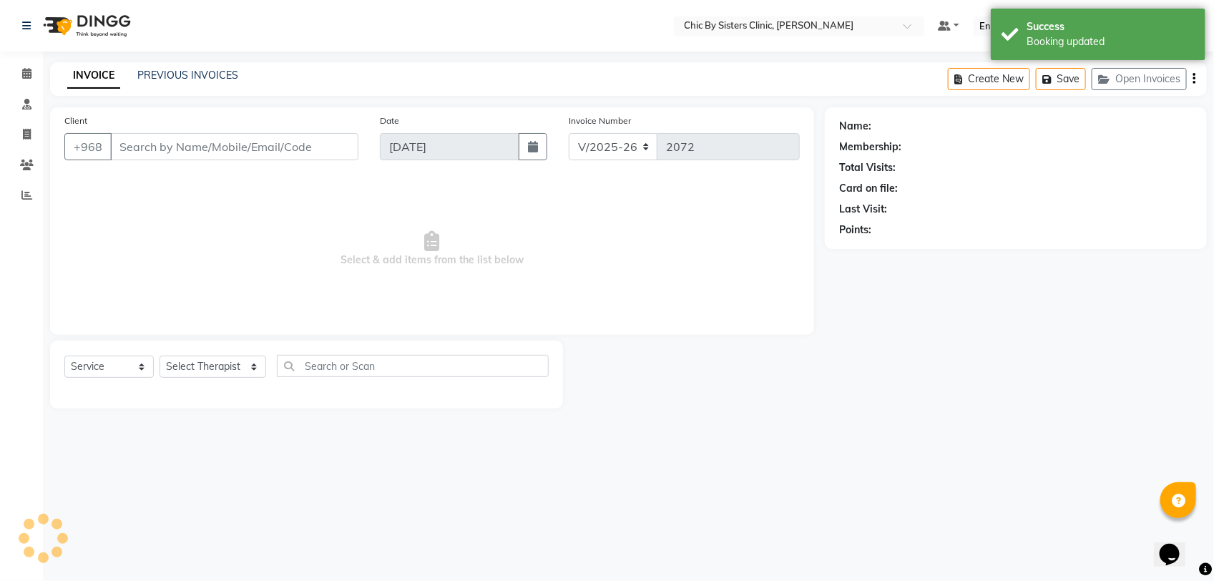
type input "93555564"
select select "49177"
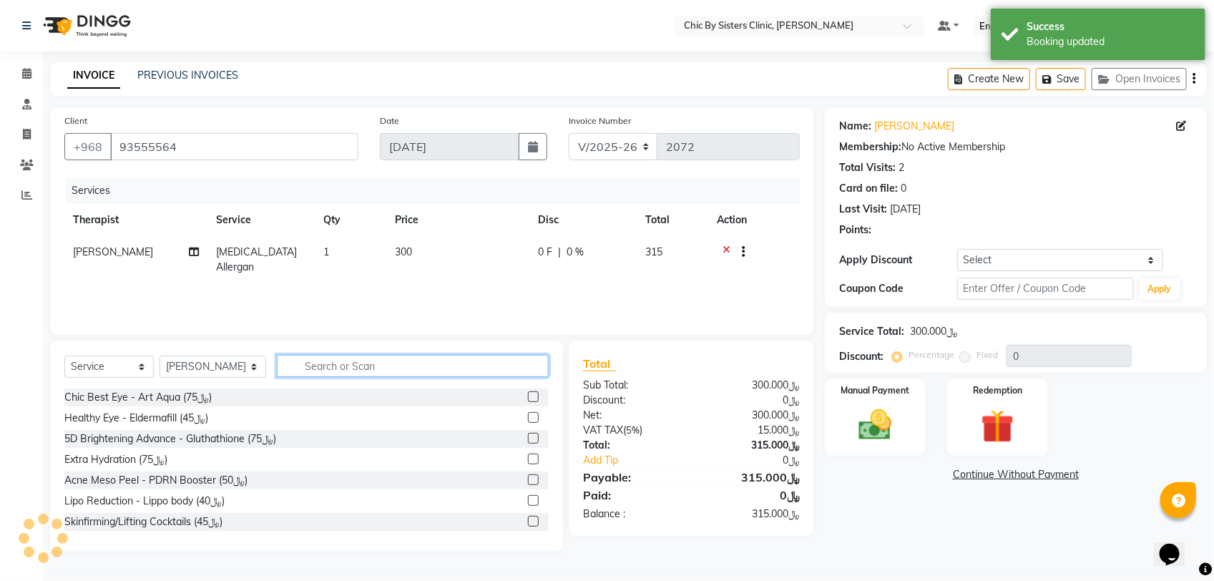
click at [449, 372] on input "text" at bounding box center [413, 366] width 272 height 22
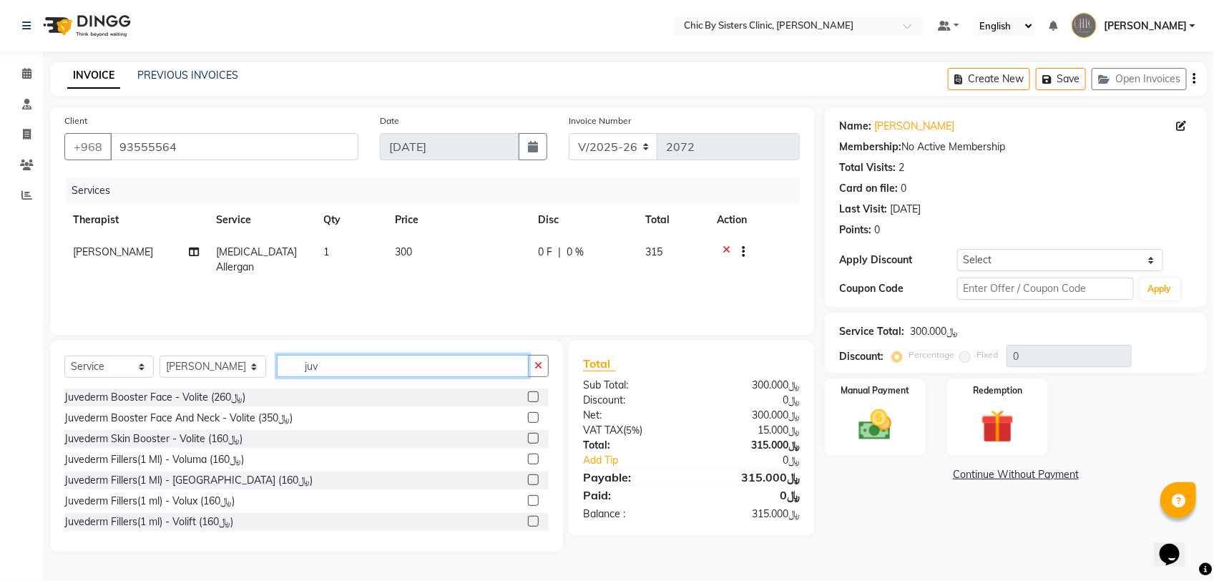
type input "juv"
click at [528, 438] on label at bounding box center [533, 438] width 11 height 11
click at [528, 438] on input "checkbox" at bounding box center [532, 438] width 9 height 9
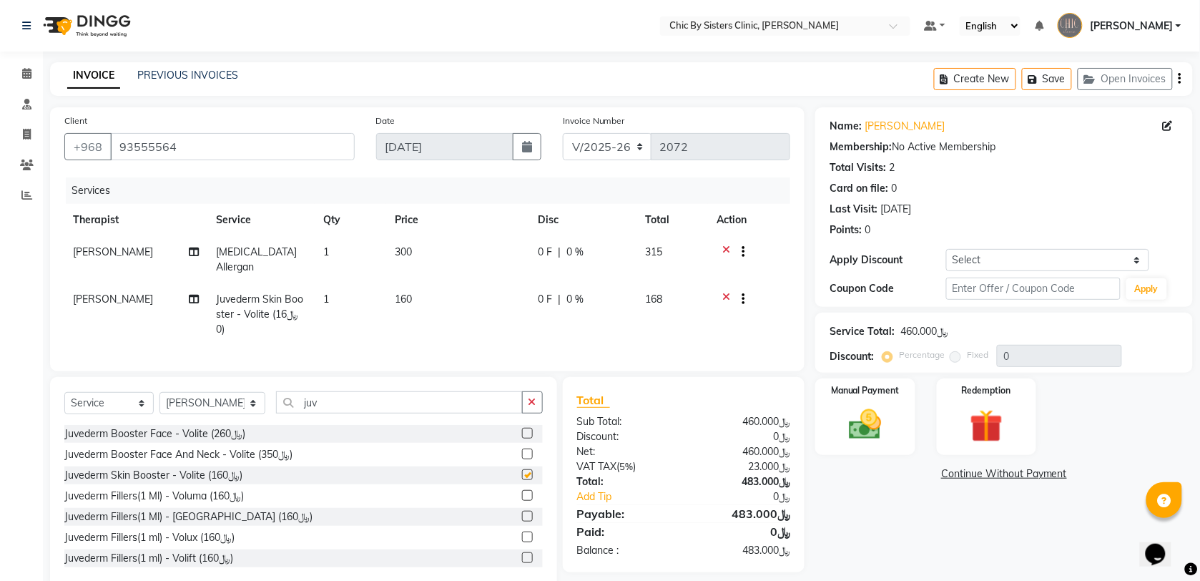
checkbox input "false"
drag, startPoint x: 993, startPoint y: 261, endPoint x: 995, endPoint y: 272, distance: 10.9
click at [993, 261] on select "Select Coupon → Forma - Full Face (Summer Offer) - Redemption Code Coupon → Ems…" at bounding box center [1047, 260] width 203 height 22
select select "4: Object"
click at [946, 249] on select "Select Coupon → Forma - Full Face (Summer Offer) - Redemption Code Coupon → Ems…" at bounding box center [1047, 260] width 203 height 22
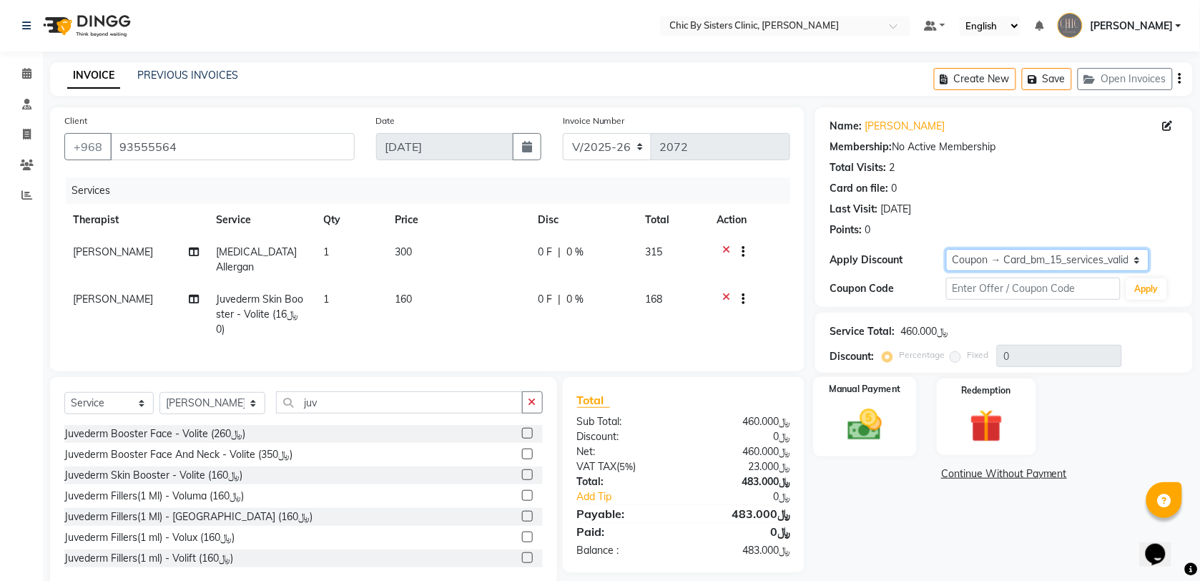
type input "15"
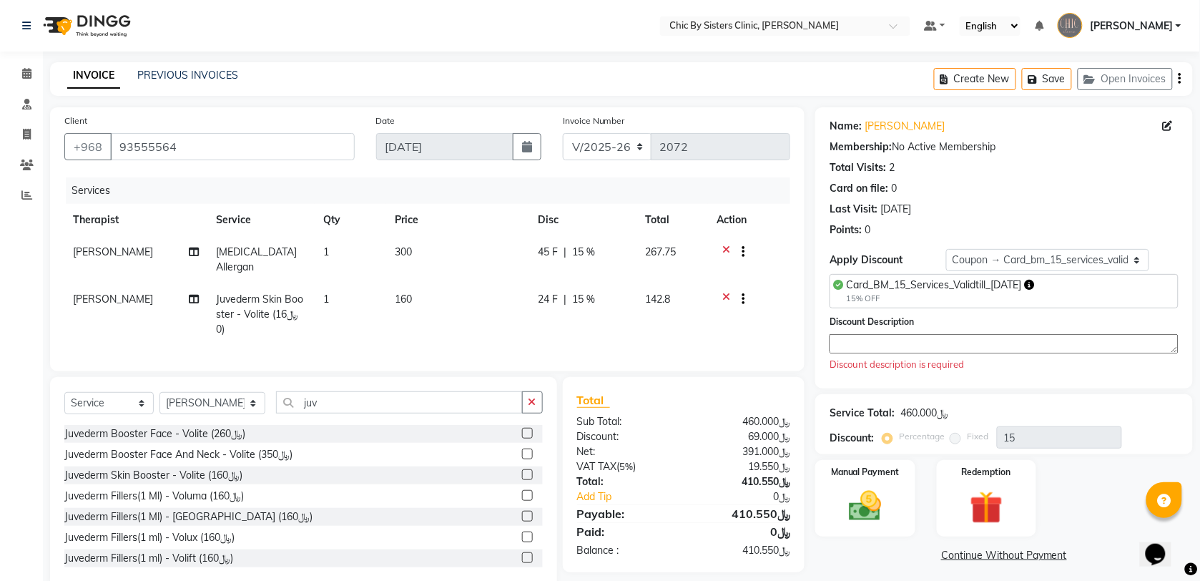
click at [901, 340] on textarea at bounding box center [1004, 343] width 349 height 19
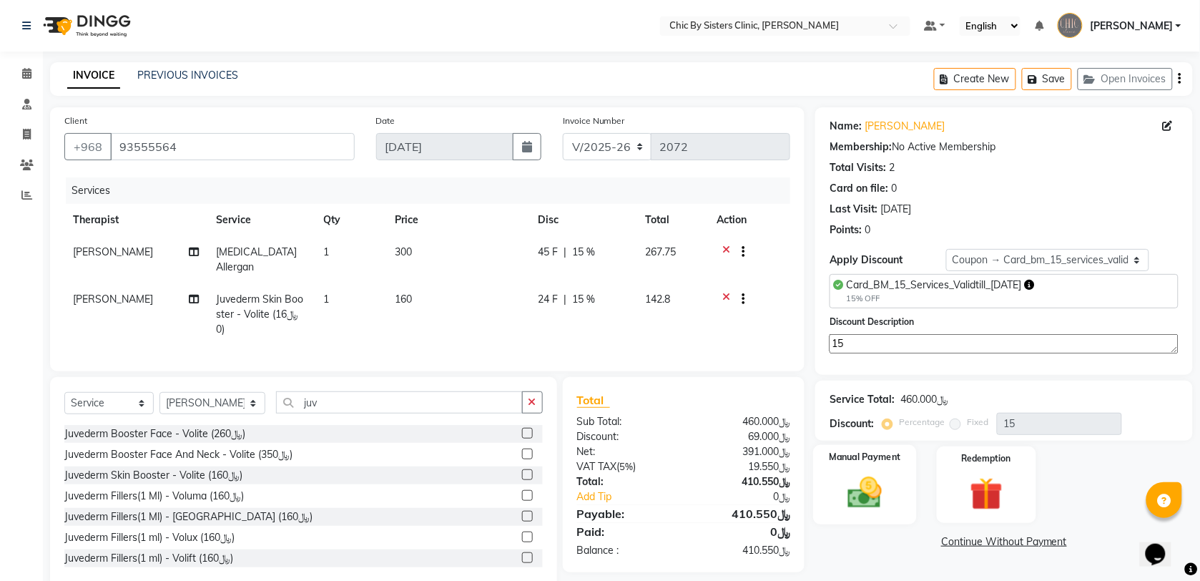
type textarea "15"
click at [848, 491] on img at bounding box center [865, 492] width 56 height 39
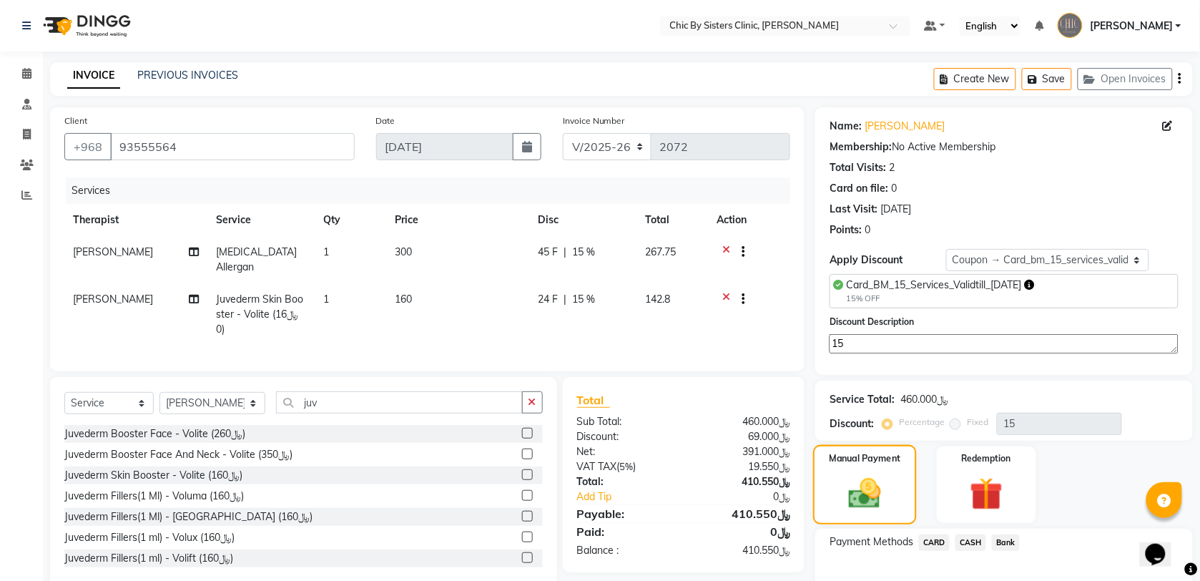
scroll to position [84, 0]
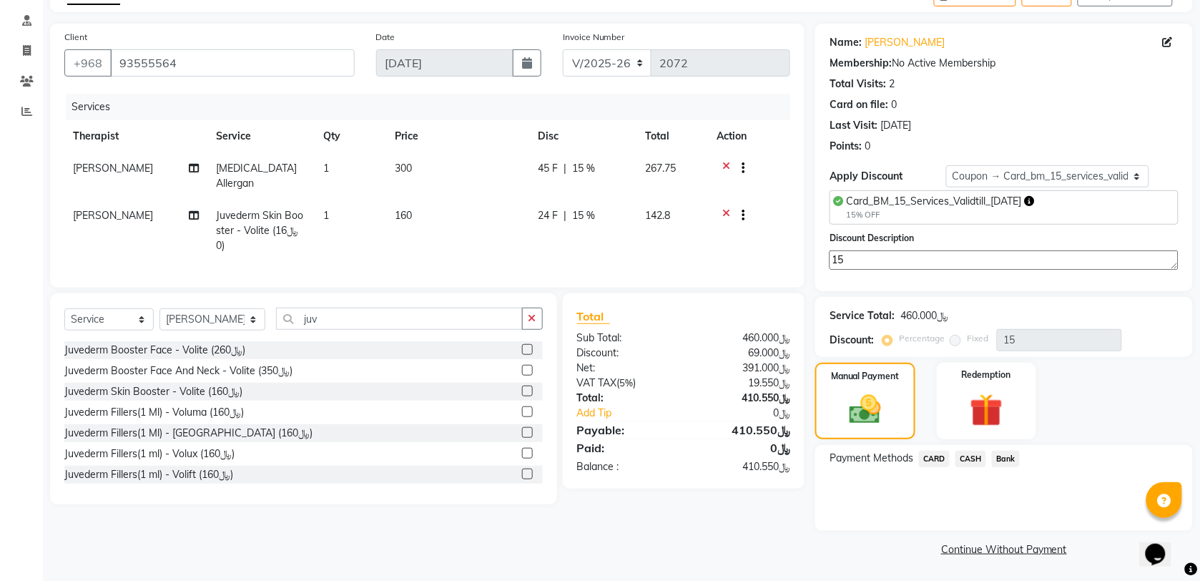
click at [930, 458] on span "CARD" at bounding box center [934, 459] width 31 height 16
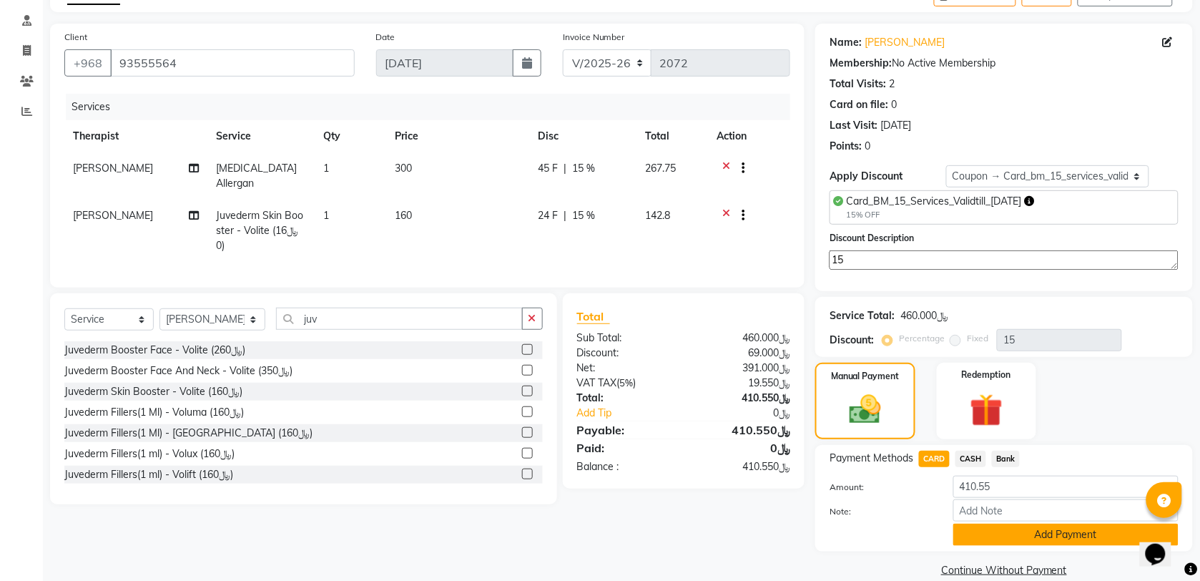
click at [984, 529] on button "Add Payment" at bounding box center [1065, 534] width 225 height 22
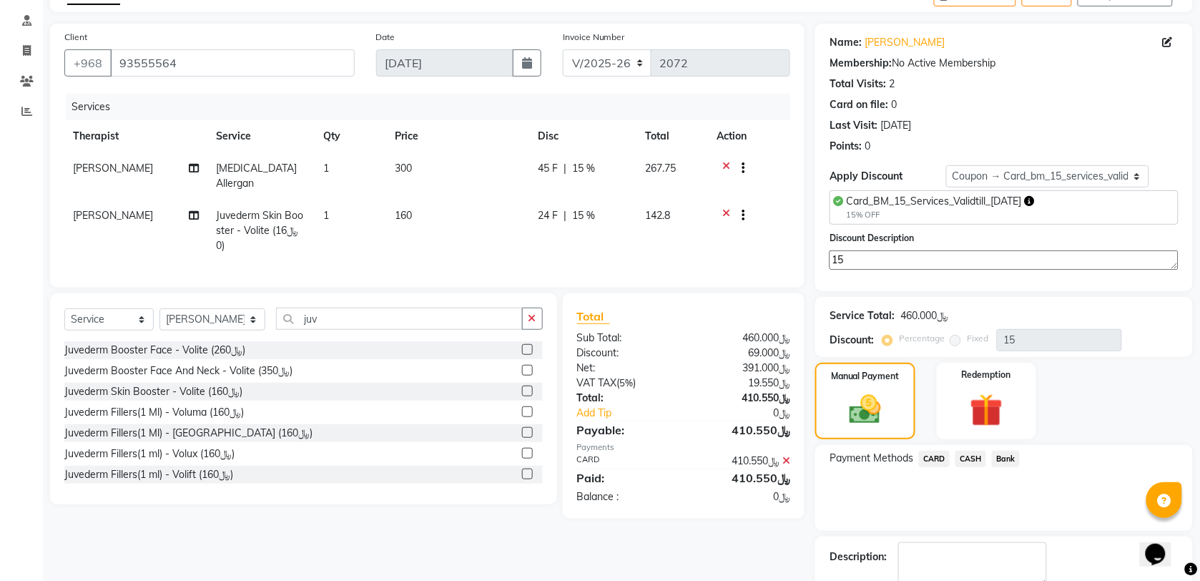
scroll to position [144, 0]
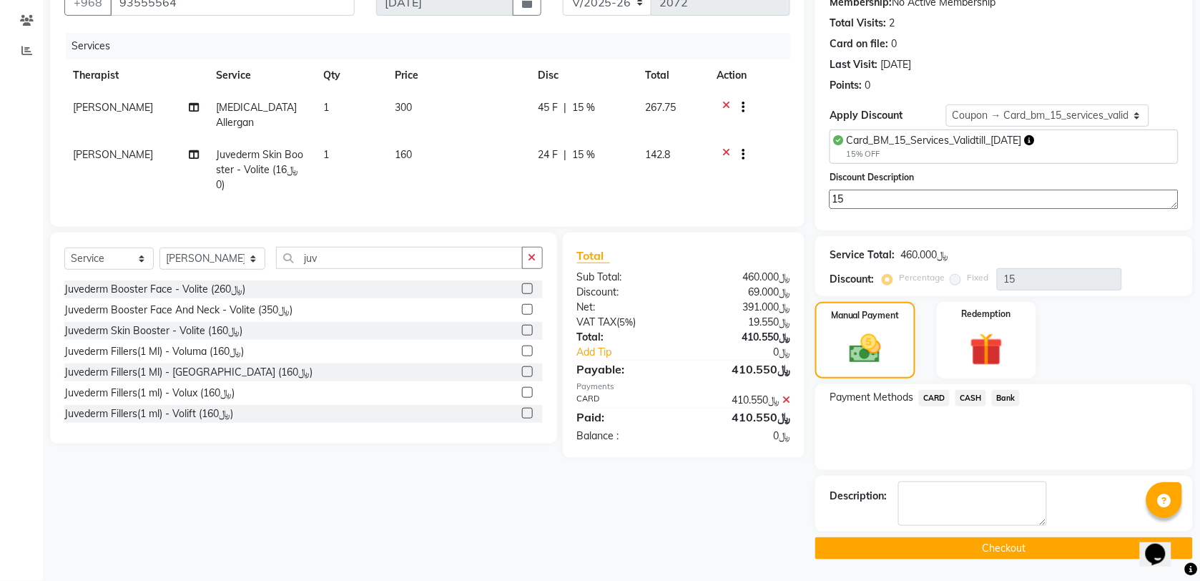
click at [853, 547] on button "Checkout" at bounding box center [1004, 548] width 378 height 22
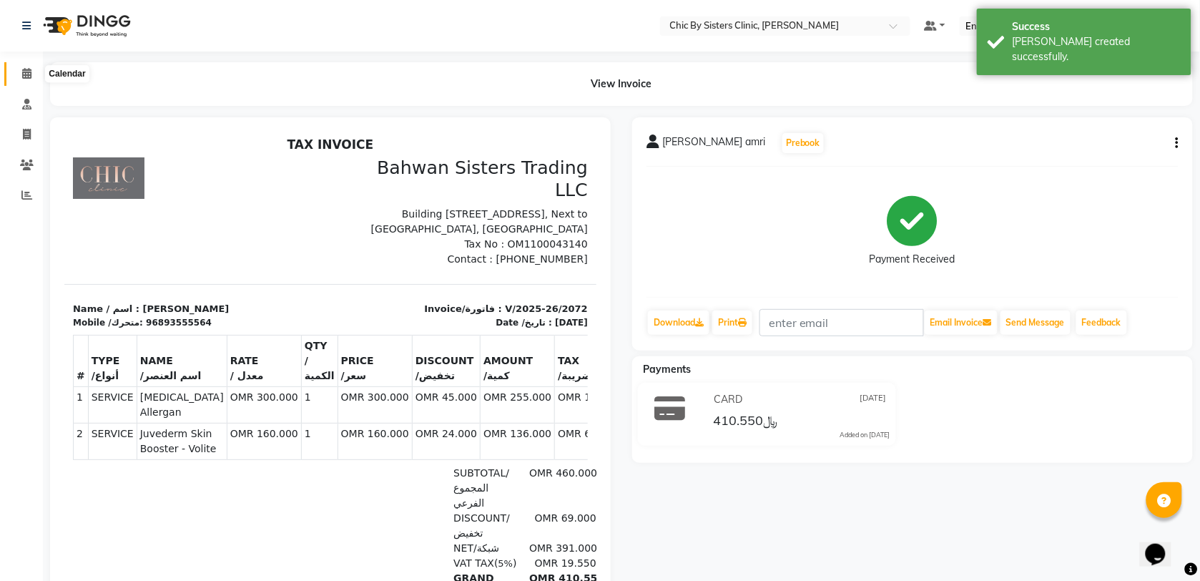
click at [25, 79] on icon at bounding box center [26, 73] width 9 height 11
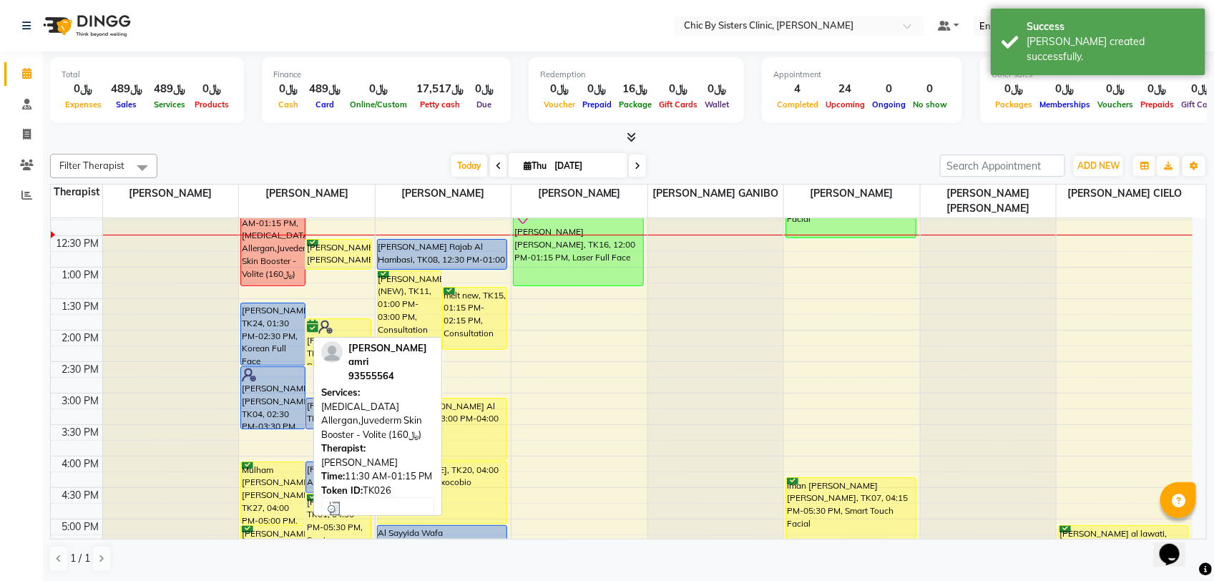
scroll to position [268, 0]
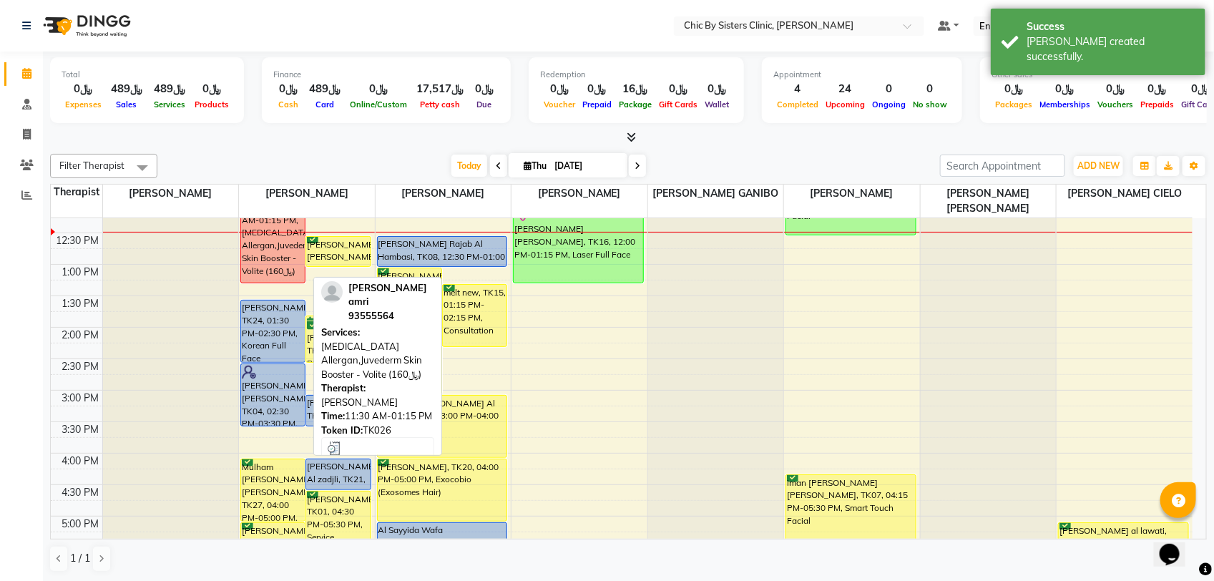
click at [262, 256] on div "[PERSON_NAME], TK26, 11:30 AM-01:15 PM, [MEDICAL_DATA] Allergan,Juvederm Skin B…" at bounding box center [273, 227] width 64 height 109
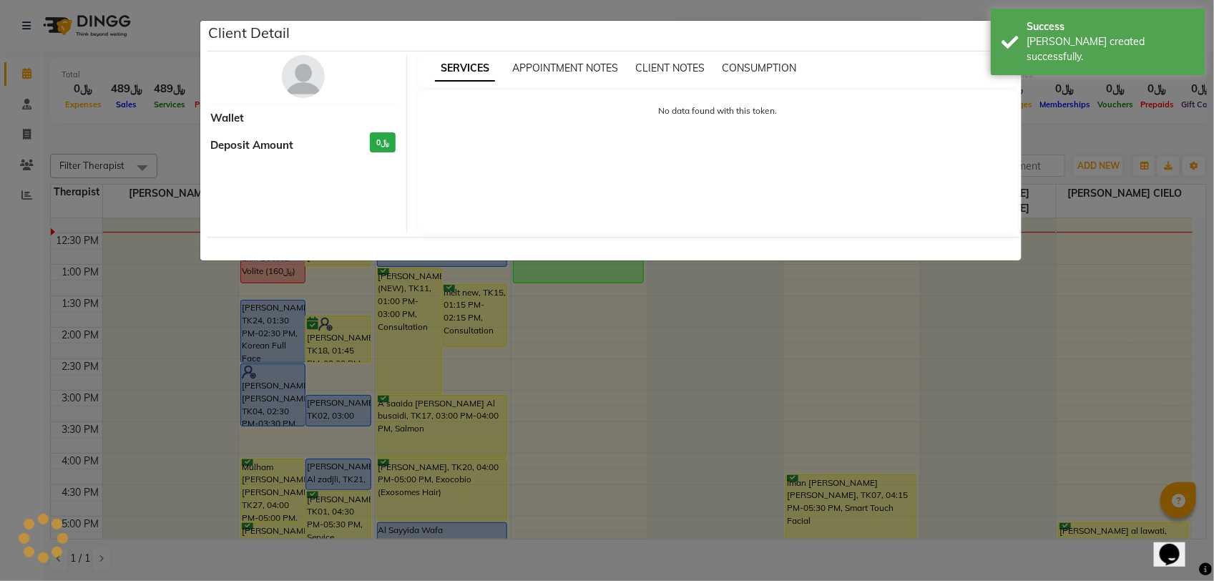
select select "3"
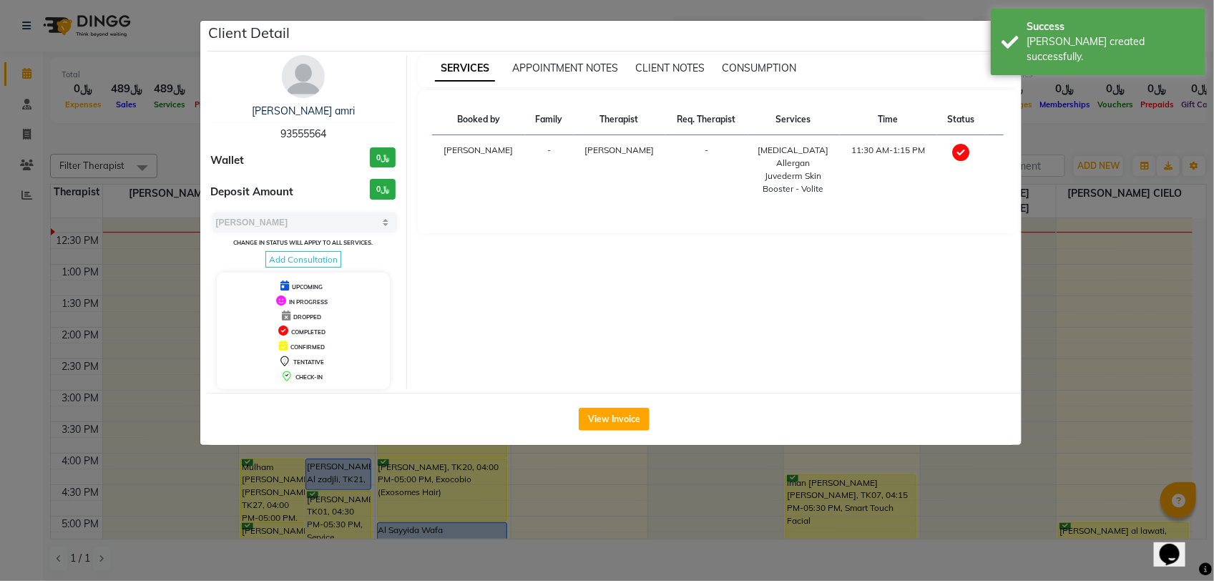
click at [310, 133] on span "93555564" at bounding box center [303, 133] width 46 height 13
copy span "93555564"
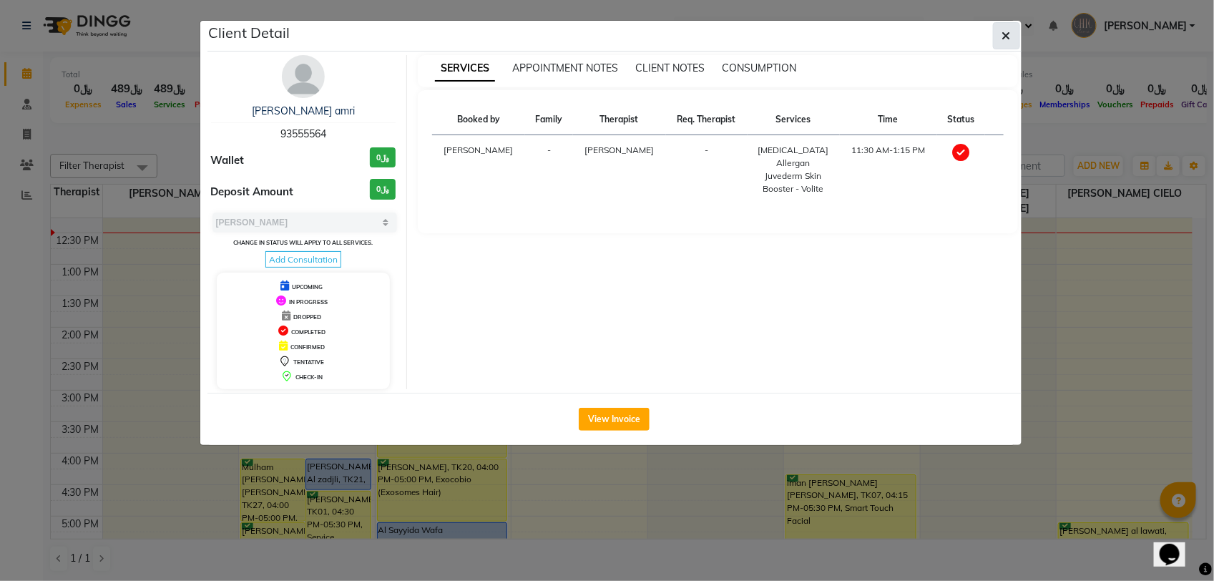
click at [998, 44] on button "button" at bounding box center [1006, 35] width 27 height 27
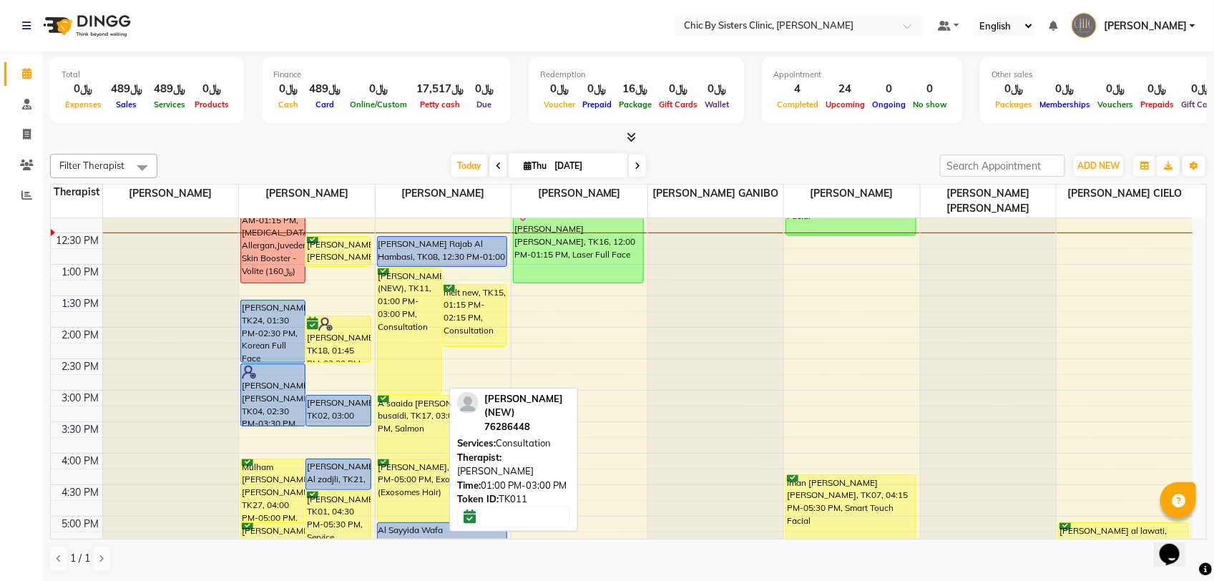
scroll to position [179, 0]
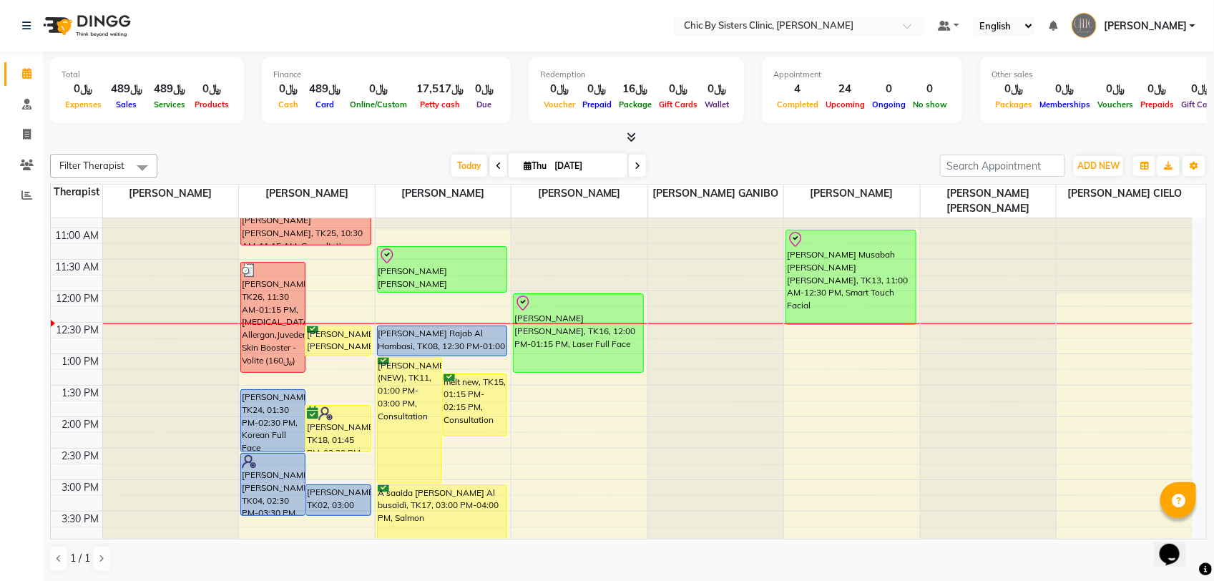
click at [596, 161] on input "[DATE]" at bounding box center [586, 165] width 72 height 21
select select "9"
select select "2025"
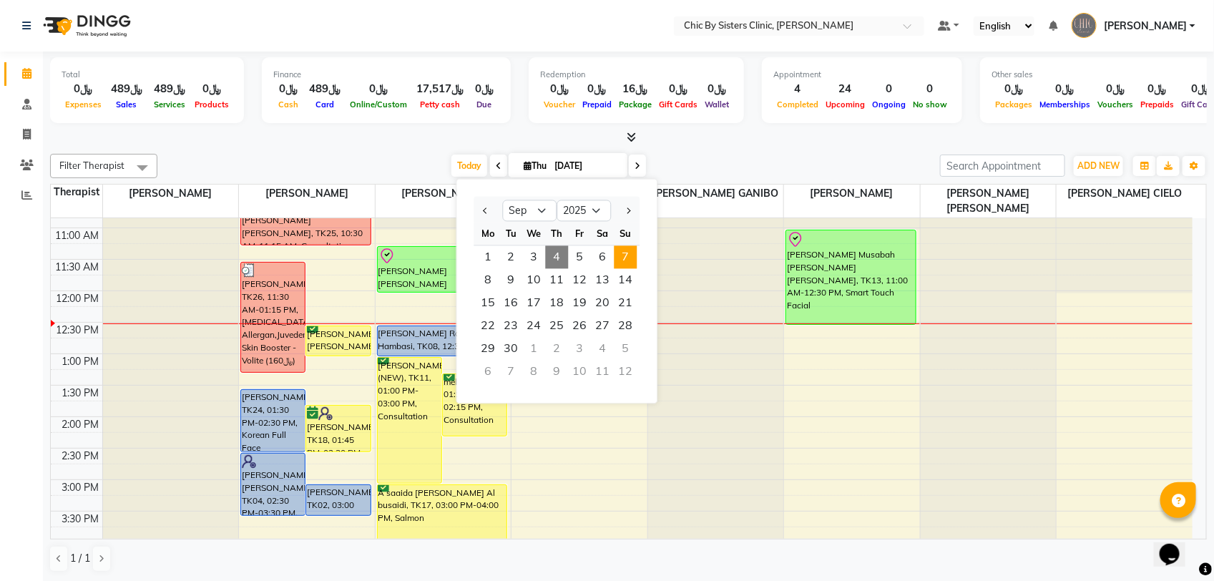
click at [634, 252] on span "7" at bounding box center [625, 257] width 23 height 23
type input "[DATE]"
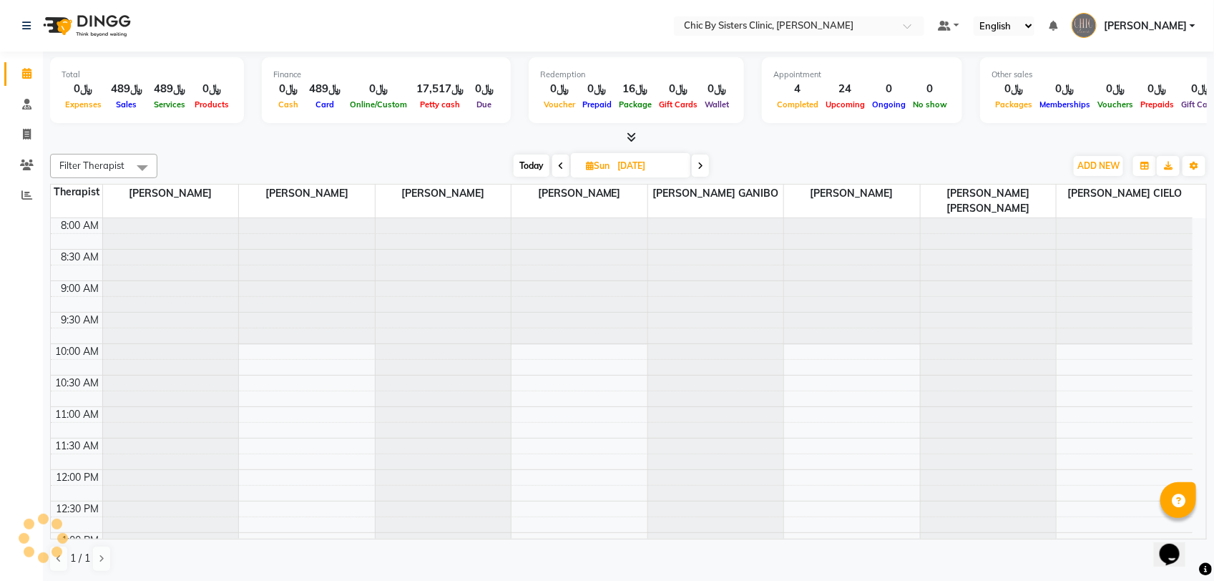
scroll to position [255, 0]
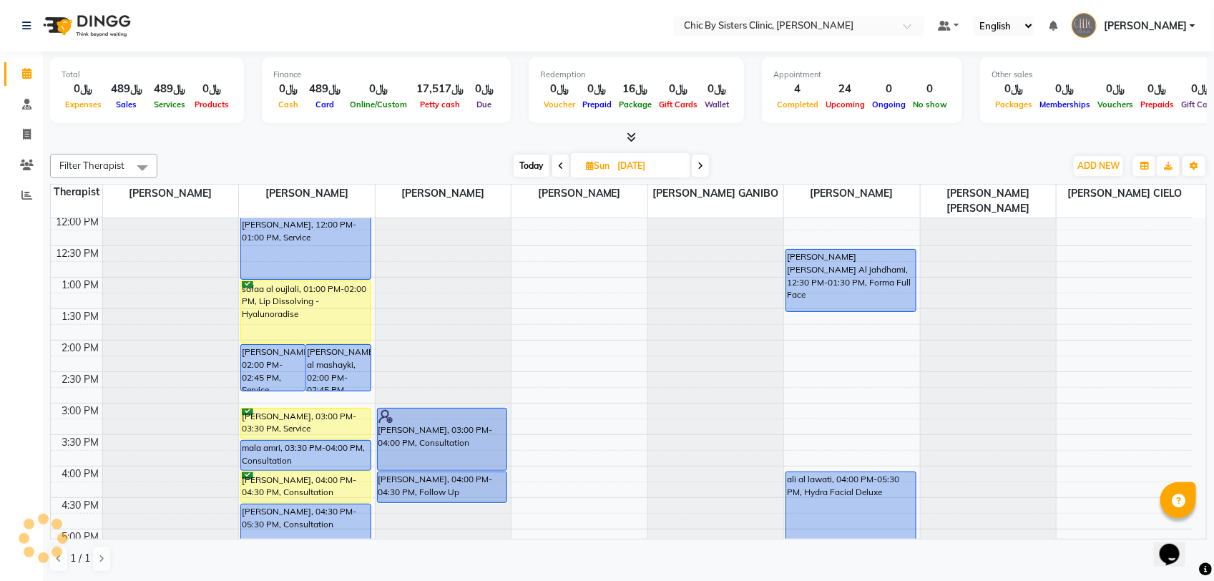
click at [651, 166] on input "[DATE]" at bounding box center [649, 165] width 72 height 21
select select "9"
select select "2025"
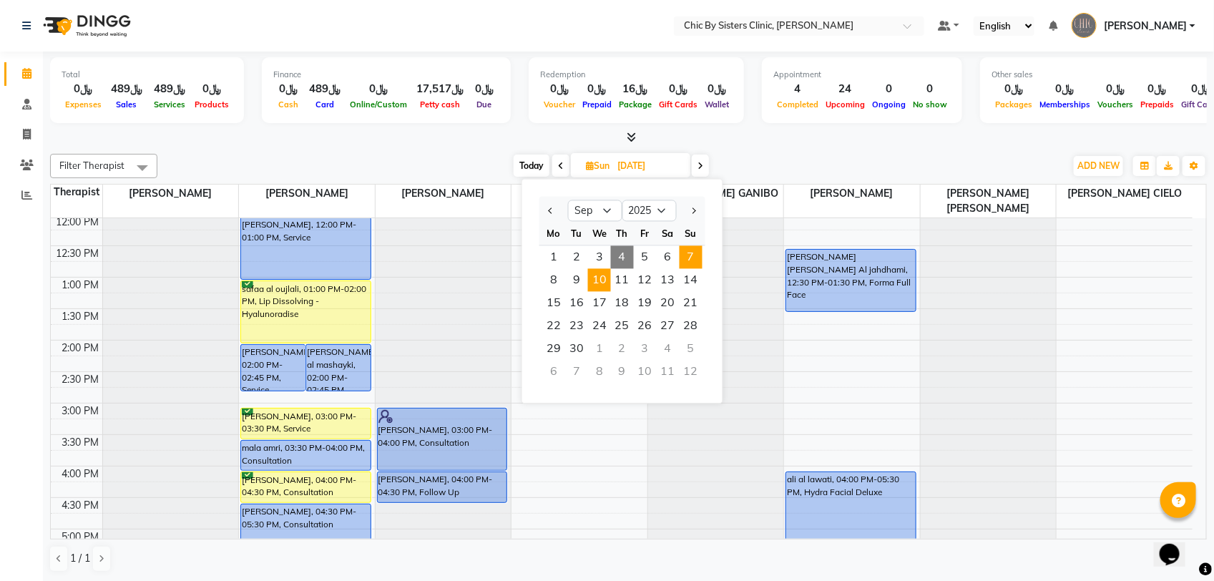
click at [601, 270] on span "10" at bounding box center [599, 280] width 23 height 23
type input "[DATE]"
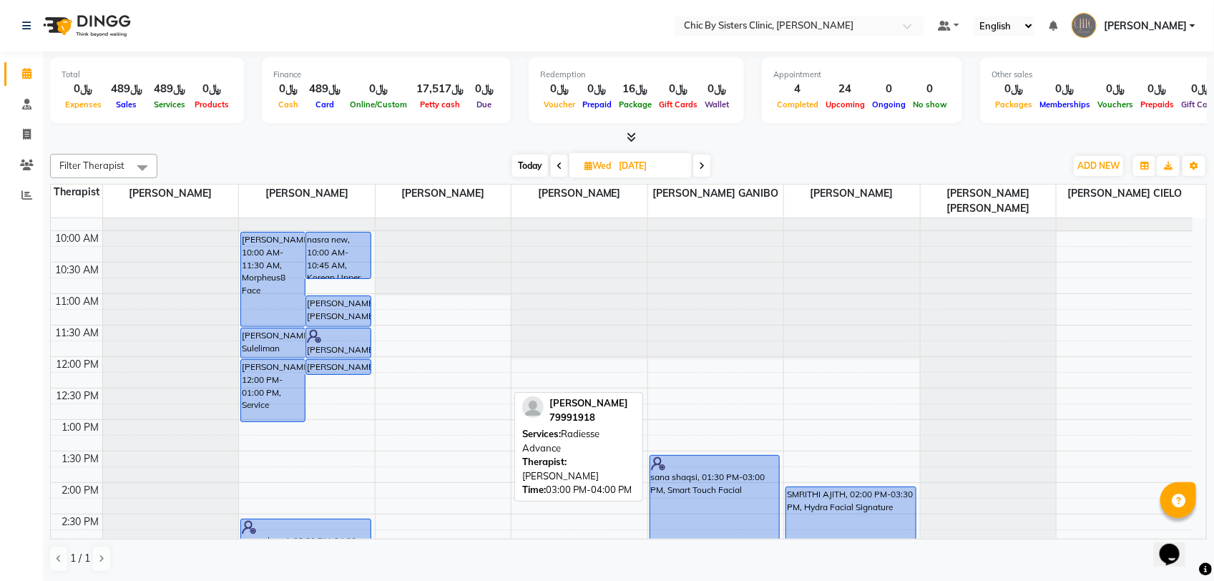
scroll to position [0, 0]
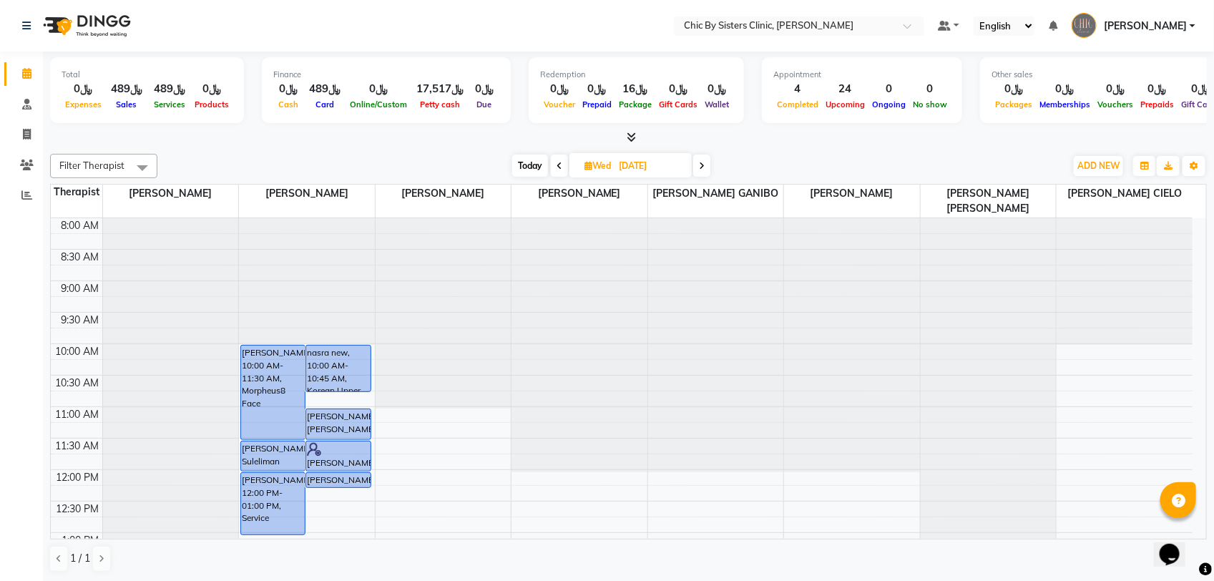
click at [638, 164] on input "[DATE]" at bounding box center [650, 165] width 72 height 21
select select "9"
select select "2025"
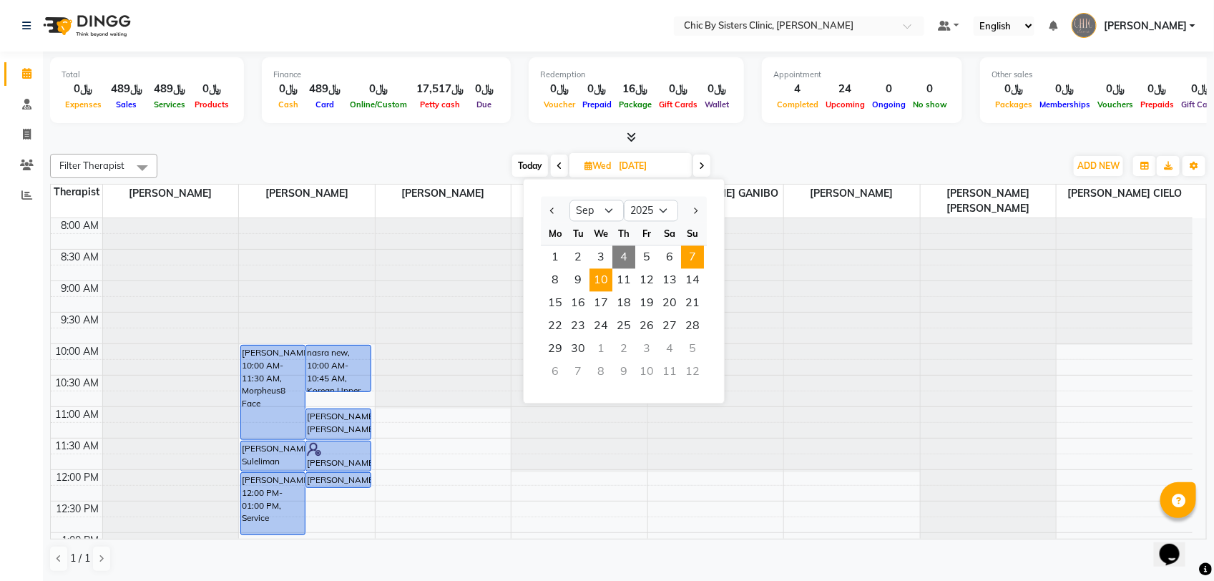
click at [692, 248] on span "7" at bounding box center [692, 257] width 23 height 23
type input "[DATE]"
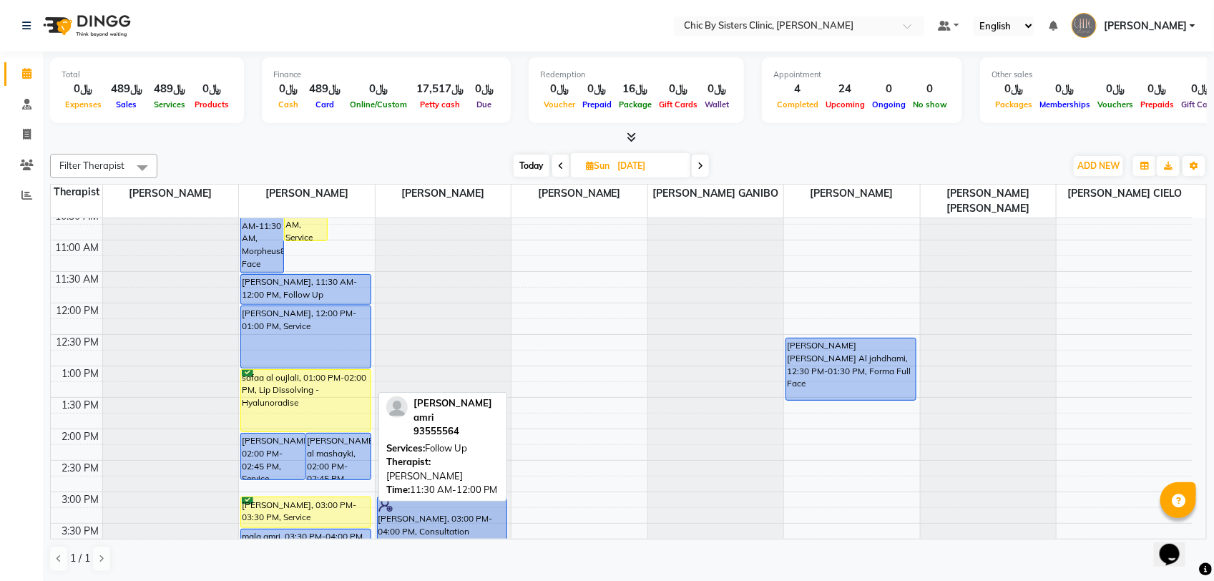
scroll to position [179, 0]
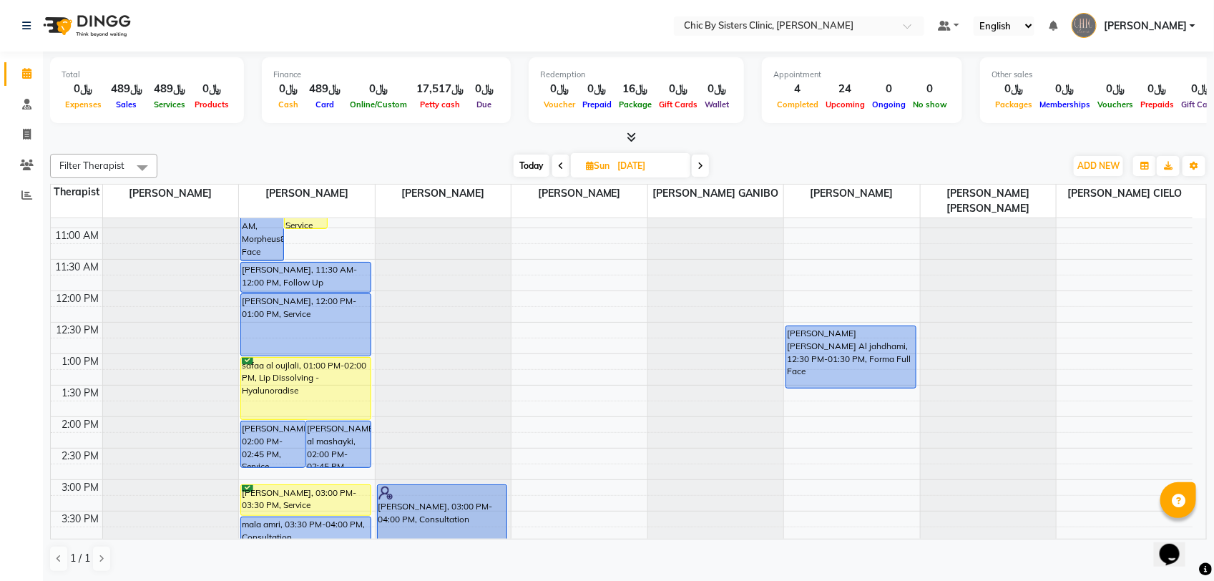
click at [674, 167] on input "[DATE]" at bounding box center [649, 165] width 72 height 21
select select "9"
select select "2025"
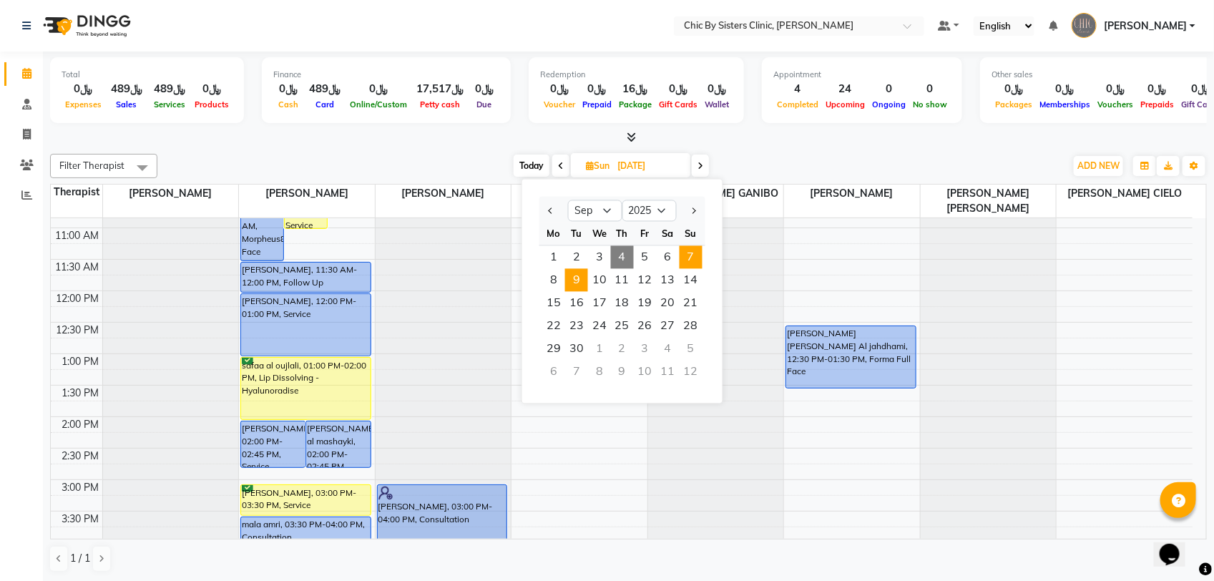
click at [584, 288] on span "9" at bounding box center [576, 280] width 23 height 23
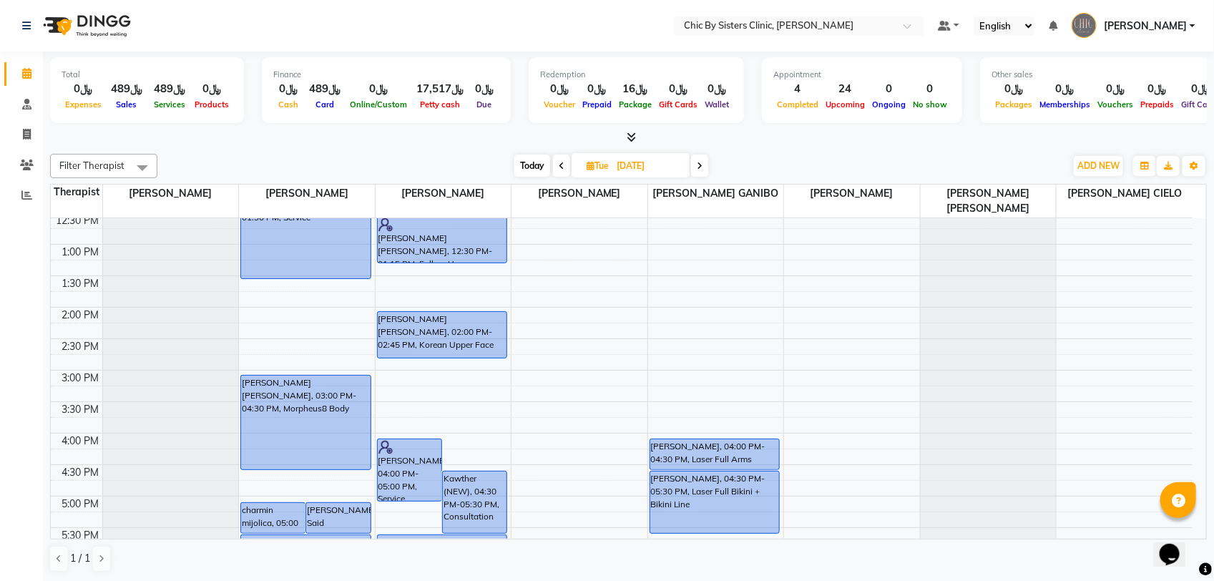
scroll to position [161, 0]
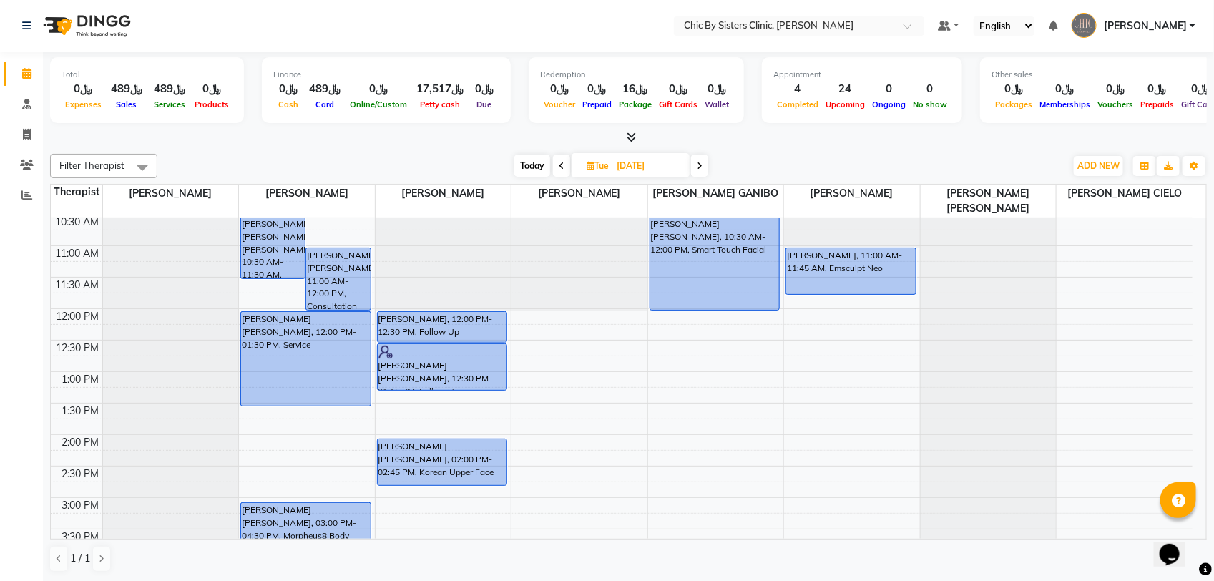
click at [556, 168] on span at bounding box center [561, 165] width 17 height 22
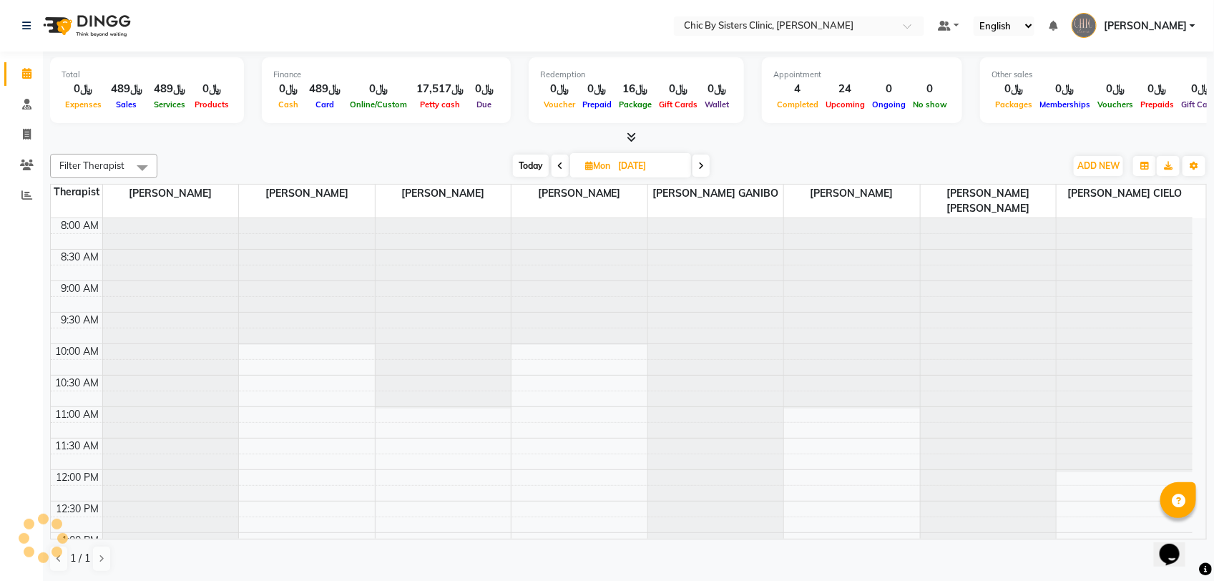
scroll to position [255, 0]
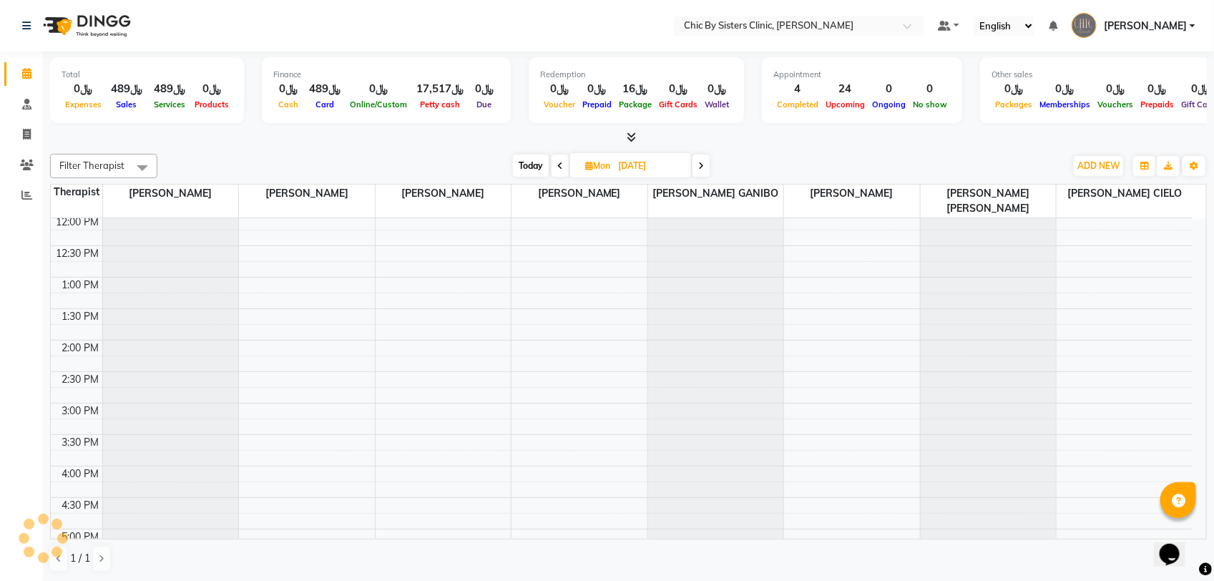
click at [557, 168] on icon at bounding box center [560, 166] width 6 height 9
type input "[DATE]"
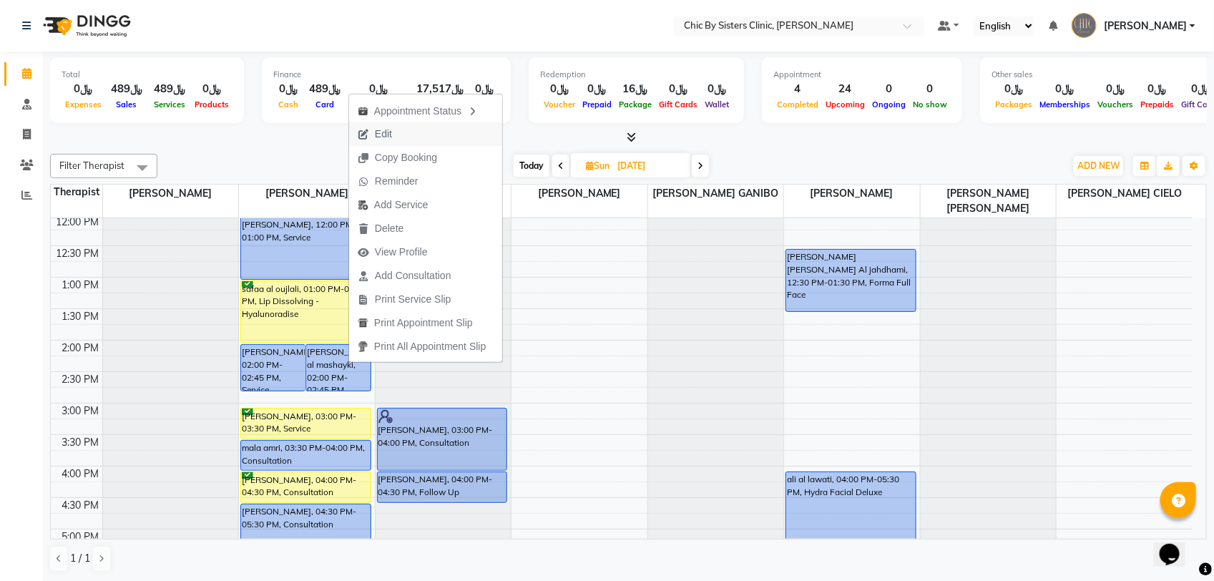
click at [390, 143] on span "Edit" at bounding box center [374, 134] width 51 height 24
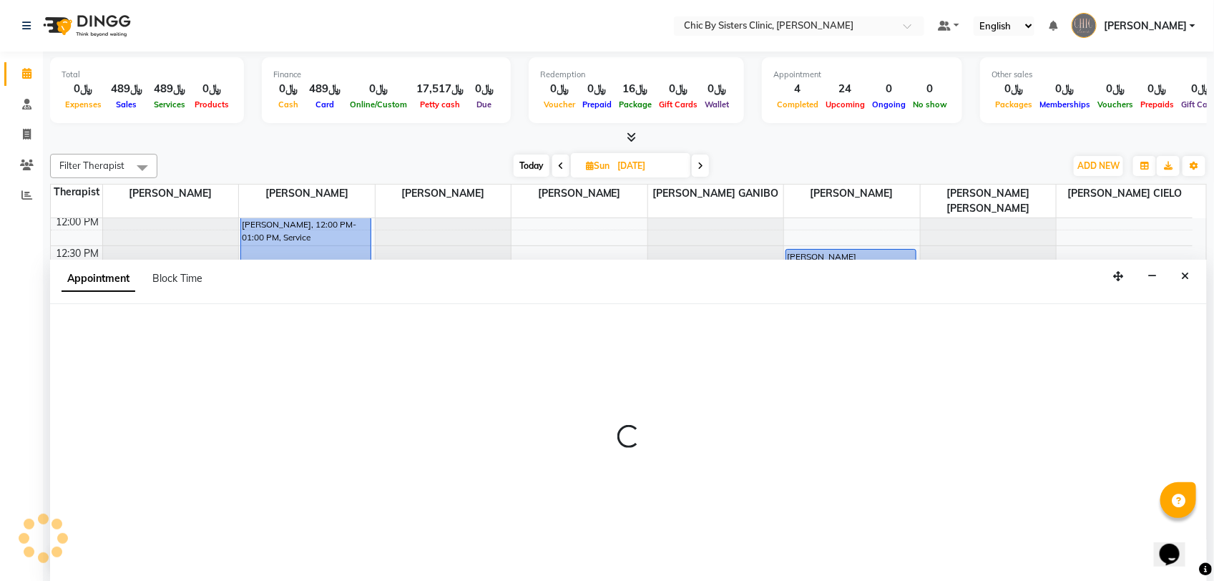
select select "tentative"
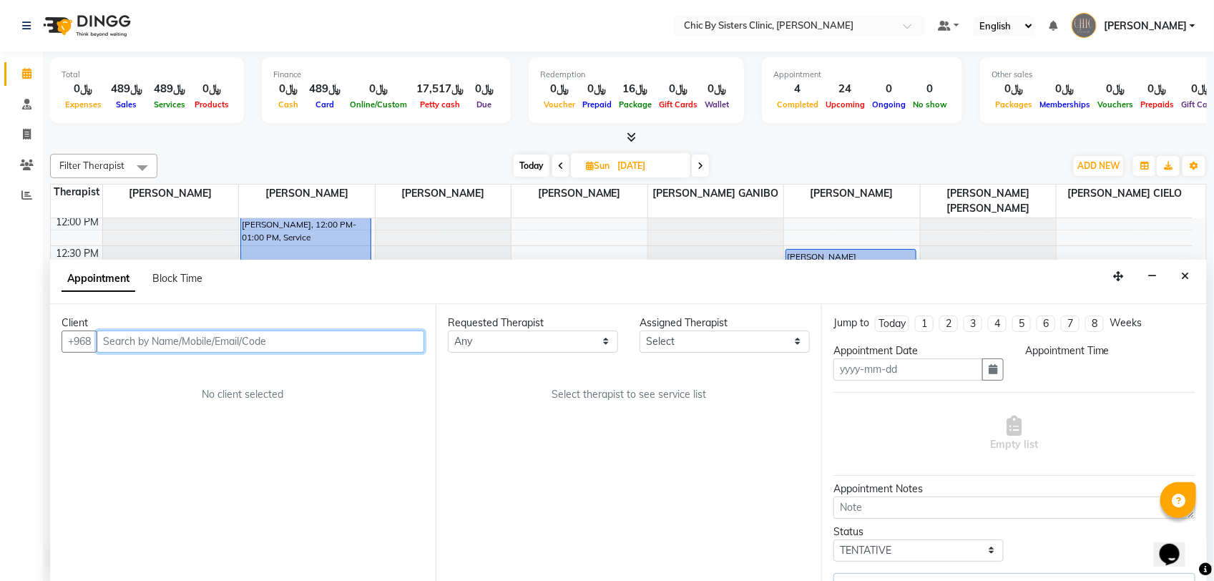
type input "[DATE]"
select select "upcoming"
select select "49177"
select select "840"
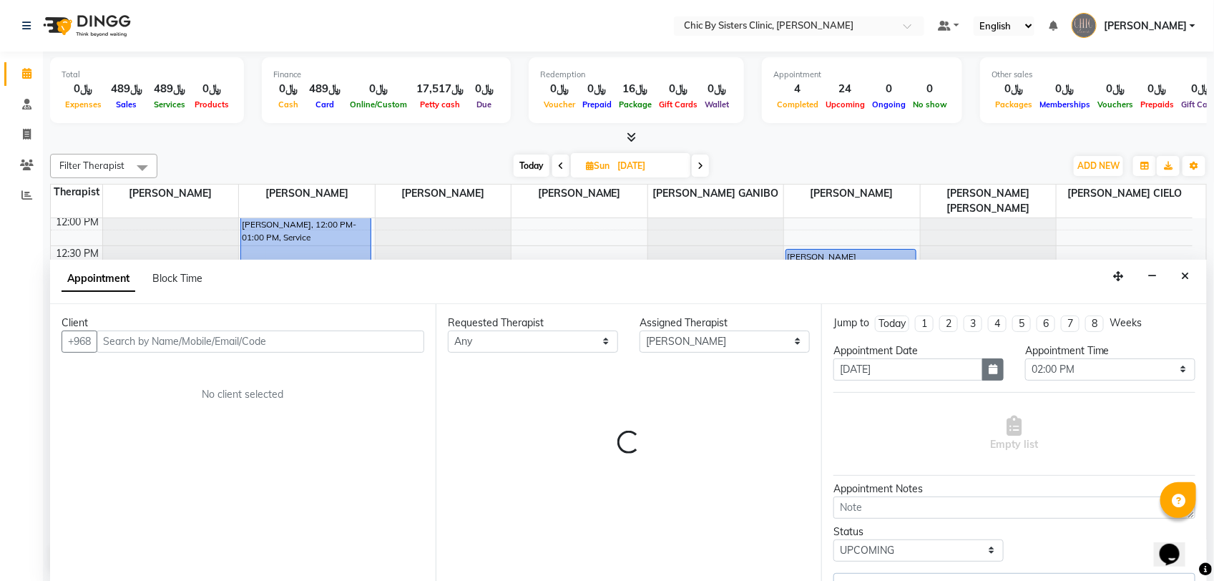
click at [988, 370] on icon "button" at bounding box center [992, 369] width 9 height 10
select select "3125"
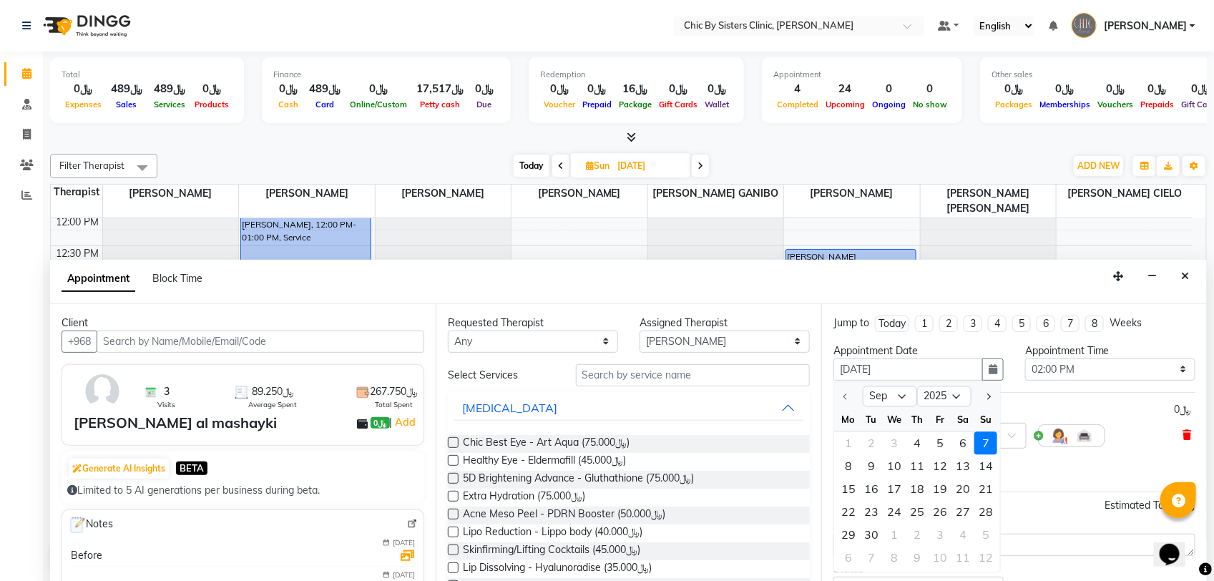
click at [1183, 435] on icon at bounding box center [1187, 435] width 9 height 10
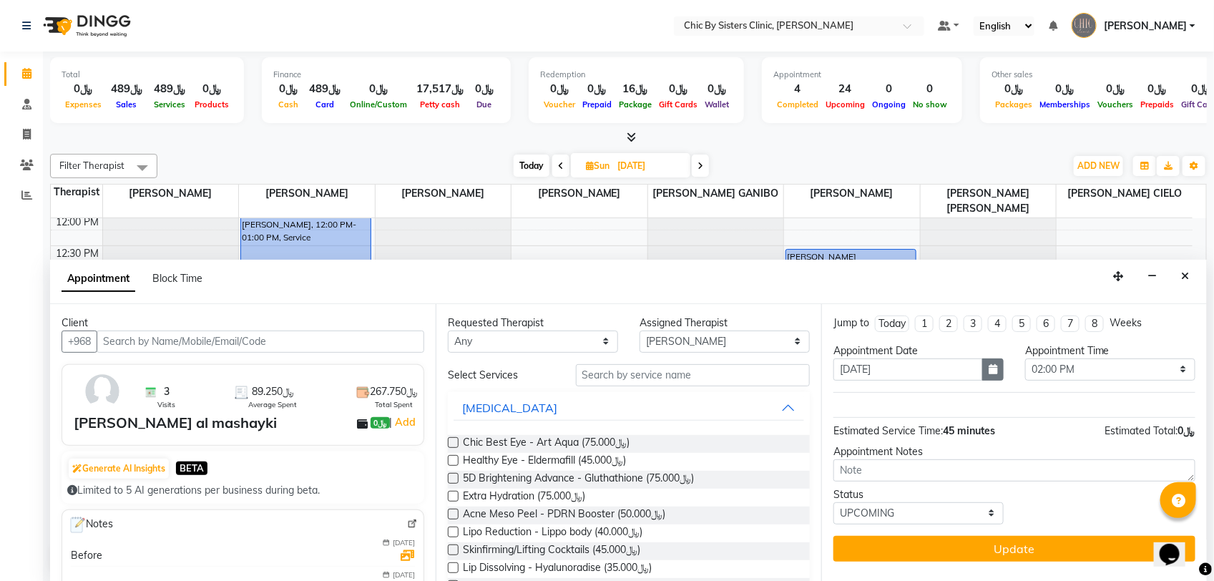
click at [995, 374] on icon "button" at bounding box center [992, 369] width 9 height 10
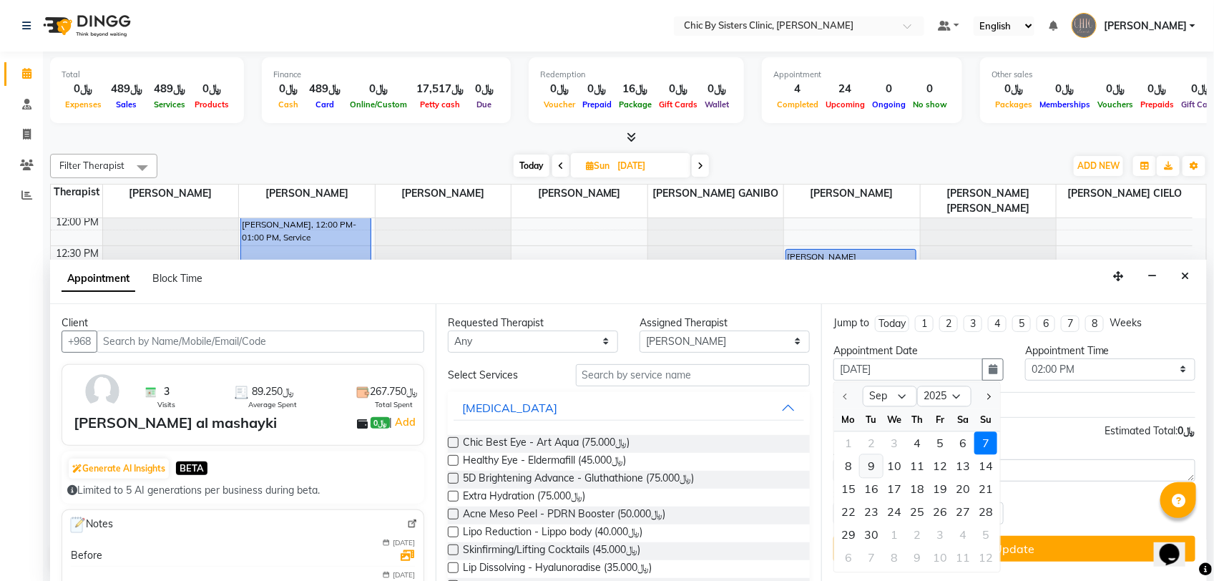
click at [877, 470] on div "9" at bounding box center [871, 465] width 23 height 23
type input "[DATE]"
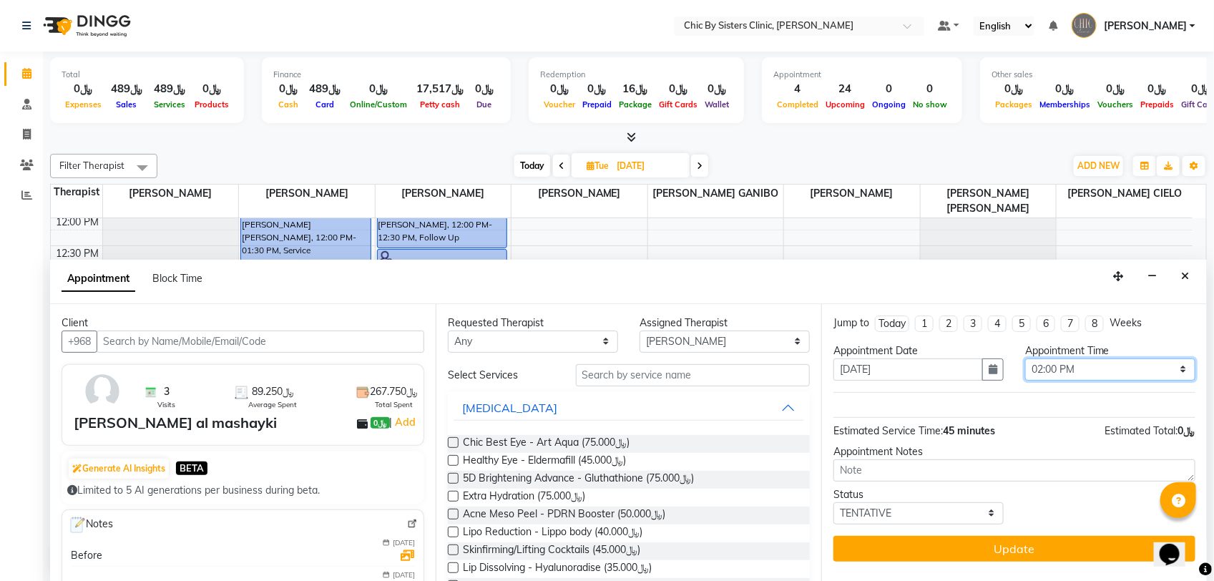
click at [1113, 366] on select "Select 09:00 AM 09:15 AM 09:30 AM 09:45 AM 10:00 AM 10:15 AM 10:30 AM 10:45 AM …" at bounding box center [1110, 369] width 170 height 22
select select "810"
click at [1025, 358] on select "Select 09:00 AM 09:15 AM 09:30 AM 09:45 AM 10:00 AM 10:15 AM 10:30 AM 10:45 AM …" at bounding box center [1110, 369] width 170 height 22
click at [966, 509] on select "Select TENTATIVE CONFIRM UPCOMING" at bounding box center [918, 513] width 170 height 22
click at [833, 503] on select "Select TENTATIVE CONFIRM UPCOMING" at bounding box center [918, 513] width 170 height 22
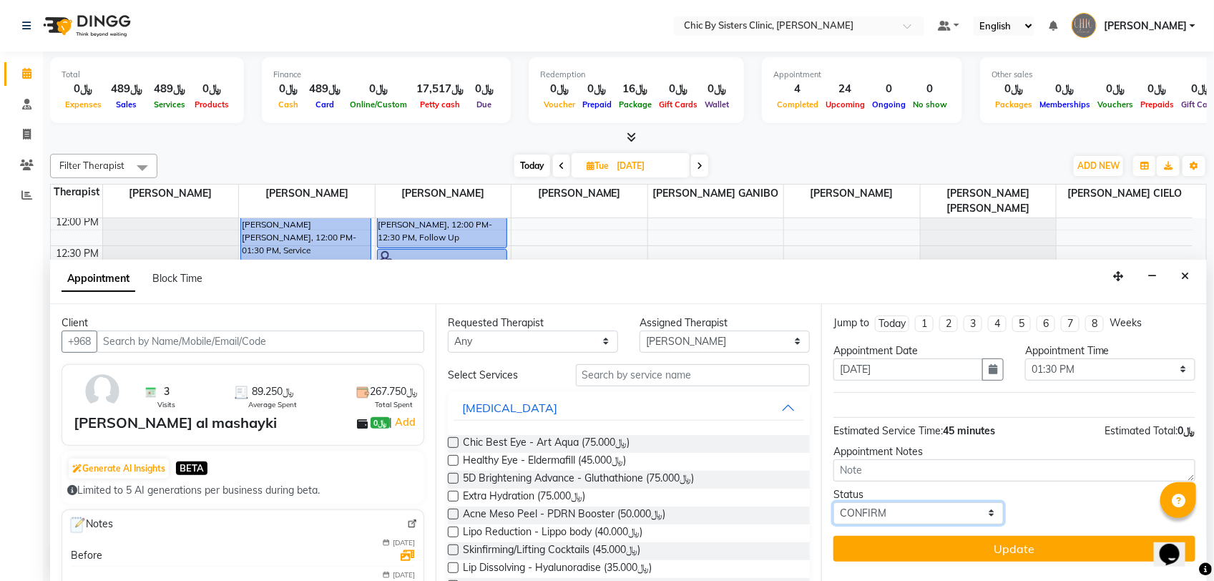
click at [889, 515] on select "Select TENTATIVE CONFIRM UPCOMING" at bounding box center [918, 513] width 170 height 22
select select "upcoming"
click at [833, 503] on select "Select TENTATIVE CONFIRM UPCOMING" at bounding box center [918, 513] width 170 height 22
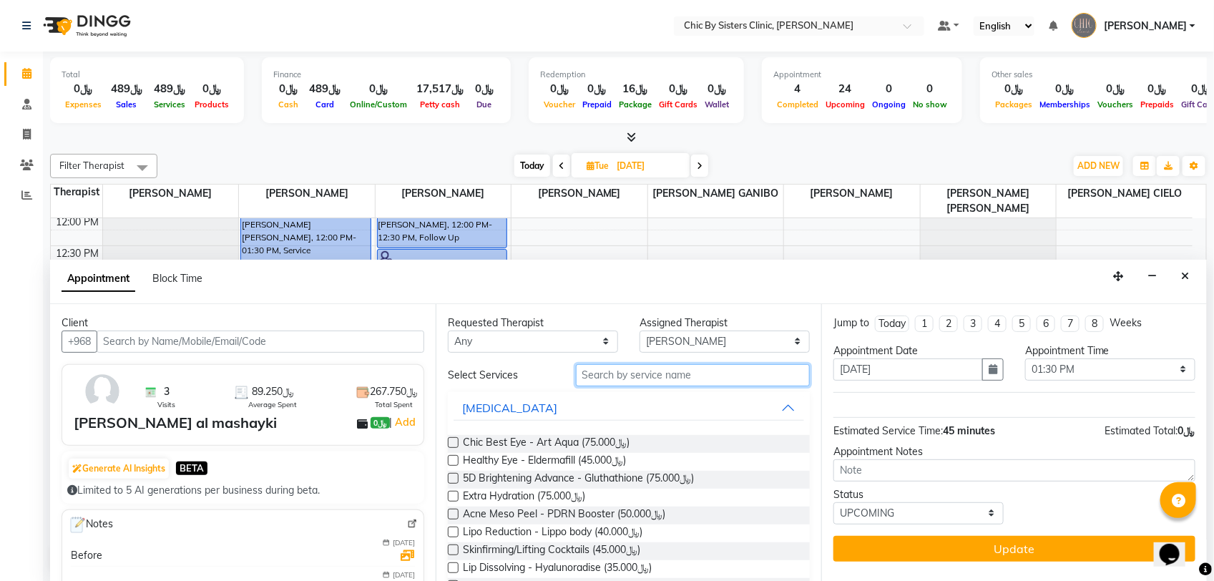
click at [767, 383] on input "text" at bounding box center [693, 375] width 234 height 22
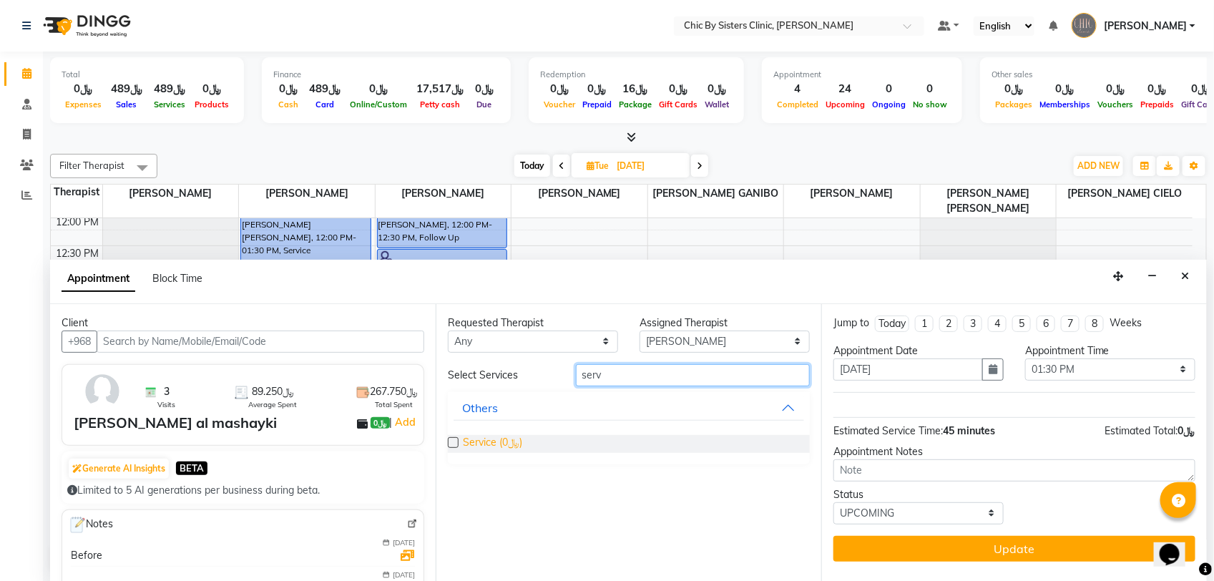
type input "serv"
click at [506, 443] on span "Service (﷼0)" at bounding box center [492, 444] width 59 height 18
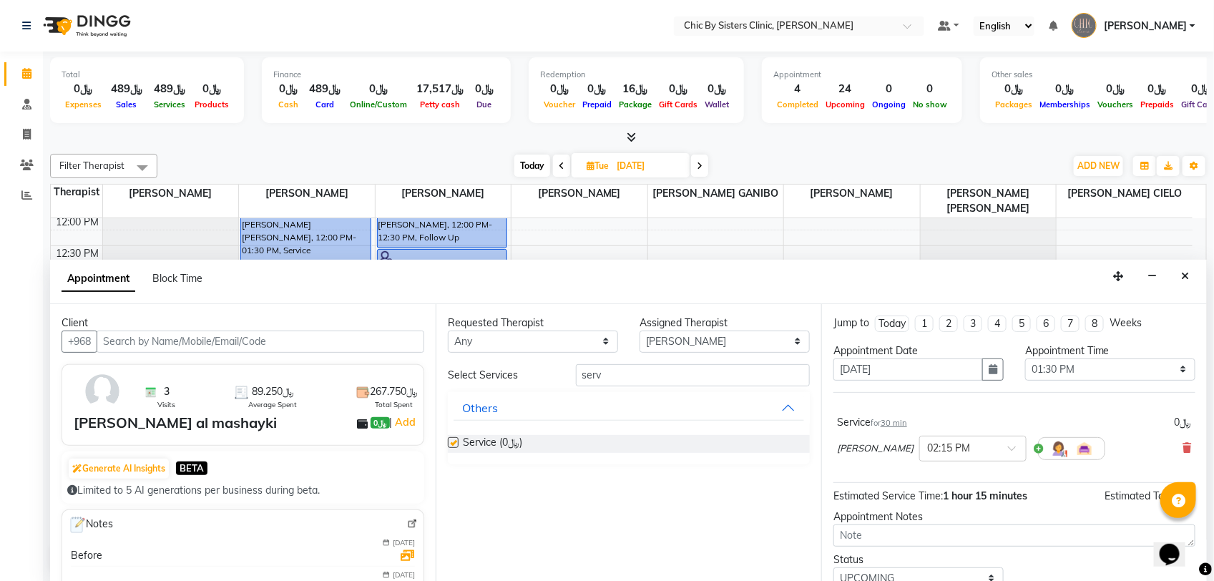
checkbox input "false"
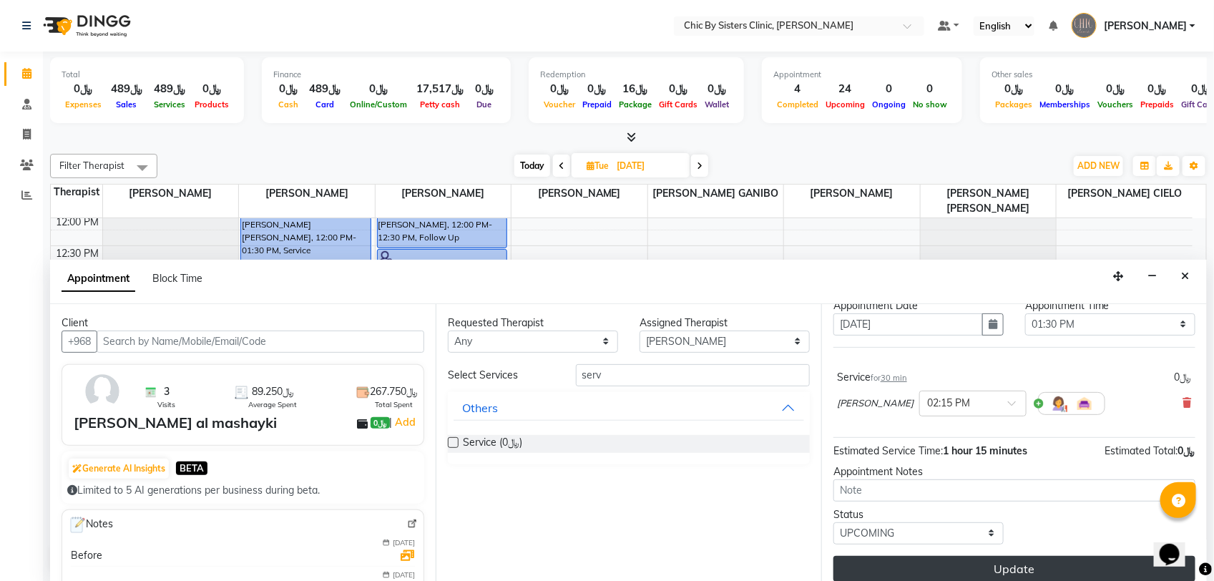
scroll to position [58, 0]
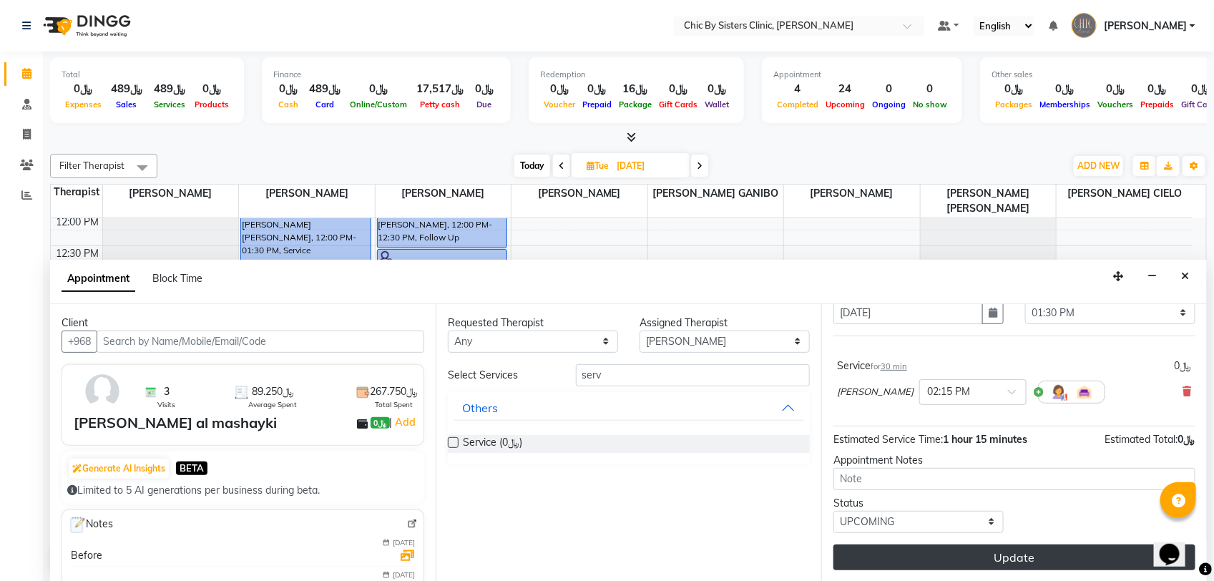
click at [1010, 553] on button "Update" at bounding box center [1014, 557] width 362 height 26
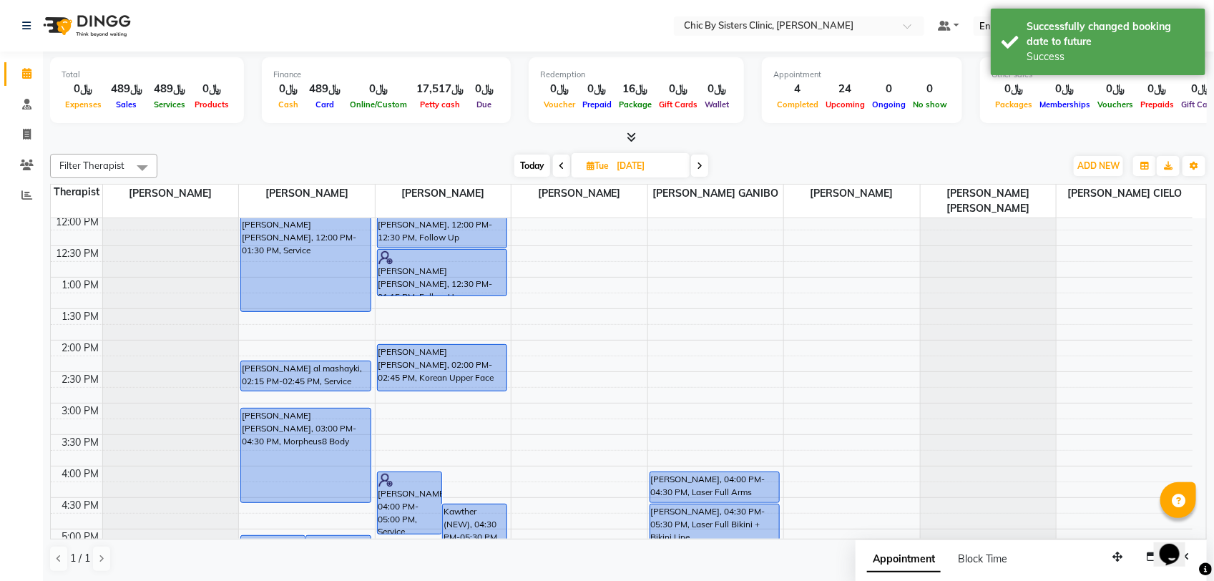
click at [527, 169] on span "Today" at bounding box center [532, 165] width 36 height 22
type input "[DATE]"
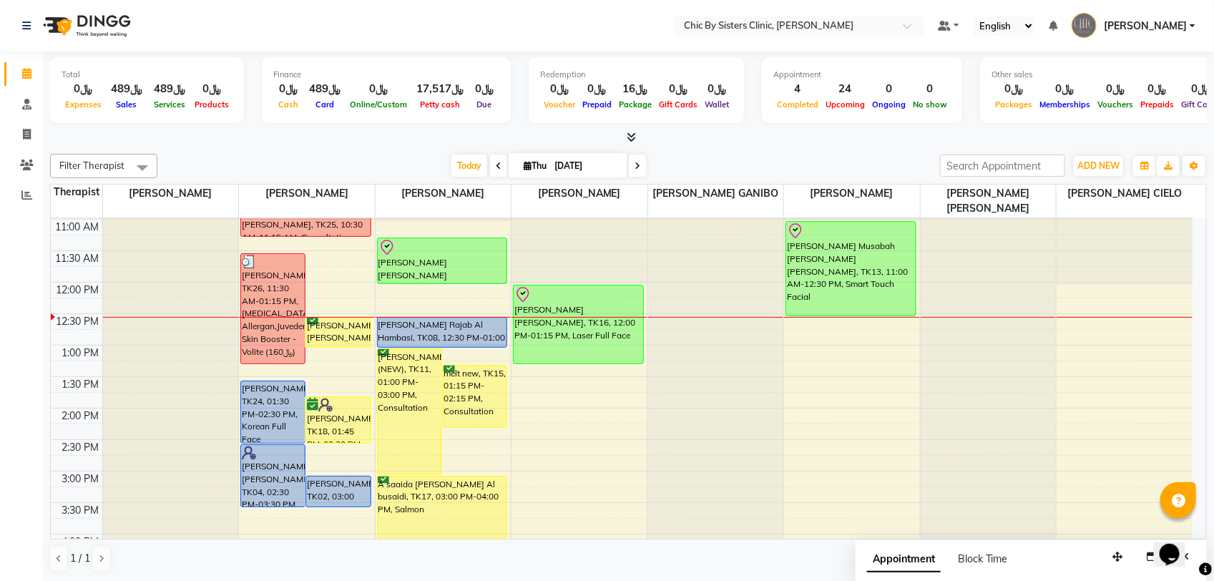
scroll to position [77, 0]
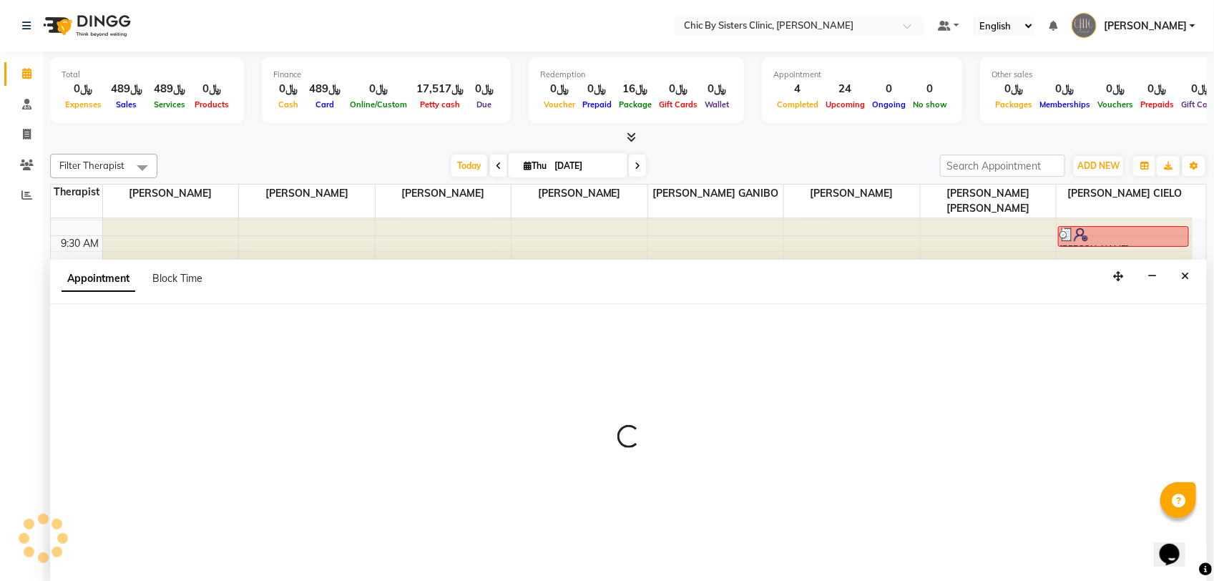
select select "49183"
select select "765"
select select "tentative"
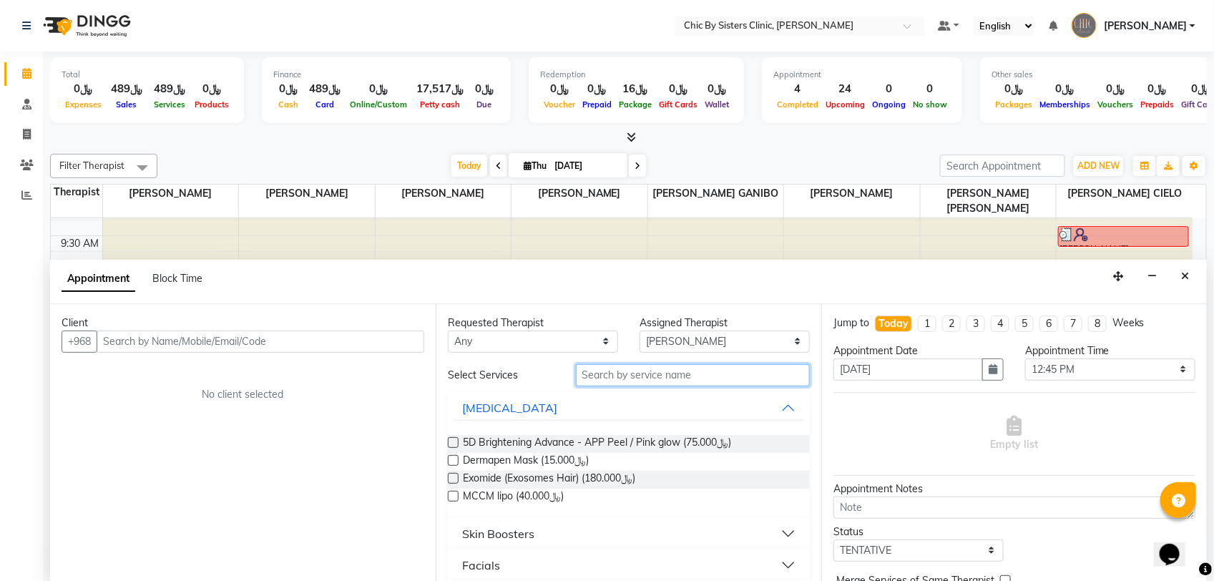
click at [703, 376] on input "text" at bounding box center [693, 375] width 234 height 22
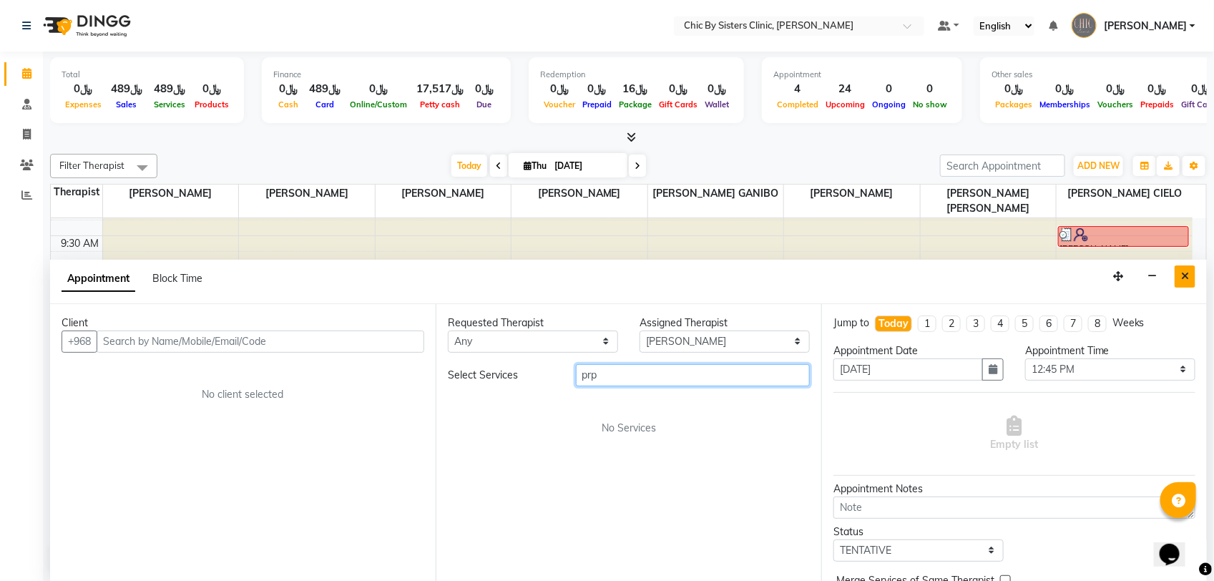
type input "prp"
click at [1181, 273] on icon "Close" at bounding box center [1185, 276] width 8 height 10
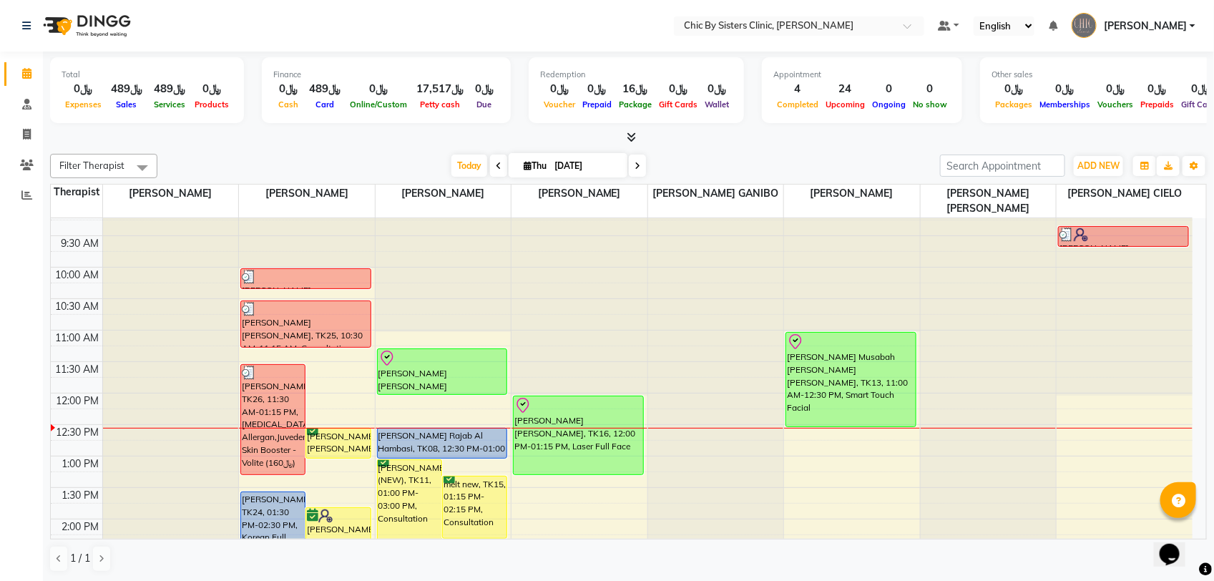
select select "49177"
select select "690"
select select "tentative"
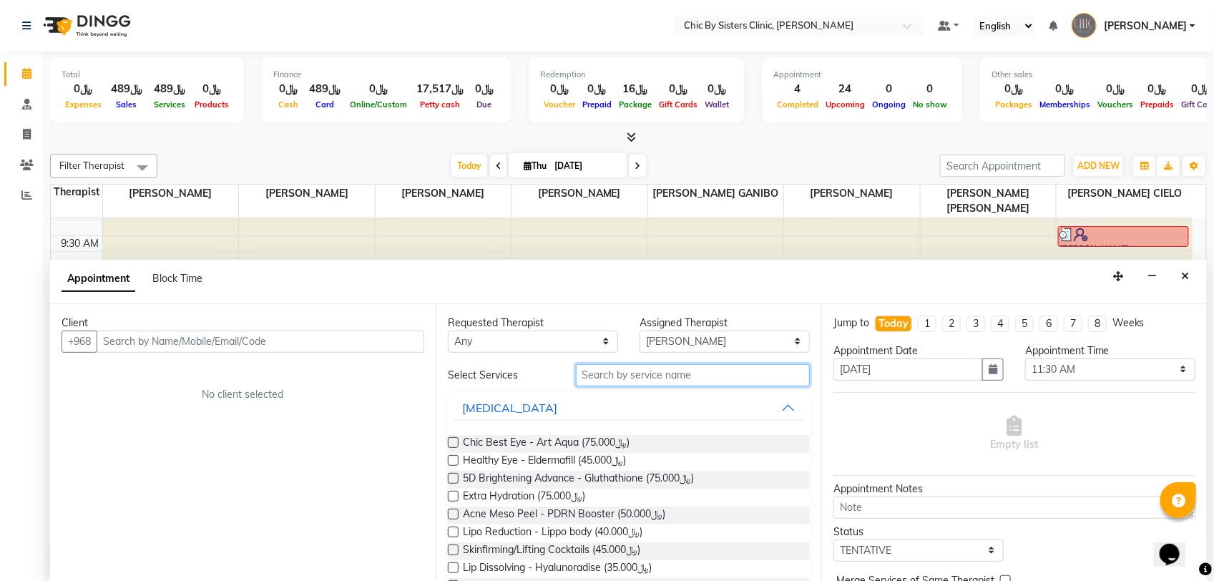
click at [665, 366] on input "text" at bounding box center [693, 375] width 234 height 22
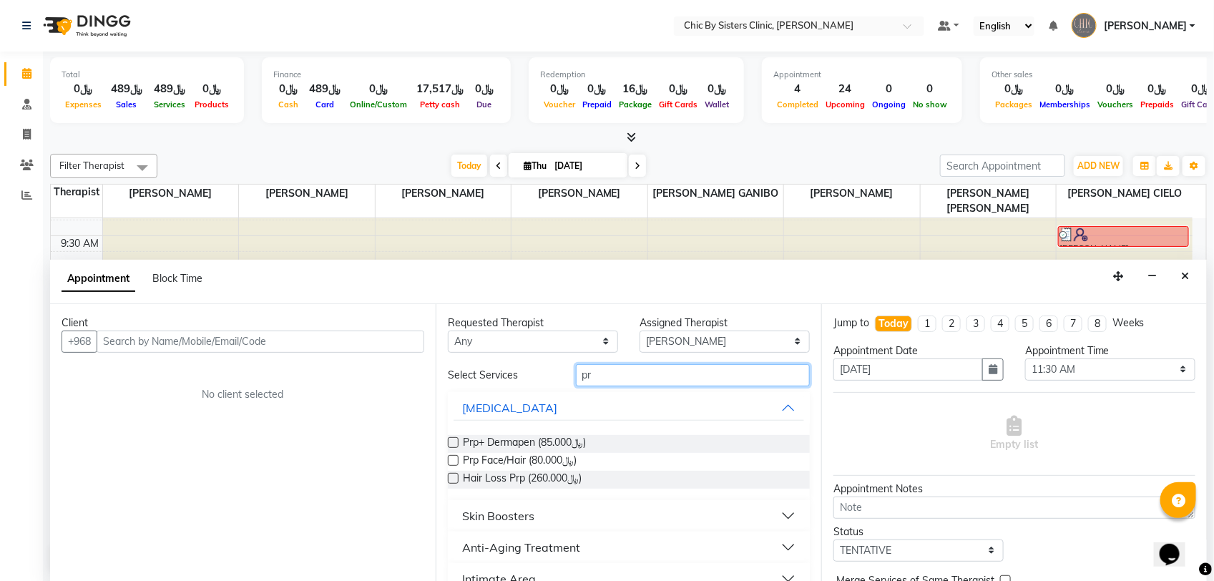
type input "p"
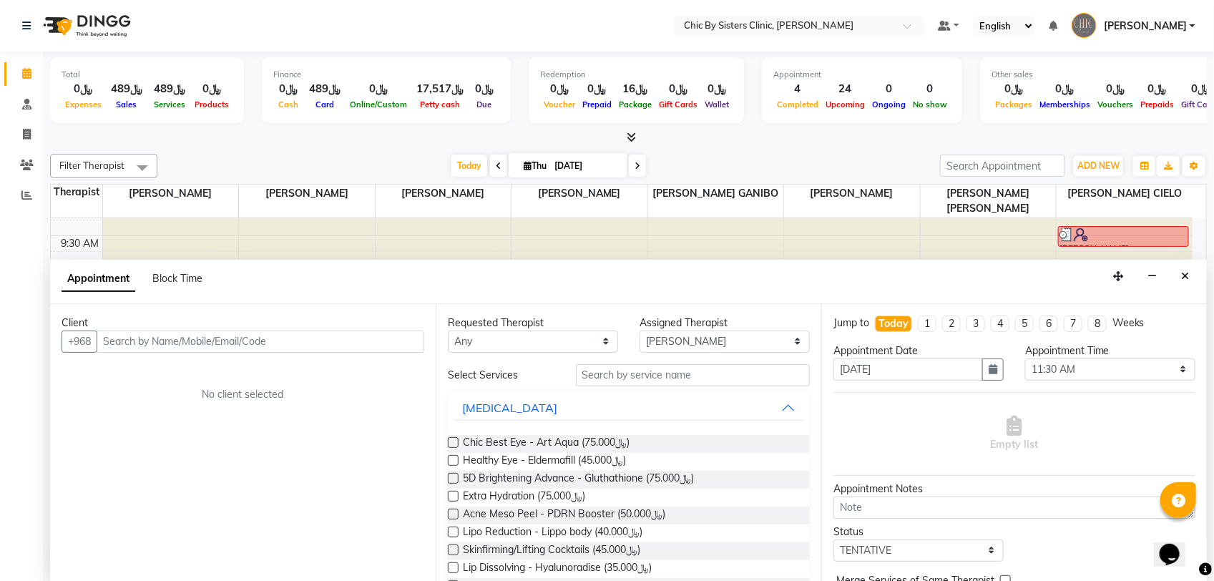
click at [1188, 283] on button "Close" at bounding box center [1184, 276] width 21 height 22
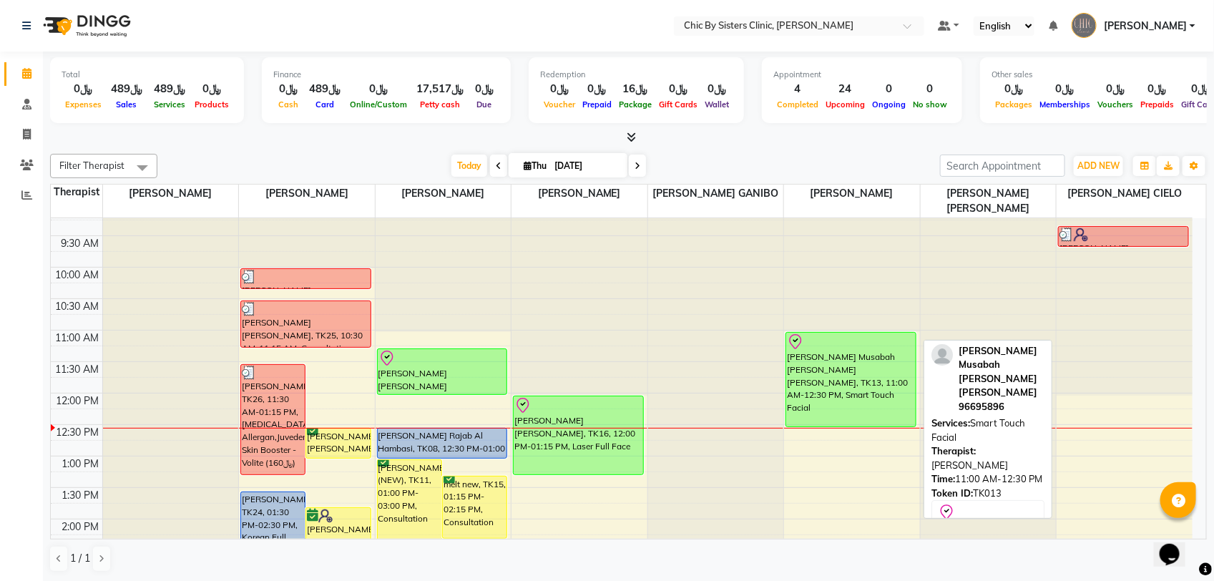
click at [824, 386] on div "[PERSON_NAME] Musabah [PERSON_NAME] [PERSON_NAME], TK13, 11:00 AM-12:30 PM, Sma…" at bounding box center [850, 380] width 129 height 94
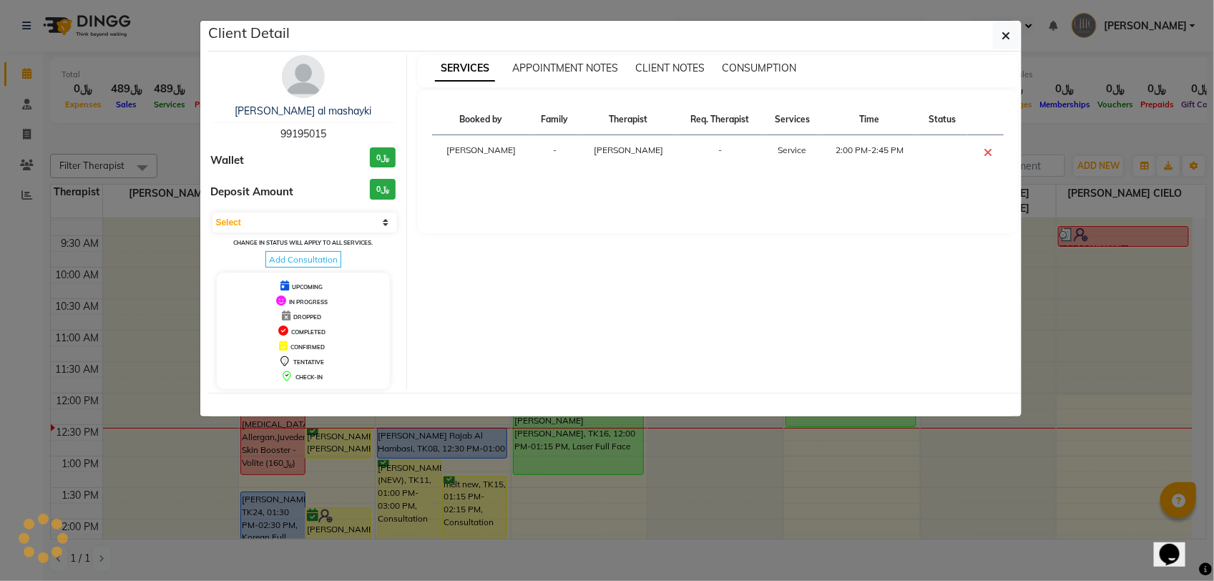
select select "8"
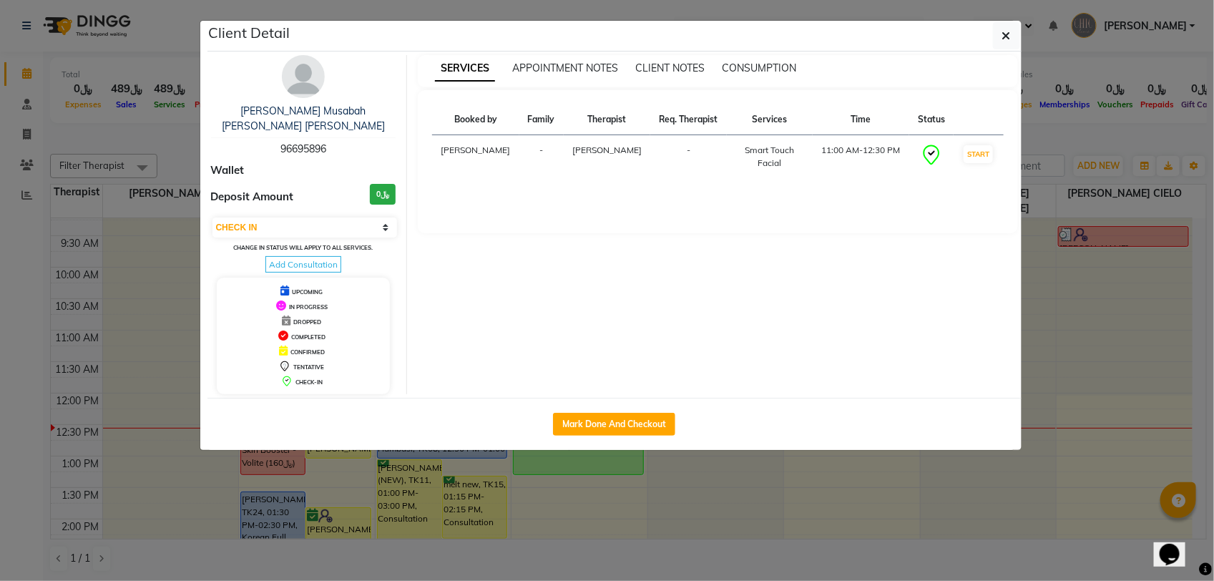
drag, startPoint x: 290, startPoint y: 75, endPoint x: 292, endPoint y: 82, distance: 7.5
click at [290, 77] on img at bounding box center [303, 76] width 43 height 43
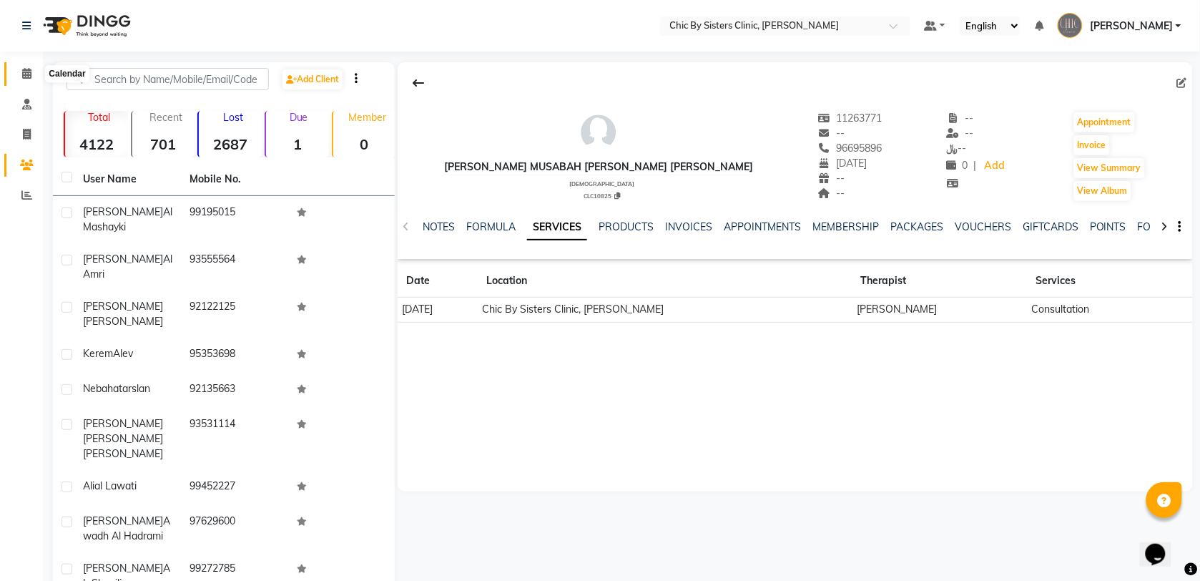
click at [24, 77] on icon at bounding box center [26, 73] width 9 height 11
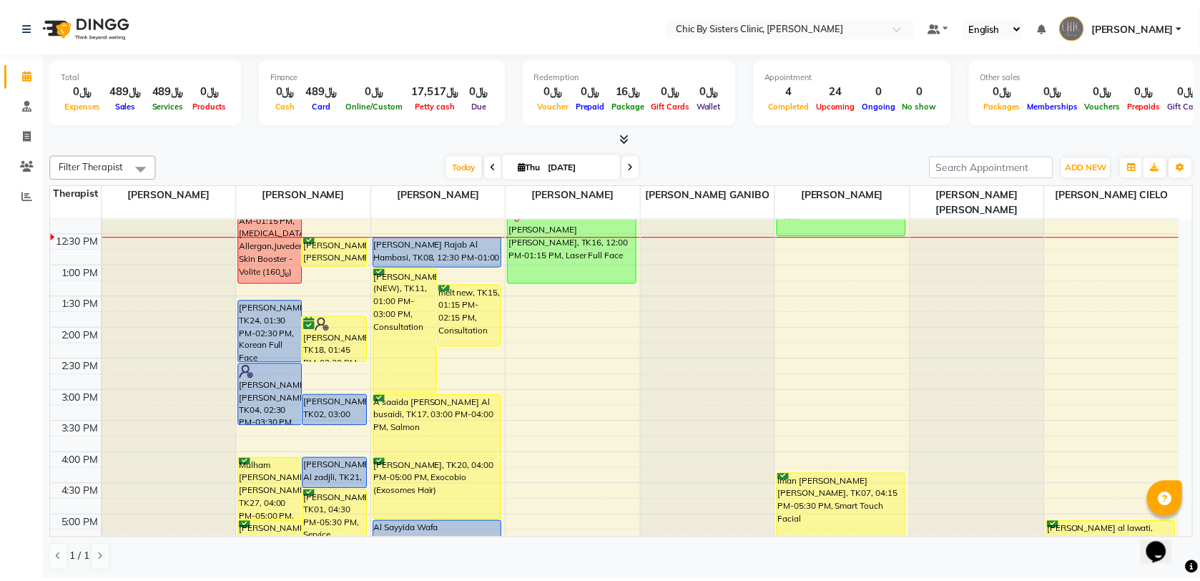
scroll to position [179, 0]
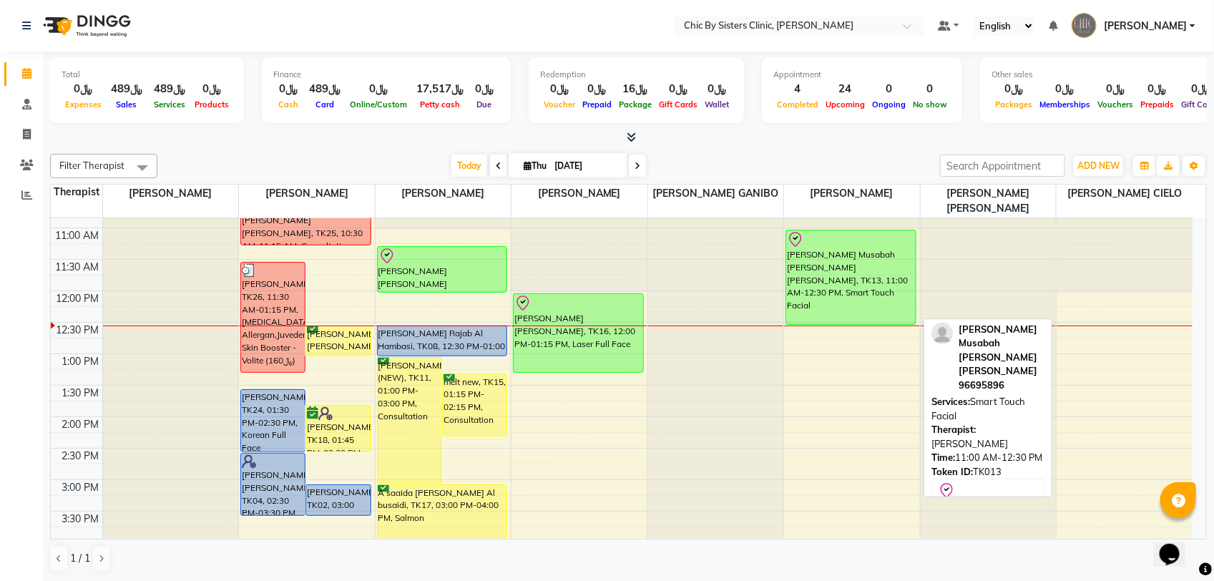
click at [880, 281] on div "[PERSON_NAME] Musabah [PERSON_NAME] [PERSON_NAME], TK13, 11:00 AM-12:30 PM, Sma…" at bounding box center [850, 277] width 129 height 94
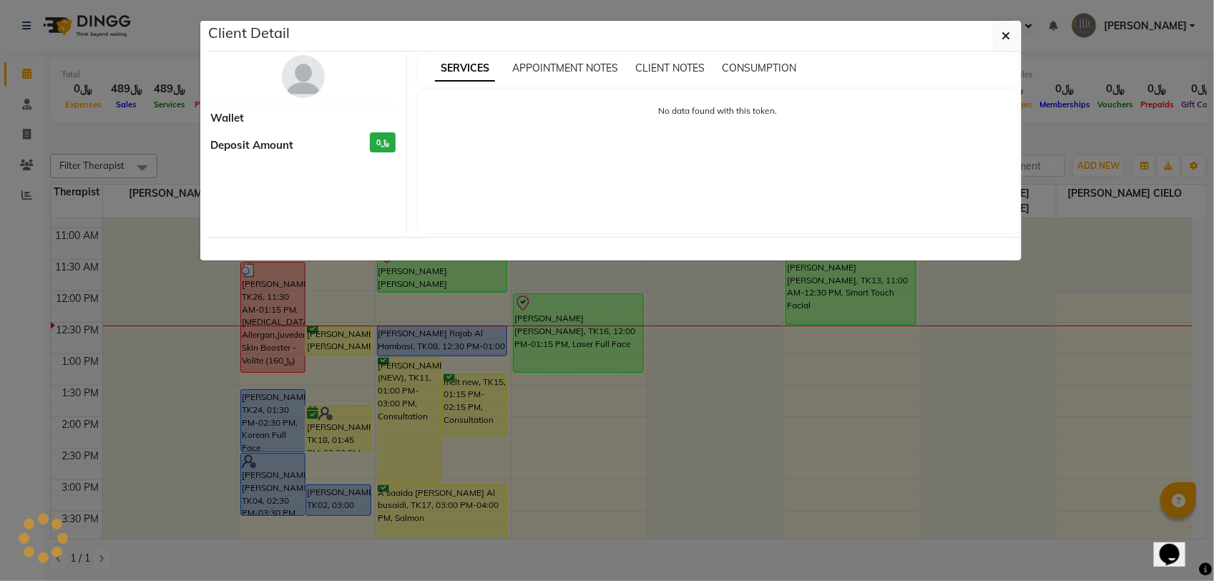
select select "8"
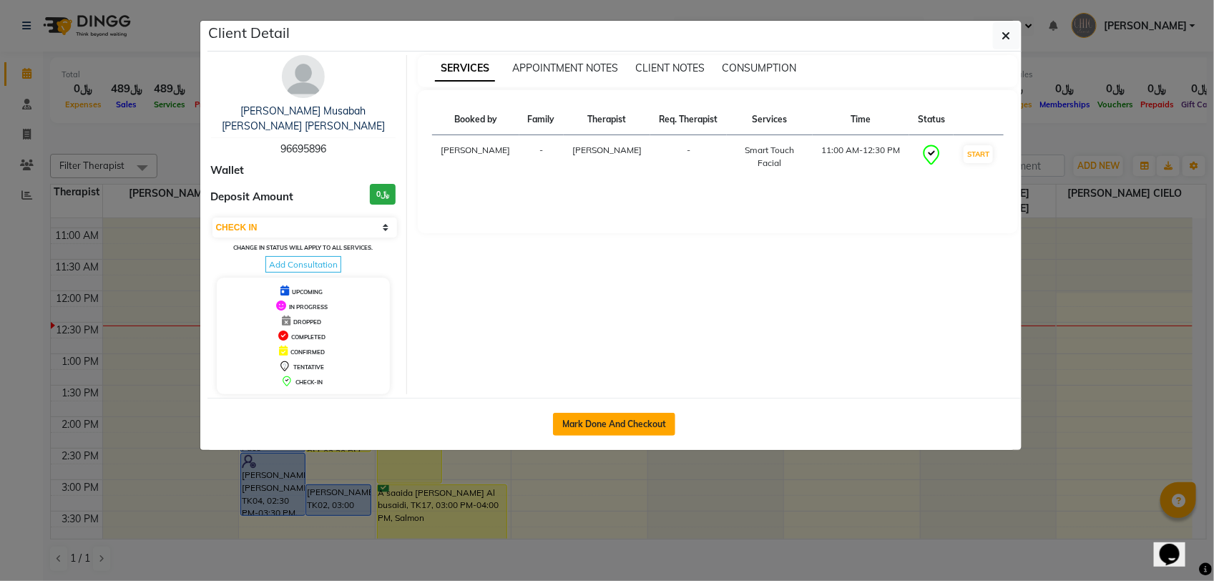
click at [631, 430] on button "Mark Done And Checkout" at bounding box center [614, 424] width 122 height 23
select select "service"
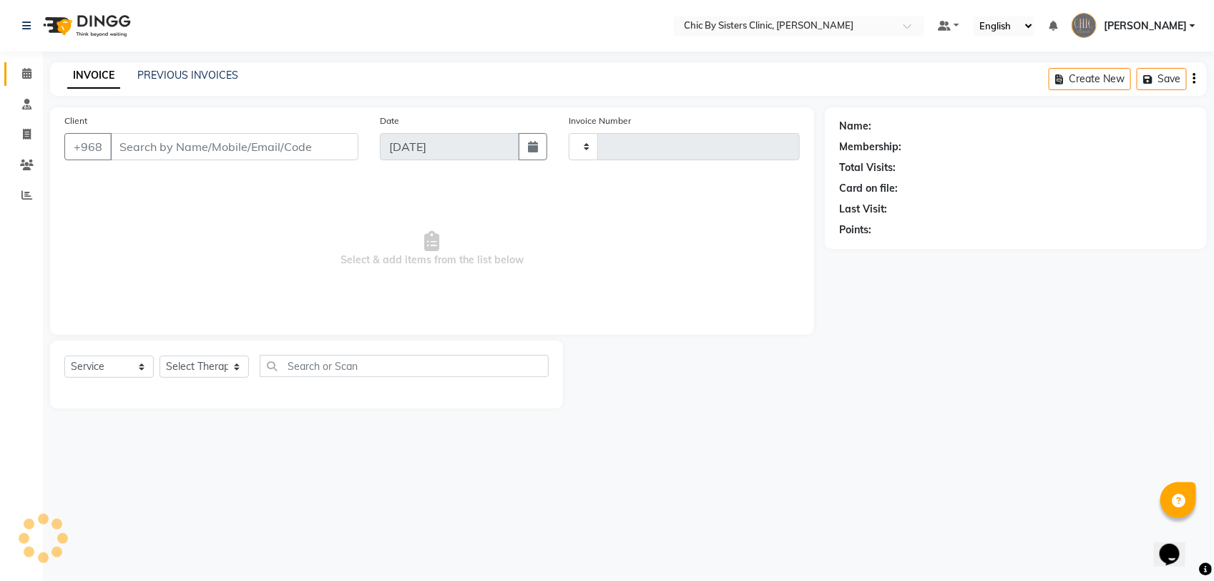
type input "2073"
select select "6348"
type input "96695896"
select select "49183"
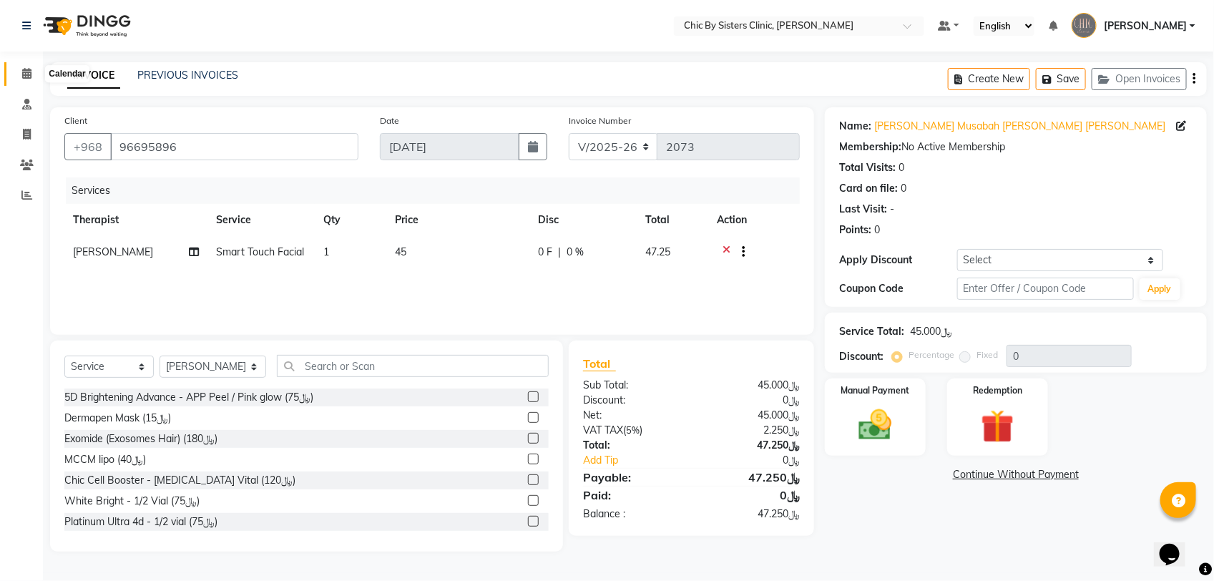
click at [12, 66] on link "Calendar" at bounding box center [21, 74] width 34 height 24
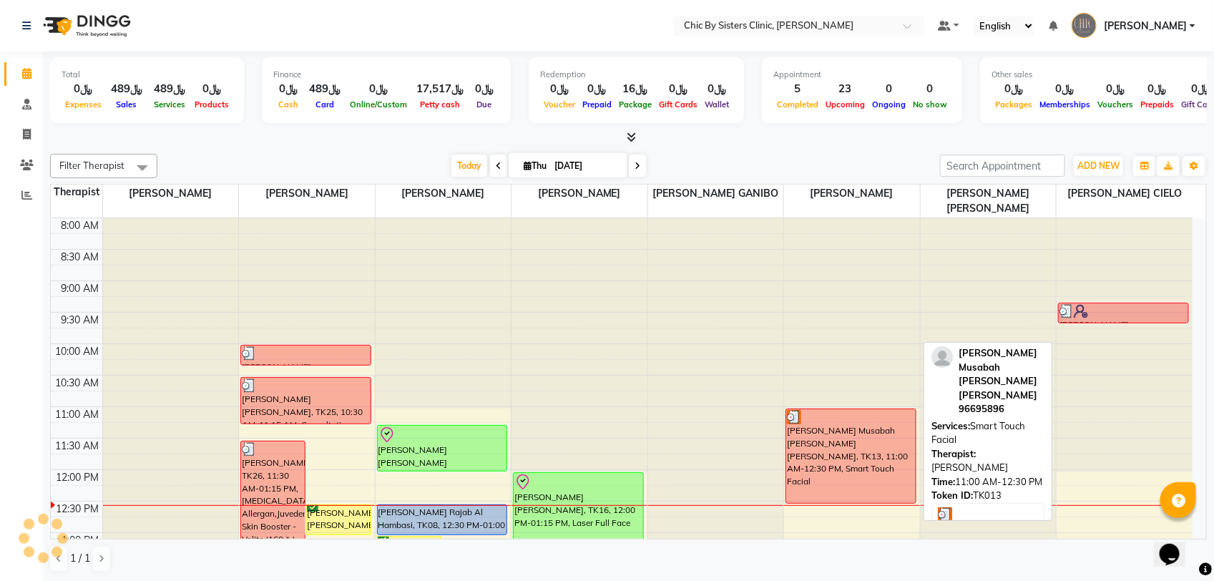
click at [887, 442] on div "[PERSON_NAME] Musabah [PERSON_NAME] [PERSON_NAME], TK13, 11:00 AM-12:30 PM, Sma…" at bounding box center [850, 456] width 129 height 94
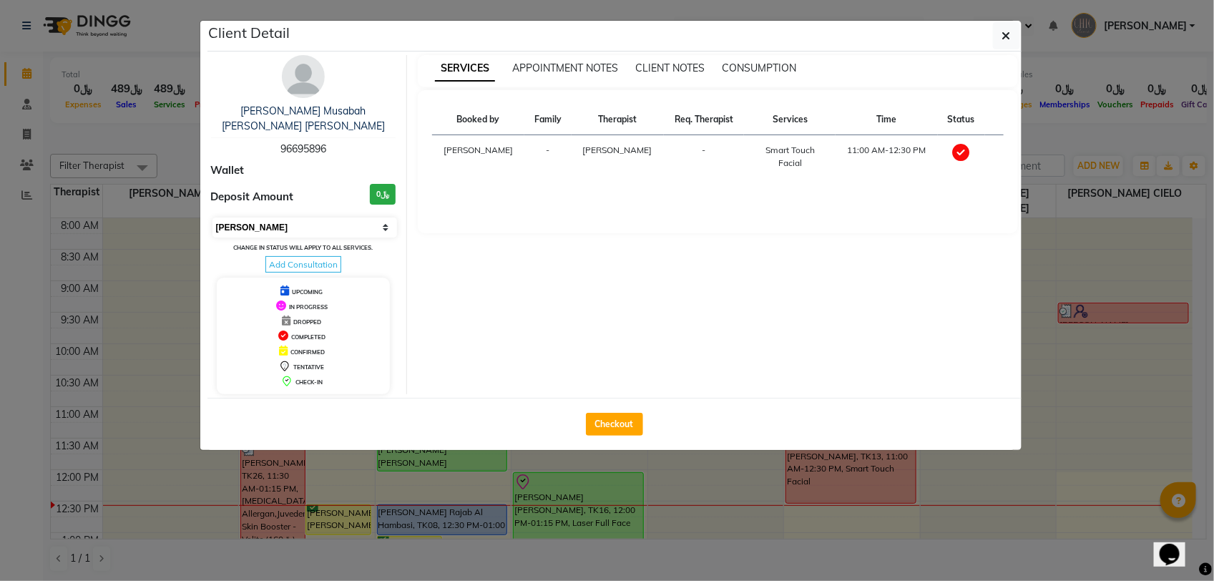
click at [377, 220] on select "Select MARK DONE UPCOMING" at bounding box center [304, 227] width 185 height 20
click at [212, 217] on select "Select MARK DONE UPCOMING" at bounding box center [304, 227] width 185 height 20
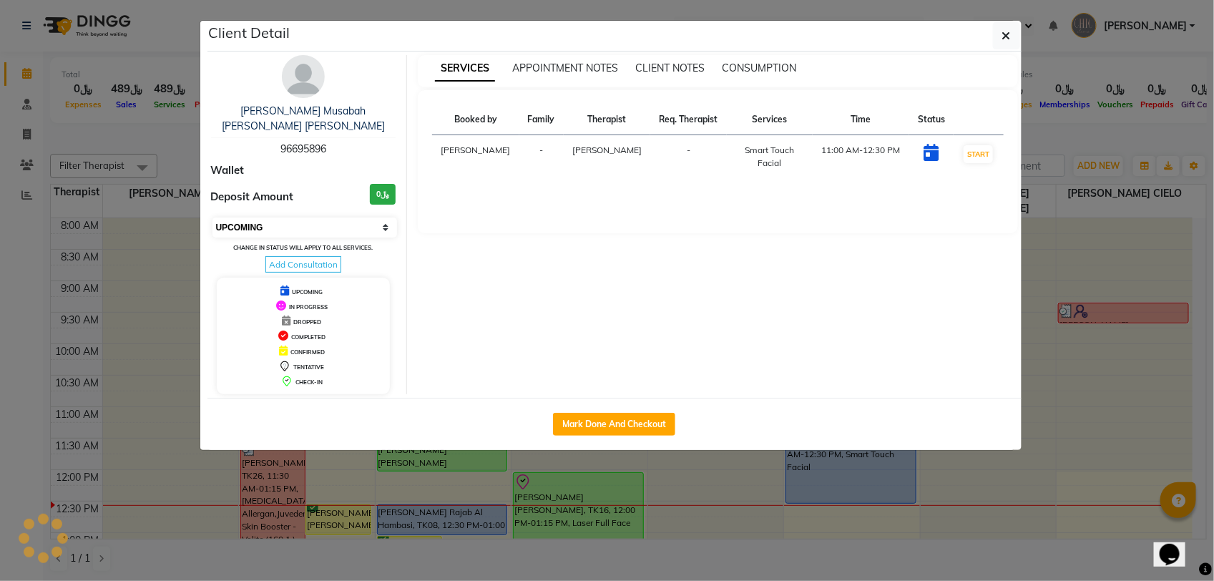
click at [327, 224] on select "Select IN SERVICE CONFIRMED TENTATIVE CHECK IN MARK DONE DROPPED UPCOMING" at bounding box center [304, 227] width 185 height 20
select select "8"
click at [212, 217] on select "Select IN SERVICE CONFIRMED TENTATIVE CHECK IN MARK DONE DROPPED UPCOMING" at bounding box center [304, 227] width 185 height 20
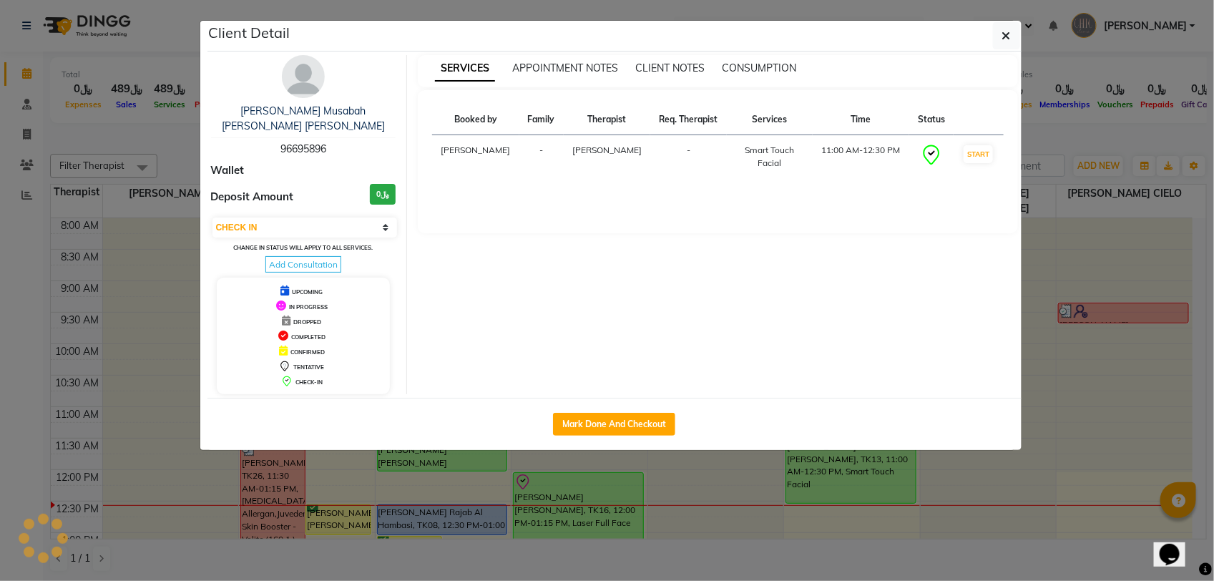
click at [188, 122] on ngb-modal-window "Client Detail [PERSON_NAME] Musabah [PERSON_NAME] [PERSON_NAME] 96695896 Wallet…" at bounding box center [607, 290] width 1214 height 581
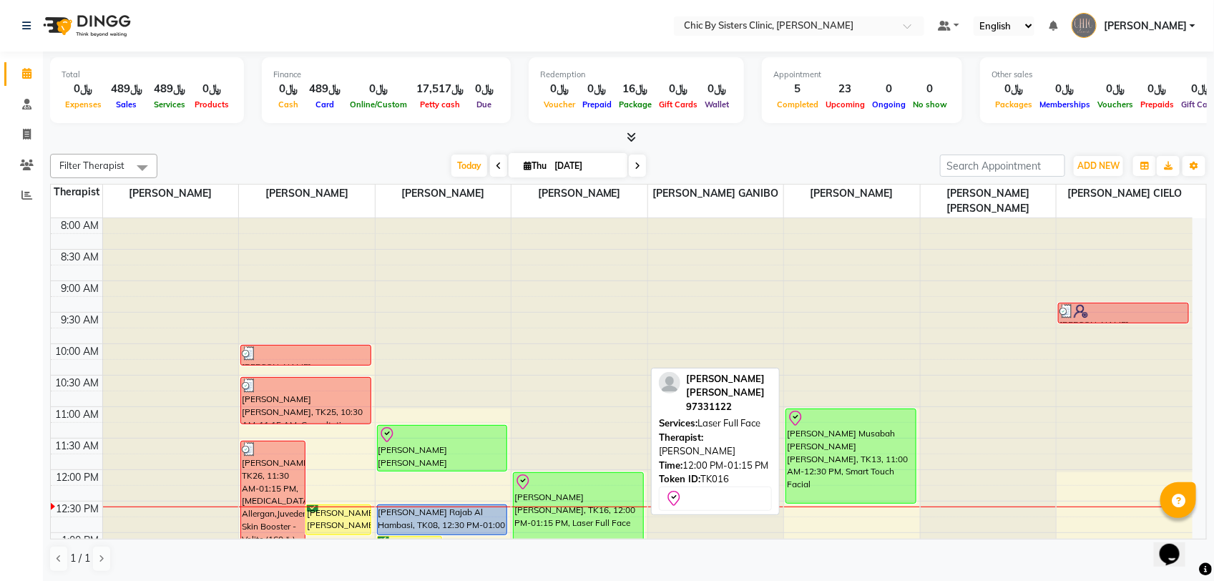
click at [619, 521] on div "[PERSON_NAME] [PERSON_NAME], TK16, 12:00 PM-01:15 PM, Laser Full Face" at bounding box center [577, 512] width 129 height 78
select select "8"
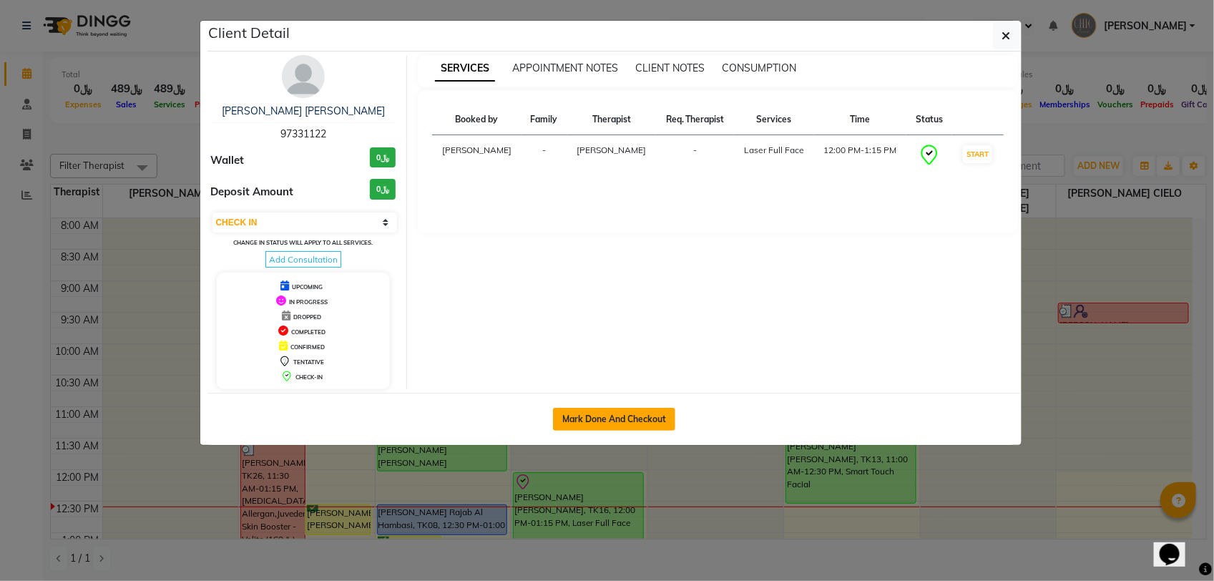
click at [609, 416] on button "Mark Done And Checkout" at bounding box center [614, 419] width 122 height 23
select select "service"
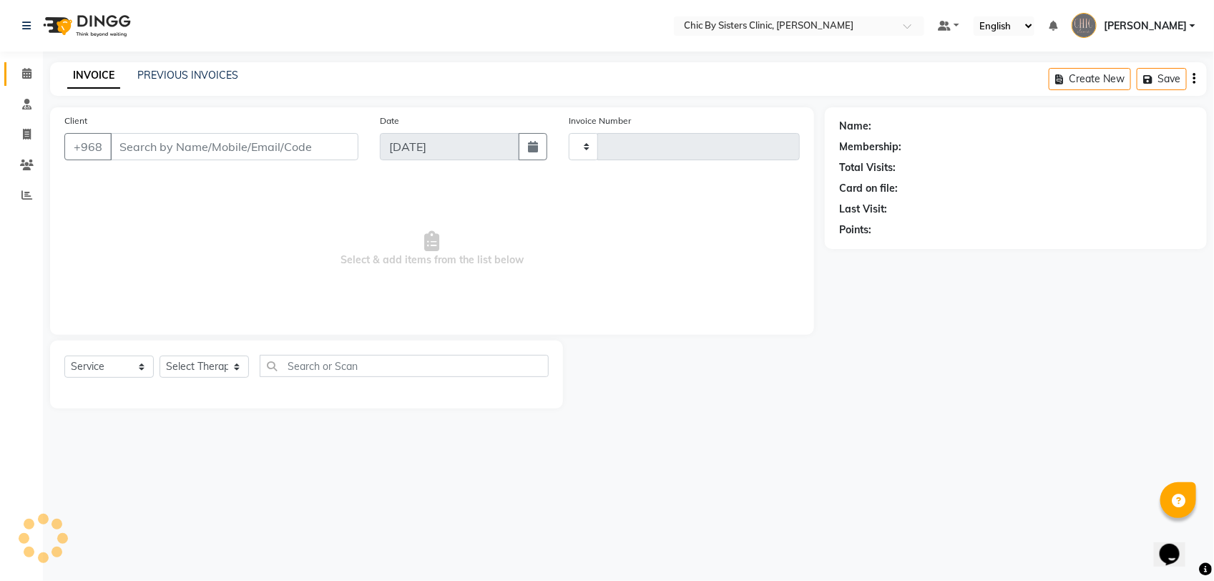
type input "2073"
select select "6348"
type input "97331122"
select select "49186"
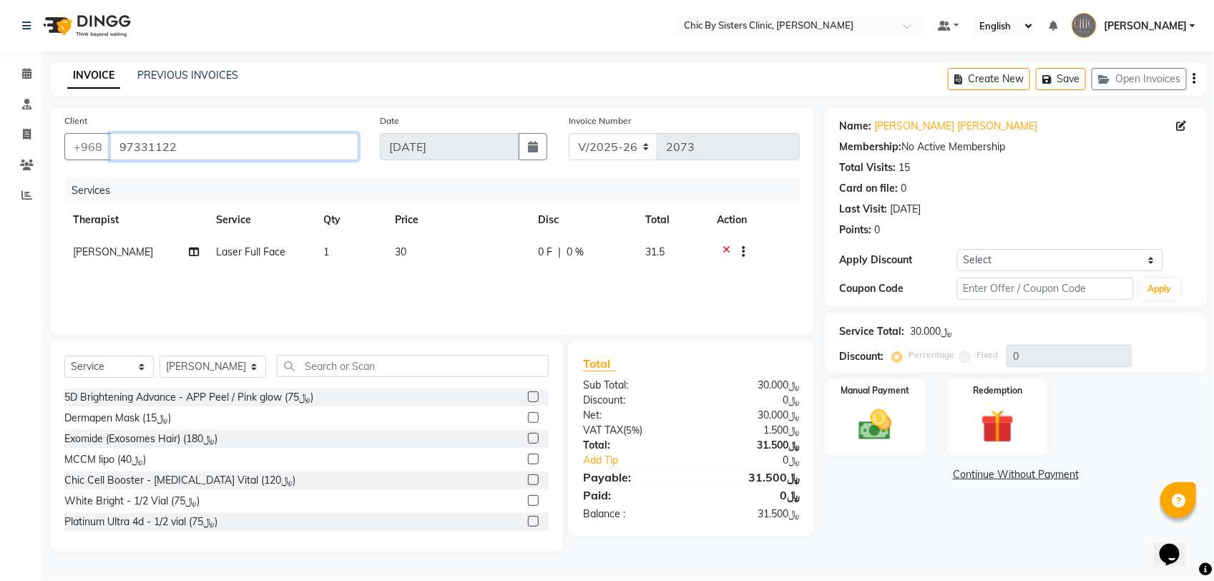
click at [164, 150] on input "97331122" at bounding box center [234, 146] width 248 height 27
click at [907, 436] on div "Manual Payment" at bounding box center [874, 417] width 105 height 80
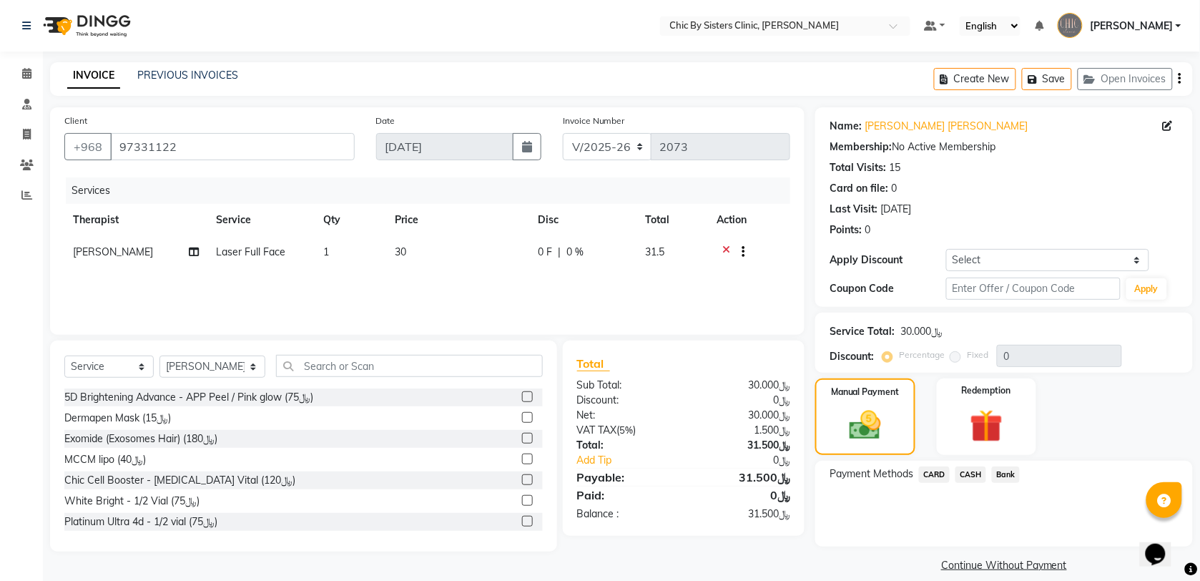
click at [934, 466] on span "CARD" at bounding box center [934, 474] width 31 height 16
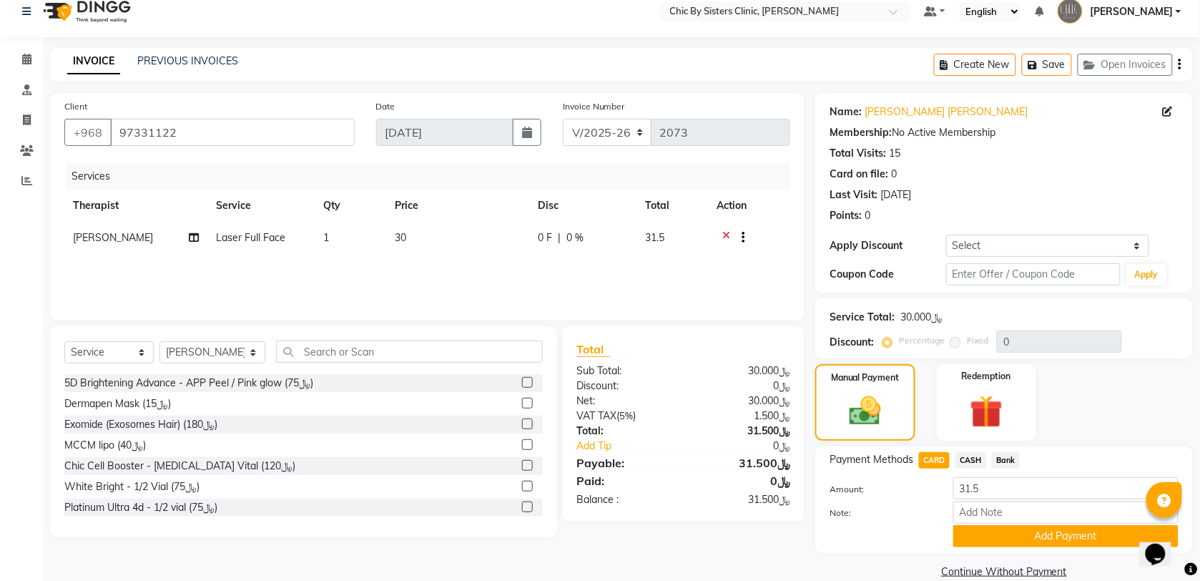
scroll to position [36, 0]
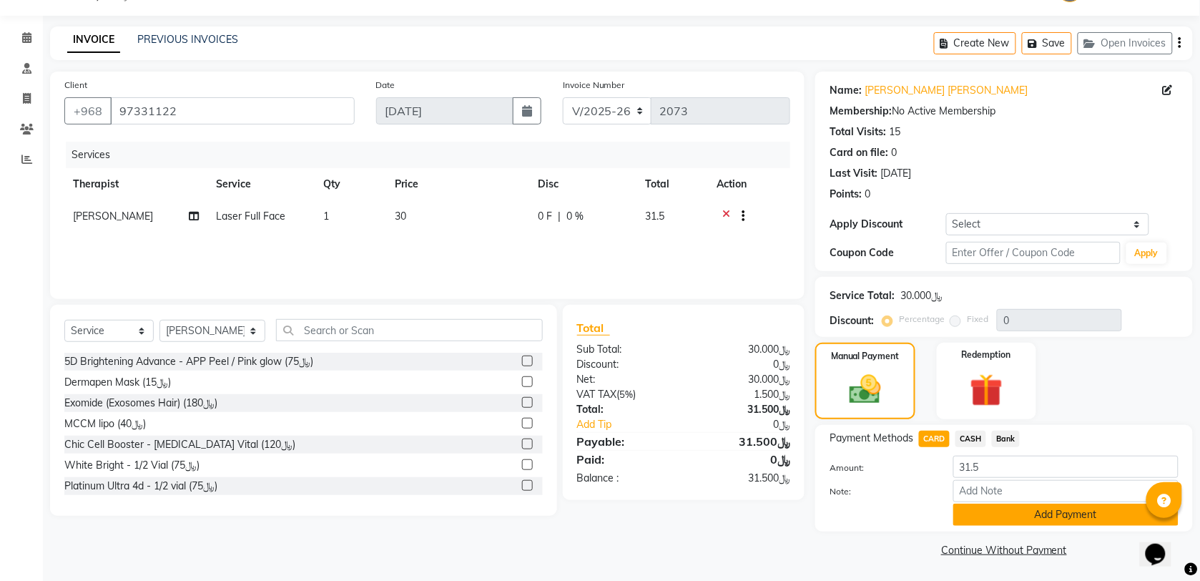
click at [1038, 513] on button "Add Payment" at bounding box center [1065, 514] width 225 height 22
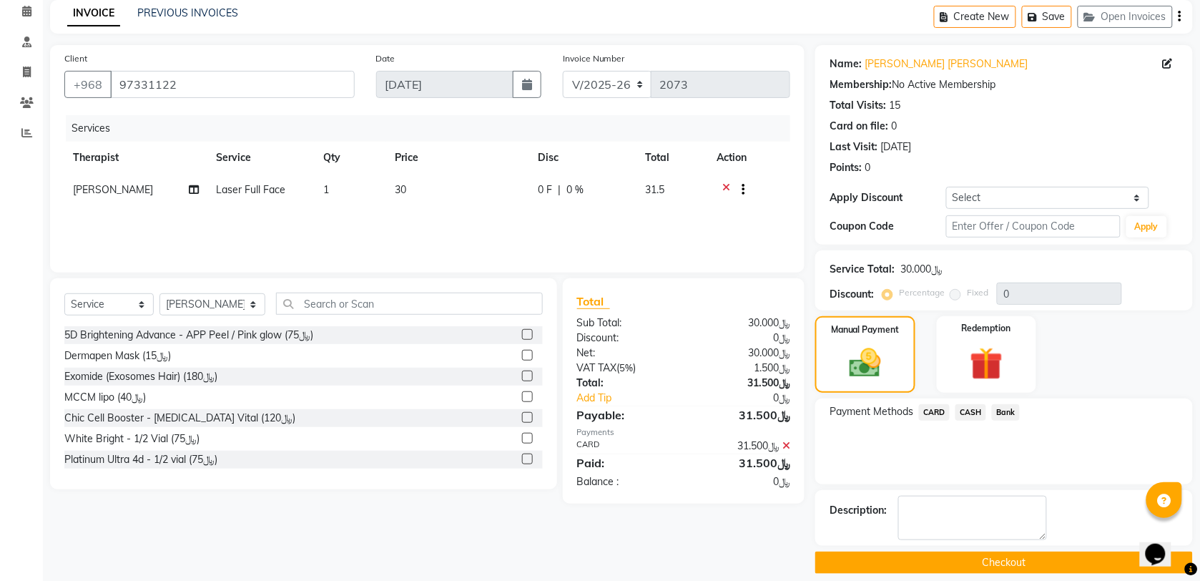
scroll to position [77, 0]
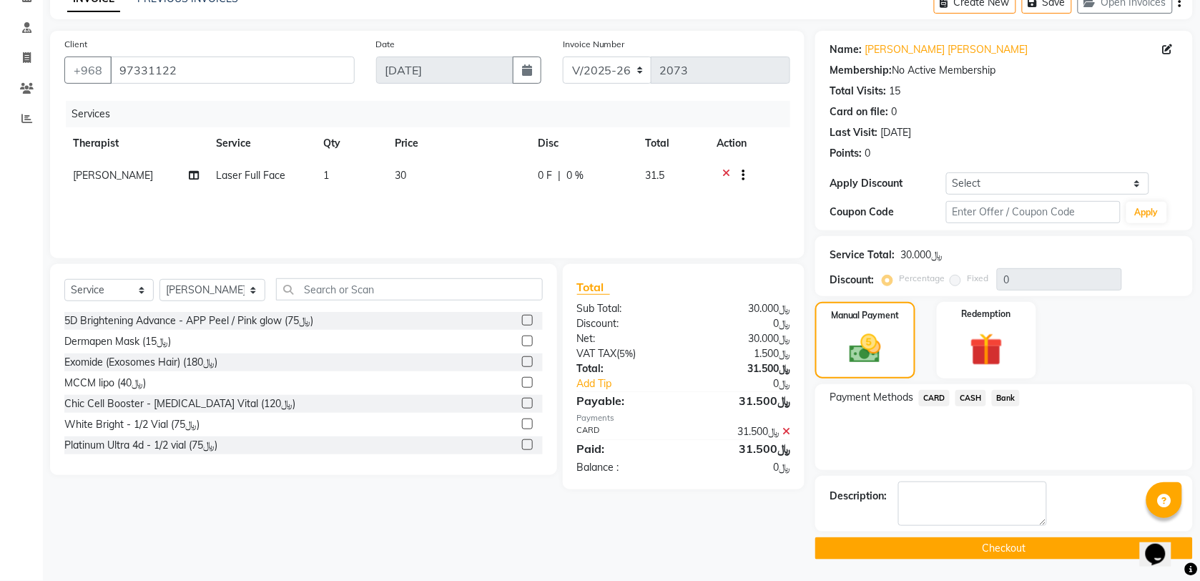
drag, startPoint x: 917, startPoint y: 543, endPoint x: 920, endPoint y: 534, distance: 9.5
click at [917, 543] on button "Checkout" at bounding box center [1004, 548] width 378 height 22
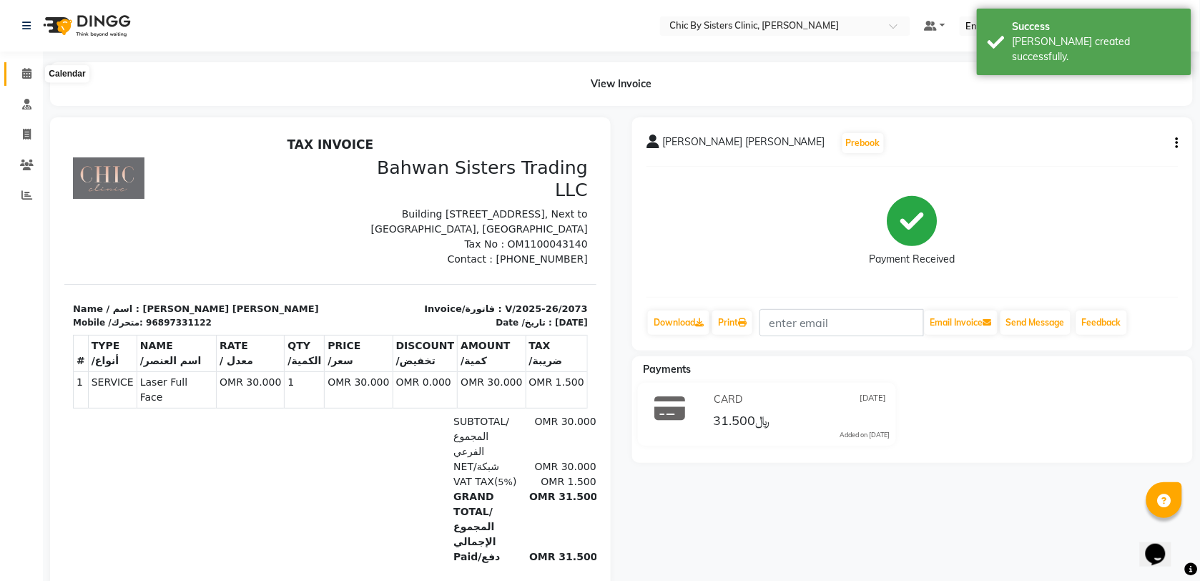
click at [29, 75] on icon at bounding box center [26, 73] width 9 height 11
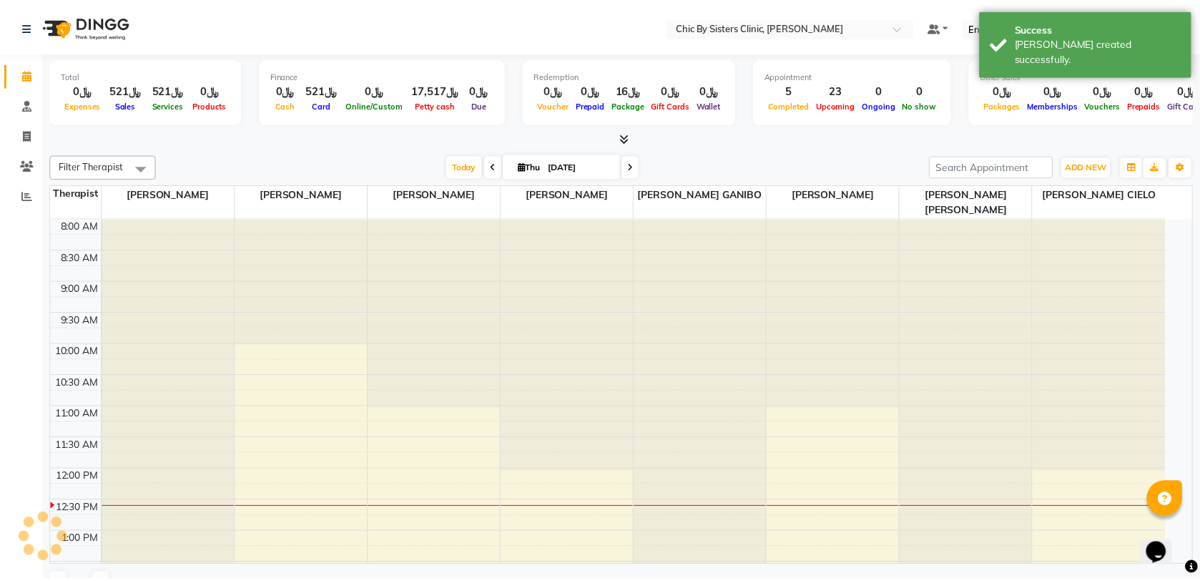
scroll to position [255, 0]
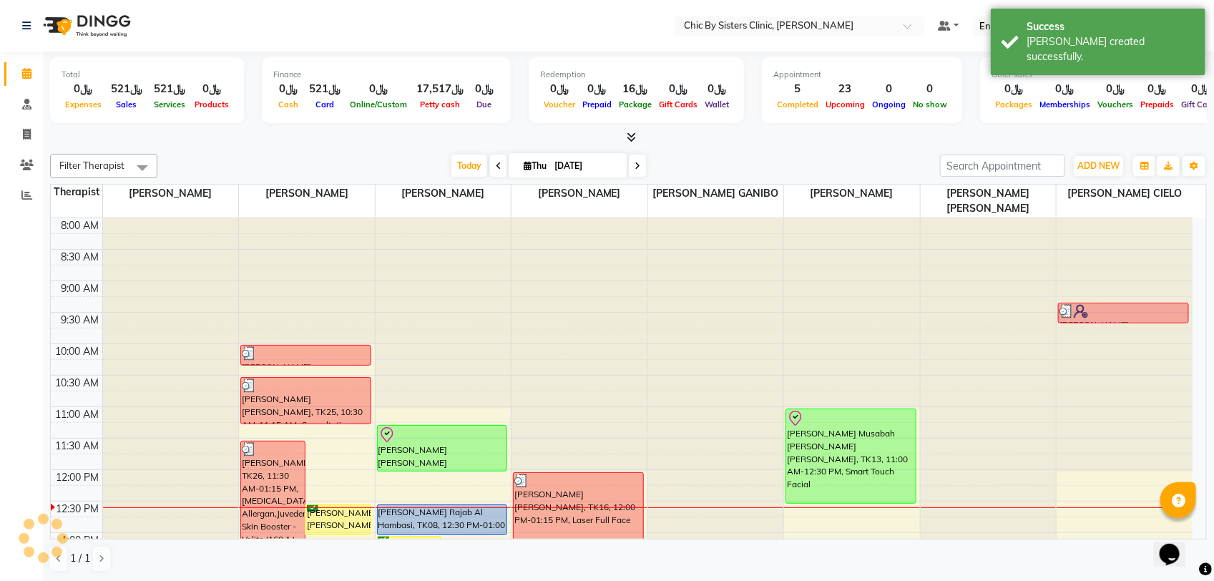
click at [550, 169] on input "[DATE]" at bounding box center [586, 165] width 72 height 21
select select "9"
select select "2025"
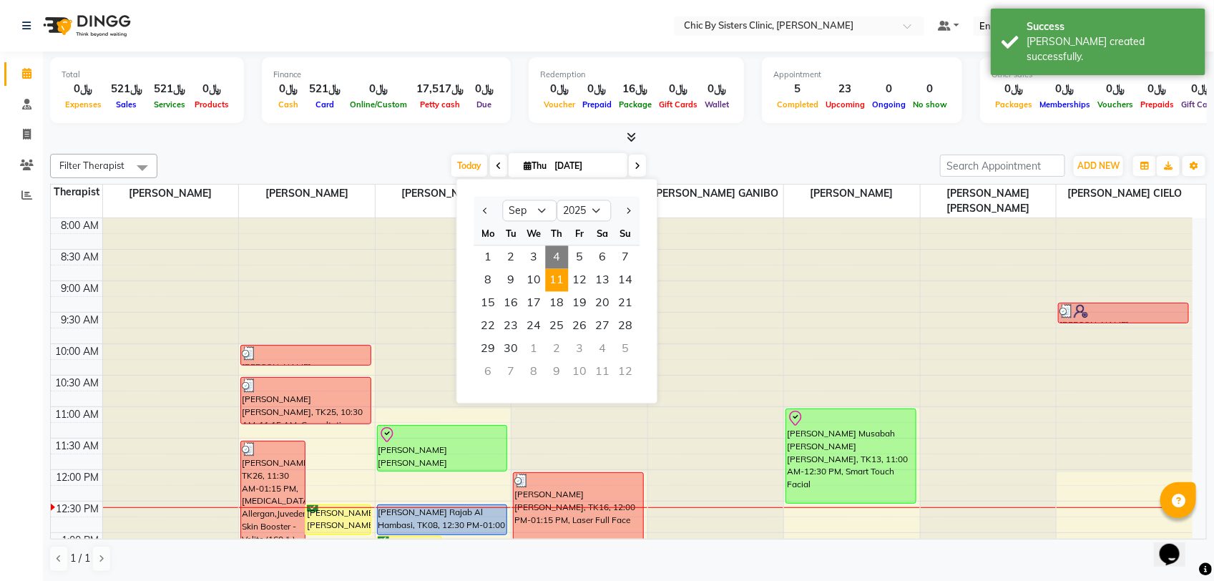
click at [560, 280] on span "11" at bounding box center [557, 280] width 23 height 23
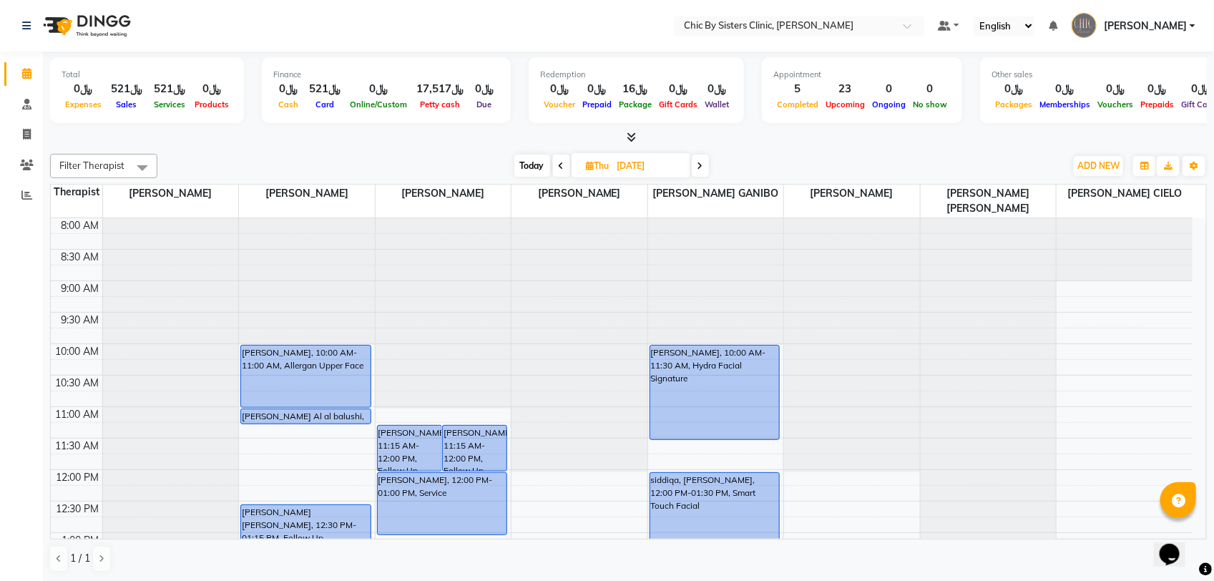
click at [526, 158] on span "Today" at bounding box center [532, 165] width 36 height 22
type input "[DATE]"
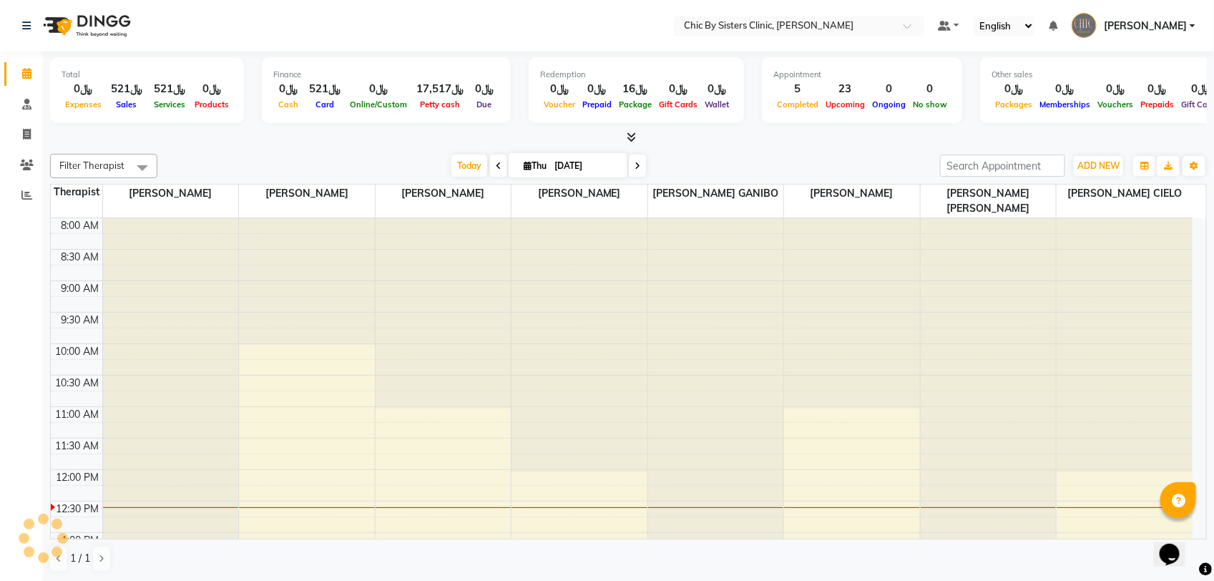
scroll to position [255, 0]
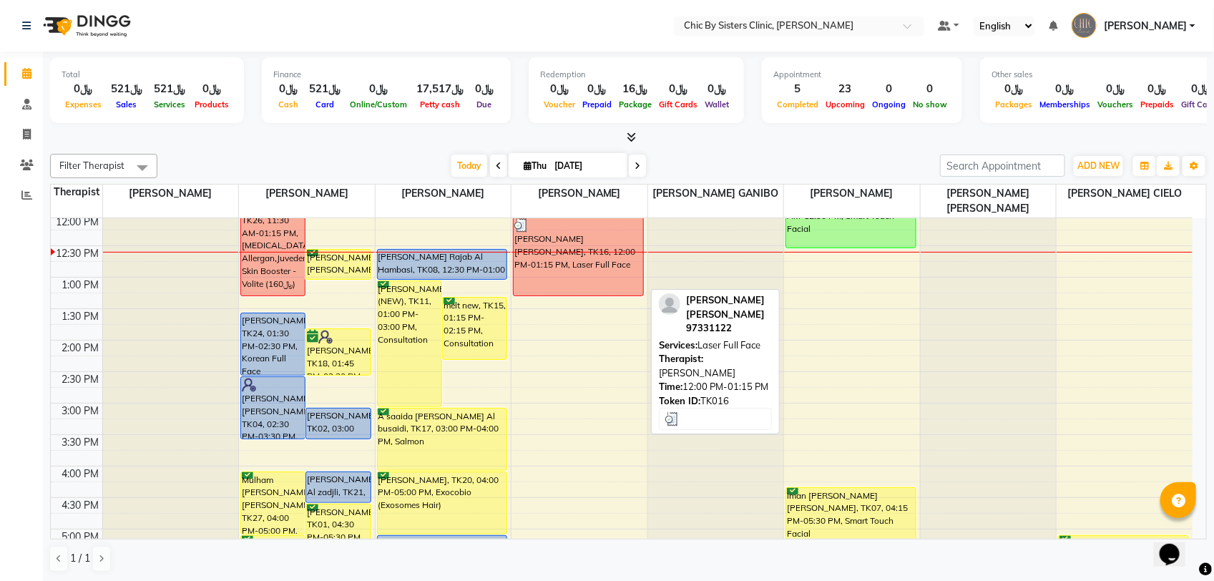
click at [626, 276] on div "[PERSON_NAME] [PERSON_NAME], TK16, 12:00 PM-01:15 PM, Laser Full Face" at bounding box center [577, 256] width 129 height 78
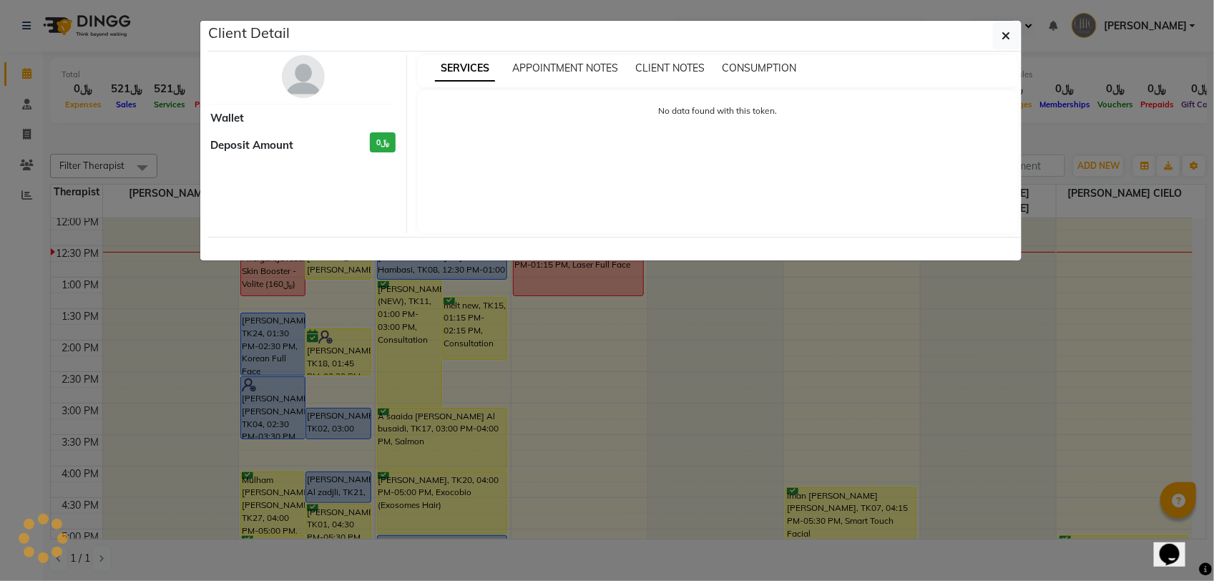
select select "3"
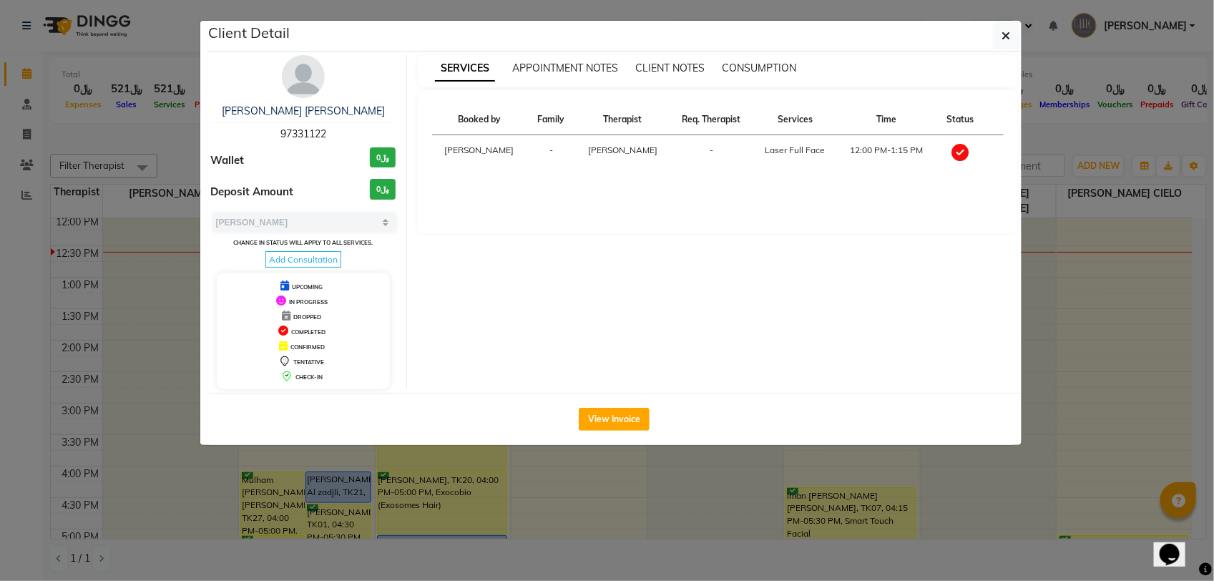
click at [293, 79] on img at bounding box center [303, 76] width 43 height 43
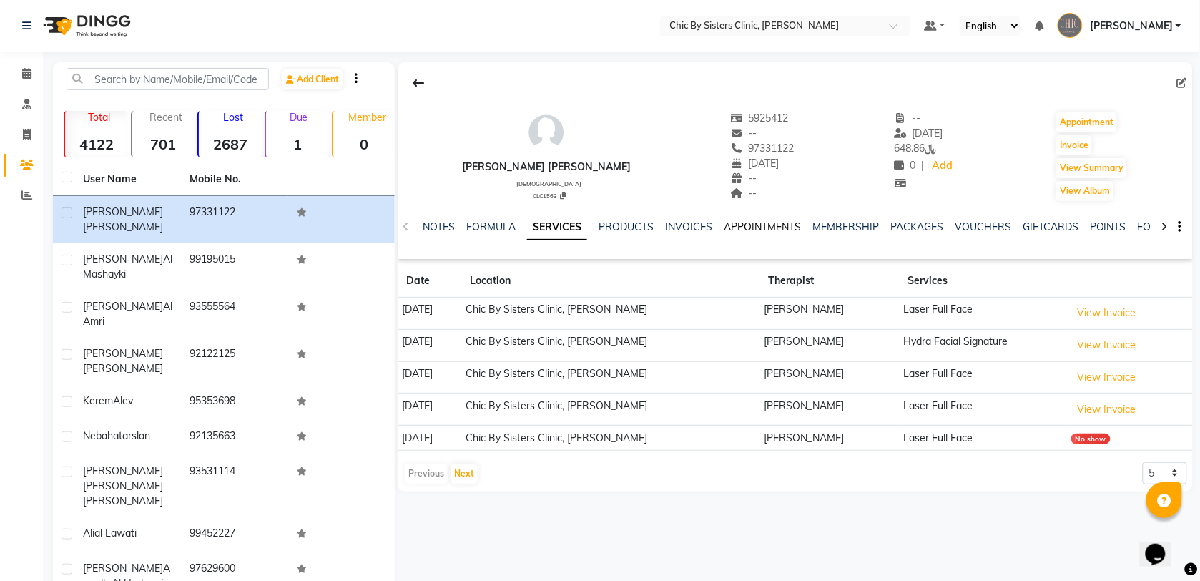
click at [777, 229] on link "APPOINTMENTS" at bounding box center [762, 226] width 77 height 13
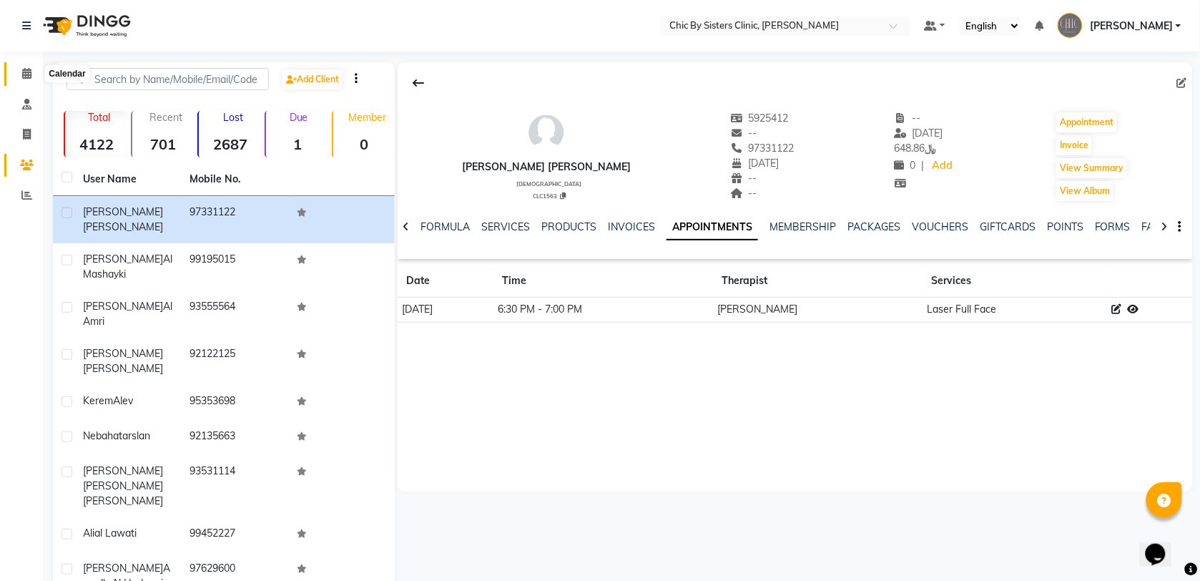
click at [33, 72] on span at bounding box center [26, 74] width 25 height 16
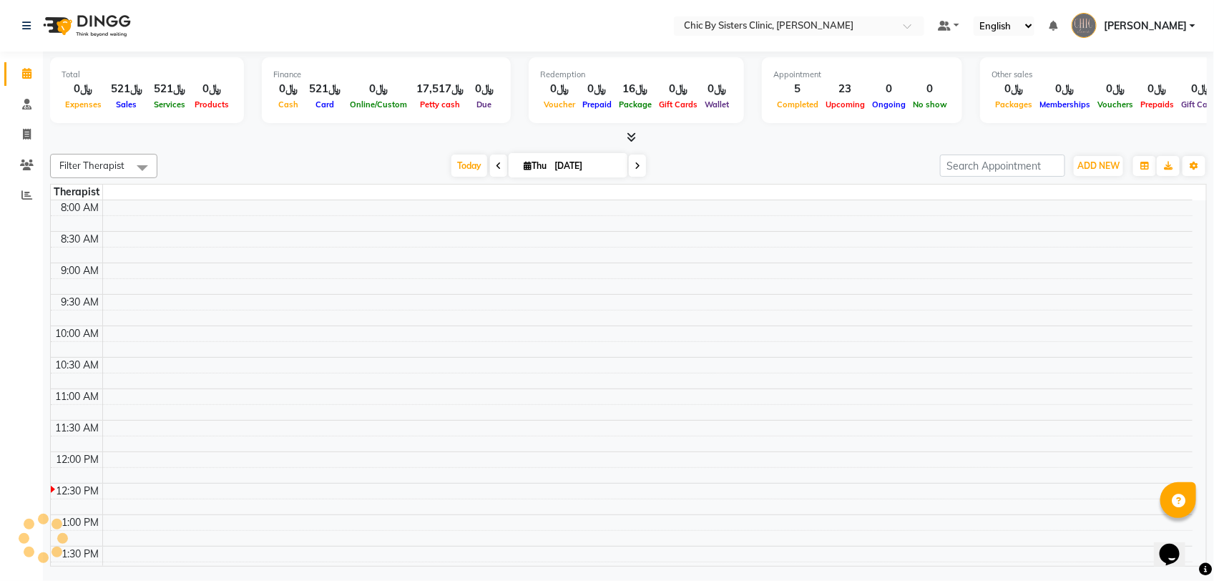
scroll to position [255, 0]
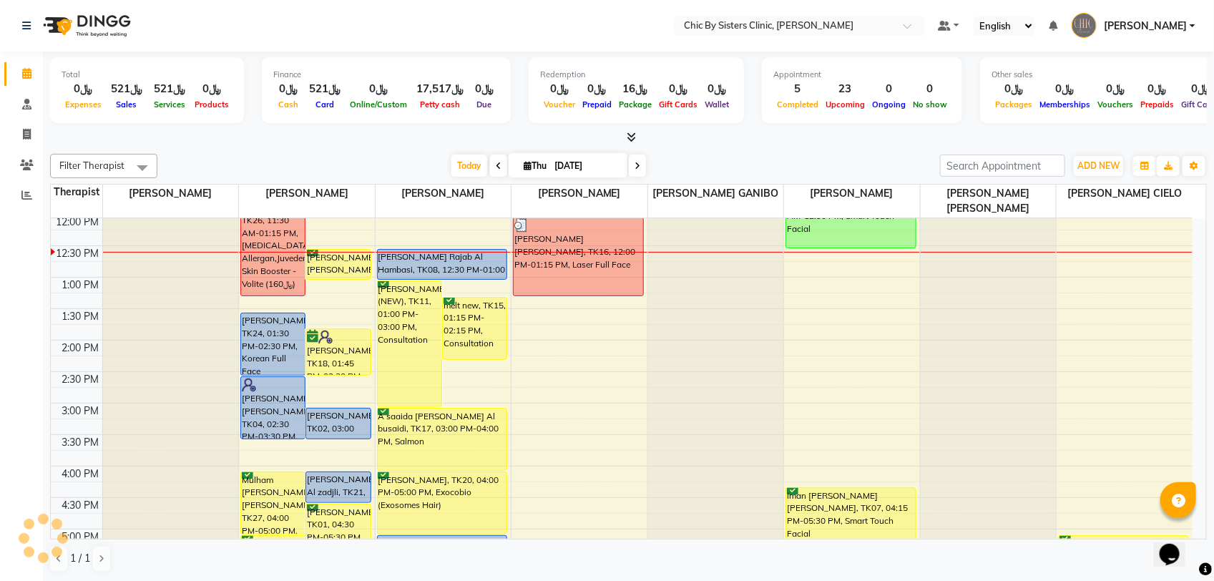
click at [603, 165] on input "[DATE]" at bounding box center [586, 165] width 72 height 21
select select "9"
select select "2025"
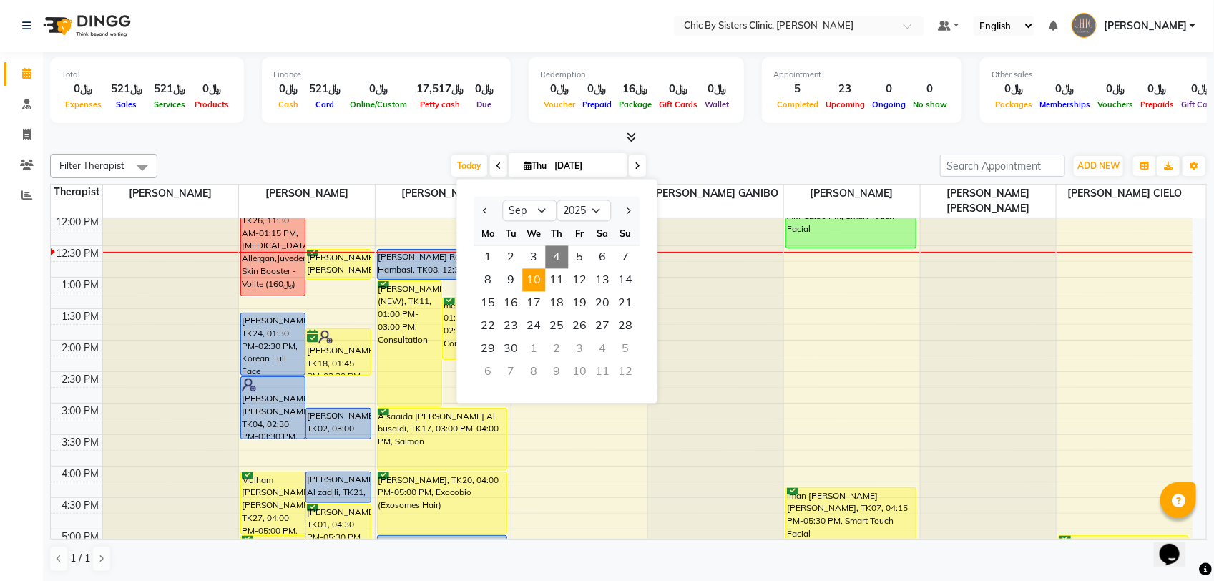
click at [541, 272] on span "10" at bounding box center [534, 280] width 23 height 23
type input "[DATE]"
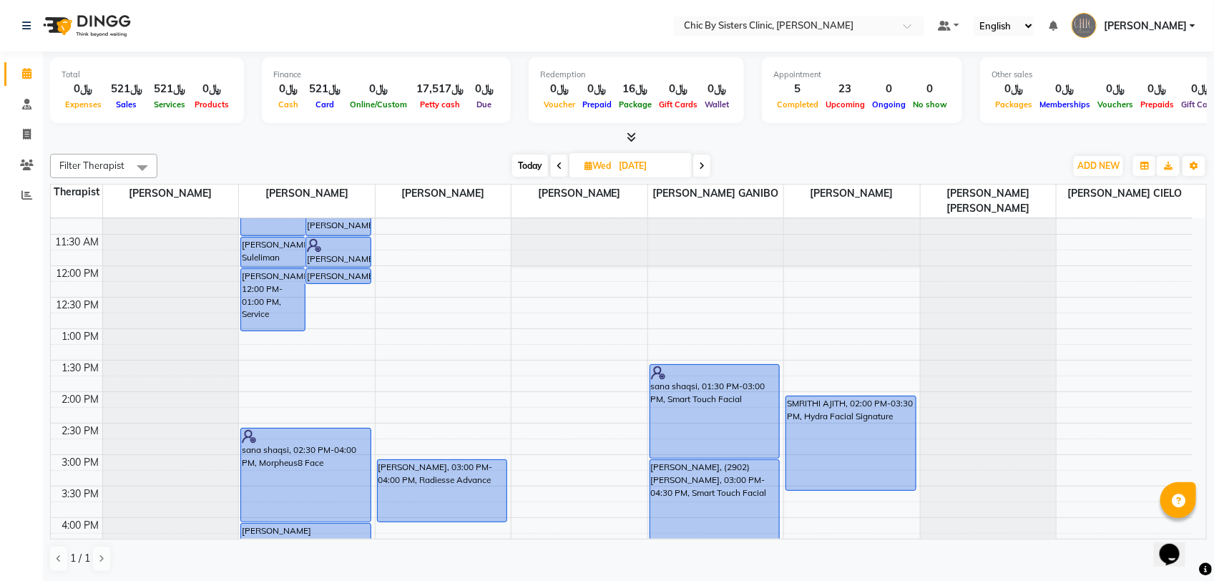
scroll to position [447, 0]
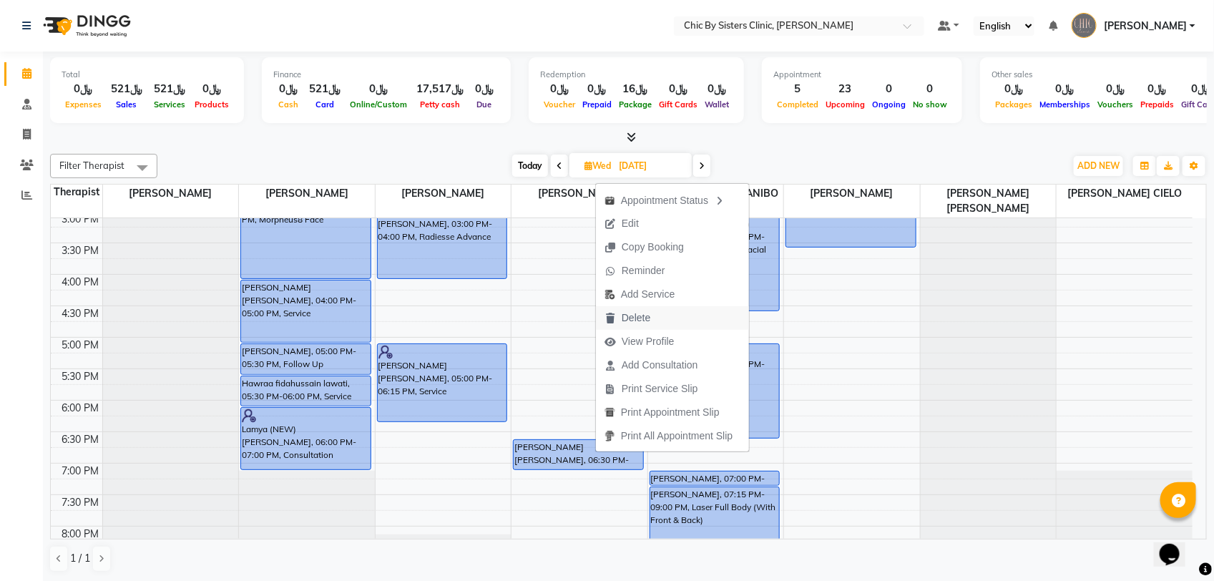
click at [654, 315] on span "Delete" at bounding box center [627, 318] width 63 height 24
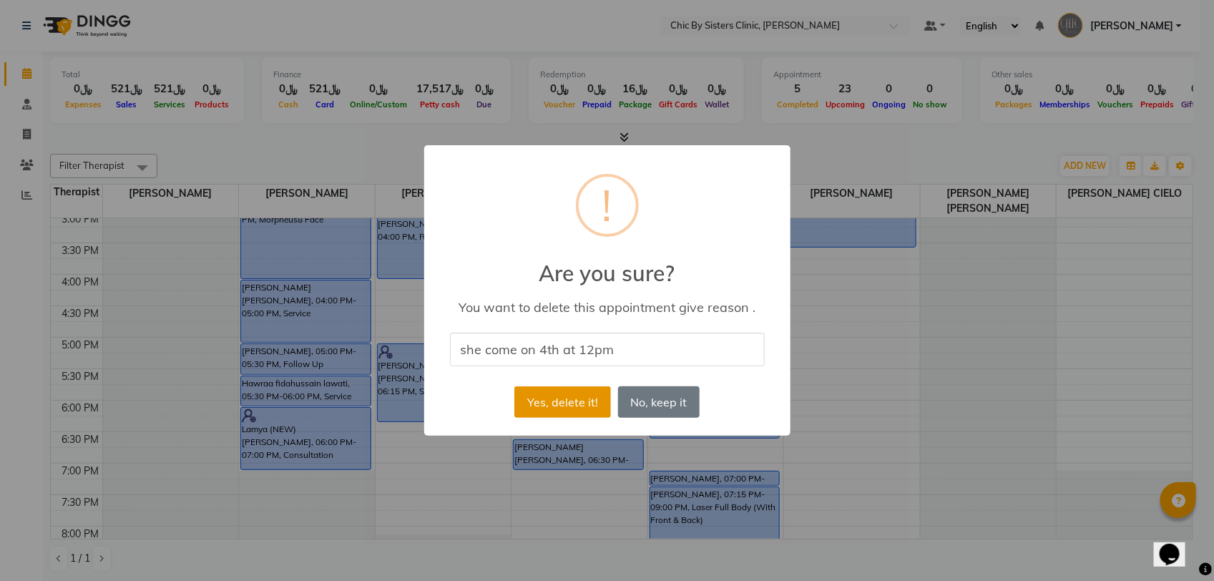
type input "she come on 4th at 12pm"
click at [547, 401] on button "Yes, delete it!" at bounding box center [562, 401] width 96 height 31
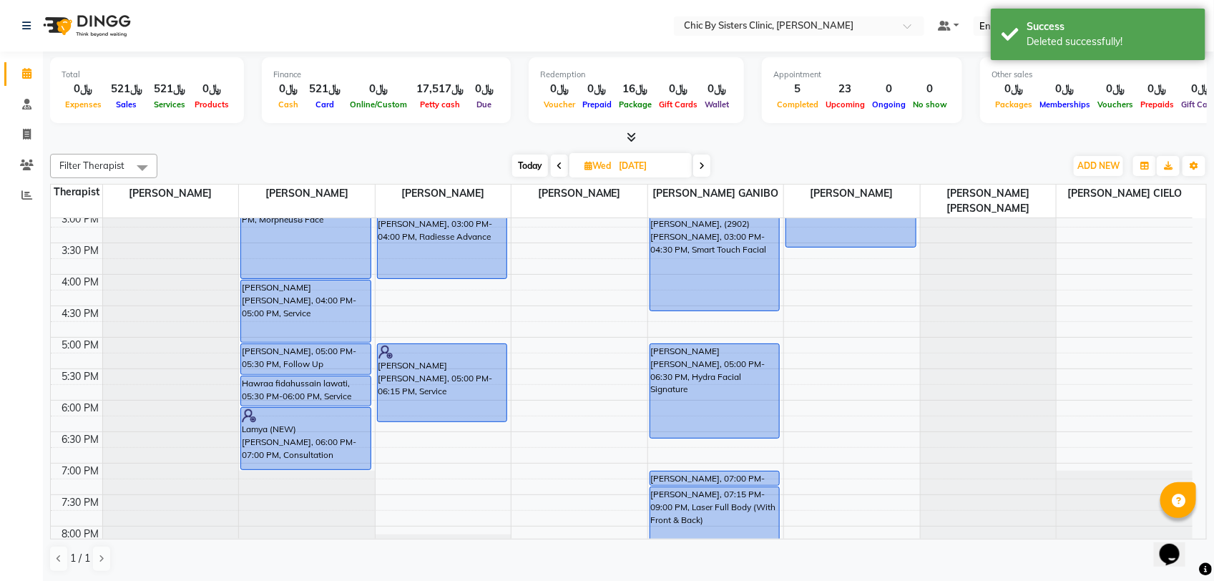
click at [496, 181] on div "Filter Therapist Select All [PERSON_NAME] [PERSON_NAME] [PERSON_NAME] [PERSON_N…" at bounding box center [628, 363] width 1156 height 430
click at [527, 165] on span "Today" at bounding box center [530, 165] width 36 height 22
type input "[DATE]"
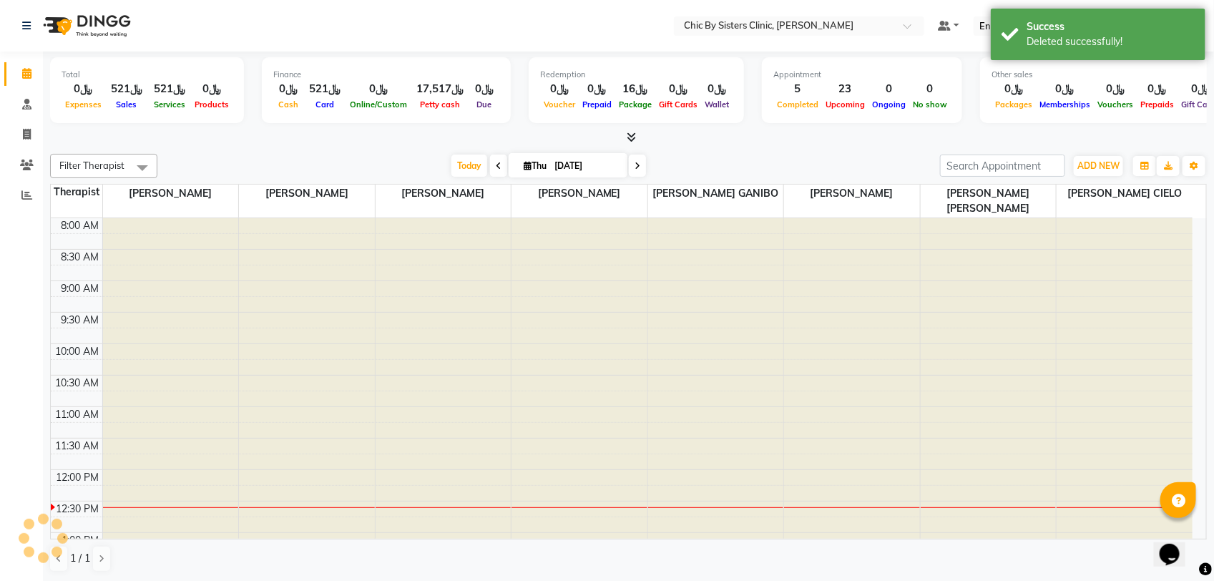
scroll to position [255, 0]
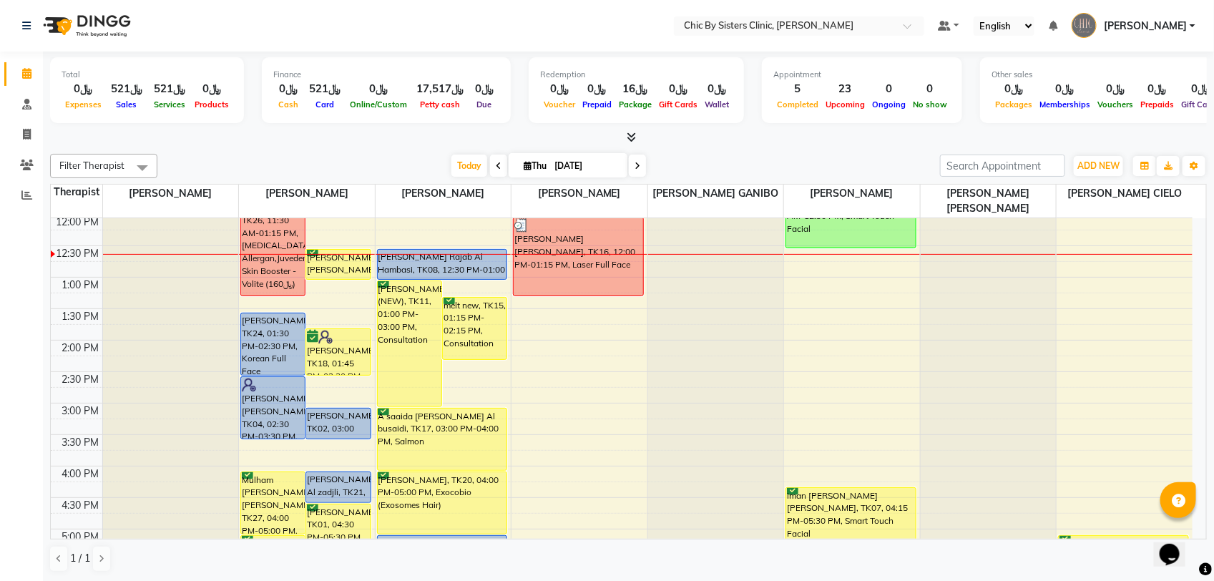
click at [1131, 36] on link "[PERSON_NAME]" at bounding box center [1133, 26] width 124 height 24
click at [1128, 94] on link "Sign out" at bounding box center [1121, 103] width 131 height 22
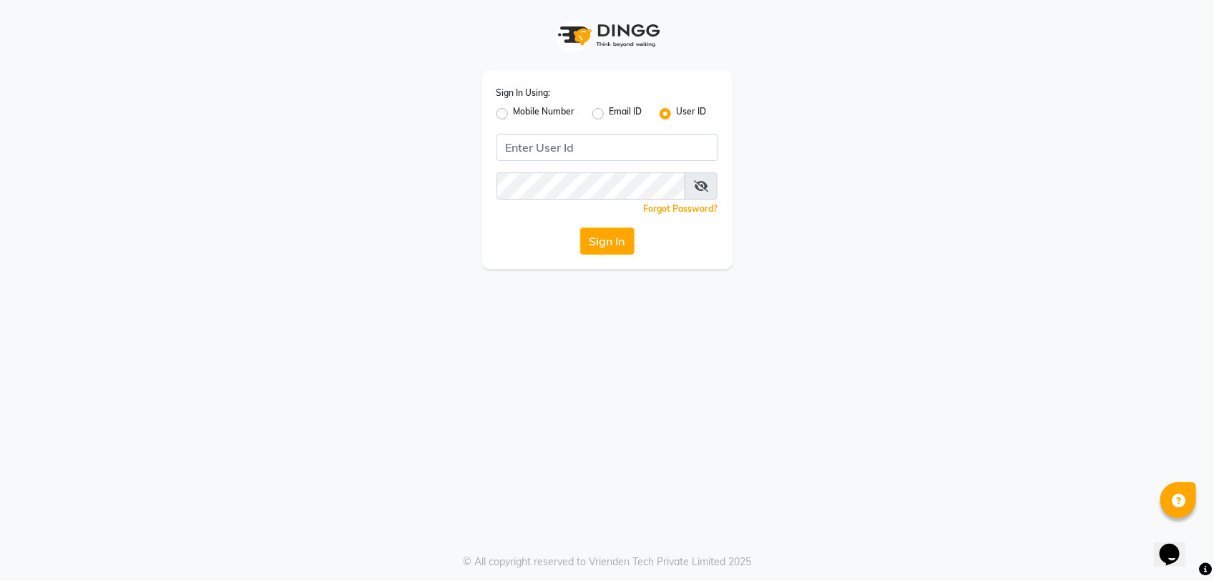
click at [509, 113] on div "Mobile Number" at bounding box center [535, 113] width 79 height 17
click at [513, 115] on label "Mobile Number" at bounding box center [543, 113] width 61 height 17
click at [513, 114] on input "Mobile Number" at bounding box center [517, 109] width 9 height 9
radio input "true"
radio input "false"
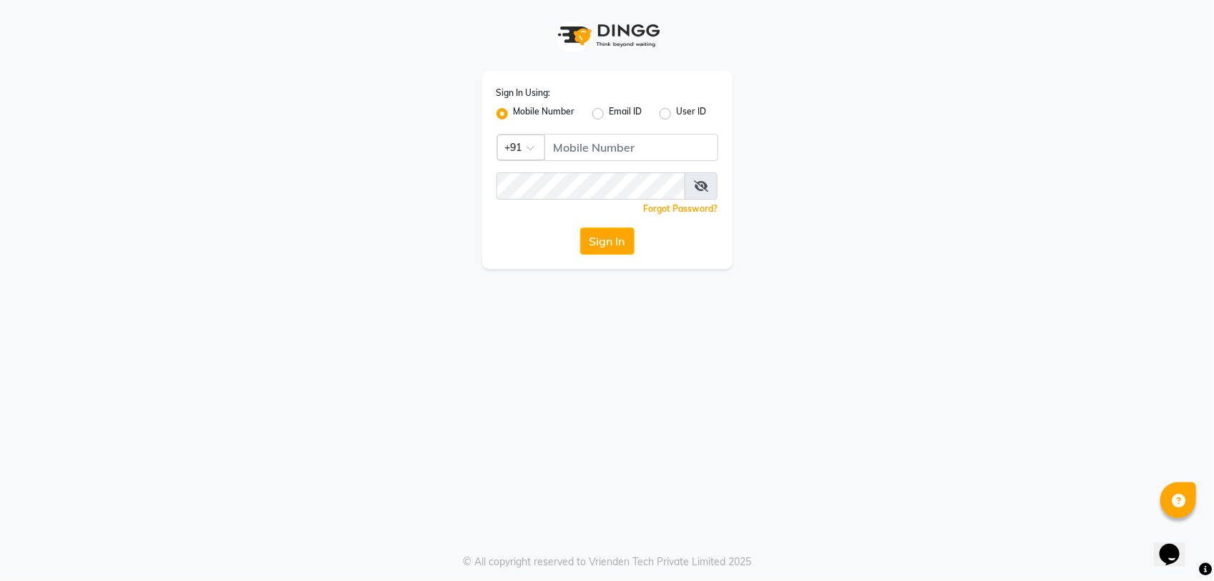
click at [521, 154] on div "Country Code × +91" at bounding box center [521, 147] width 48 height 26
type input "968"
click at [637, 172] on div "Oman (+968)" at bounding box center [608, 173] width 220 height 26
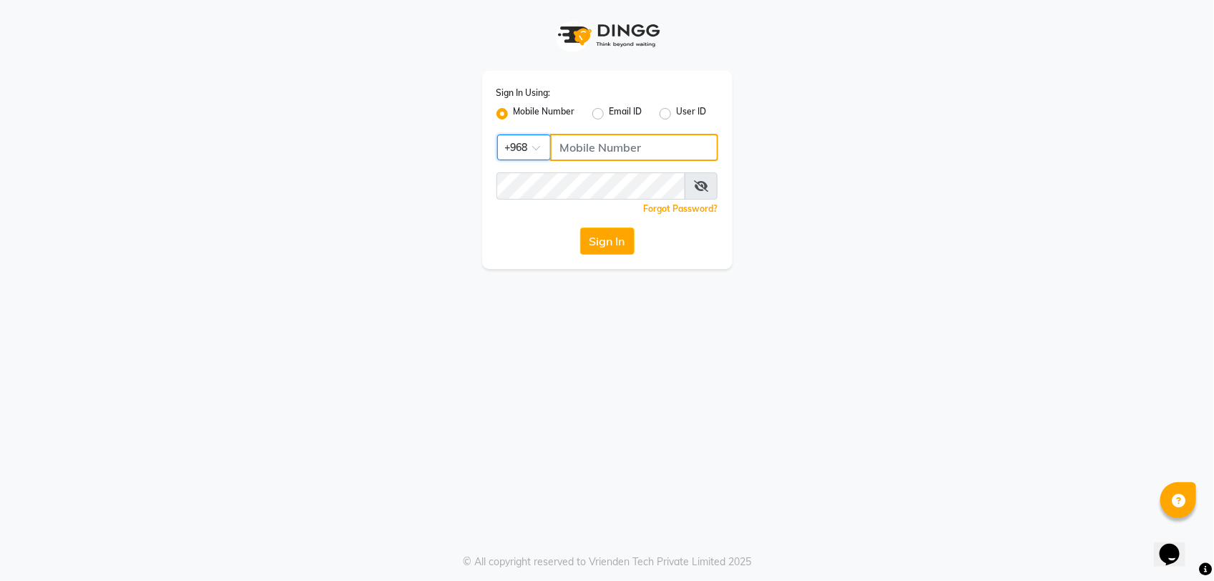
click at [645, 143] on input "Username" at bounding box center [634, 147] width 168 height 27
type input "97282878"
click at [578, 252] on div "Sign In" at bounding box center [607, 240] width 222 height 27
click at [619, 227] on button "Sign In" at bounding box center [607, 240] width 54 height 27
